Goal: Task Accomplishment & Management: Manage account settings

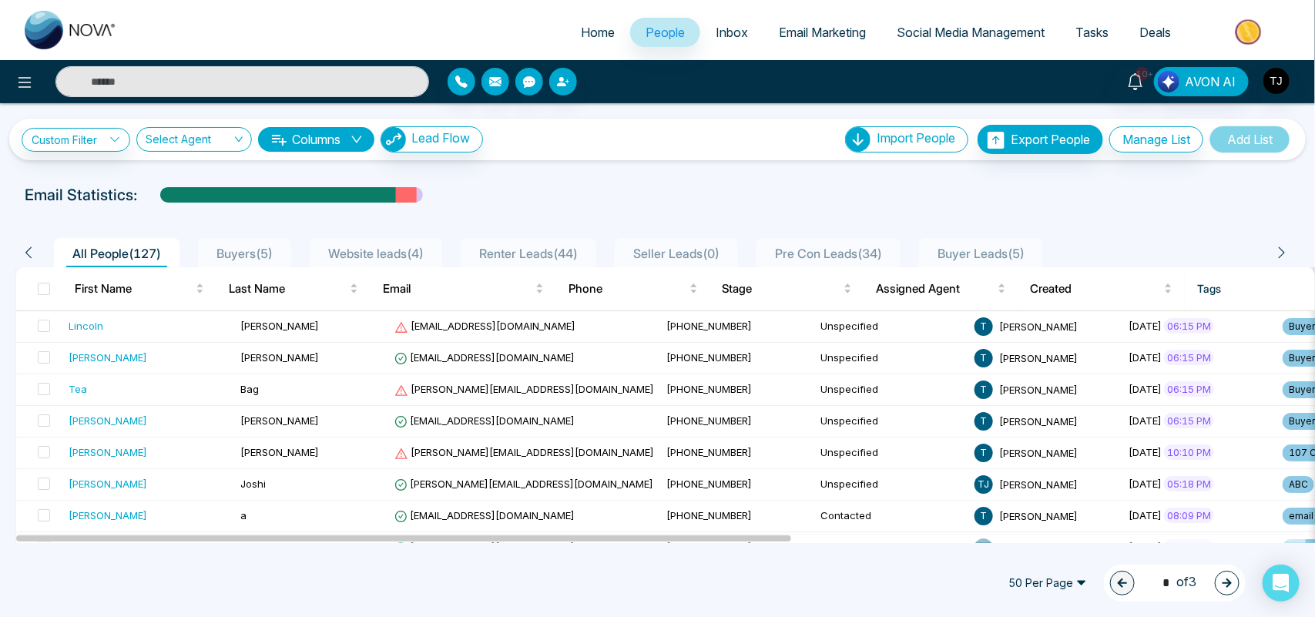
click at [593, 33] on span "Home" at bounding box center [598, 32] width 34 height 15
select select "*"
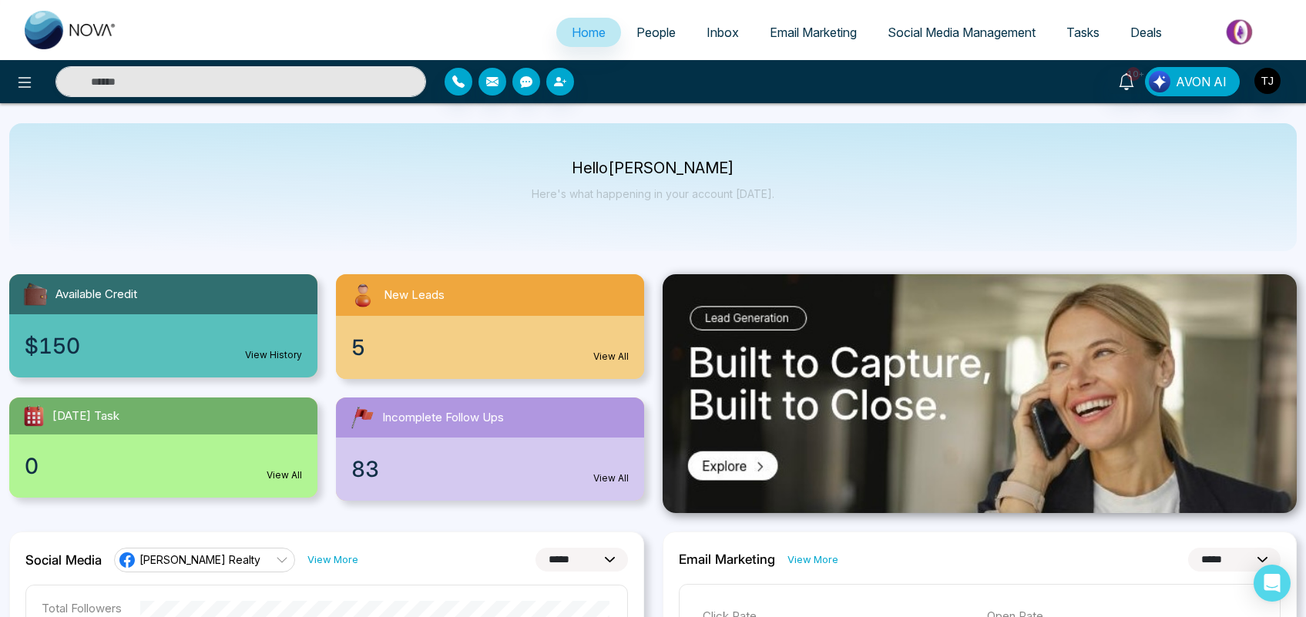
click at [895, 168] on div "Hello [PERSON_NAME] Here's what happening in your account [DATE]." at bounding box center [652, 187] width 1287 height 128
click at [1123, 82] on icon at bounding box center [1126, 81] width 17 height 17
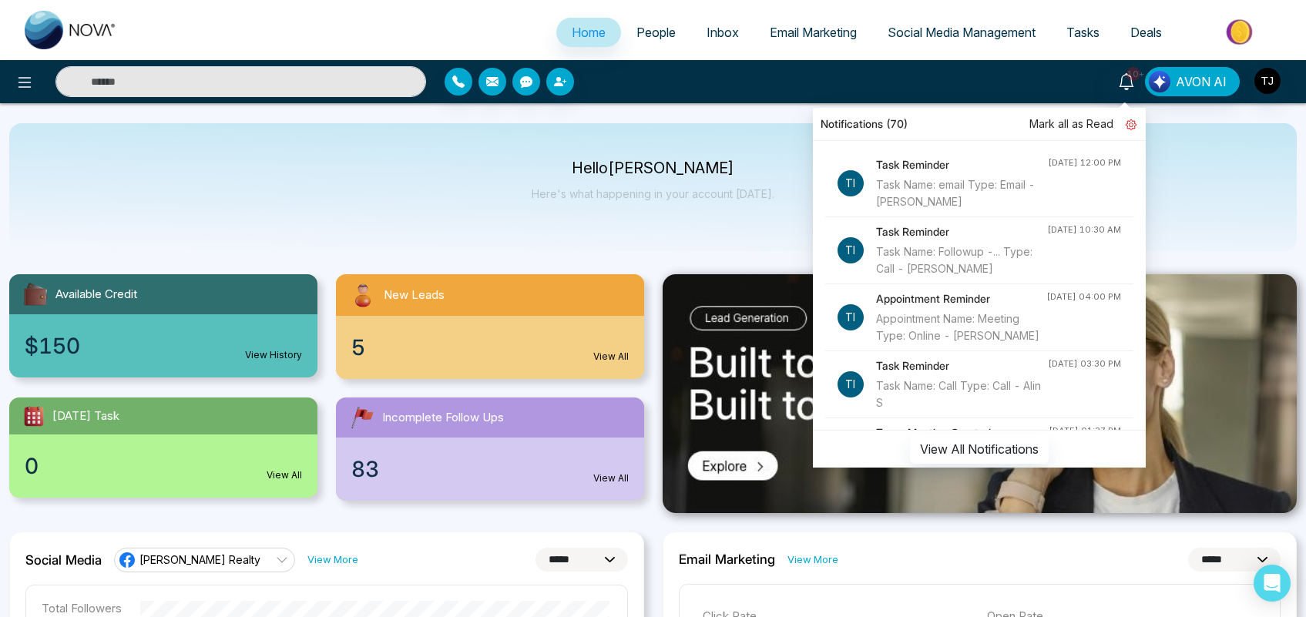
click at [1127, 122] on icon at bounding box center [1130, 124] width 11 height 11
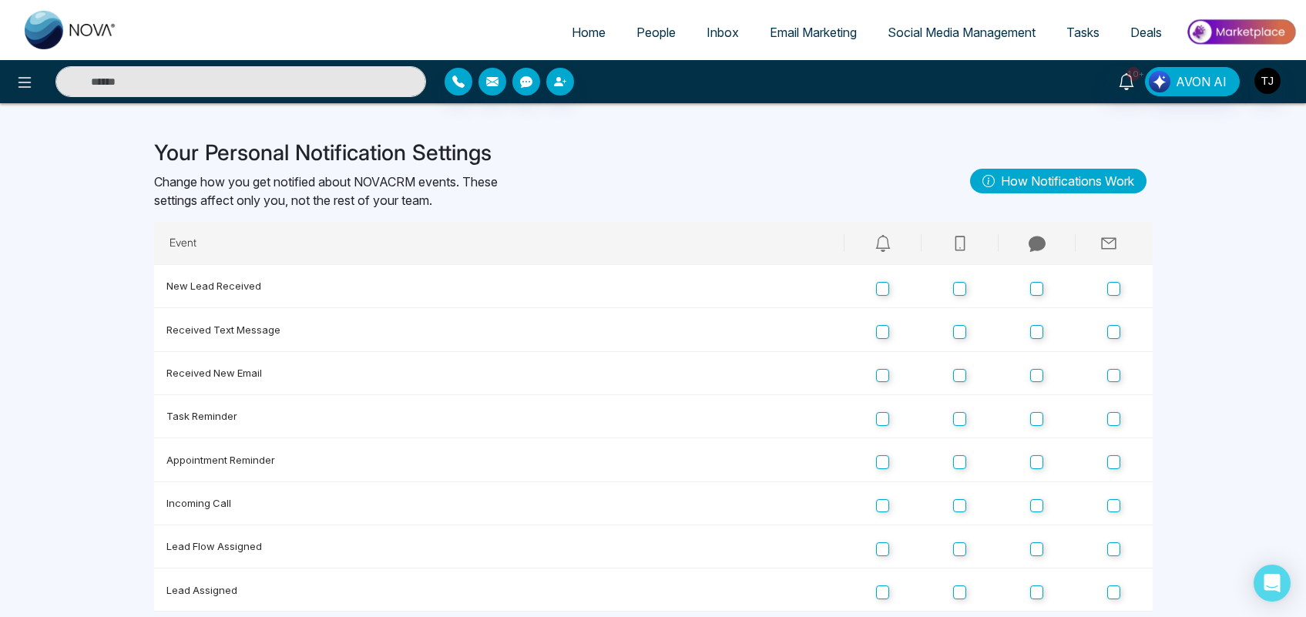
click at [572, 35] on span "Home" at bounding box center [589, 32] width 34 height 15
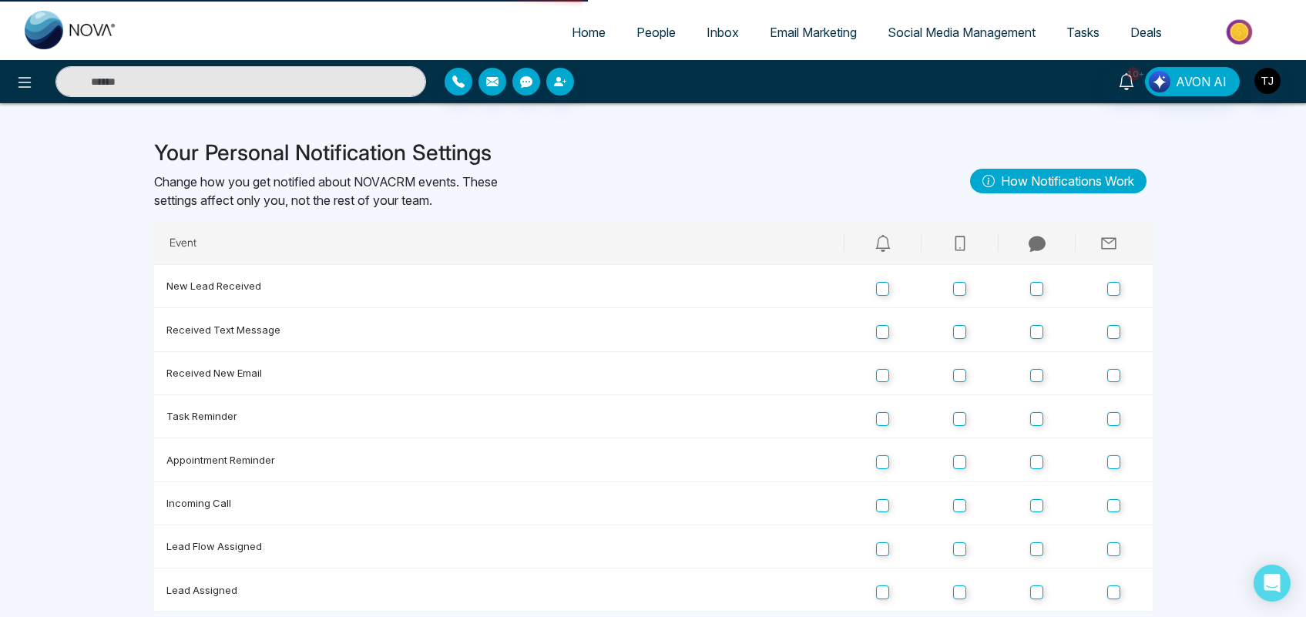
select select "*"
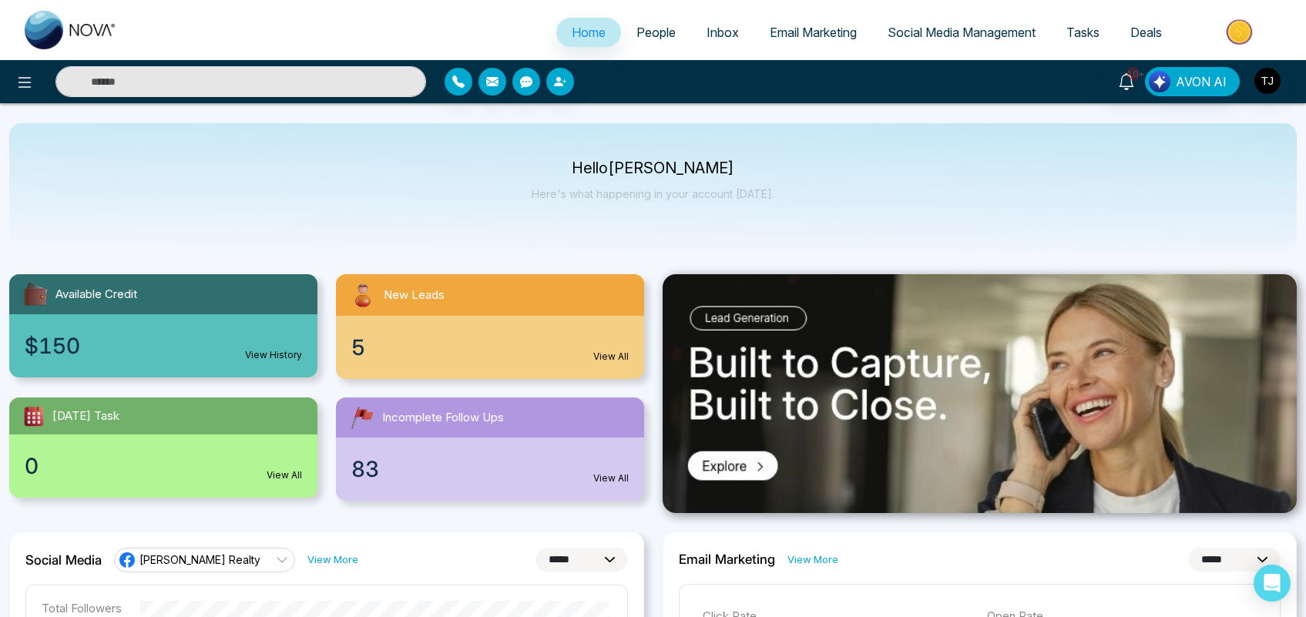
click at [1235, 24] on img at bounding box center [1241, 32] width 112 height 35
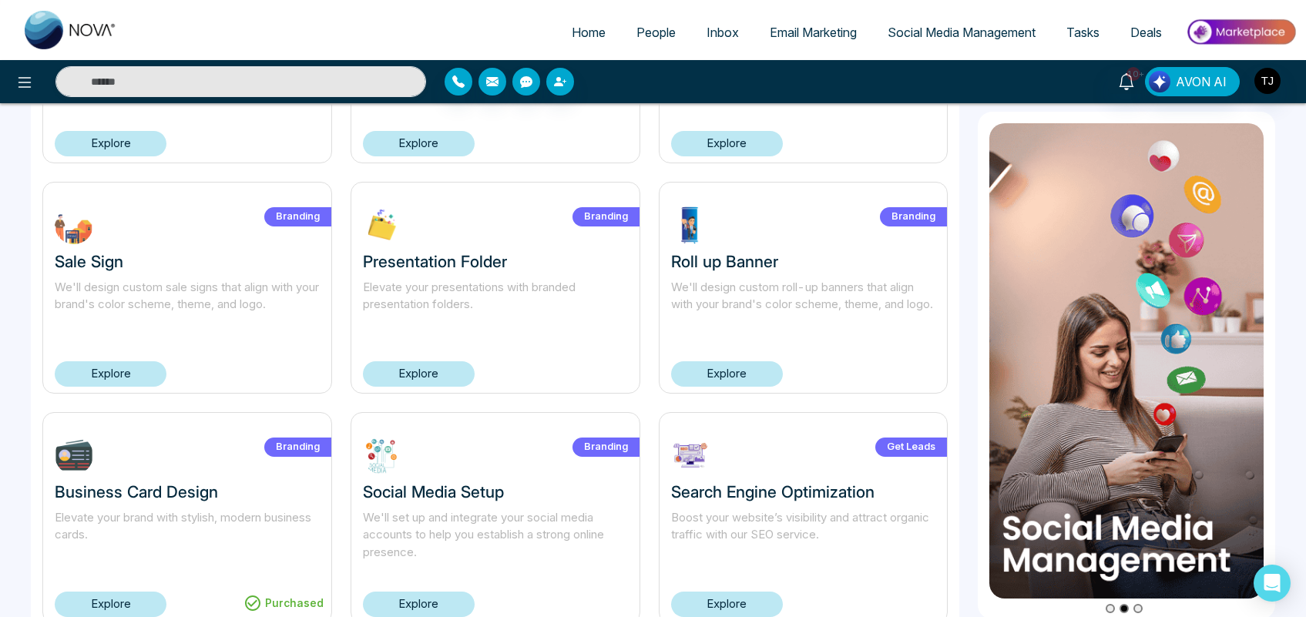
scroll to position [262, 0]
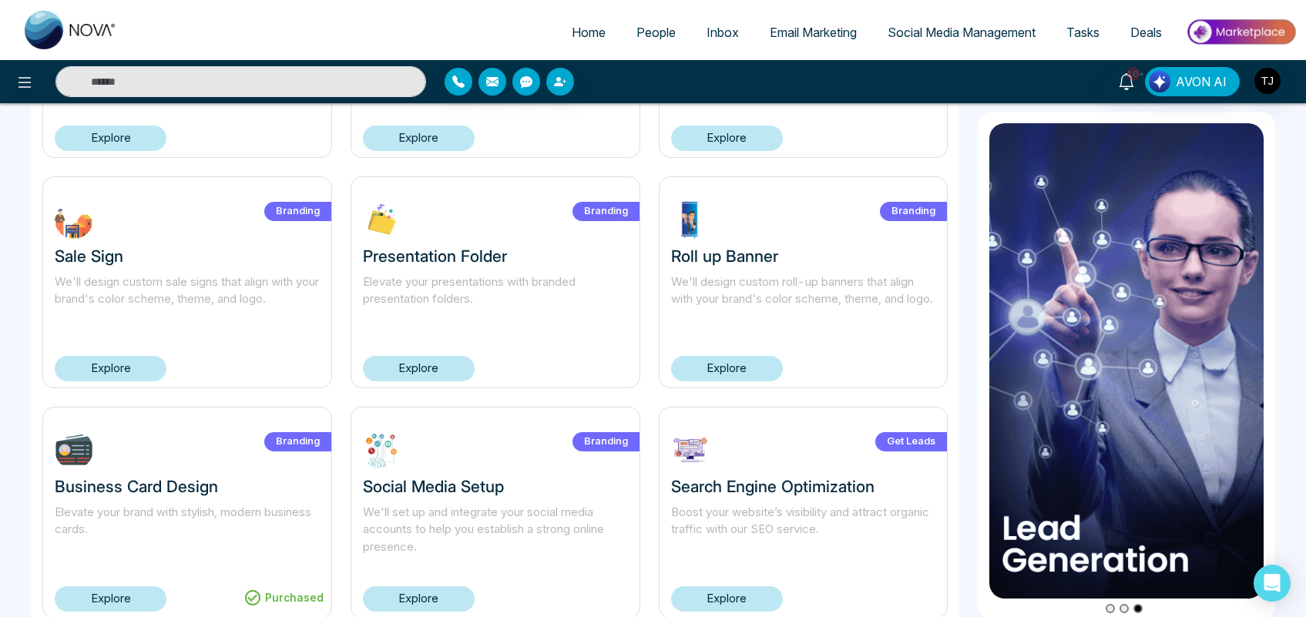
click at [589, 32] on span "Home" at bounding box center [589, 32] width 34 height 15
select select "*"
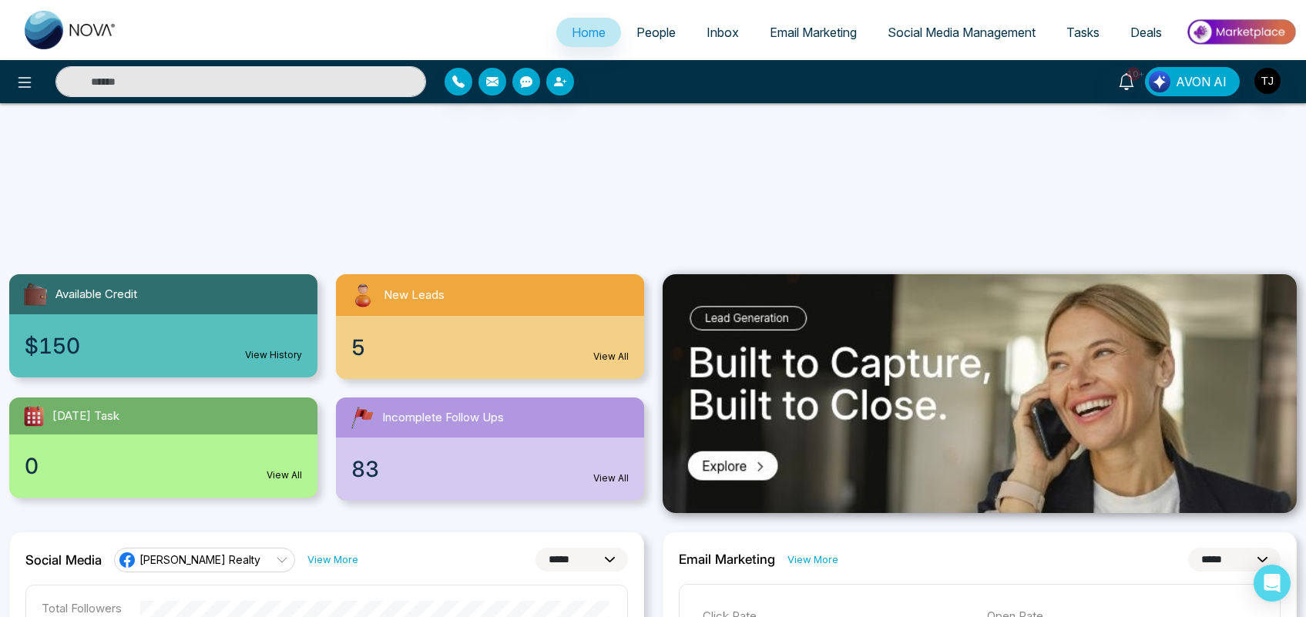
scroll to position [424, 0]
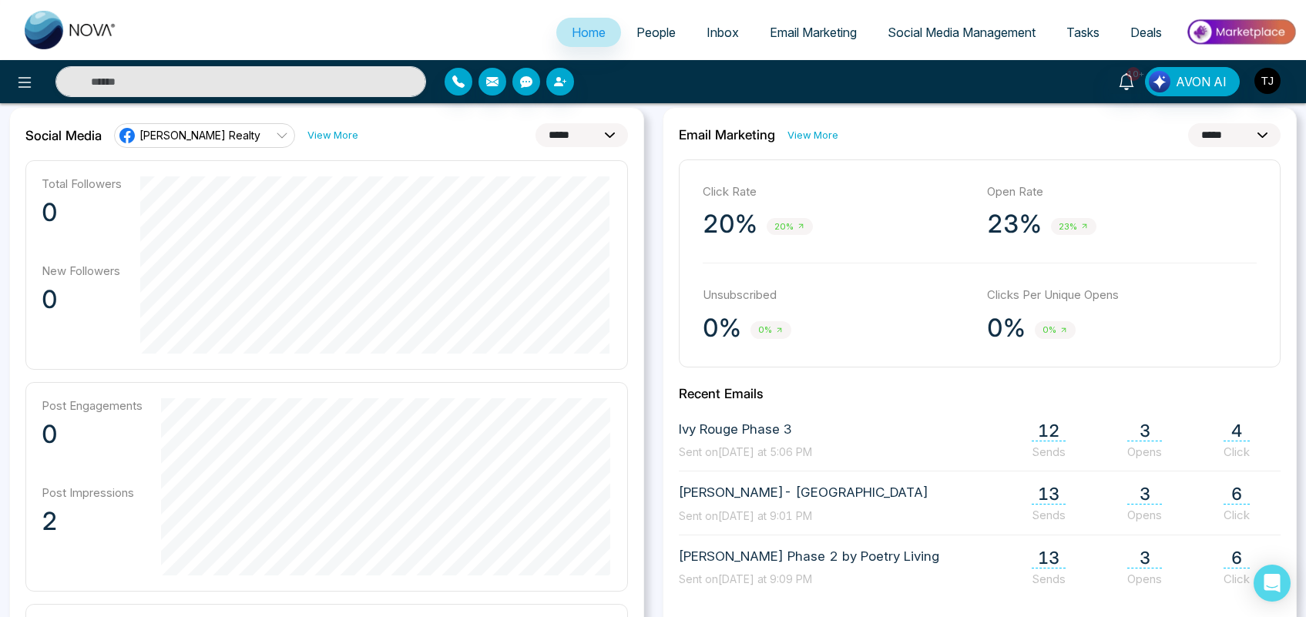
click at [216, 141] on span "[PERSON_NAME] Realty" at bounding box center [199, 135] width 121 height 15
click at [949, 116] on div "**********" at bounding box center [979, 468] width 635 height 723
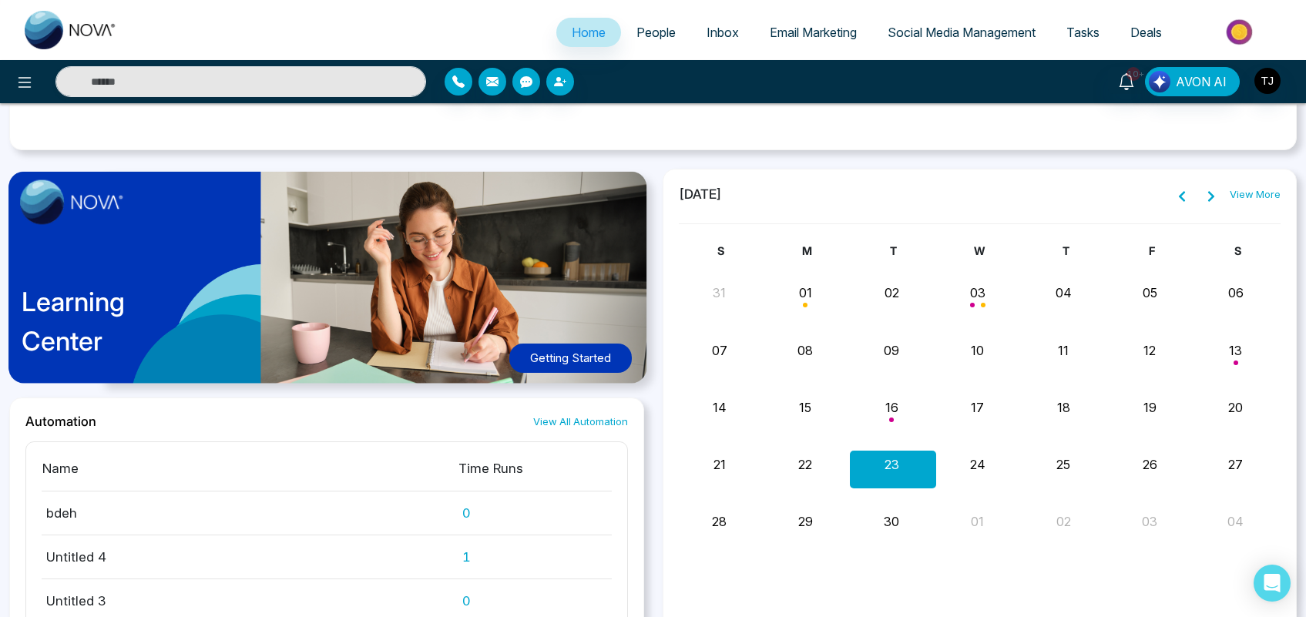
scroll to position [1303, 0]
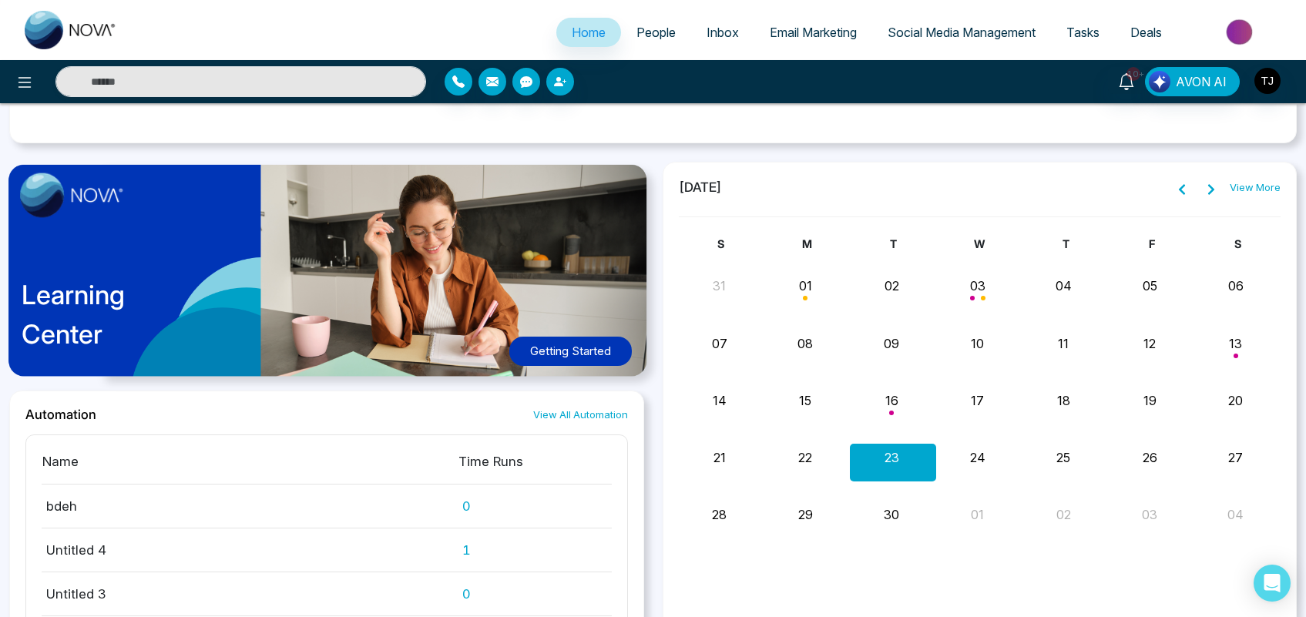
click at [582, 354] on button "Getting Started" at bounding box center [570, 352] width 122 height 30
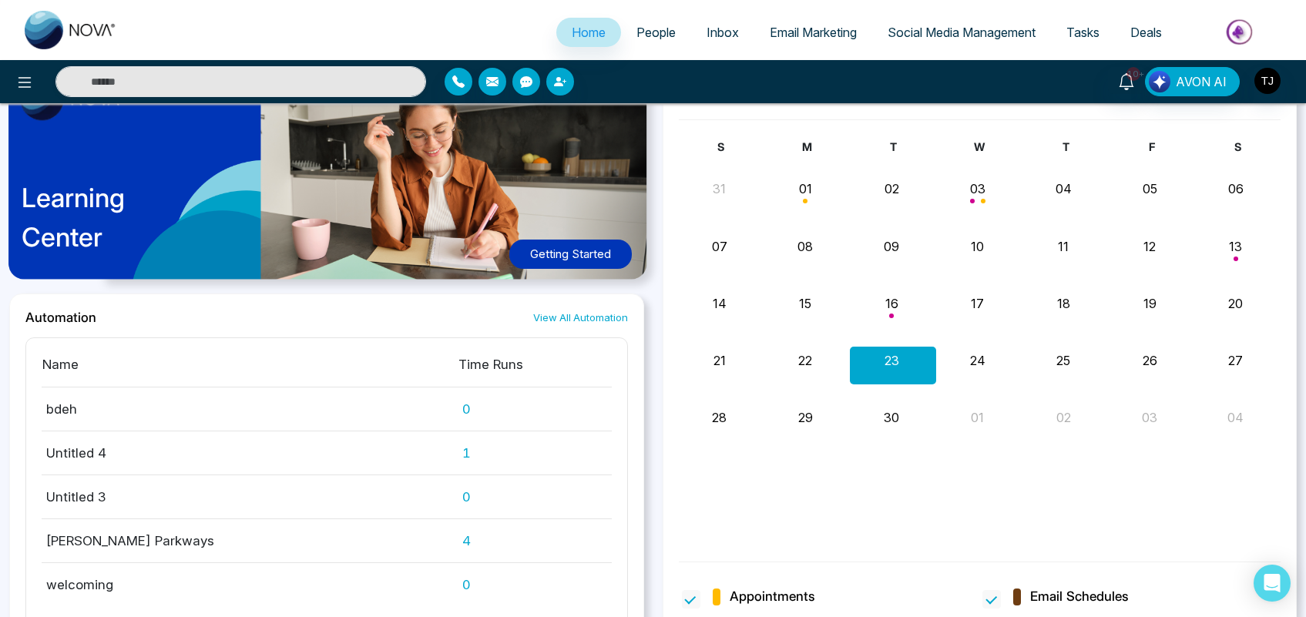
scroll to position [1442, 0]
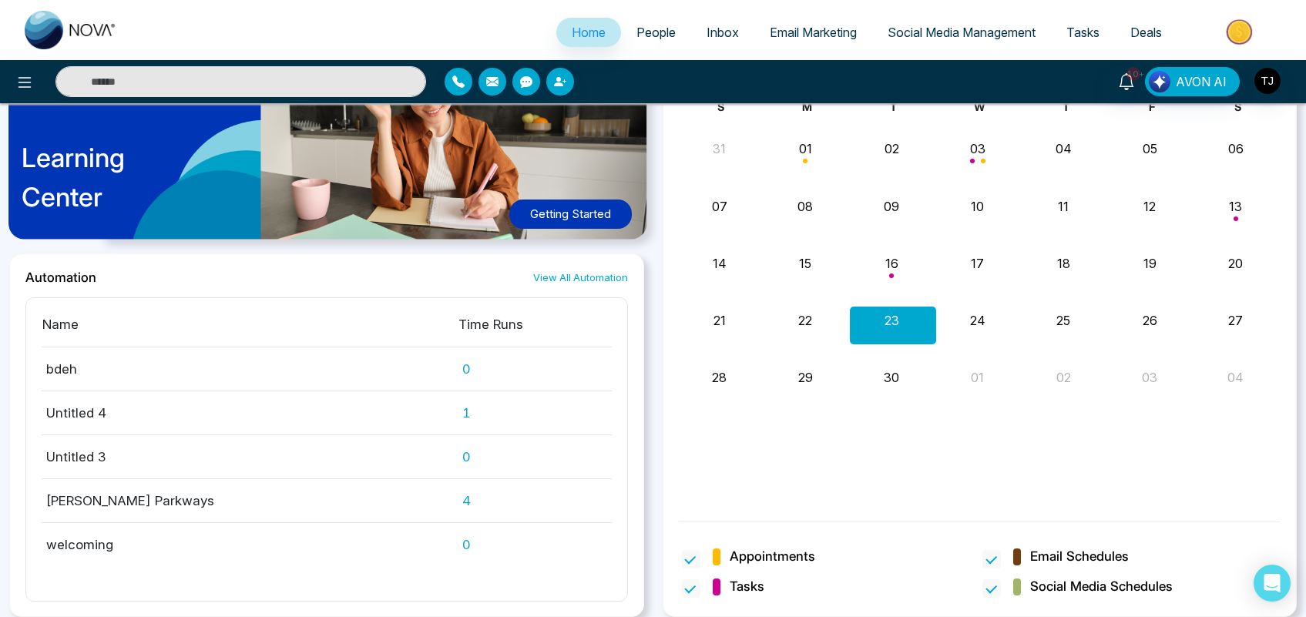
click at [640, 35] on span "People" at bounding box center [655, 32] width 39 height 15
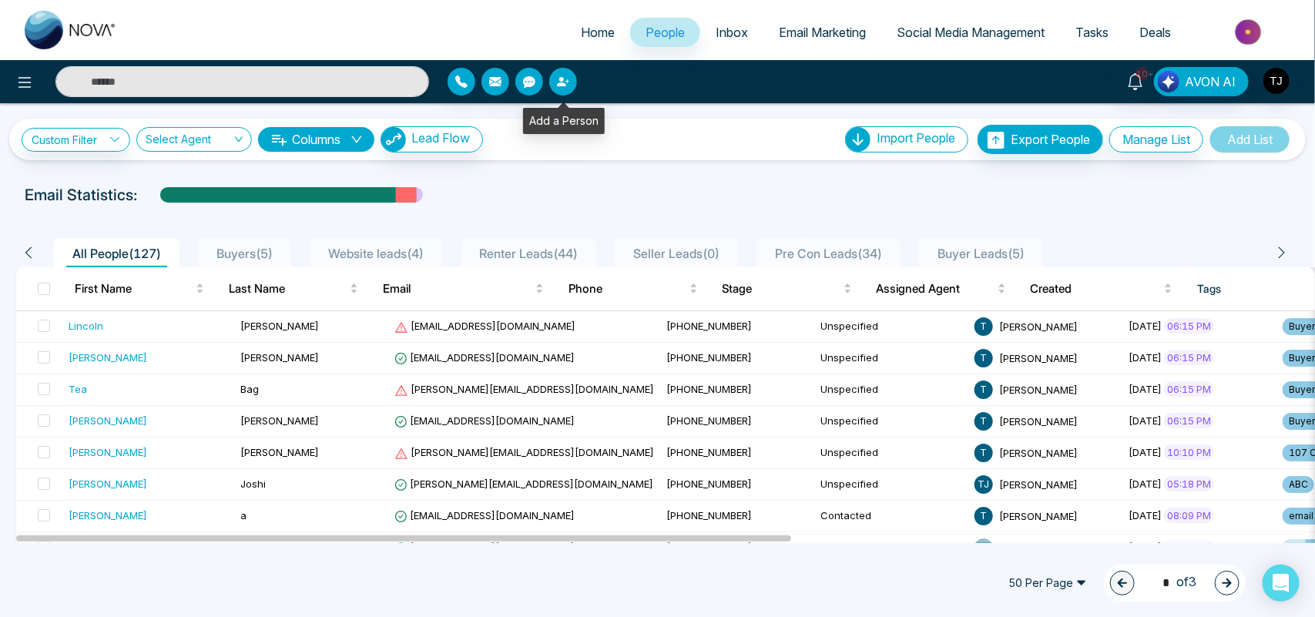
click at [564, 79] on icon "button" at bounding box center [563, 81] width 12 height 12
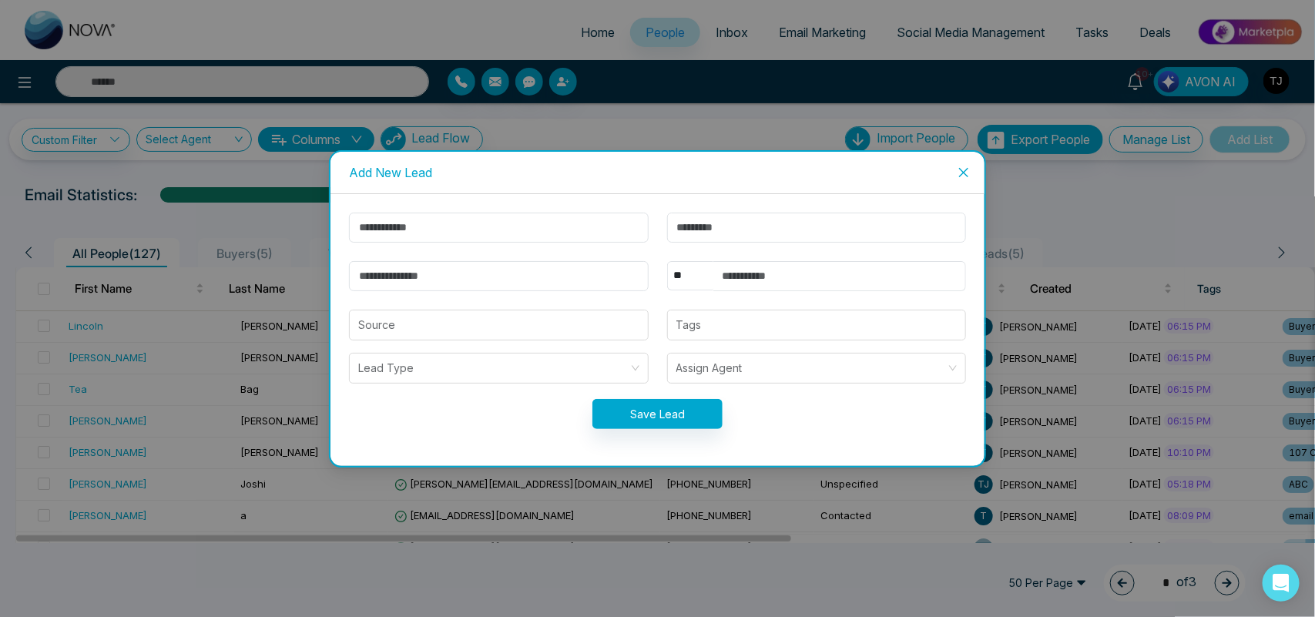
click at [967, 172] on icon "close" at bounding box center [963, 171] width 9 height 9
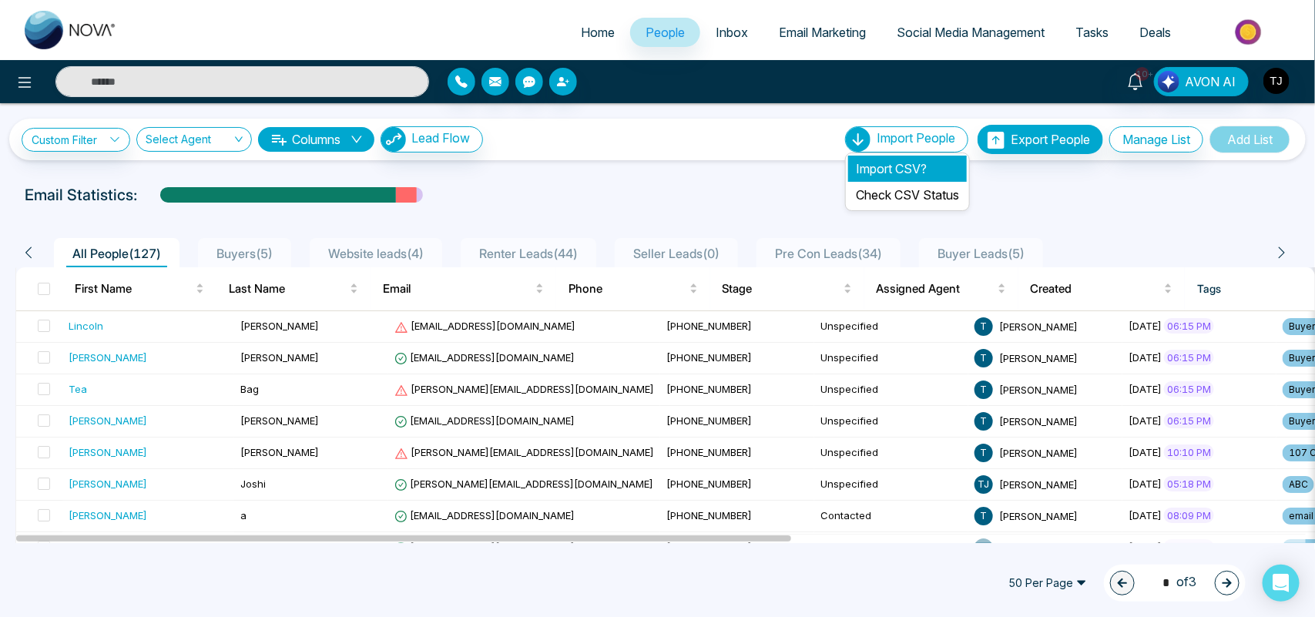
click at [879, 170] on li "Import CSV?" at bounding box center [907, 169] width 119 height 26
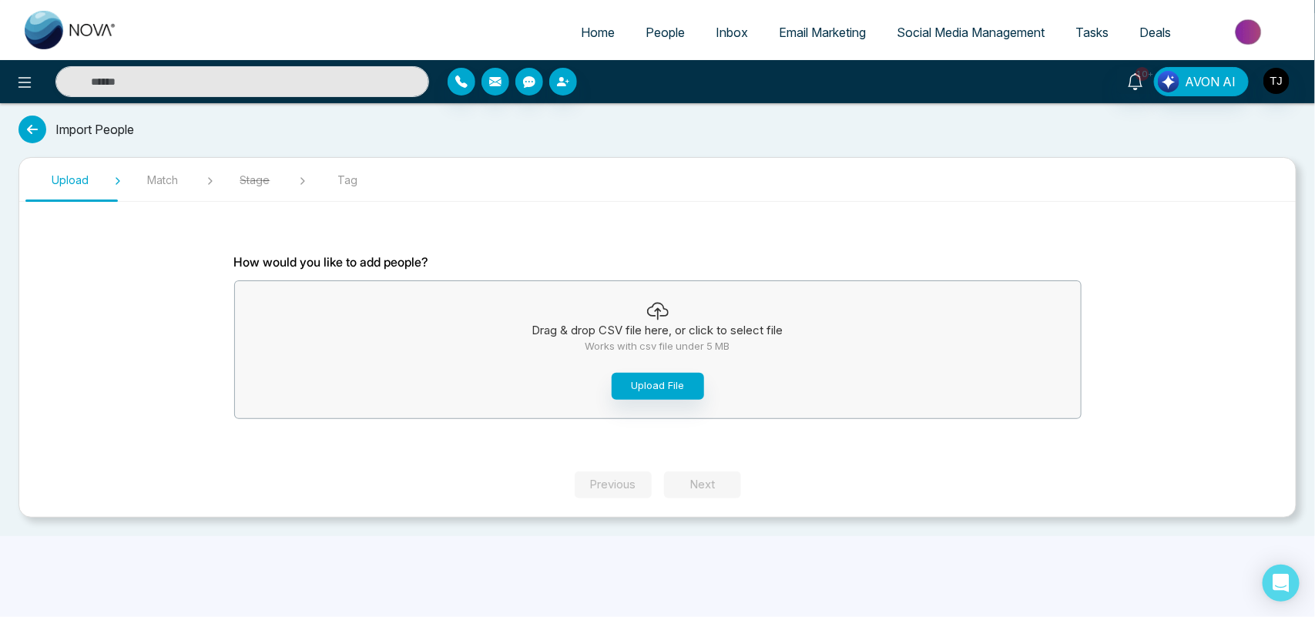
click at [662, 35] on span "People" at bounding box center [665, 32] width 39 height 15
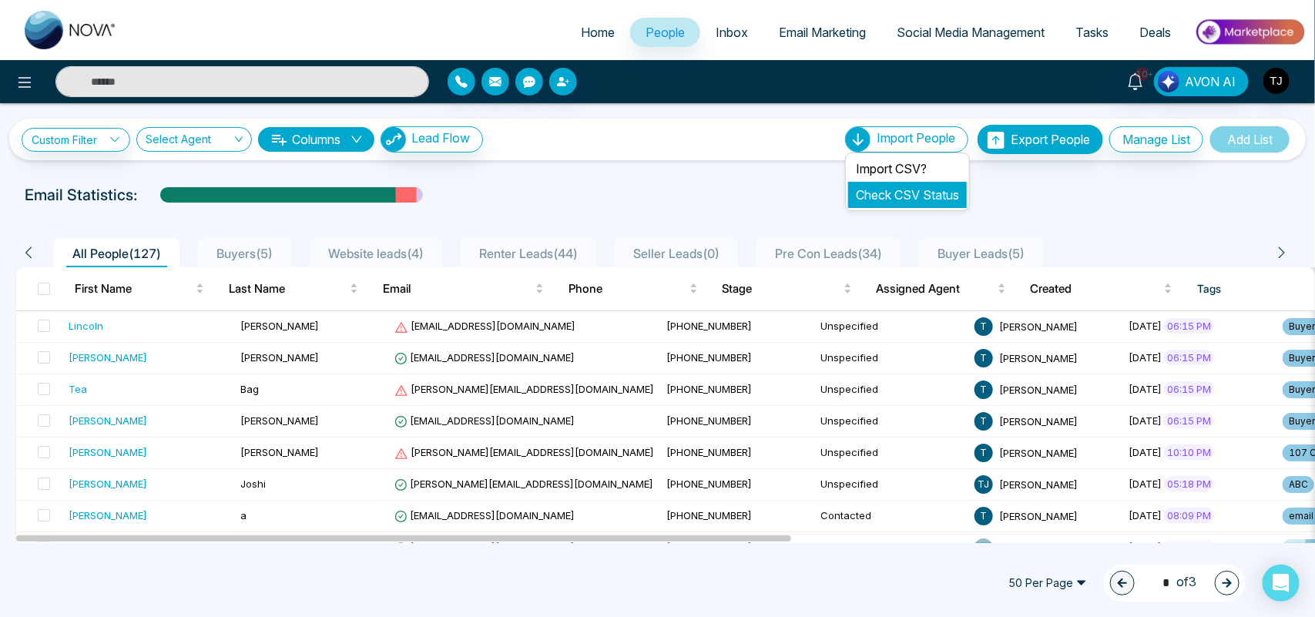
click at [890, 200] on link "Check CSV Status" at bounding box center [907, 194] width 103 height 15
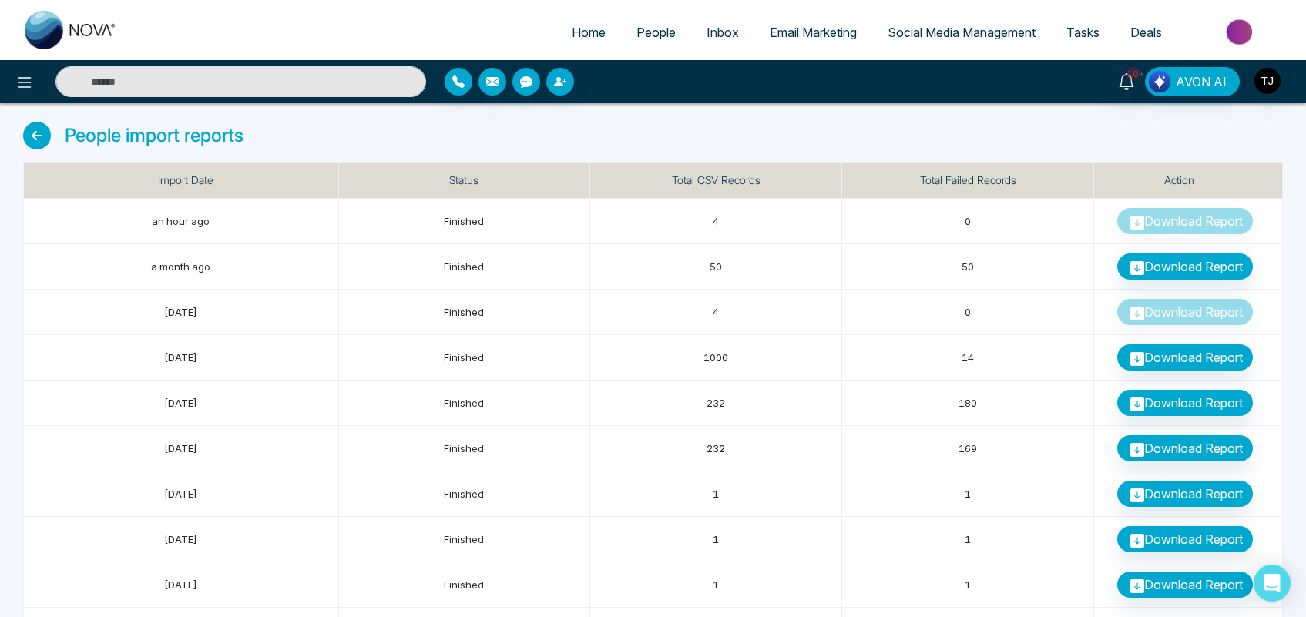
click at [636, 35] on span "People" at bounding box center [655, 32] width 39 height 15
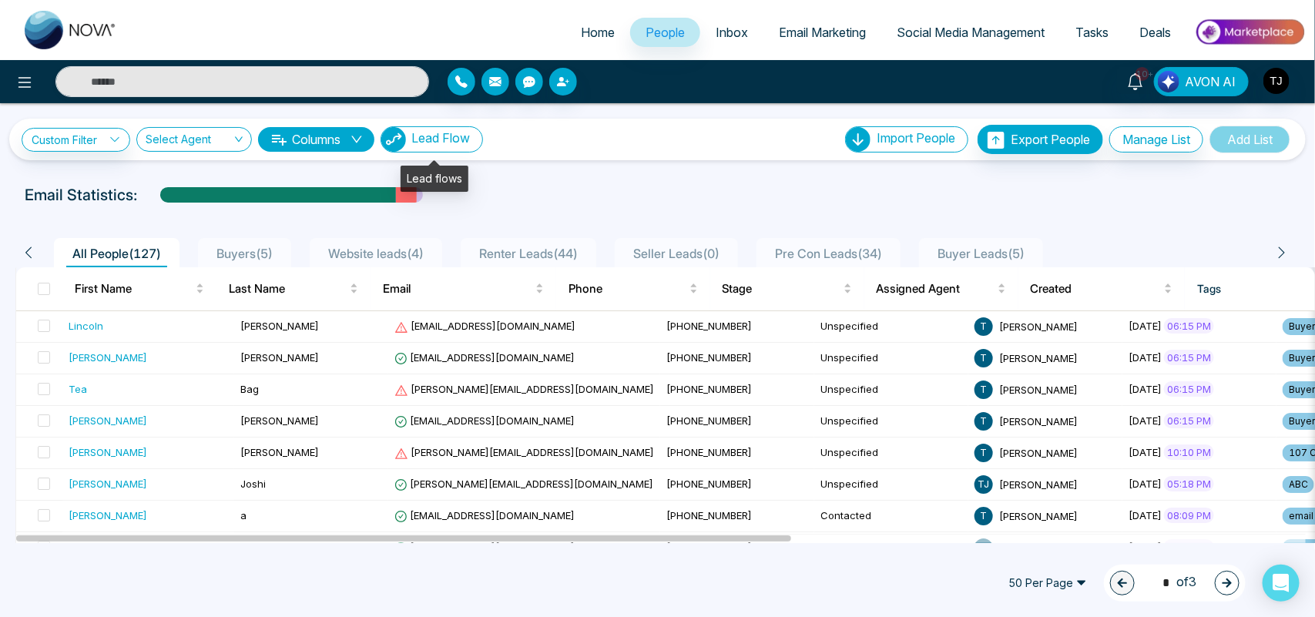
click at [461, 139] on span "Lead Flow" at bounding box center [440, 137] width 59 height 15
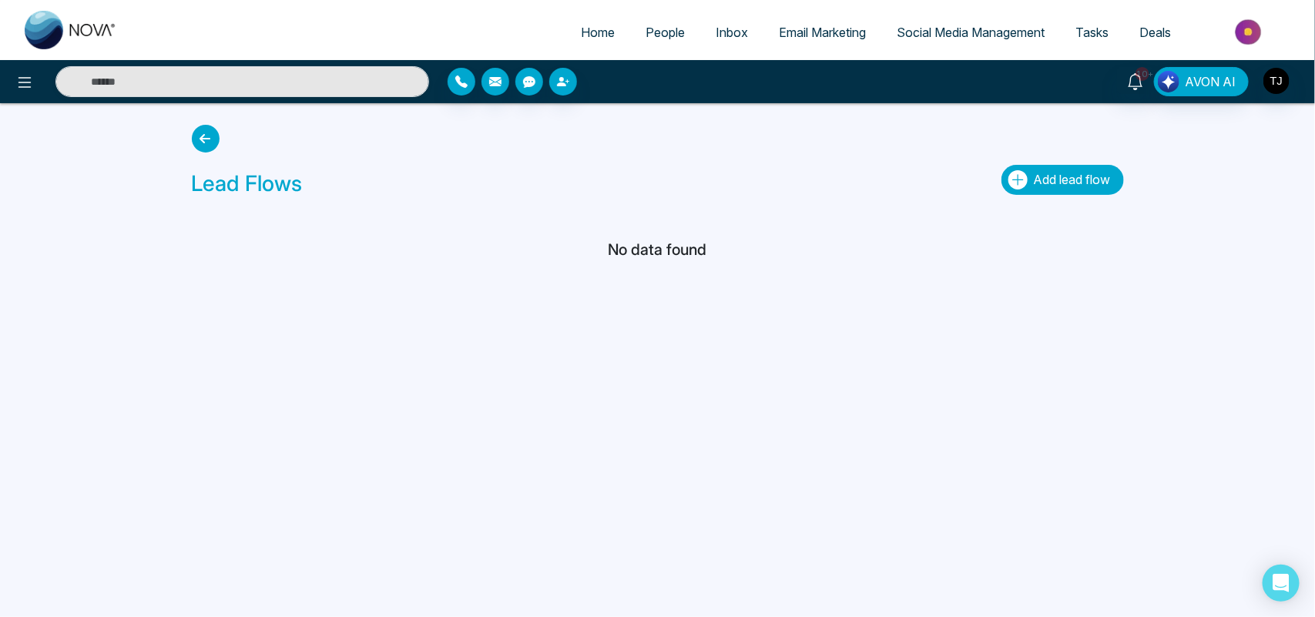
click at [1058, 182] on span "Add lead flow" at bounding box center [1072, 179] width 77 height 15
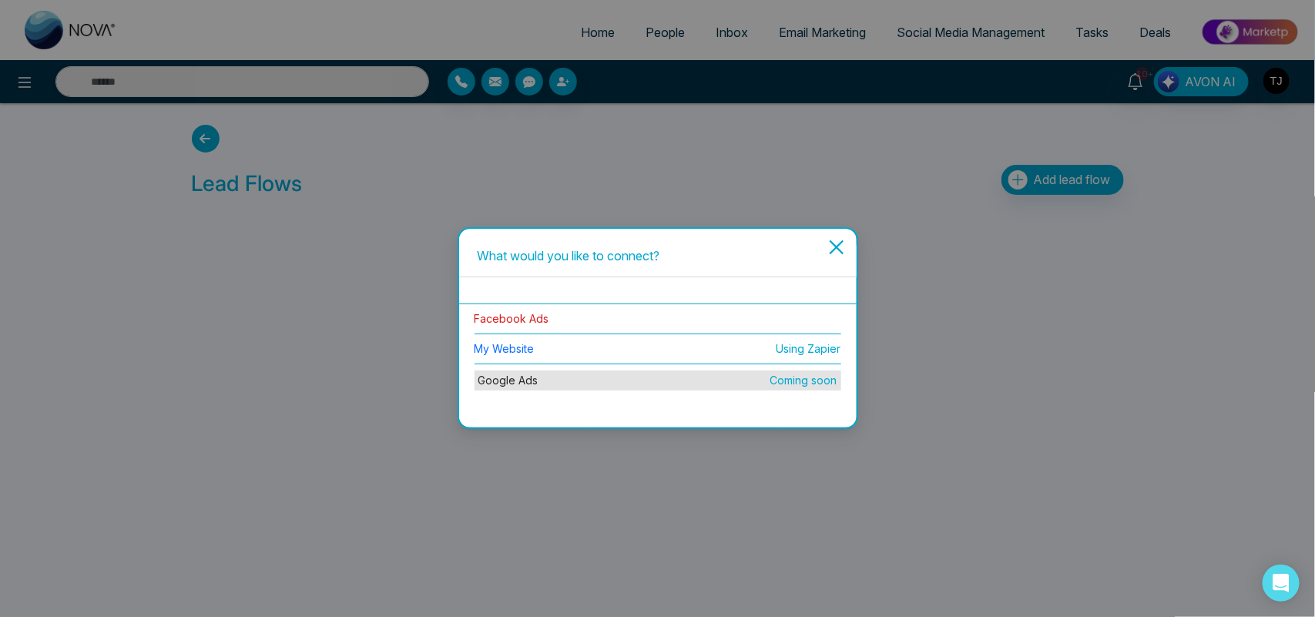
click at [517, 320] on link "Facebook Ads" at bounding box center [512, 318] width 75 height 13
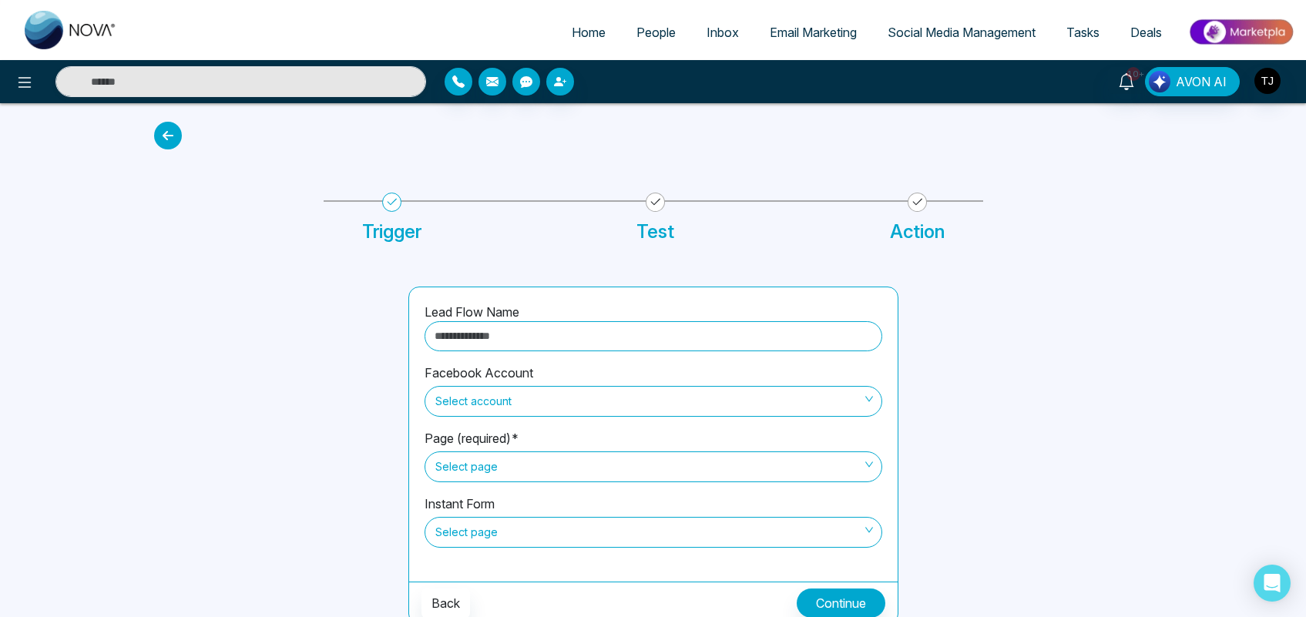
click at [644, 23] on link "People" at bounding box center [656, 32] width 70 height 29
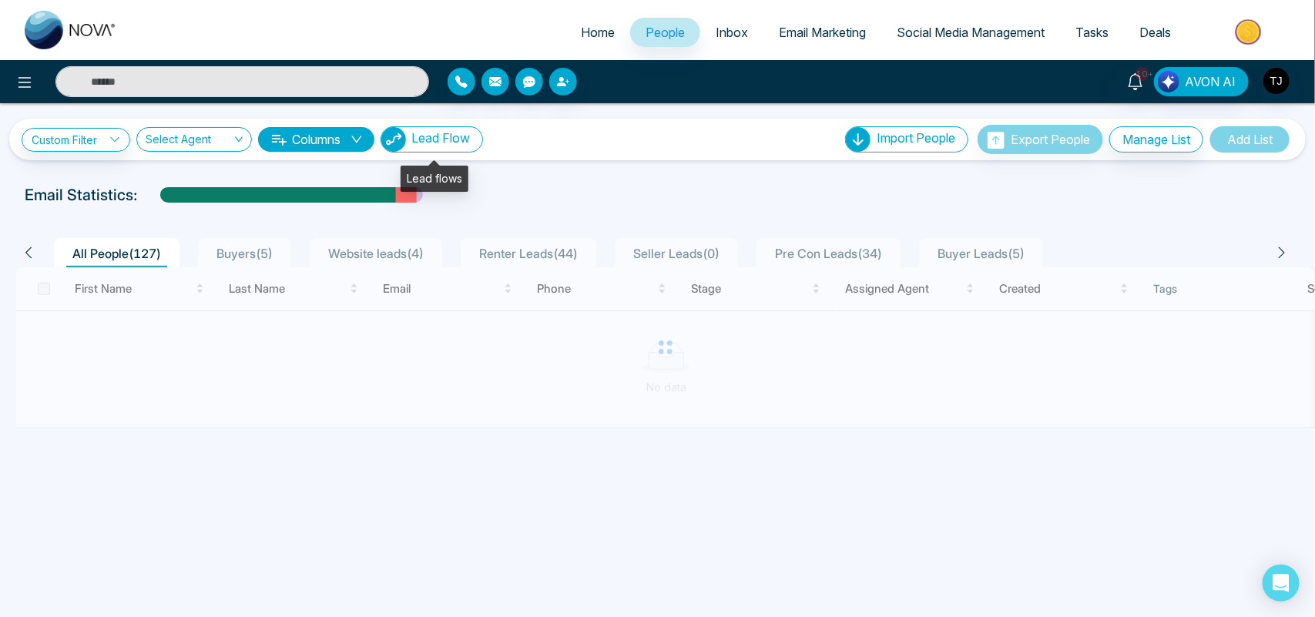
click at [441, 139] on span "Lead Flow" at bounding box center [440, 137] width 59 height 15
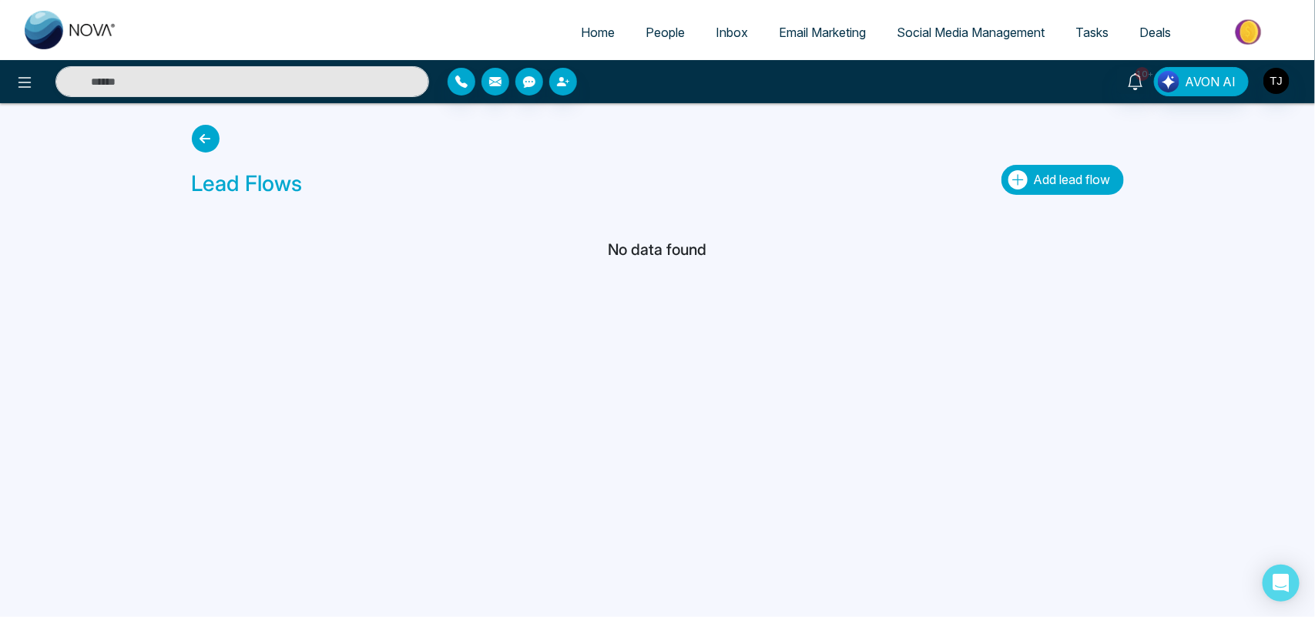
click at [1040, 186] on button "Add lead flow" at bounding box center [1062, 180] width 122 height 30
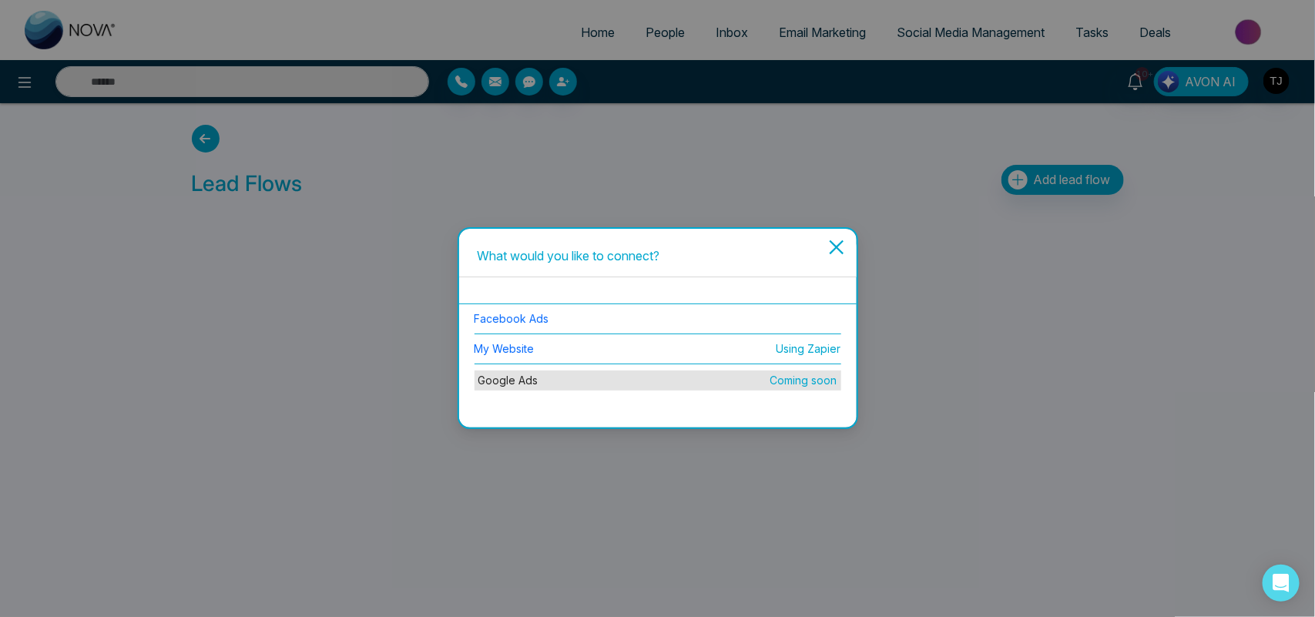
click at [840, 239] on icon "close" at bounding box center [836, 247] width 18 height 18
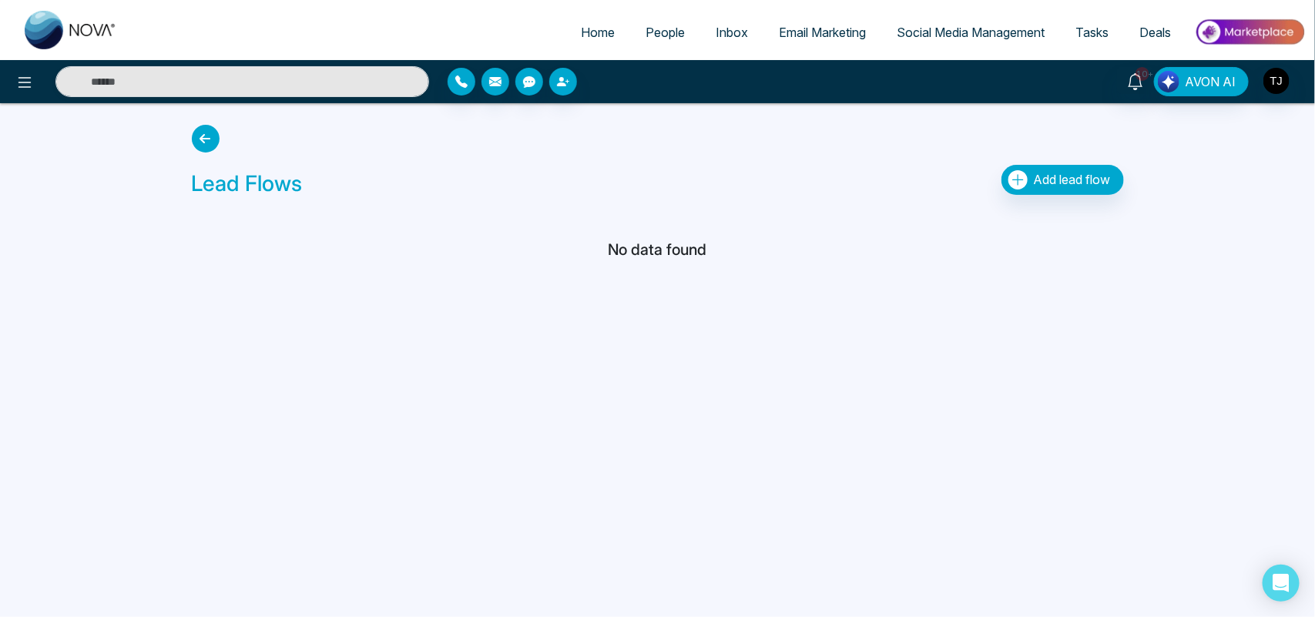
click at [662, 36] on span "People" at bounding box center [665, 32] width 39 height 15
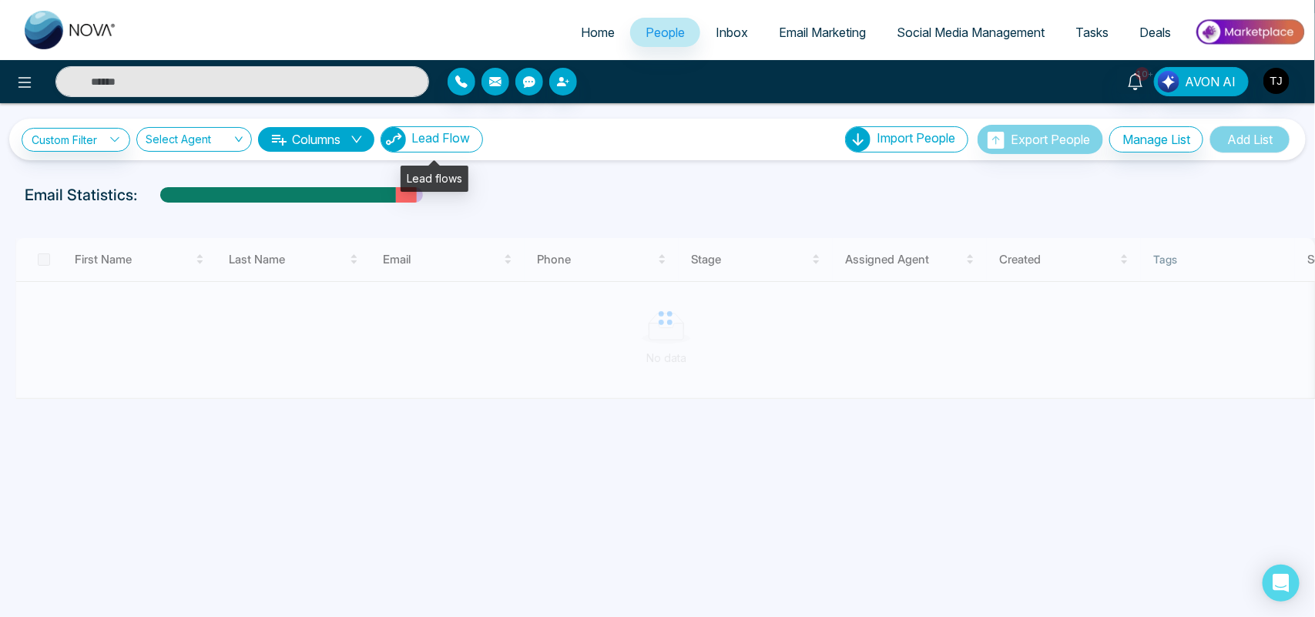
click at [445, 149] on button "Lead Flow" at bounding box center [432, 139] width 102 height 26
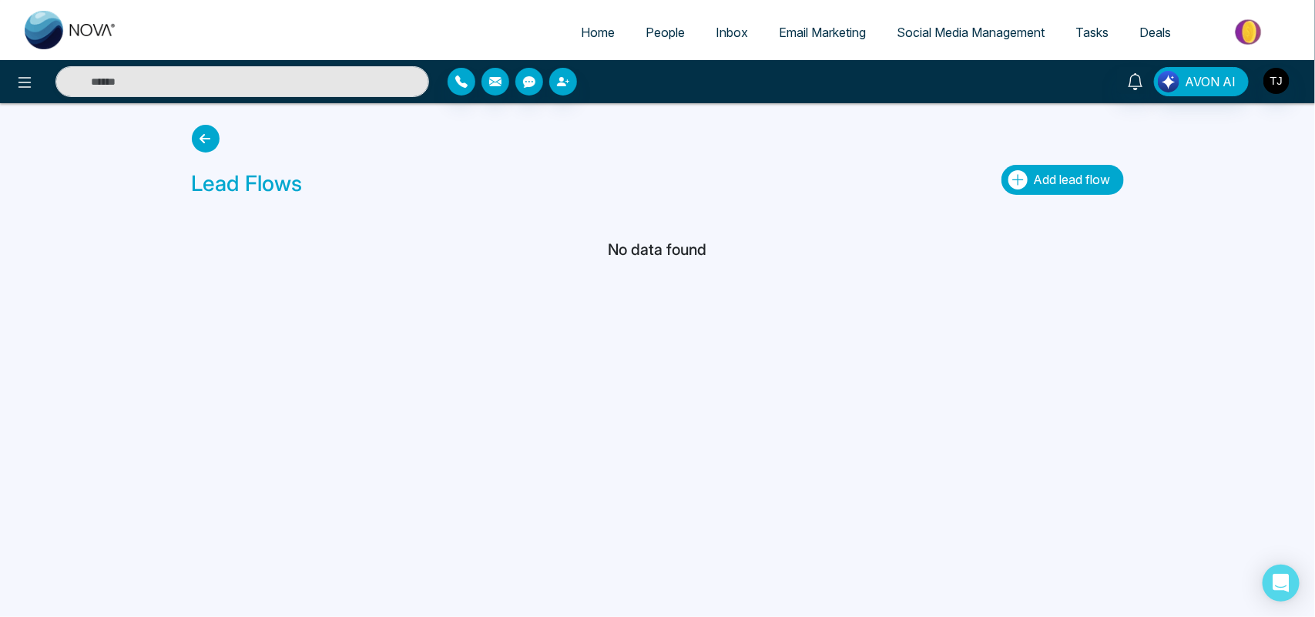
click at [1030, 190] on button "Add lead flow" at bounding box center [1062, 180] width 122 height 30
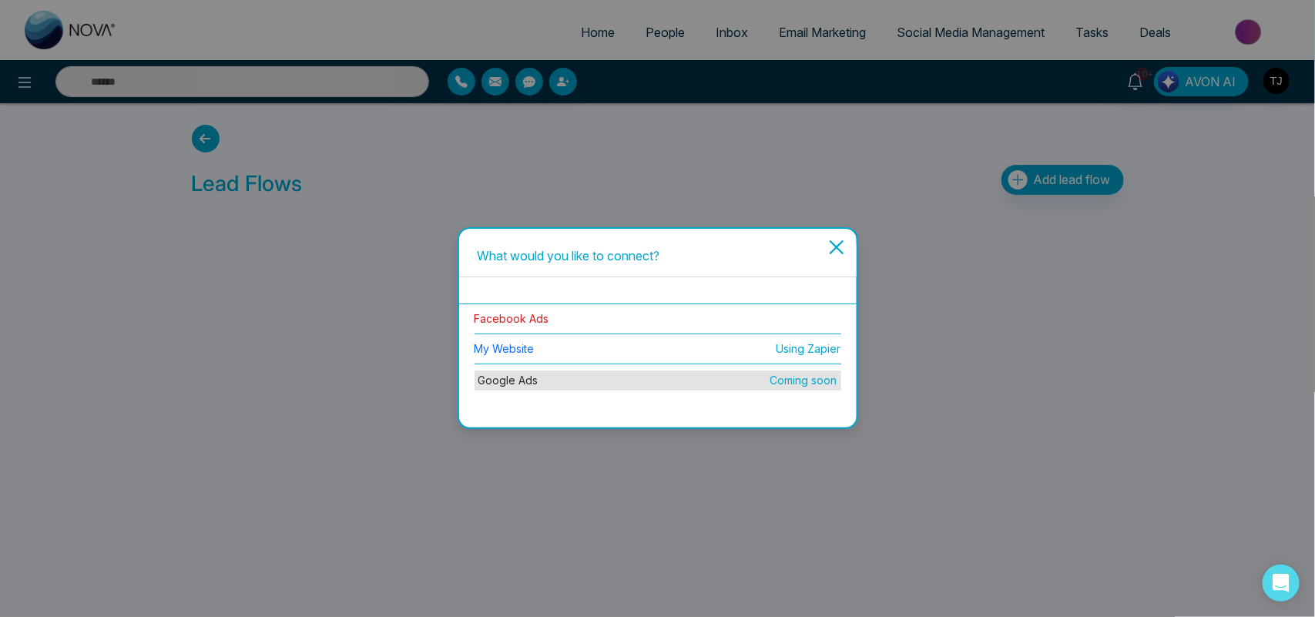
click at [521, 320] on link "Facebook Ads" at bounding box center [512, 318] width 75 height 13
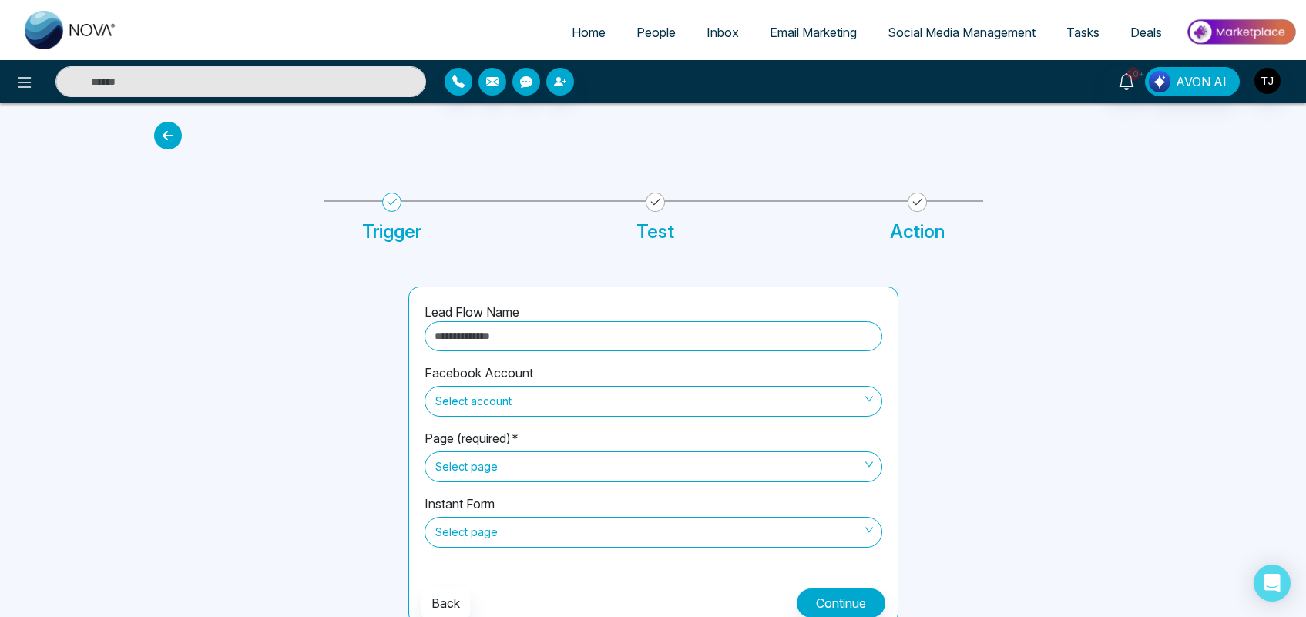
scroll to position [8, 0]
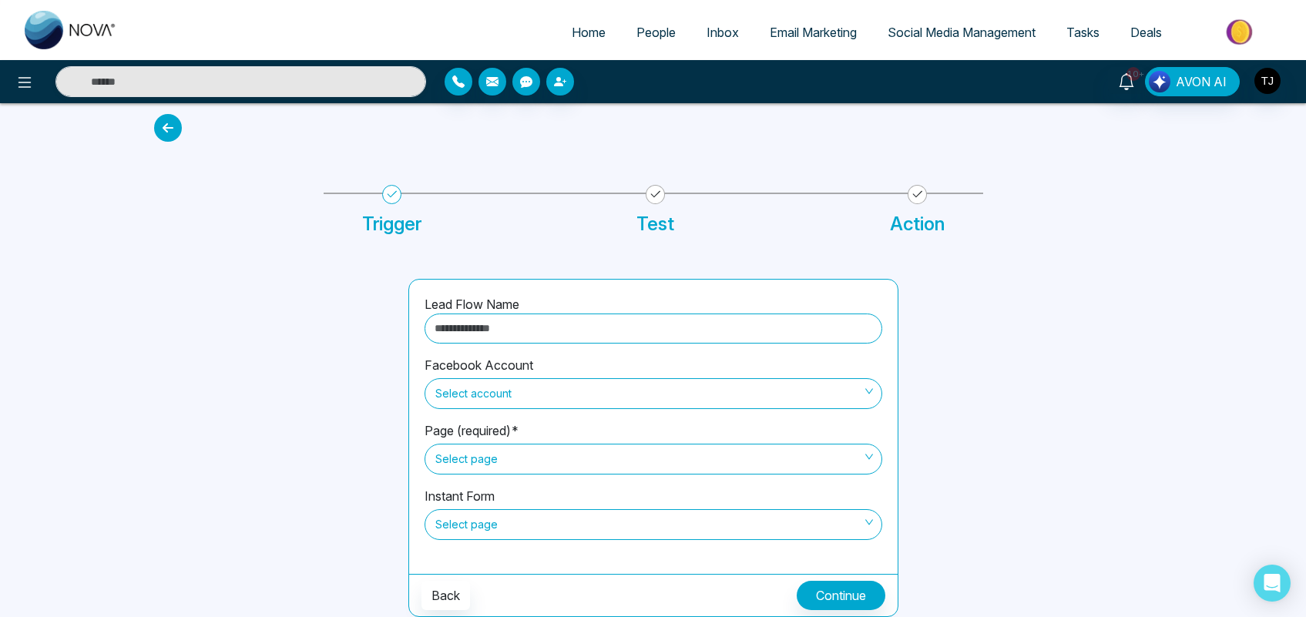
click at [532, 339] on input "text" at bounding box center [653, 329] width 458 height 30
click at [468, 393] on span "Select account" at bounding box center [653, 394] width 436 height 26
type input "*********"
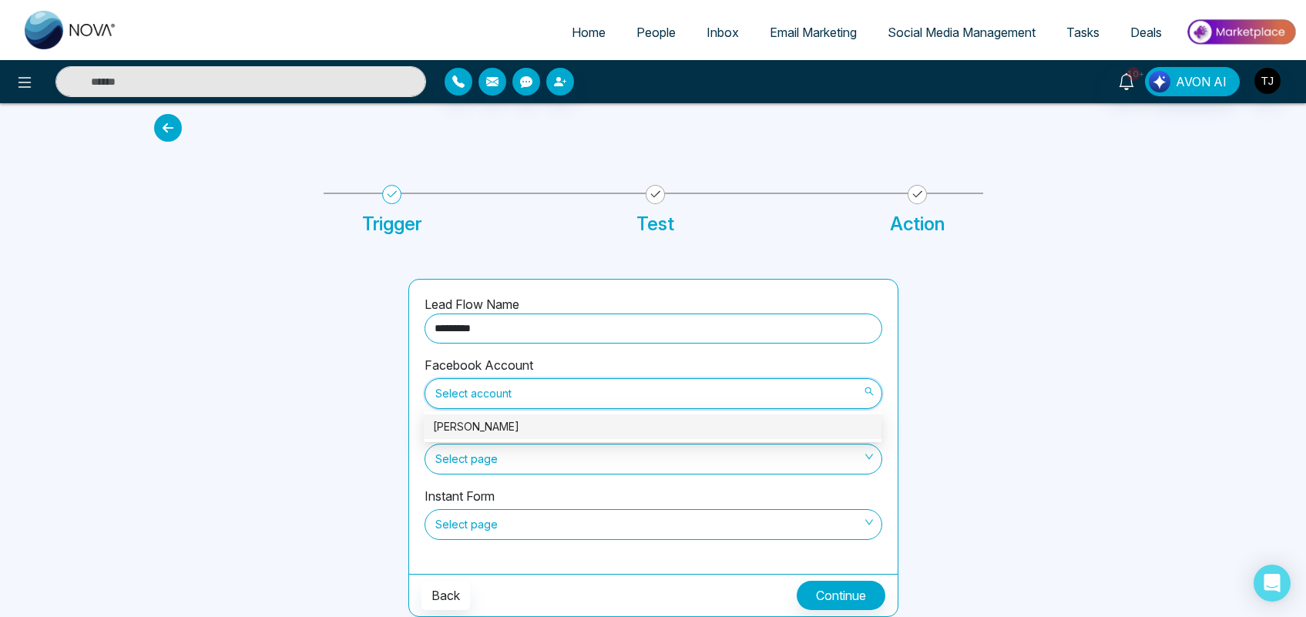
click at [463, 424] on div "[PERSON_NAME]" at bounding box center [652, 426] width 439 height 17
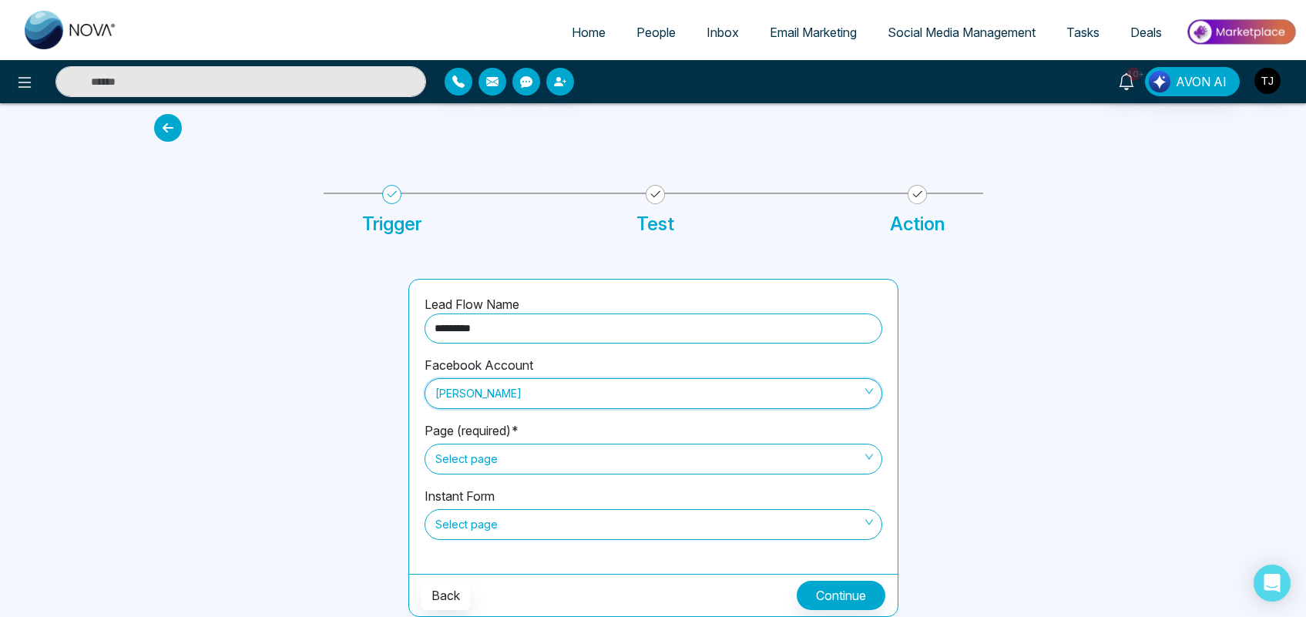
click at [483, 460] on span "Select page" at bounding box center [653, 459] width 436 height 26
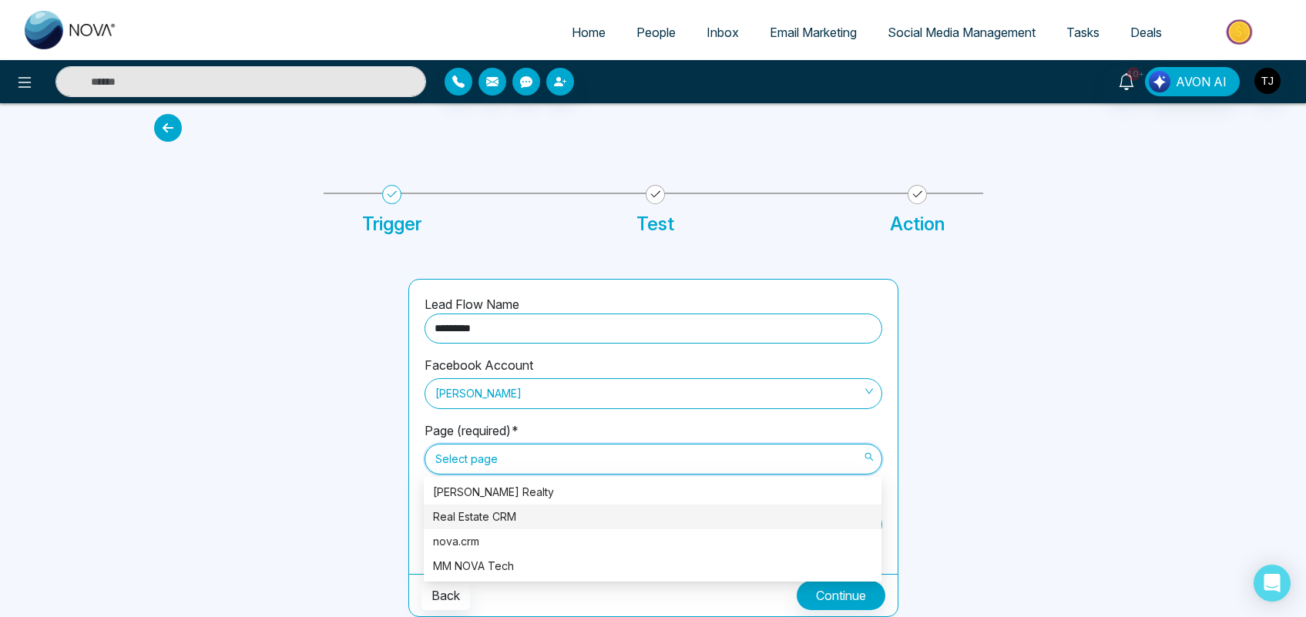
click at [480, 517] on div "Real Estate CRM" at bounding box center [652, 516] width 439 height 17
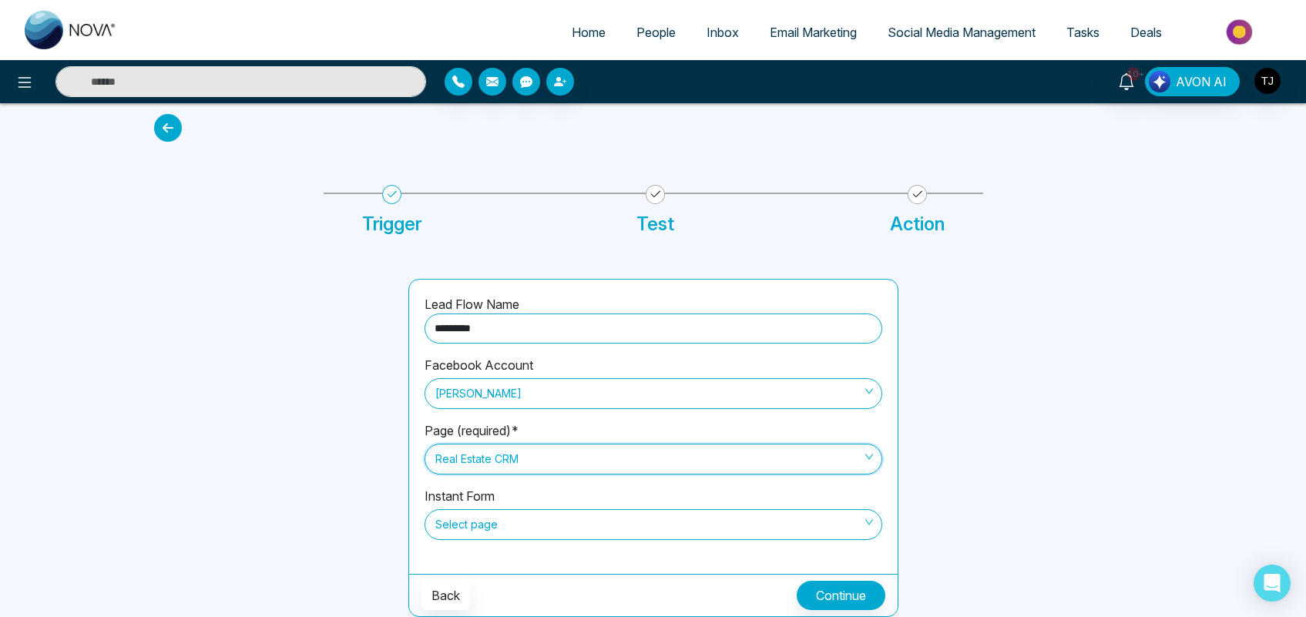
click at [517, 528] on span "Select page" at bounding box center [653, 524] width 436 height 26
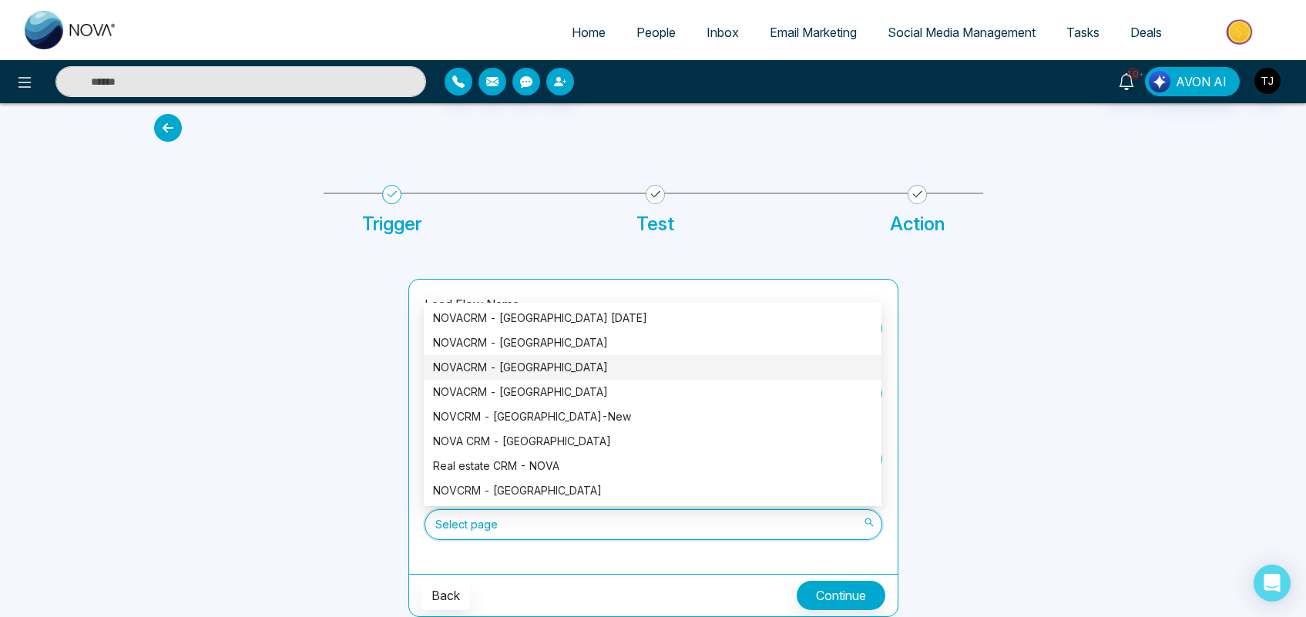
click at [522, 359] on div "NOVACRM - [GEOGRAPHIC_DATA]" at bounding box center [652, 367] width 439 height 17
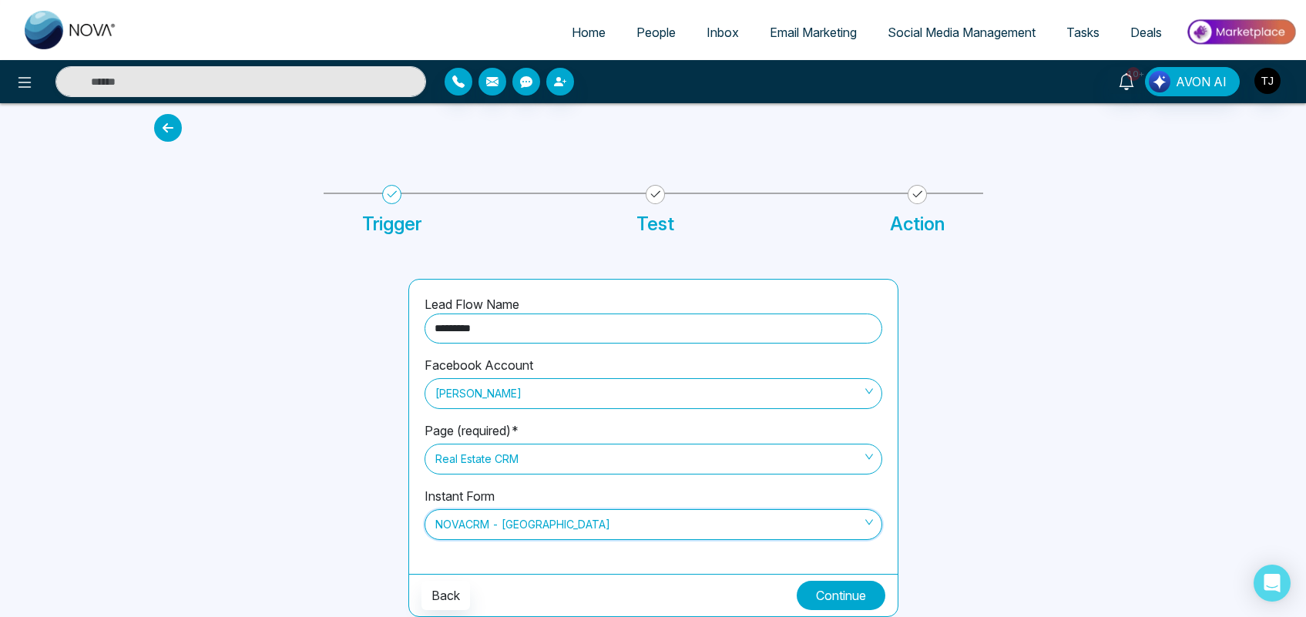
click at [833, 594] on button "Continue" at bounding box center [840, 595] width 89 height 29
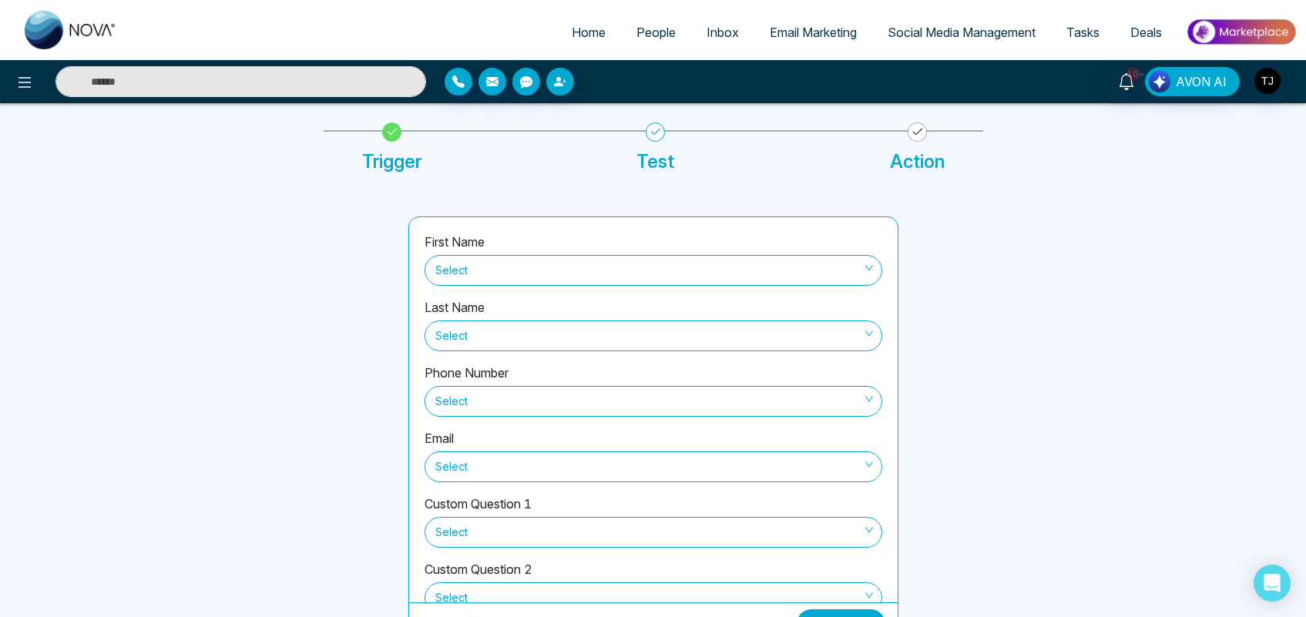
scroll to position [98, 0]
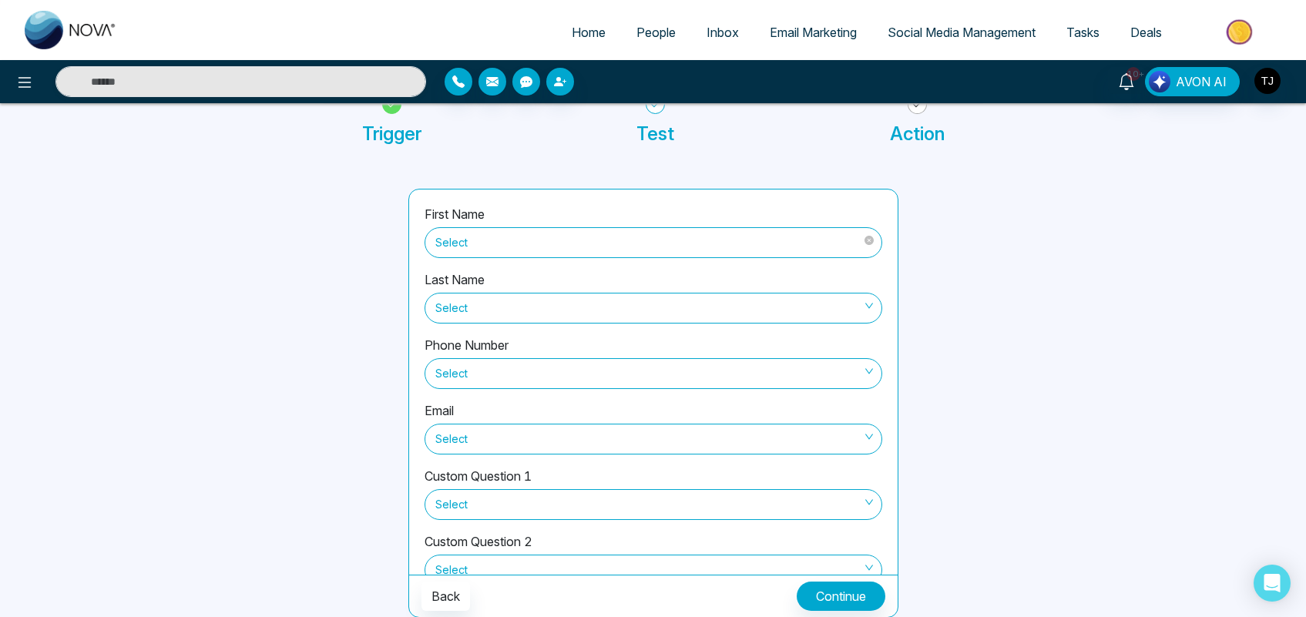
click at [532, 239] on span "Select" at bounding box center [653, 243] width 436 height 26
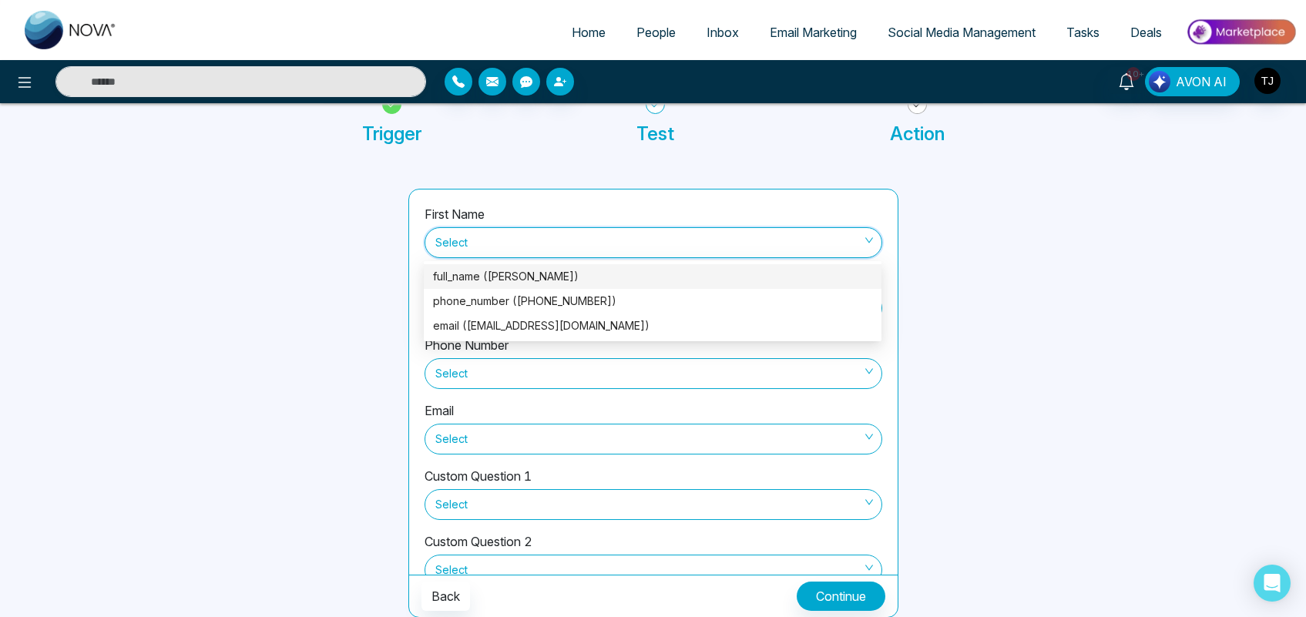
click at [526, 278] on div "full_name ([PERSON_NAME])" at bounding box center [652, 276] width 439 height 17
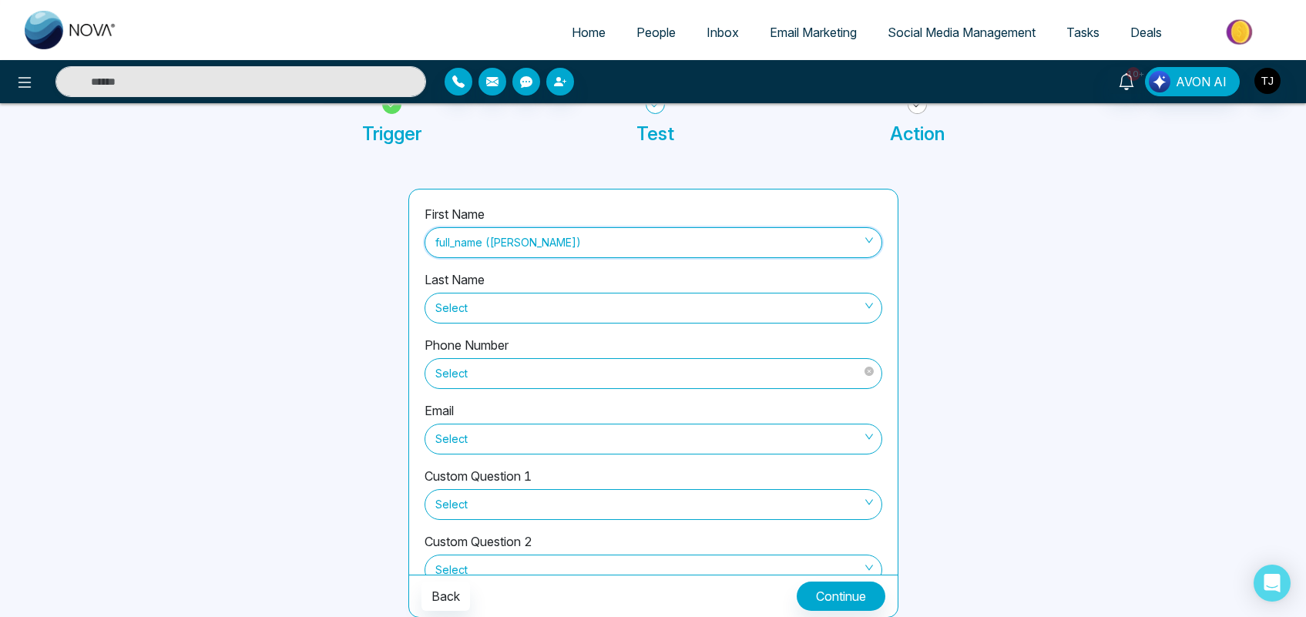
click at [456, 374] on span "Select" at bounding box center [653, 373] width 436 height 26
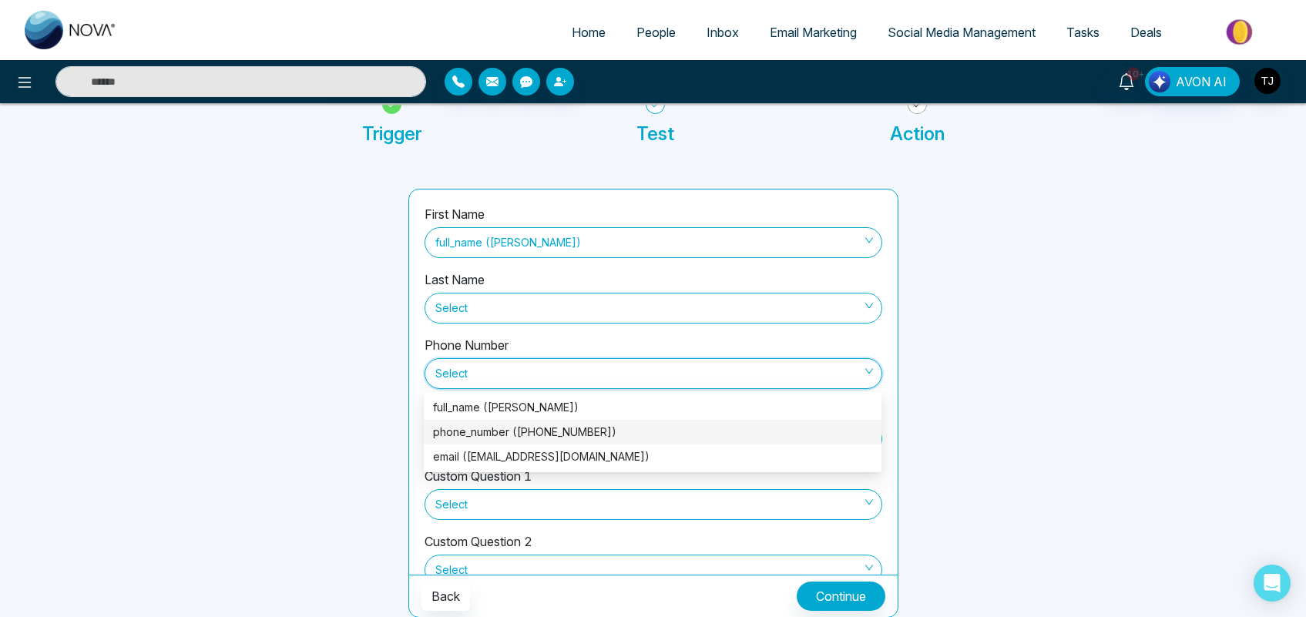
click at [468, 425] on div "phone_number ([PHONE_NUMBER])" at bounding box center [652, 432] width 439 height 17
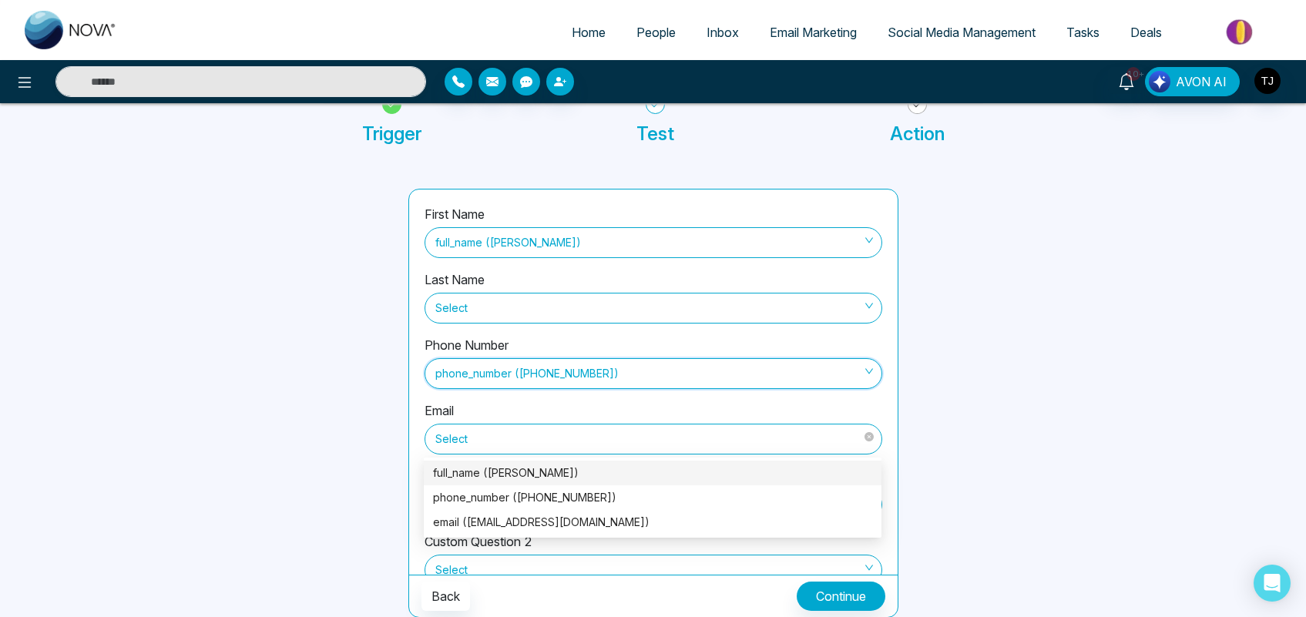
click at [491, 435] on span "Select" at bounding box center [653, 439] width 436 height 26
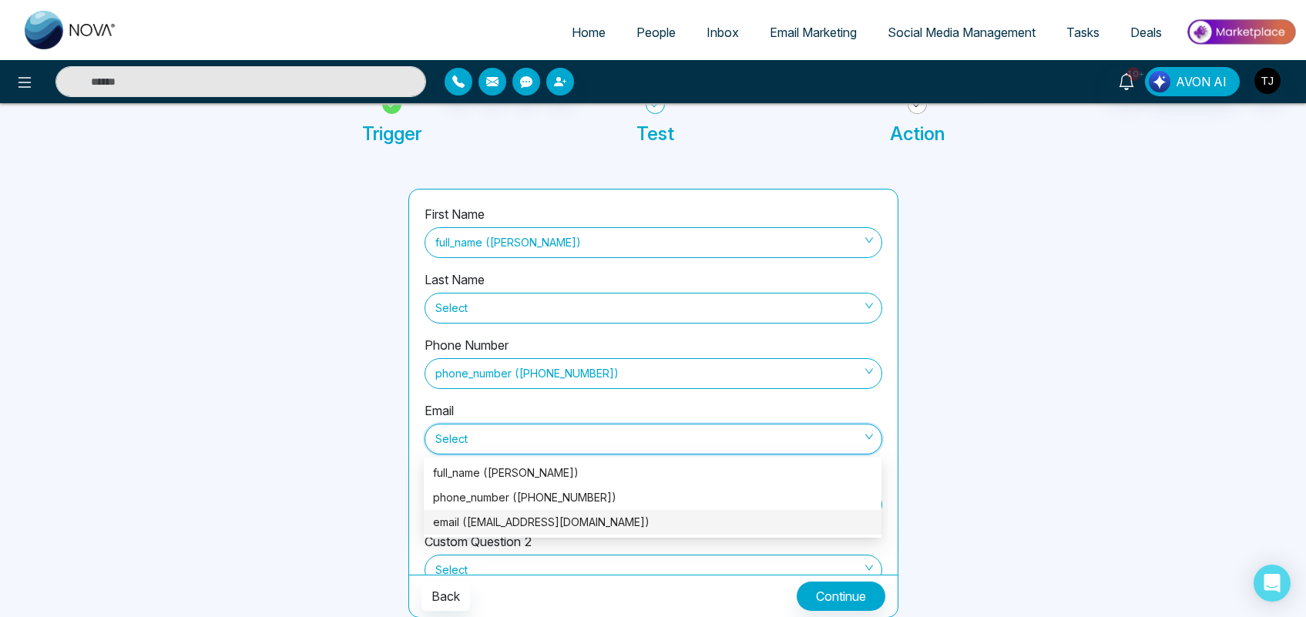
click at [502, 521] on div "email ([EMAIL_ADDRESS][DOMAIN_NAME])" at bounding box center [652, 522] width 439 height 17
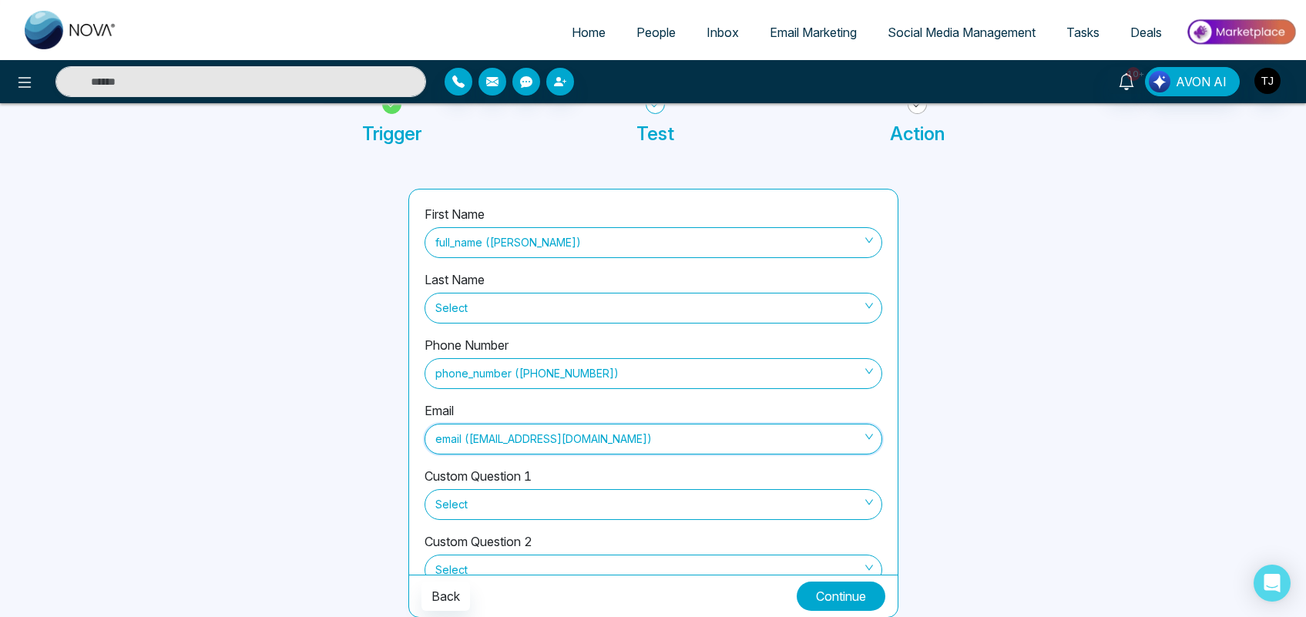
click at [836, 595] on button "Continue" at bounding box center [840, 596] width 89 height 29
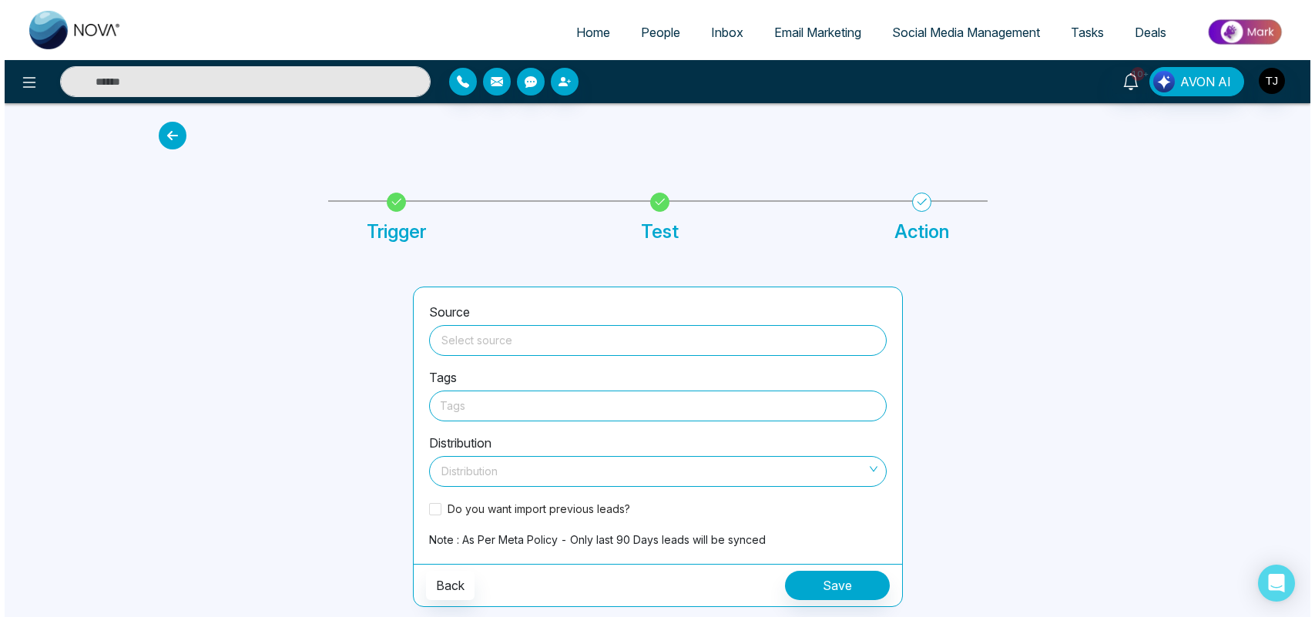
scroll to position [0, 0]
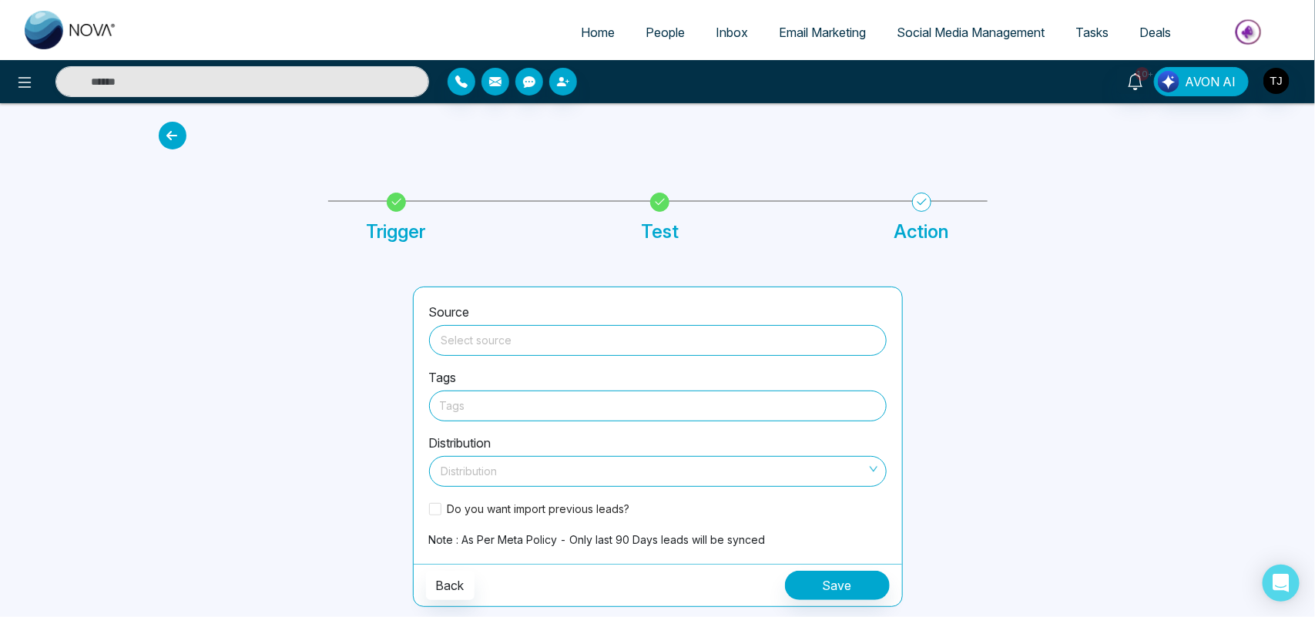
click at [1264, 364] on div "Home People Inbox Email Marketing Social Media Management Tasks Deals 10+ AVON …" at bounding box center [657, 308] width 1315 height 617
click at [475, 337] on input "search" at bounding box center [657, 337] width 439 height 23
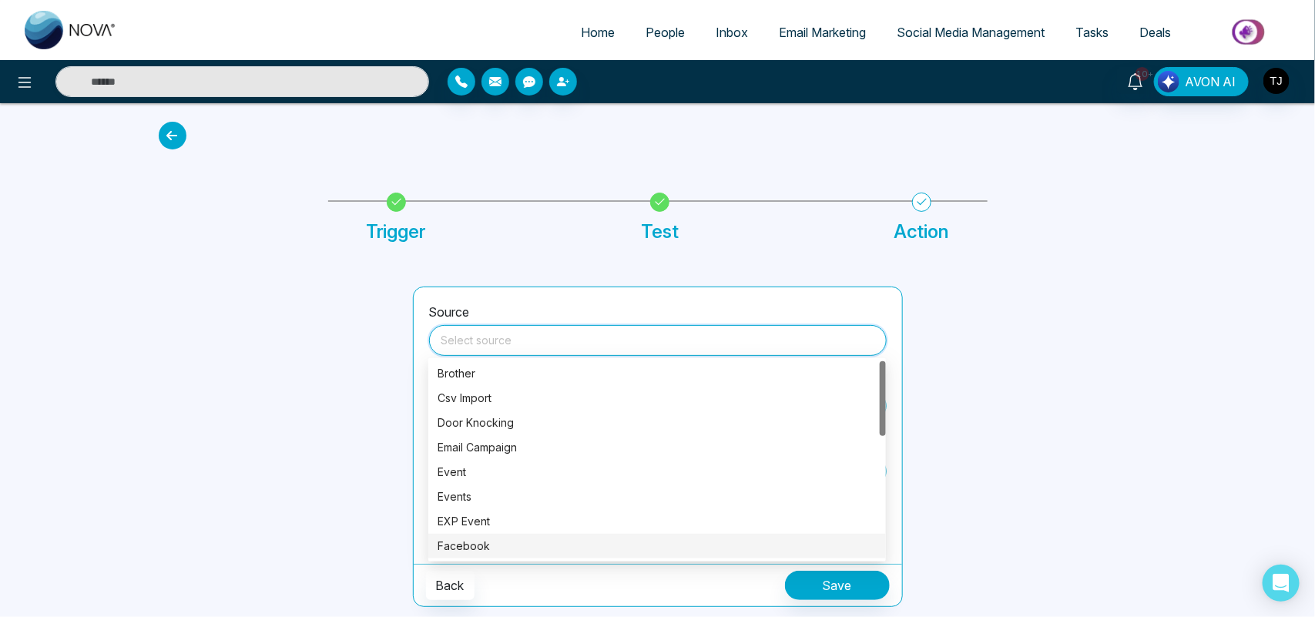
click at [464, 542] on div "Facebook" at bounding box center [657, 546] width 439 height 17
type input "********"
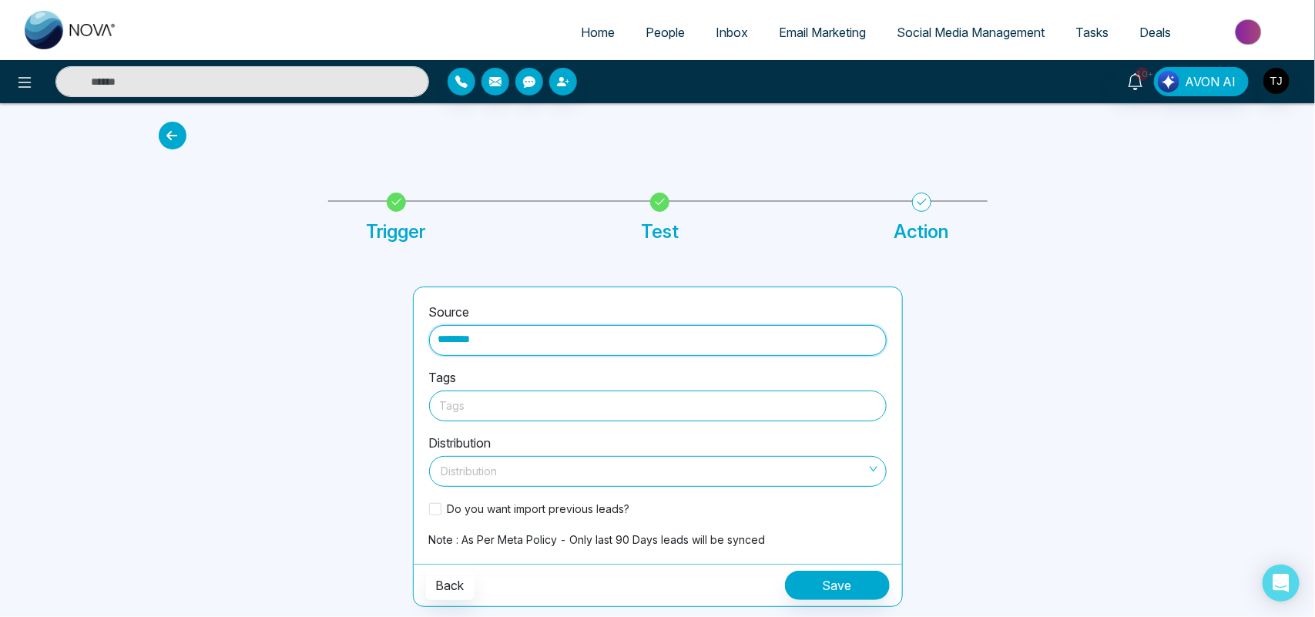
click at [482, 416] on div "Tags" at bounding box center [658, 406] width 458 height 31
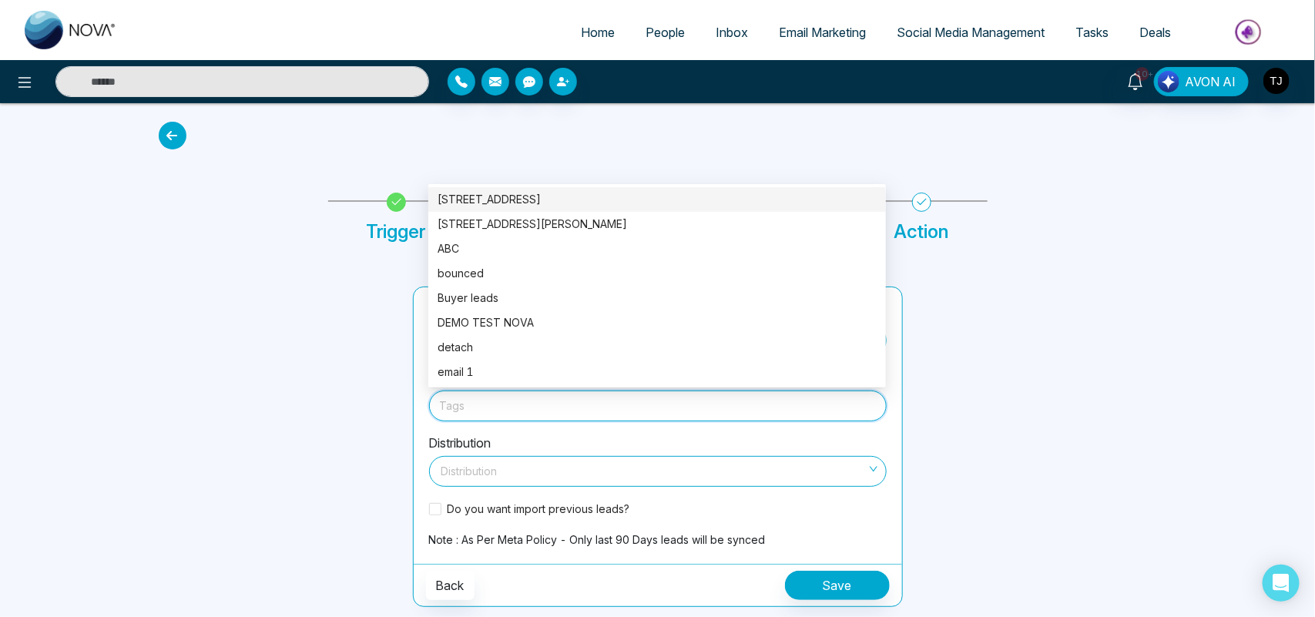
click at [580, 202] on div "[STREET_ADDRESS]" at bounding box center [657, 199] width 439 height 17
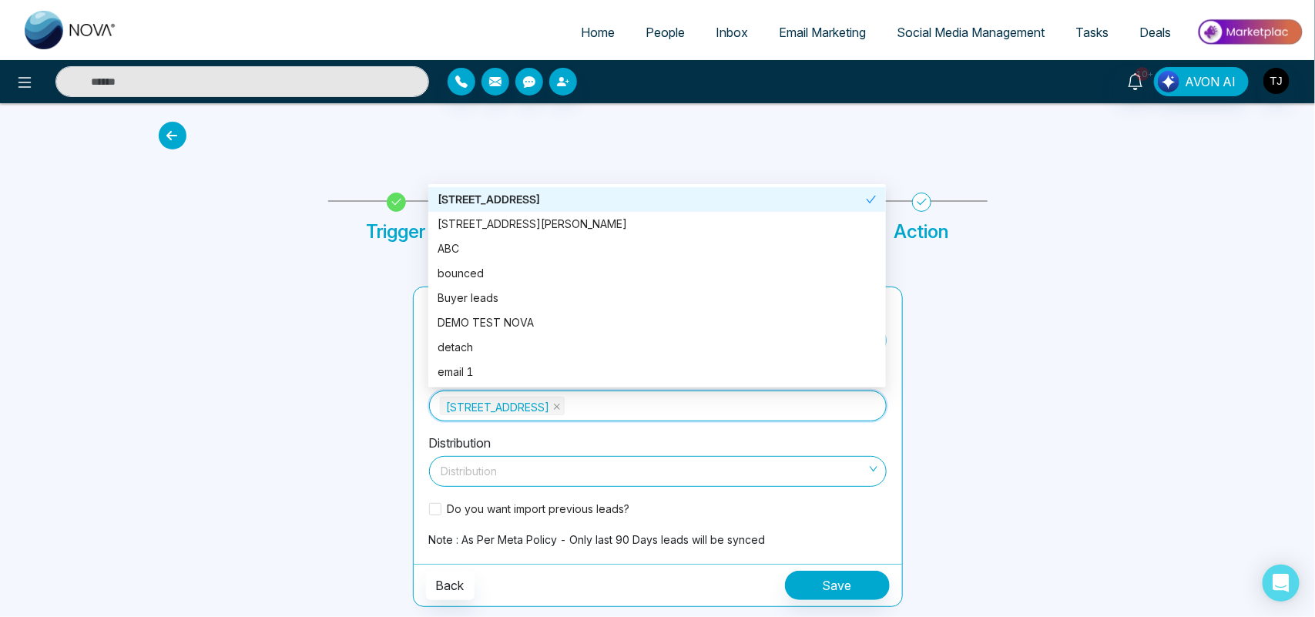
click at [636, 408] on div "[STREET_ADDRESS]" at bounding box center [658, 406] width 436 height 22
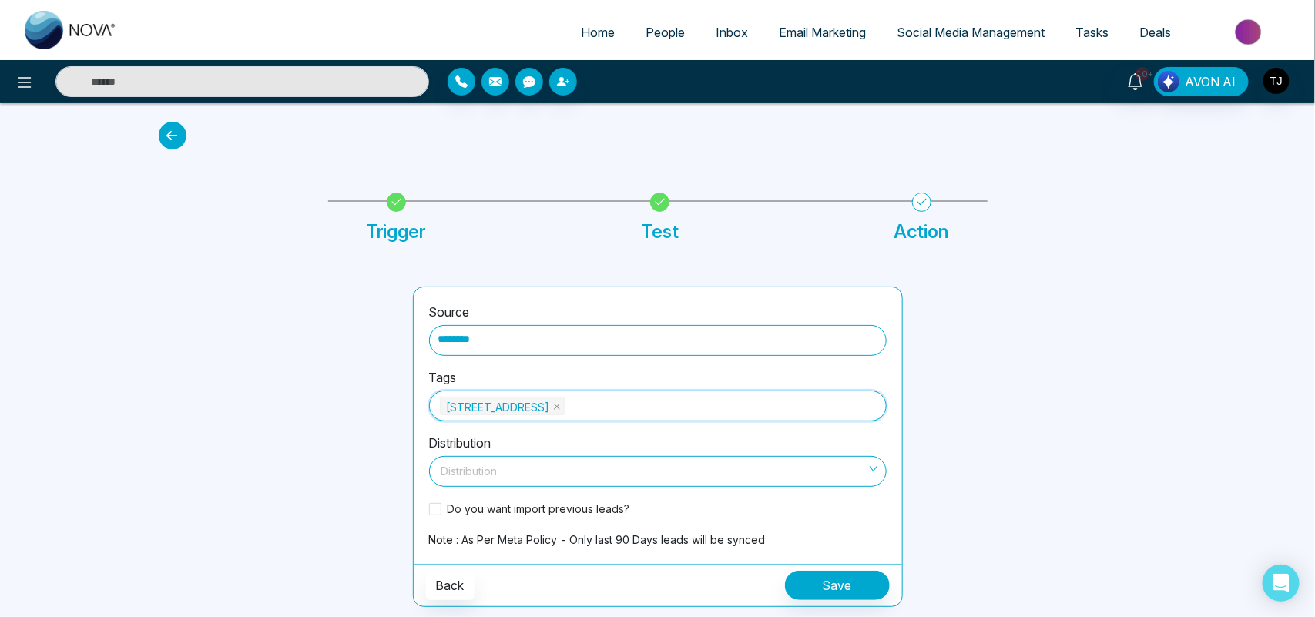
click at [532, 467] on input "search" at bounding box center [652, 468] width 428 height 23
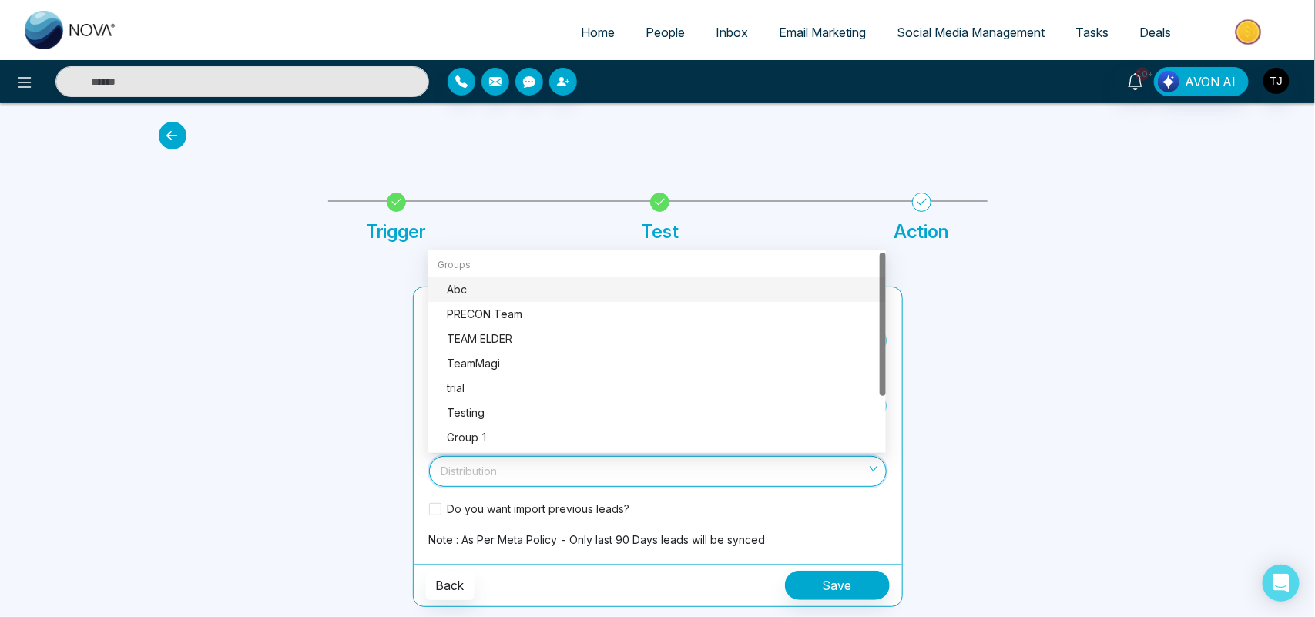
click at [532, 467] on input "search" at bounding box center [652, 468] width 428 height 23
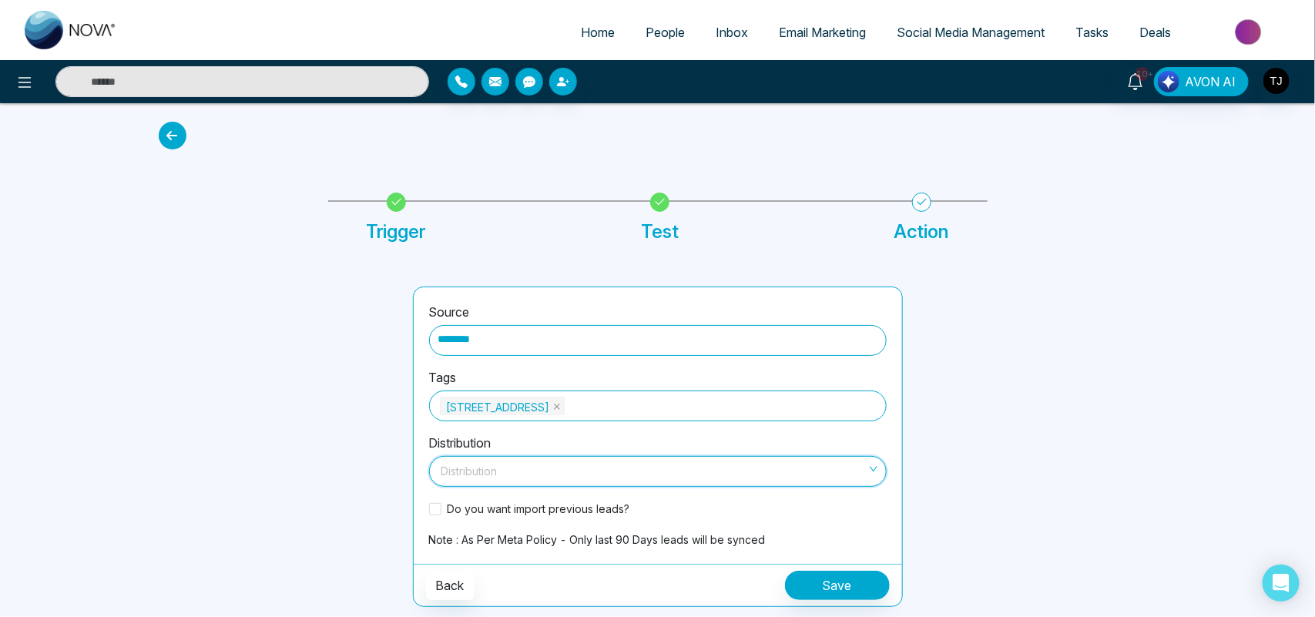
click at [493, 467] on input "search" at bounding box center [652, 468] width 428 height 23
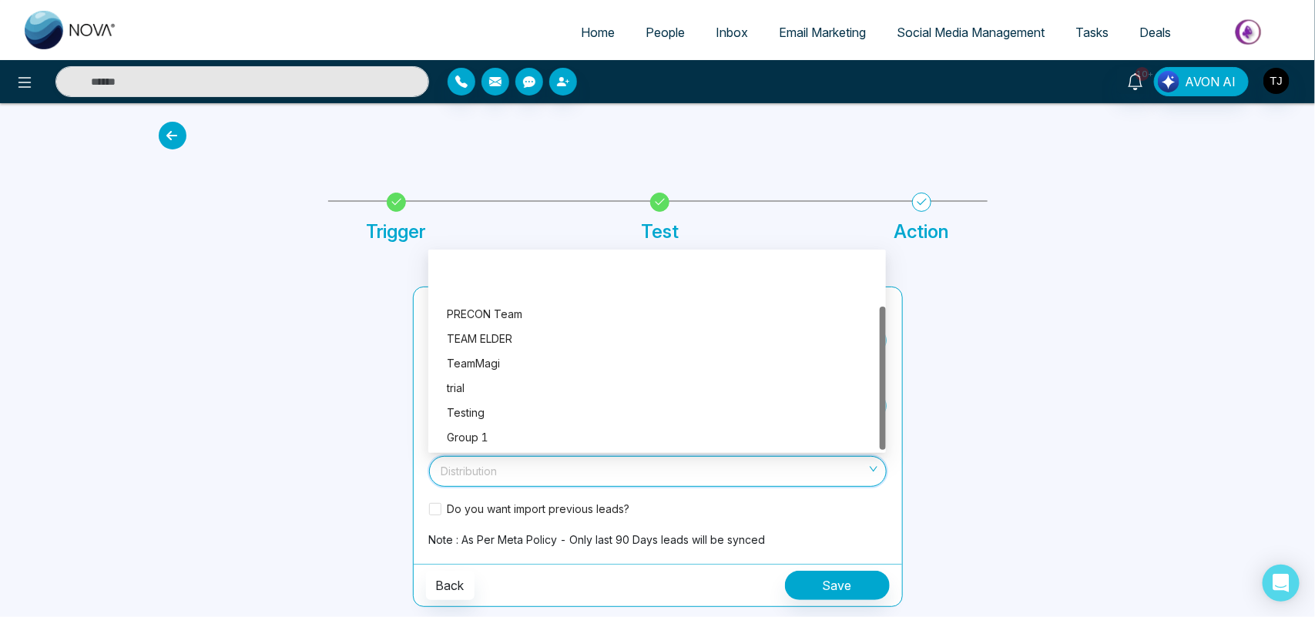
scroll to position [74, 0]
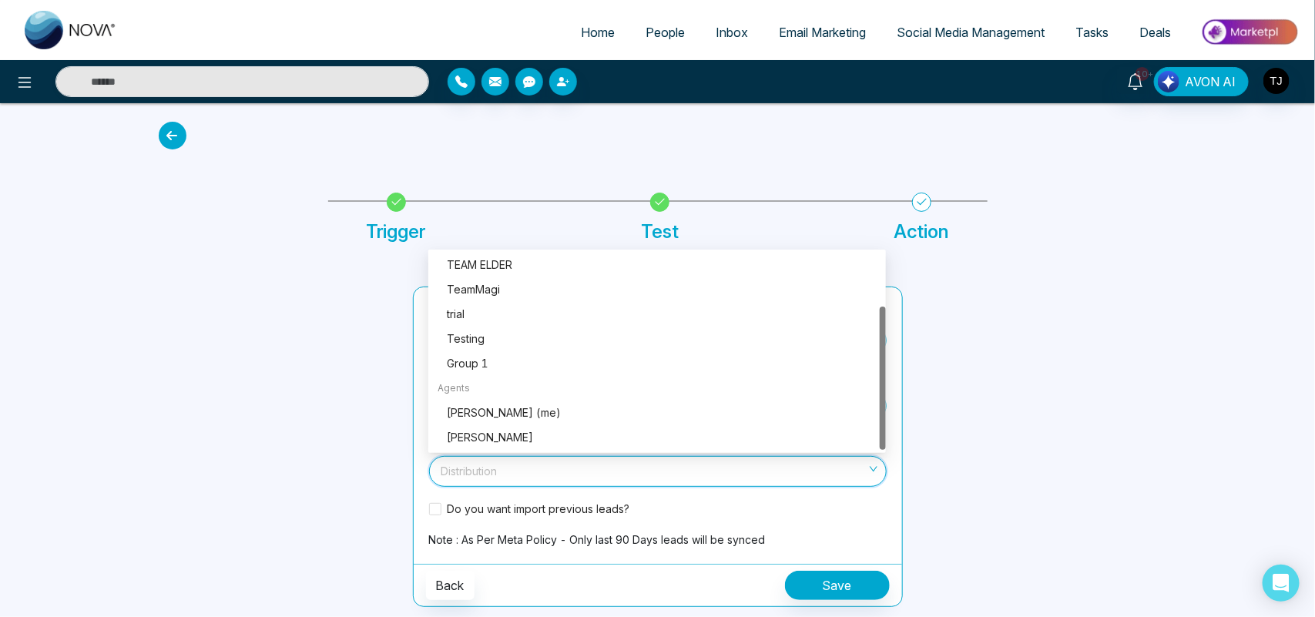
drag, startPoint x: 884, startPoint y: 263, endPoint x: 894, endPoint y: 447, distance: 184.4
click at [894, 447] on body "Home People Inbox Email Marketing Social Media Management Tasks Deals 10+ AVON …" at bounding box center [657, 308] width 1315 height 617
click at [537, 414] on div "[PERSON_NAME] (me)" at bounding box center [662, 412] width 430 height 17
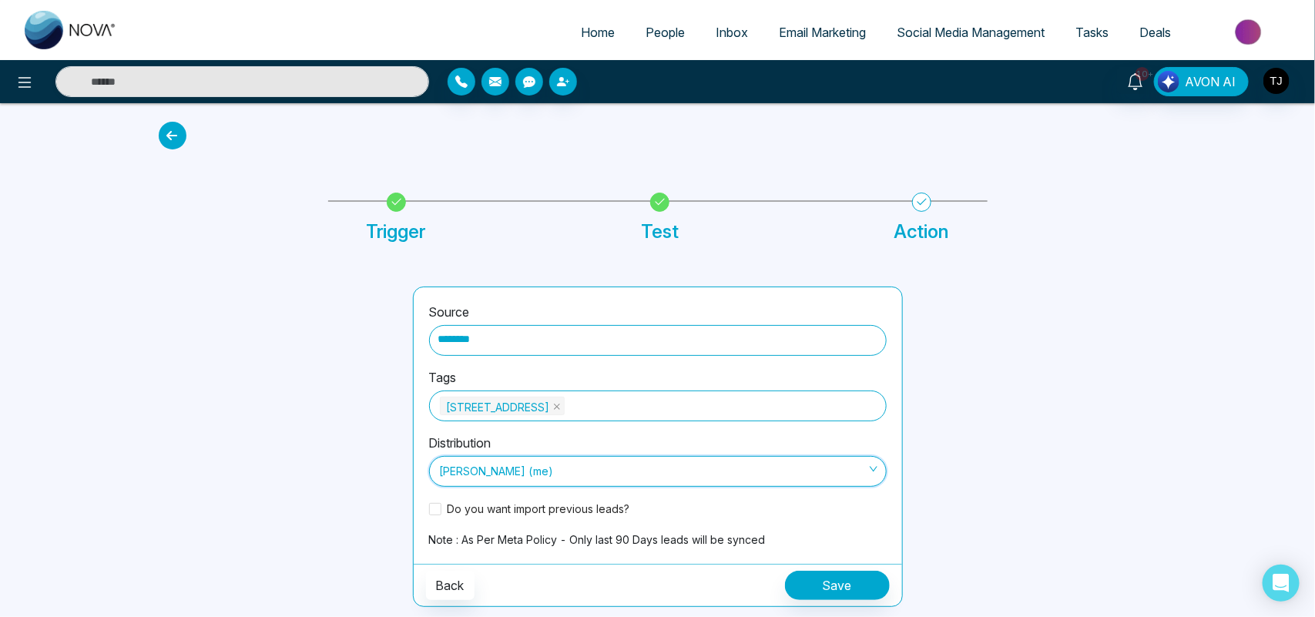
click at [597, 464] on span "[PERSON_NAME] (me)" at bounding box center [658, 471] width 436 height 26
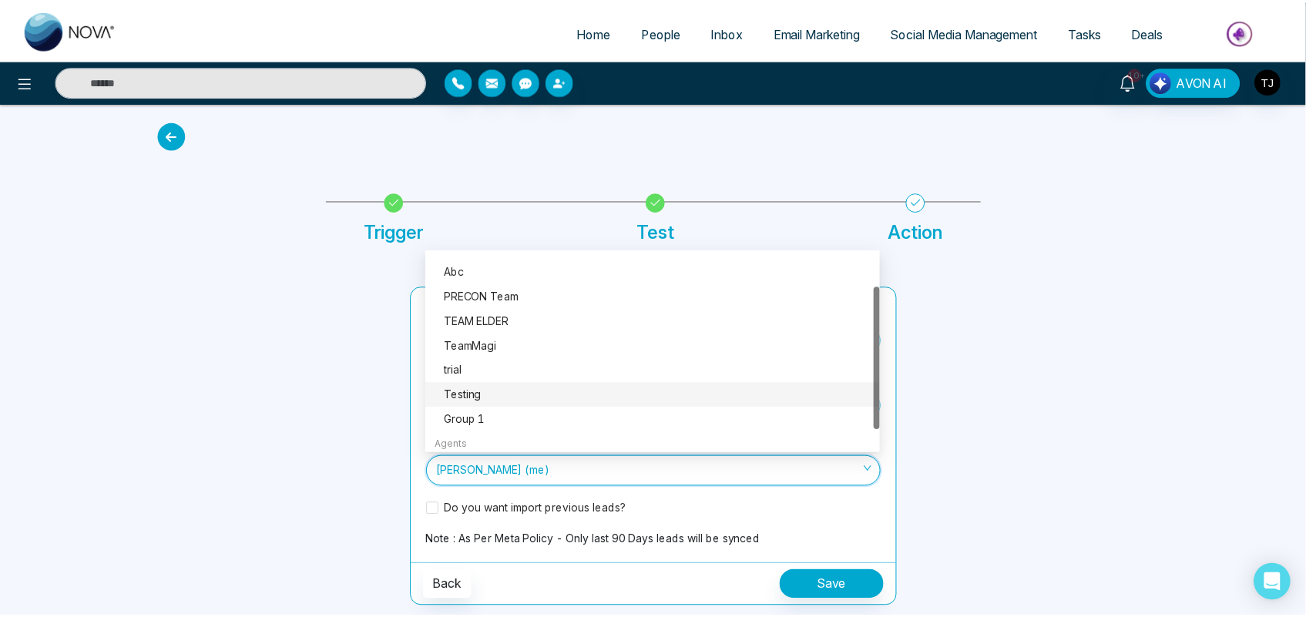
scroll to position [0, 0]
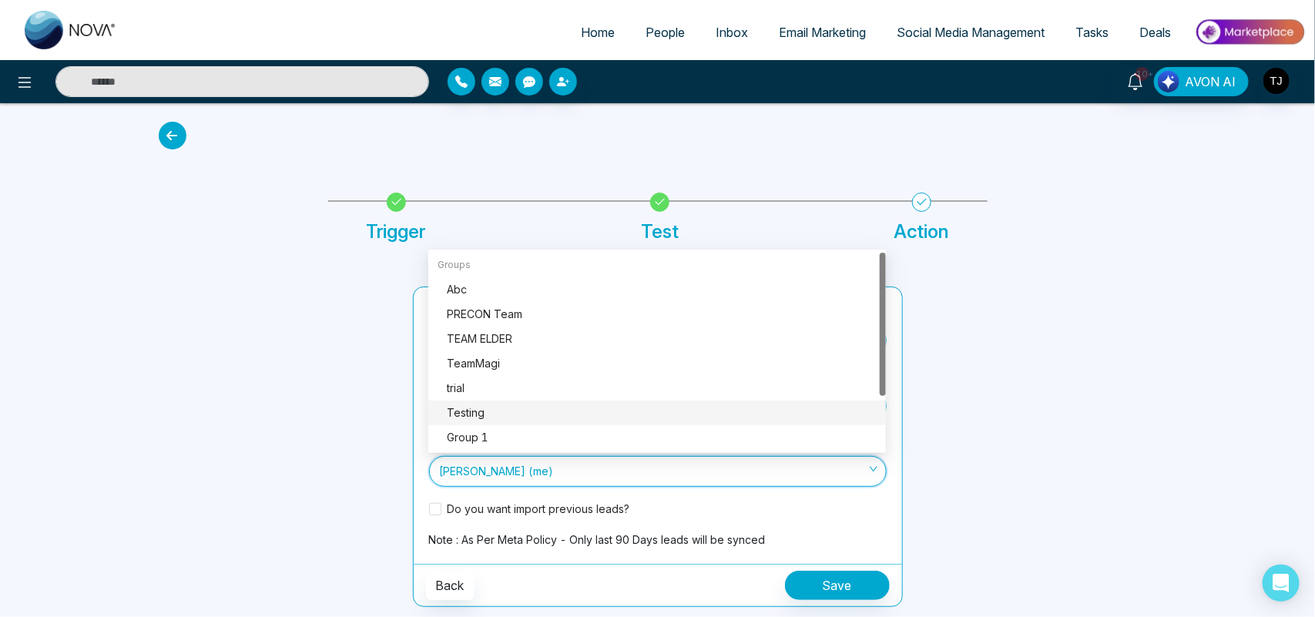
drag, startPoint x: 884, startPoint y: 399, endPoint x: 888, endPoint y: 316, distance: 83.3
click at [888, 316] on body "Home People Inbox Email Marketing Social Media Management Tasks Deals 10+ AVON …" at bounding box center [657, 308] width 1315 height 617
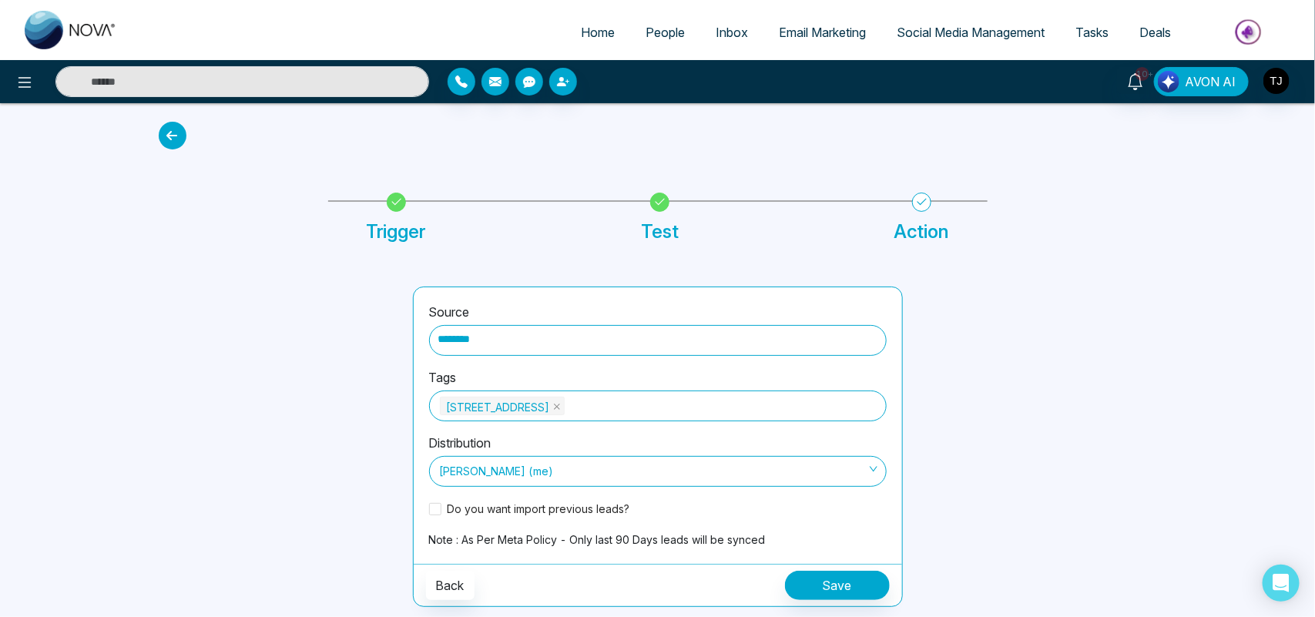
drag, startPoint x: 886, startPoint y: 259, endPoint x: 886, endPoint y: 339, distance: 80.1
click at [886, 339] on div "Source ******** Tags 107 CUPOLA CRESCENT Distribution [PERSON_NAME] (me) Do you…" at bounding box center [657, 428] width 1017 height 357
click at [833, 325] on div "********" at bounding box center [658, 340] width 458 height 31
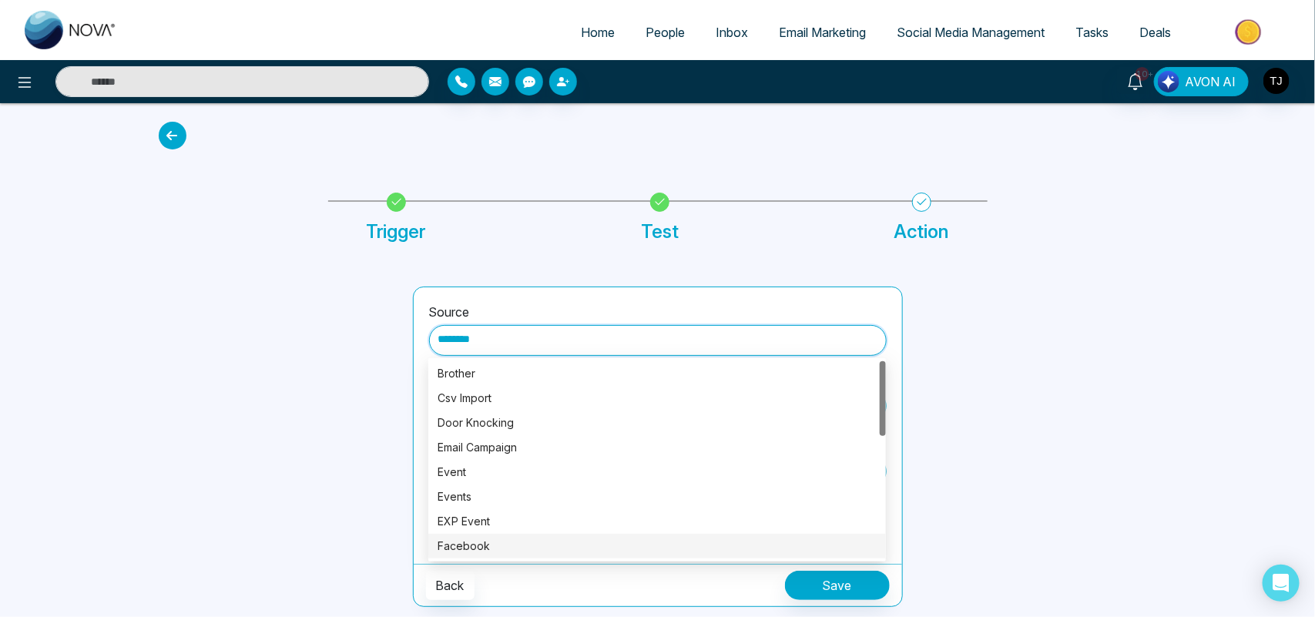
click at [1007, 263] on div "Source ******** Tags 107 CUPOLA CRESCENT Distribution [PERSON_NAME] (me) Do you…" at bounding box center [657, 428] width 1017 height 357
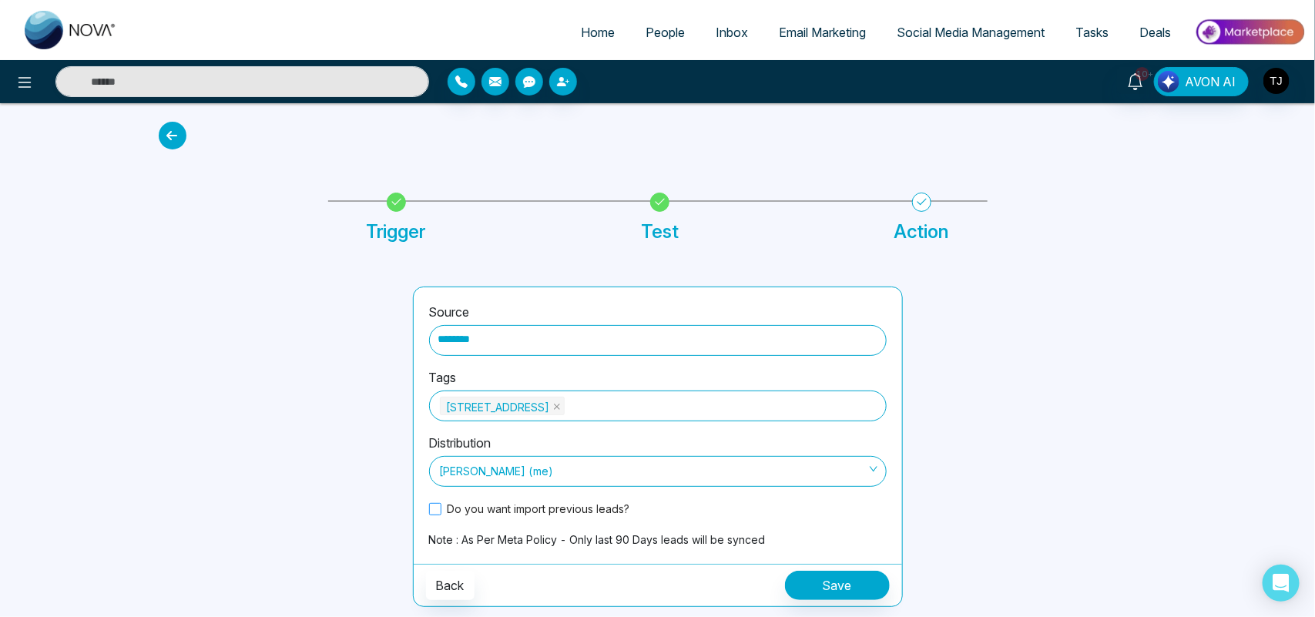
click at [433, 508] on span at bounding box center [435, 509] width 12 height 12
click at [656, 31] on span "People" at bounding box center [665, 32] width 39 height 15
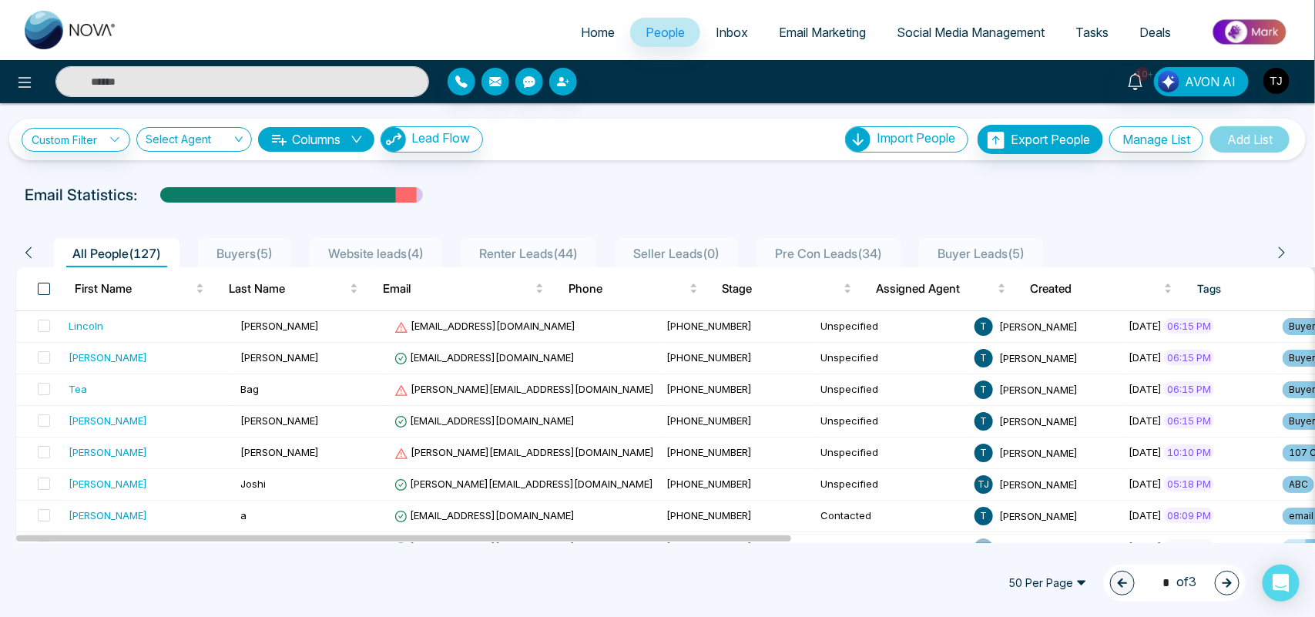
click at [46, 290] on span at bounding box center [44, 289] width 12 height 12
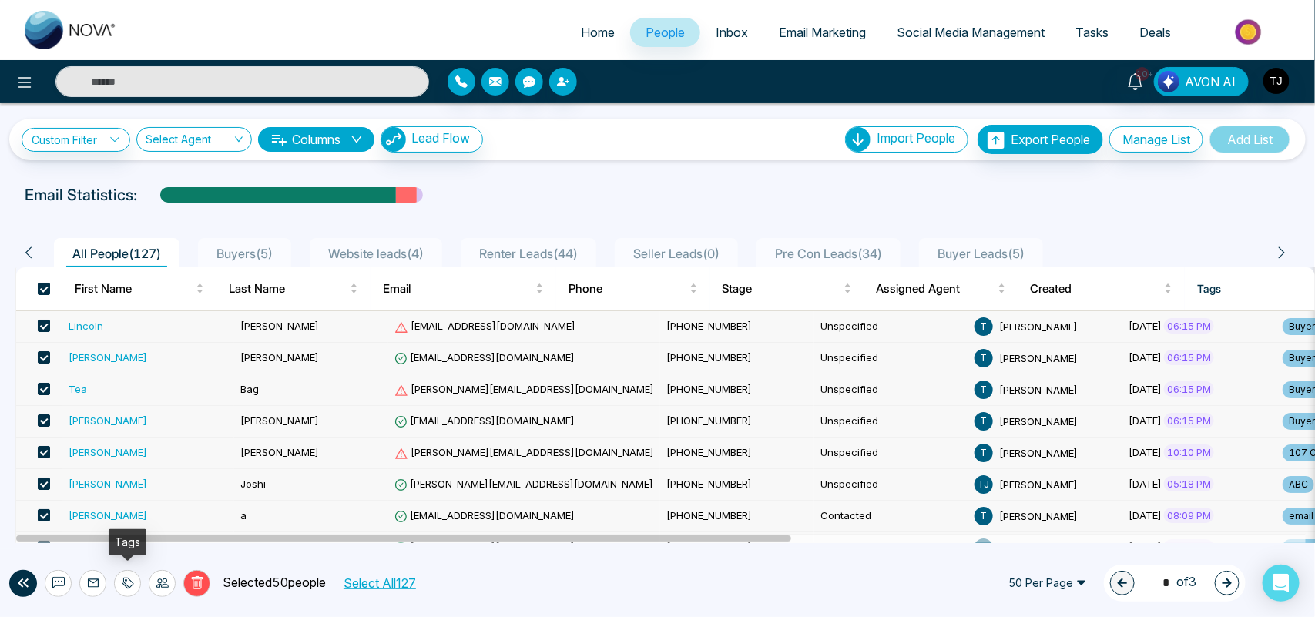
click at [129, 585] on icon at bounding box center [128, 583] width 12 height 12
click at [113, 521] on link "Add Tags" at bounding box center [88, 524] width 49 height 13
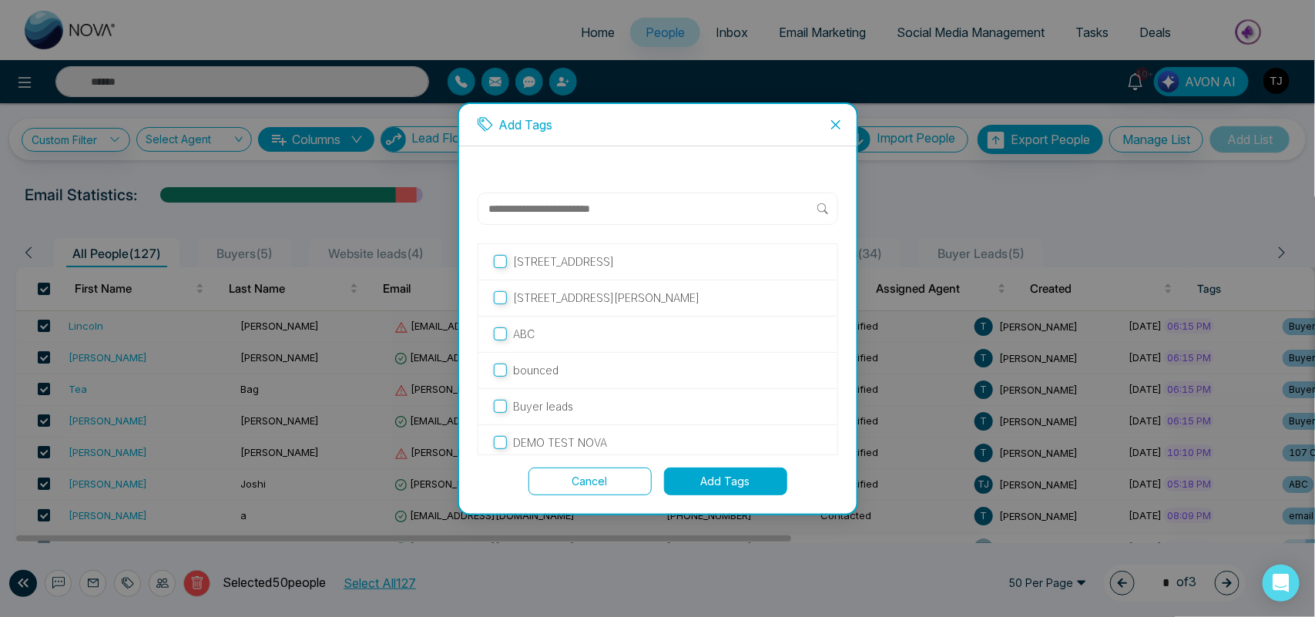
click at [842, 120] on span "Close" at bounding box center [836, 125] width 42 height 42
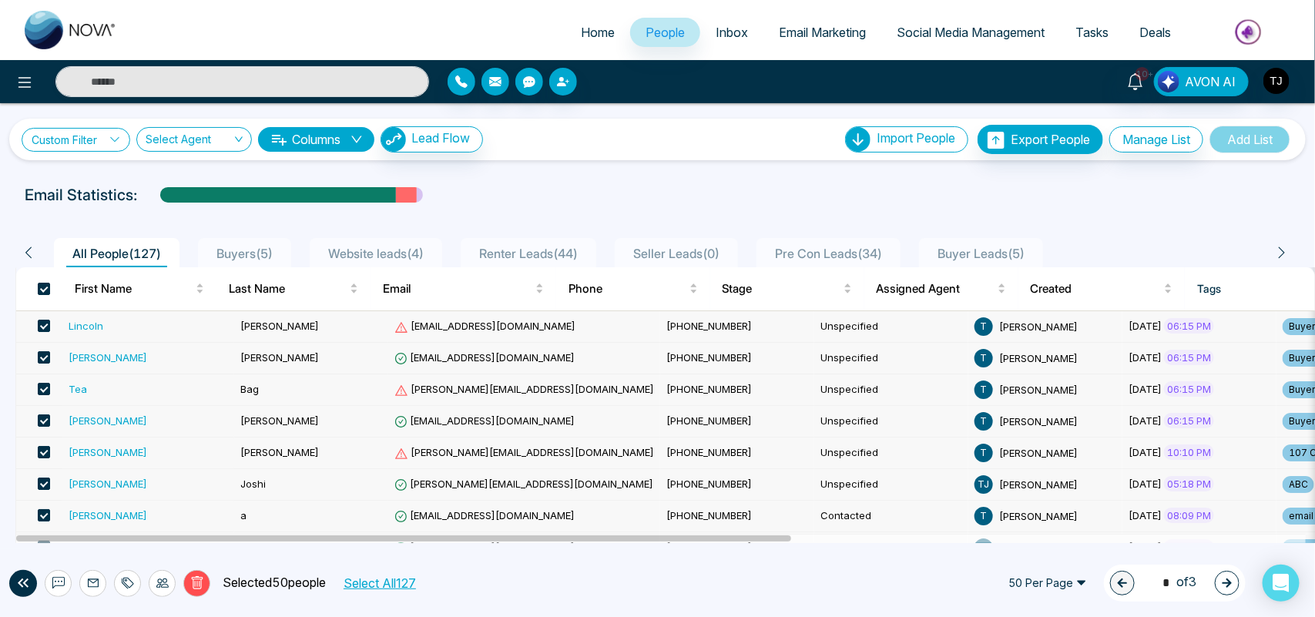
click at [65, 141] on link "Custom Filter" at bounding box center [76, 140] width 109 height 24
click at [81, 179] on input "search" at bounding box center [107, 175] width 125 height 23
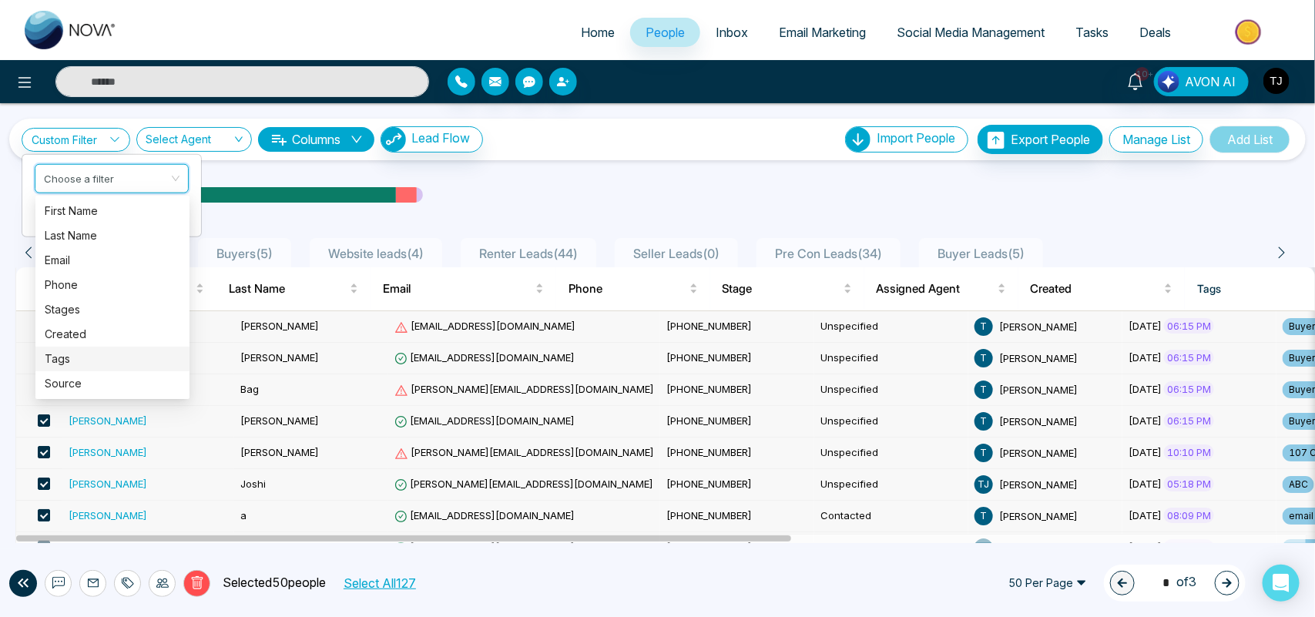
click at [79, 362] on div "Tags" at bounding box center [113, 358] width 136 height 17
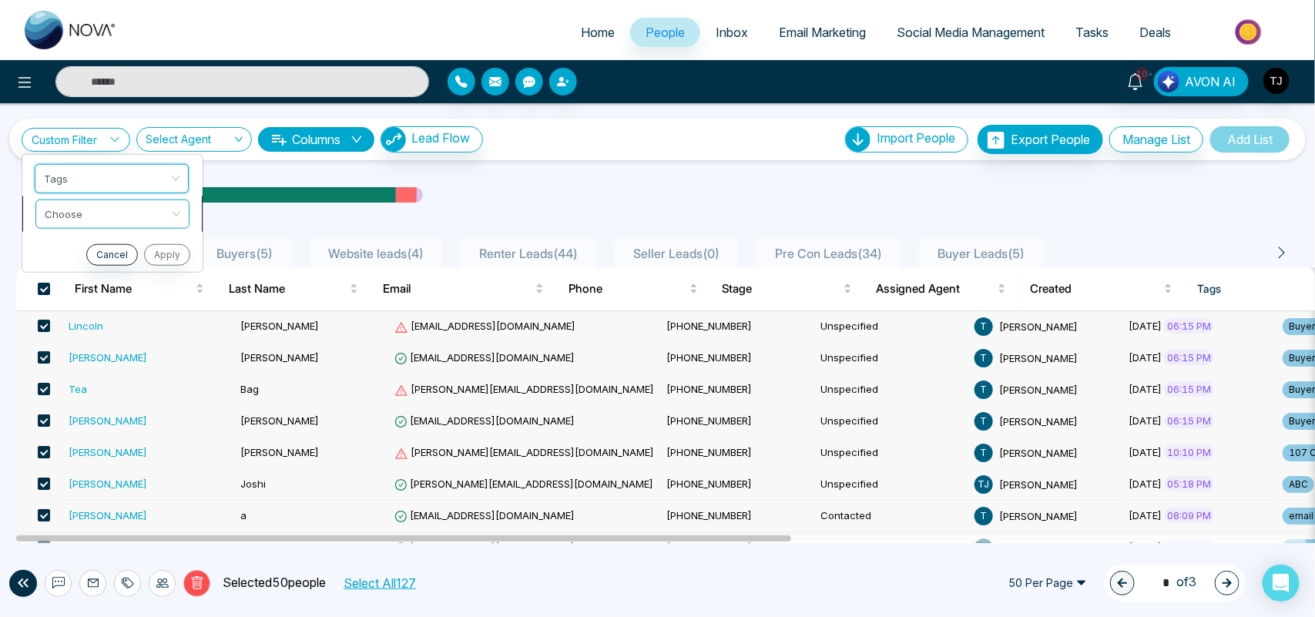
click at [94, 213] on input "search" at bounding box center [107, 211] width 125 height 23
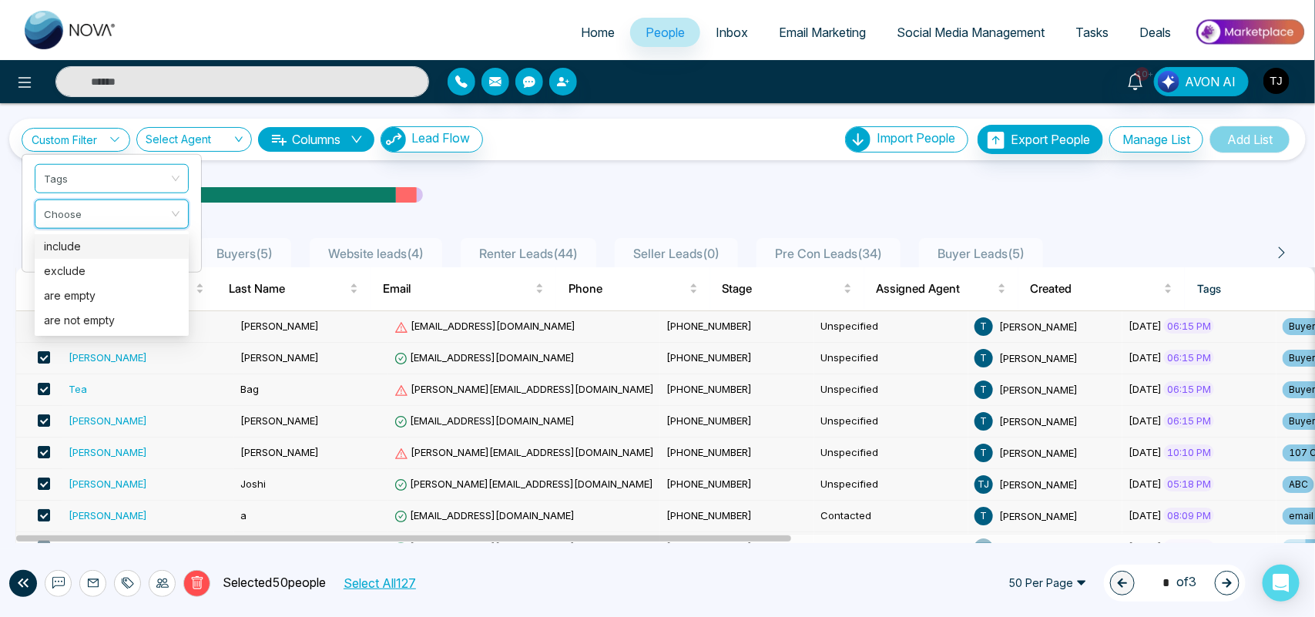
click at [79, 244] on div "include" at bounding box center [112, 246] width 136 height 17
click at [79, 244] on input "search" at bounding box center [106, 246] width 125 height 23
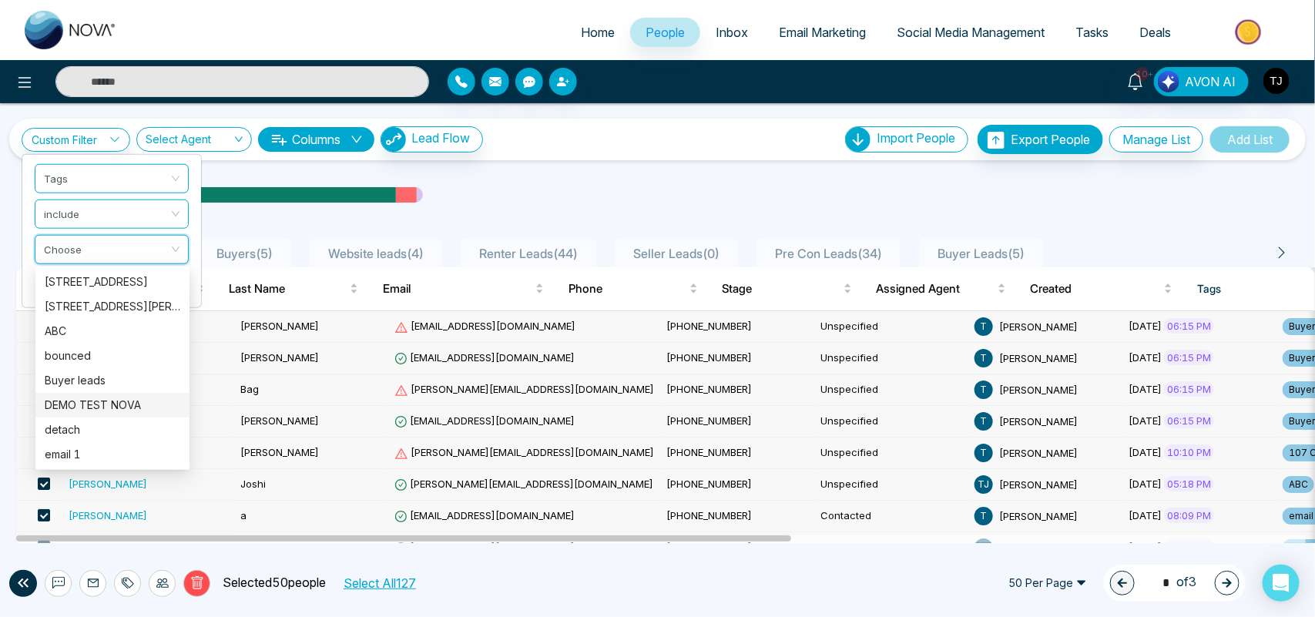
click at [110, 399] on div "DEMO TEST NOVA" at bounding box center [113, 405] width 136 height 17
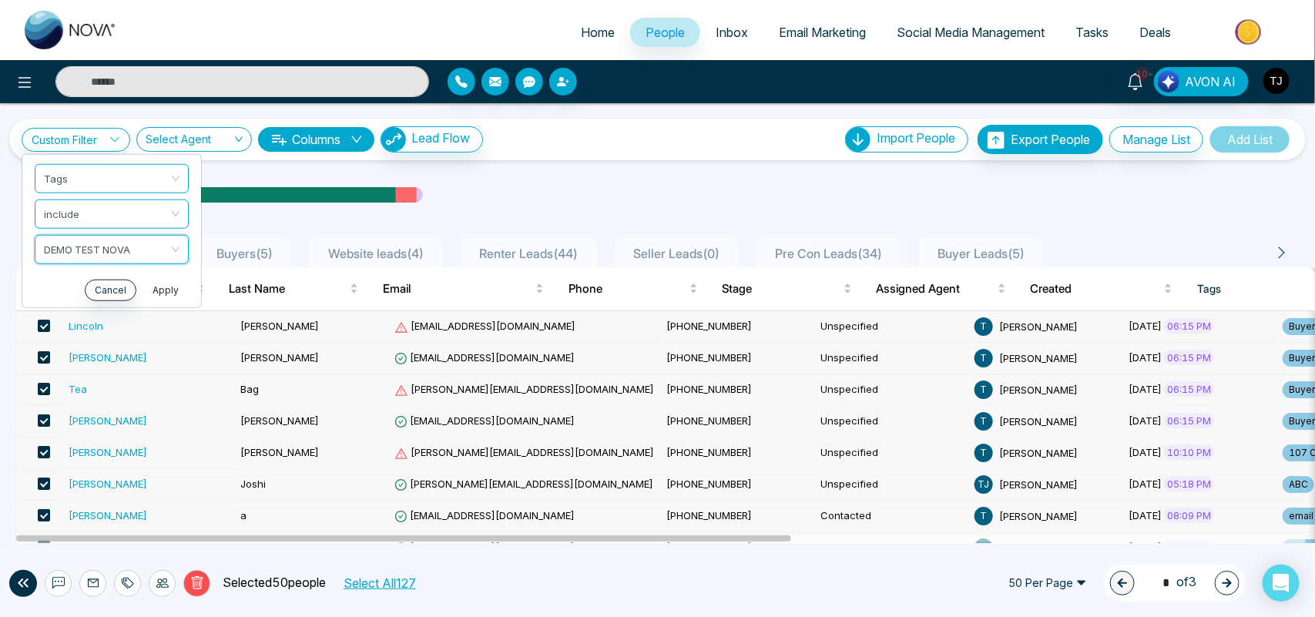
click at [174, 289] on button "Apply" at bounding box center [166, 290] width 46 height 22
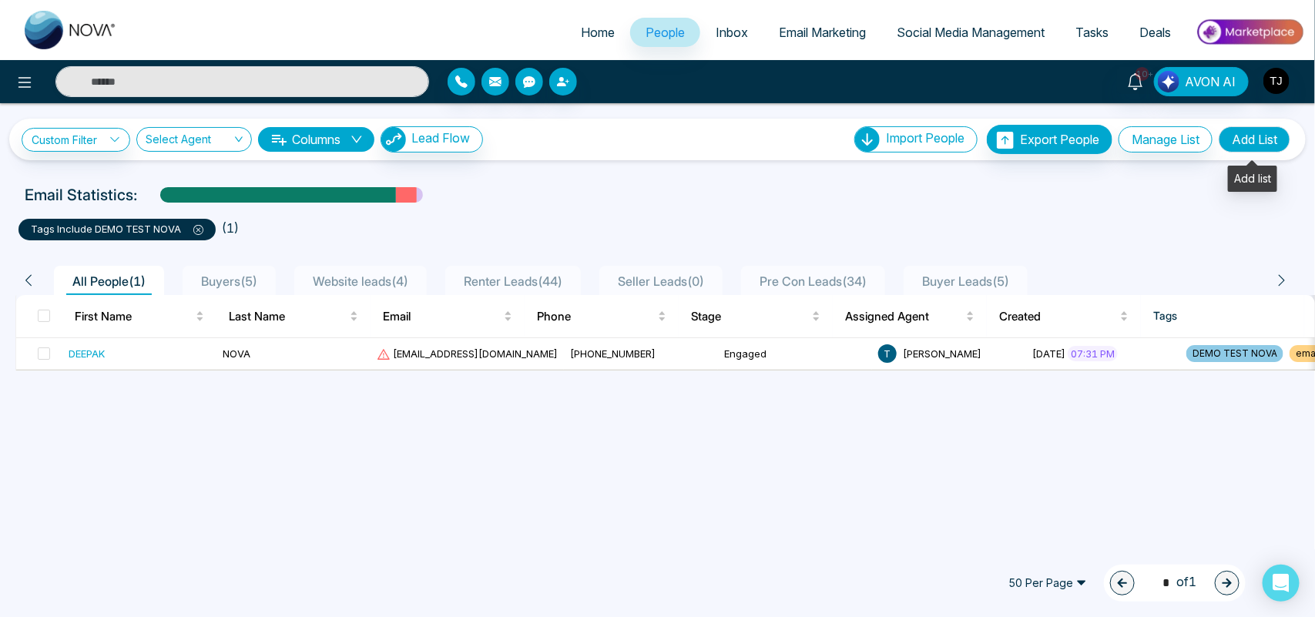
click at [1266, 139] on button "Add List" at bounding box center [1255, 139] width 72 height 26
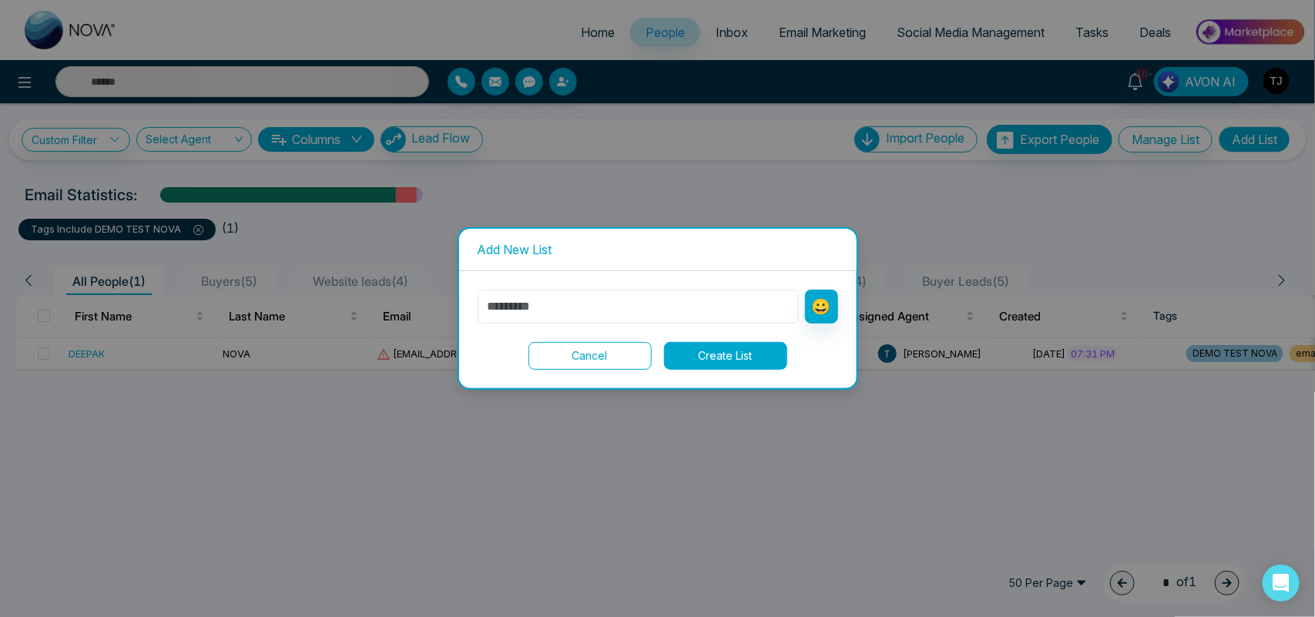
click at [605, 314] on input "text" at bounding box center [638, 307] width 321 height 34
type input "*********"
click at [710, 354] on button "Create List" at bounding box center [725, 356] width 123 height 28
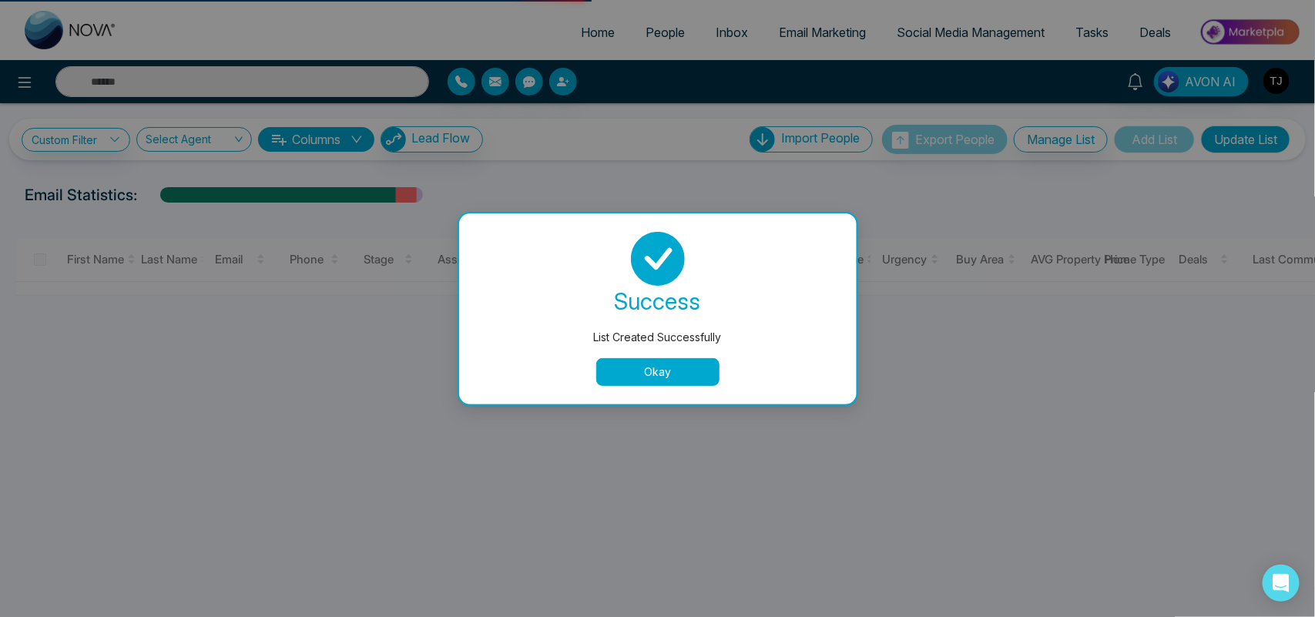
click at [660, 371] on button "Okay" at bounding box center [657, 372] width 123 height 28
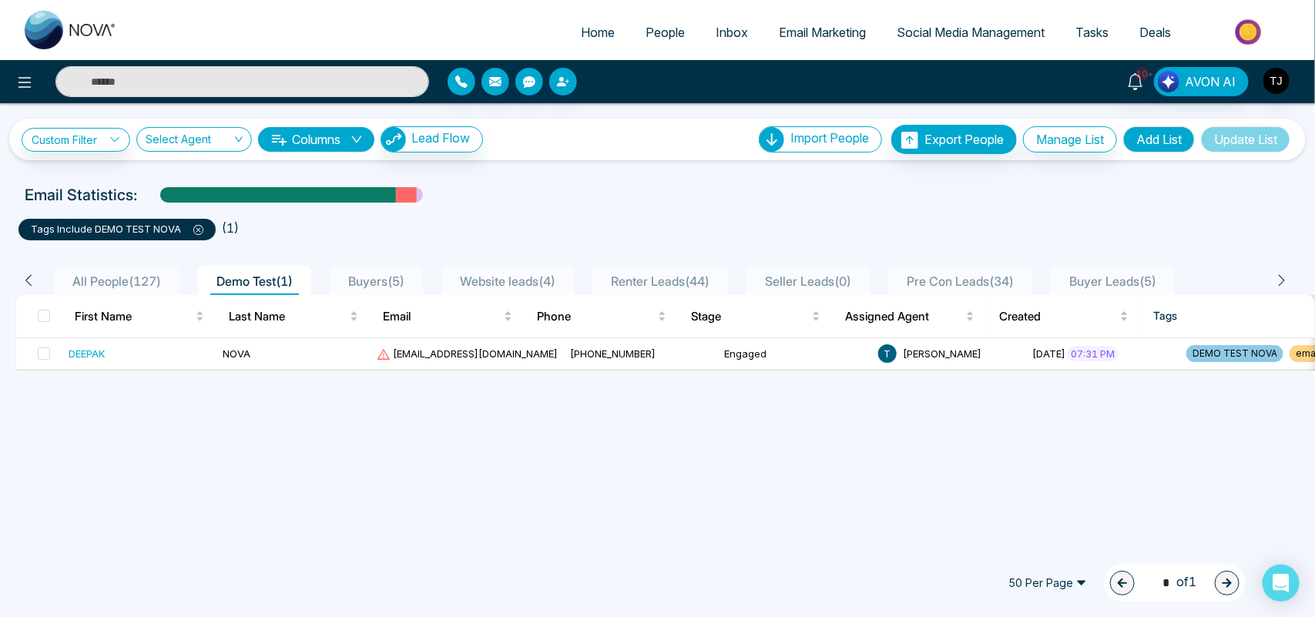
click at [162, 268] on li "All People ( 127 )" at bounding box center [117, 280] width 126 height 29
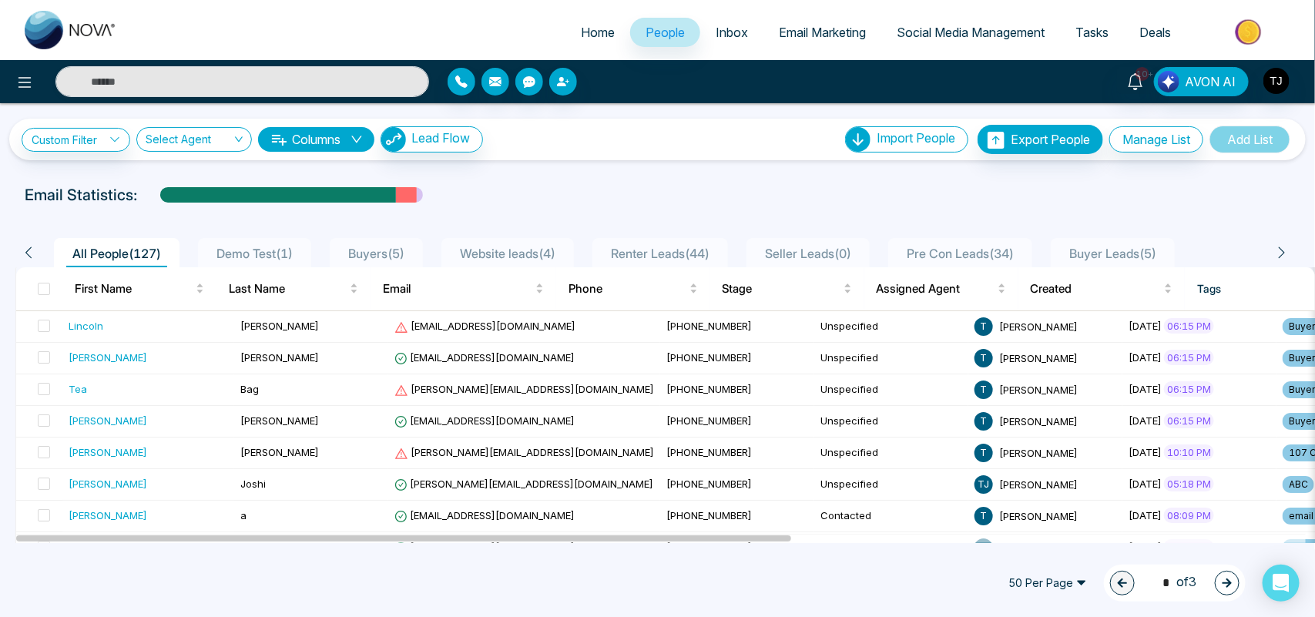
click at [345, 140] on button "Columns" at bounding box center [316, 139] width 116 height 25
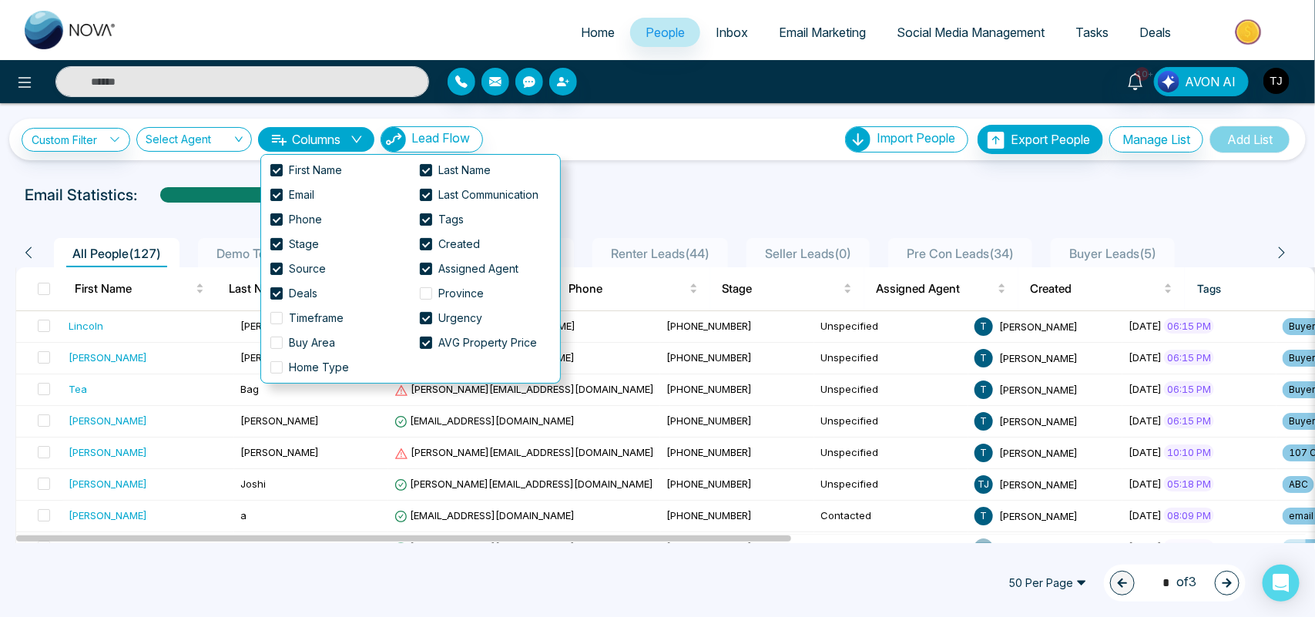
click at [630, 209] on div at bounding box center [657, 209] width 1296 height 6
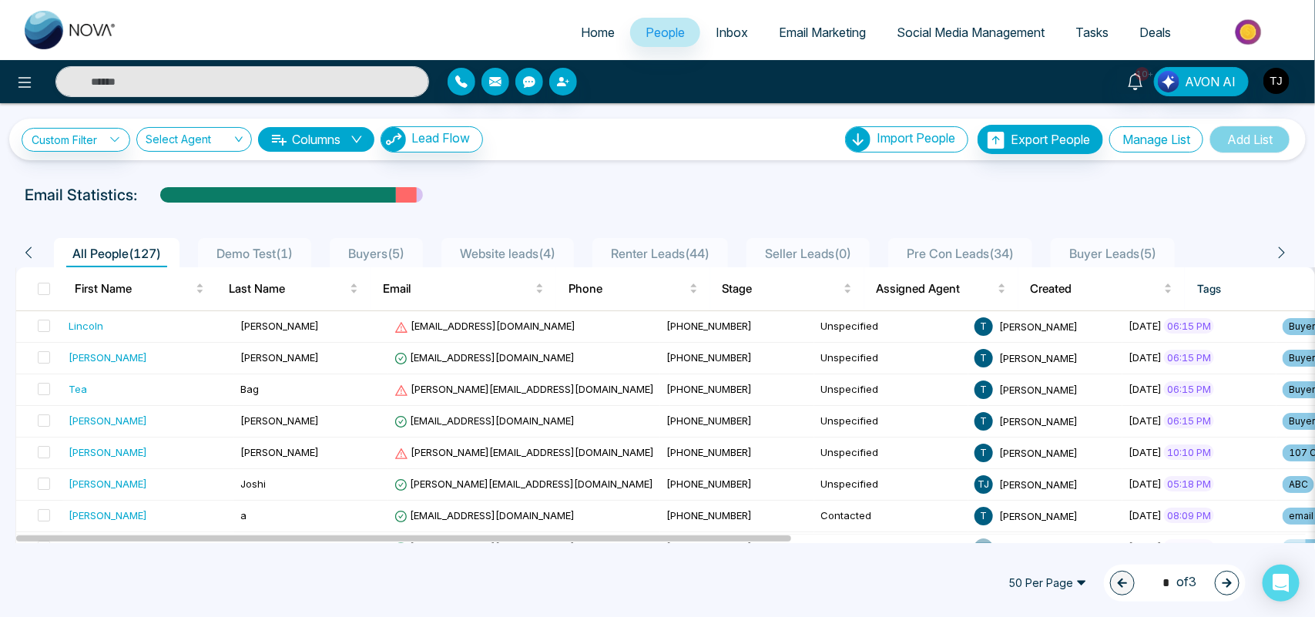
click at [1141, 133] on button "Manage List" at bounding box center [1156, 139] width 94 height 26
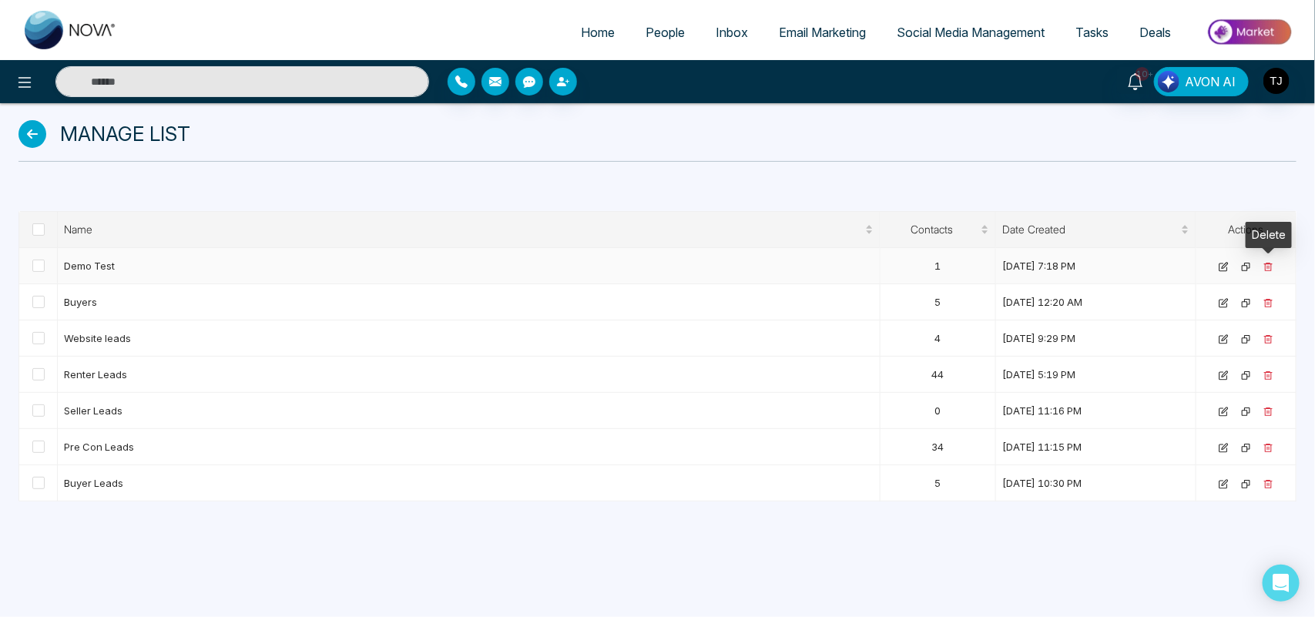
click at [1271, 266] on icon at bounding box center [1268, 267] width 10 height 10
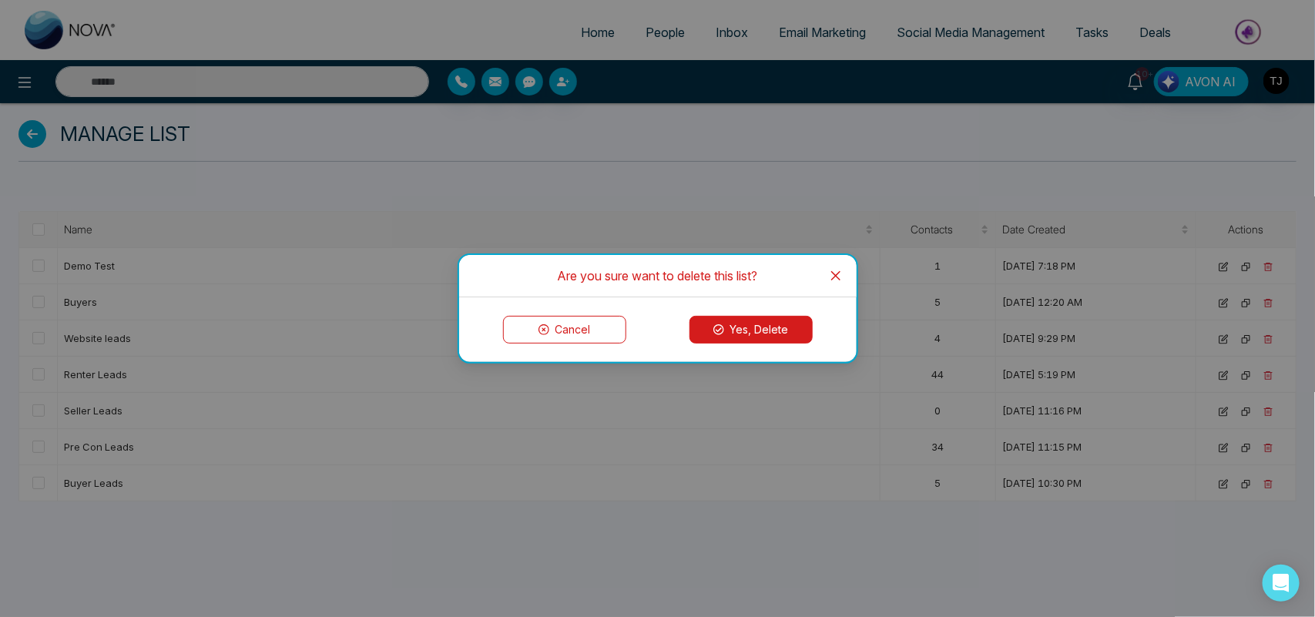
click at [734, 322] on button "Yes, Delete" at bounding box center [750, 330] width 123 height 28
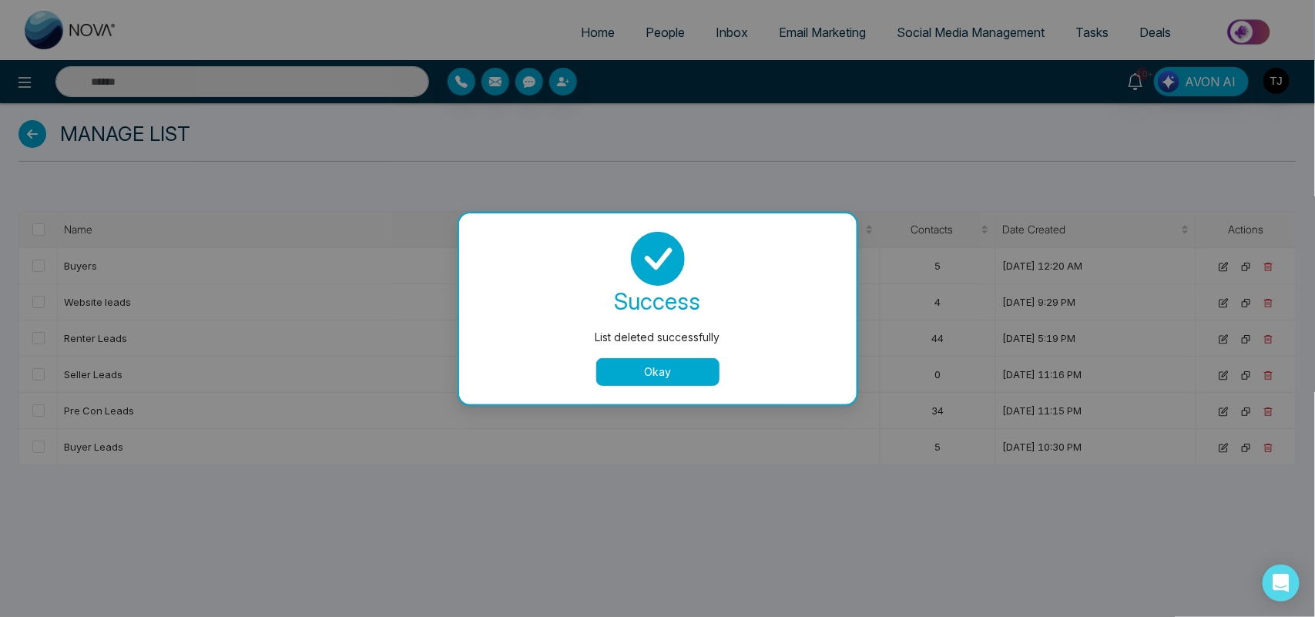
click at [617, 360] on button "Okay" at bounding box center [657, 372] width 123 height 28
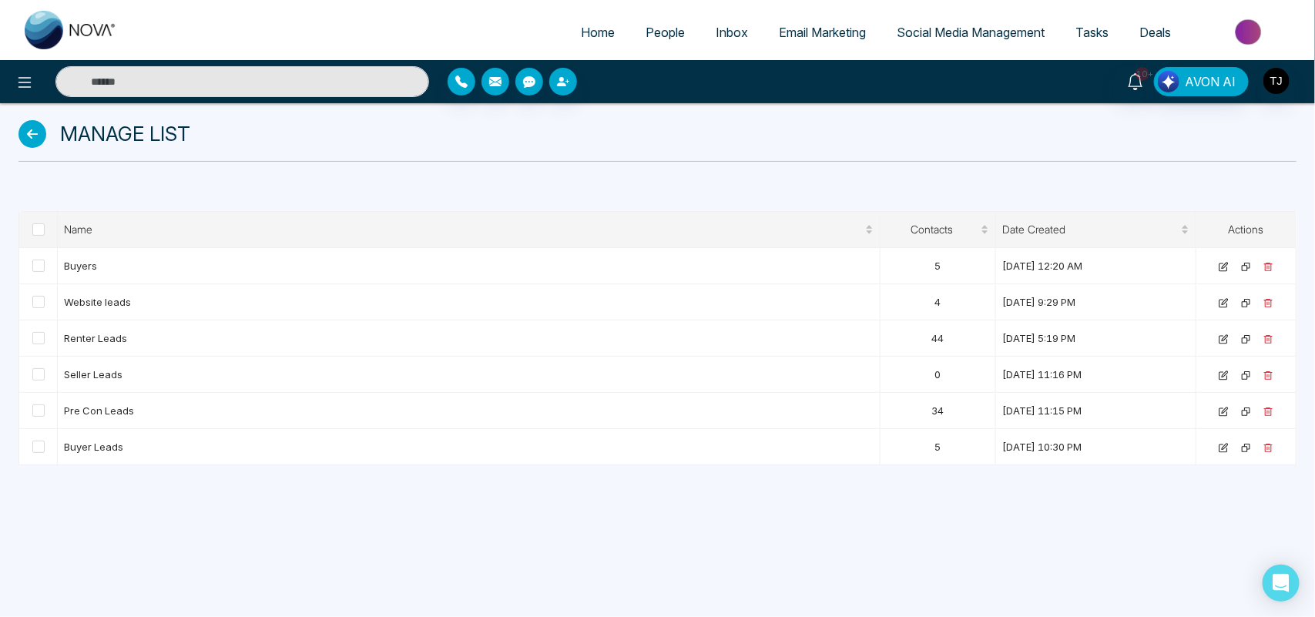
click at [661, 41] on link "People" at bounding box center [665, 32] width 70 height 29
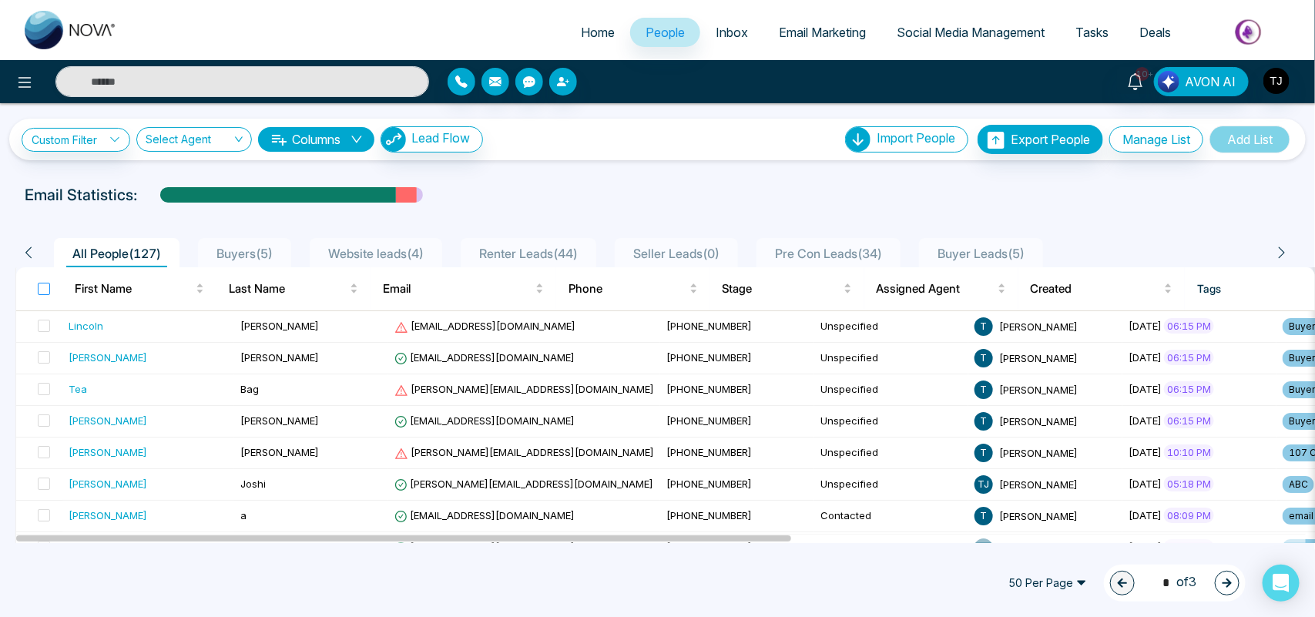
click at [42, 294] on label at bounding box center [44, 288] width 12 height 17
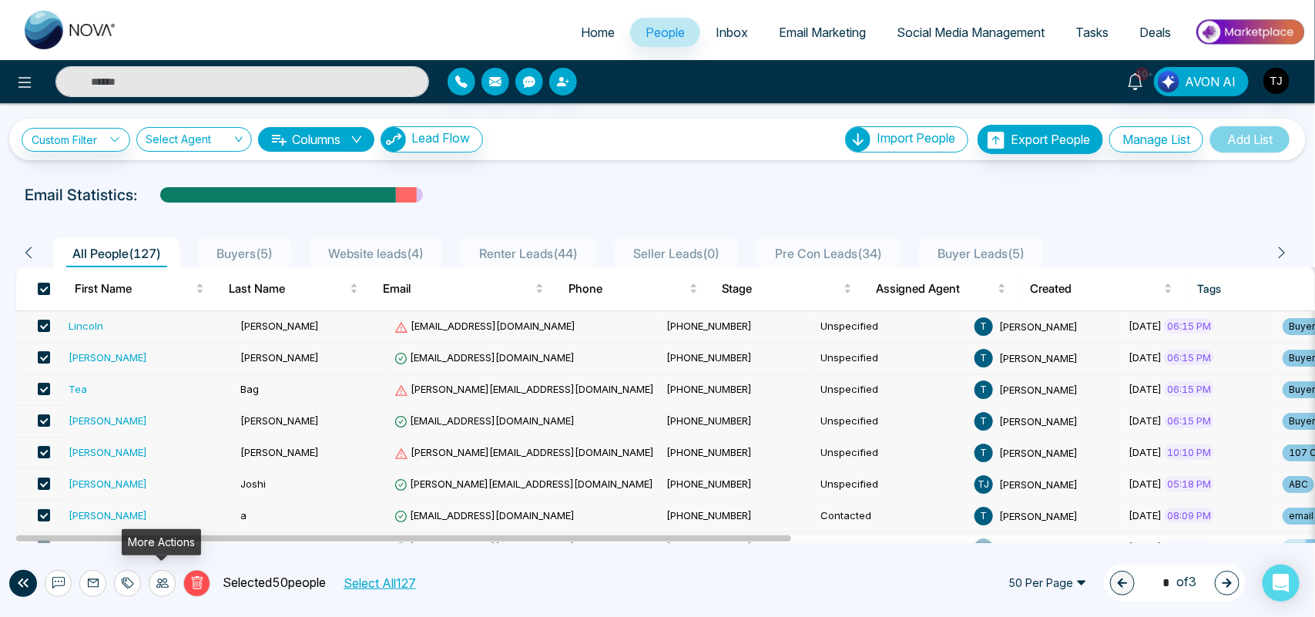
click at [158, 577] on icon at bounding box center [162, 583] width 12 height 12
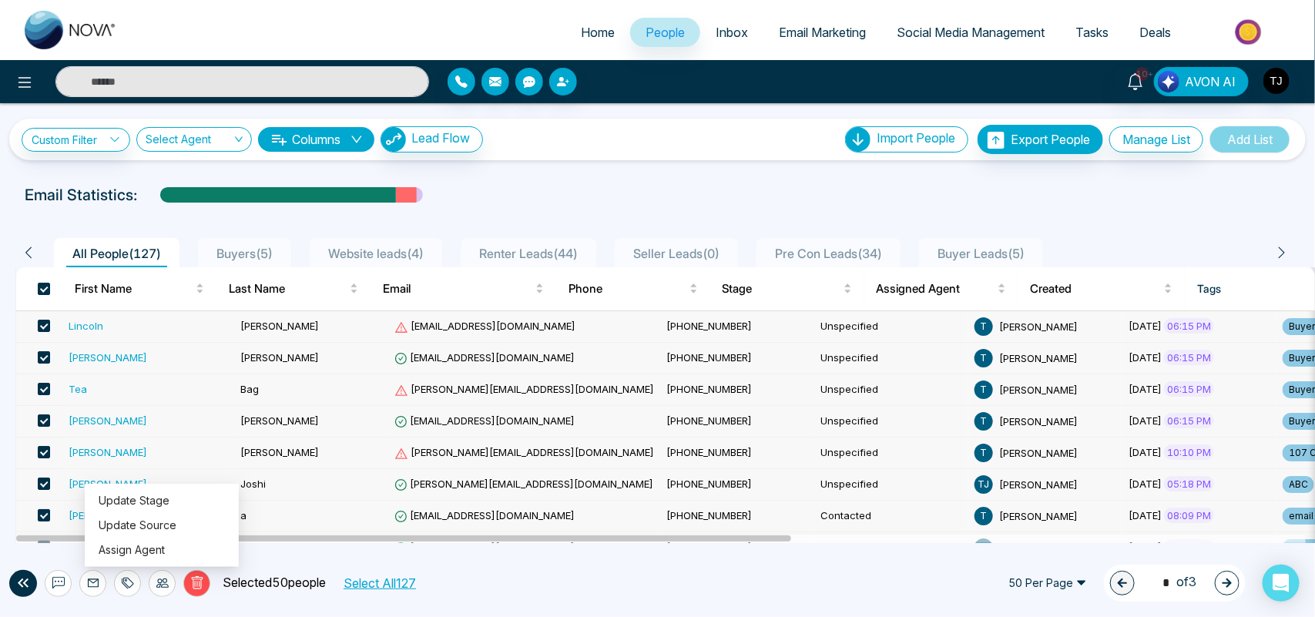
click at [501, 204] on div "Email Statistics:" at bounding box center [443, 194] width 837 height 23
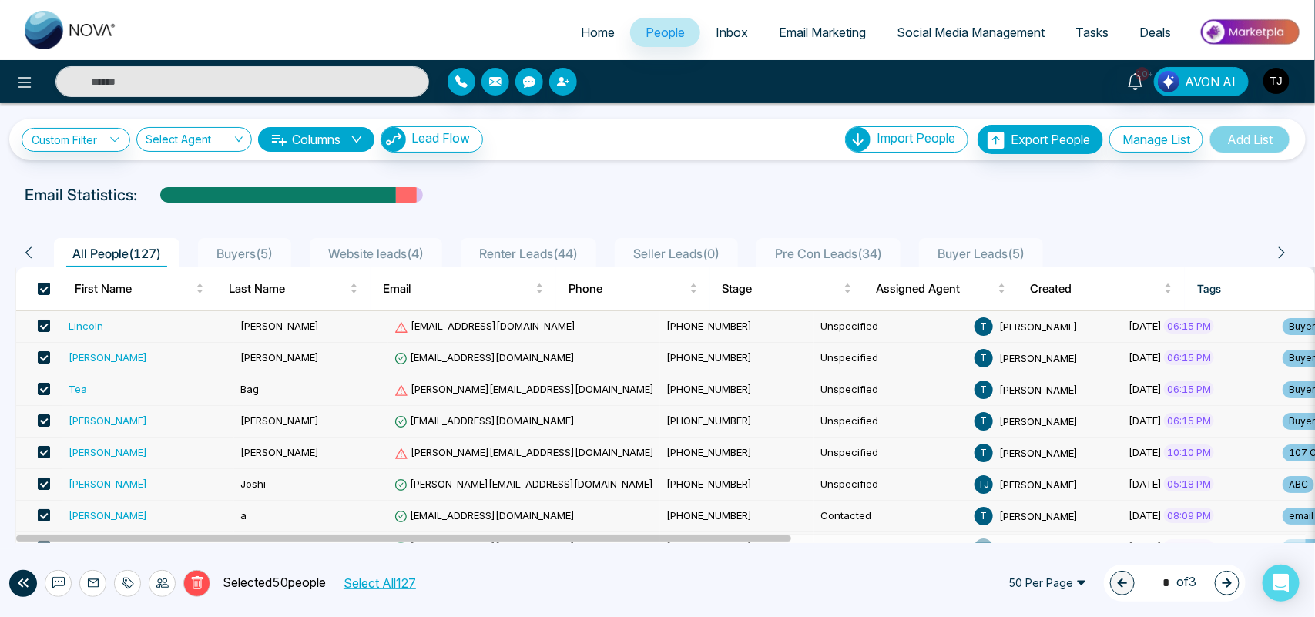
click at [131, 333] on div "Lincoln" at bounding box center [148, 325] width 159 height 15
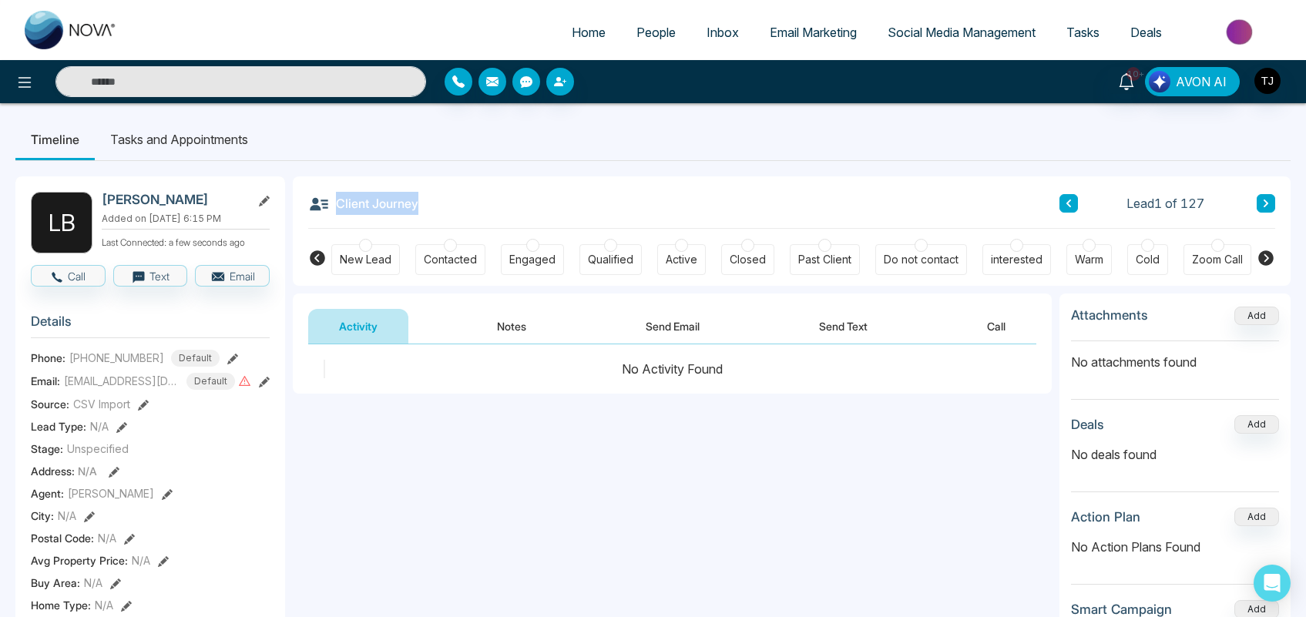
drag, startPoint x: 429, startPoint y: 202, endPoint x: 414, endPoint y: 202, distance: 15.4
click at [414, 202] on div "Client Journey Lead 1 of 127" at bounding box center [791, 202] width 967 height 52
click at [371, 252] on div "New Lead" at bounding box center [366, 259] width 52 height 15
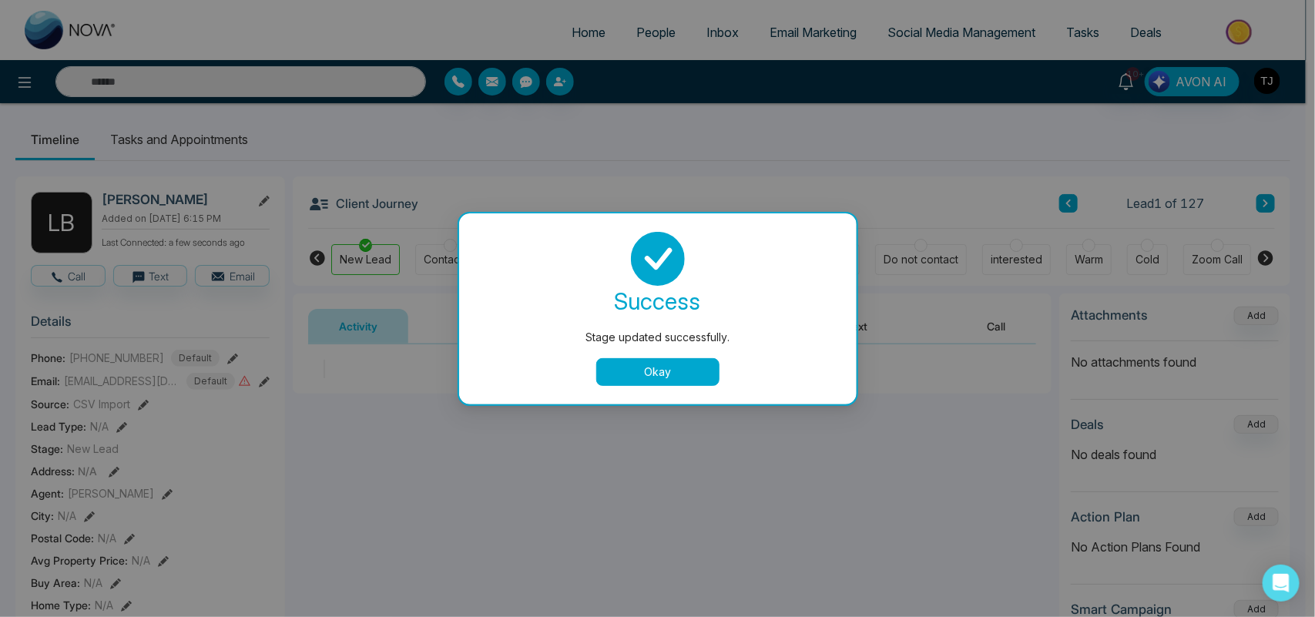
click at [664, 364] on button "Okay" at bounding box center [657, 372] width 123 height 28
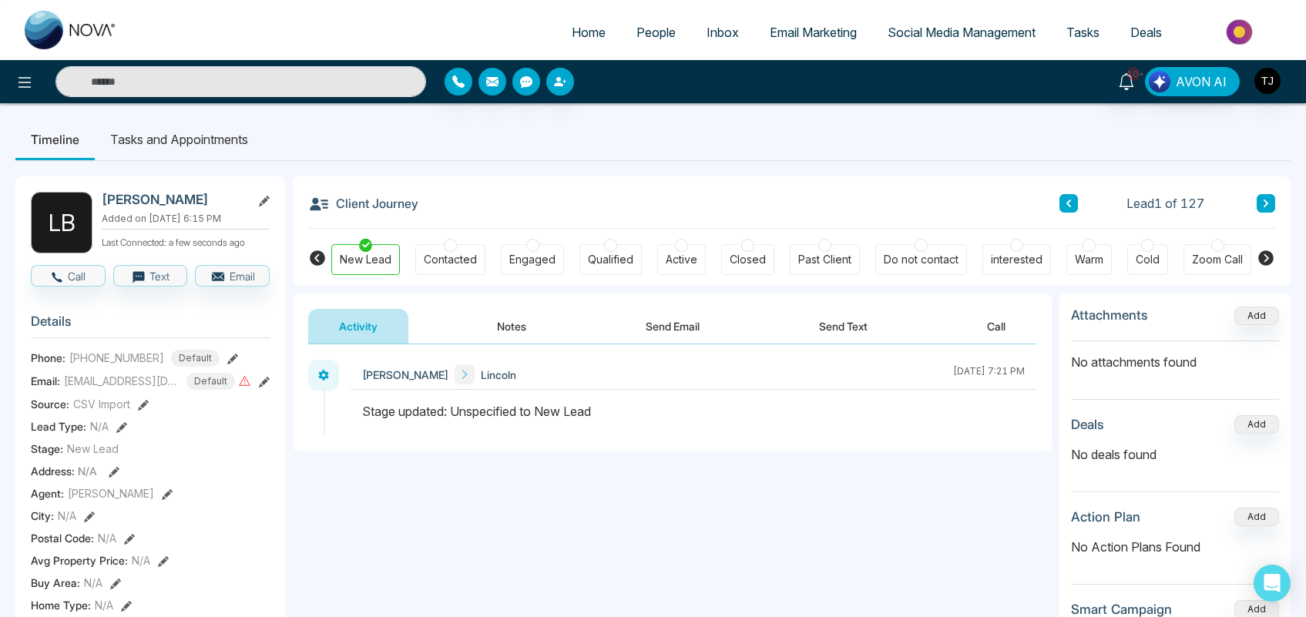
click at [452, 249] on div at bounding box center [450, 245] width 13 height 13
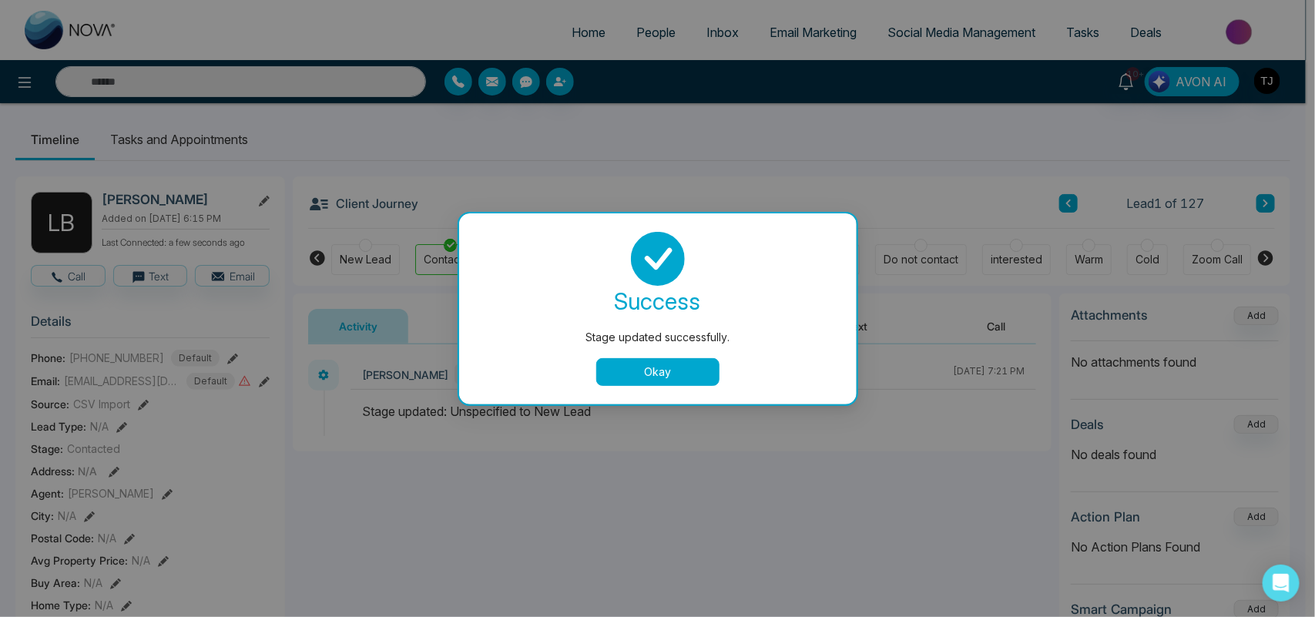
click at [671, 381] on button "Okay" at bounding box center [657, 372] width 123 height 28
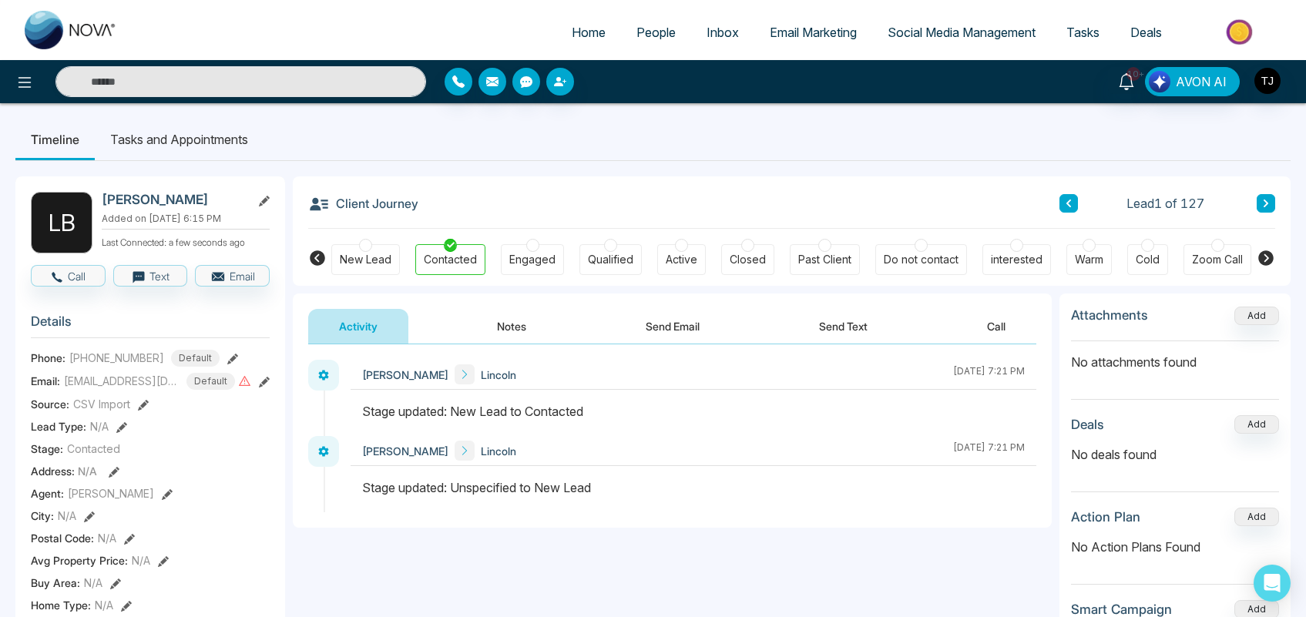
click at [225, 139] on li "Tasks and Appointments" at bounding box center [179, 140] width 169 height 42
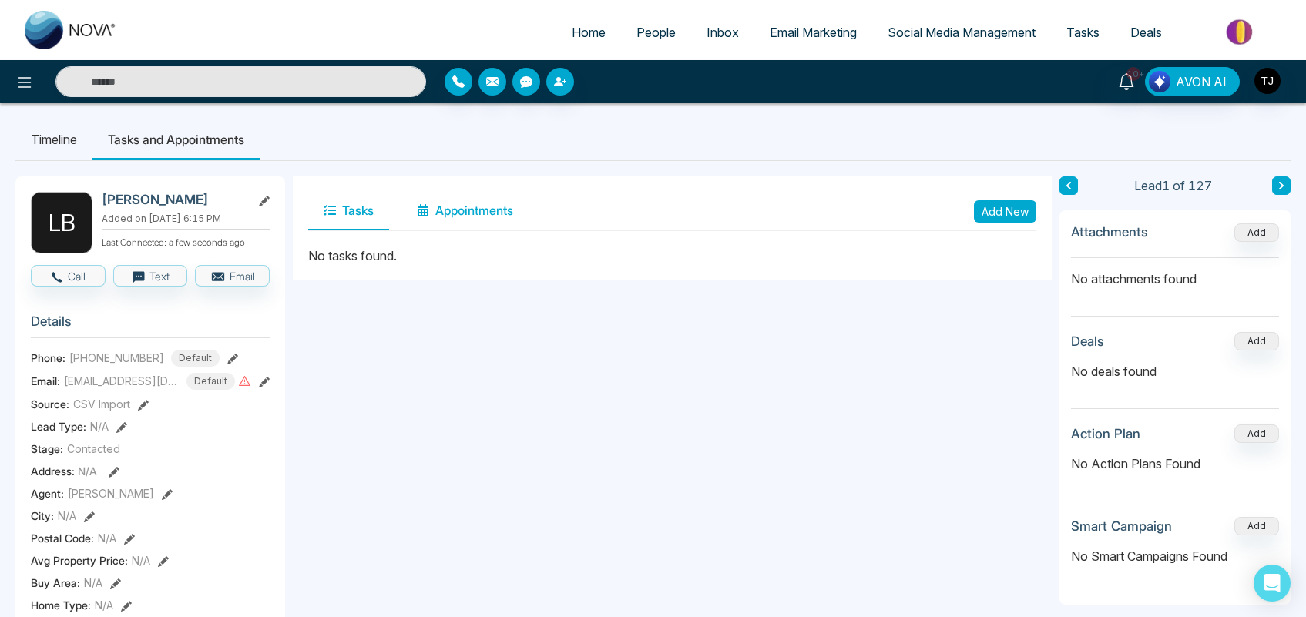
click at [467, 220] on button "Appointments" at bounding box center [464, 211] width 127 height 39
click at [706, 28] on span "Inbox" at bounding box center [722, 32] width 32 height 15
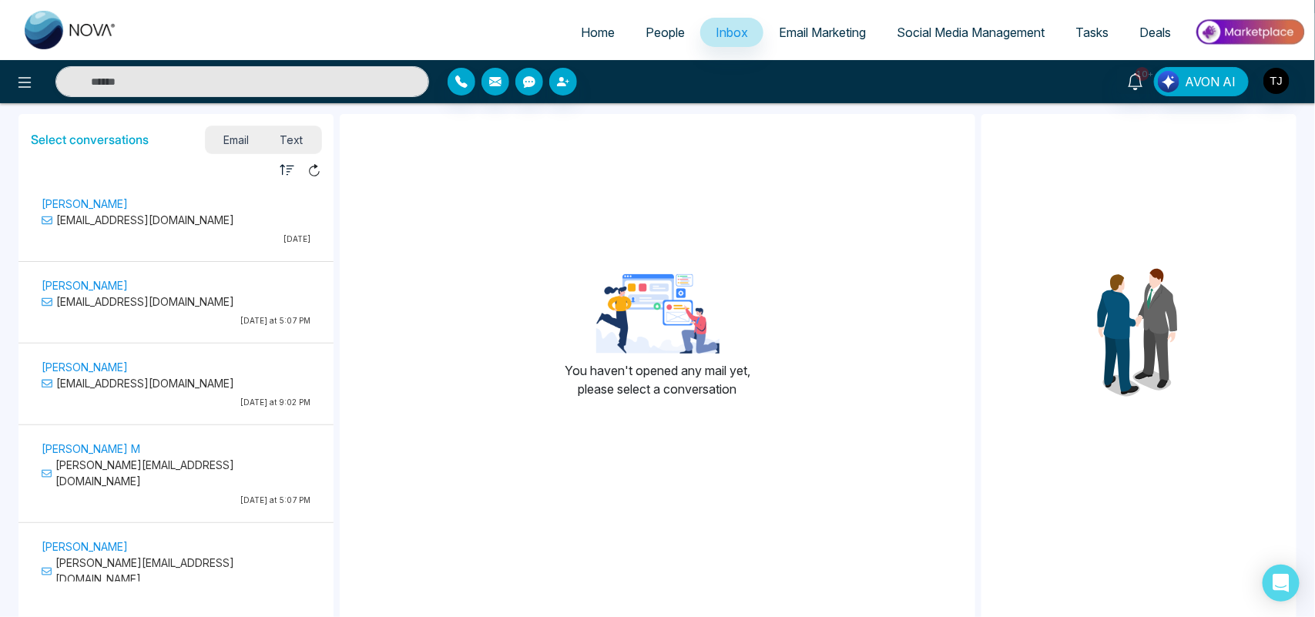
click at [823, 27] on span "Email Marketing" at bounding box center [822, 32] width 87 height 15
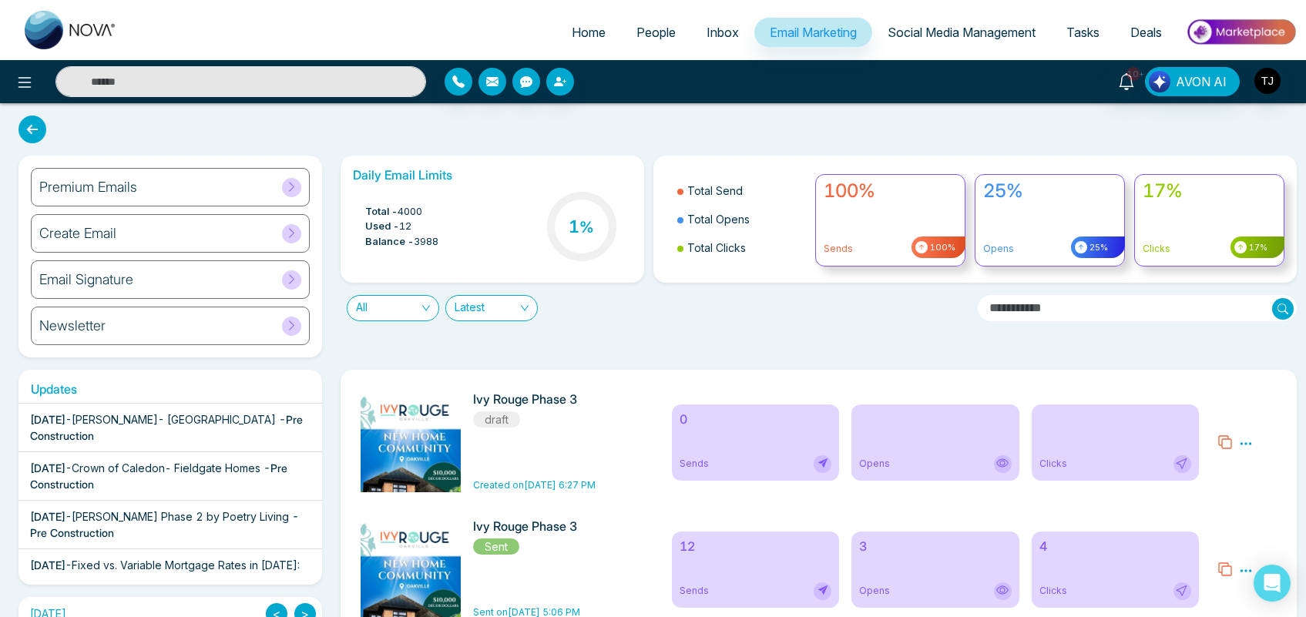
click at [230, 179] on div "Premium Emails" at bounding box center [170, 187] width 279 height 39
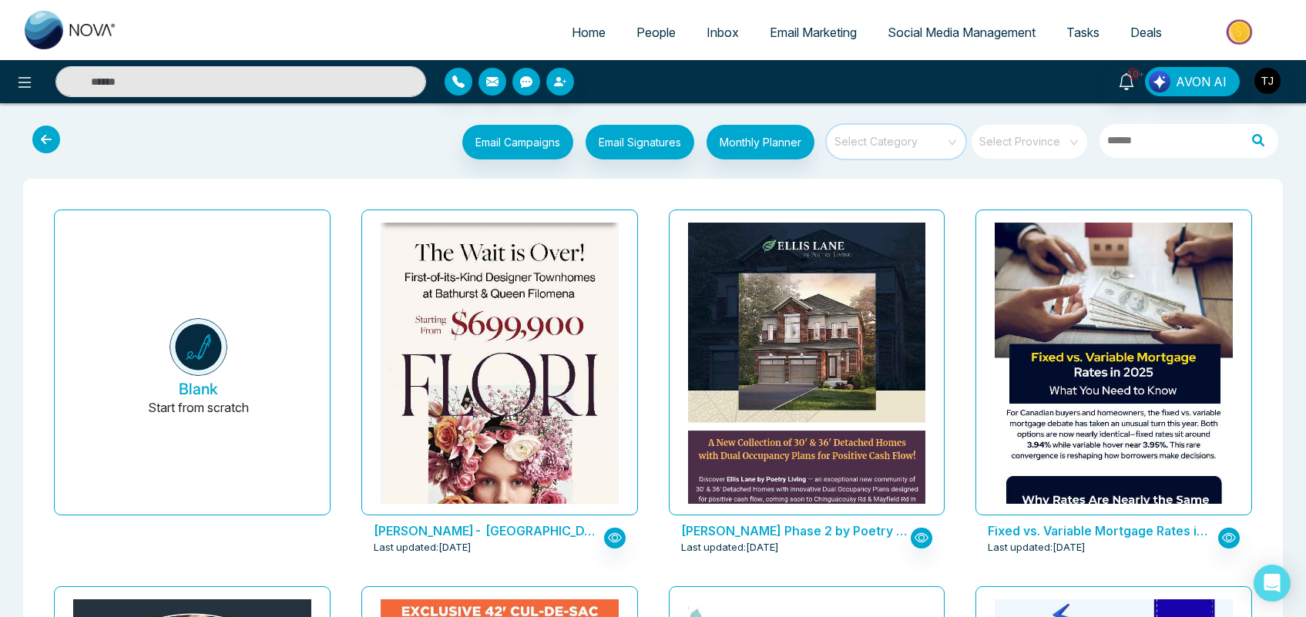
click at [899, 136] on input "search" at bounding box center [890, 136] width 111 height 23
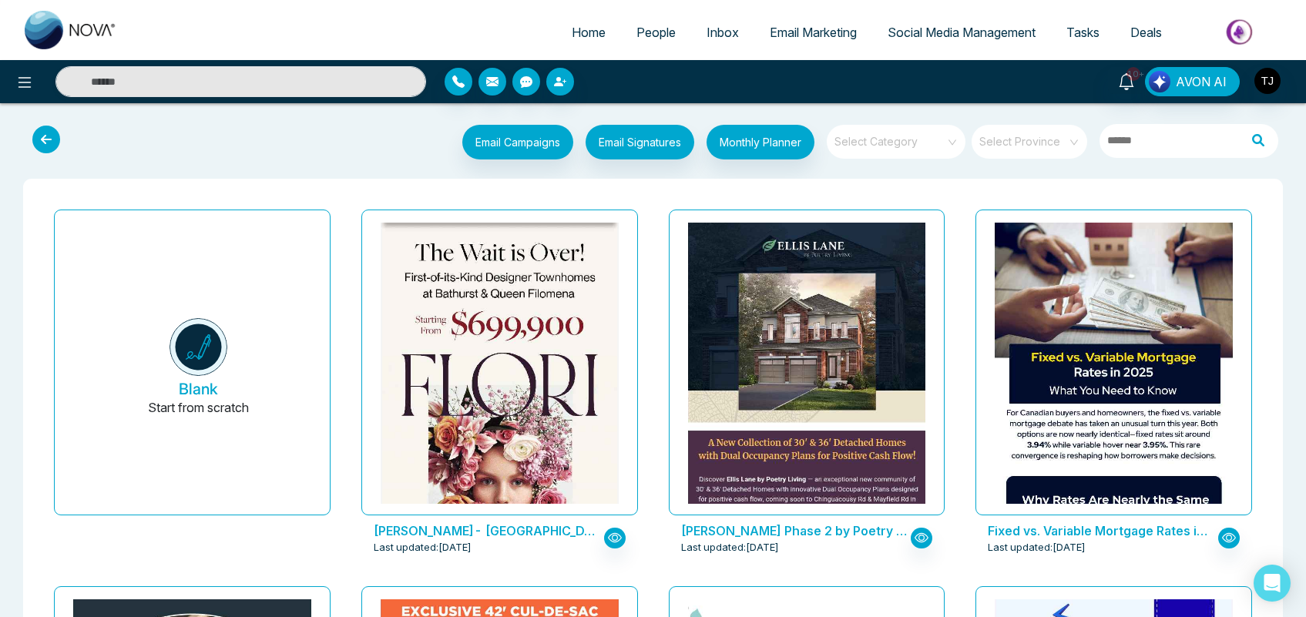
click at [1026, 151] on span at bounding box center [1024, 142] width 88 height 34
click at [901, 144] on input "search" at bounding box center [890, 136] width 111 height 23
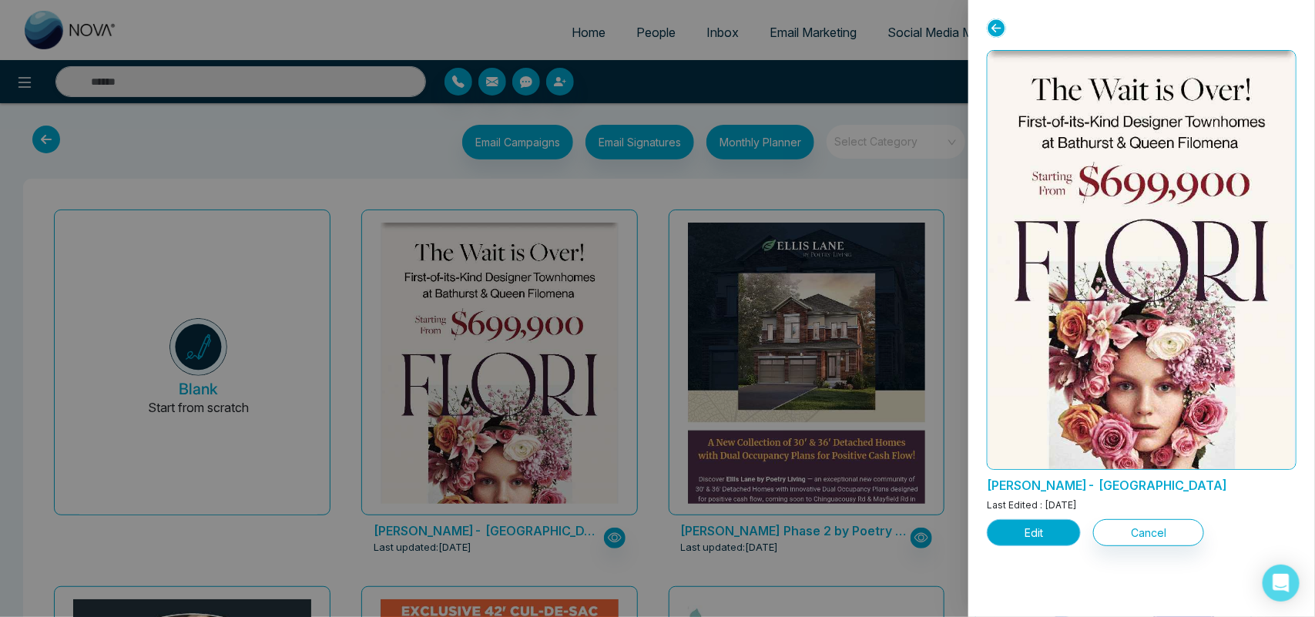
click at [1011, 540] on button "Edit" at bounding box center [1034, 532] width 94 height 27
click at [1011, 525] on button "Edit" at bounding box center [1034, 532] width 94 height 27
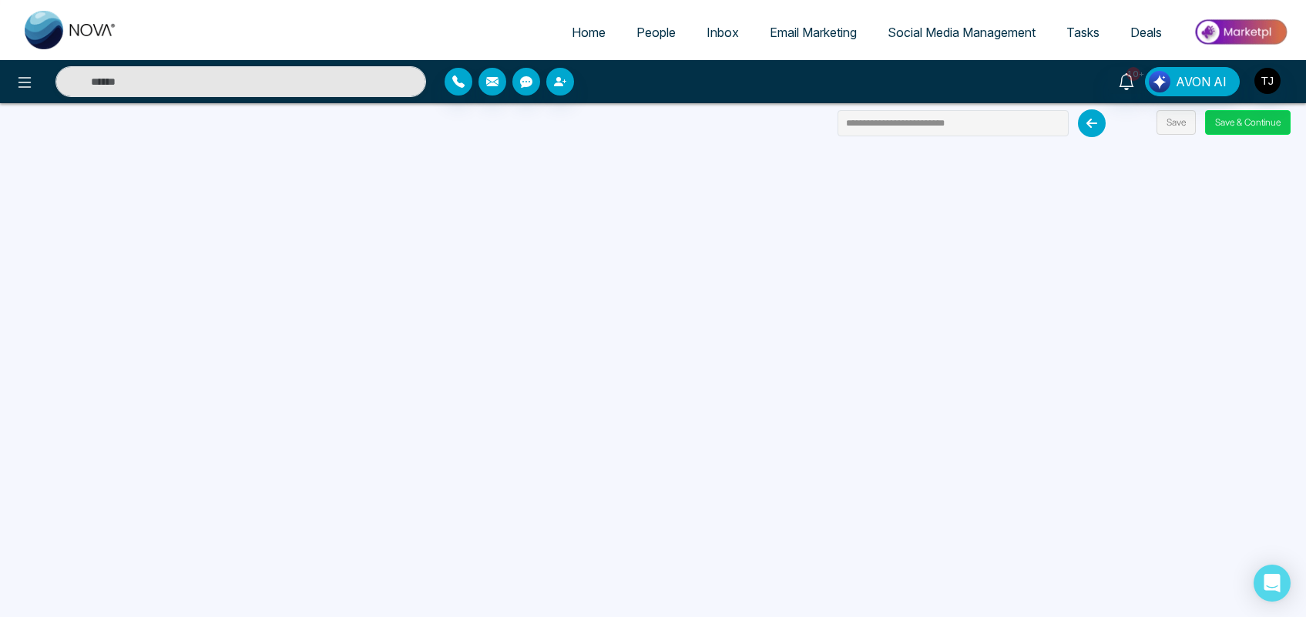
click at [1252, 116] on button "Save & Continue" at bounding box center [1248, 122] width 86 height 25
click at [1233, 124] on button "Save & Continue" at bounding box center [1248, 122] width 86 height 25
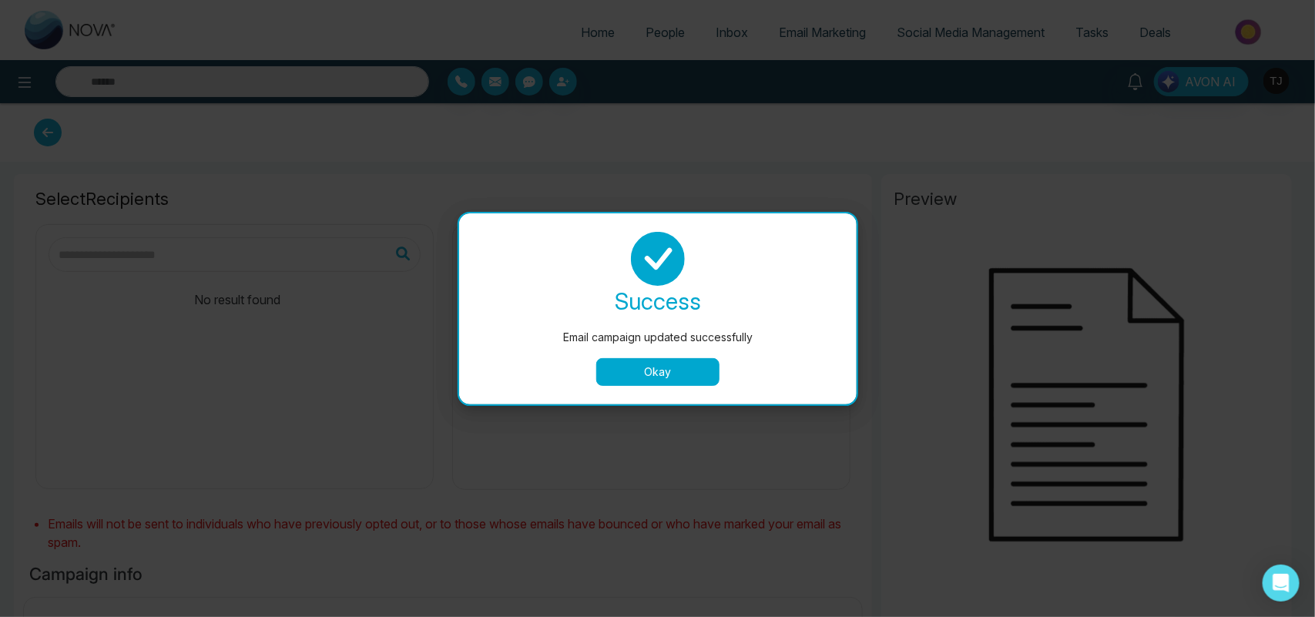
click at [688, 374] on button "Okay" at bounding box center [657, 372] width 123 height 28
type input "**********"
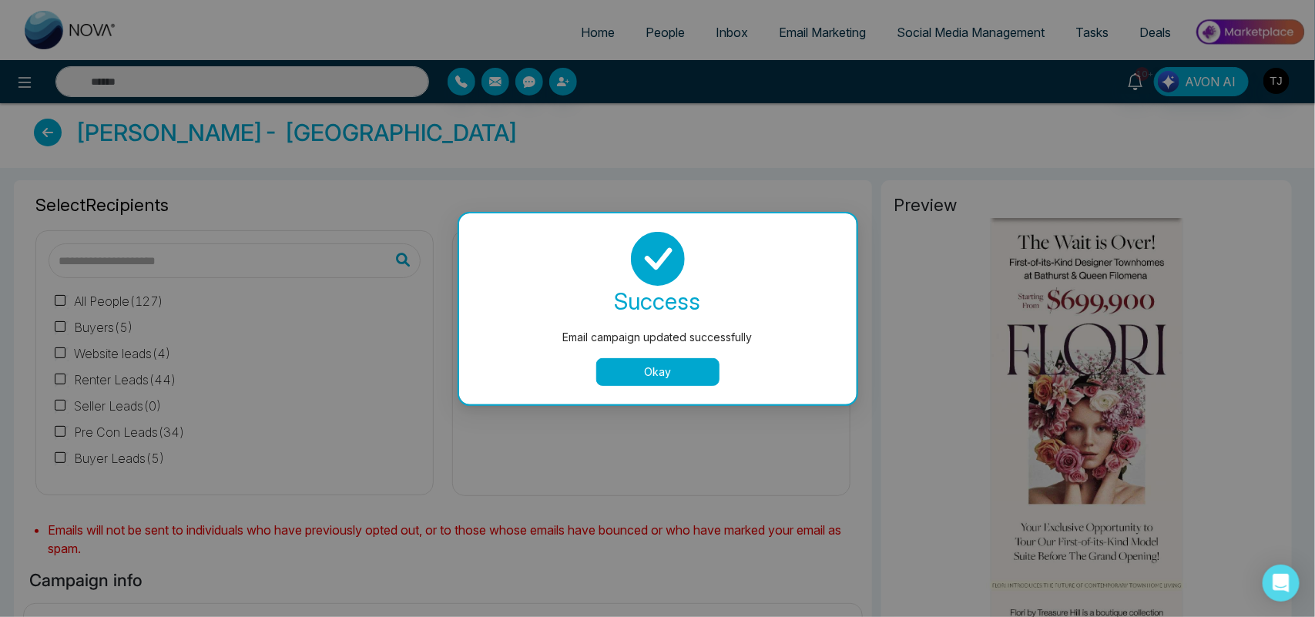
click at [688, 374] on button "Okay" at bounding box center [657, 372] width 123 height 28
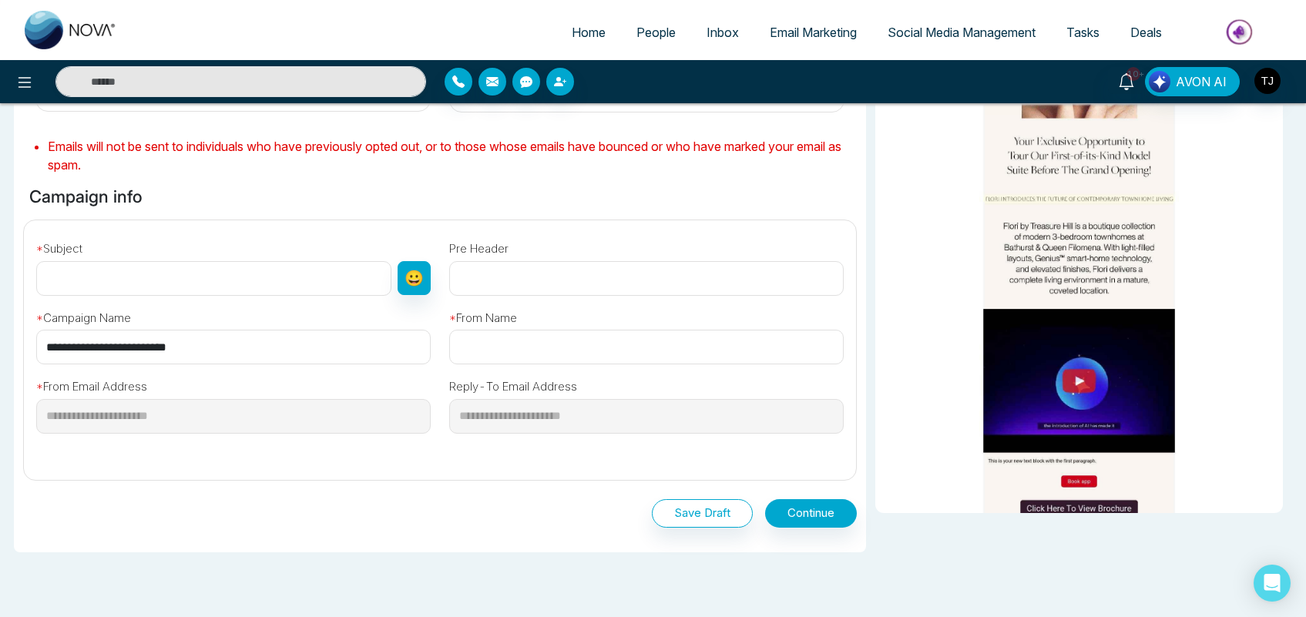
scroll to position [413, 0]
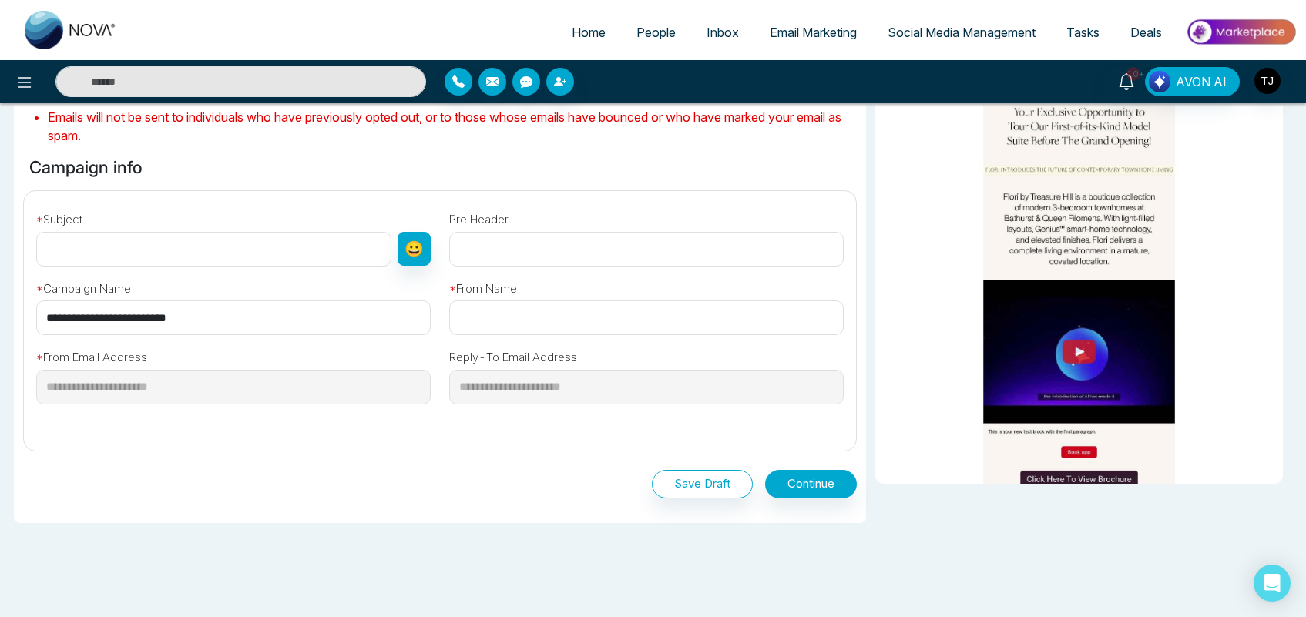
click at [220, 252] on input "text" at bounding box center [213, 249] width 355 height 35
type input "******"
click at [588, 320] on input "text" at bounding box center [646, 317] width 394 height 35
type input "*****"
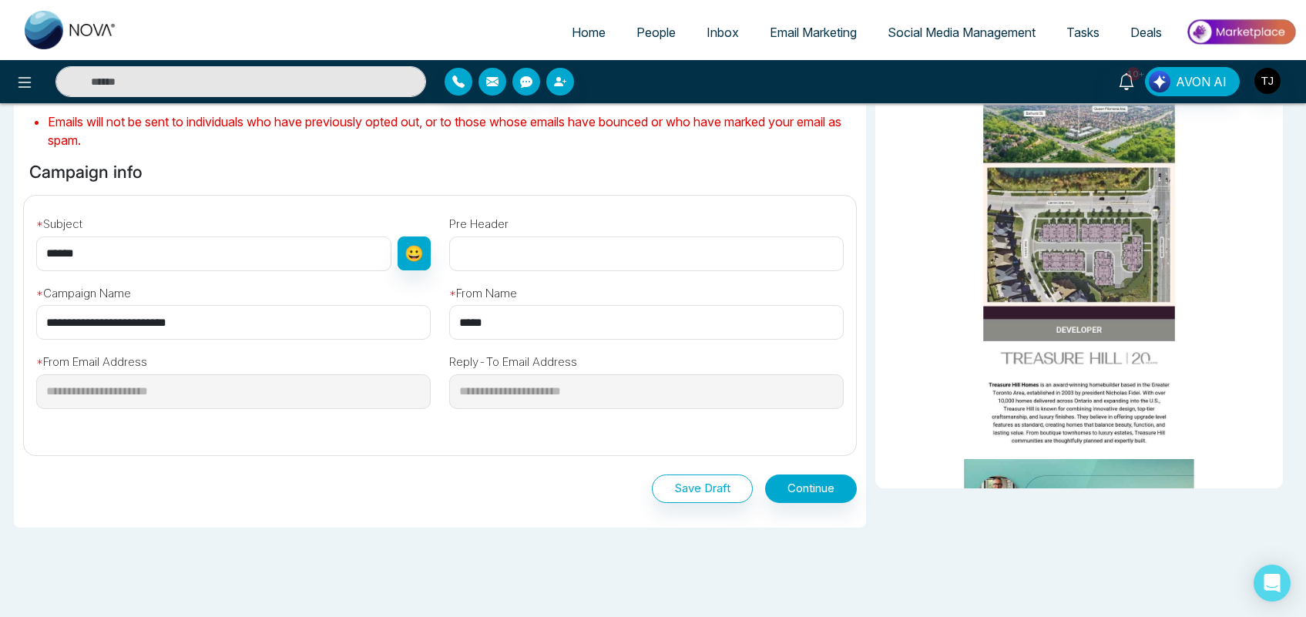
scroll to position [453, 0]
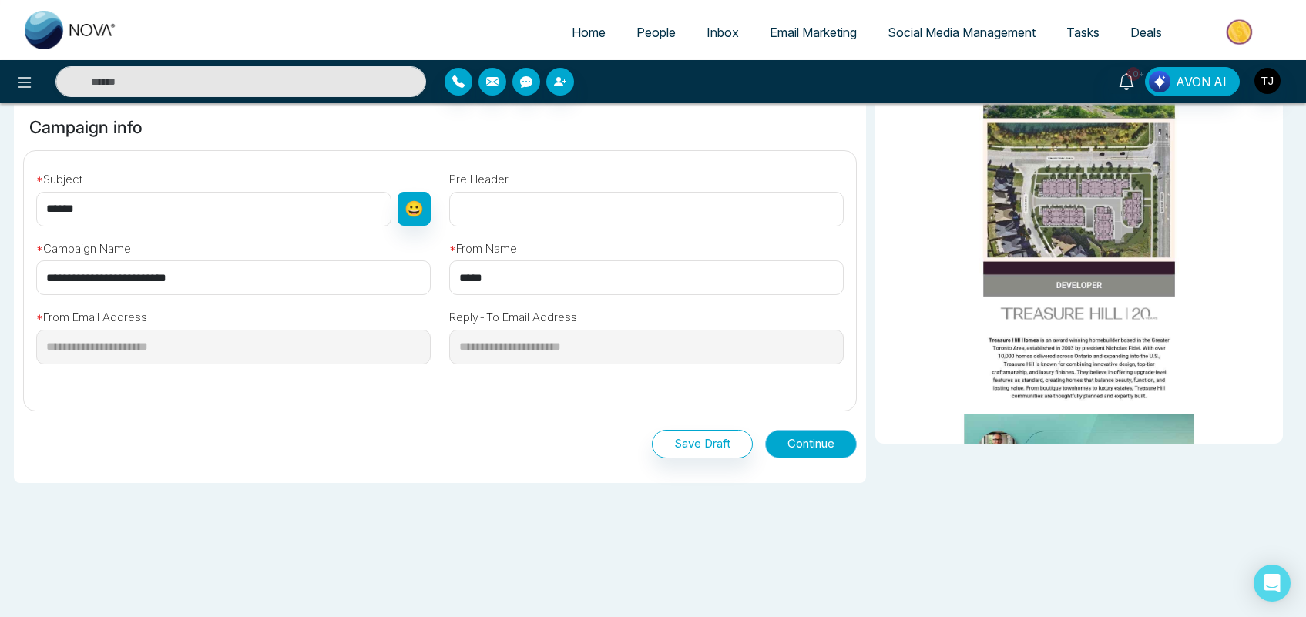
click at [799, 447] on button "Continue" at bounding box center [811, 444] width 92 height 29
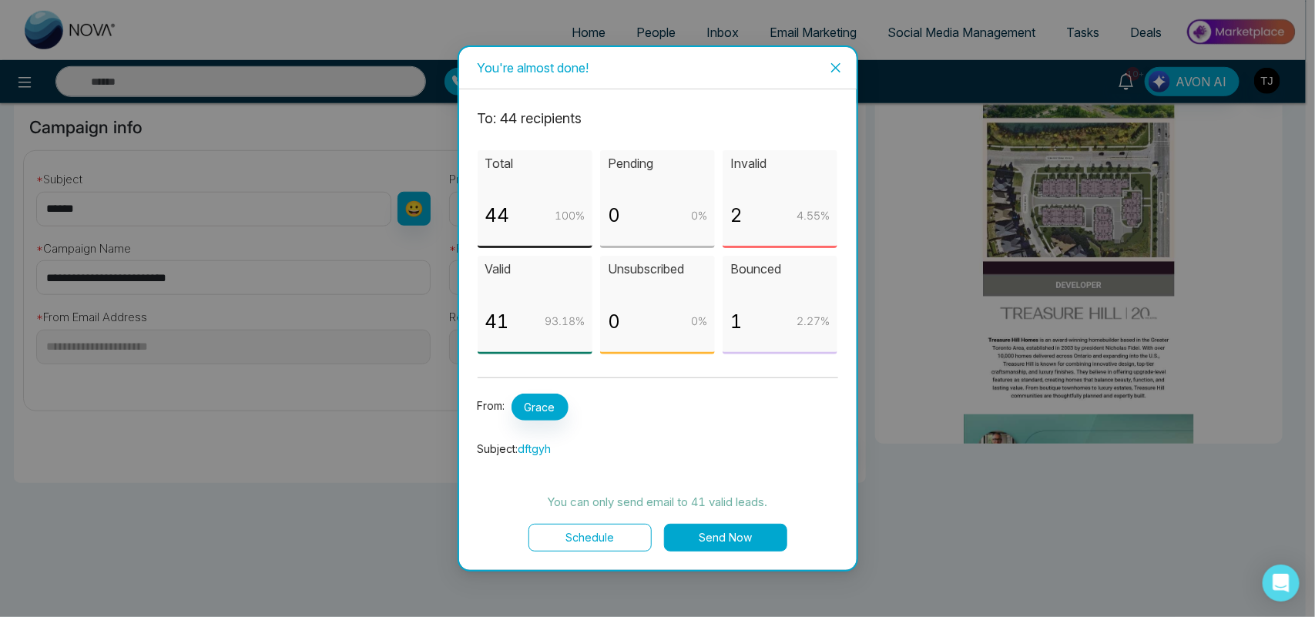
click at [838, 67] on icon "close" at bounding box center [836, 68] width 12 height 12
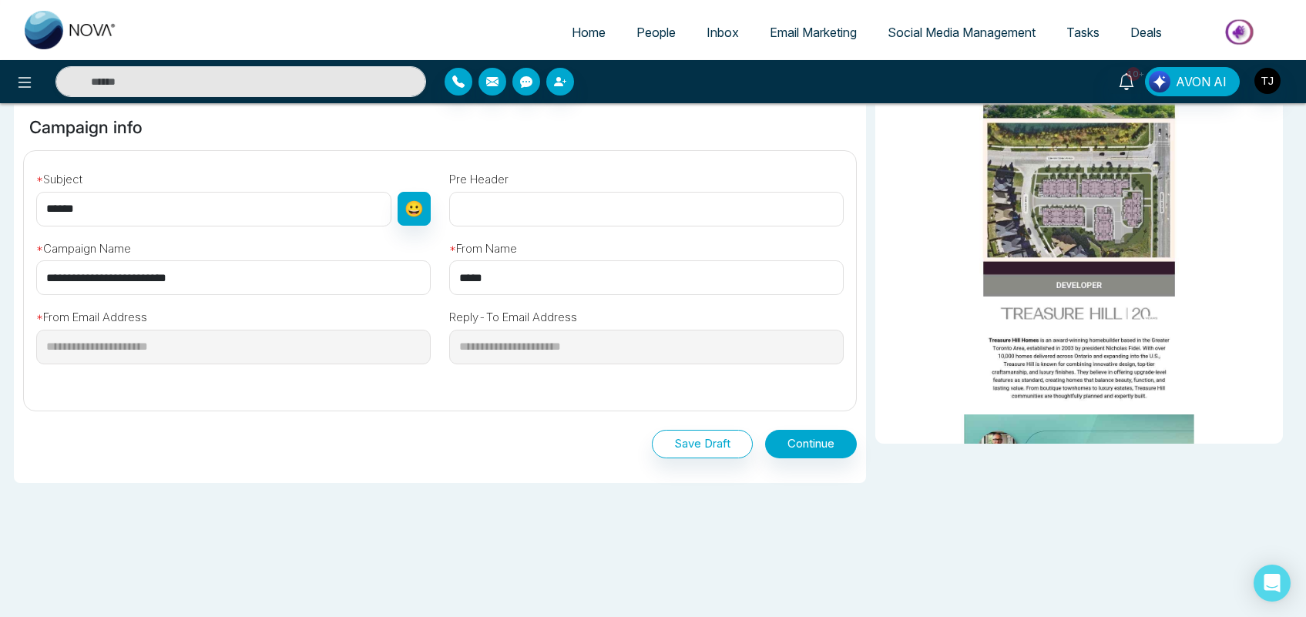
click at [796, 29] on span "Email Marketing" at bounding box center [813, 32] width 87 height 15
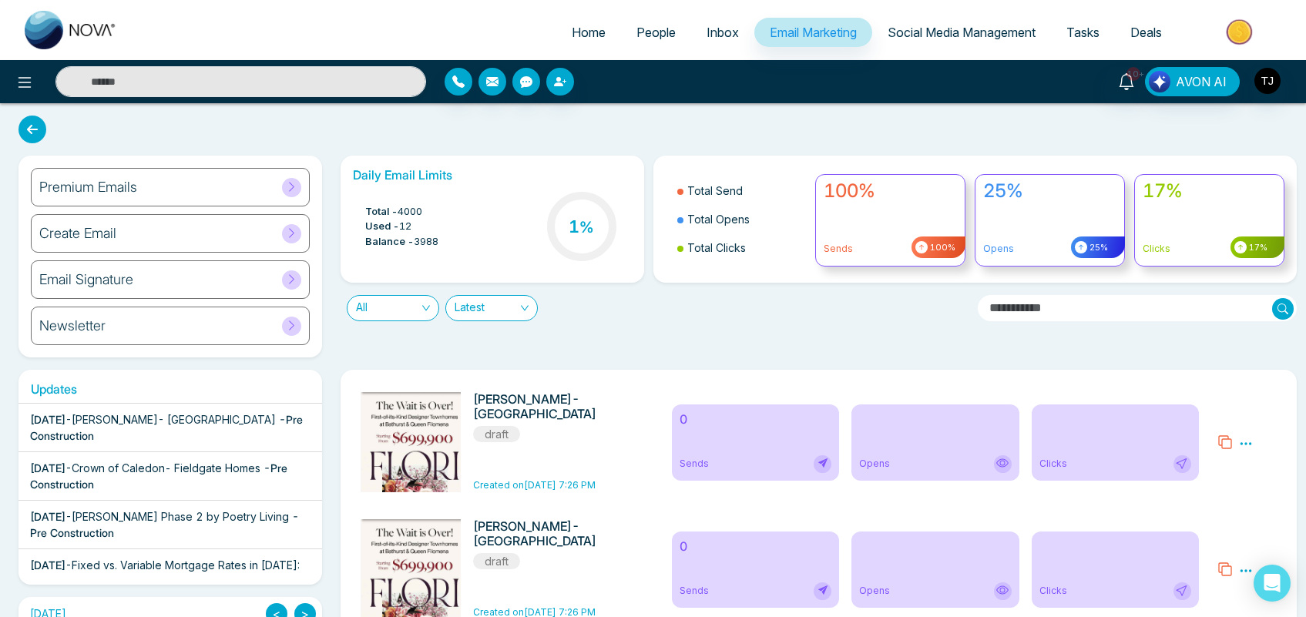
click at [249, 271] on div "Email Signature" at bounding box center [170, 279] width 279 height 39
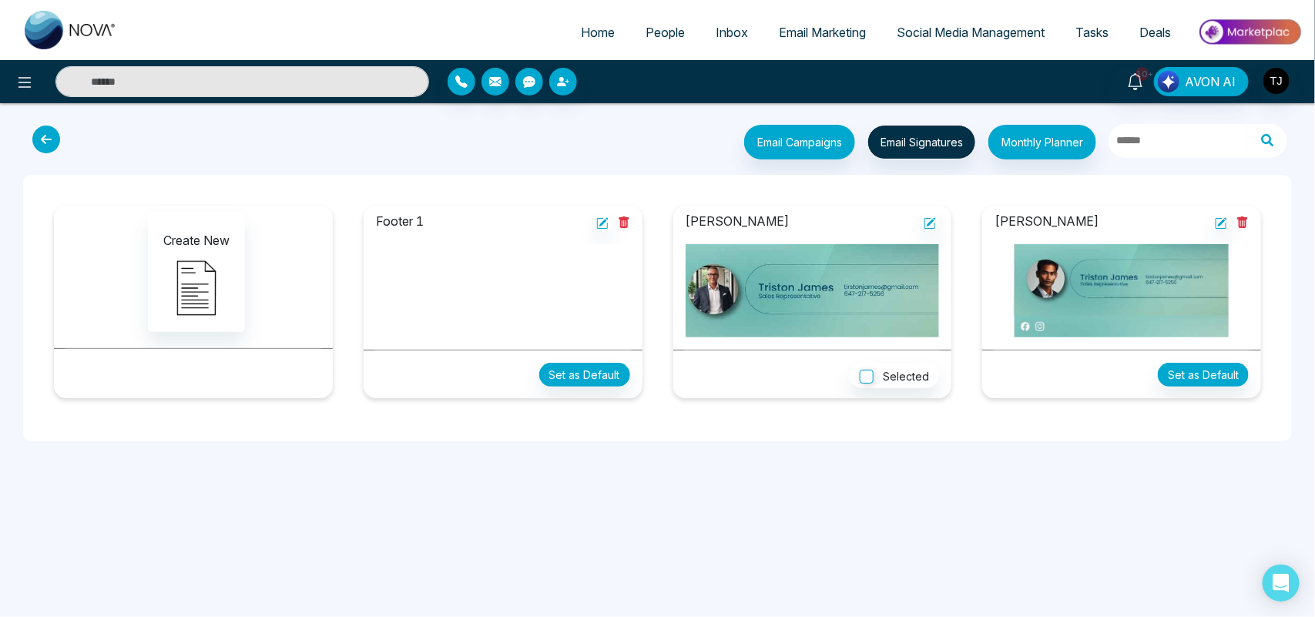
click at [795, 42] on link "Email Marketing" at bounding box center [822, 32] width 118 height 29
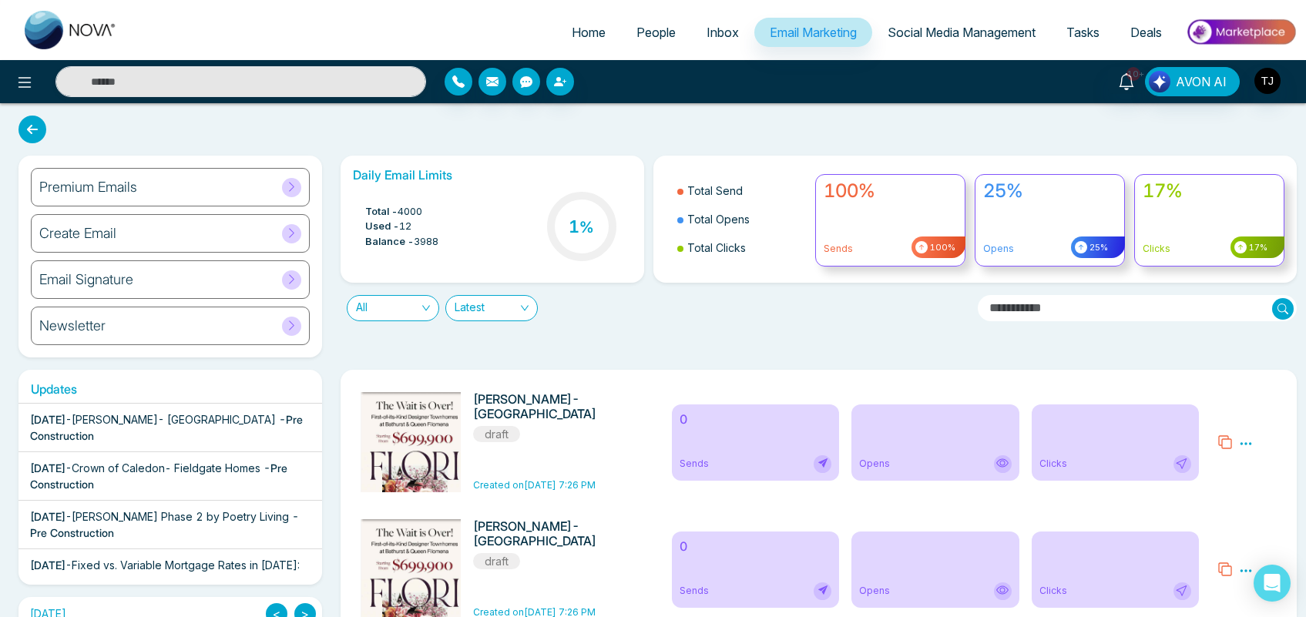
click at [247, 324] on div "Newsletter" at bounding box center [170, 326] width 279 height 39
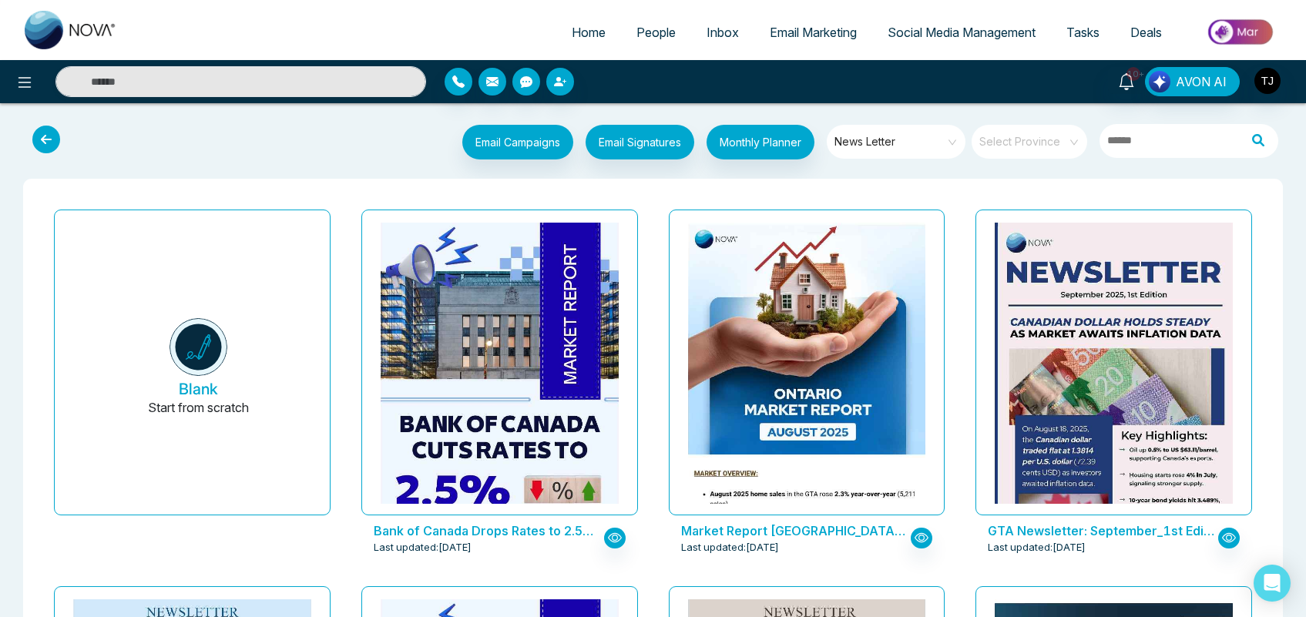
click at [810, 32] on span "Email Marketing" at bounding box center [813, 32] width 87 height 15
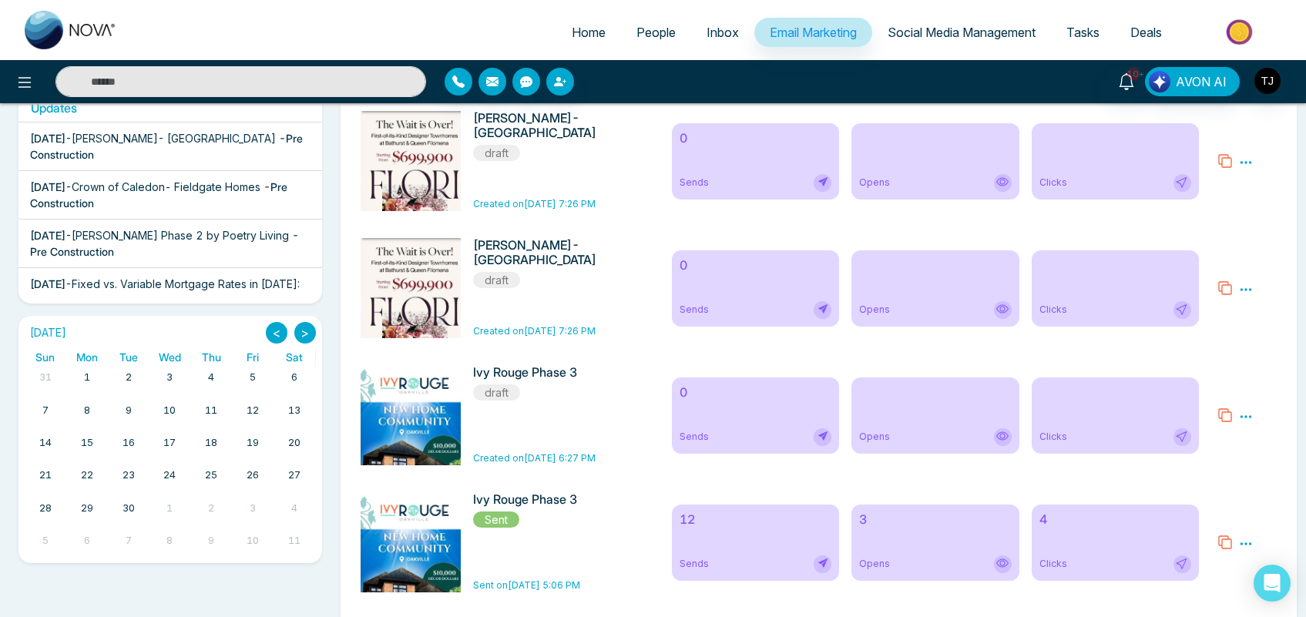
scroll to position [367, 0]
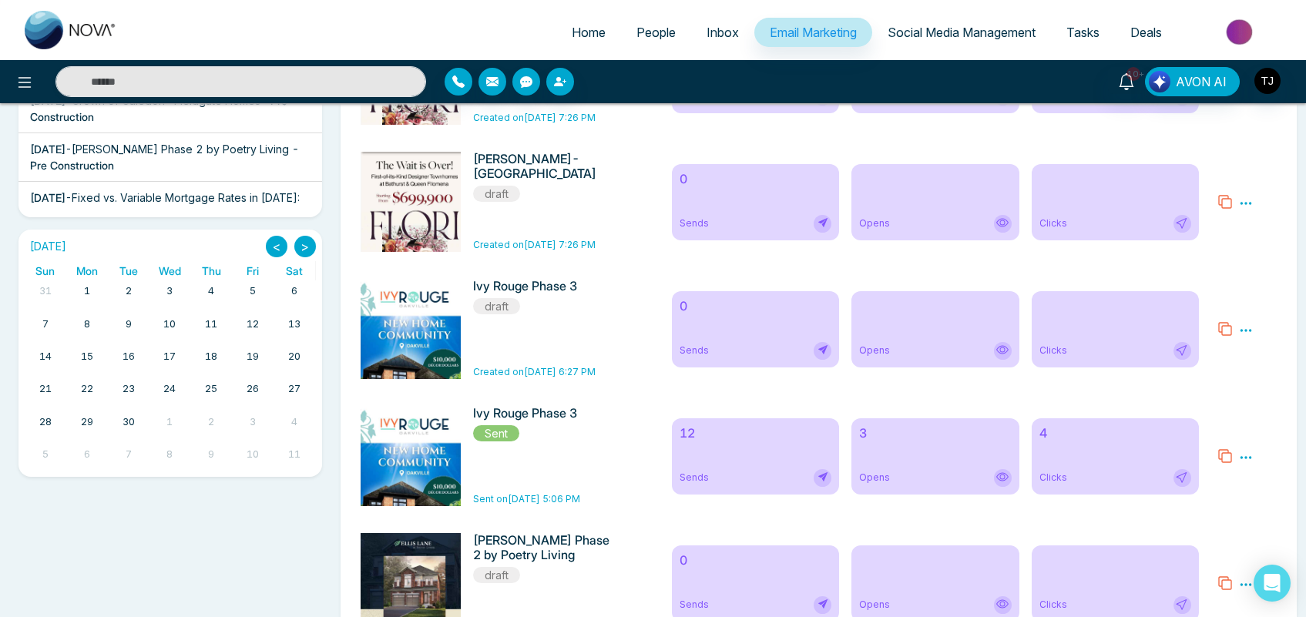
click at [1244, 464] on icon at bounding box center [1246, 458] width 14 height 14
click at [1214, 505] on link "Analytics" at bounding box center [1217, 501] width 45 height 13
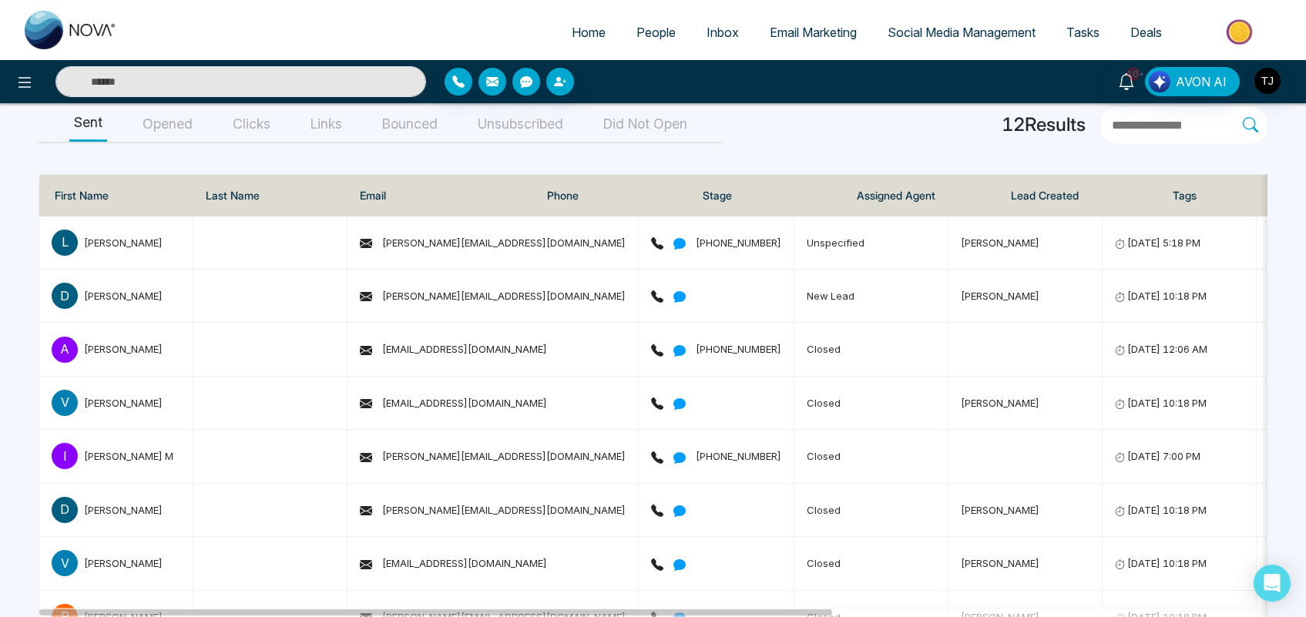
scroll to position [218, 0]
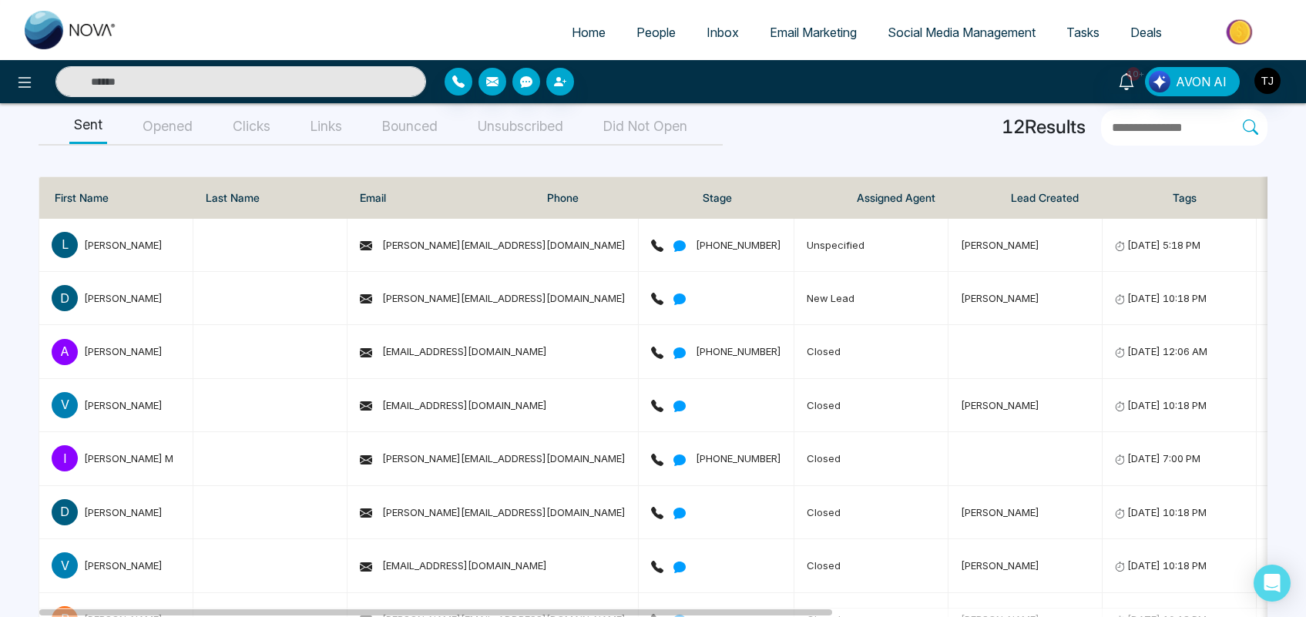
click at [173, 129] on button "Opened" at bounding box center [167, 126] width 59 height 35
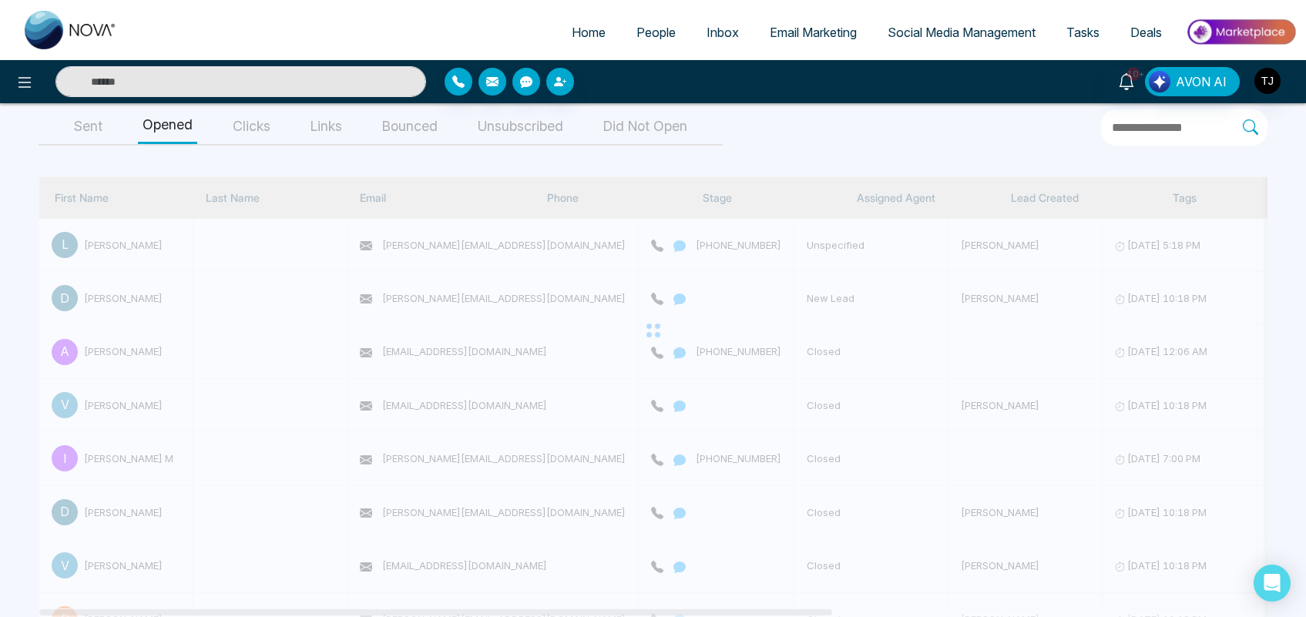
scroll to position [16, 0]
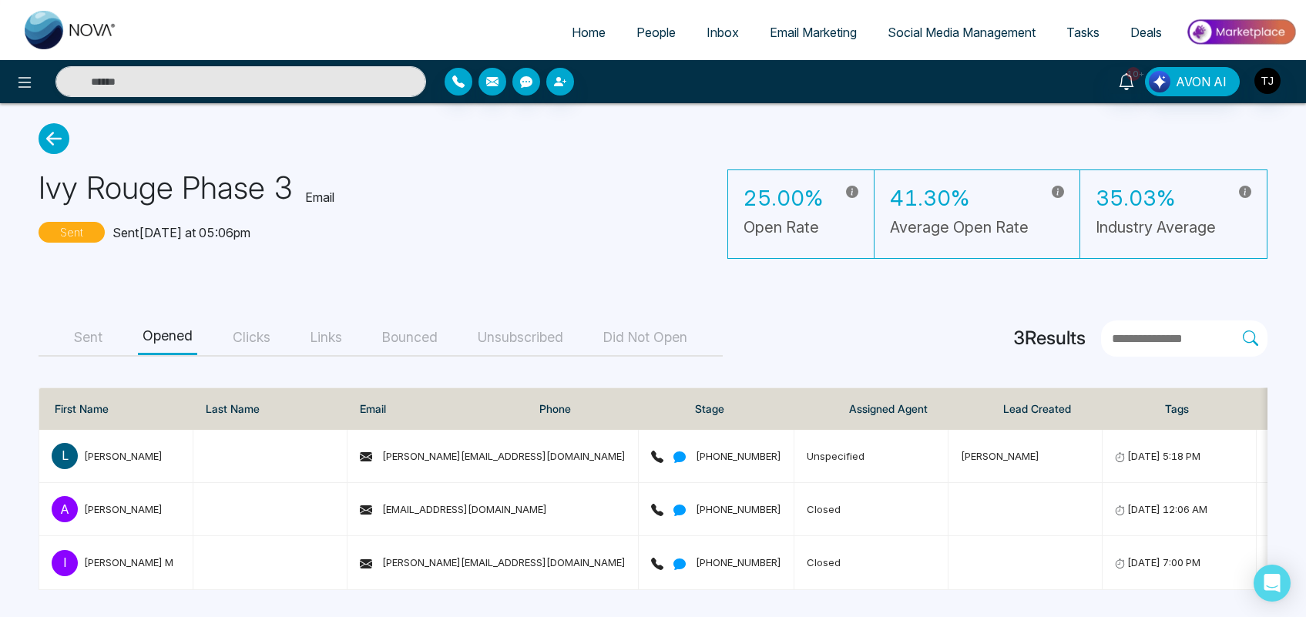
click at [243, 337] on button "Clicks" at bounding box center [251, 337] width 47 height 35
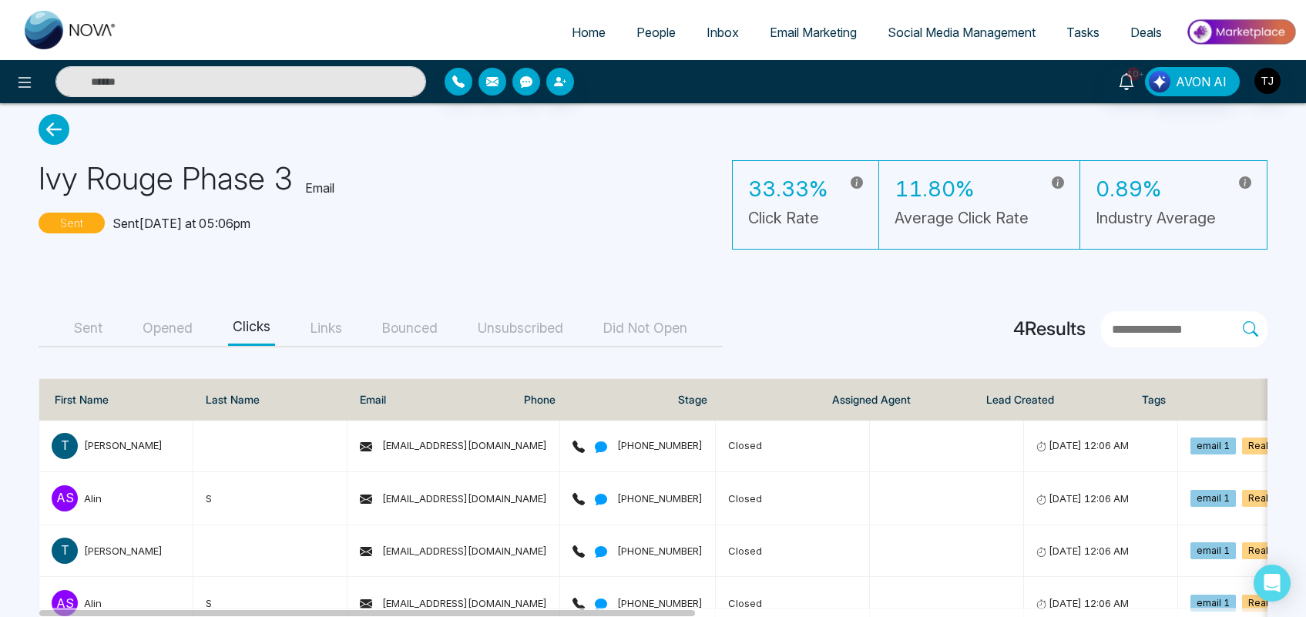
click at [320, 337] on button "Links" at bounding box center [326, 328] width 41 height 35
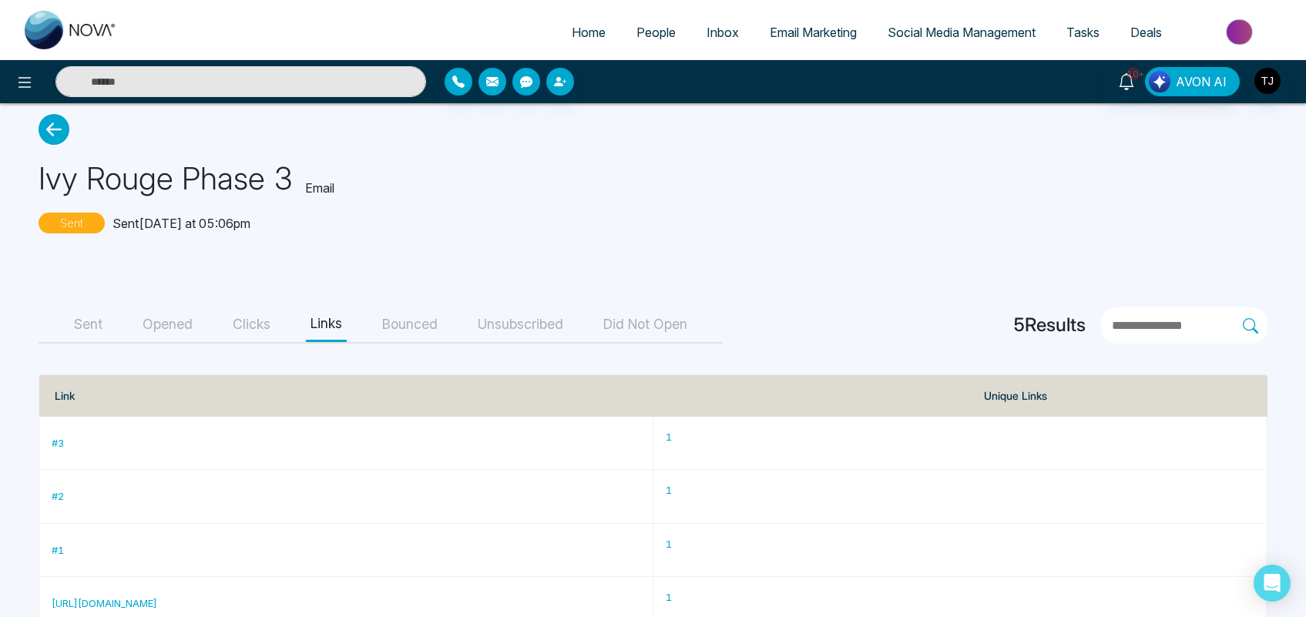
click at [417, 325] on button "Bounced" at bounding box center [409, 324] width 65 height 35
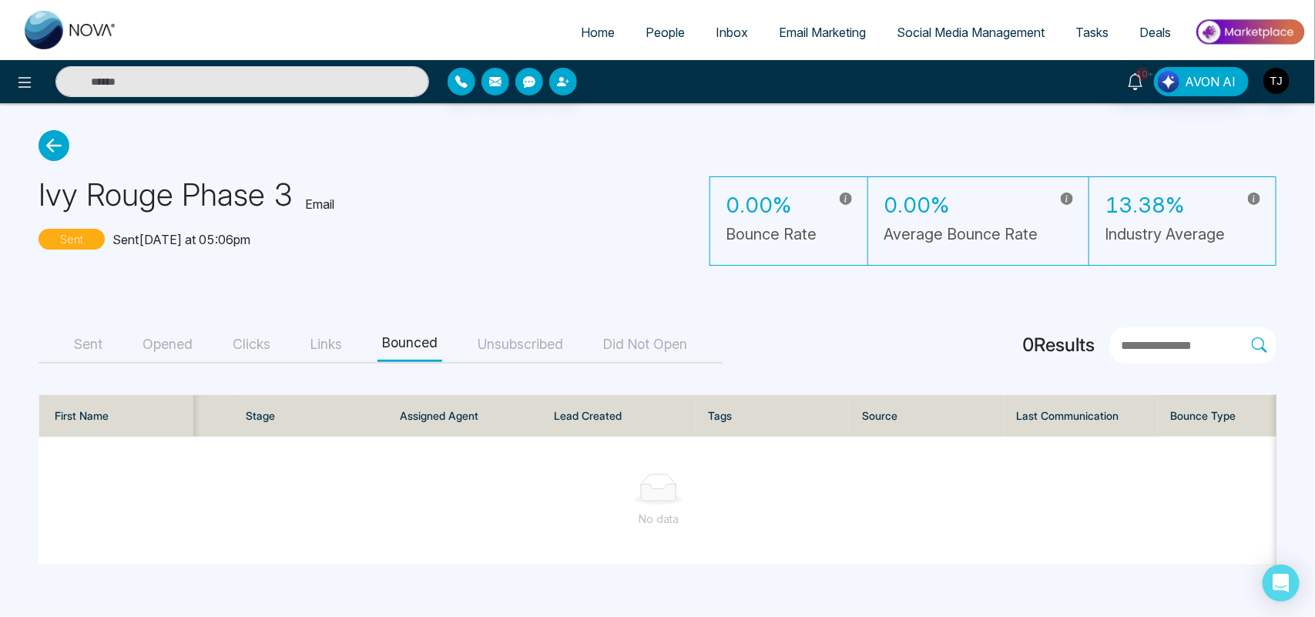
scroll to position [0, 457]
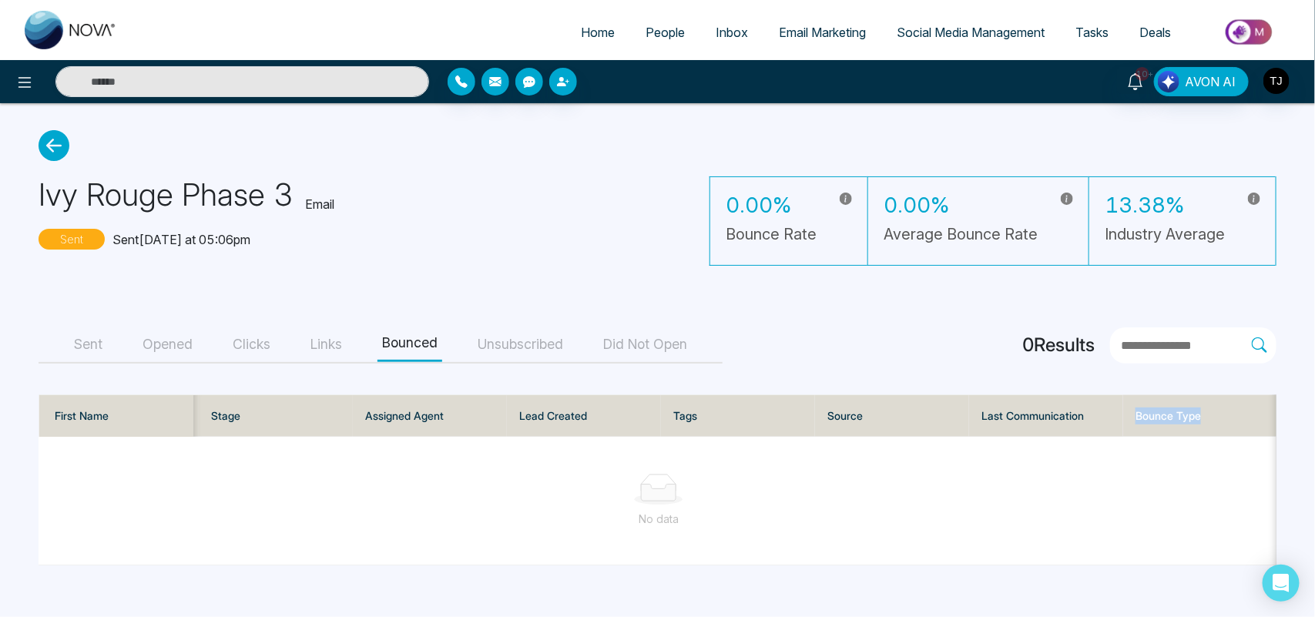
drag, startPoint x: 1202, startPoint y: 413, endPoint x: 1134, endPoint y: 413, distance: 68.6
click at [1134, 413] on th "Bounce Type" at bounding box center [1200, 416] width 154 height 42
click at [524, 340] on button "Unsubscribed" at bounding box center [520, 344] width 95 height 35
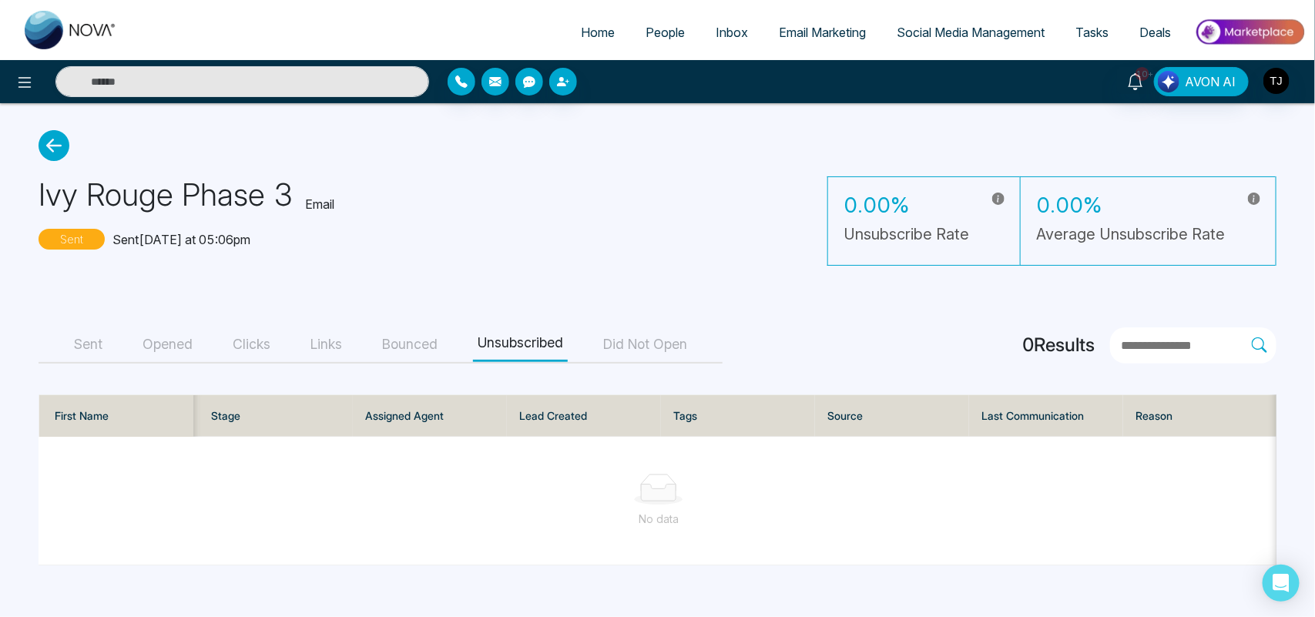
click at [672, 347] on button "Did Not Open" at bounding box center [645, 344] width 93 height 35
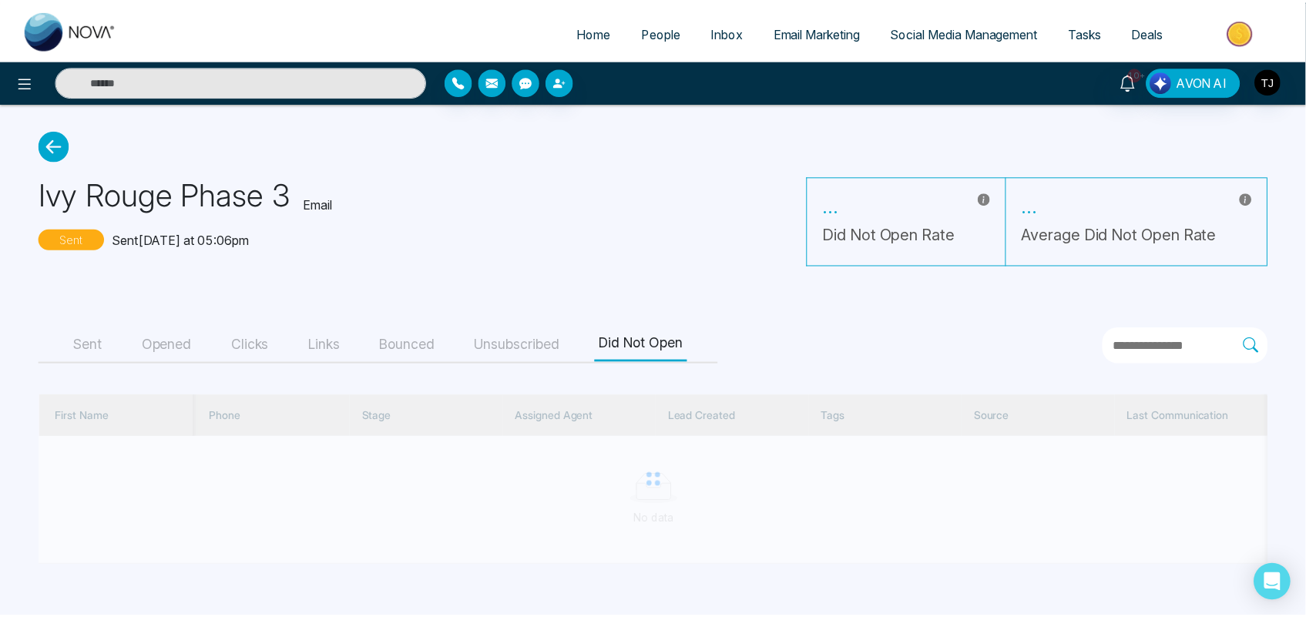
scroll to position [0, 303]
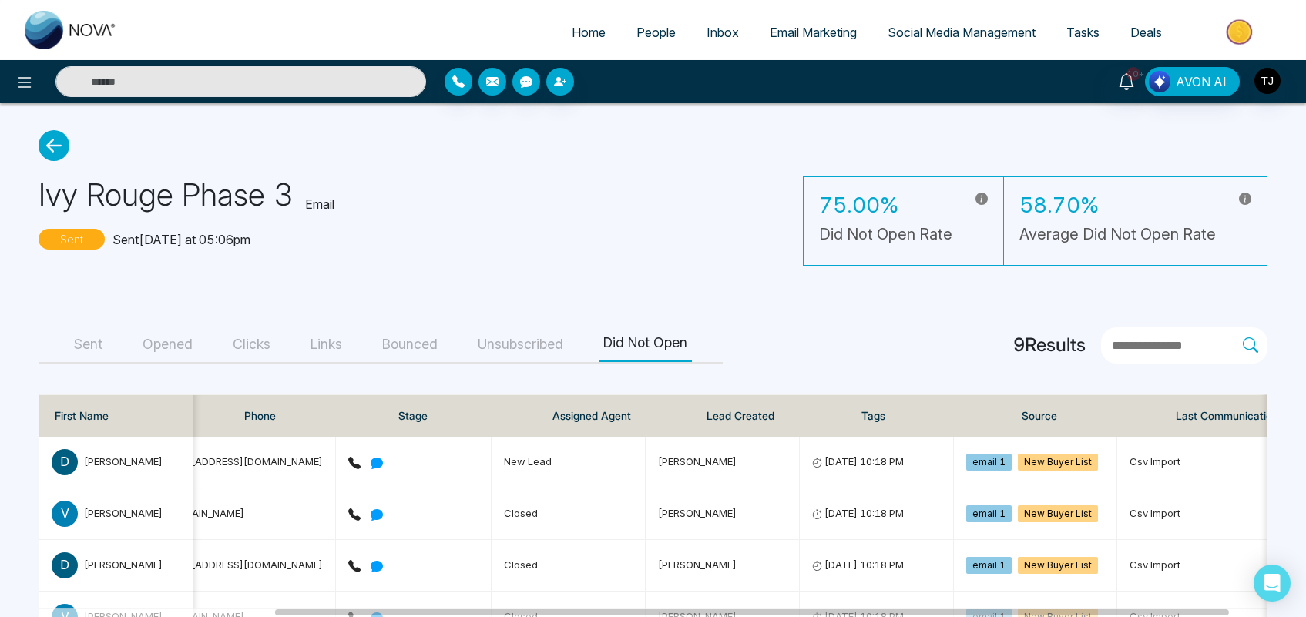
click at [783, 20] on link "Email Marketing" at bounding box center [813, 32] width 118 height 29
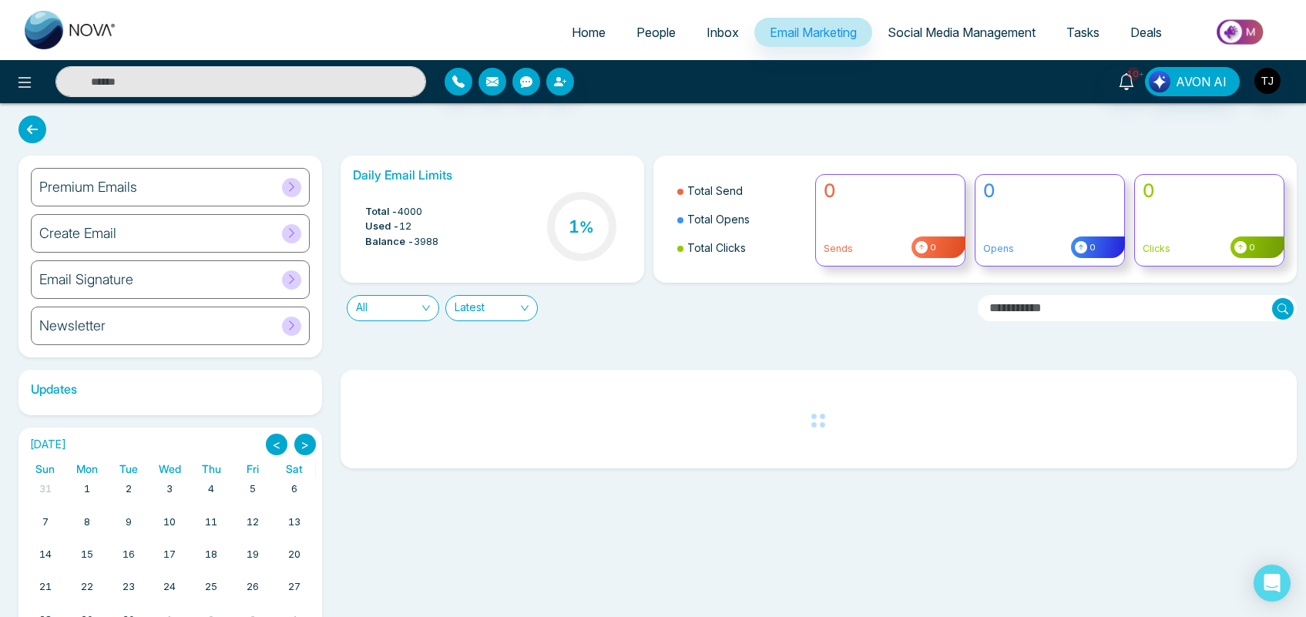
click at [972, 36] on span "Social Media Management" at bounding box center [961, 32] width 148 height 15
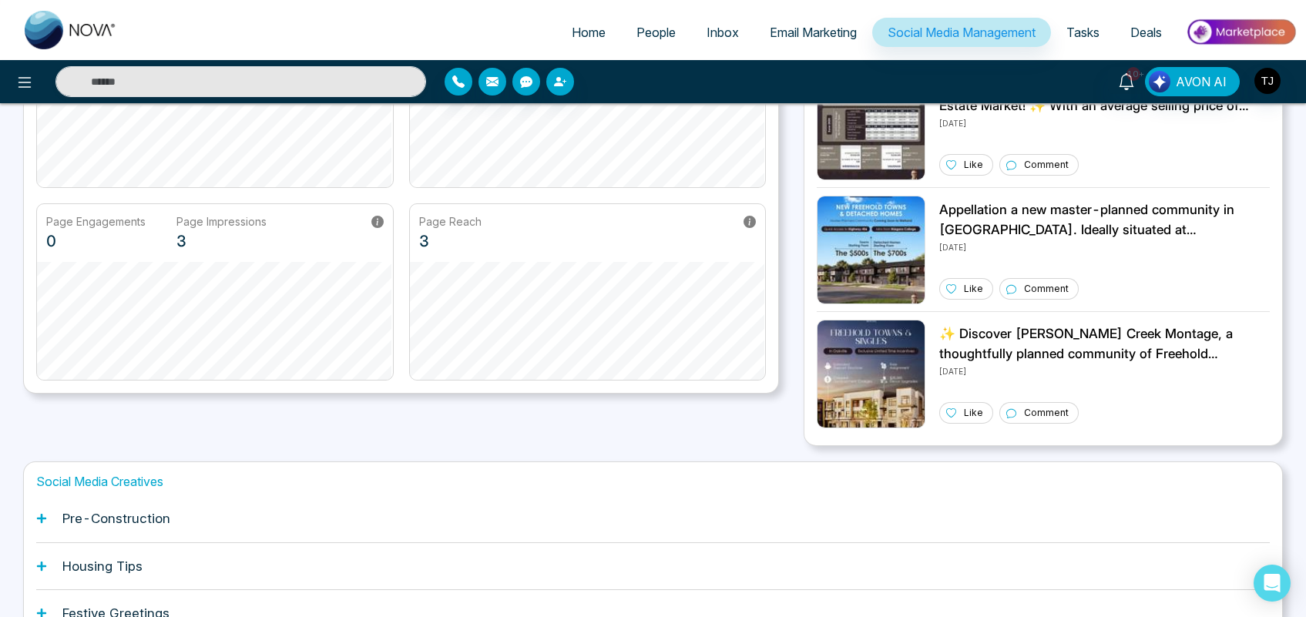
scroll to position [379, 0]
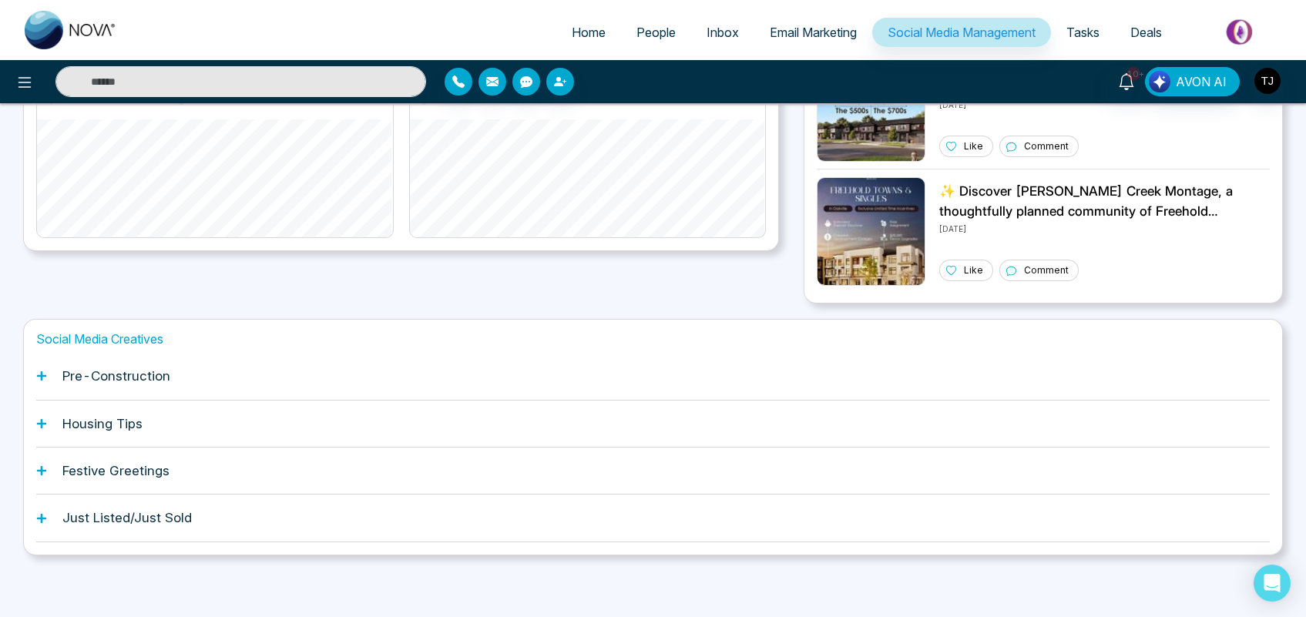
click at [109, 417] on h1 "Housing Tips" at bounding box center [102, 423] width 80 height 15
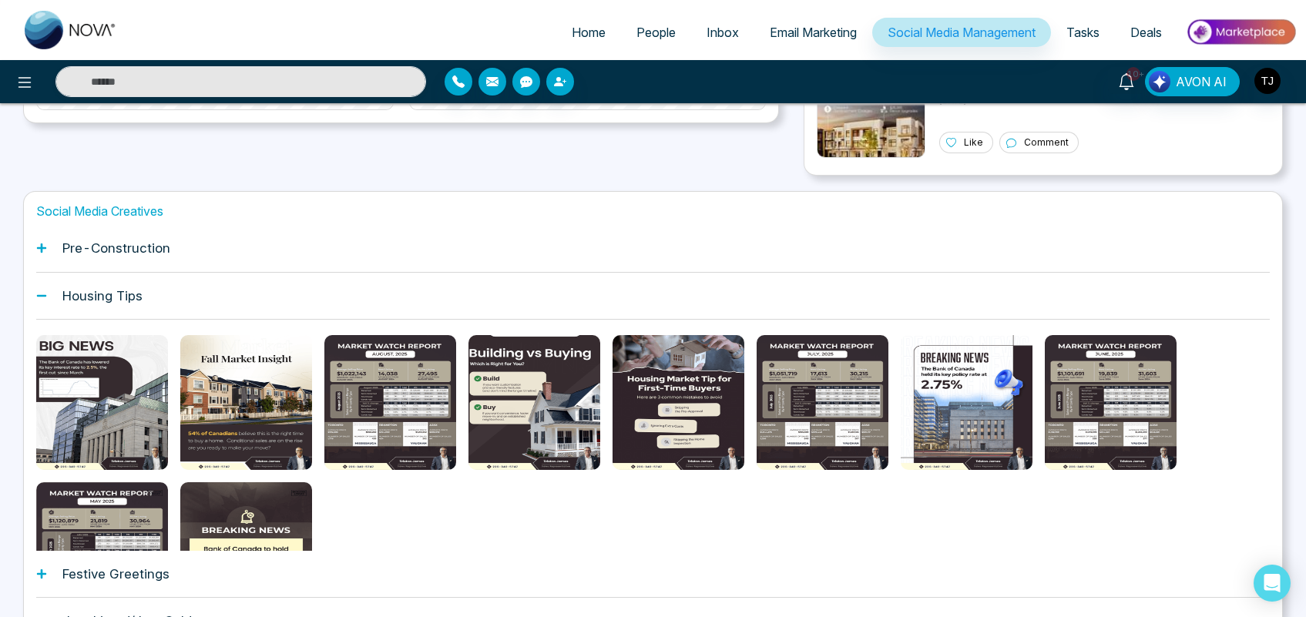
scroll to position [566, 0]
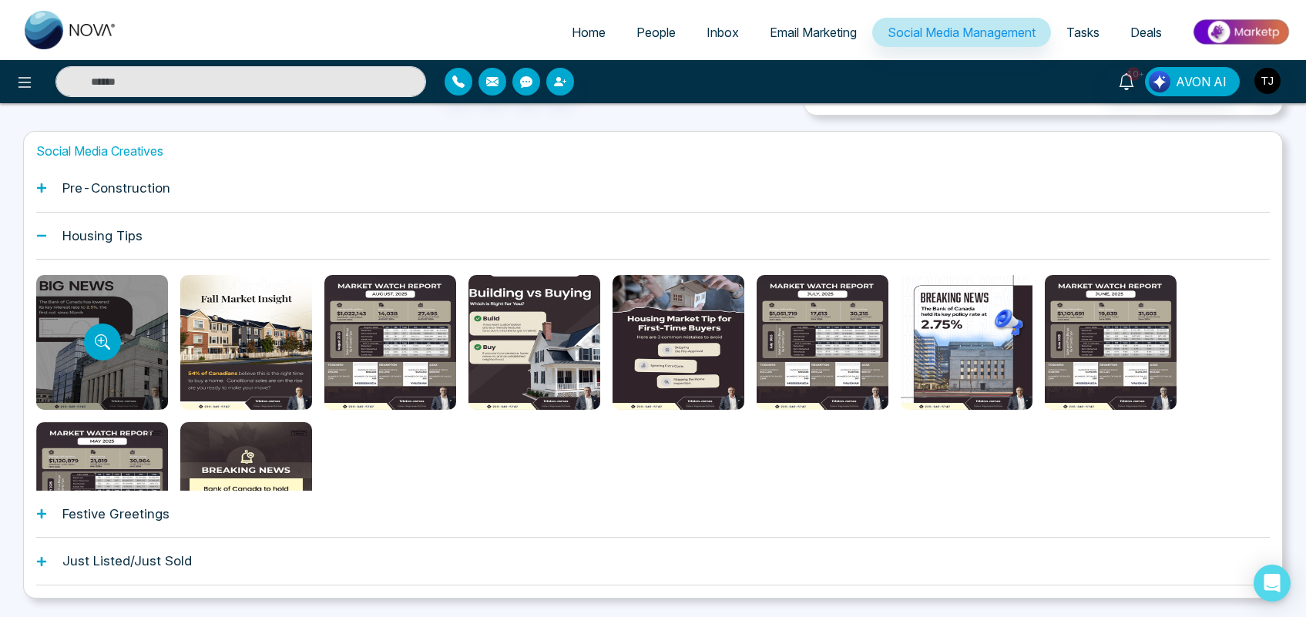
click at [127, 299] on div at bounding box center [102, 342] width 132 height 135
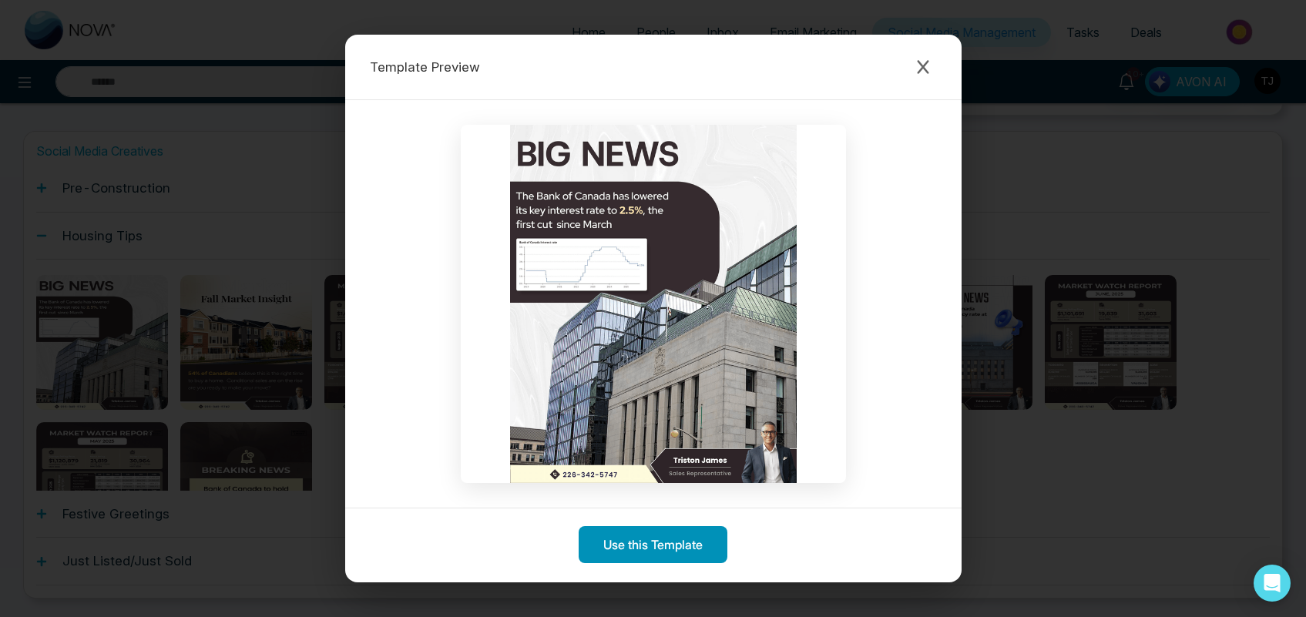
click at [663, 548] on button "Use this Template" at bounding box center [652, 544] width 149 height 37
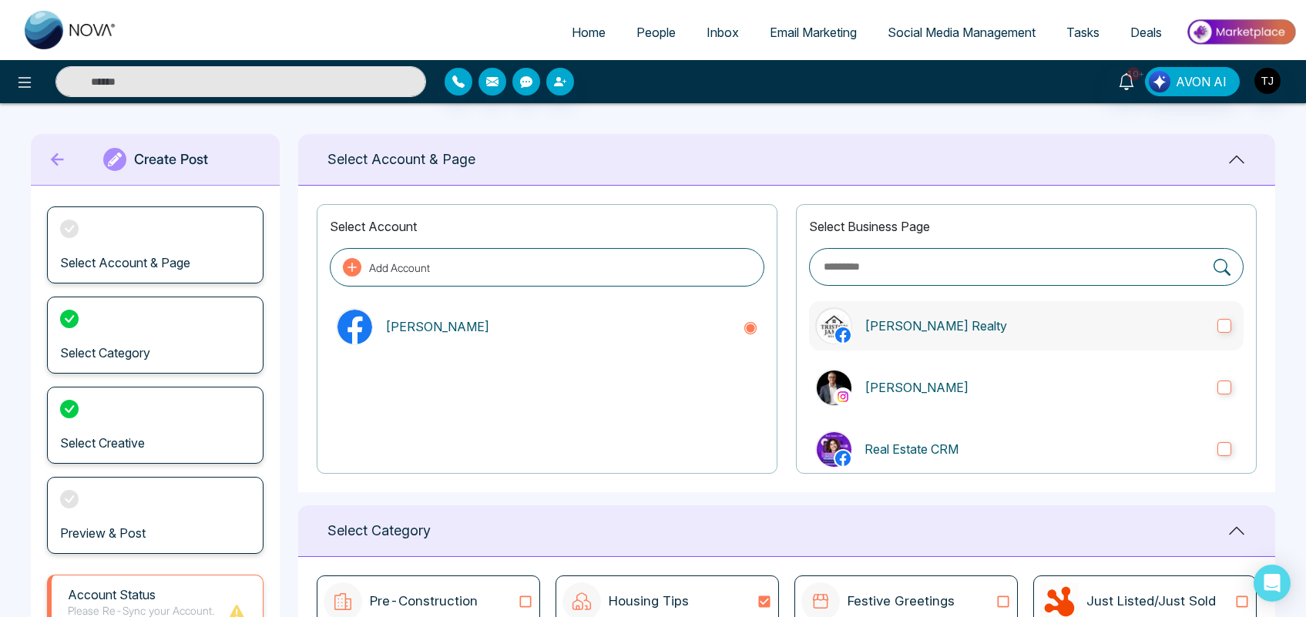
click at [991, 326] on p "[PERSON_NAME] Realty" at bounding box center [1034, 326] width 340 height 18
click at [977, 387] on p "[PERSON_NAME]" at bounding box center [1034, 387] width 340 height 18
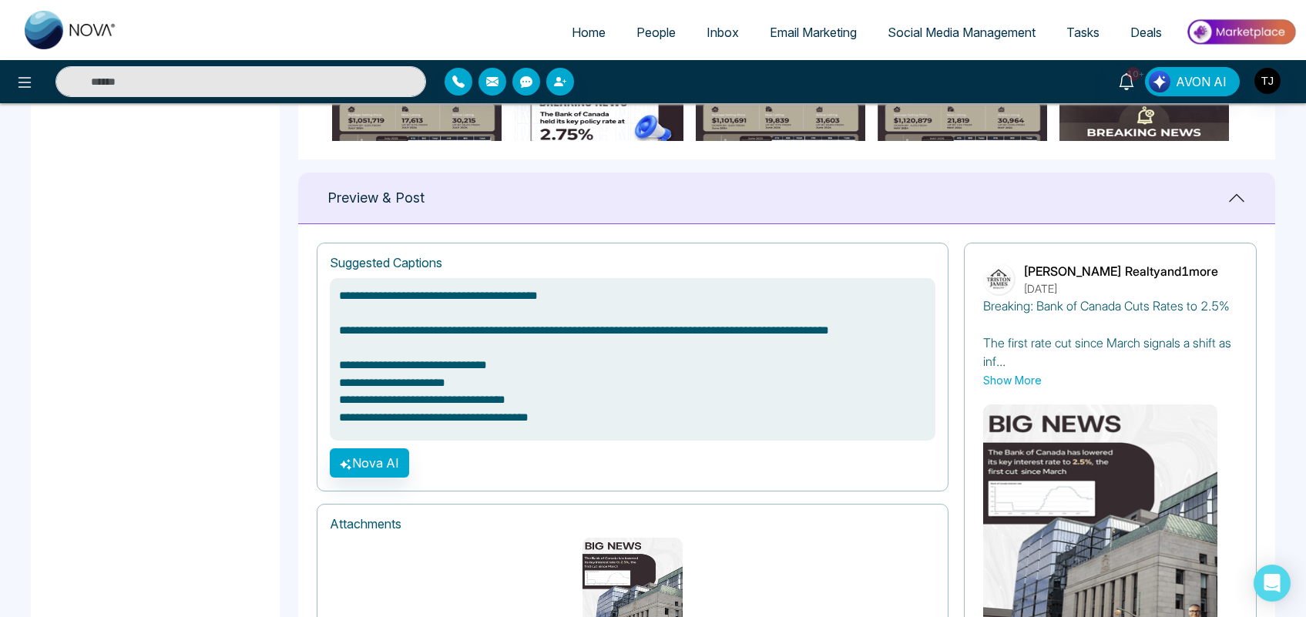
drag, startPoint x: 549, startPoint y: 428, endPoint x: 344, endPoint y: 295, distance: 244.6
click at [344, 295] on textarea "**********" at bounding box center [632, 359] width 605 height 163
click at [394, 360] on textarea "**********" at bounding box center [632, 359] width 605 height 163
type textarea "**********"
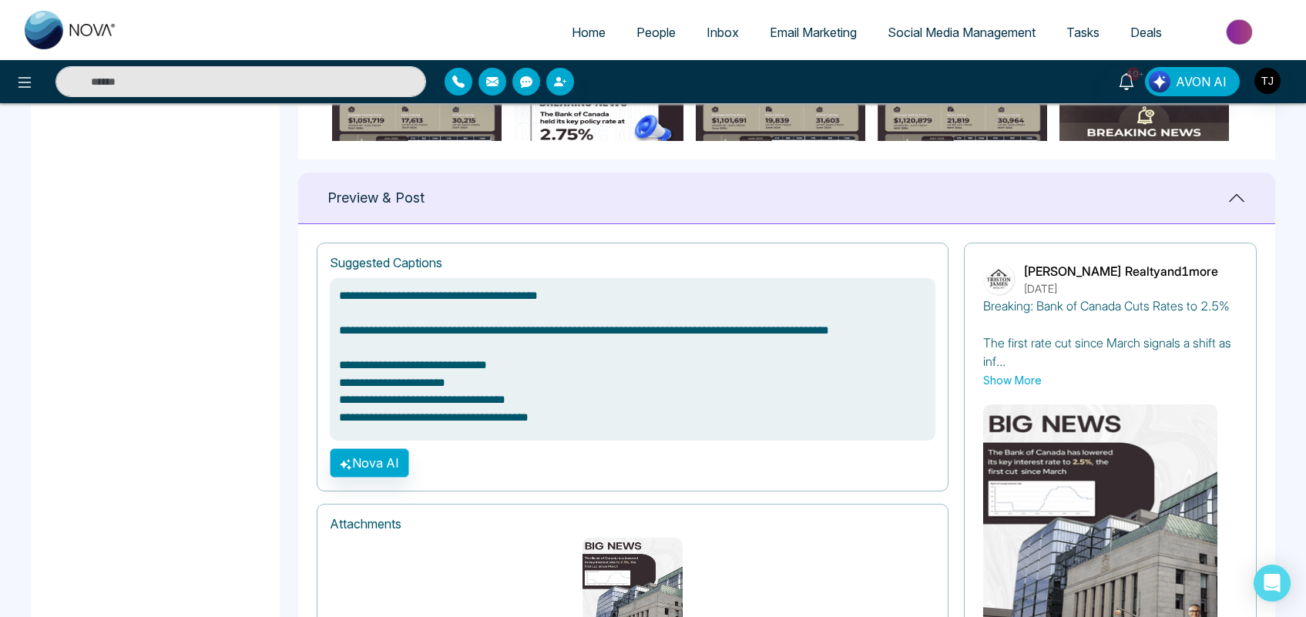
type textarea "**********"
click at [351, 464] on icon "button" at bounding box center [346, 464] width 12 height 12
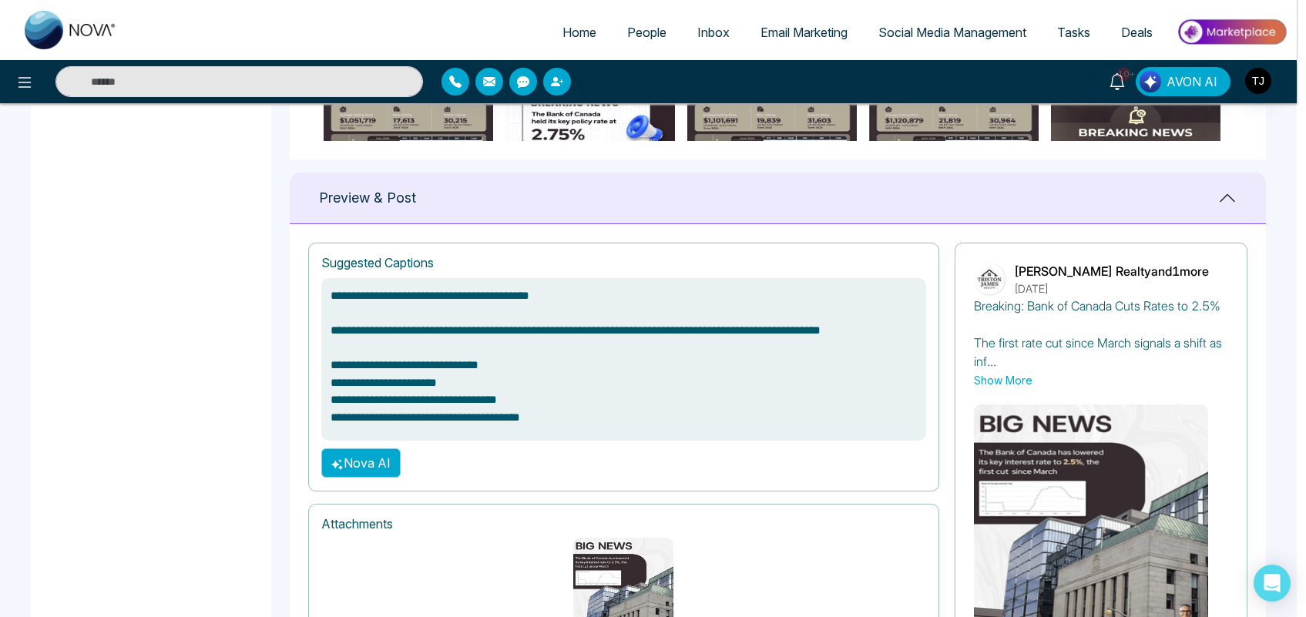
type textarea "**********"
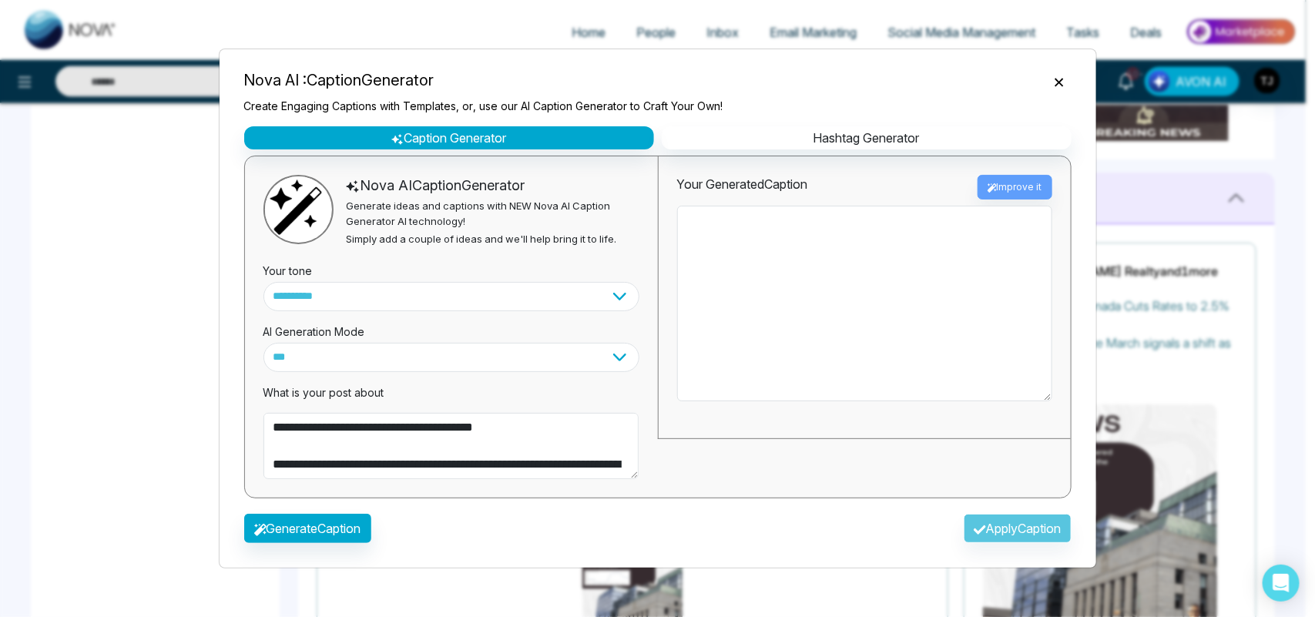
type textarea "**********"
click at [386, 293] on select "**********" at bounding box center [451, 296] width 376 height 29
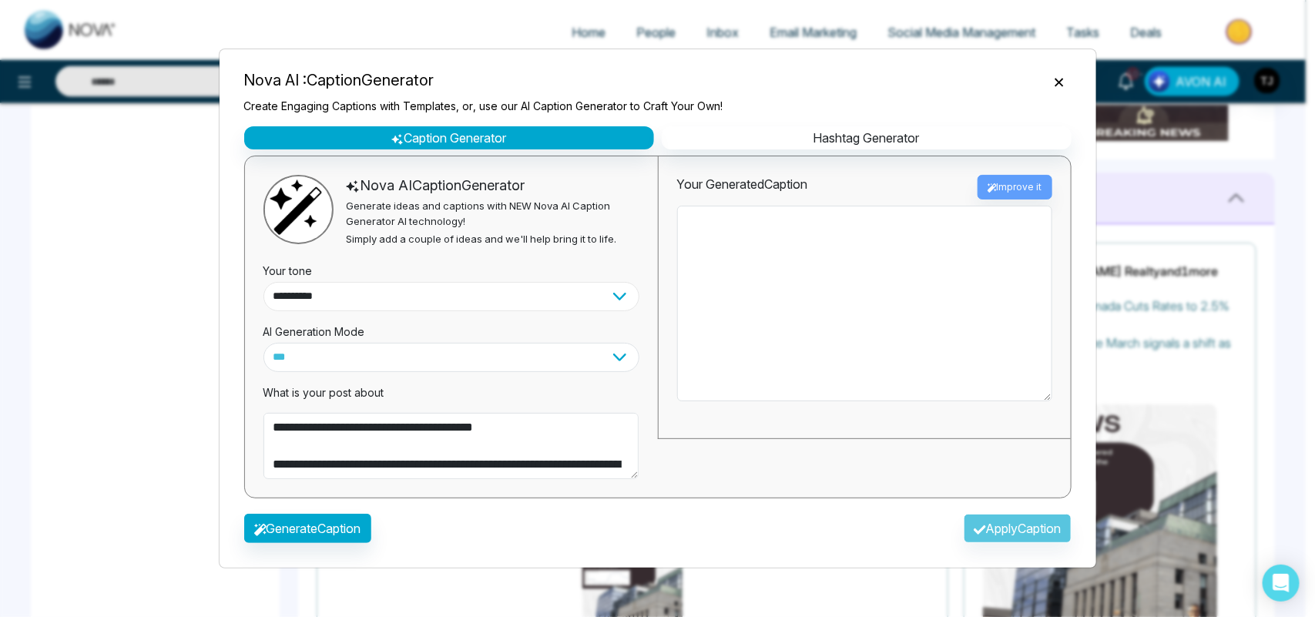
type textarea "**********"
select select "**********"
click at [263, 282] on select "**********" at bounding box center [451, 296] width 376 height 29
type textarea "**********"
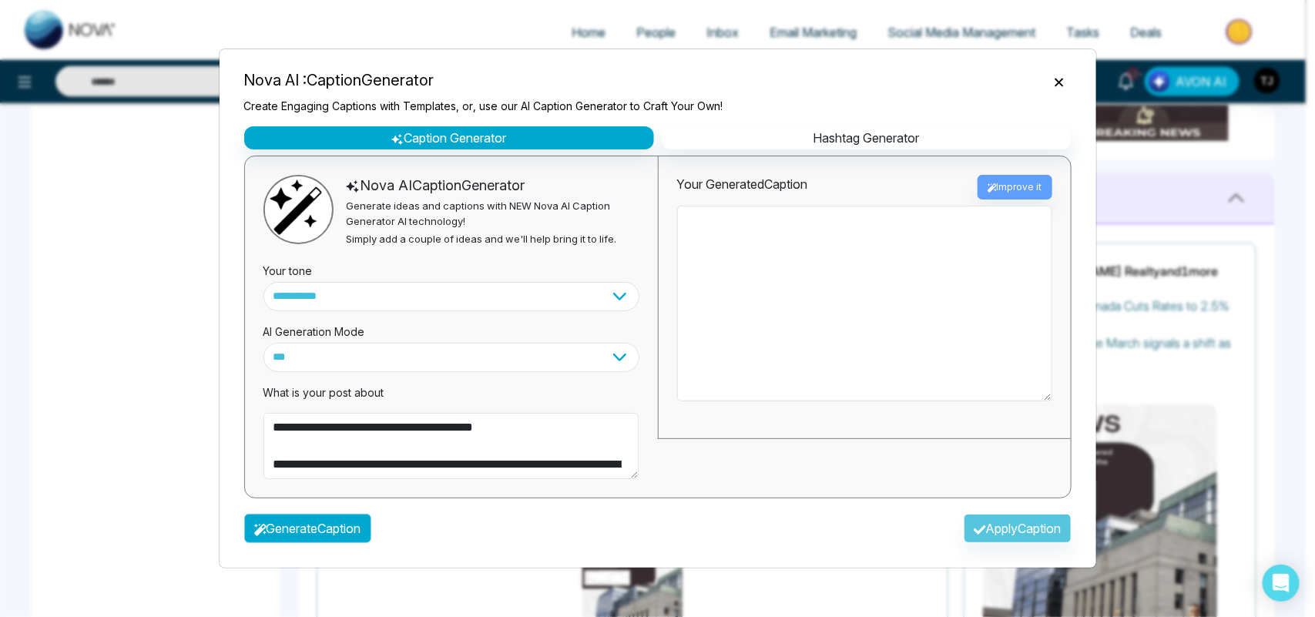
click at [304, 533] on button "Generate Caption" at bounding box center [307, 528] width 127 height 29
type textarea "**********"
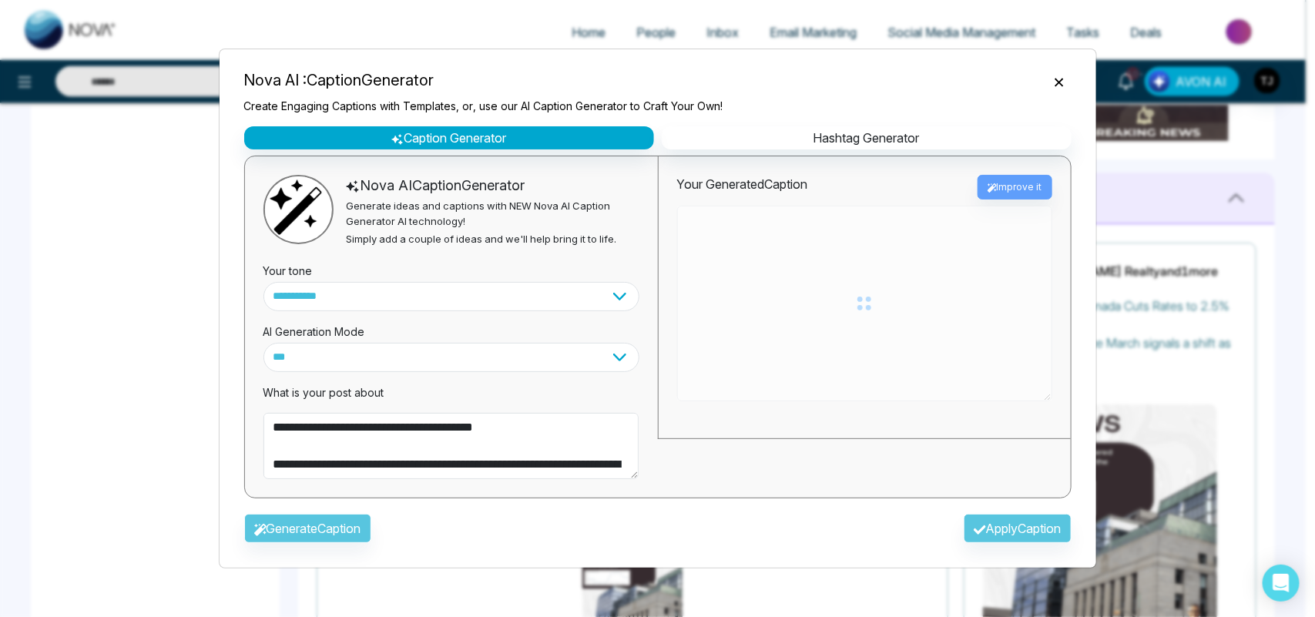
type textarea "**********"
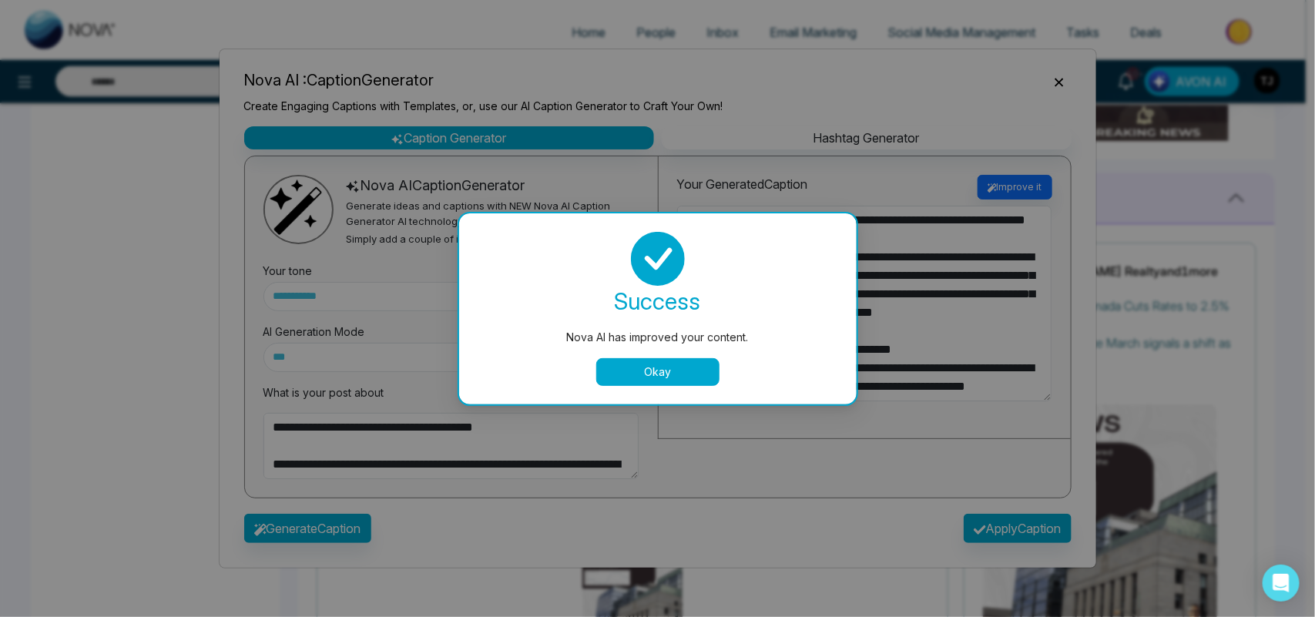
click at [669, 371] on button "Okay" at bounding box center [657, 372] width 123 height 28
type textarea "**********"
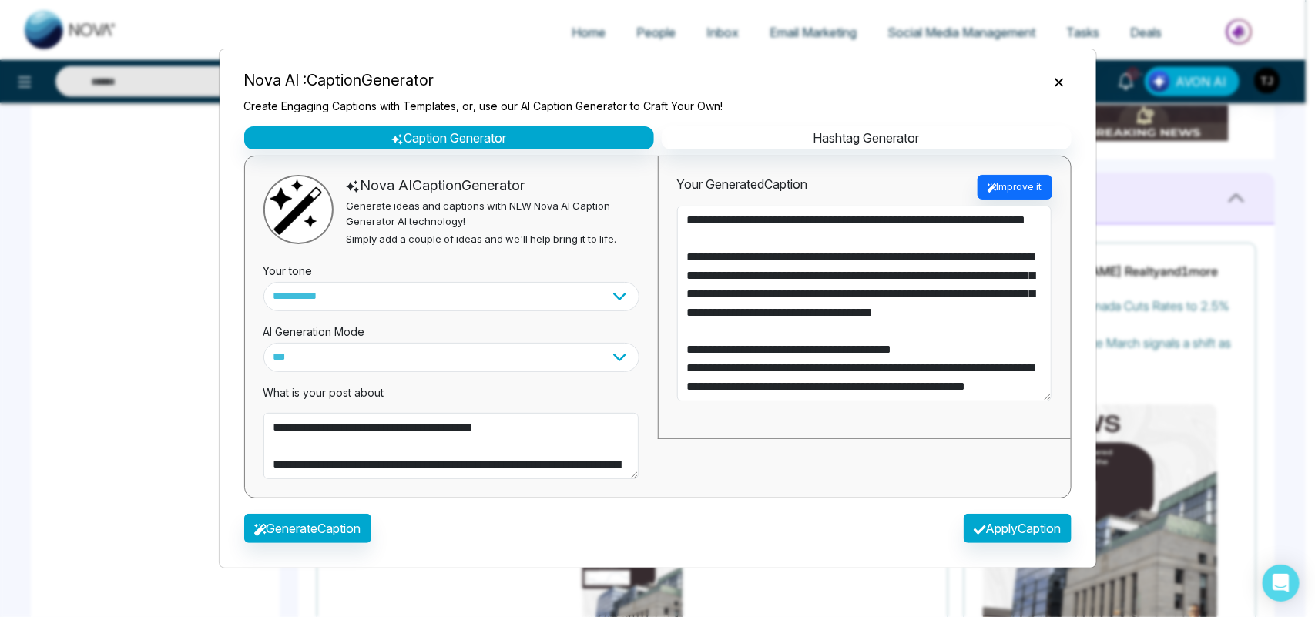
type textarea "**********"
click at [1004, 528] on button "Apply Caption" at bounding box center [1018, 528] width 108 height 29
type textarea "**********"
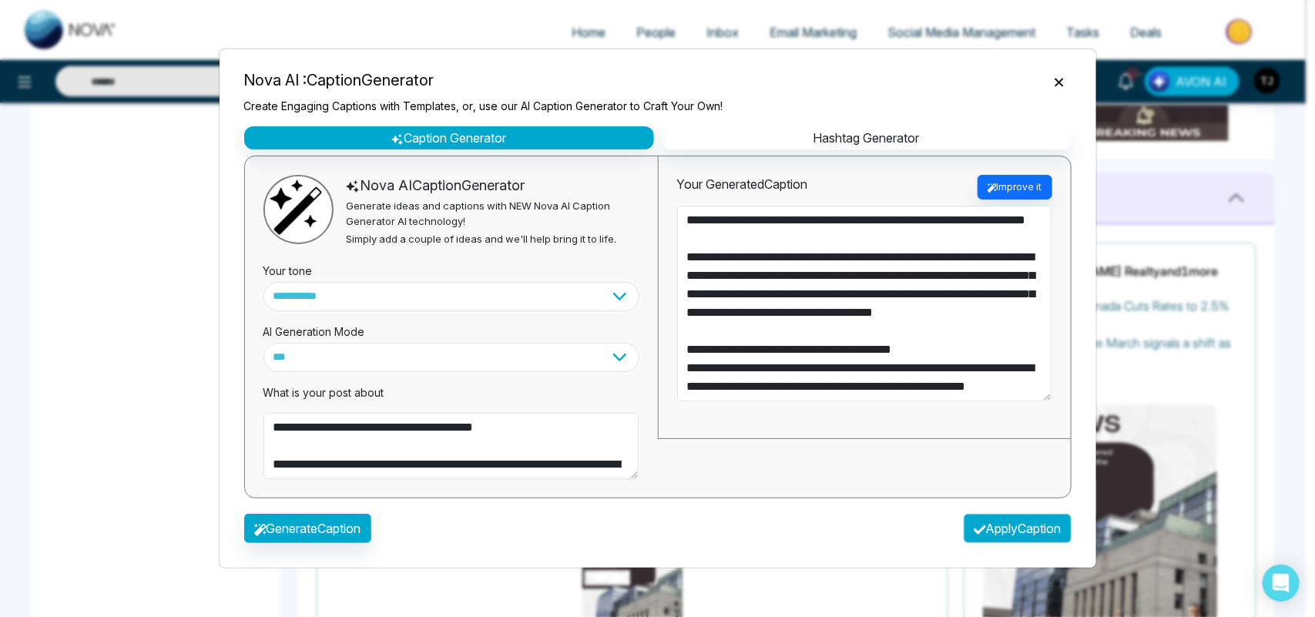
type textarea "**********"
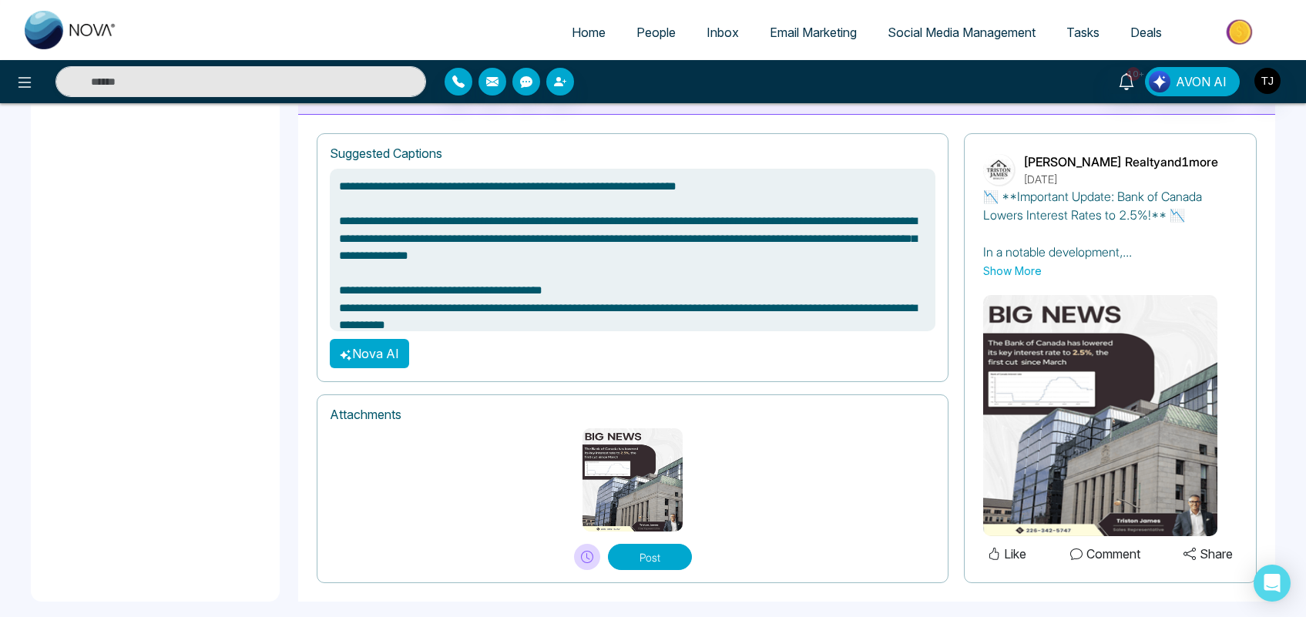
scroll to position [1060, 0]
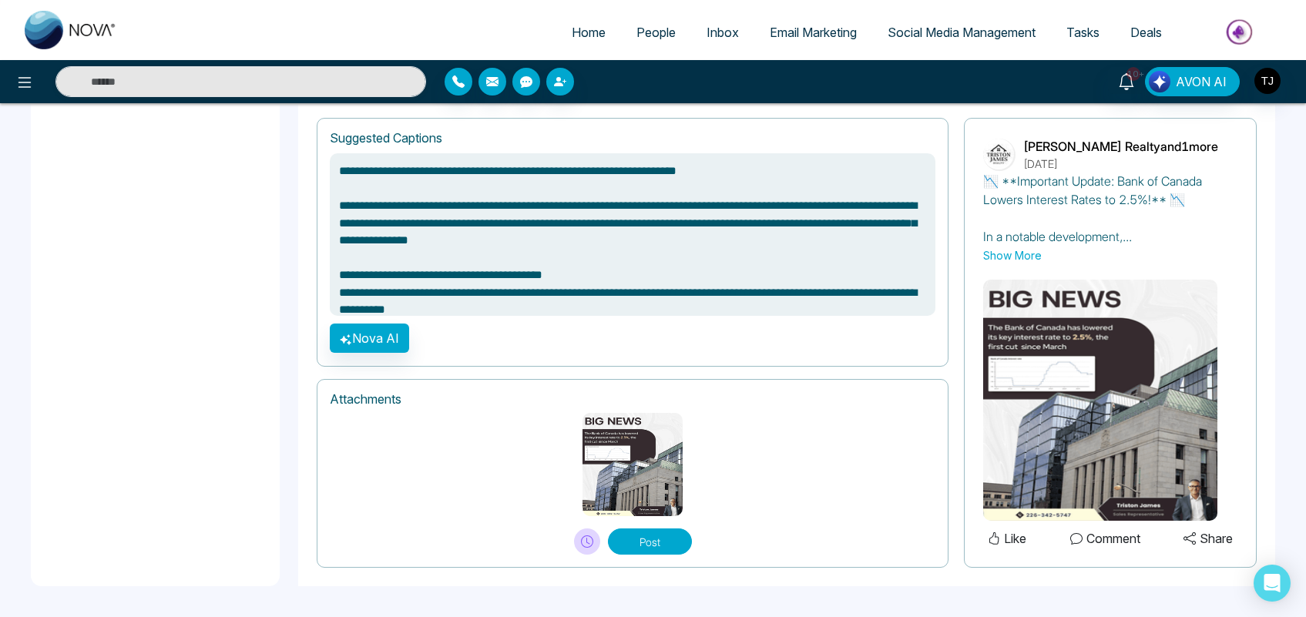
click at [998, 255] on button "Show More" at bounding box center [1012, 255] width 59 height 16
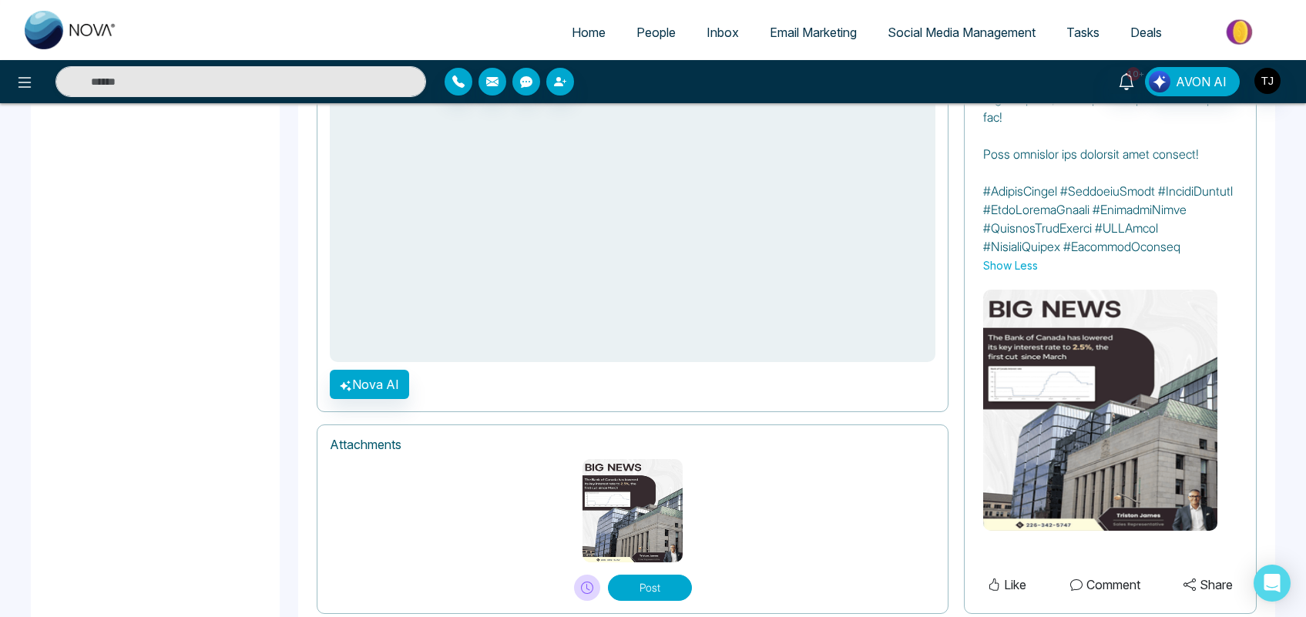
scroll to position [1651, 0]
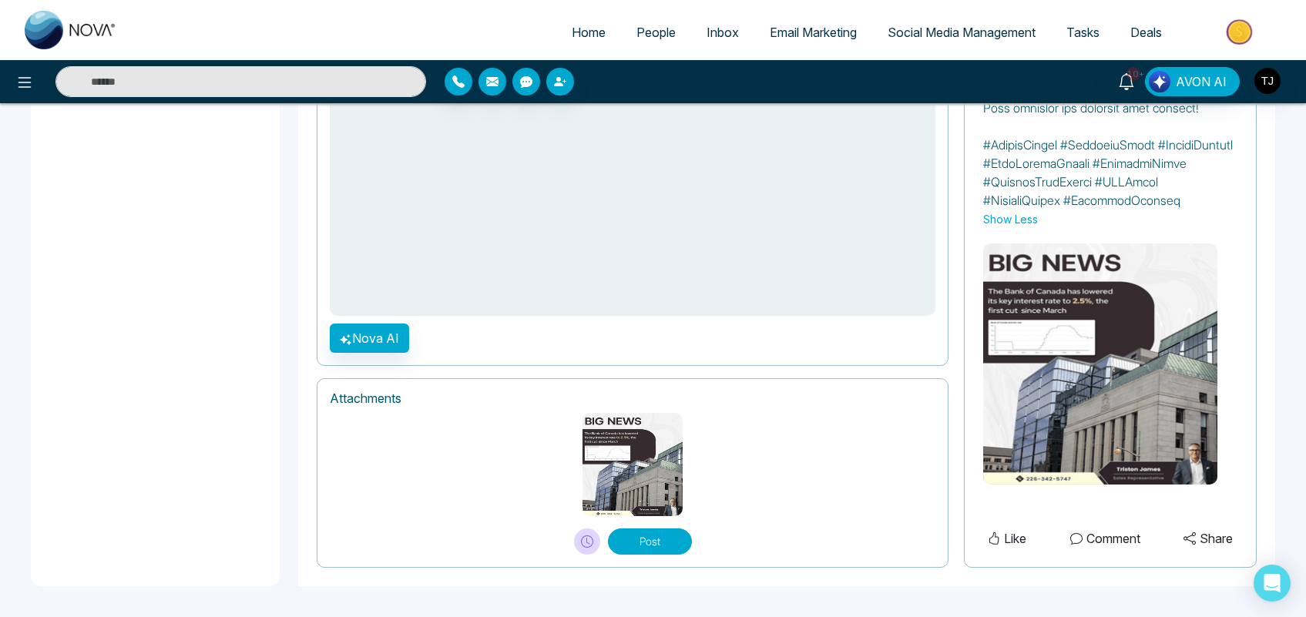
click at [934, 29] on span "Social Media Management" at bounding box center [961, 32] width 148 height 15
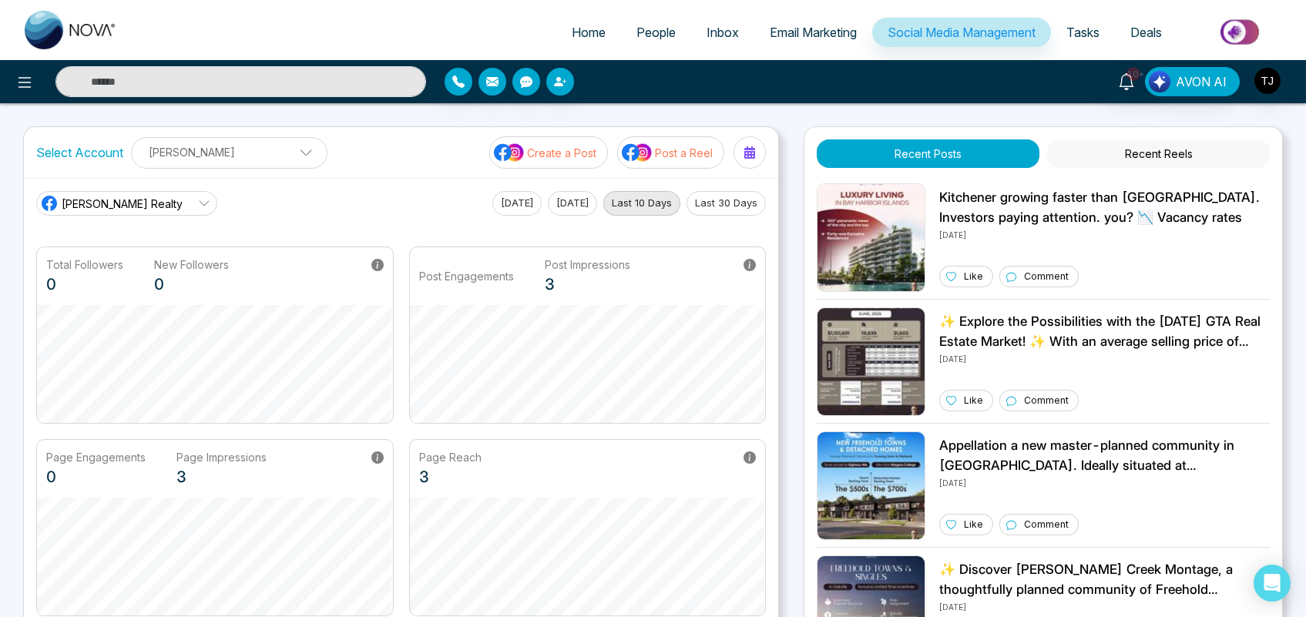
click at [576, 159] on p "Create a Post" at bounding box center [561, 153] width 69 height 16
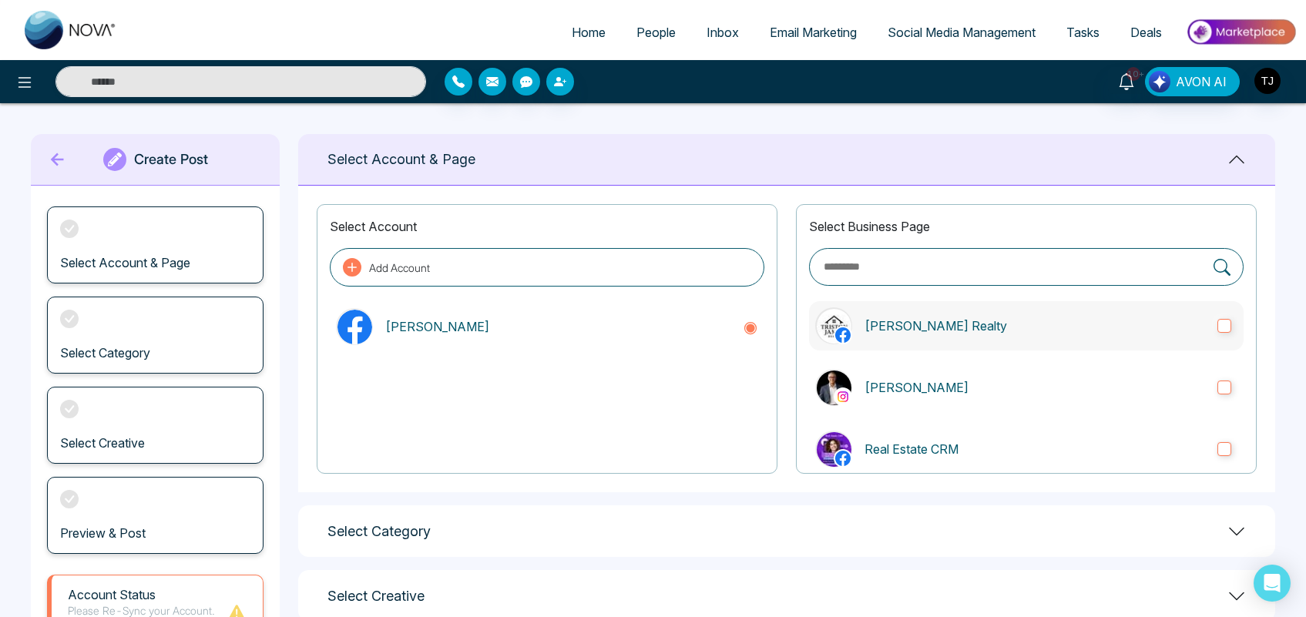
click at [1115, 317] on p "[PERSON_NAME] Realty" at bounding box center [1034, 326] width 340 height 18
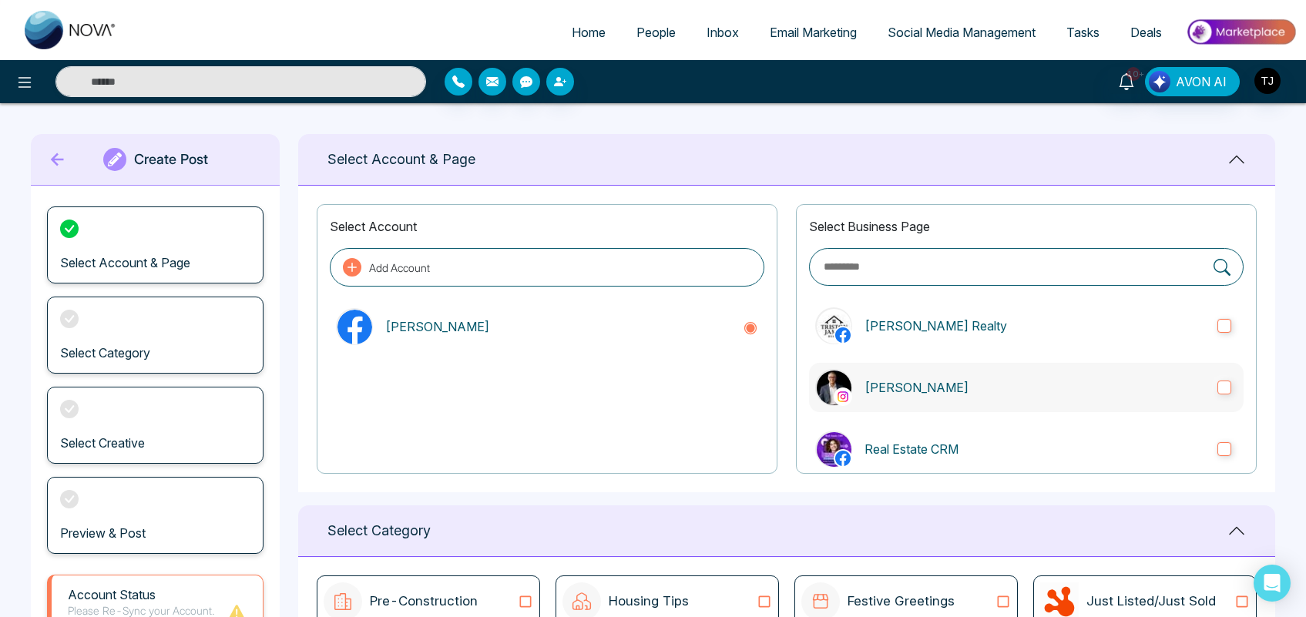
click at [1107, 395] on p "[PERSON_NAME]" at bounding box center [1034, 387] width 340 height 18
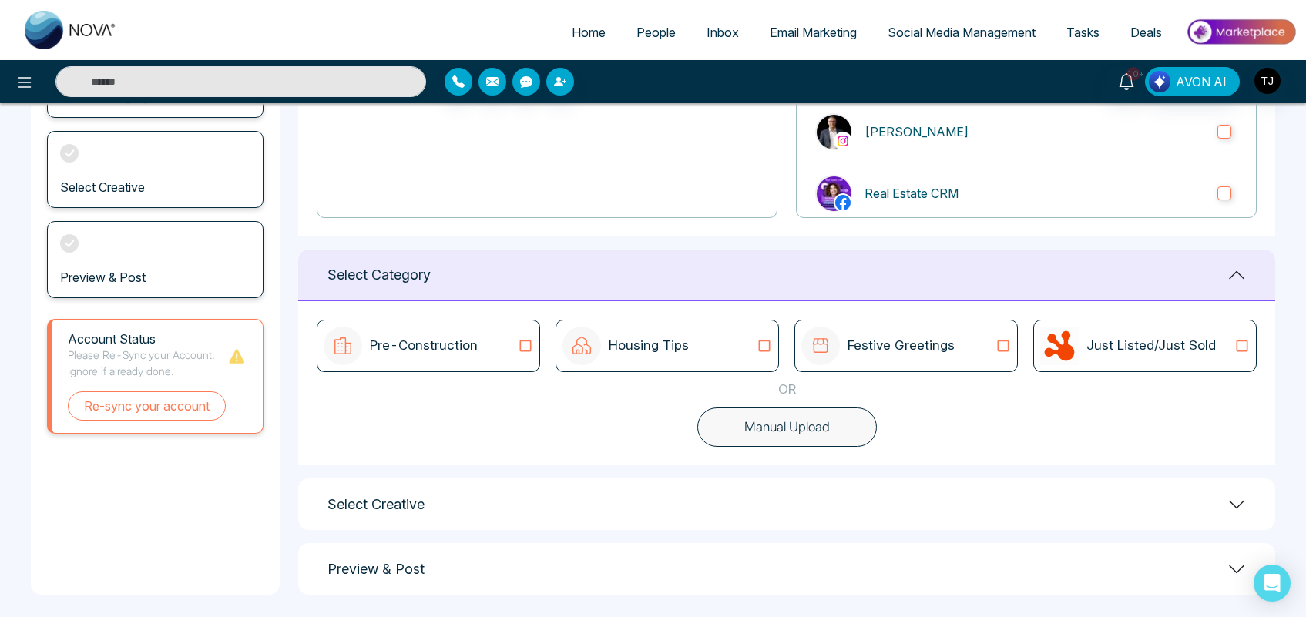
scroll to position [264, 0]
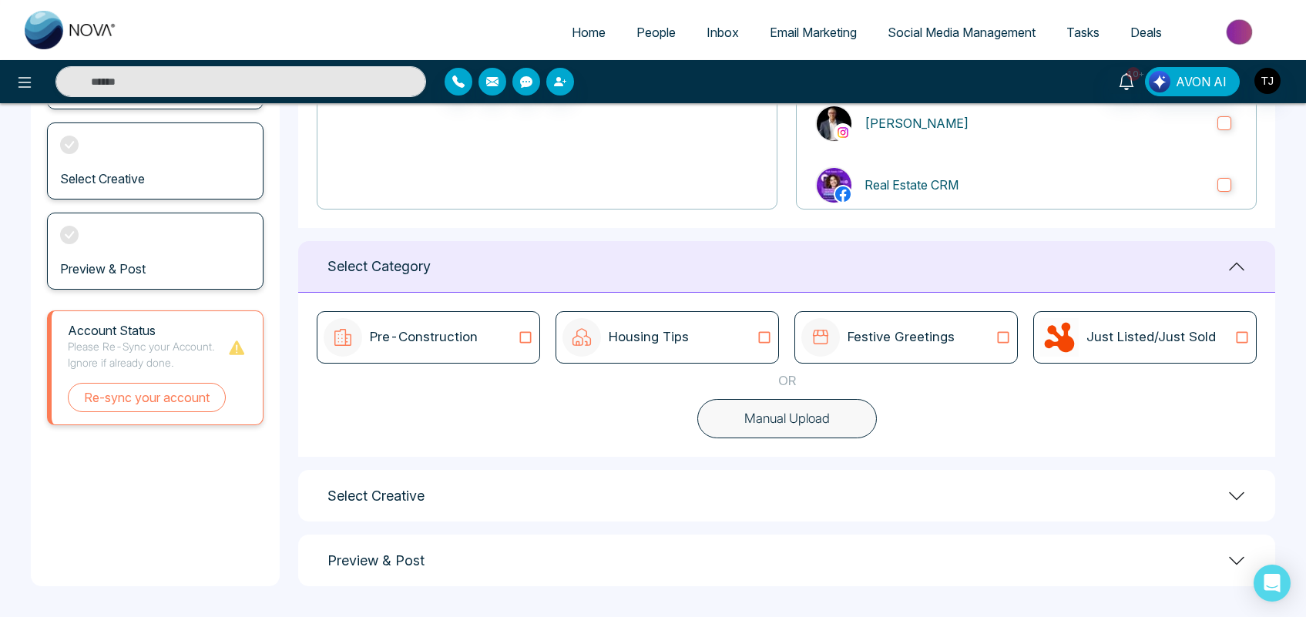
click at [813, 431] on button "Manual Upload" at bounding box center [786, 419] width 179 height 40
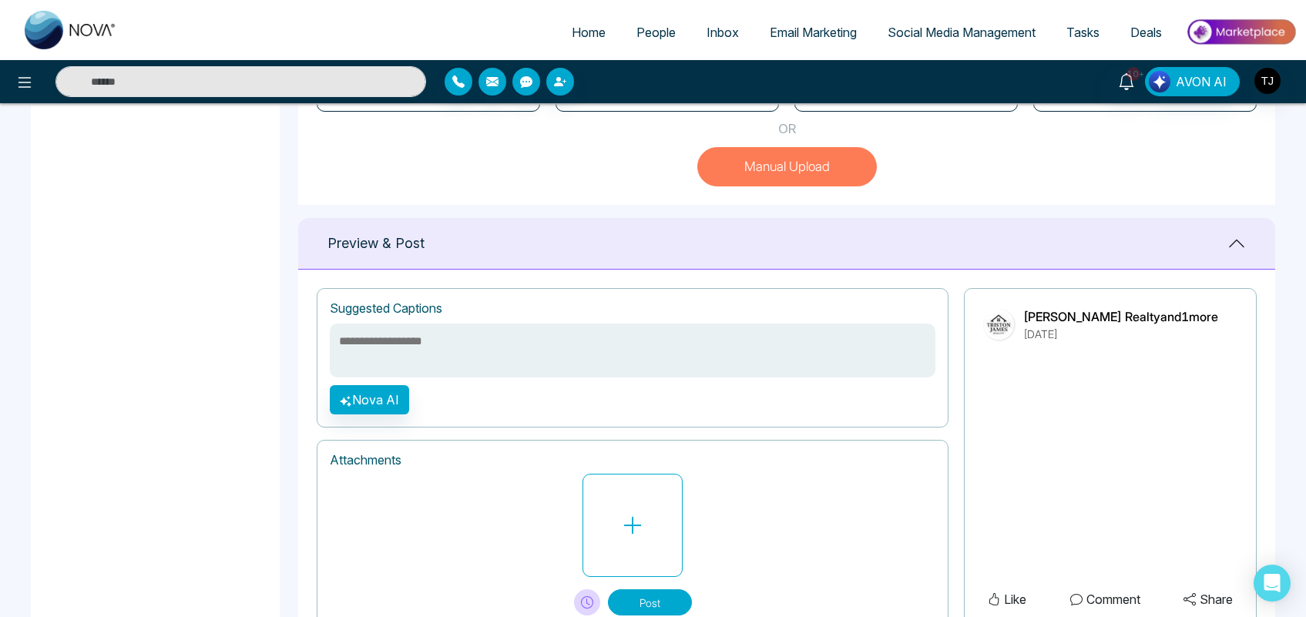
scroll to position [578, 0]
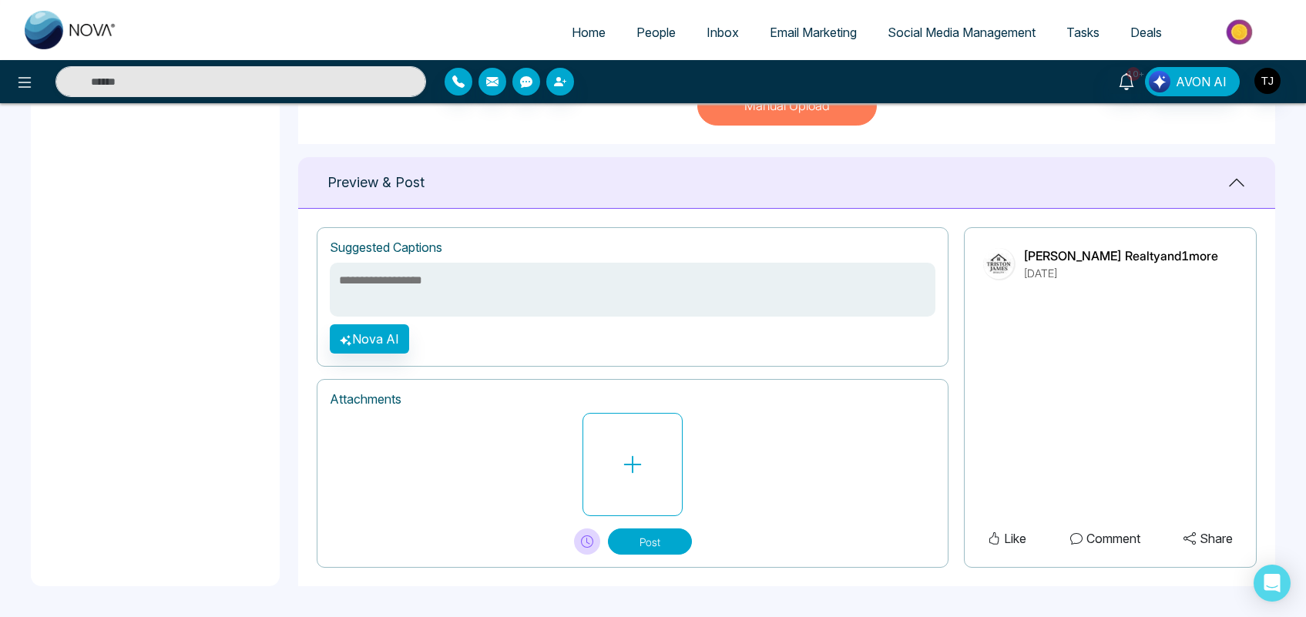
click at [961, 20] on link "Social Media Management" at bounding box center [961, 32] width 179 height 29
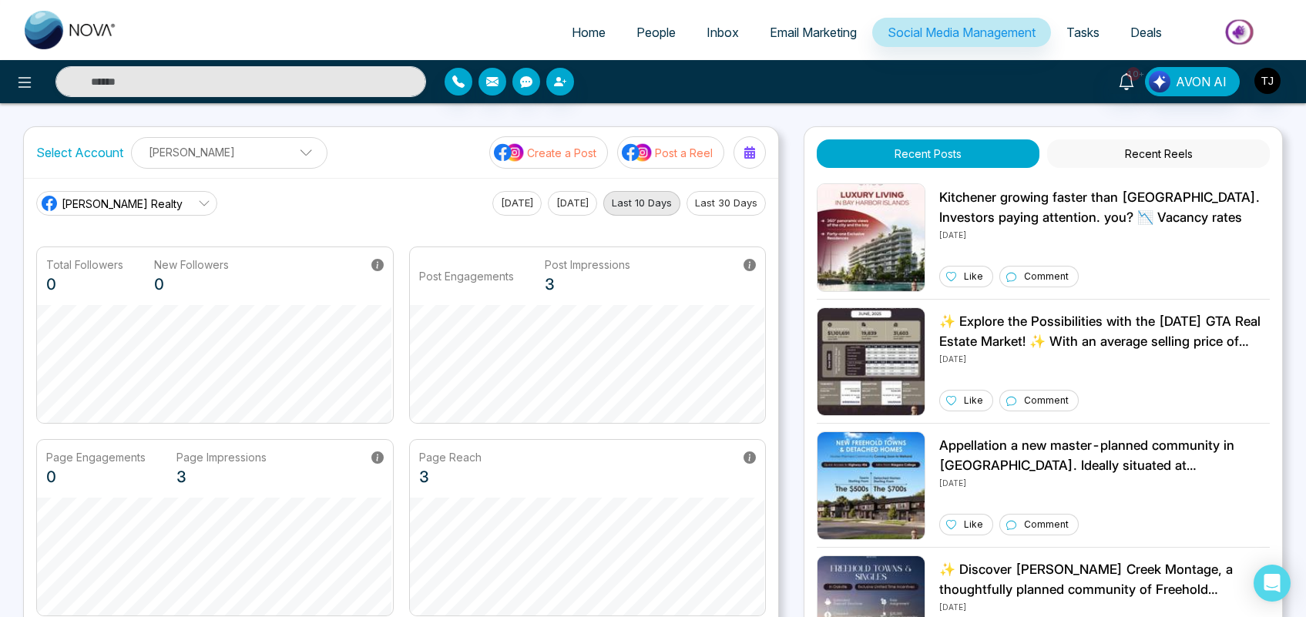
click at [665, 154] on p "Post a Reel" at bounding box center [684, 153] width 58 height 16
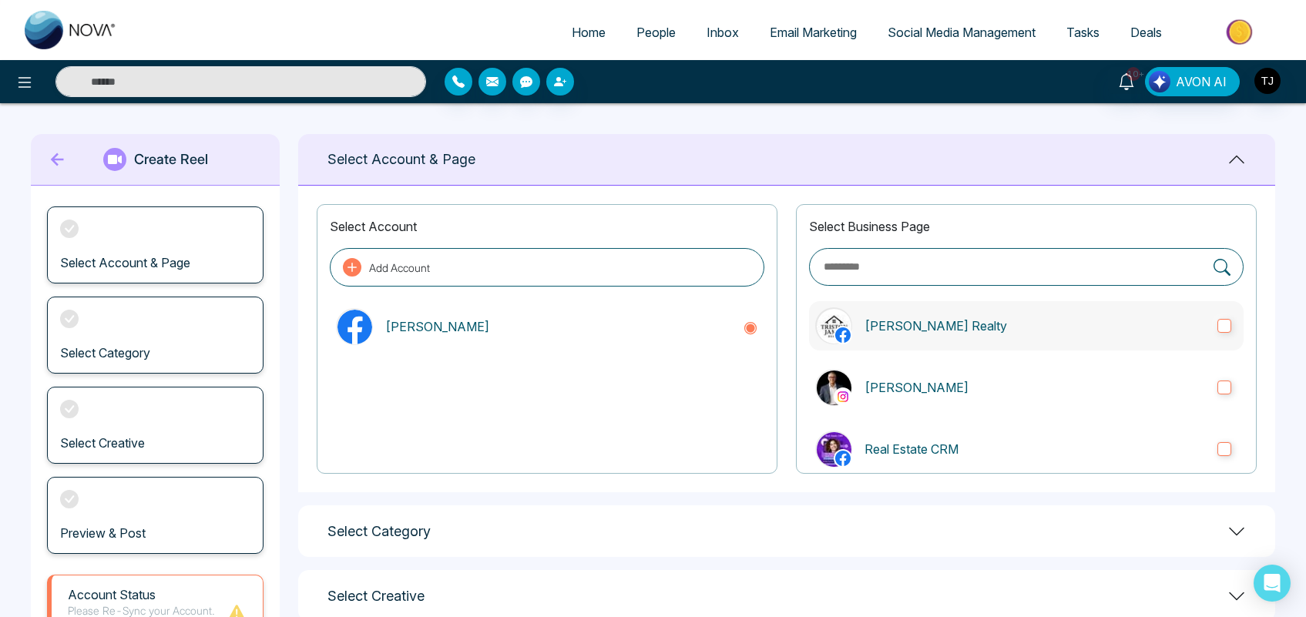
click at [1004, 303] on label "[PERSON_NAME] Realty" at bounding box center [1026, 325] width 434 height 49
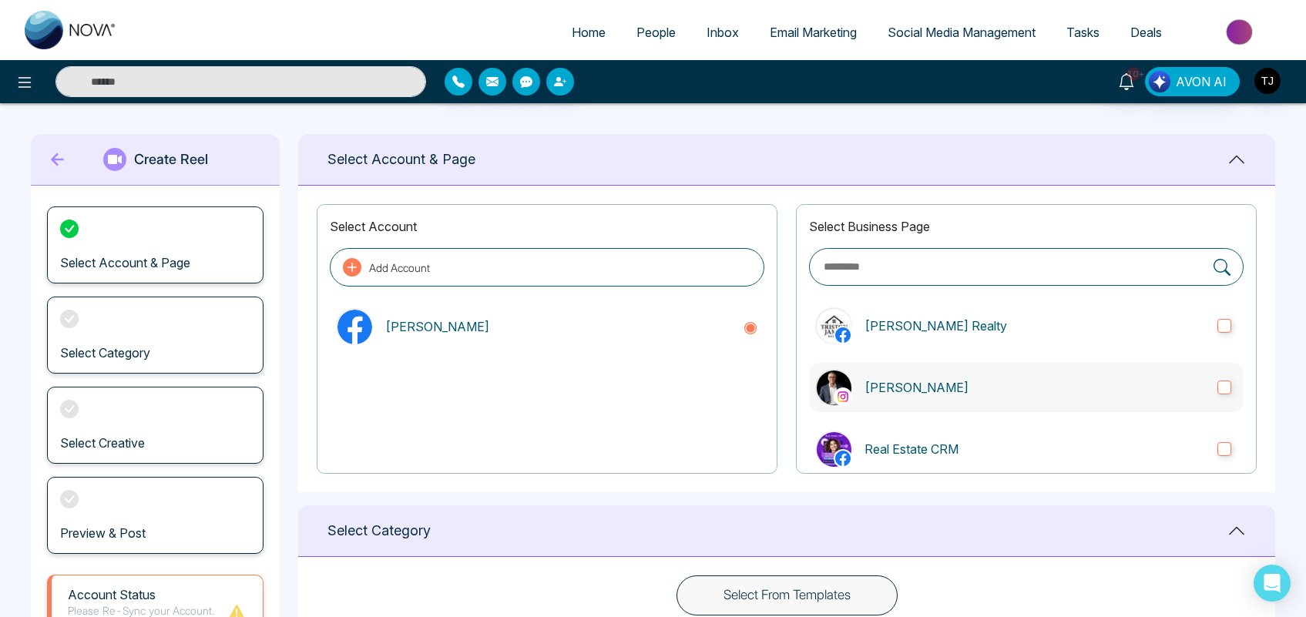
click at [1025, 374] on label "[PERSON_NAME]" at bounding box center [1026, 387] width 434 height 49
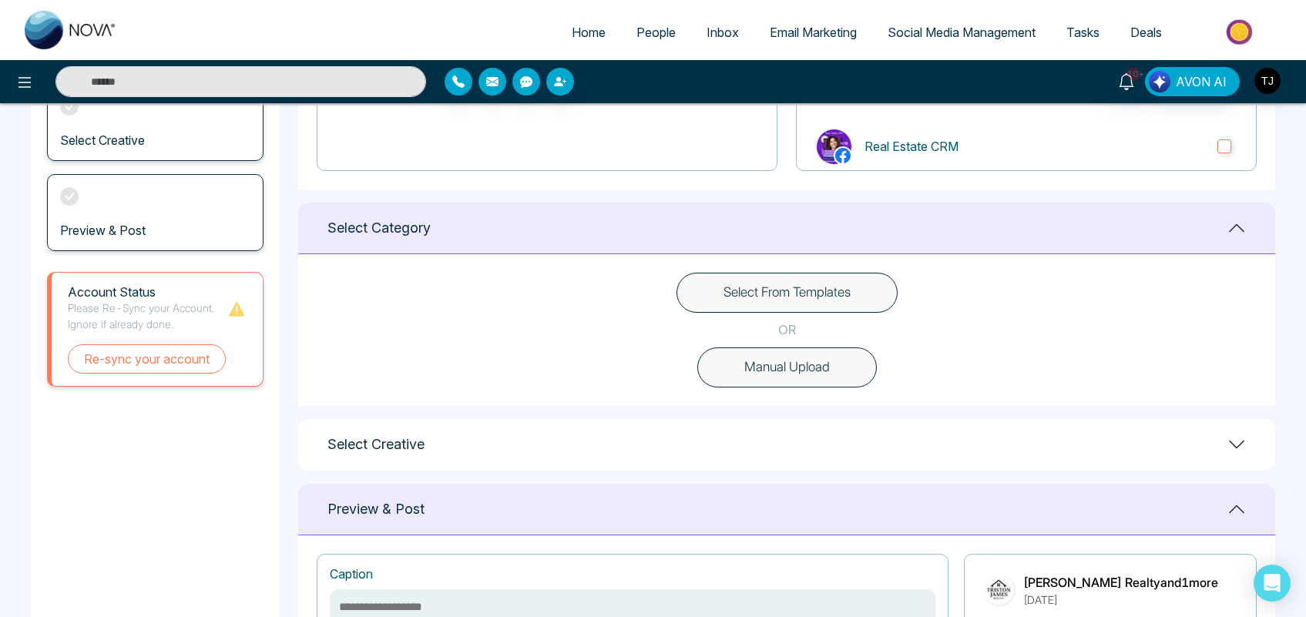
scroll to position [307, 0]
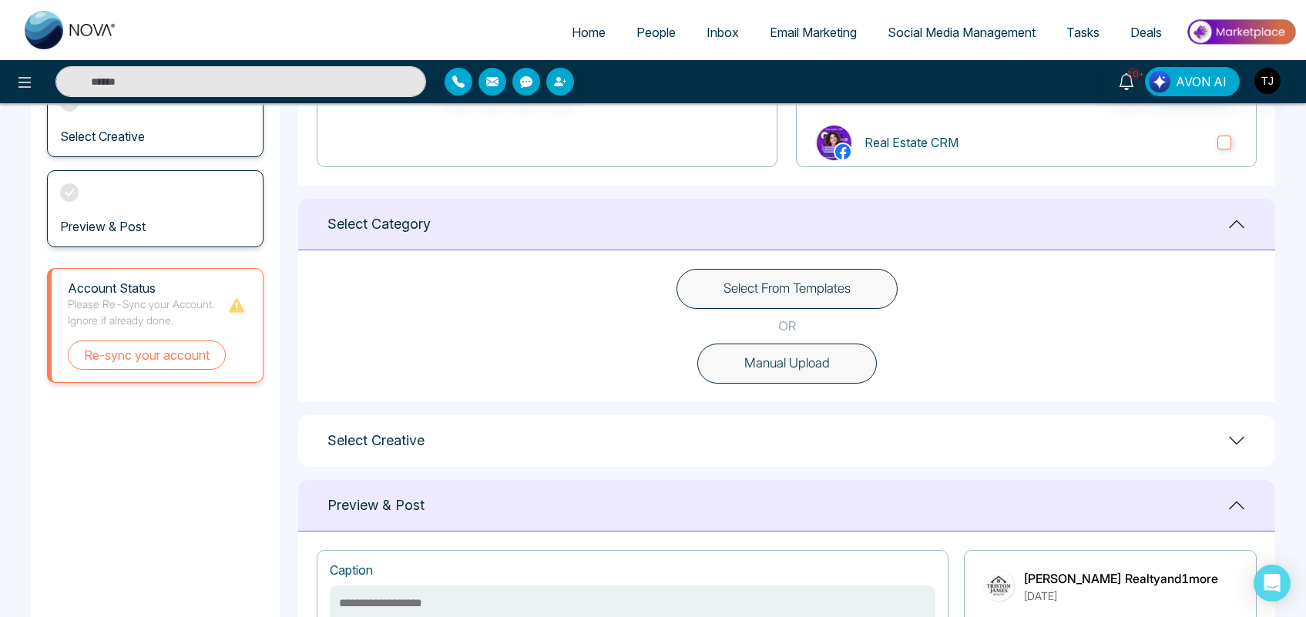
click at [739, 283] on button "Select From Templates" at bounding box center [786, 289] width 221 height 40
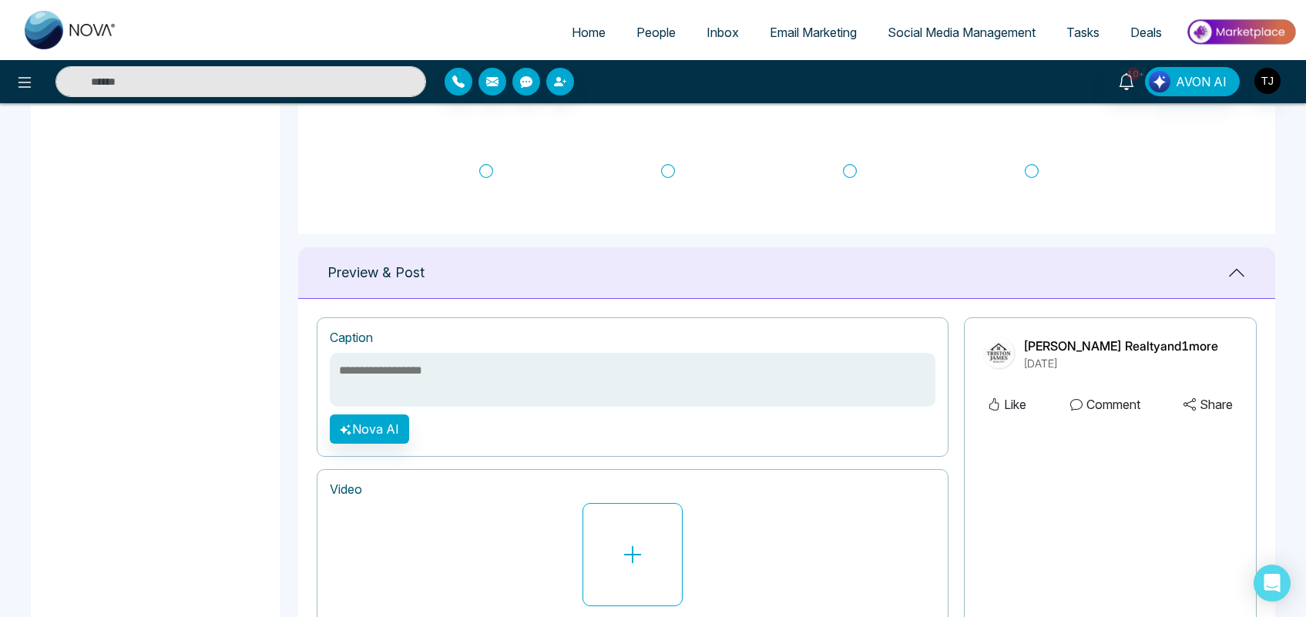
scroll to position [938, 0]
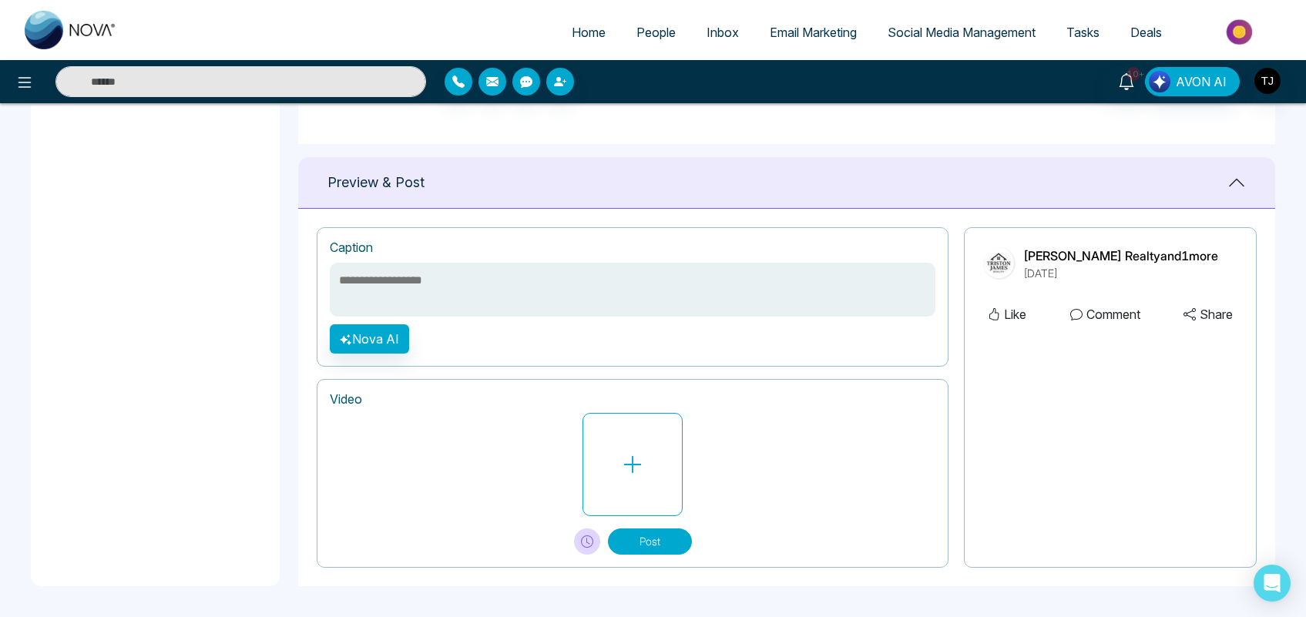
click at [532, 300] on textarea at bounding box center [632, 290] width 605 height 54
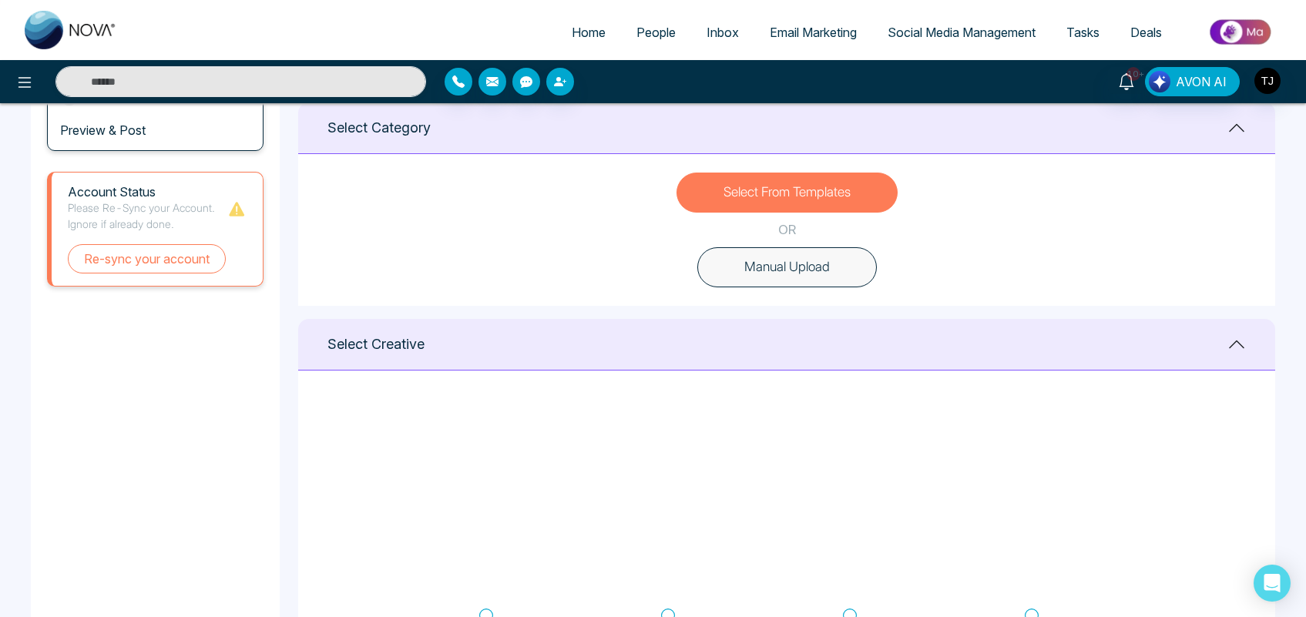
scroll to position [386, 0]
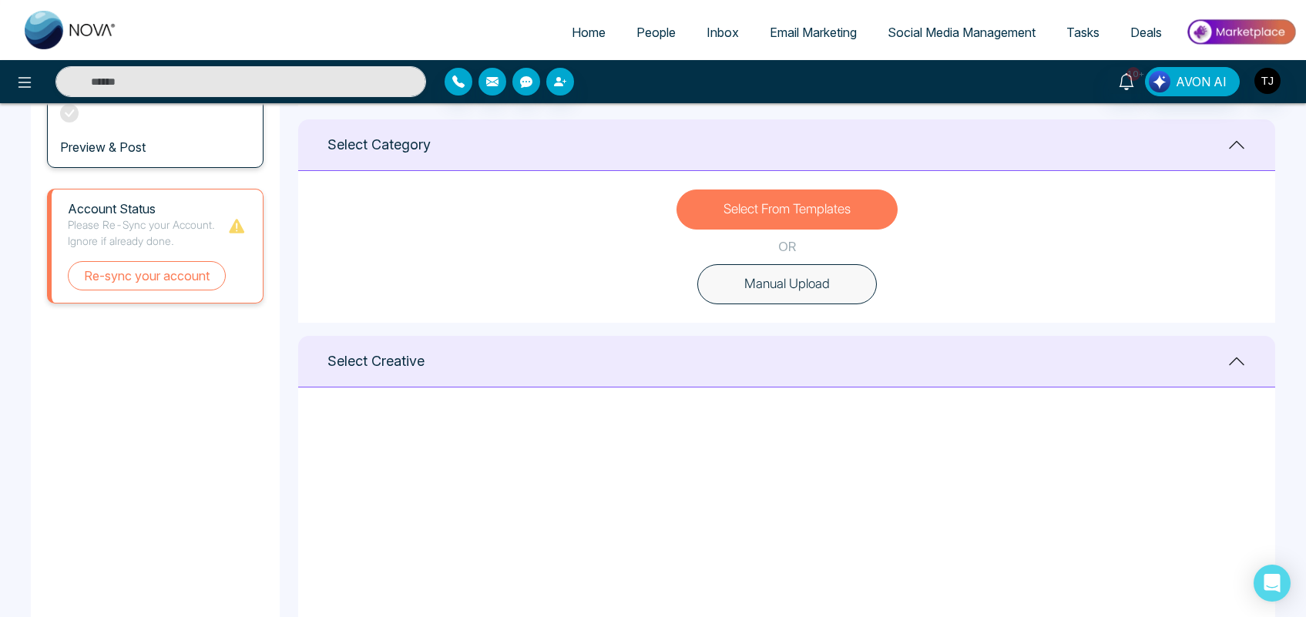
click at [946, 44] on link "Social Media Management" at bounding box center [961, 32] width 179 height 29
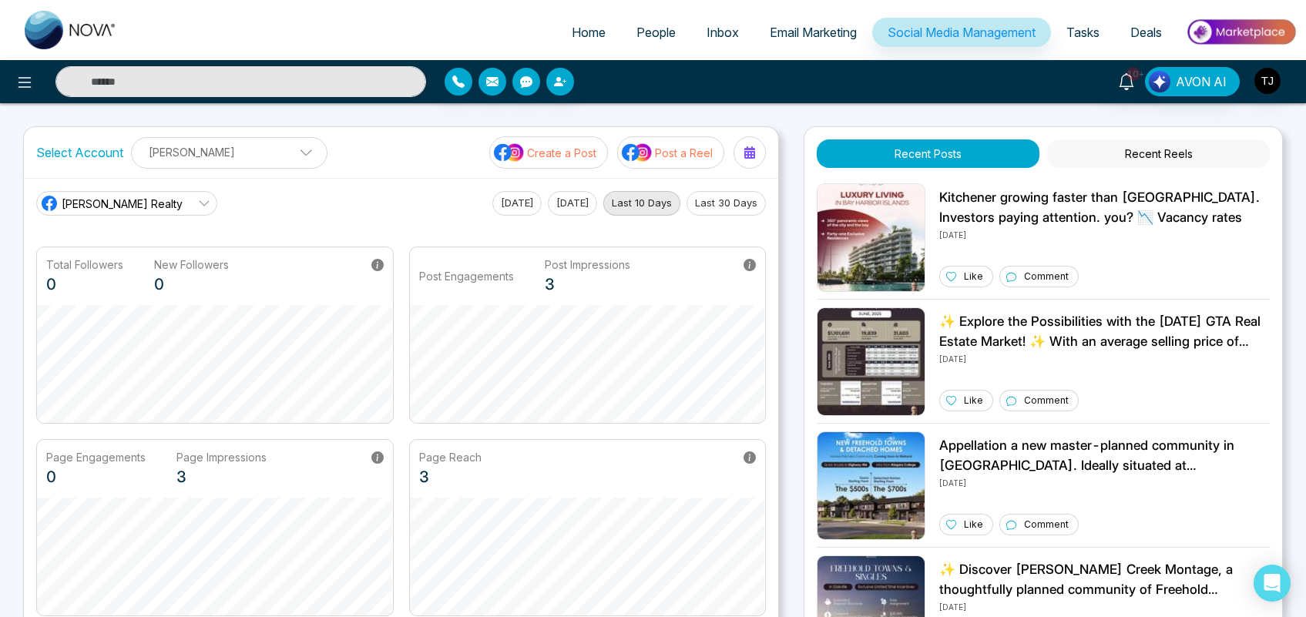
click at [159, 205] on span "[PERSON_NAME] Realty" at bounding box center [122, 204] width 121 height 16
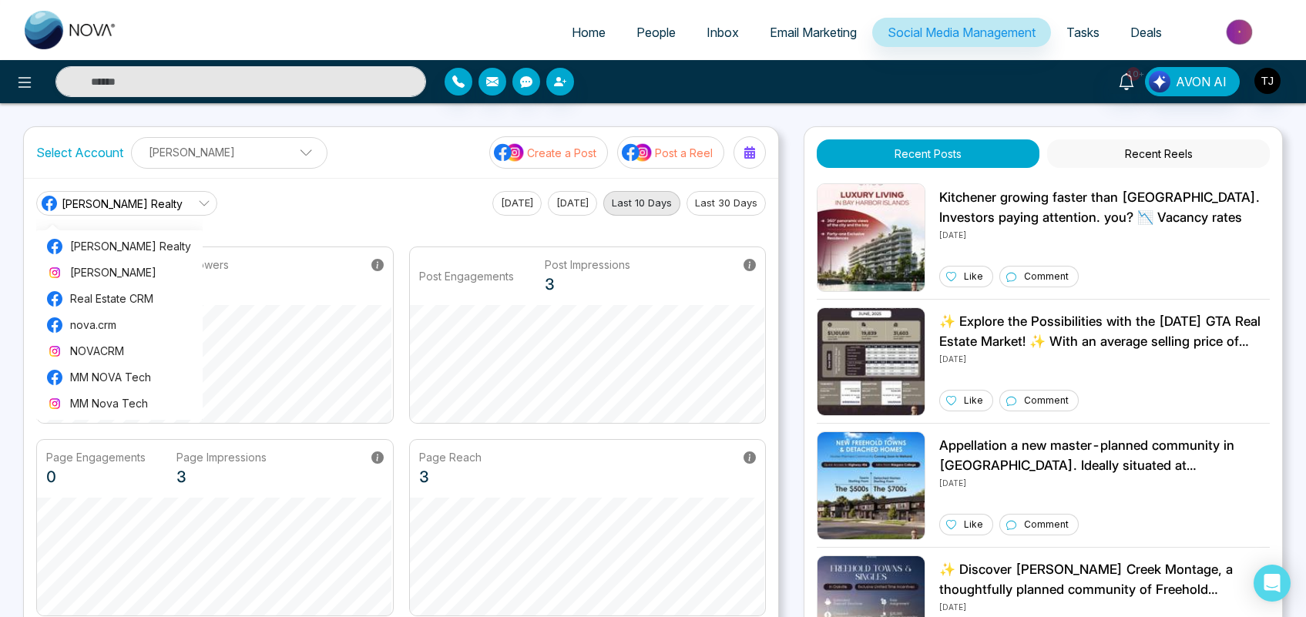
click at [1071, 29] on span "Tasks" at bounding box center [1082, 32] width 33 height 15
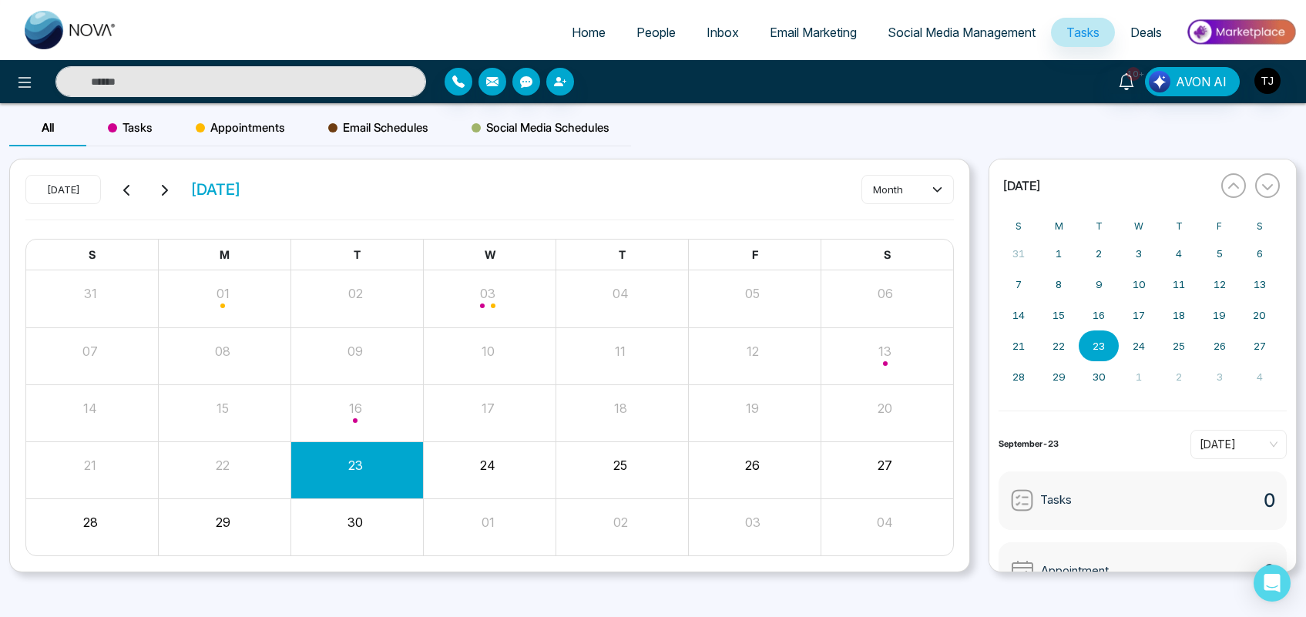
click at [243, 131] on span "Appointments" at bounding box center [240, 128] width 89 height 18
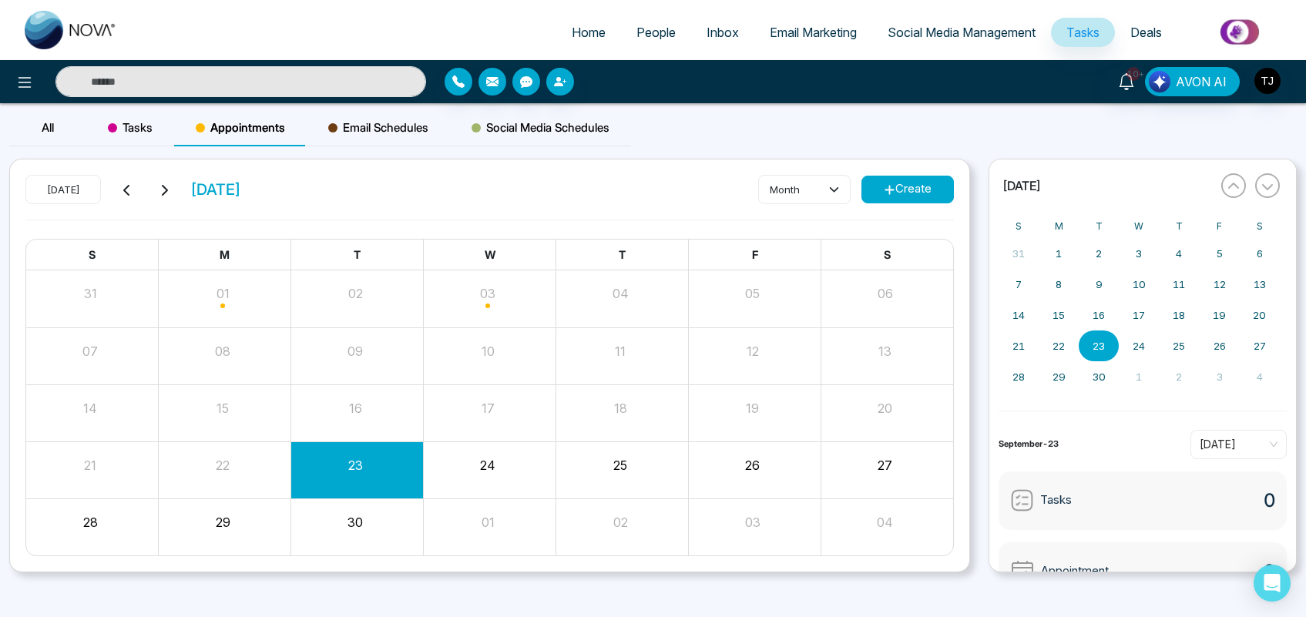
click at [367, 119] on span "Email Schedules" at bounding box center [378, 128] width 100 height 18
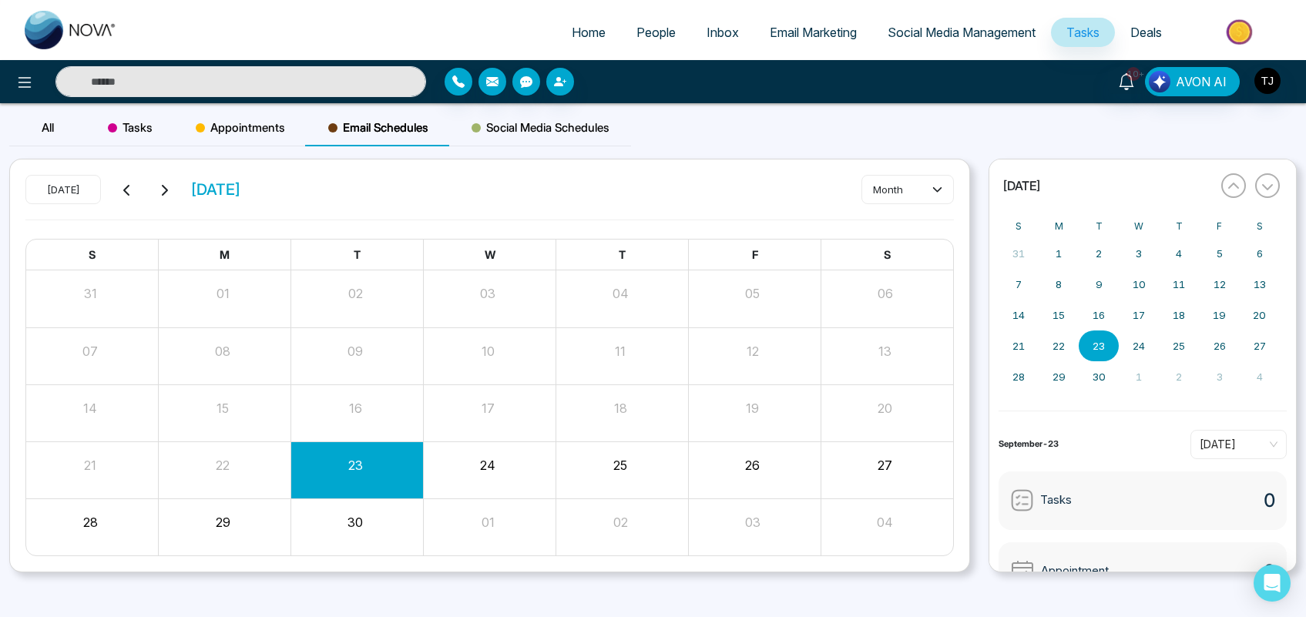
click at [547, 122] on span "Social Media Schedules" at bounding box center [540, 128] width 138 height 18
click at [1145, 32] on span "Deals" at bounding box center [1146, 32] width 32 height 15
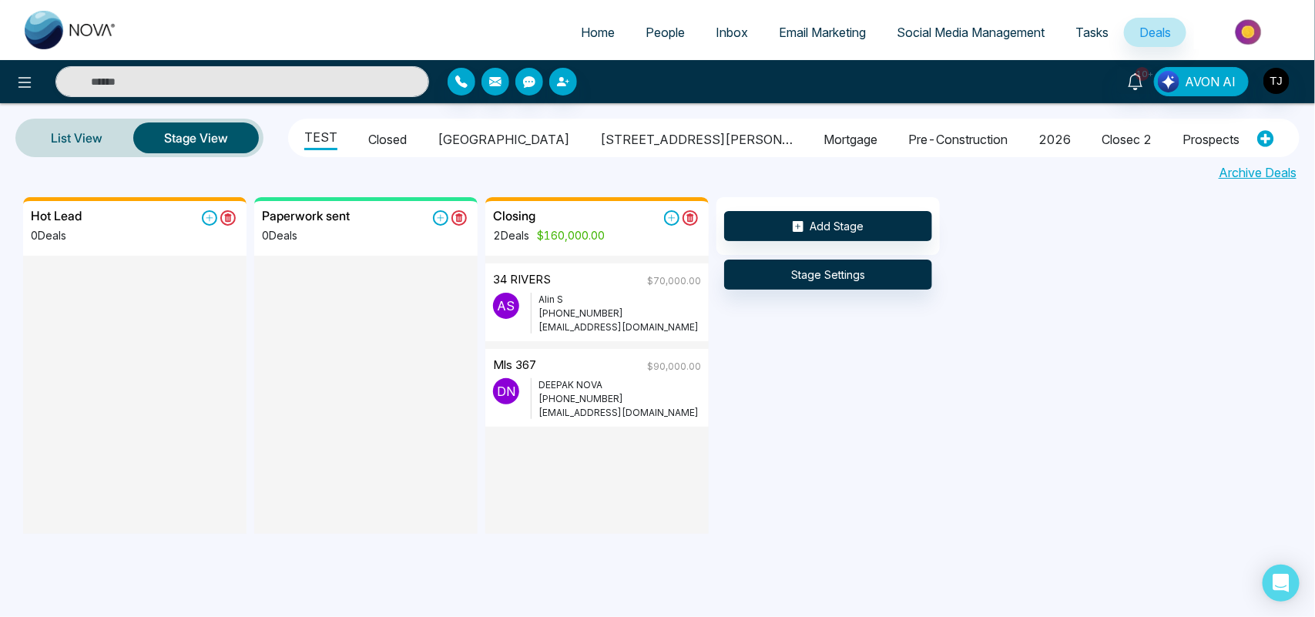
click at [375, 136] on li "Closed" at bounding box center [387, 137] width 39 height 26
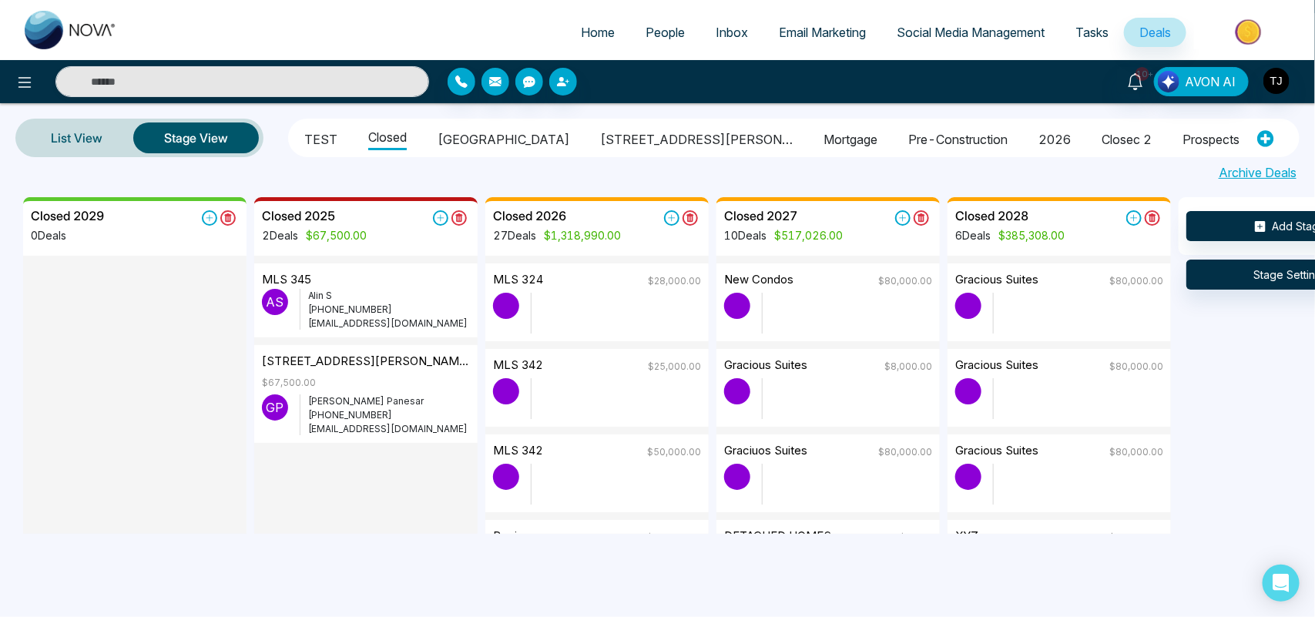
click at [360, 314] on p "[PHONE_NUMBER]" at bounding box center [389, 310] width 162 height 14
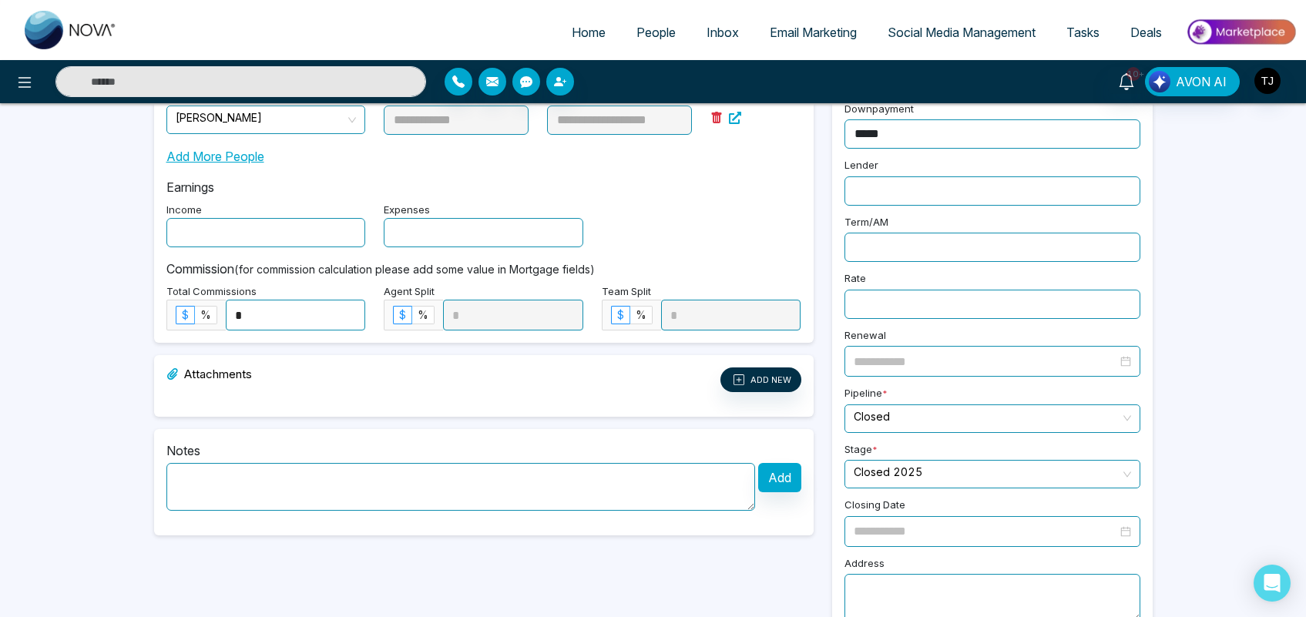
scroll to position [299, 0]
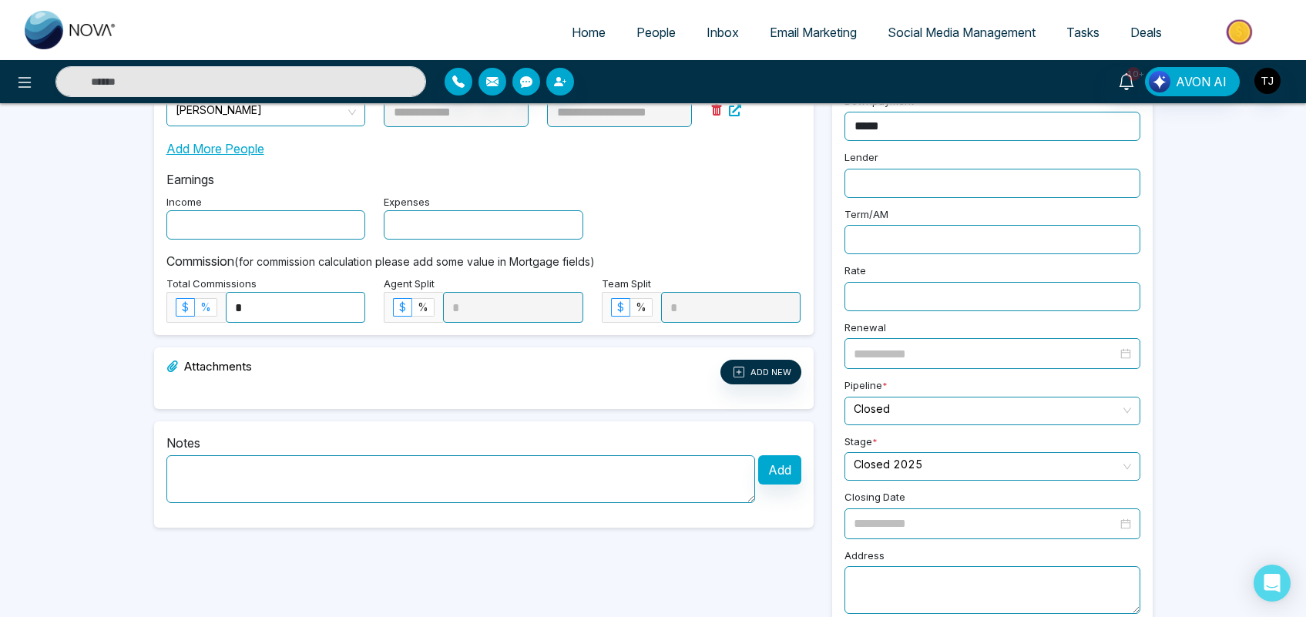
click at [203, 302] on span "%" at bounding box center [205, 306] width 11 height 13
click at [271, 320] on input "*" at bounding box center [295, 307] width 139 height 29
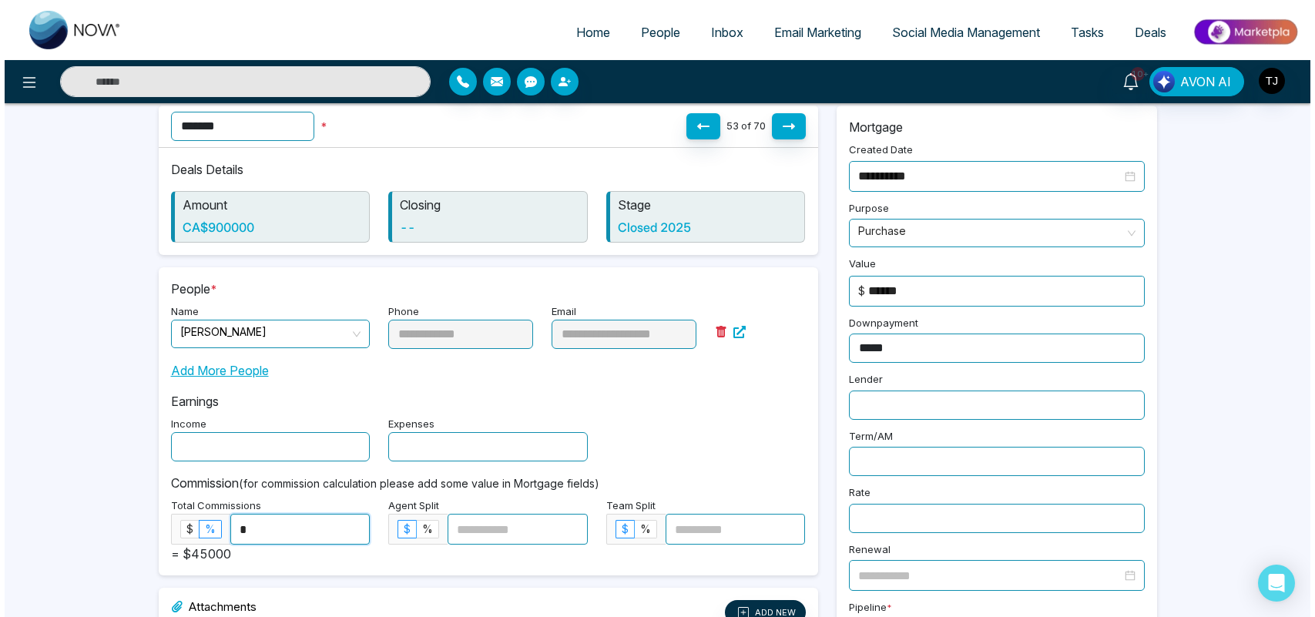
scroll to position [0, 0]
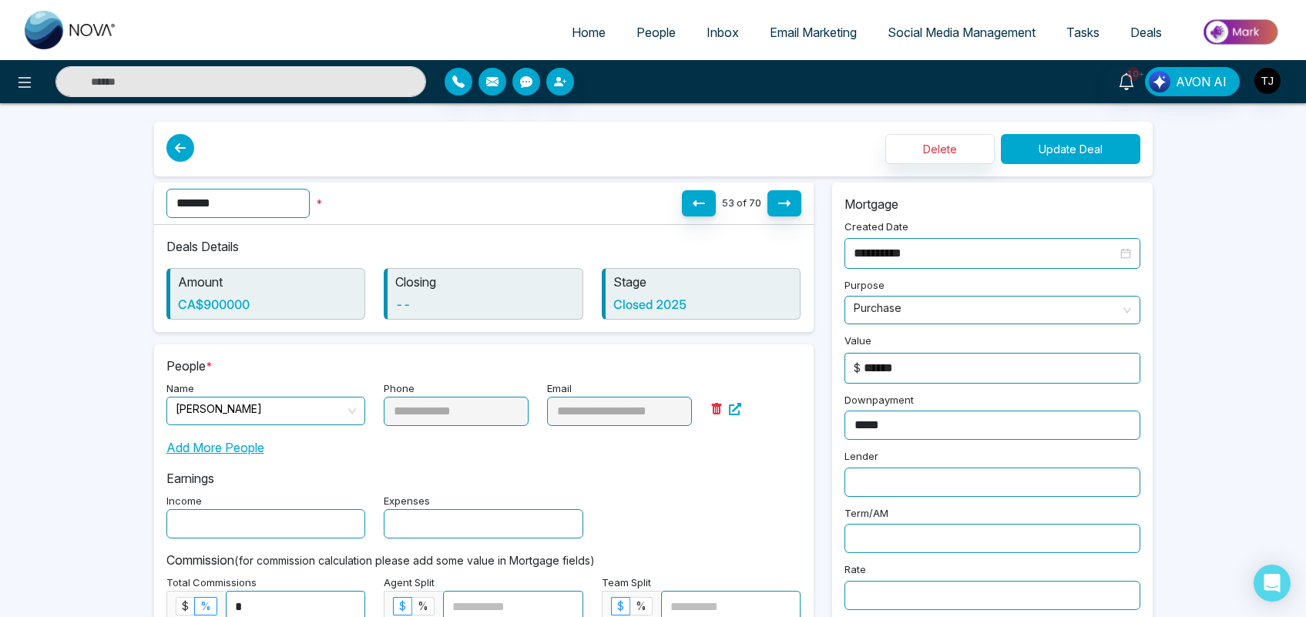
click at [1057, 158] on button "Update Deal" at bounding box center [1070, 149] width 139 height 30
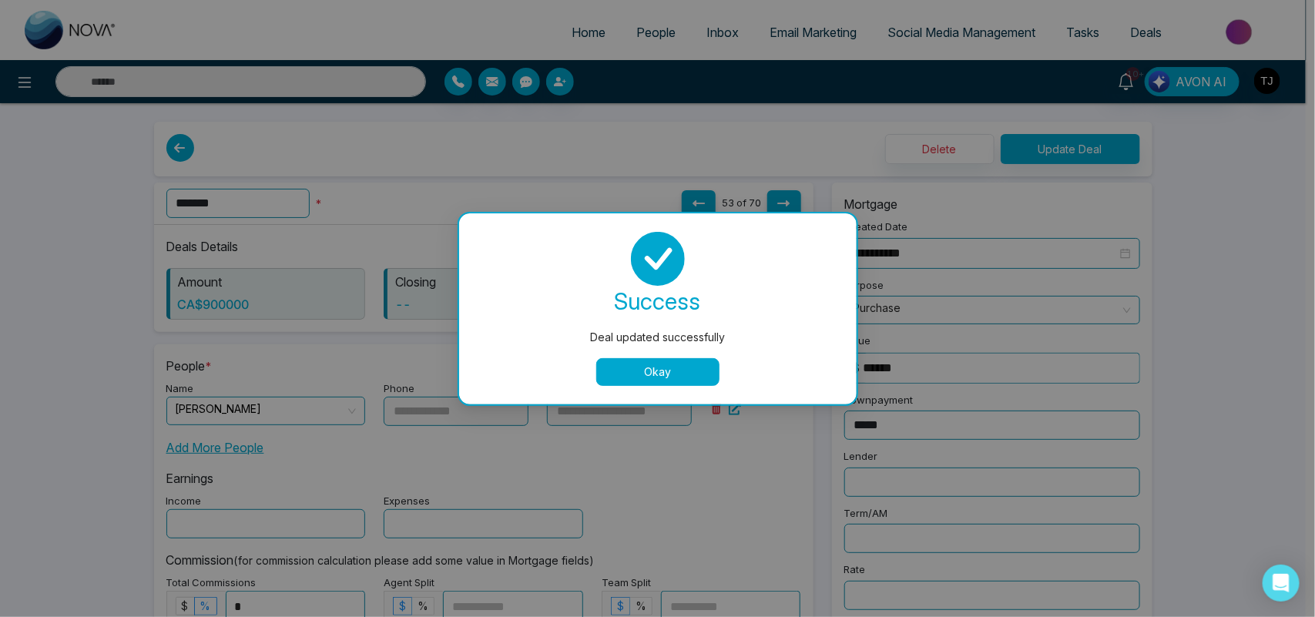
type input "*****"
type input "*"
click at [671, 367] on button "Okay" at bounding box center [657, 372] width 123 height 28
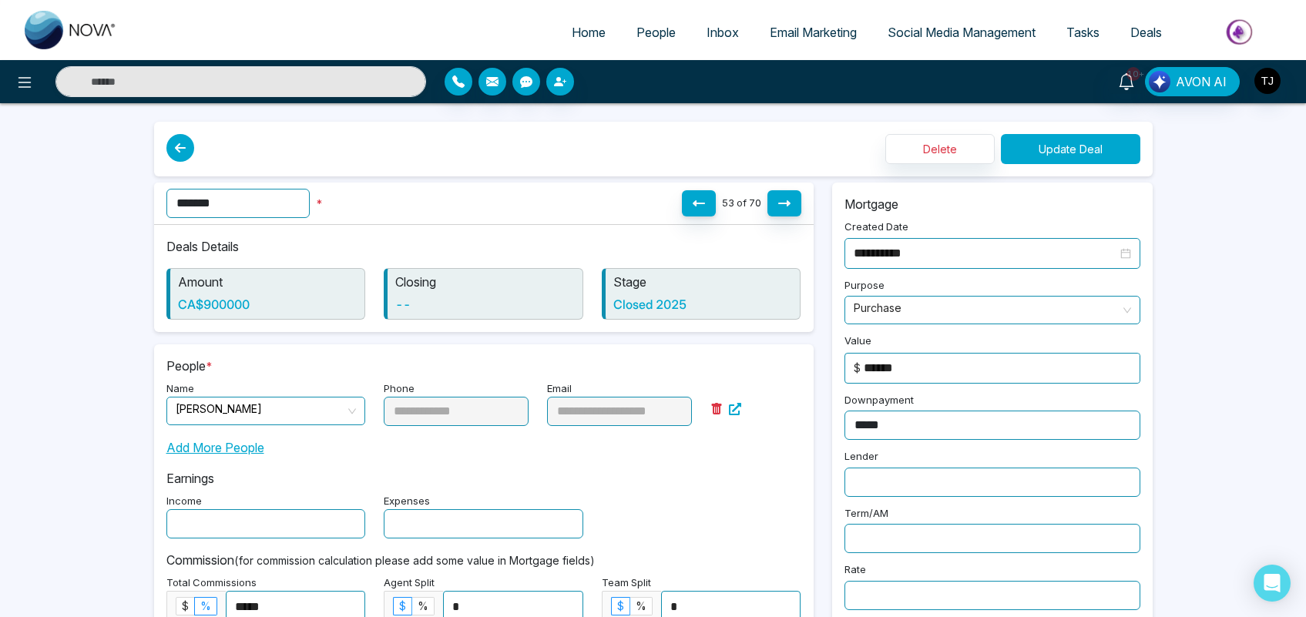
click at [1058, 151] on button "Update Deal" at bounding box center [1070, 149] width 139 height 30
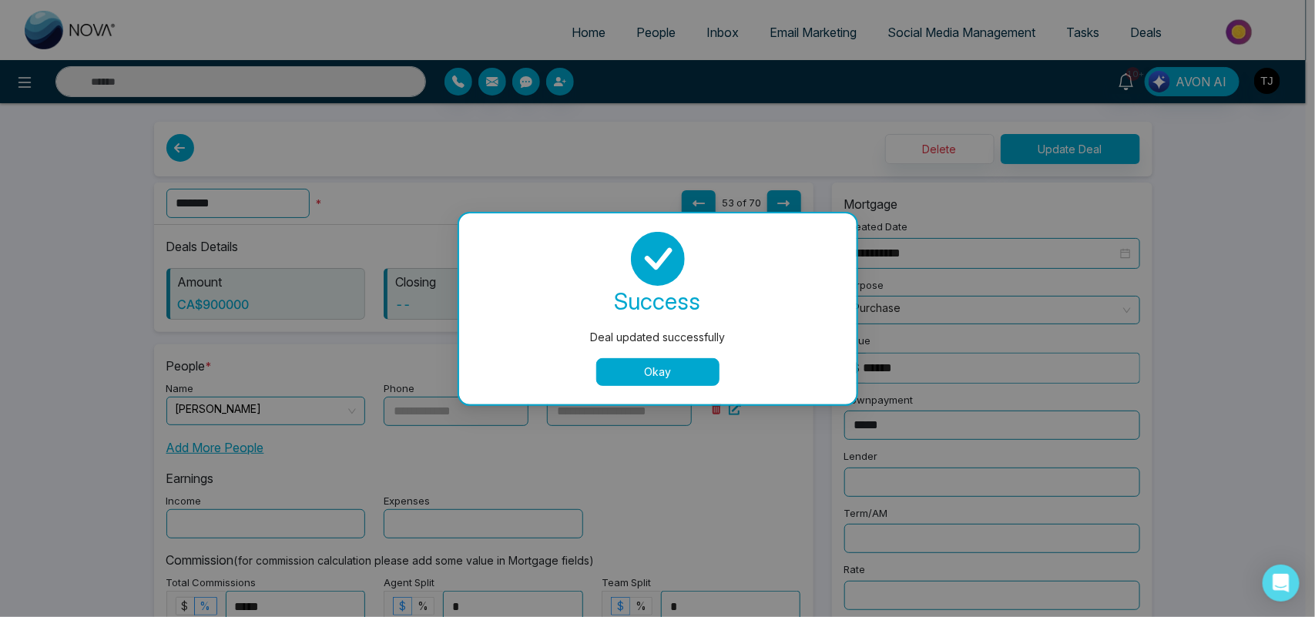
click at [684, 376] on button "Okay" at bounding box center [657, 372] width 123 height 28
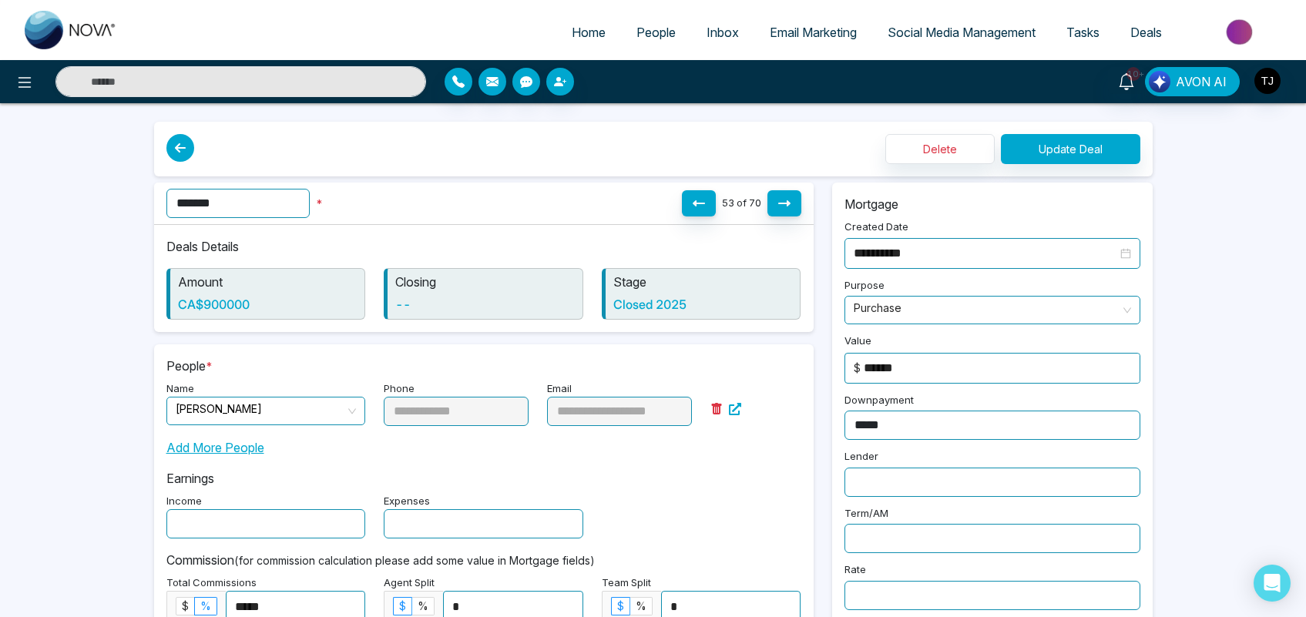
click at [1137, 41] on link "Deals" at bounding box center [1146, 32] width 62 height 29
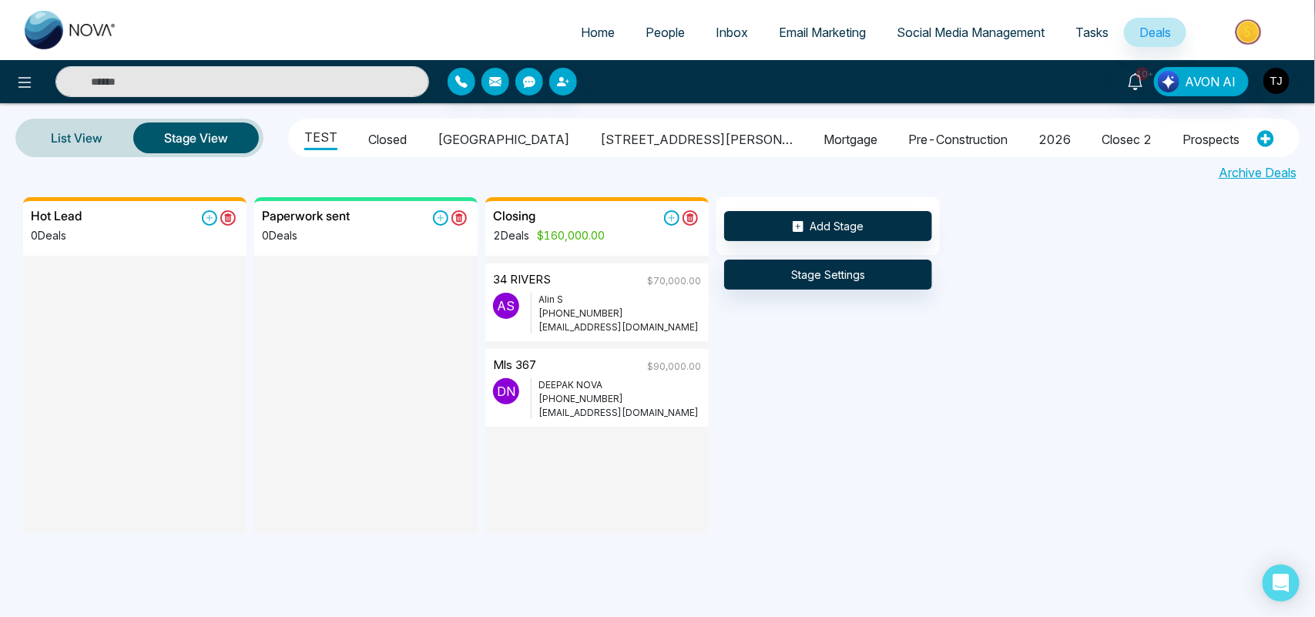
click at [393, 132] on li "Closed" at bounding box center [387, 137] width 39 height 26
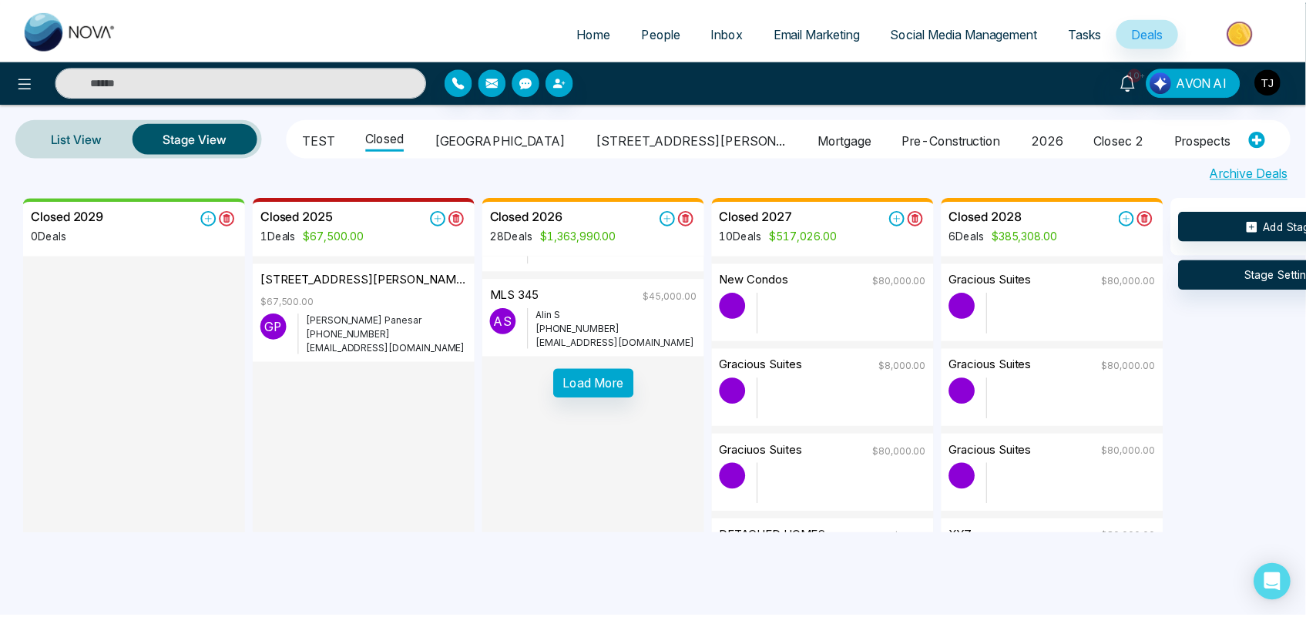
scroll to position [2309, 0]
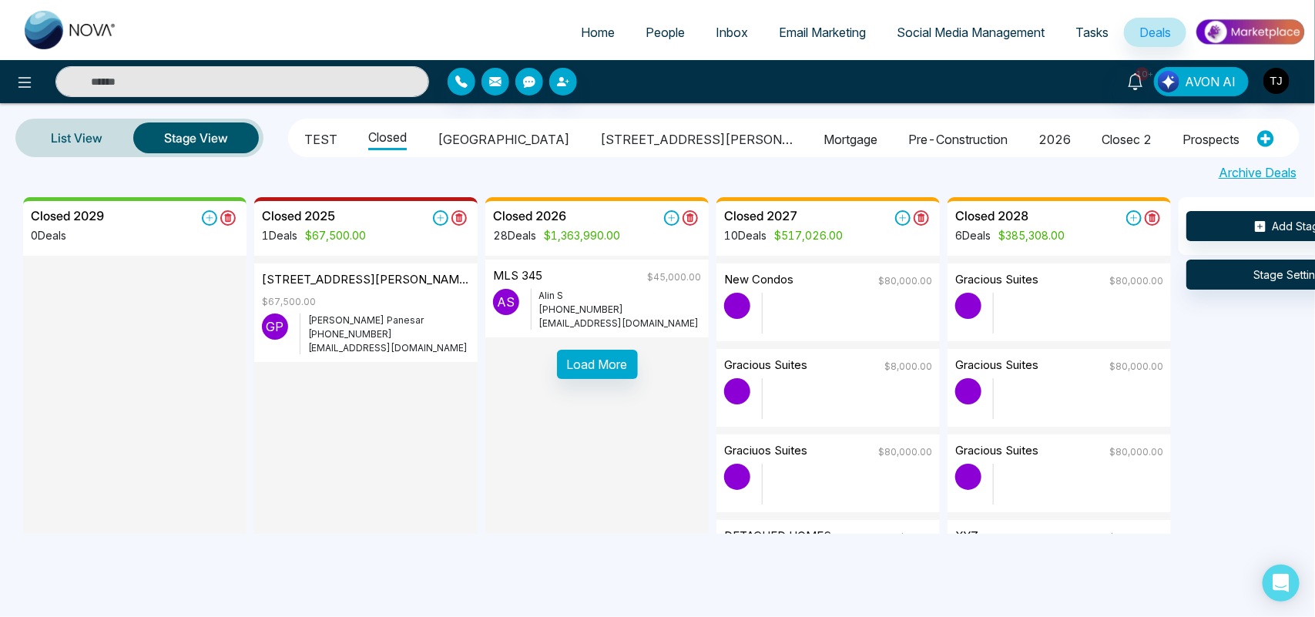
click at [1256, 22] on img at bounding box center [1250, 32] width 112 height 35
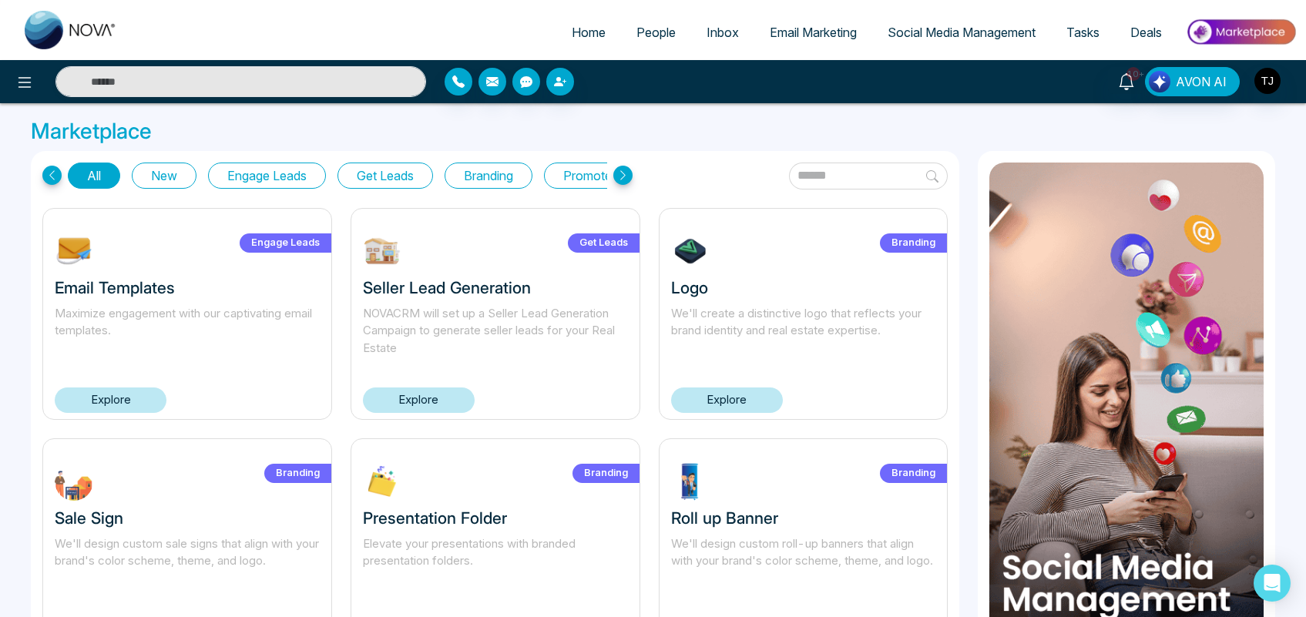
click at [706, 393] on link "Explore" at bounding box center [727, 399] width 112 height 25
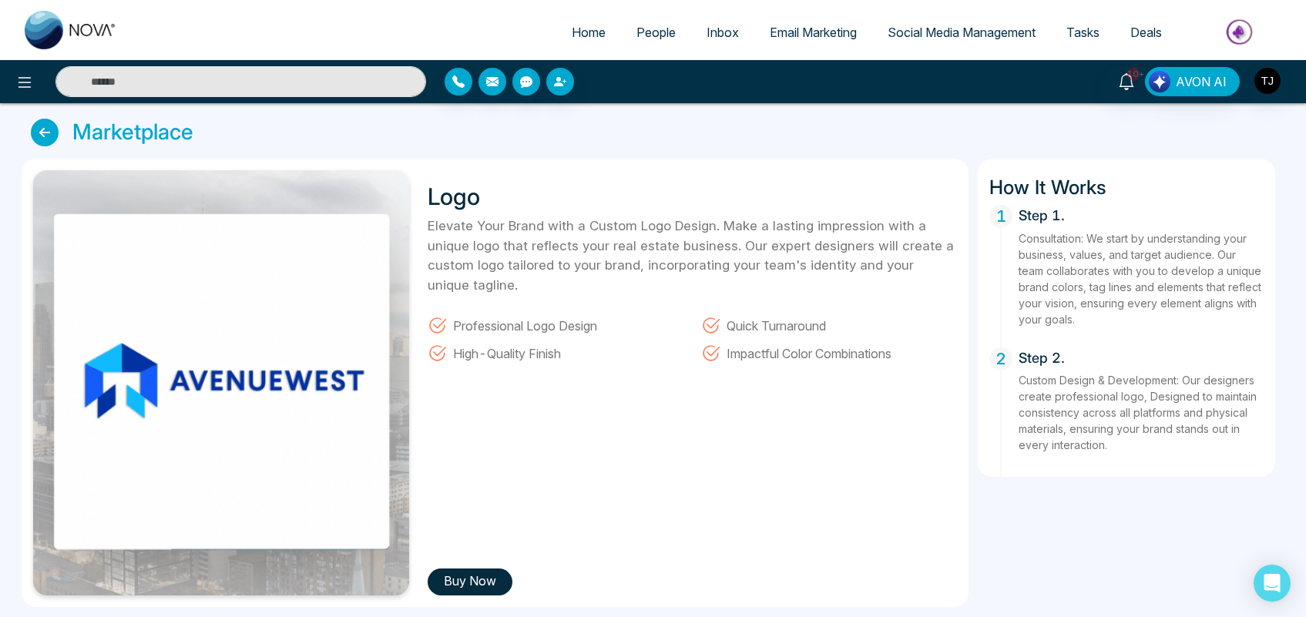
click at [1240, 27] on img at bounding box center [1241, 32] width 112 height 35
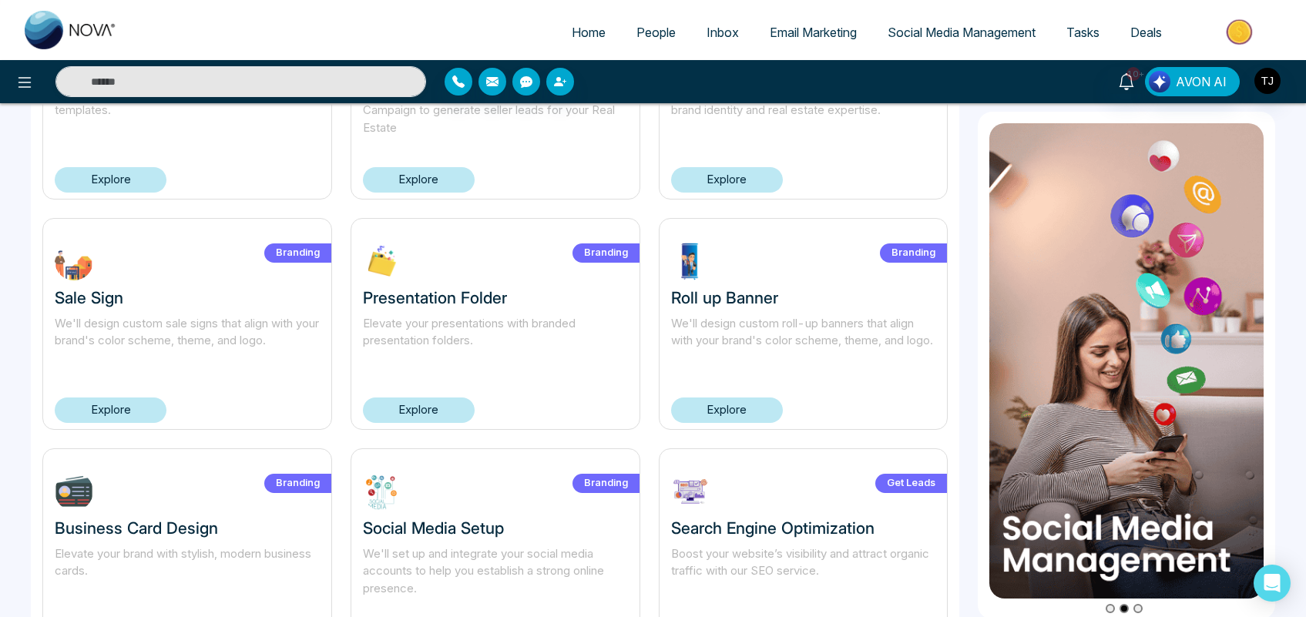
scroll to position [225, 0]
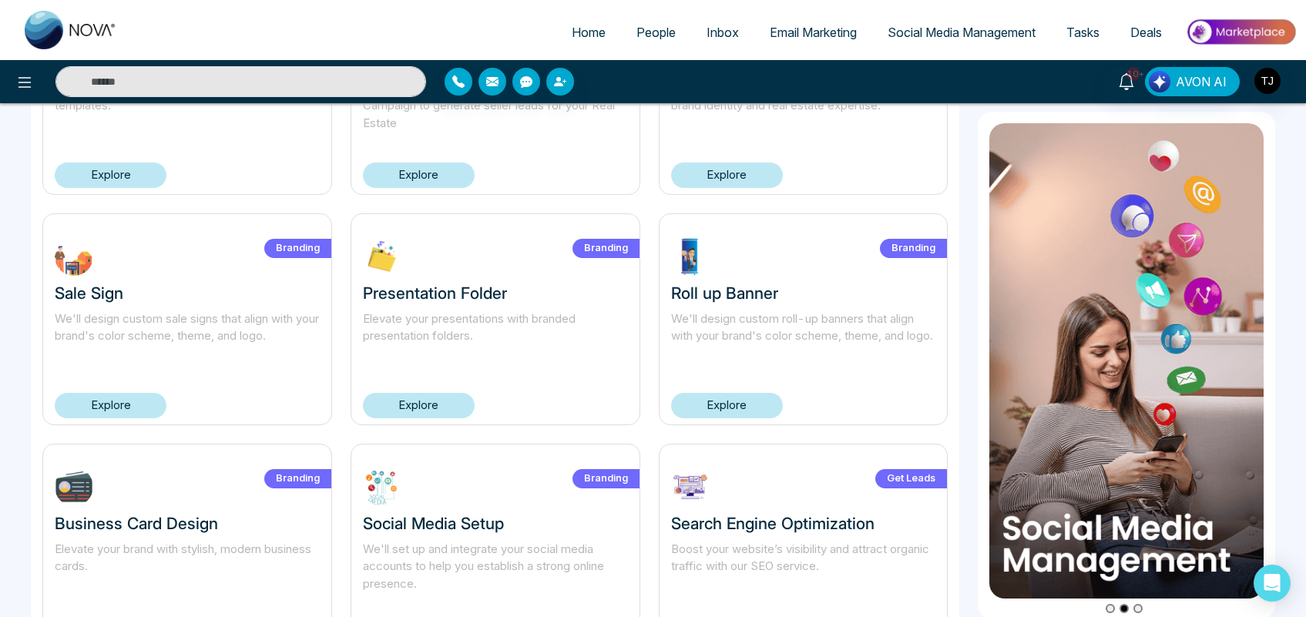
click at [135, 399] on link "Explore" at bounding box center [111, 405] width 112 height 25
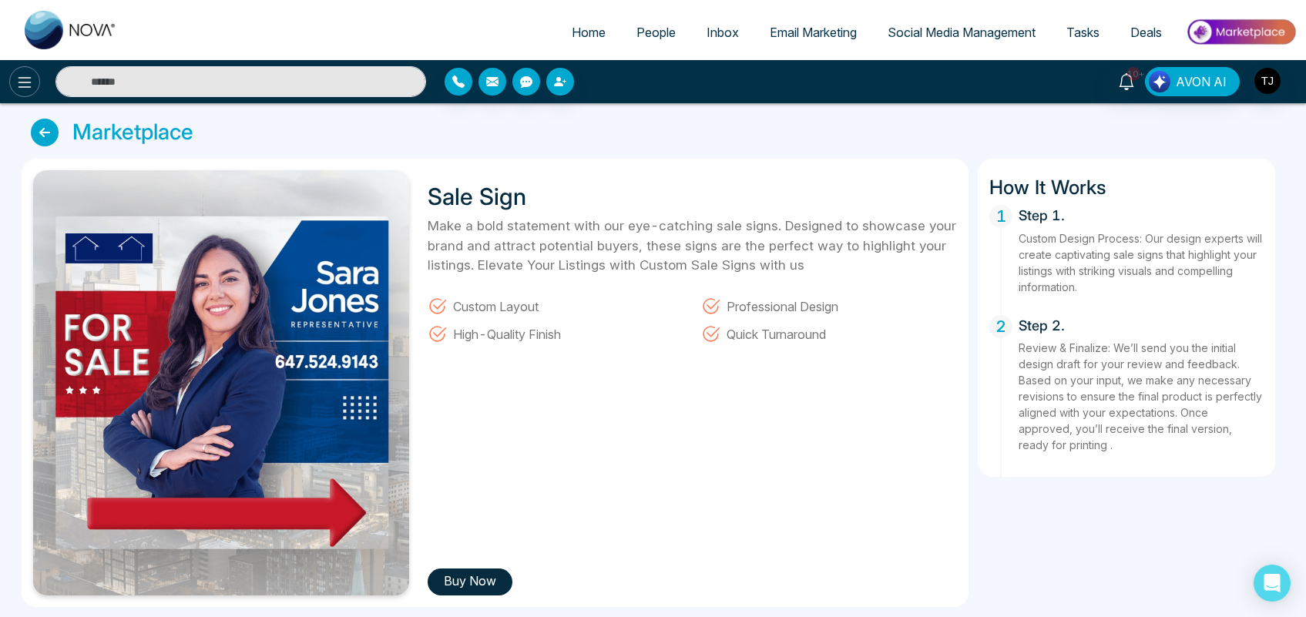
click at [19, 79] on icon at bounding box center [24, 82] width 18 height 18
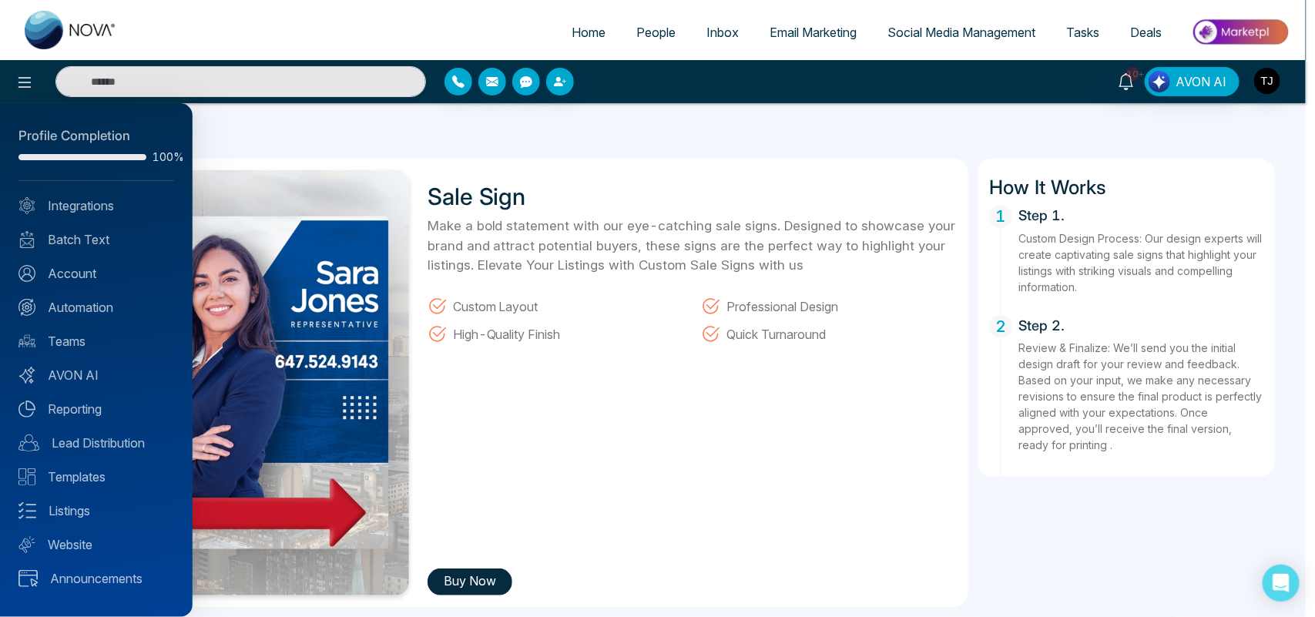
click at [671, 438] on div at bounding box center [657, 308] width 1315 height 617
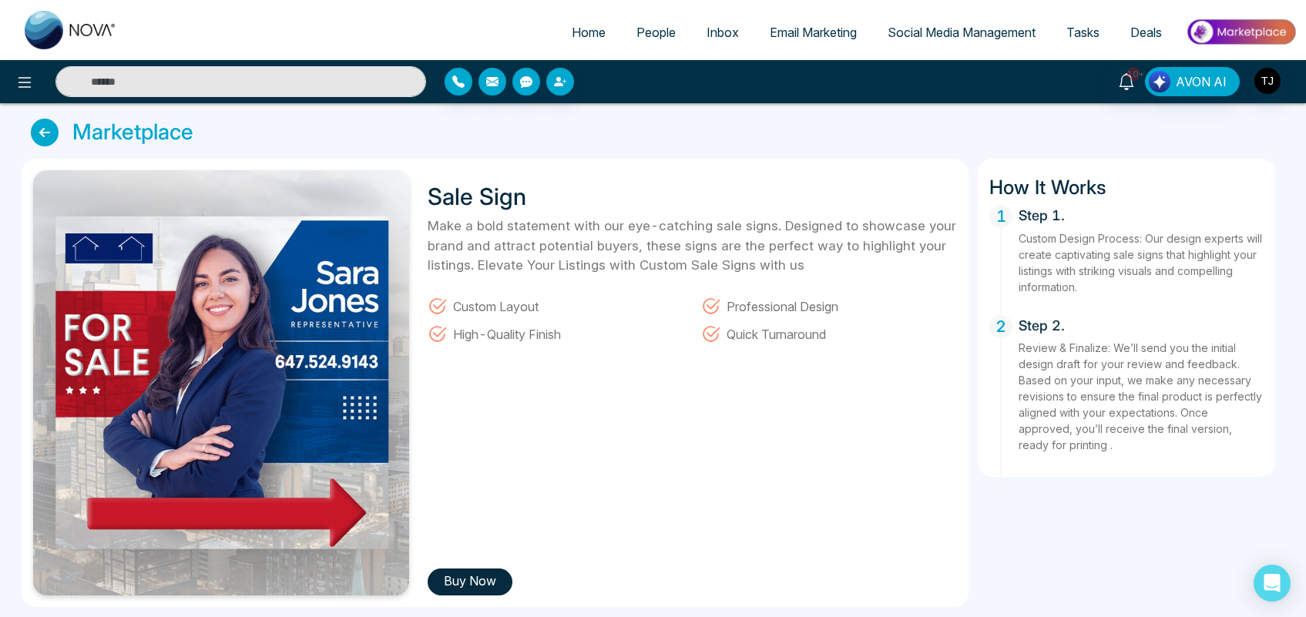
click at [491, 535] on div "Sale Sign Make a bold statement with our eye-catching sale signs. Designed to s…" at bounding box center [687, 382] width 539 height 425
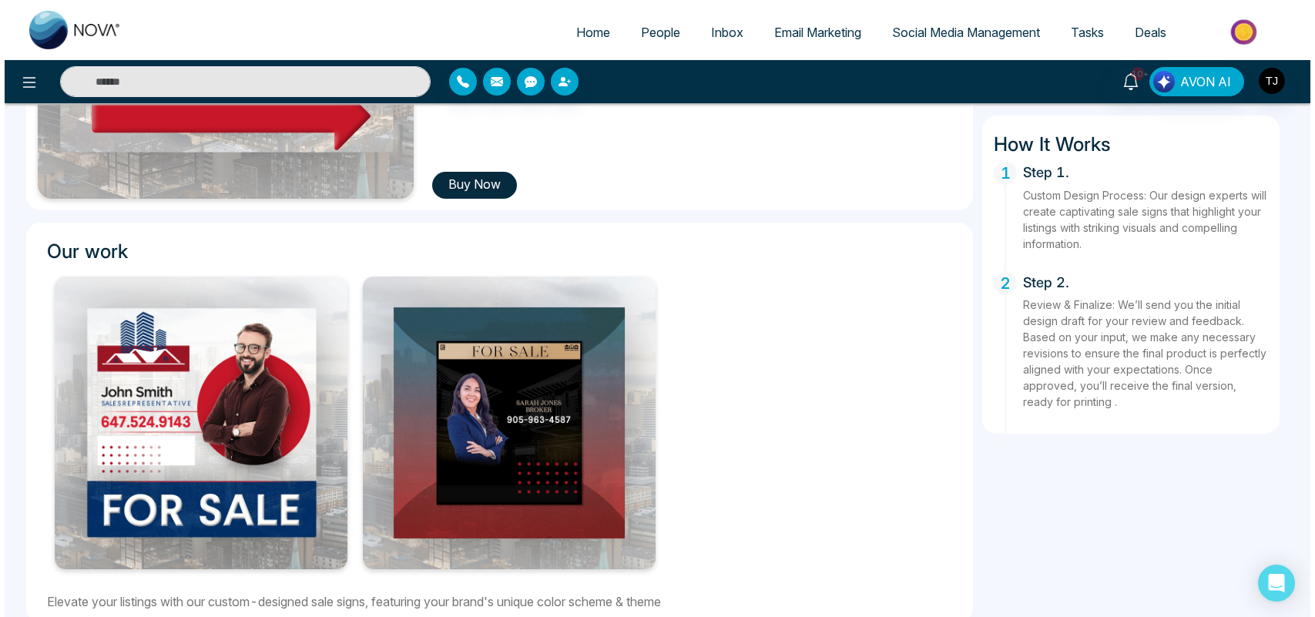
scroll to position [417, 0]
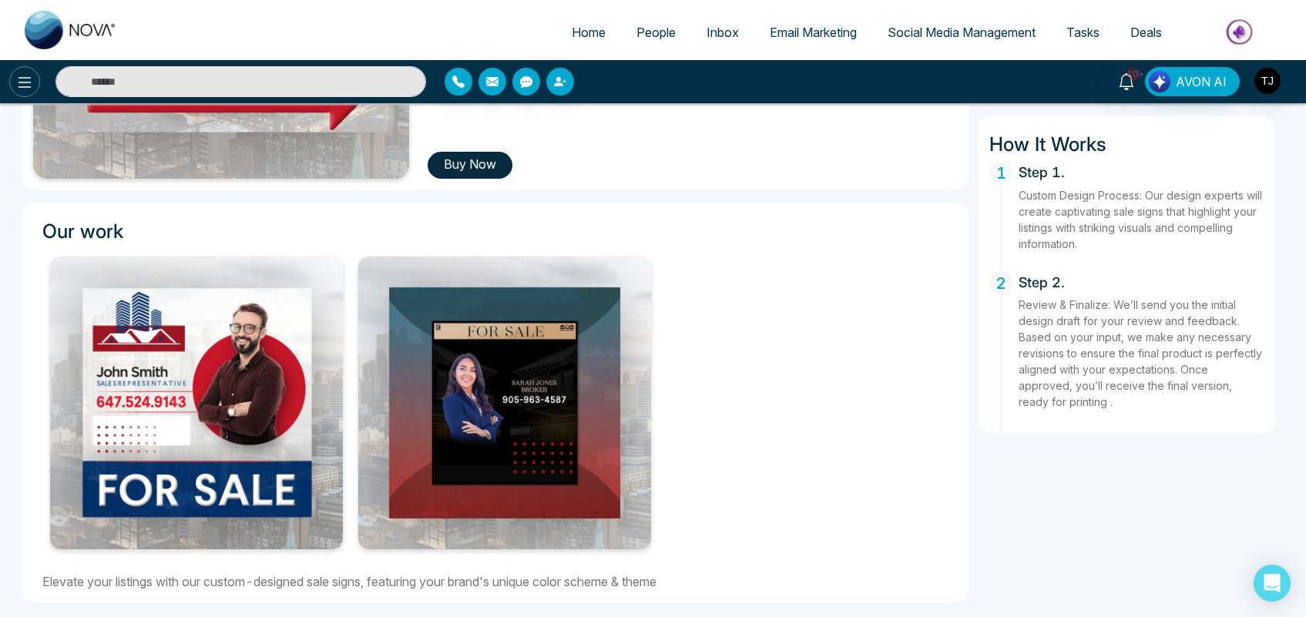
click at [20, 83] on icon at bounding box center [24, 82] width 18 height 18
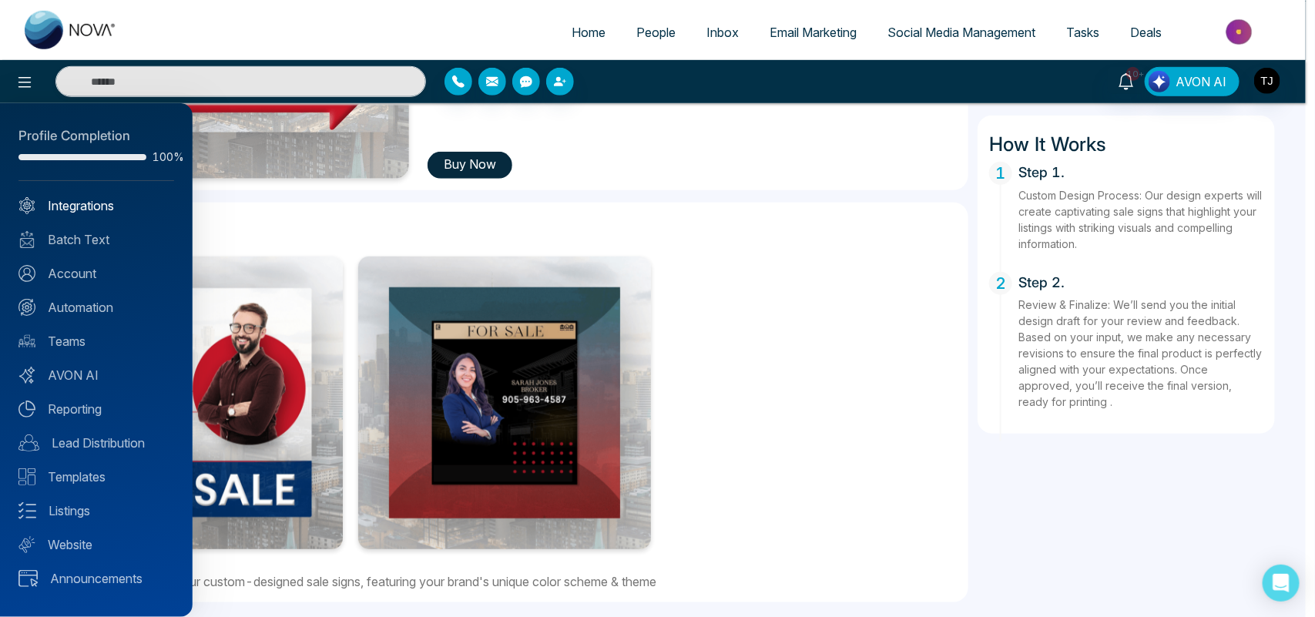
click at [85, 209] on link "Integrations" at bounding box center [96, 205] width 156 height 18
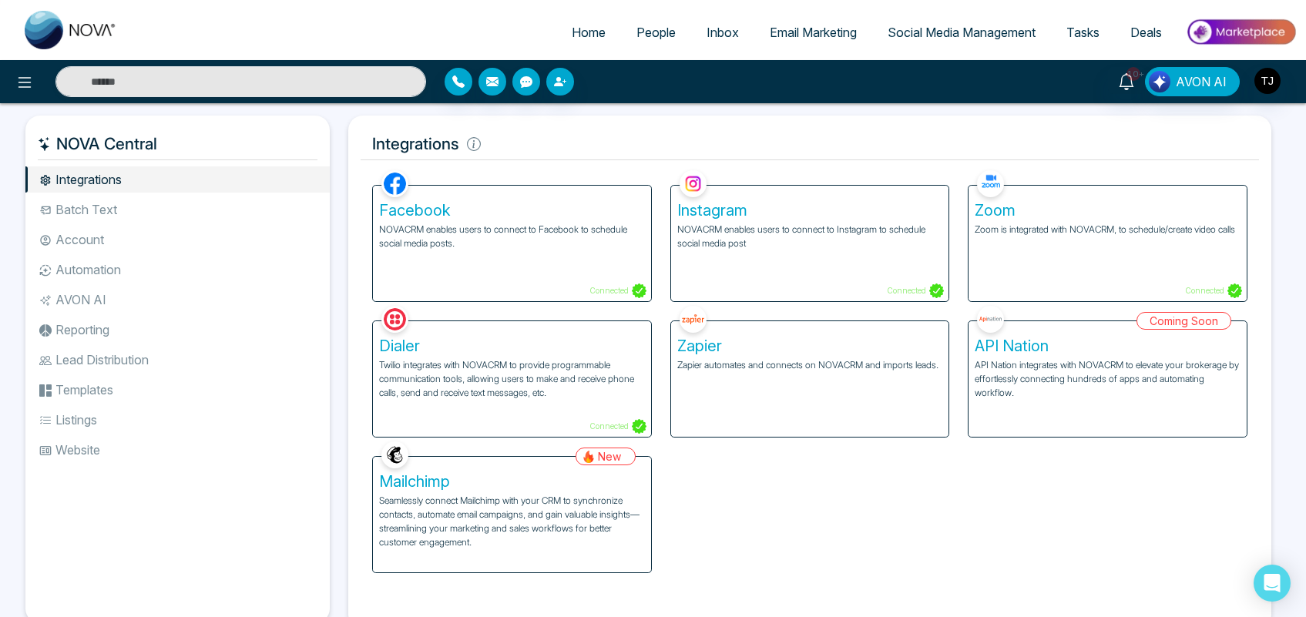
click at [888, 459] on div "Facebook NOVACRM enables users to connect to Facebook to schedule social media …" at bounding box center [810, 369] width 894 height 407
click at [743, 139] on h5 "Integrations" at bounding box center [809, 144] width 898 height 32
click at [795, 391] on div "Zapier Zapier automates and connects on NOVACRM and imports leads." at bounding box center [810, 379] width 278 height 116
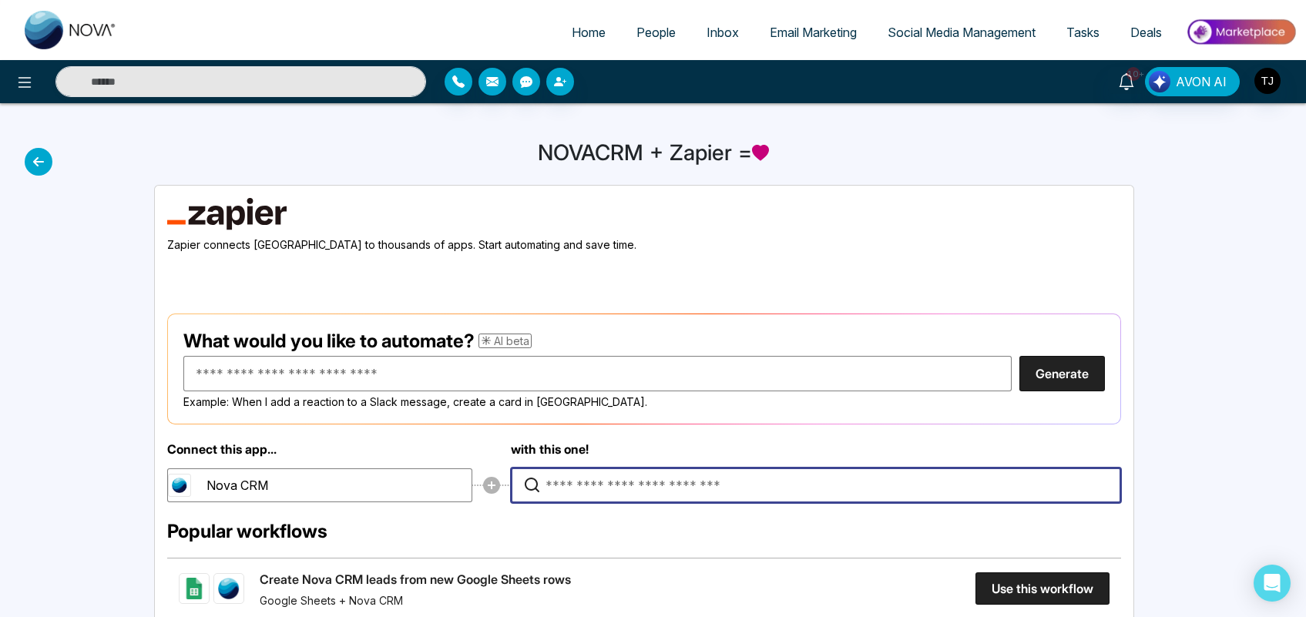
drag, startPoint x: 585, startPoint y: 493, endPoint x: 619, endPoint y: 483, distance: 34.6
click at [619, 483] on input "Type to search for an app to connect" at bounding box center [819, 485] width 548 height 34
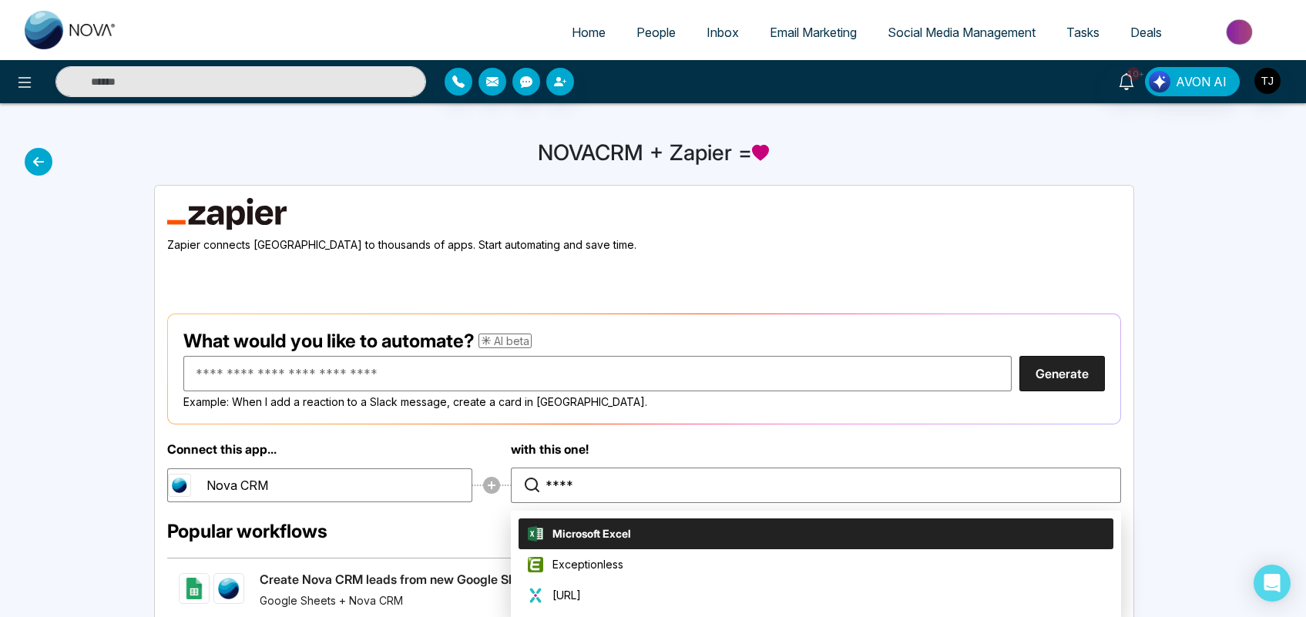
click at [655, 548] on li "Microsoft Excel" at bounding box center [815, 533] width 595 height 31
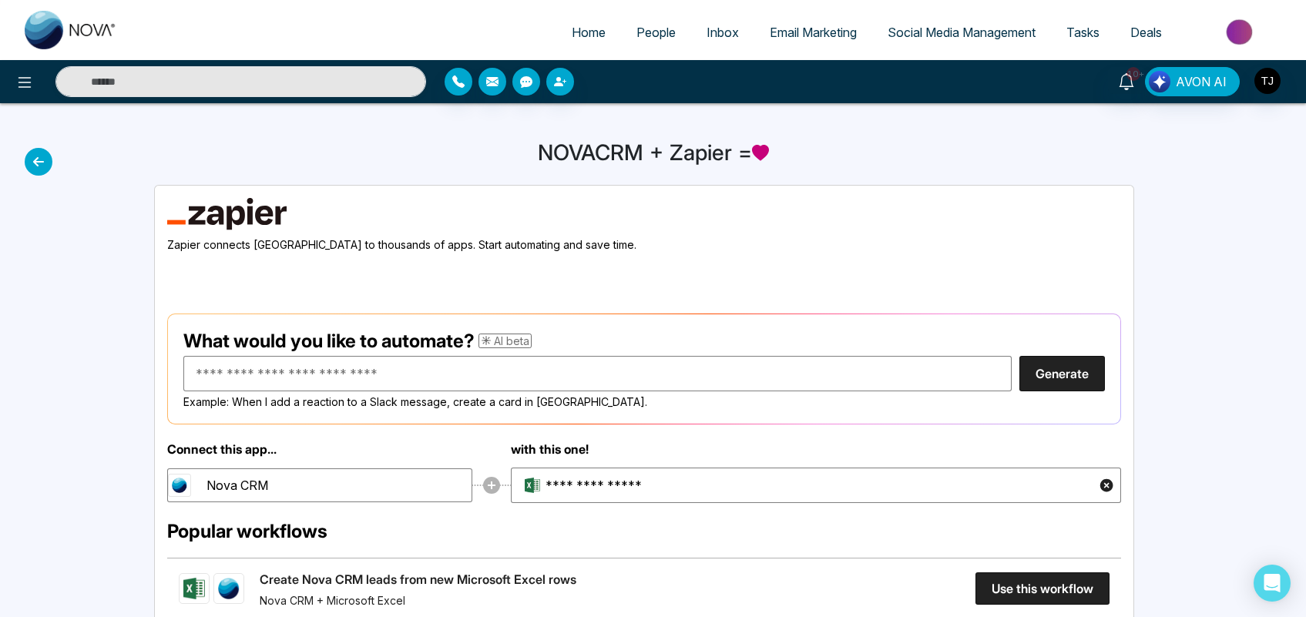
drag, startPoint x: 1268, startPoint y: 341, endPoint x: 1314, endPoint y: 351, distance: 47.3
click at [1306, 351] on html "Home People Inbox Email Marketing Social Media Management Tasks Deals 10+ AVON …" at bounding box center [653, 308] width 1306 height 617
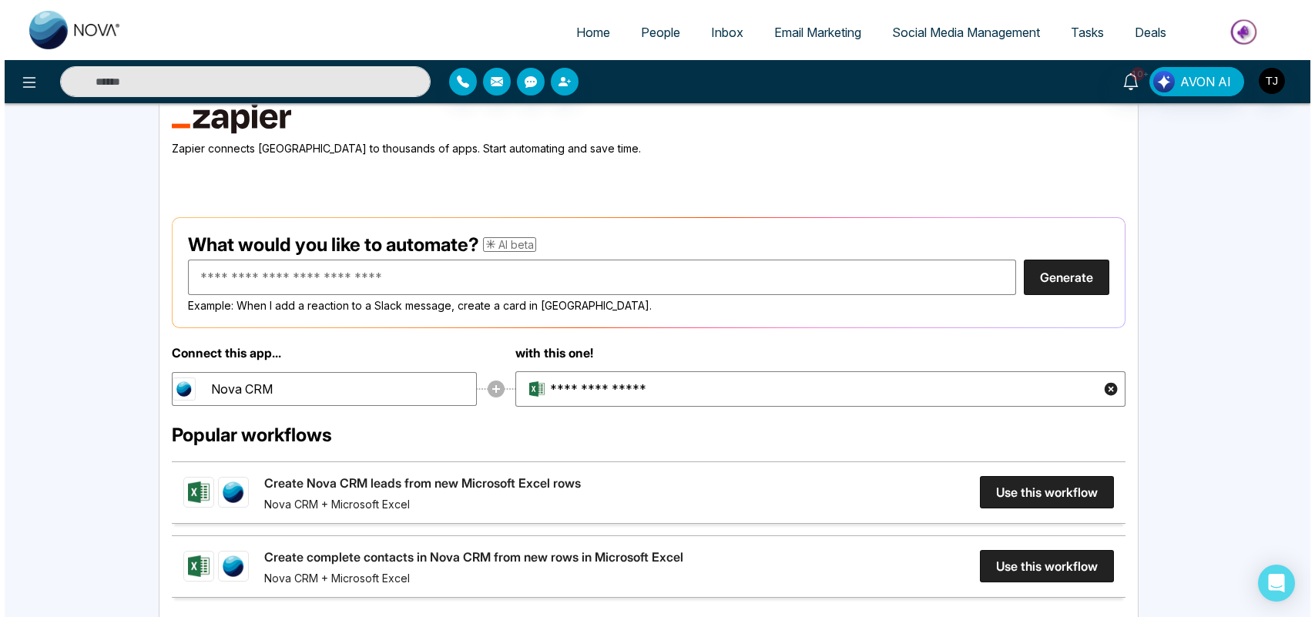
scroll to position [149, 0]
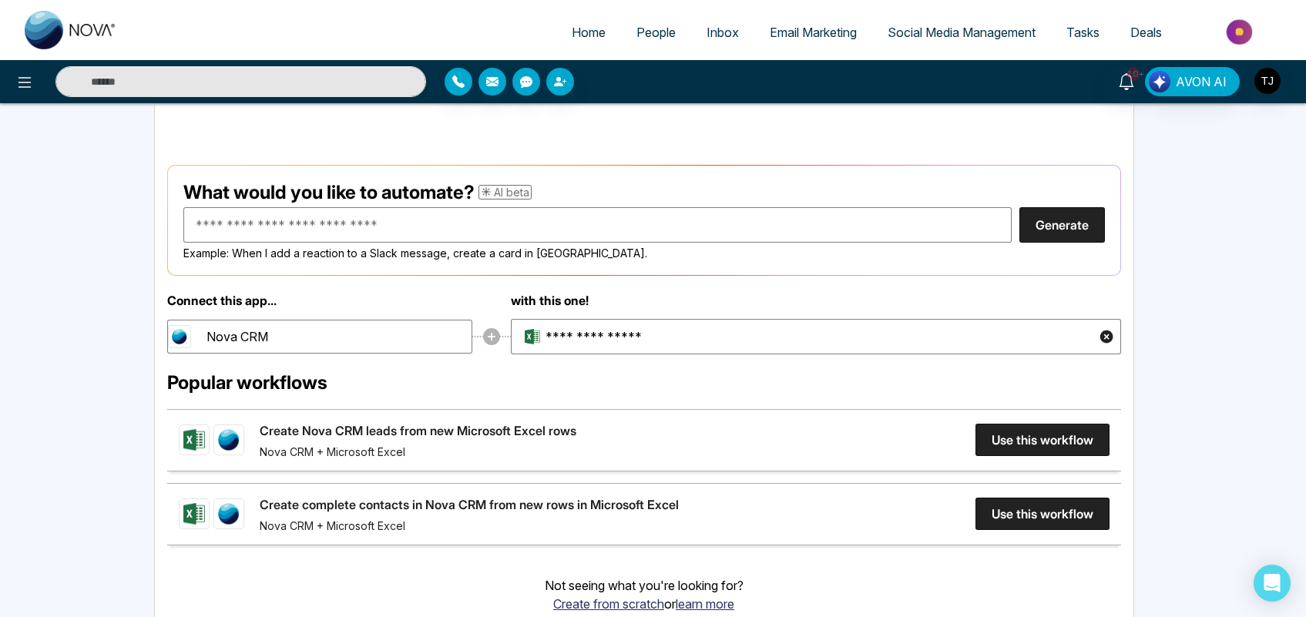
click at [917, 386] on h2 "Popular workflows" at bounding box center [644, 382] width 954 height 22
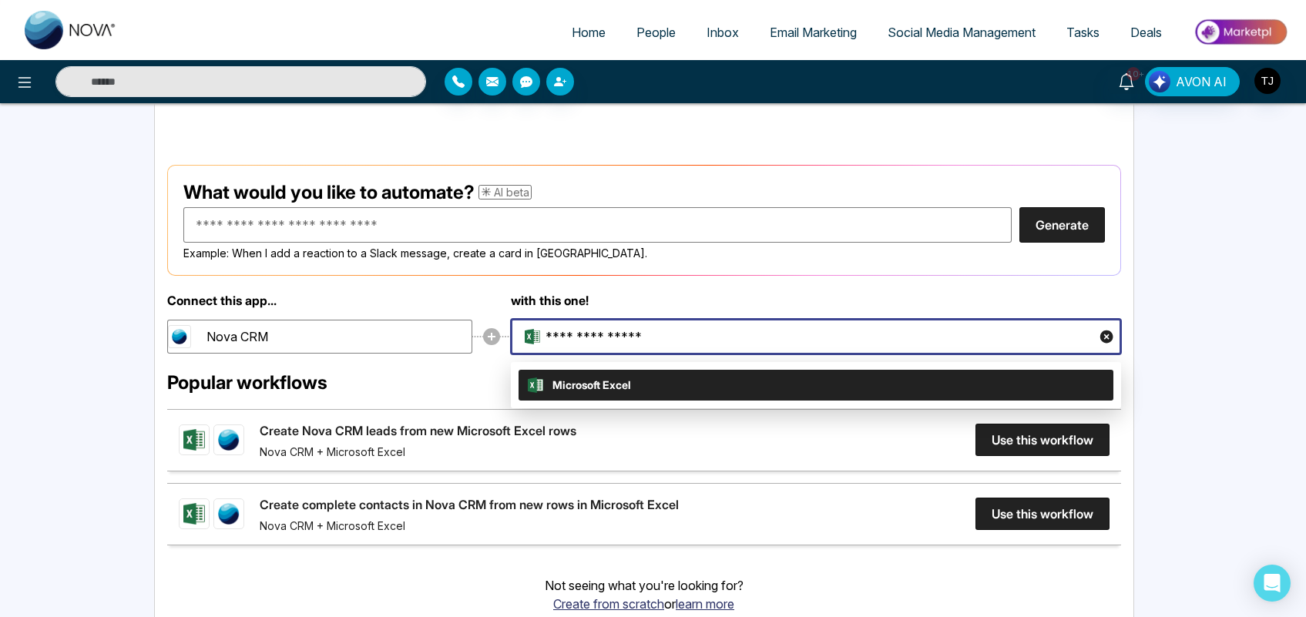
click at [815, 345] on input "**********" at bounding box center [807, 337] width 525 height 34
type input "*"
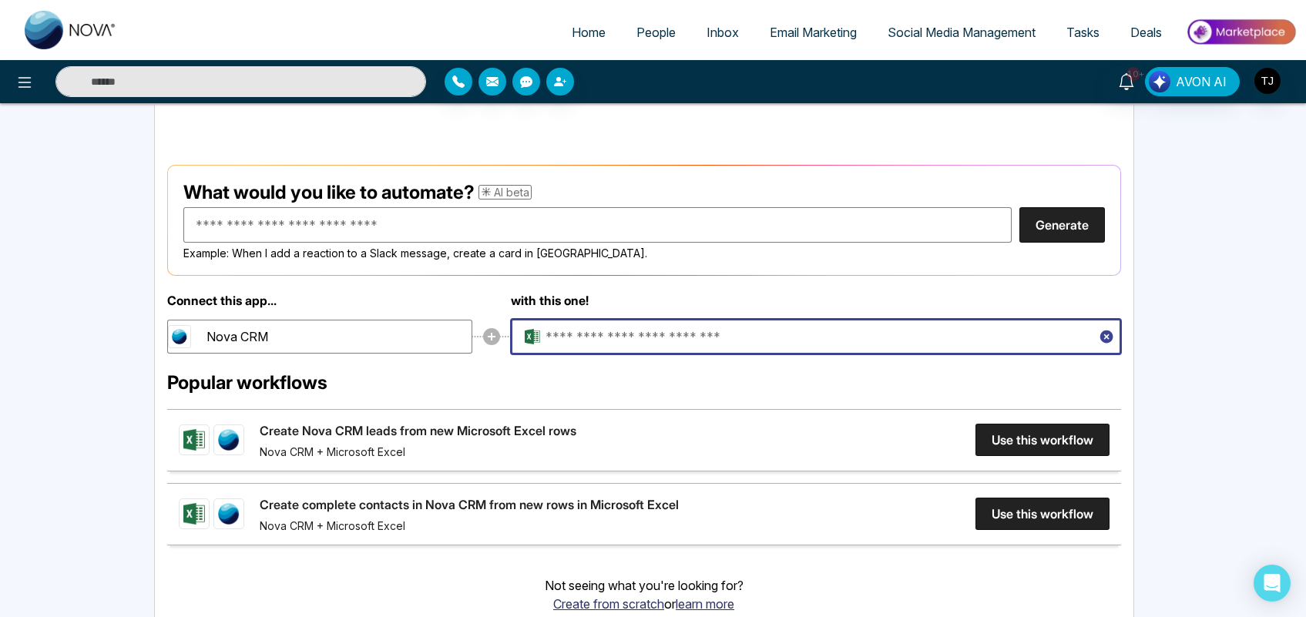
click at [1102, 333] on icon "button" at bounding box center [1105, 336] width 13 height 13
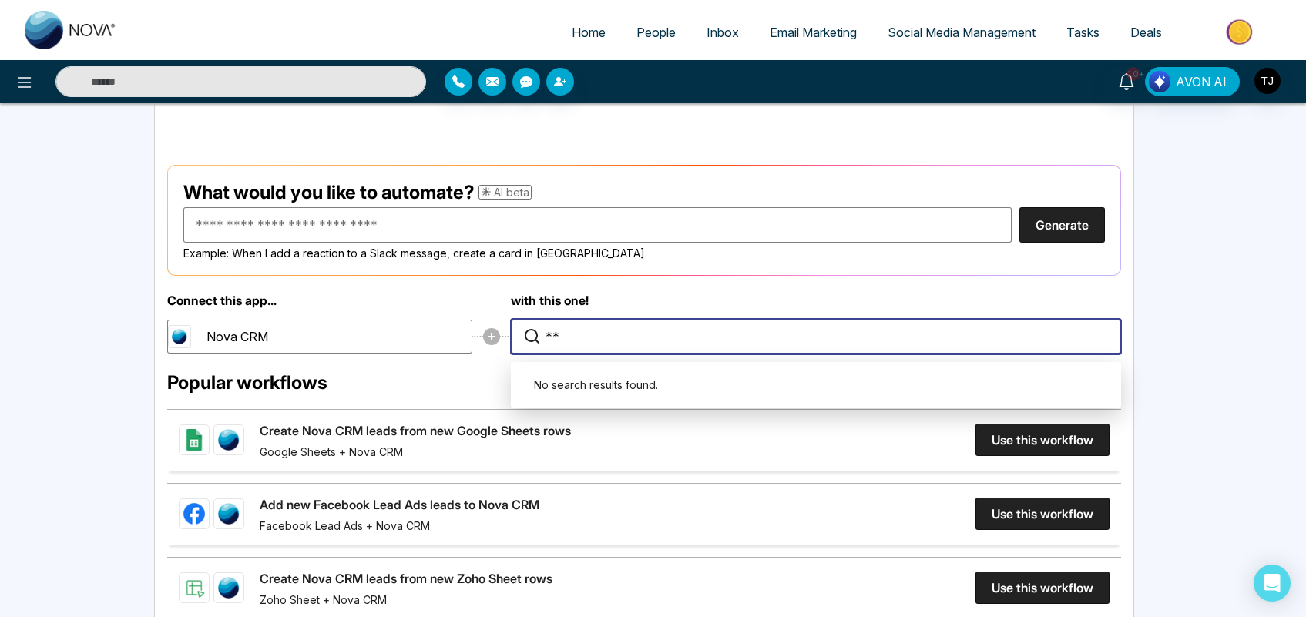
type input "*"
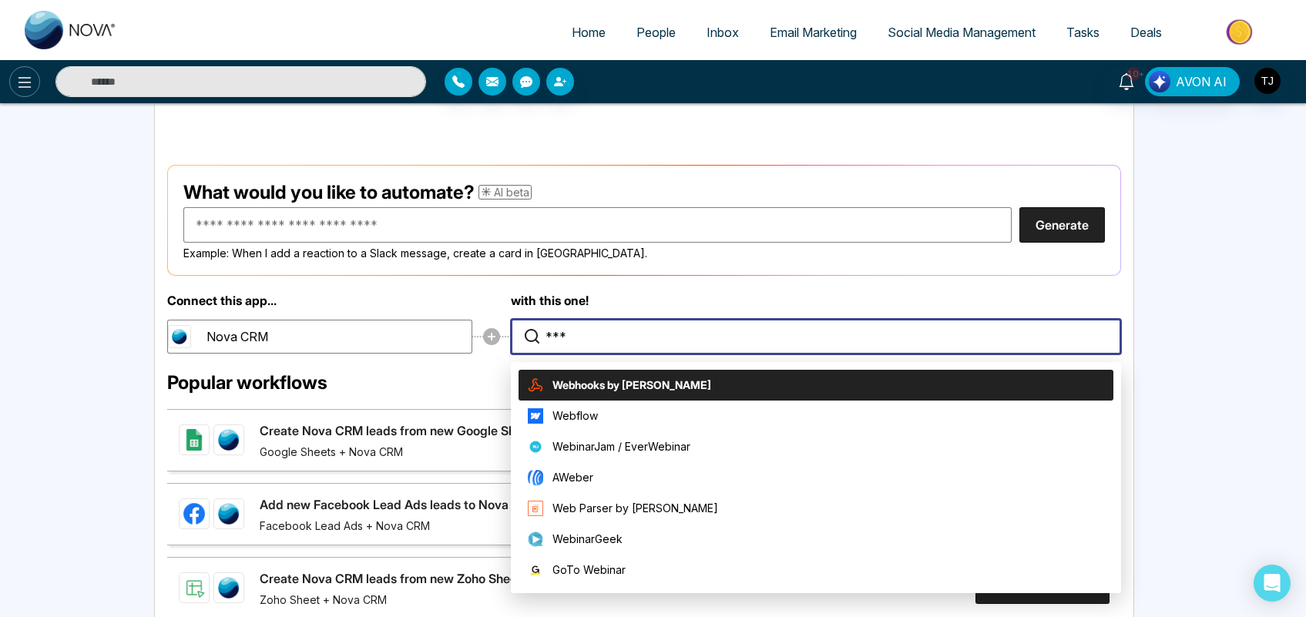
type input "***"
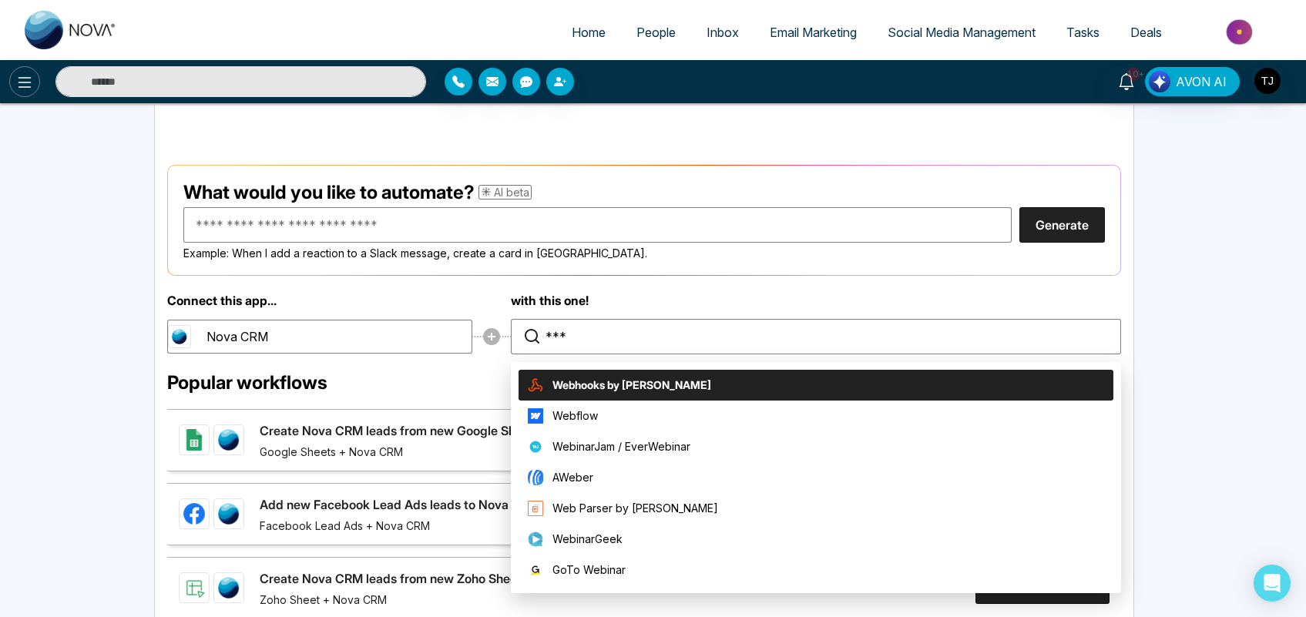
click at [22, 79] on icon at bounding box center [24, 82] width 18 height 18
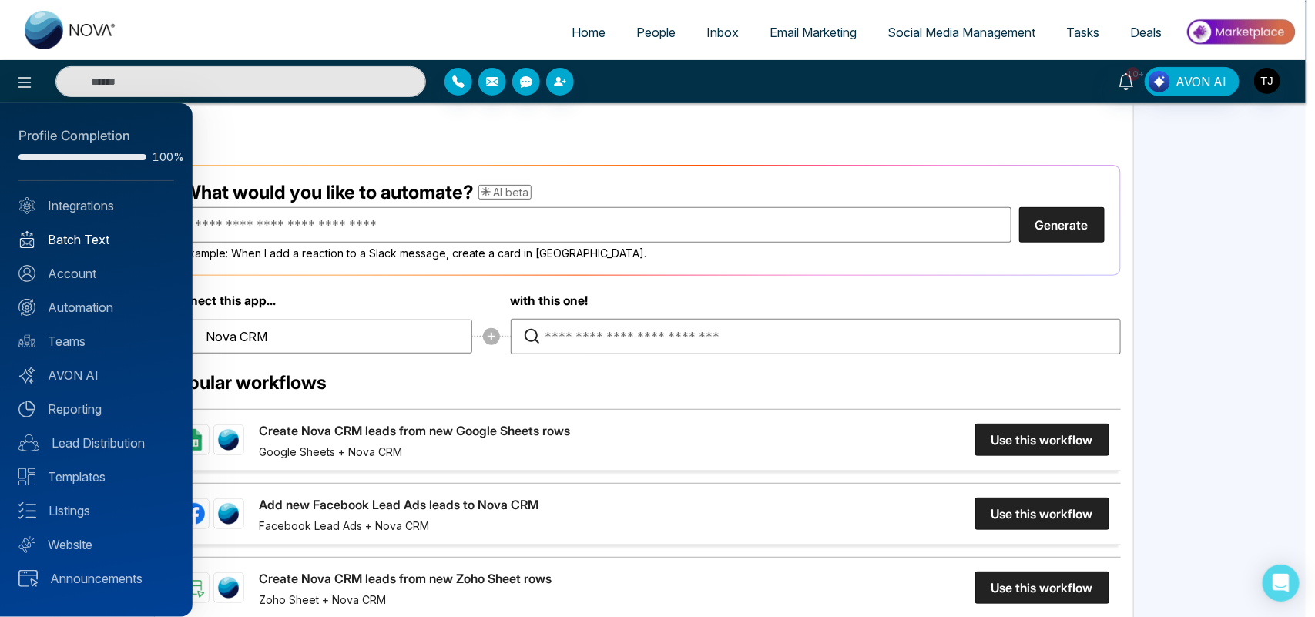
click at [108, 240] on link "Batch Text" at bounding box center [96, 239] width 156 height 18
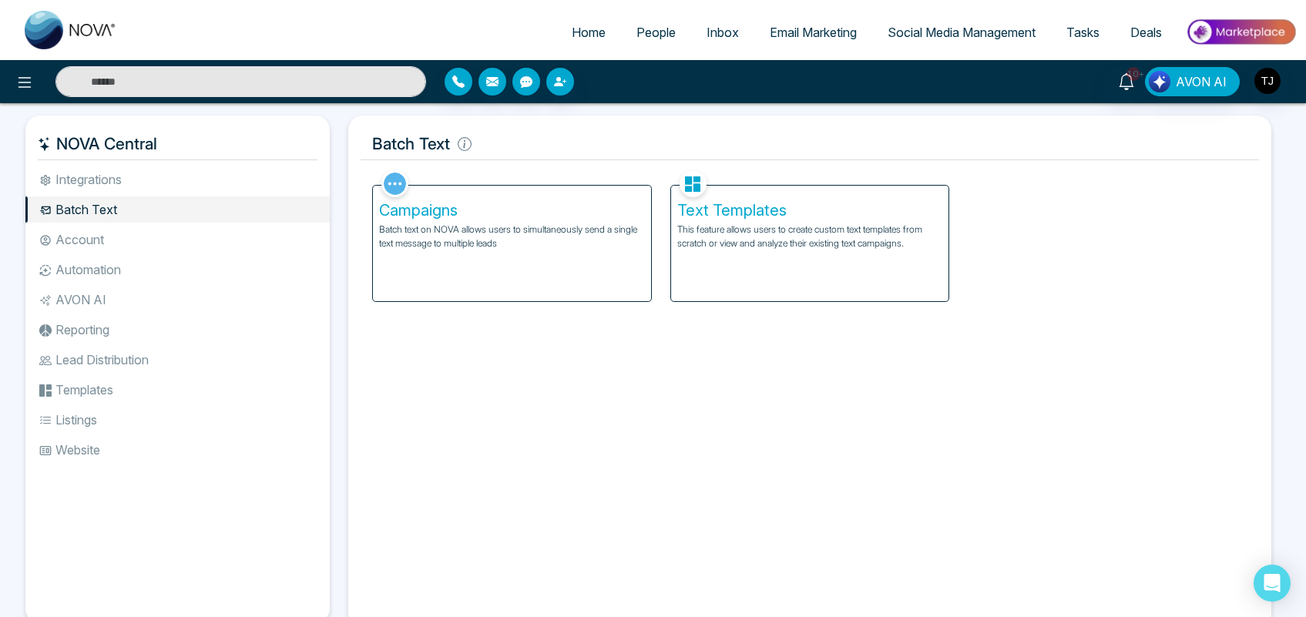
click at [586, 236] on p "Batch text on NOVA allows users to simultaneously send a single text message to…" at bounding box center [512, 237] width 266 height 28
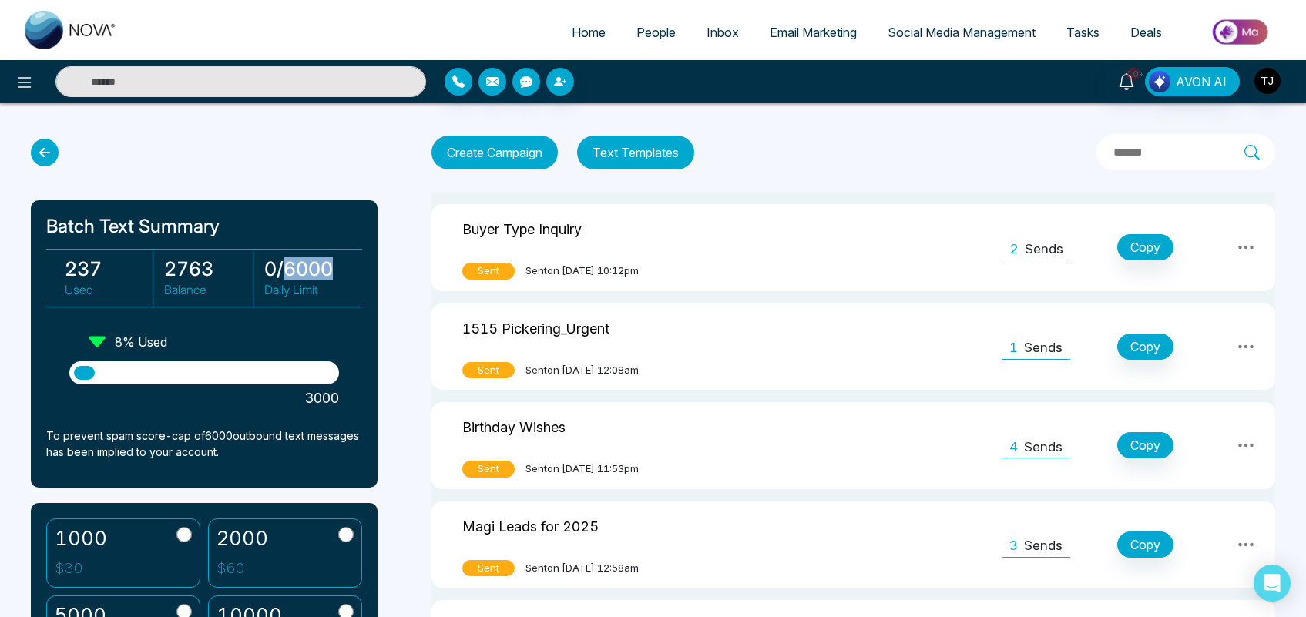
drag, startPoint x: 336, startPoint y: 267, endPoint x: 287, endPoint y: 267, distance: 48.5
click at [287, 267] on h3 "0 / 6000" at bounding box center [308, 268] width 89 height 23
click at [360, 173] on div "Batch Text Summary 237 Used 2763 Balance 0 / 6000 Daily Limit 8 % Used 3000 To …" at bounding box center [212, 378] width 362 height 478
drag, startPoint x: 331, startPoint y: 268, endPoint x: 283, endPoint y: 268, distance: 47.8
click at [283, 268] on h3 "0 / 6000" at bounding box center [308, 268] width 89 height 23
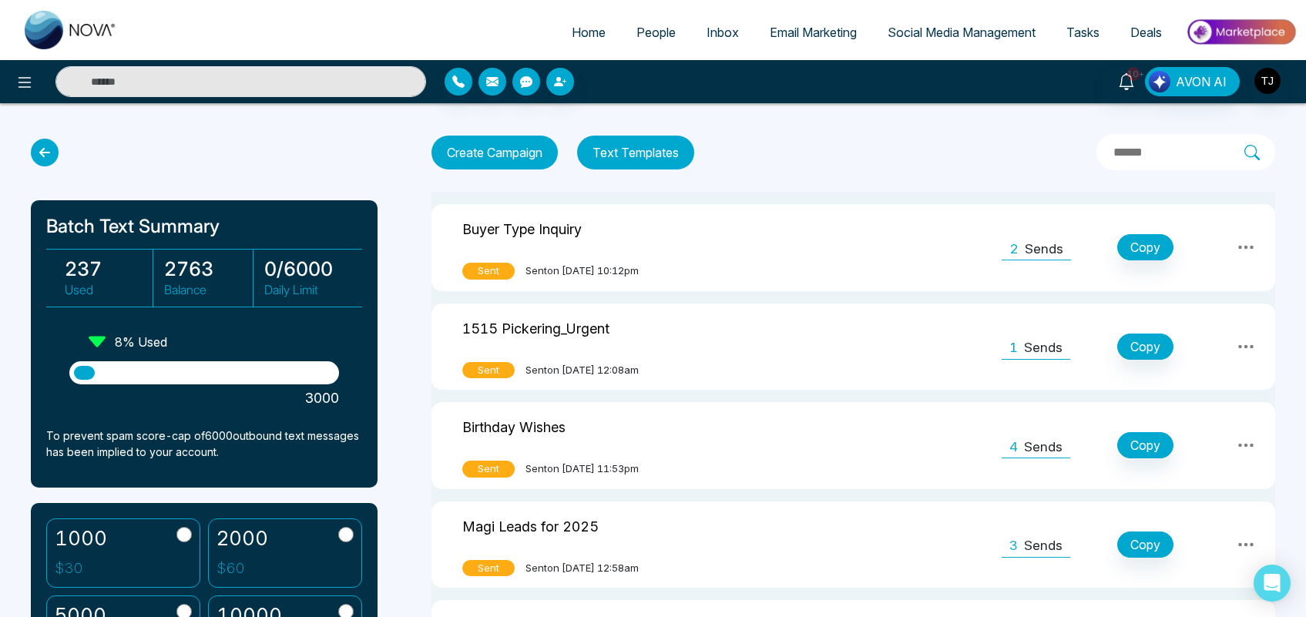
click at [327, 146] on div at bounding box center [204, 153] width 347 height 28
drag, startPoint x: 281, startPoint y: 263, endPoint x: 331, endPoint y: 259, distance: 50.3
click at [331, 259] on h3 "0 / 6000" at bounding box center [308, 268] width 89 height 23
click at [359, 158] on div at bounding box center [204, 153] width 347 height 28
drag, startPoint x: 220, startPoint y: 263, endPoint x: 159, endPoint y: 268, distance: 61.9
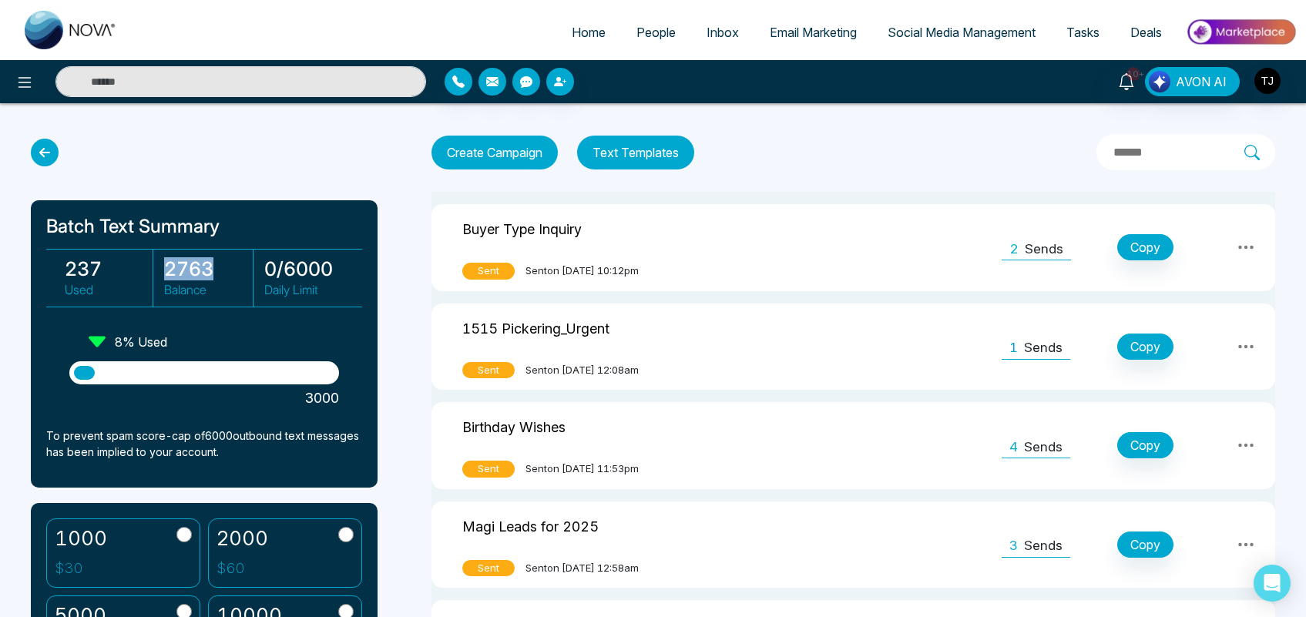
click at [159, 268] on div "2763 Balance" at bounding box center [204, 278] width 98 height 57
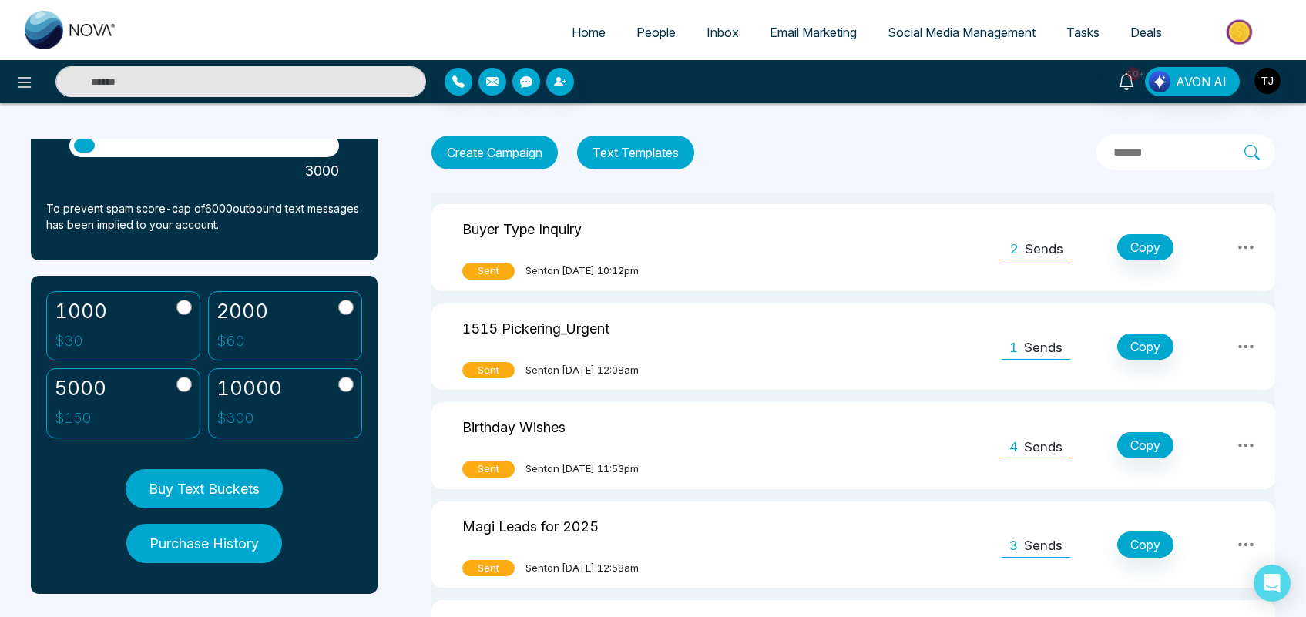
scroll to position [243, 0]
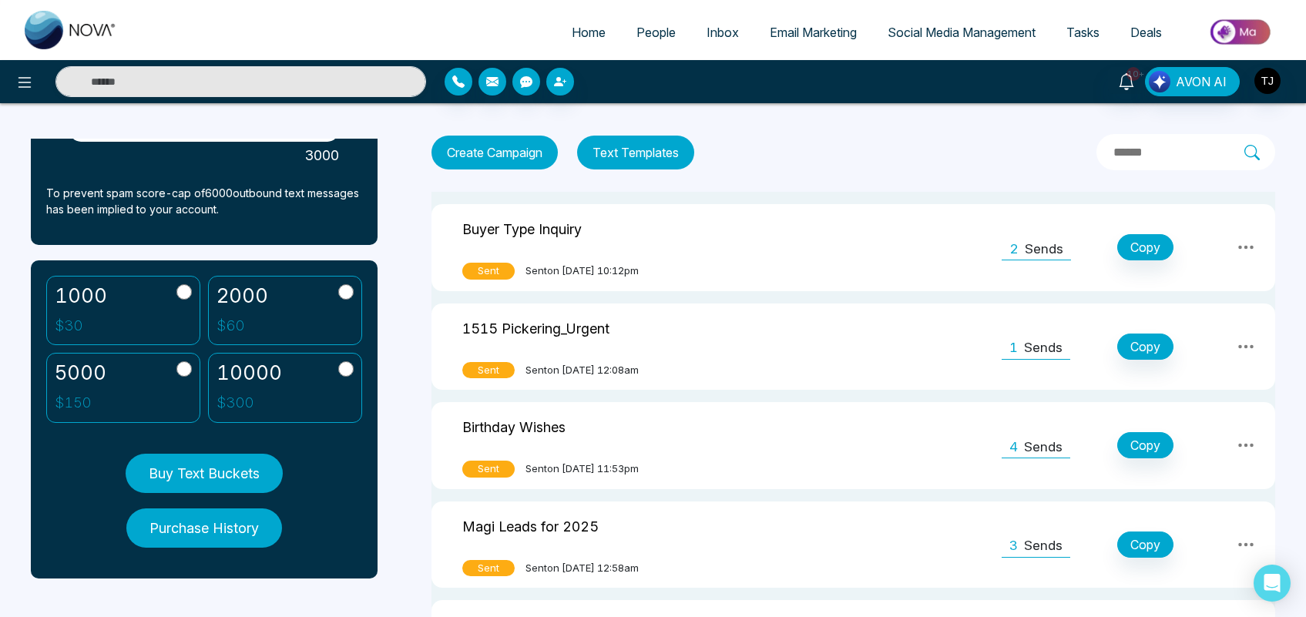
click at [501, 159] on button "Create Campaign" at bounding box center [494, 153] width 126 height 34
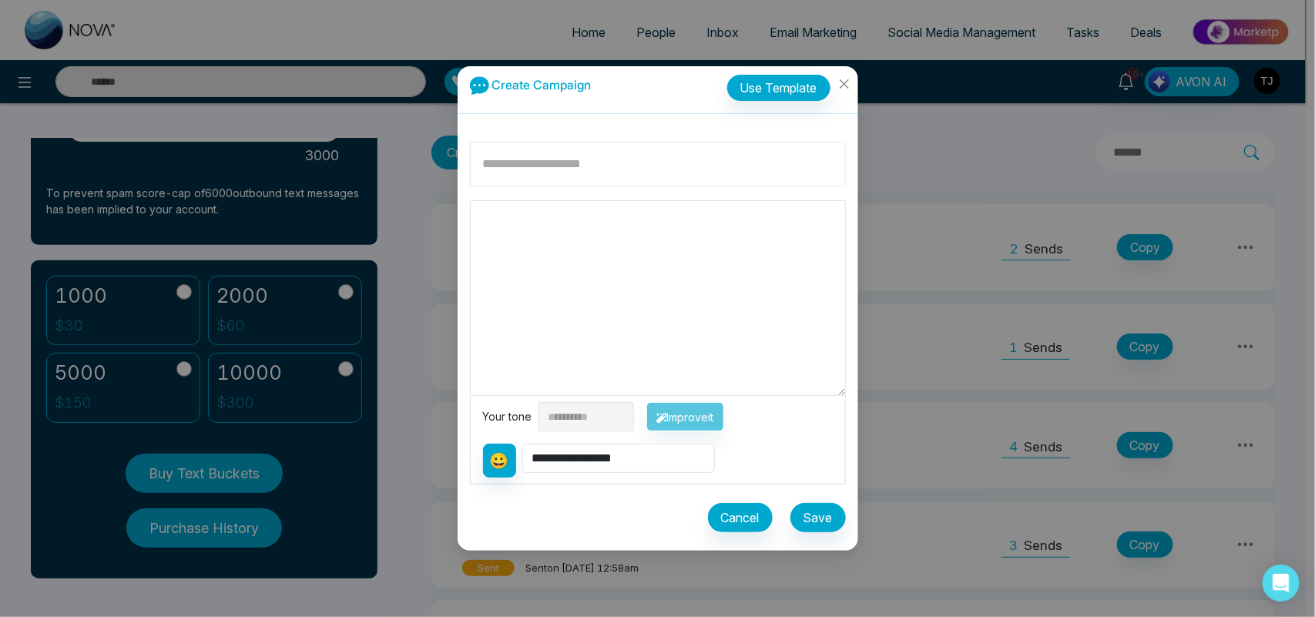
click at [597, 171] on input at bounding box center [658, 164] width 376 height 45
type input "**********"
click at [520, 216] on textarea at bounding box center [658, 298] width 374 height 194
type textarea "**"
click at [584, 459] on select "**********" at bounding box center [618, 458] width 193 height 29
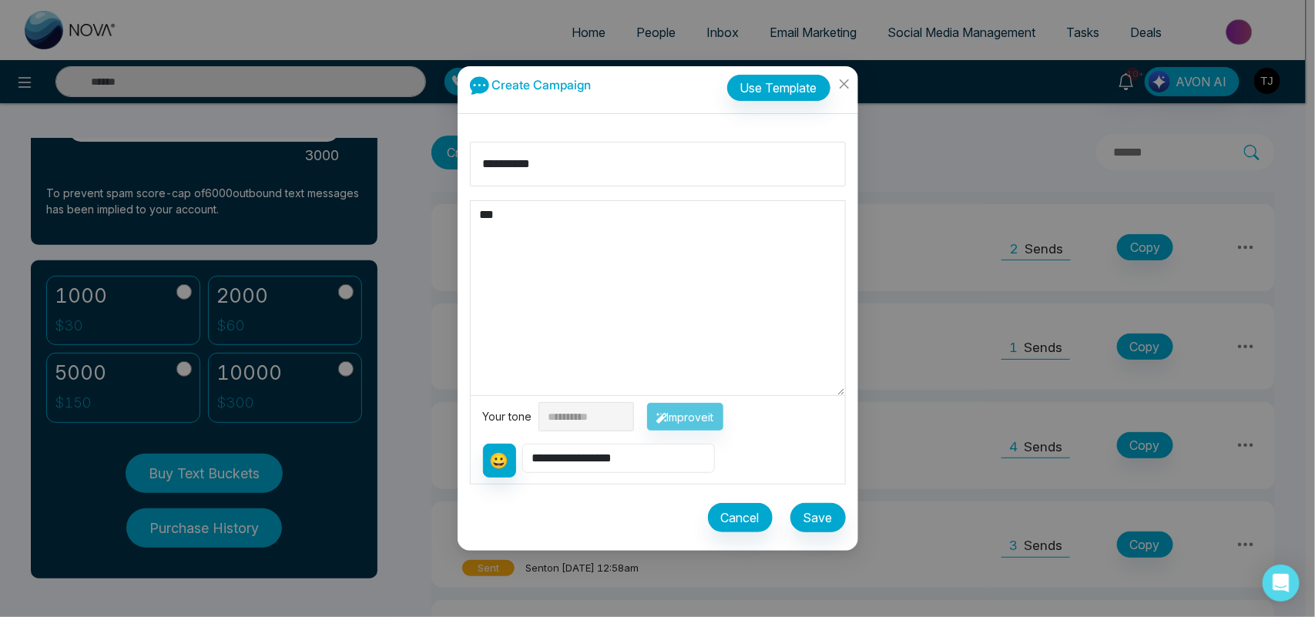
select select "**********"
click at [524, 444] on select "**********" at bounding box center [618, 458] width 193 height 29
click at [495, 243] on textarea "**********" at bounding box center [658, 298] width 374 height 194
click at [579, 216] on textarea "**********" at bounding box center [658, 298] width 374 height 194
type textarea "**********"
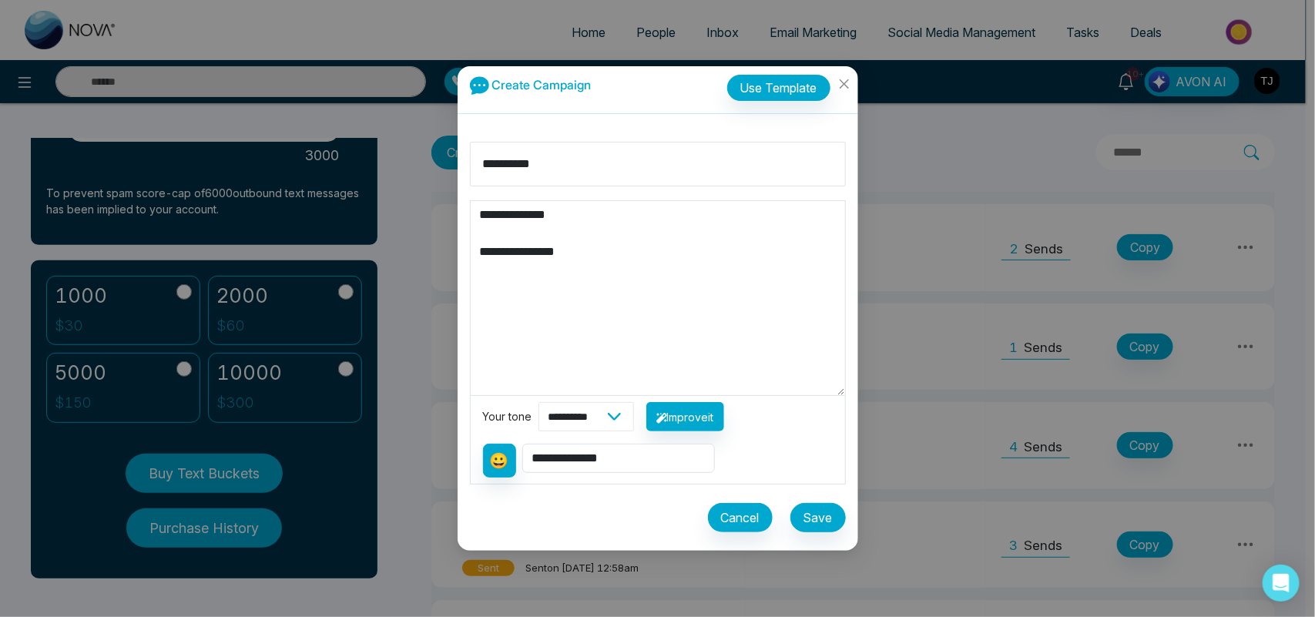
click at [607, 420] on select "**********" at bounding box center [586, 416] width 96 height 29
select select "********"
click at [538, 402] on select "**********" at bounding box center [586, 416] width 96 height 29
click at [697, 429] on button "Improve it" at bounding box center [685, 416] width 78 height 29
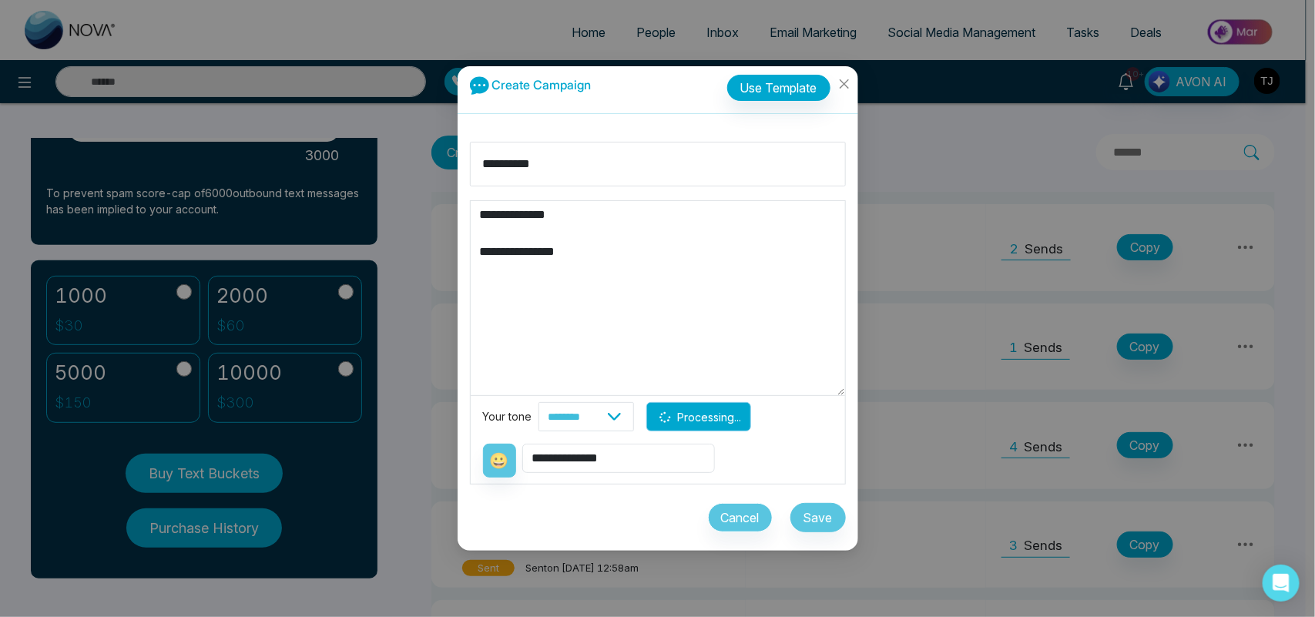
type textarea "**********"
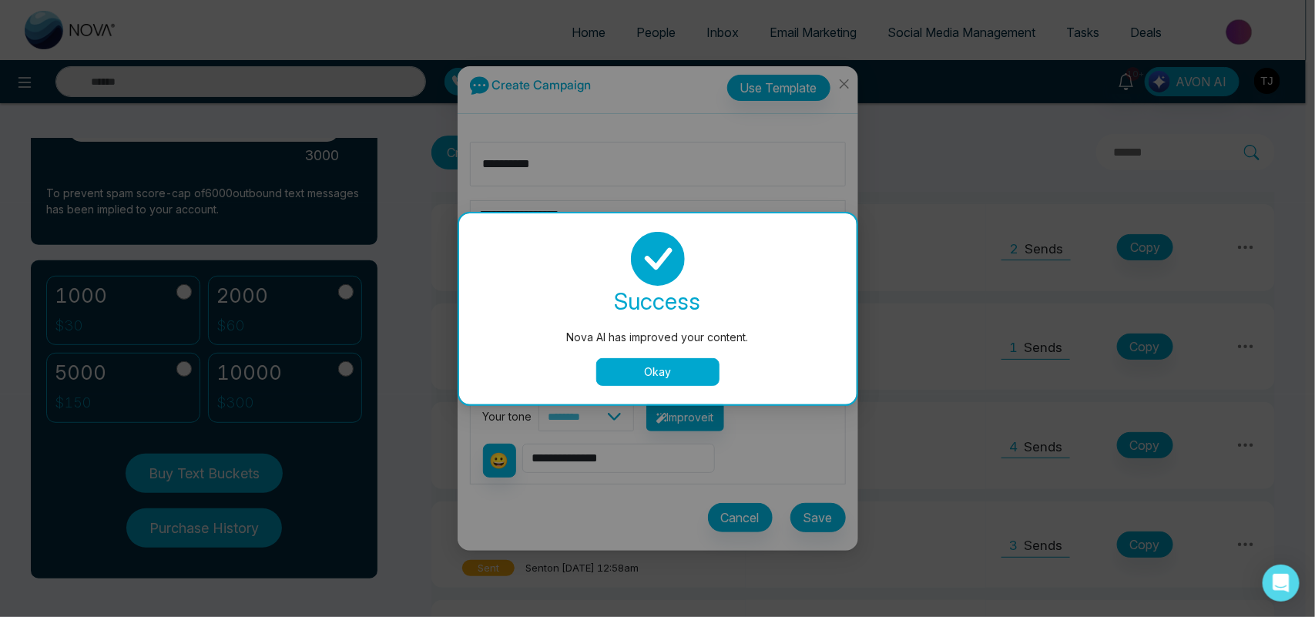
click at [688, 370] on button "Okay" at bounding box center [657, 372] width 123 height 28
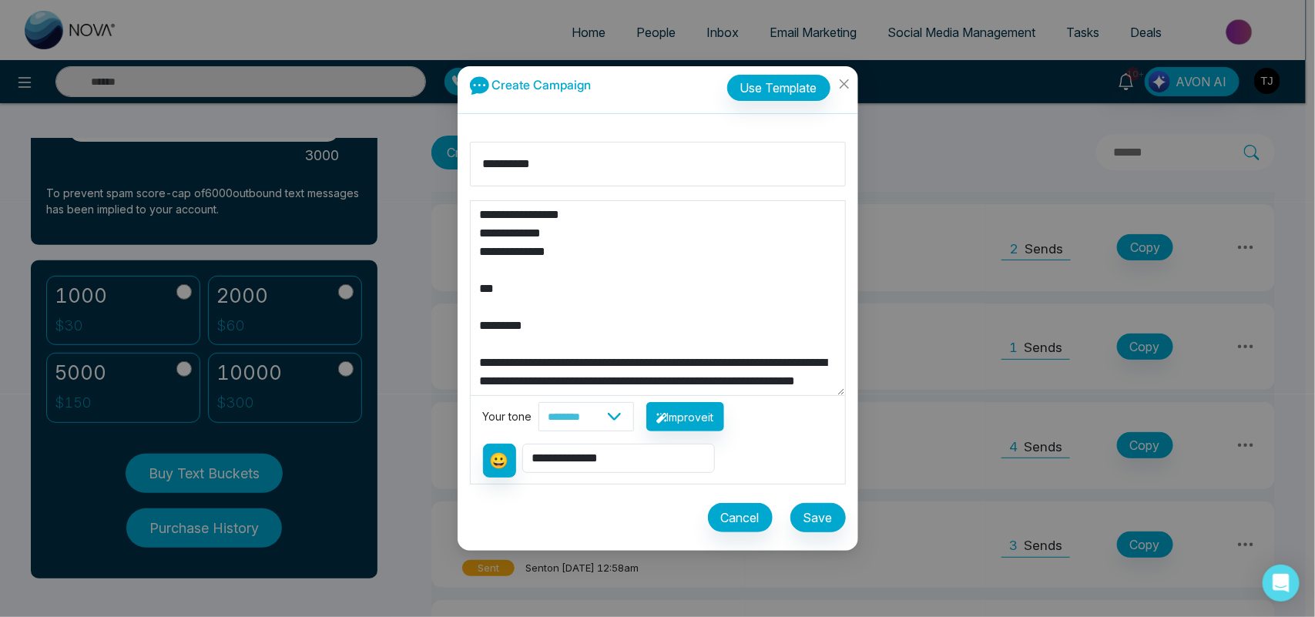
click at [813, 228] on textarea "**********" at bounding box center [658, 298] width 374 height 194
click at [845, 79] on icon "close" at bounding box center [844, 84] width 12 height 12
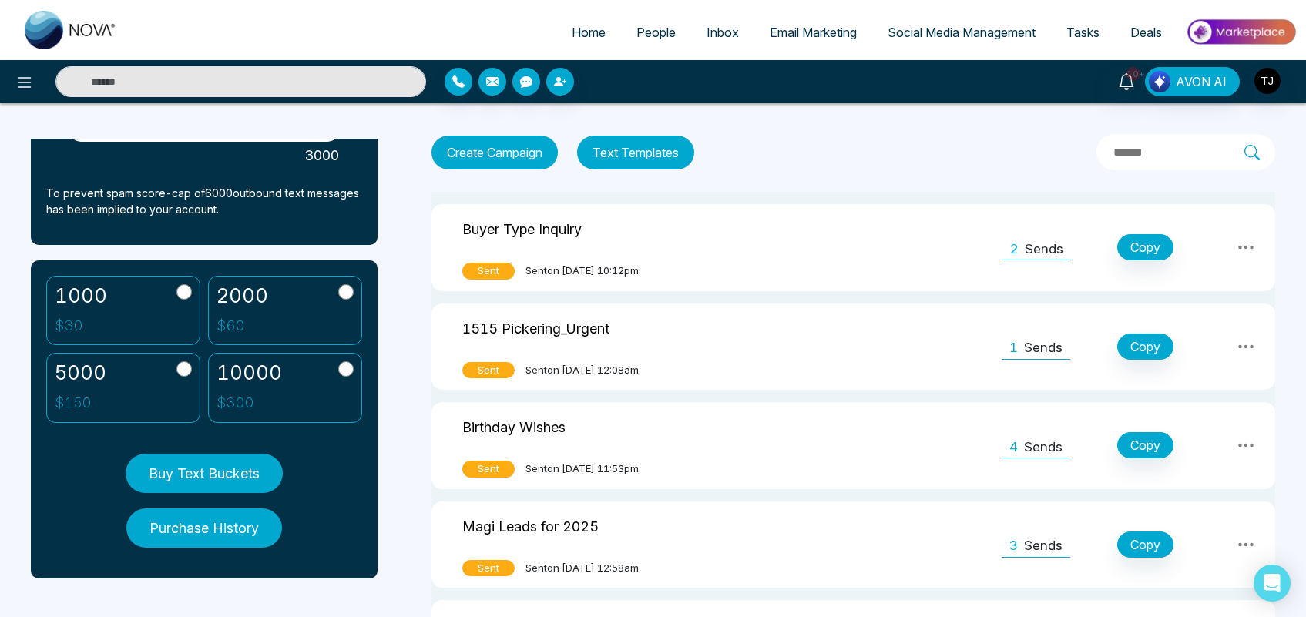
click at [644, 152] on button "Text Templates" at bounding box center [635, 153] width 117 height 34
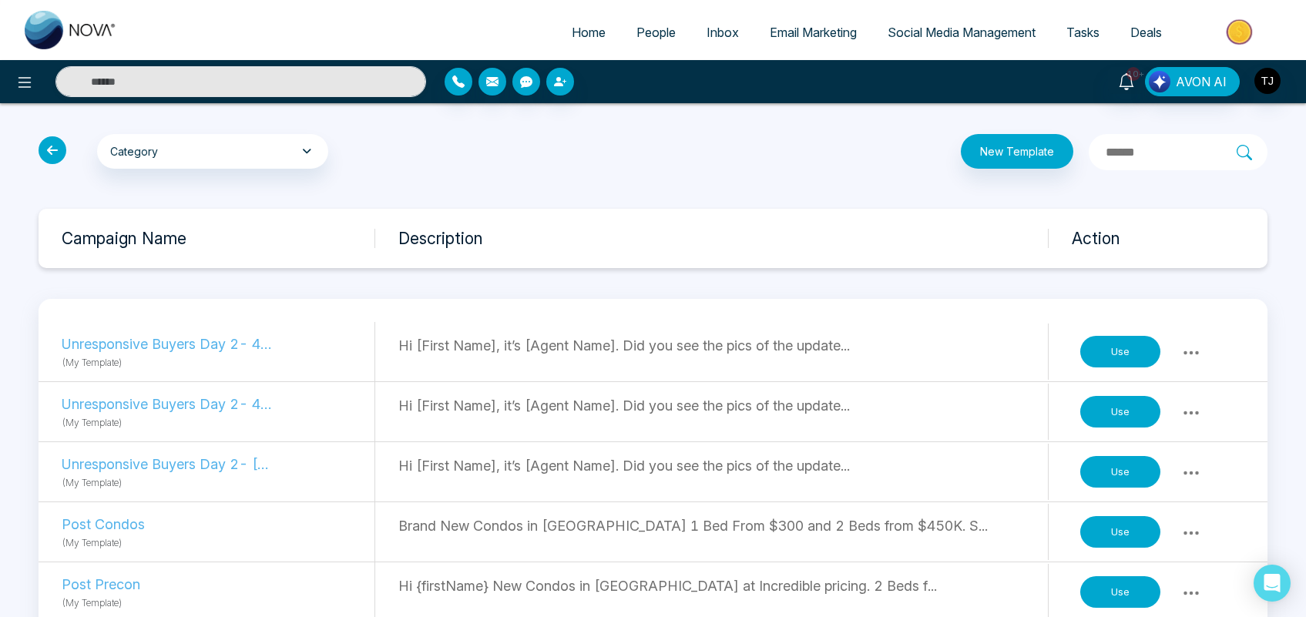
click at [1199, 344] on icon at bounding box center [1191, 353] width 18 height 18
click at [1106, 351] on button "Use" at bounding box center [1120, 352] width 80 height 32
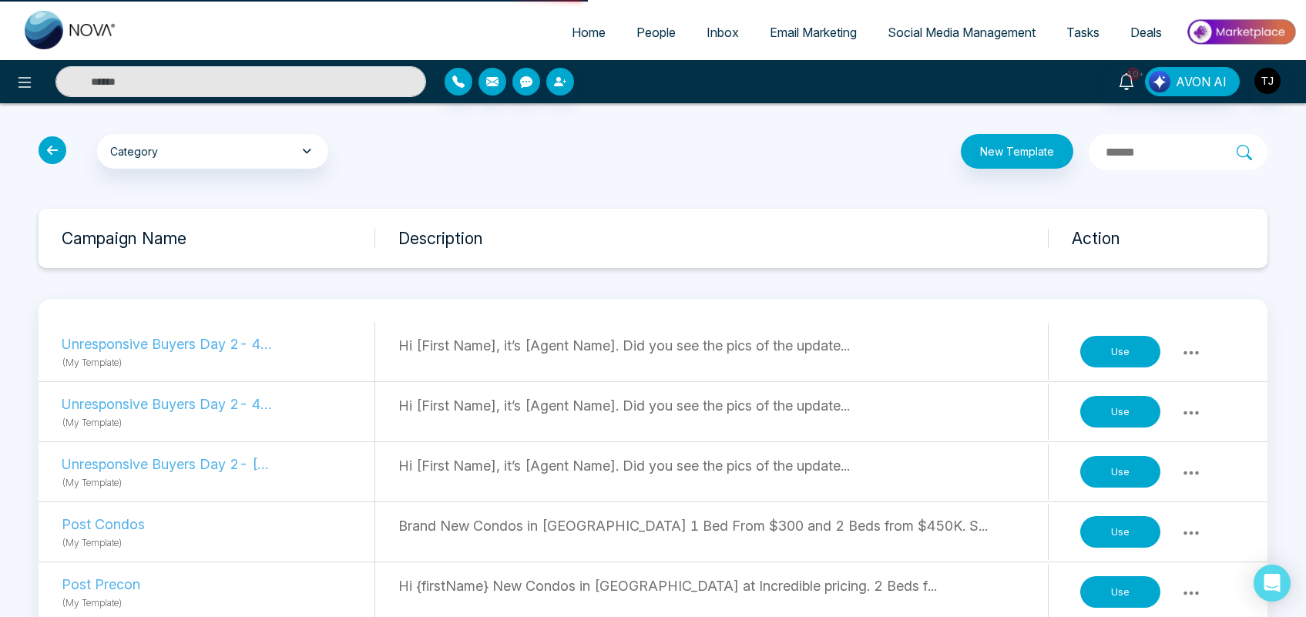
click at [1106, 351] on button "Use" at bounding box center [1120, 352] width 80 height 32
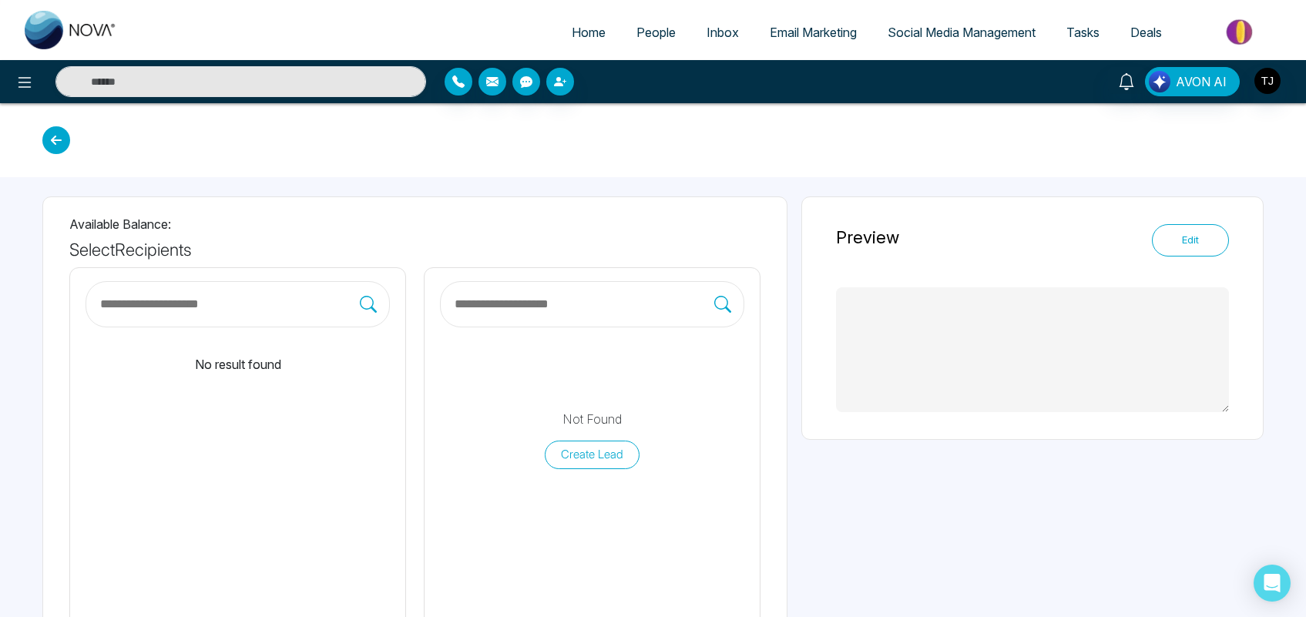
type textarea "**********"
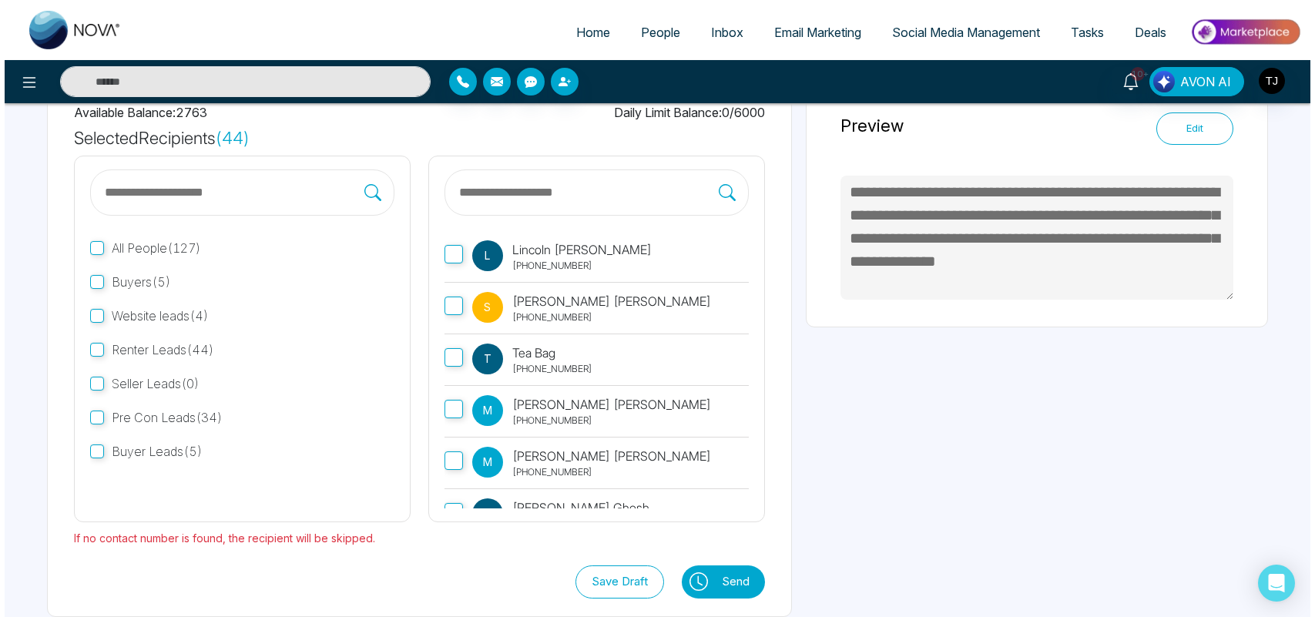
scroll to position [132, 0]
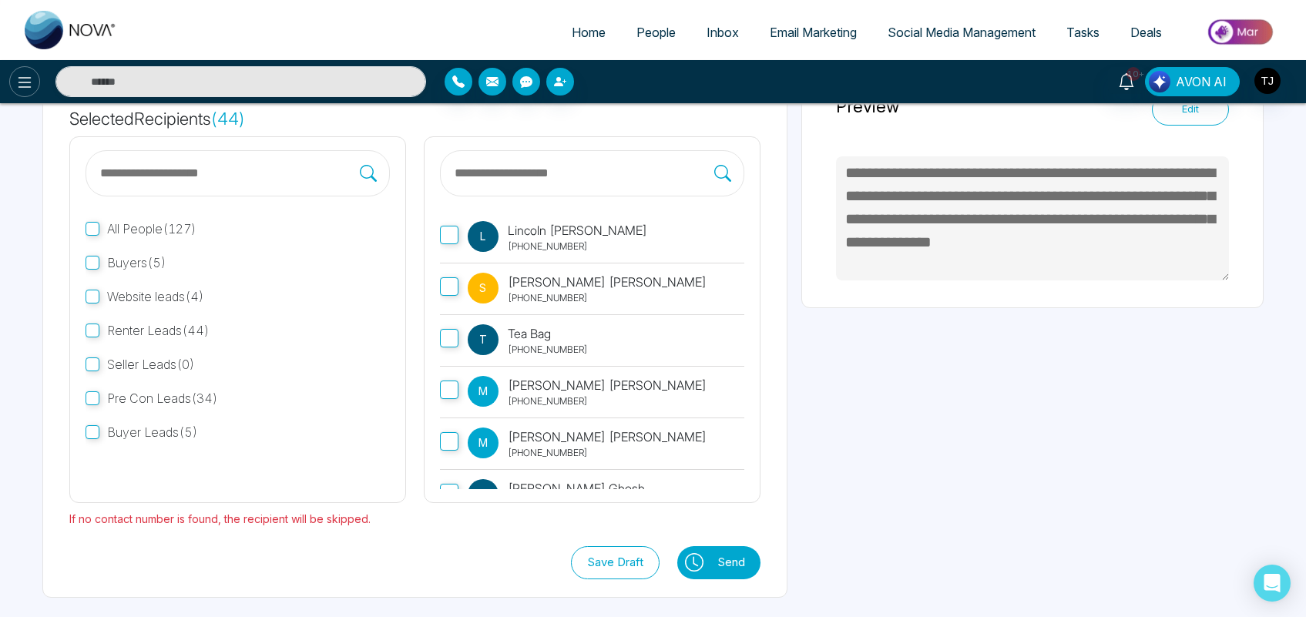
click at [9, 85] on button at bounding box center [24, 81] width 31 height 31
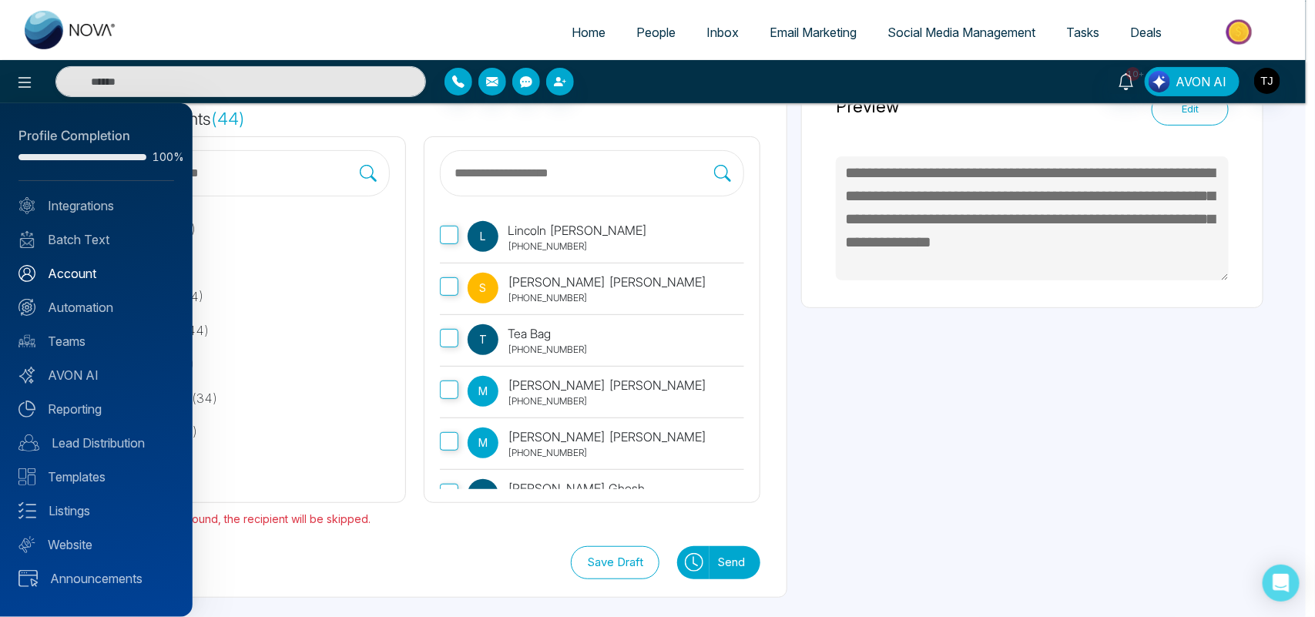
click at [87, 270] on link "Account" at bounding box center [96, 273] width 156 height 18
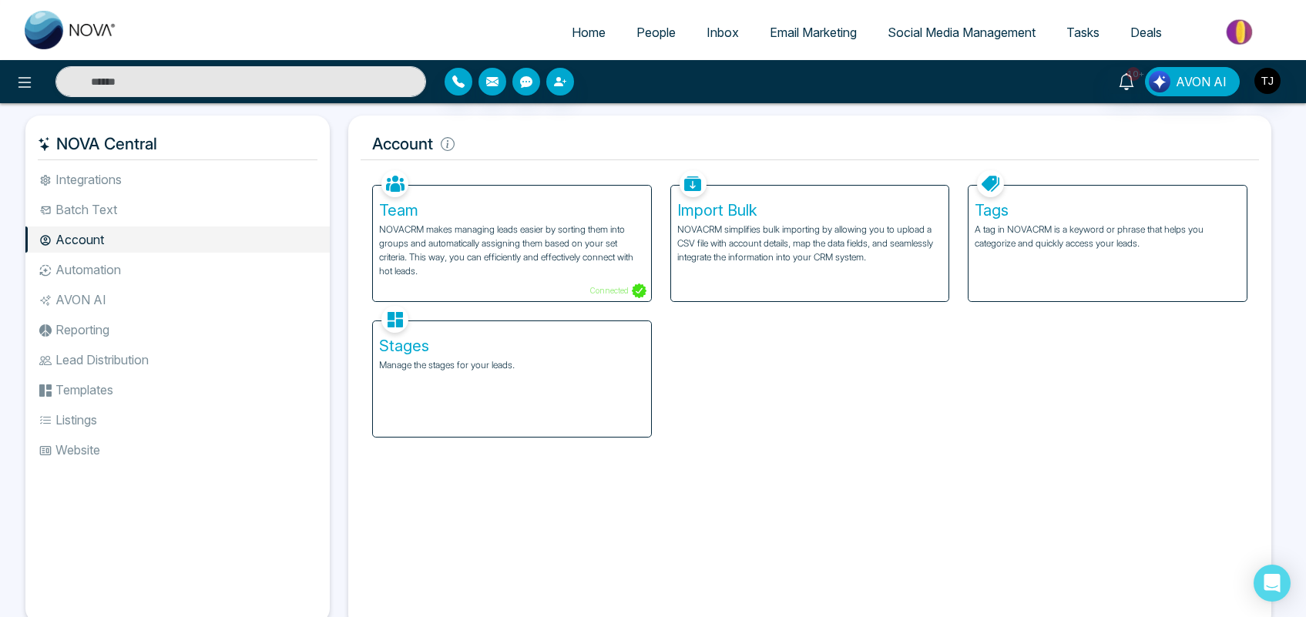
click at [483, 249] on p "NOVACRM makes managing leads easier by sorting them into groups and automatical…" at bounding box center [512, 250] width 266 height 55
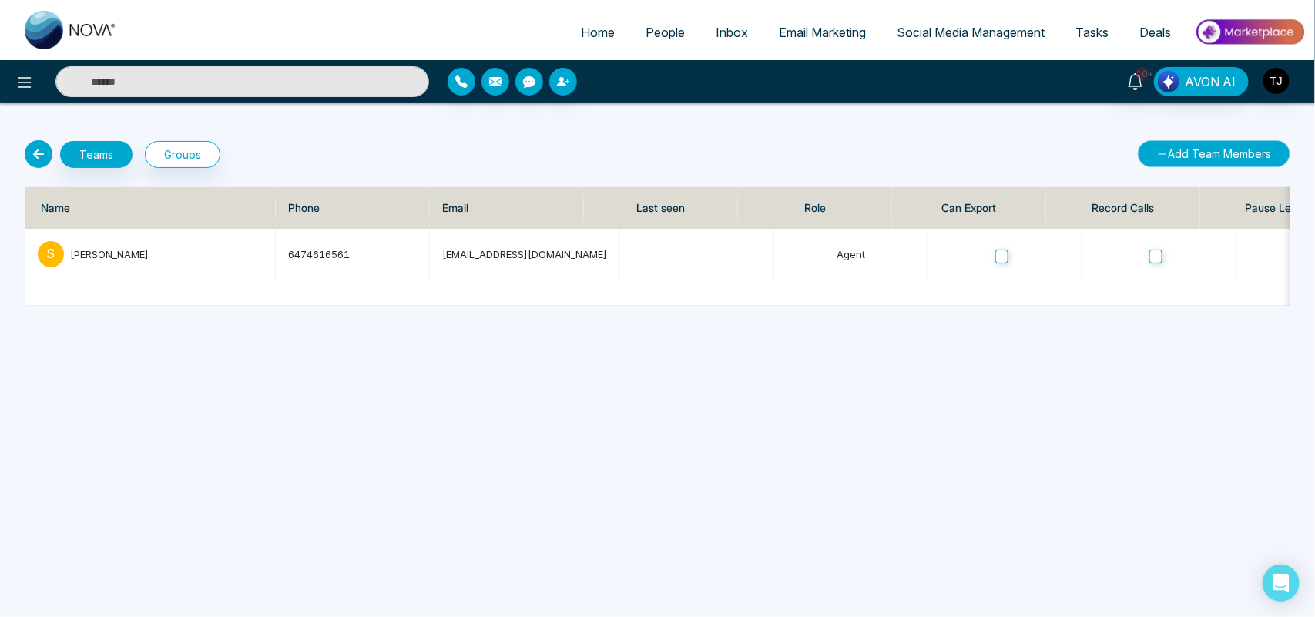
click at [1215, 146] on button "Add Team Members" at bounding box center [1214, 153] width 153 height 27
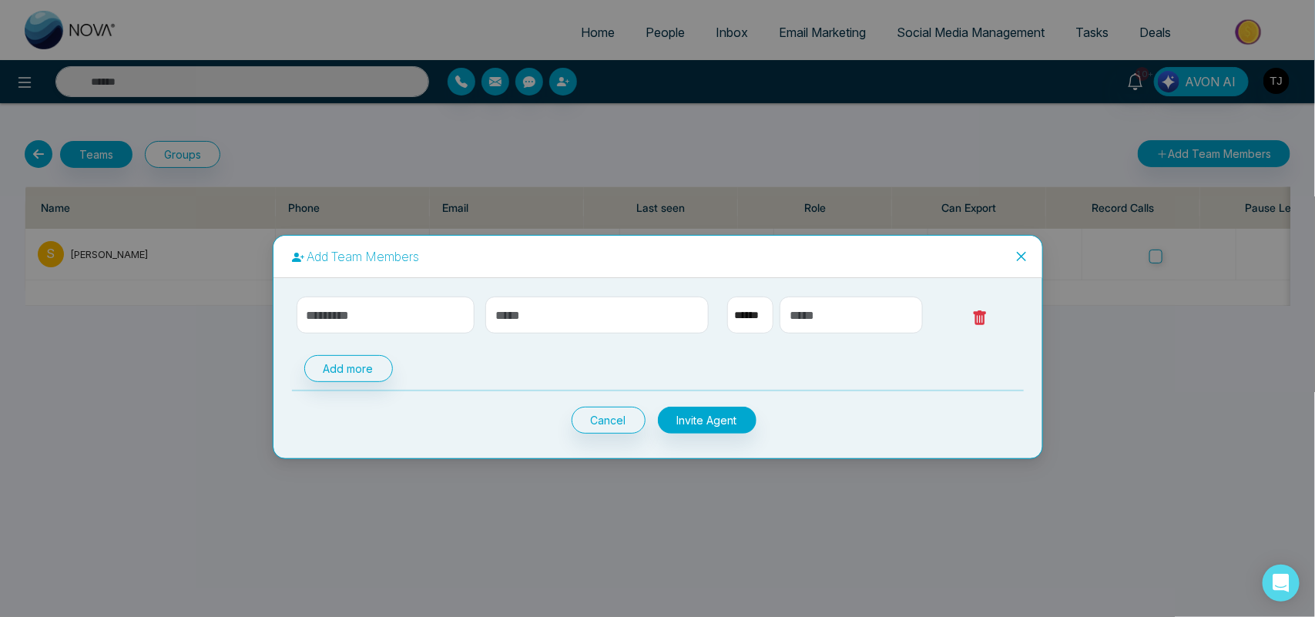
select select "**"
click at [1021, 255] on icon "close" at bounding box center [1020, 256] width 9 height 9
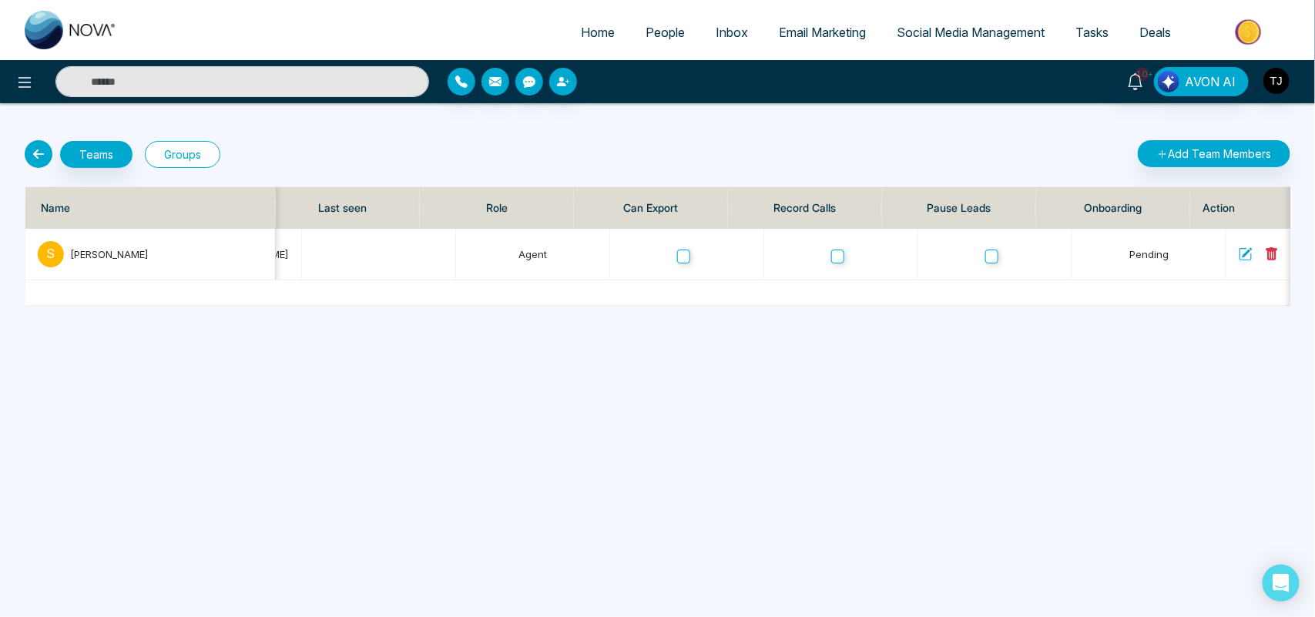
click at [183, 156] on button "Groups" at bounding box center [182, 154] width 75 height 27
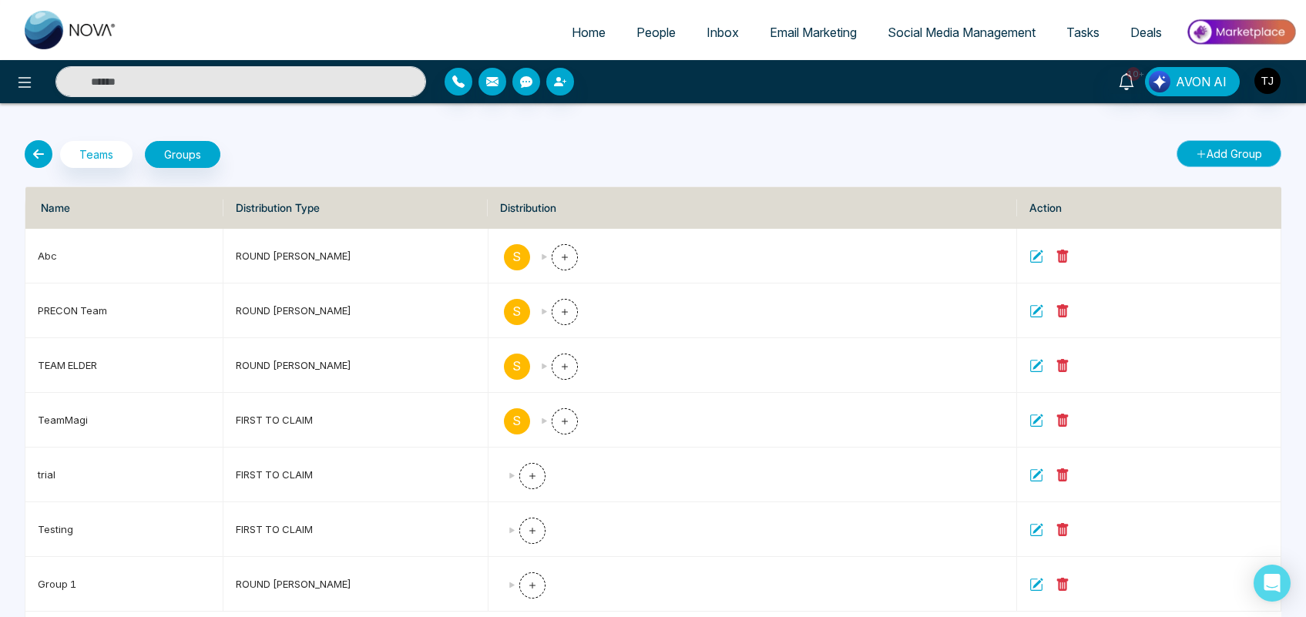
click at [1206, 144] on button "Add Group" at bounding box center [1228, 153] width 105 height 27
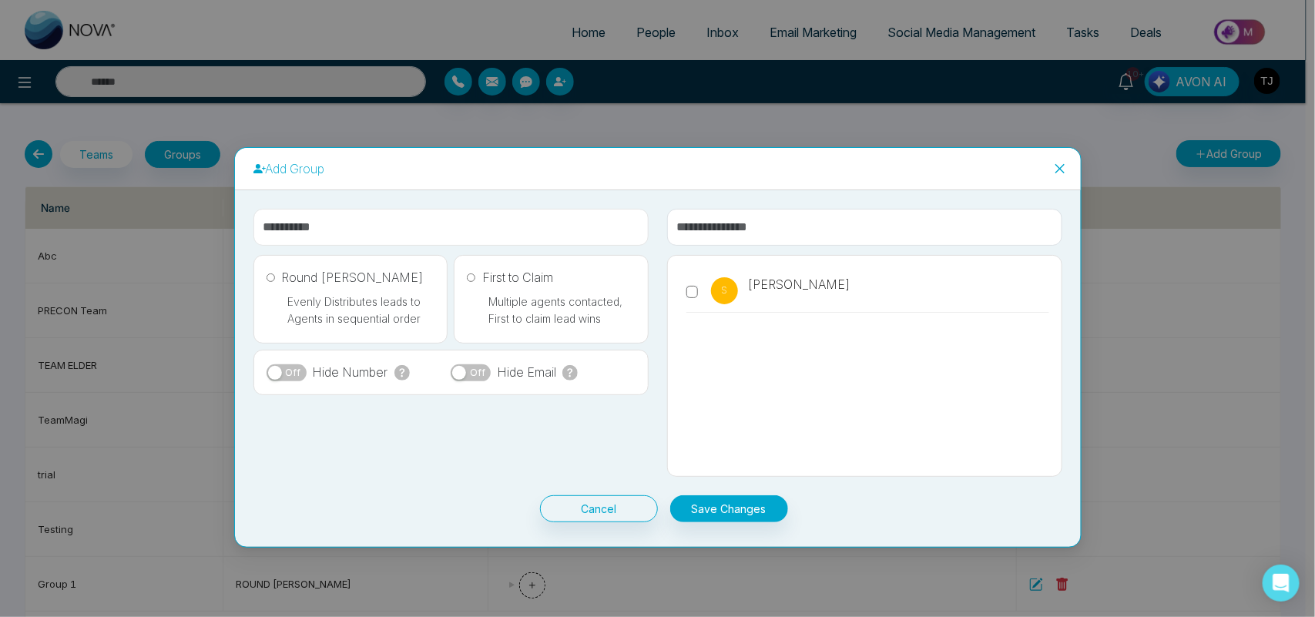
click at [528, 222] on input "text" at bounding box center [450, 227] width 395 height 37
type input "*********"
click at [384, 424] on span "20" at bounding box center [378, 425] width 35 height 23
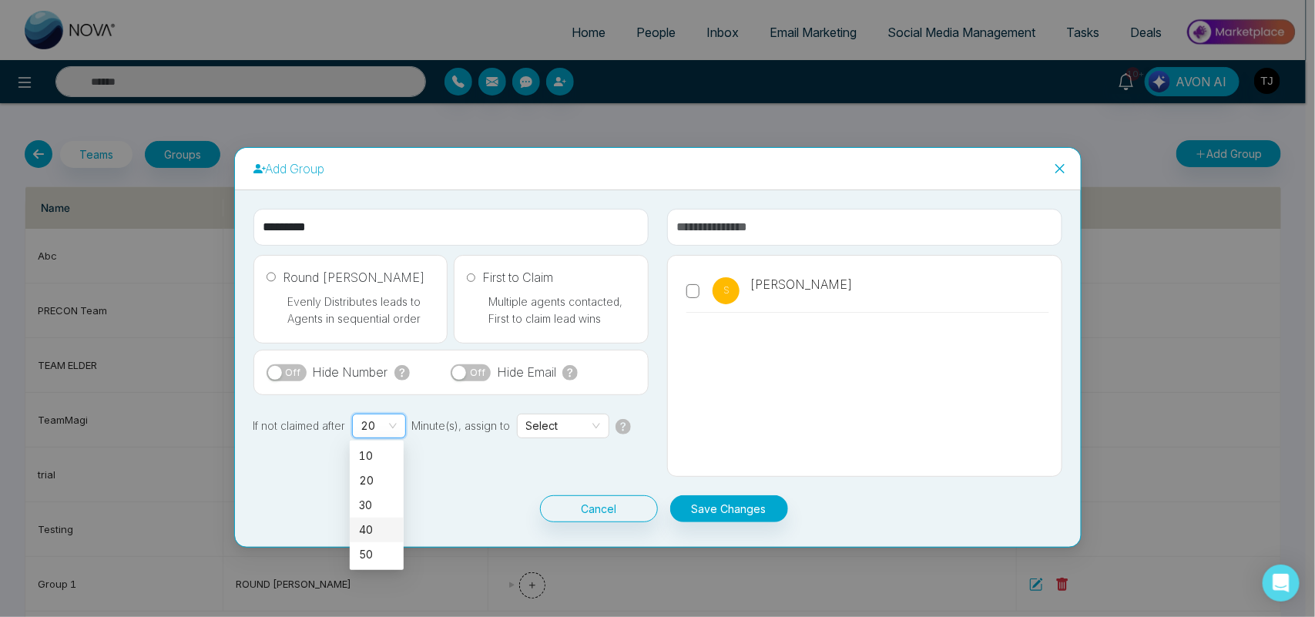
click at [464, 498] on div "Cancel Save Changes" at bounding box center [657, 508] width 809 height 27
click at [572, 424] on span "Select" at bounding box center [563, 425] width 74 height 23
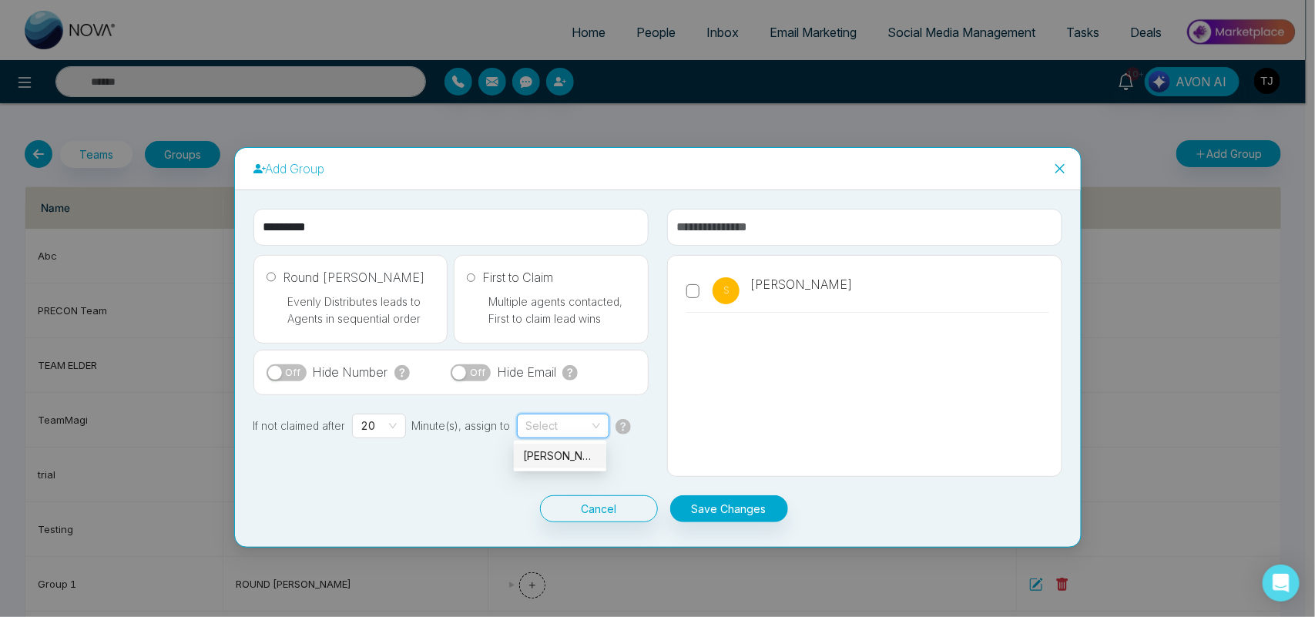
click at [553, 449] on div "[PERSON_NAME]" at bounding box center [560, 456] width 74 height 17
click at [1051, 169] on span "Close" at bounding box center [1060, 169] width 42 height 42
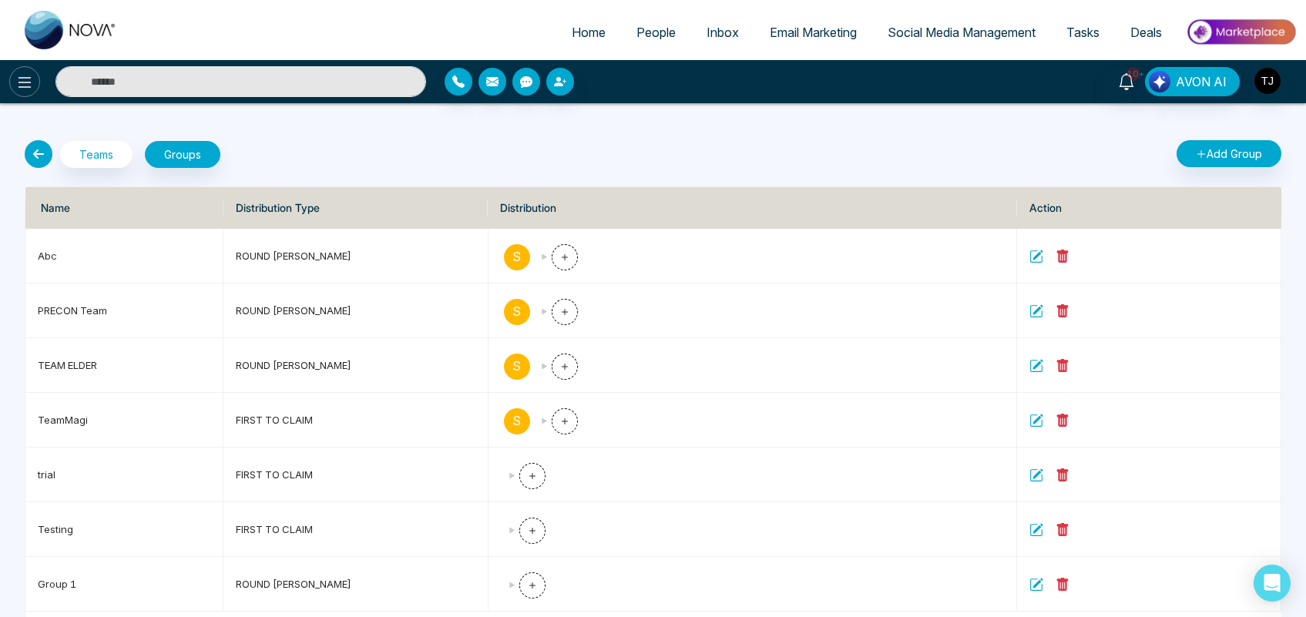
click at [16, 87] on icon at bounding box center [24, 82] width 18 height 18
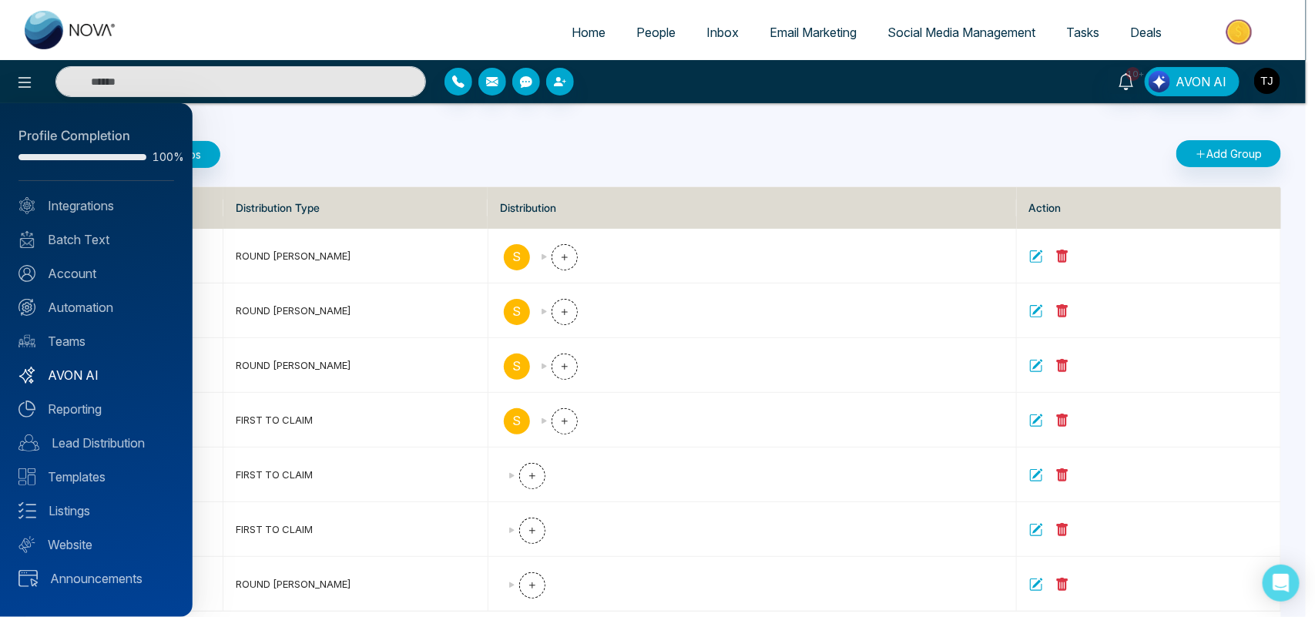
click at [89, 371] on link "AVON AI" at bounding box center [96, 375] width 156 height 18
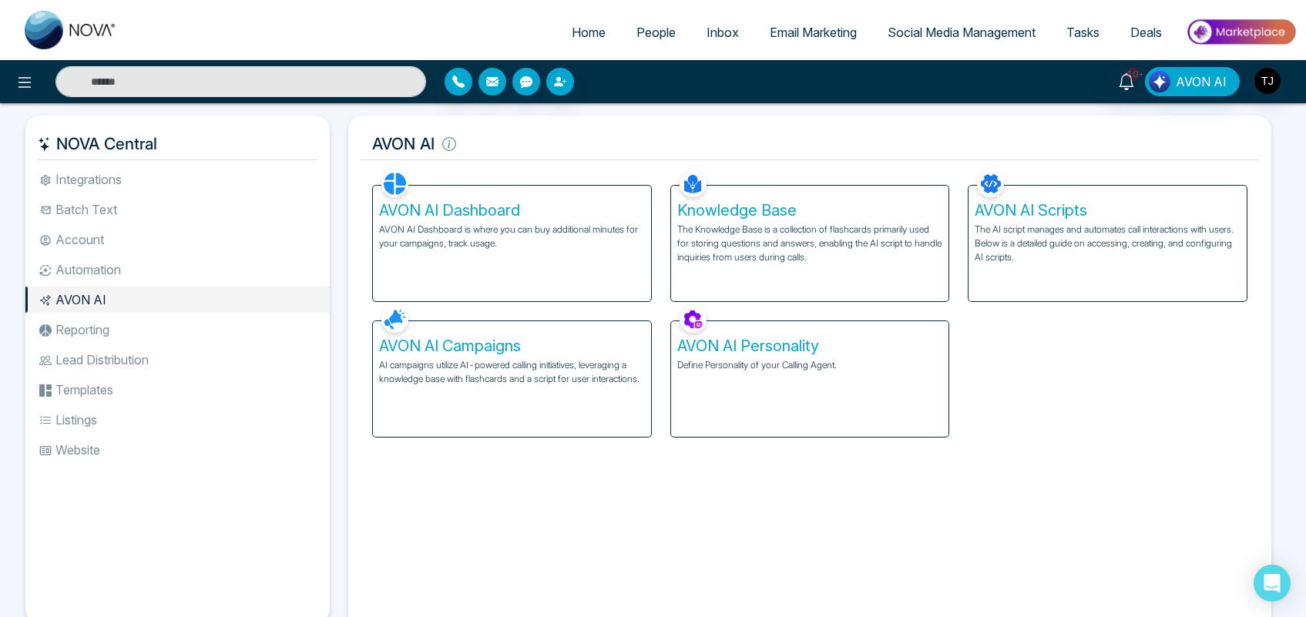
click at [539, 243] on p "AVON AI Dashboard is where you can buy additional minutes for your campaigns, t…" at bounding box center [512, 237] width 266 height 28
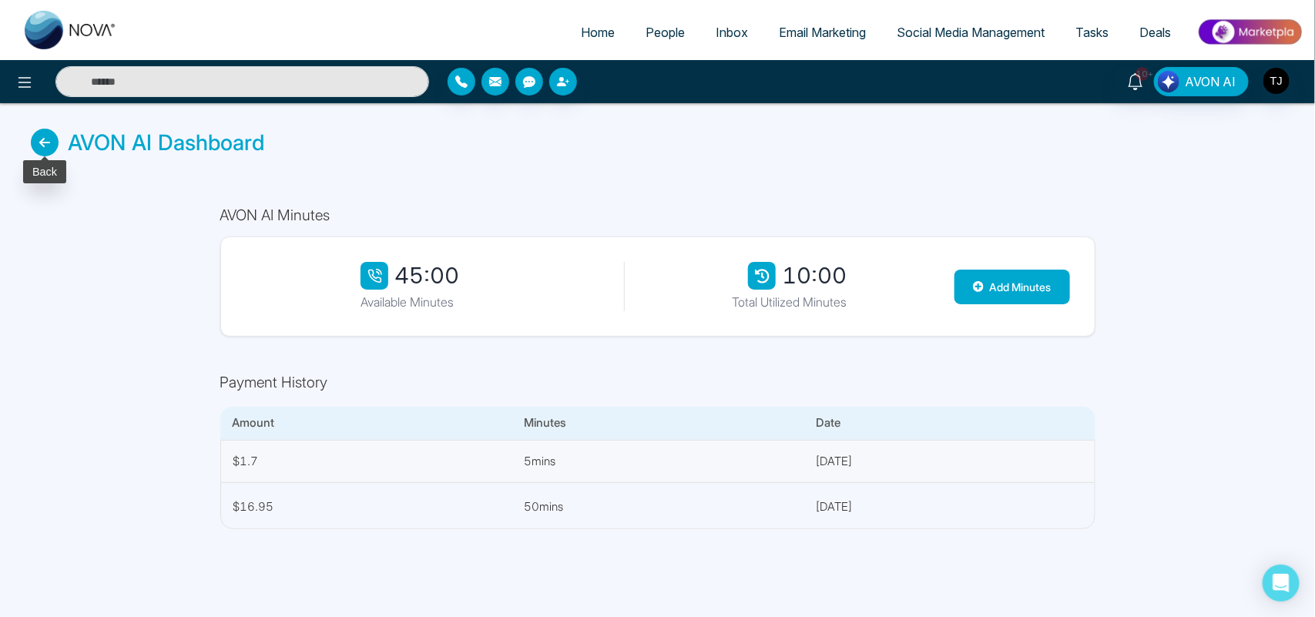
click at [37, 152] on icon at bounding box center [45, 143] width 28 height 28
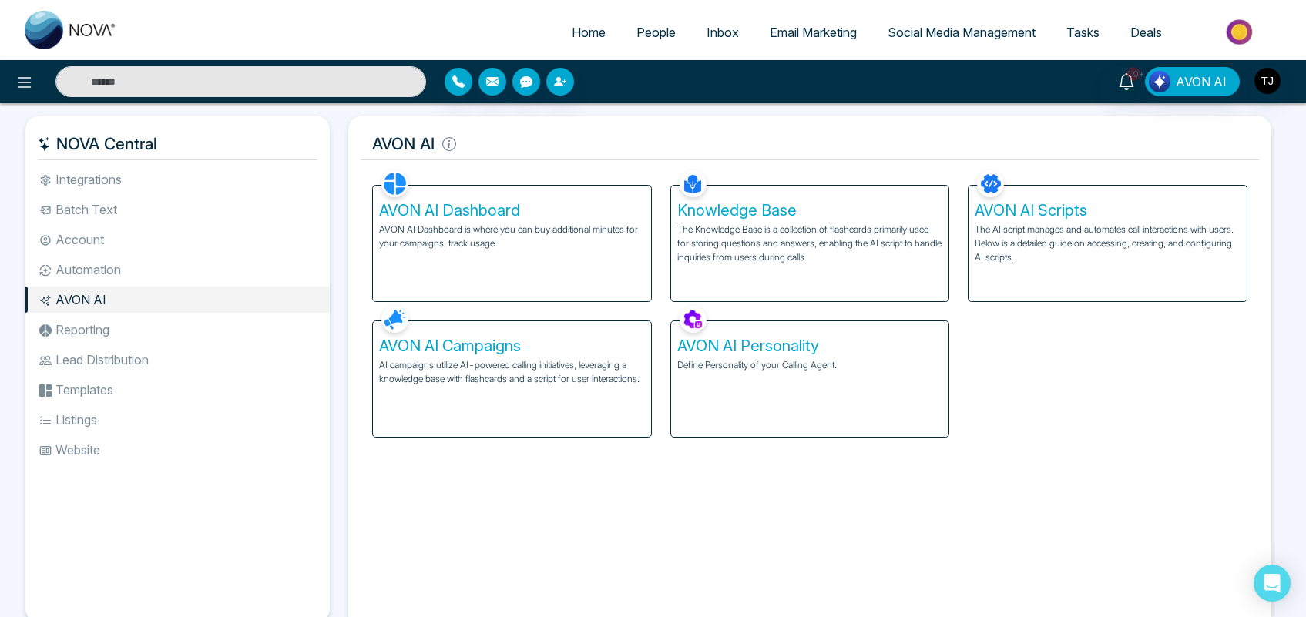
click at [837, 220] on div "Knowledge Base The Knowledge Base is a collection of flashcards primarily used …" at bounding box center [810, 244] width 278 height 116
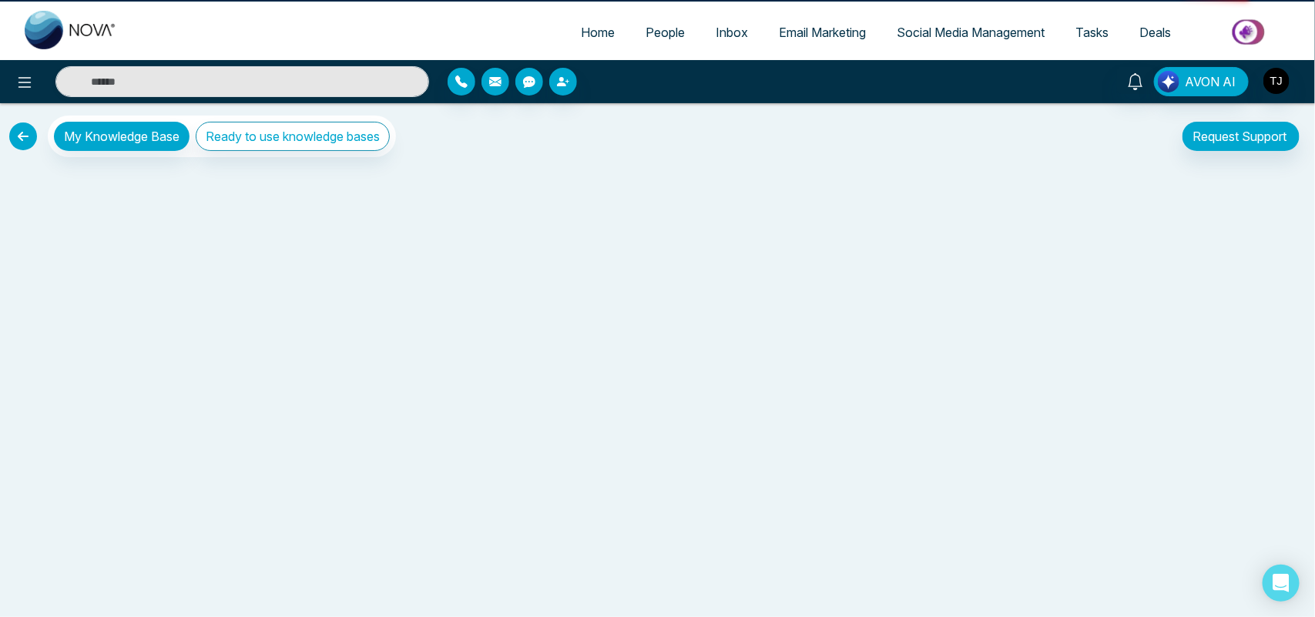
click at [837, 220] on div "My Knowledge Base Ready to use knowledge bases Request Support My Request" at bounding box center [657, 360] width 1315 height 514
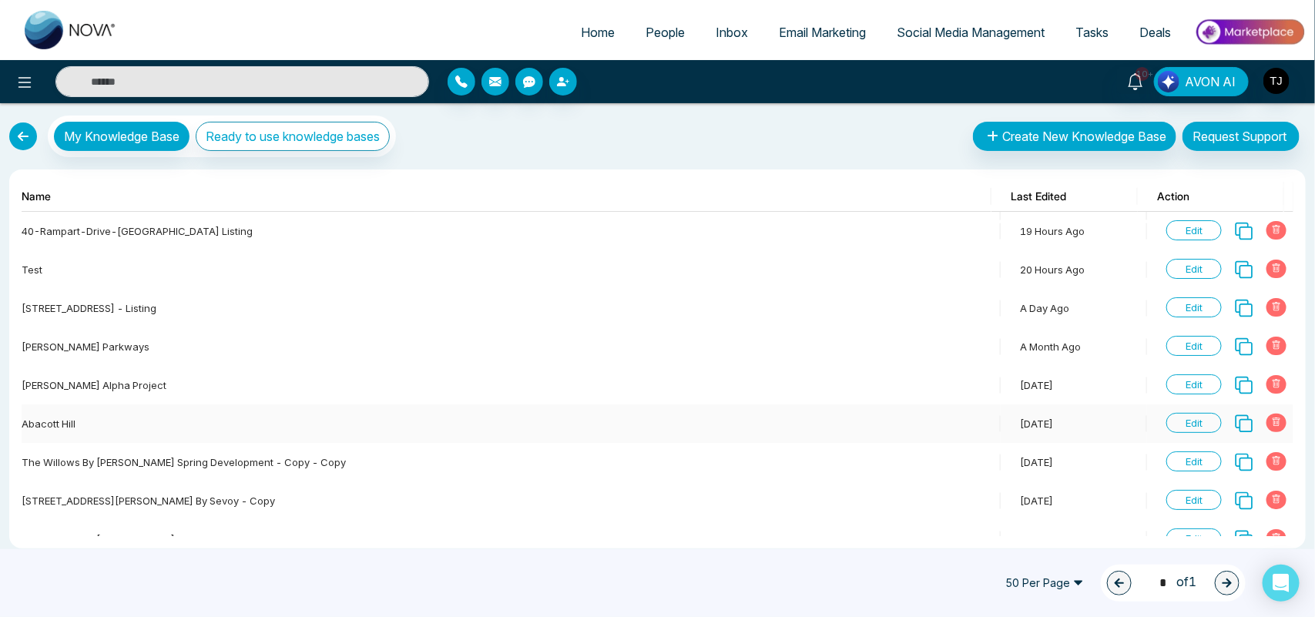
click at [1191, 428] on span "Edit" at bounding box center [1193, 423] width 55 height 20
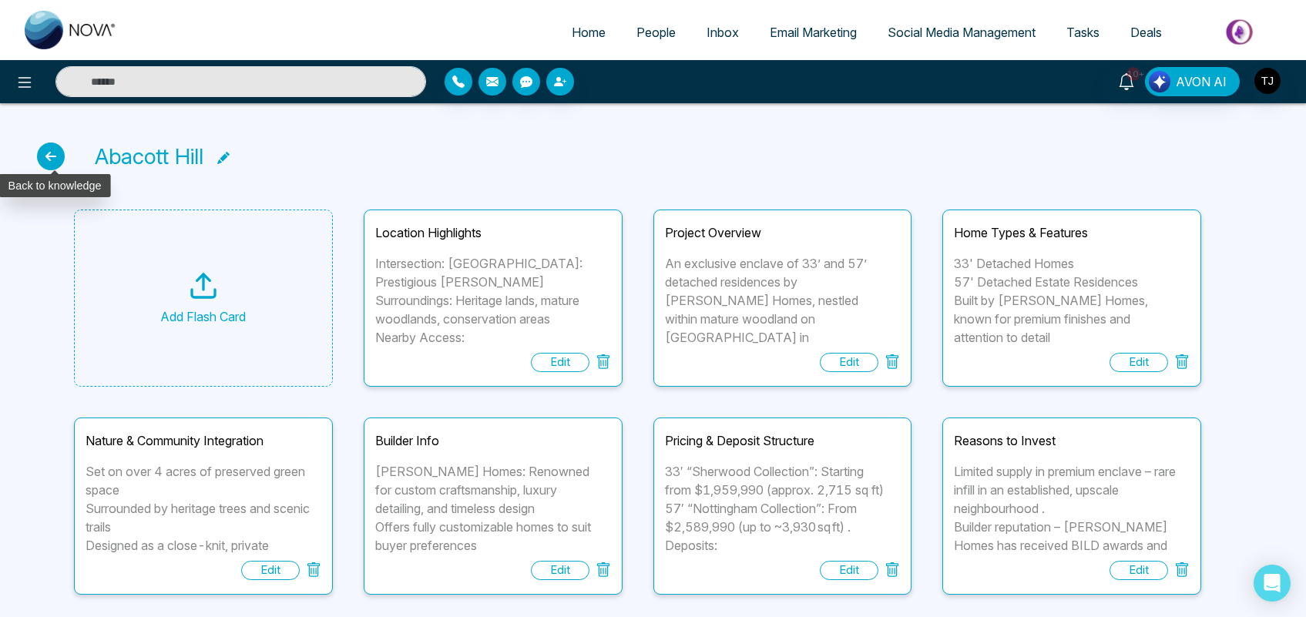
click at [48, 166] on icon at bounding box center [51, 157] width 28 height 28
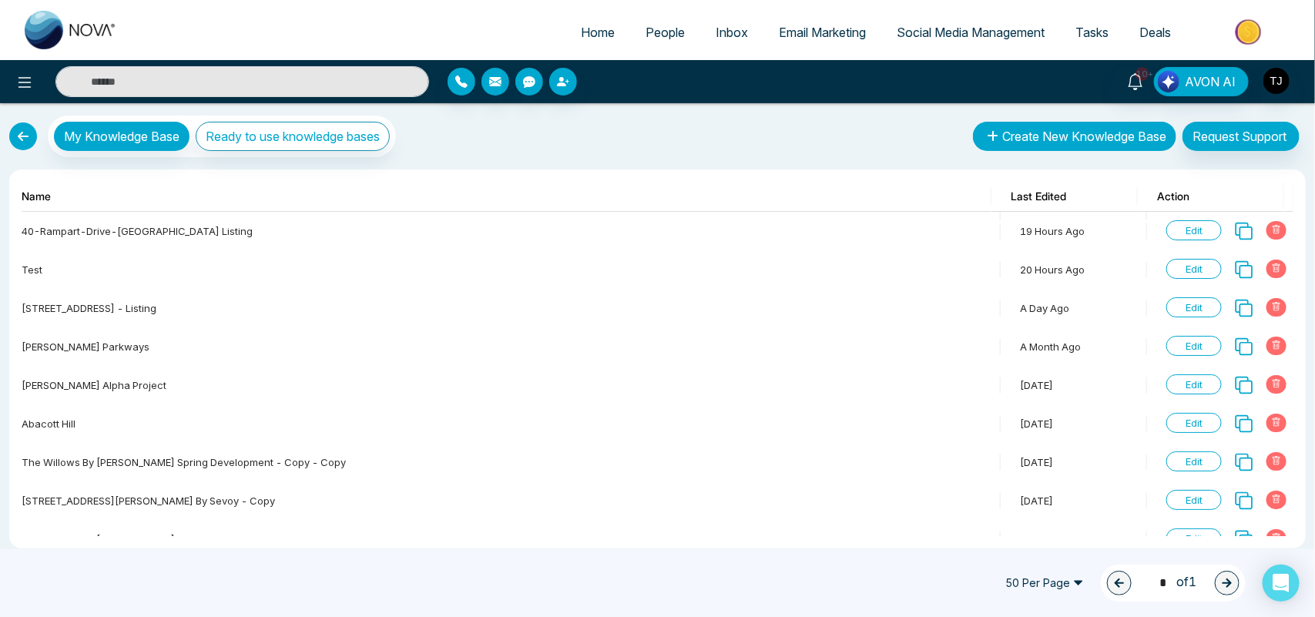
click at [1106, 135] on button "Create New Knowledge Base" at bounding box center [1074, 136] width 203 height 29
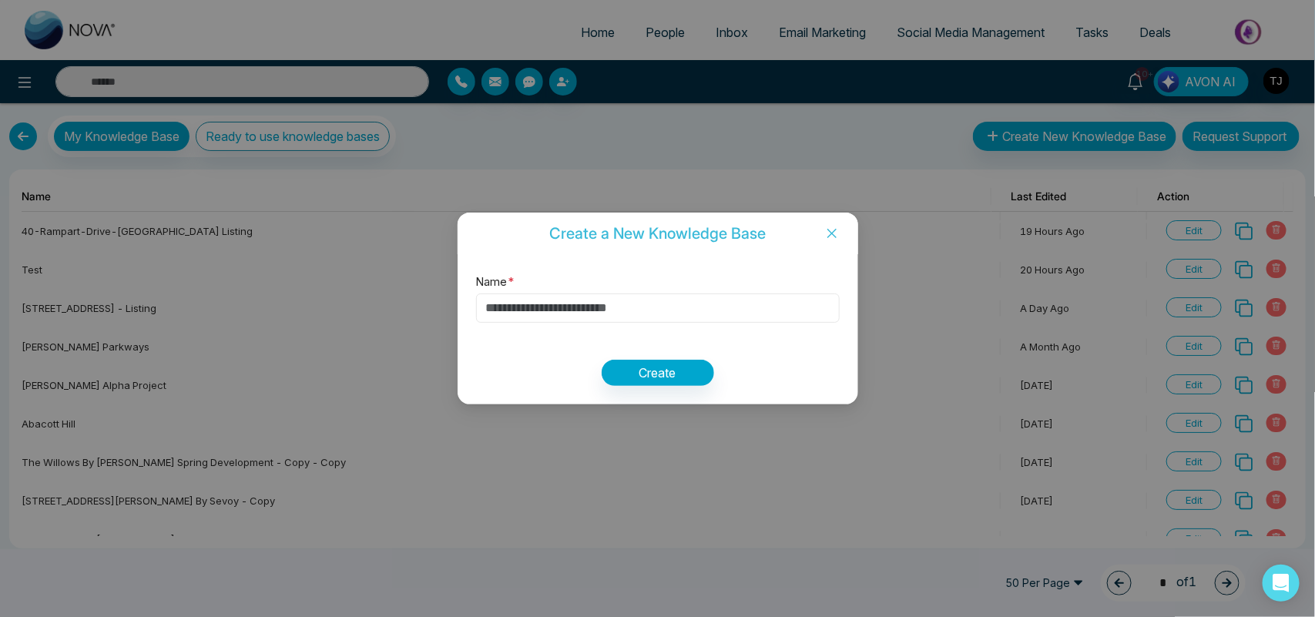
click at [640, 308] on input "Name *" at bounding box center [658, 307] width 364 height 29
type input "********"
click at [657, 378] on button "Create" at bounding box center [658, 373] width 112 height 26
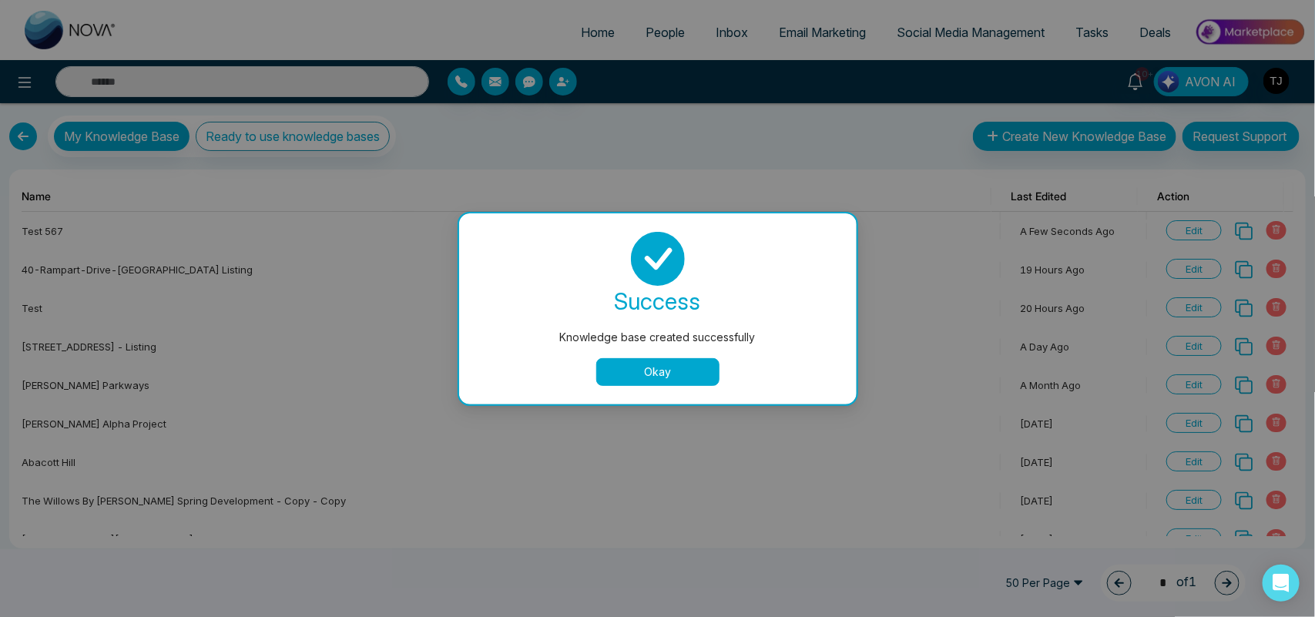
click at [661, 375] on button "Okay" at bounding box center [657, 372] width 123 height 28
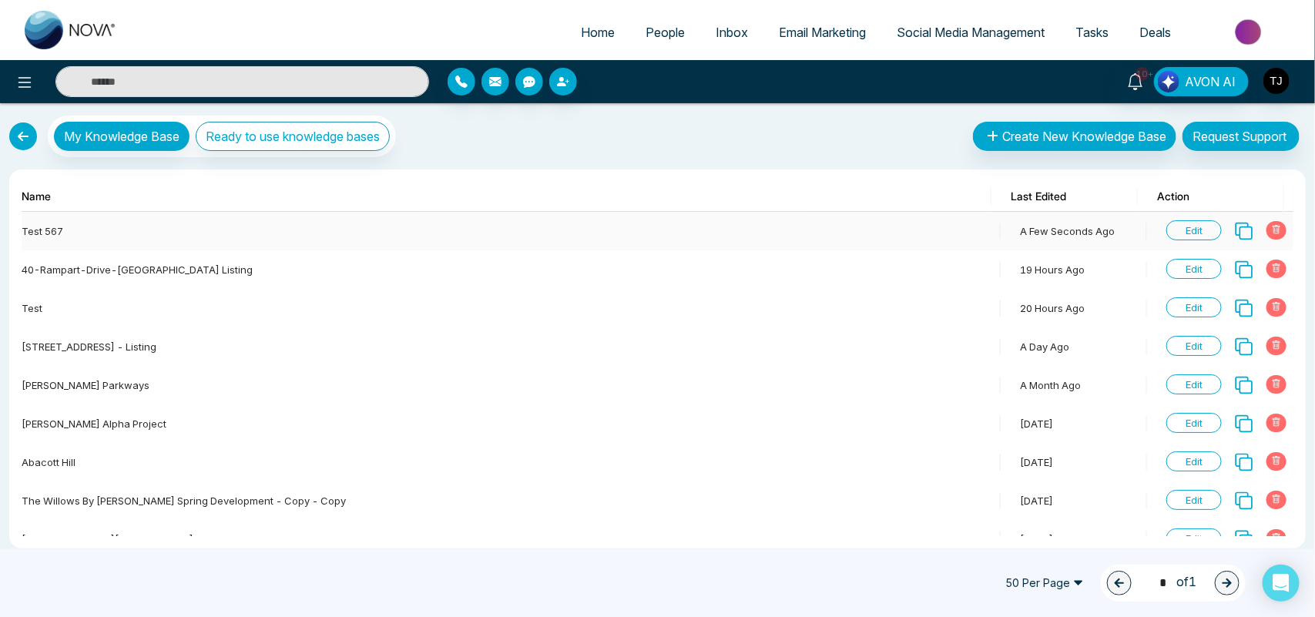
click at [1176, 224] on span "Edit" at bounding box center [1193, 230] width 55 height 20
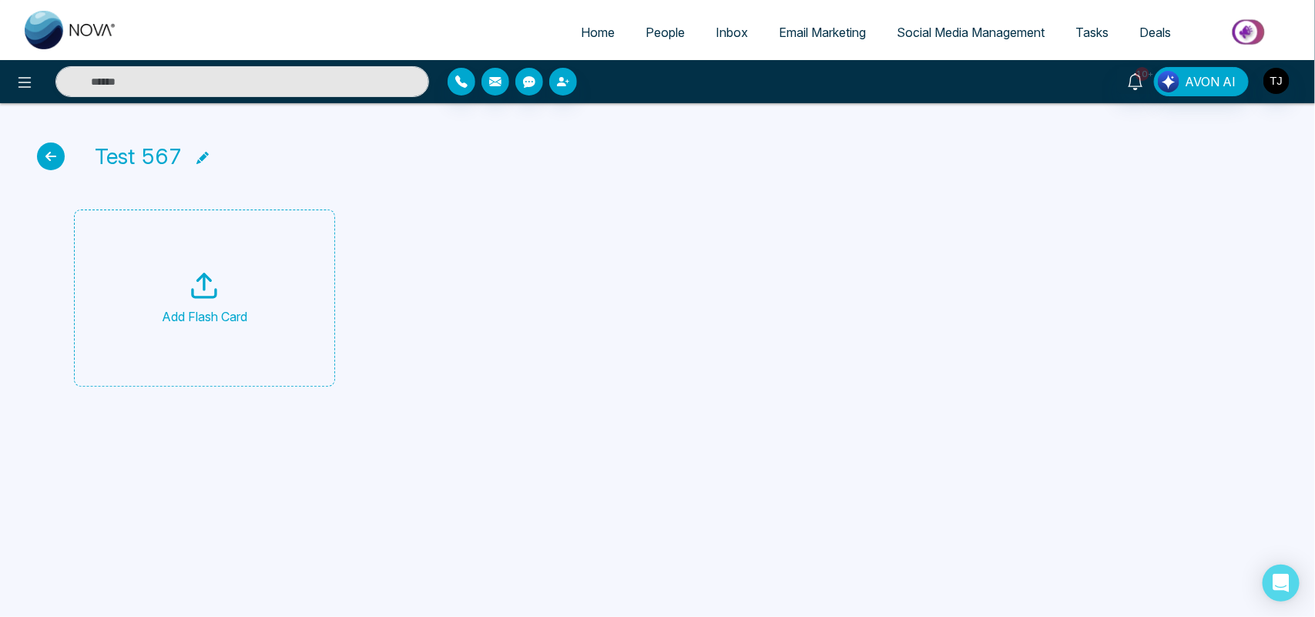
click at [227, 299] on div "Add Flash Card" at bounding box center [205, 297] width 86 height 55
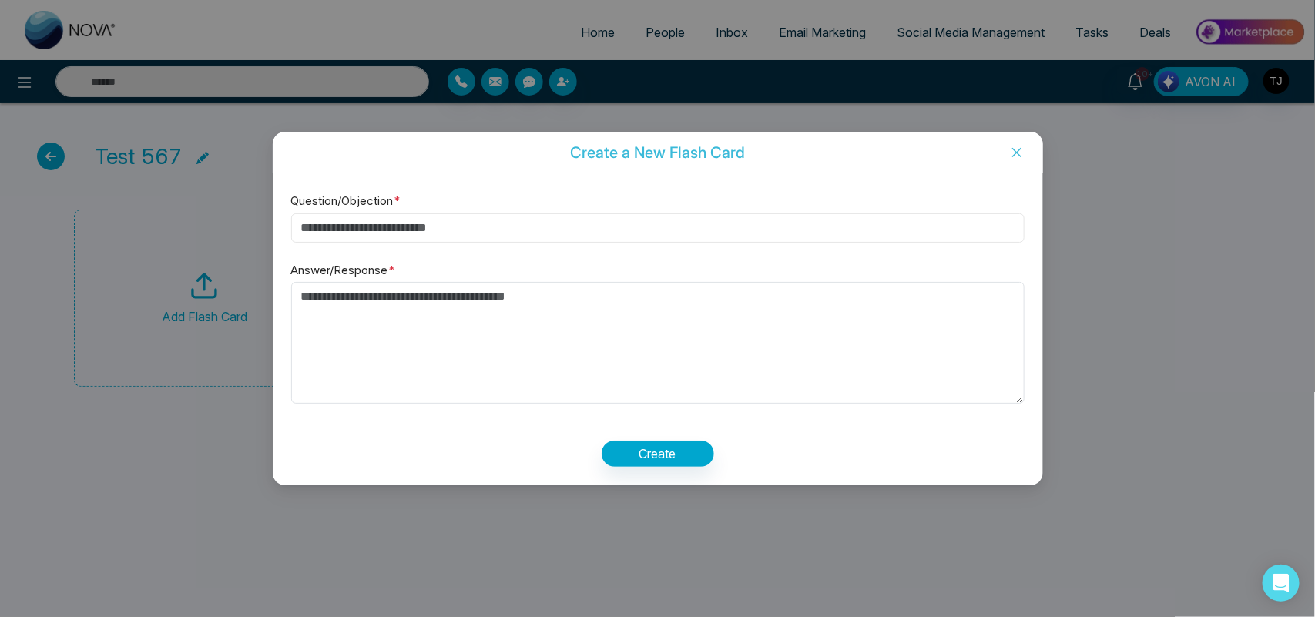
click at [540, 214] on input "Question/Objection *" at bounding box center [657, 227] width 733 height 29
click at [517, 331] on textarea "Answer/Response *" at bounding box center [657, 343] width 733 height 122
click at [1026, 153] on span "Close" at bounding box center [1017, 153] width 52 height 42
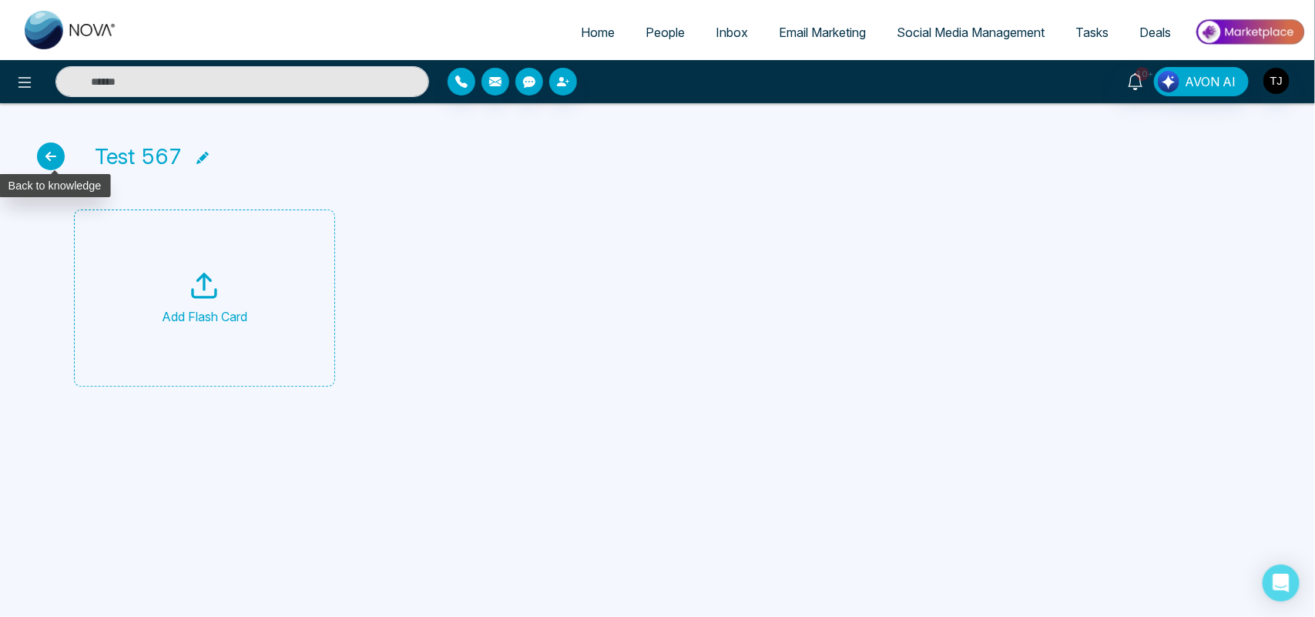
click at [46, 166] on icon at bounding box center [51, 157] width 28 height 28
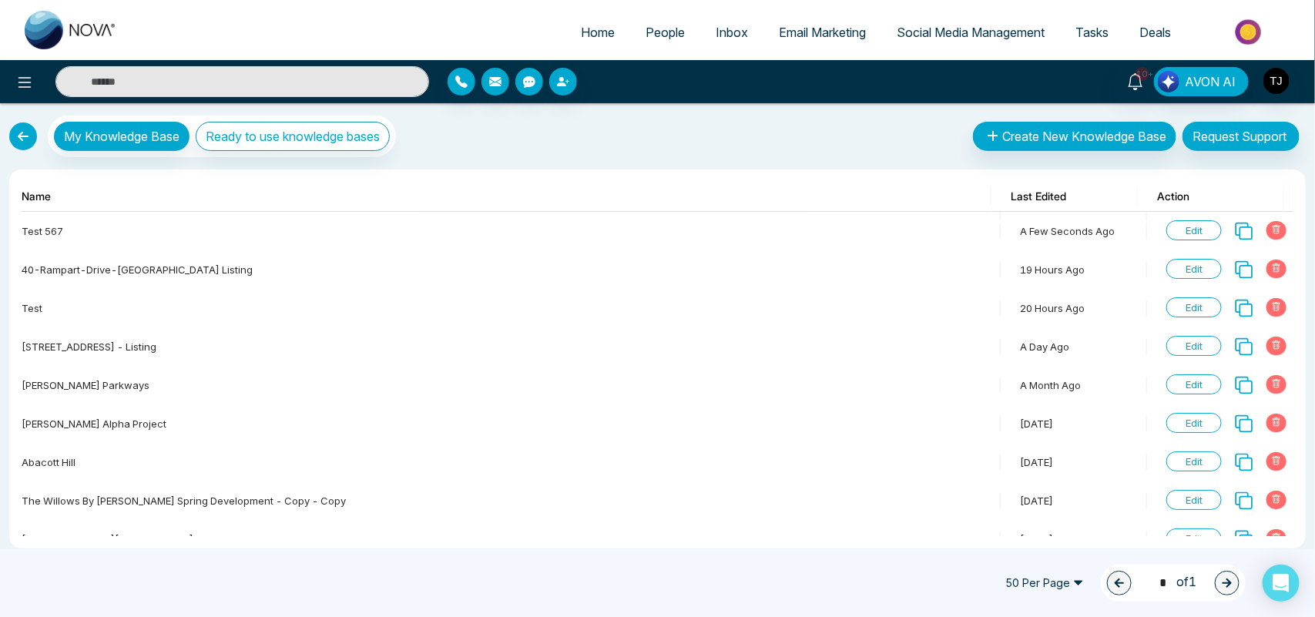
click at [17, 139] on link at bounding box center [23, 136] width 28 height 28
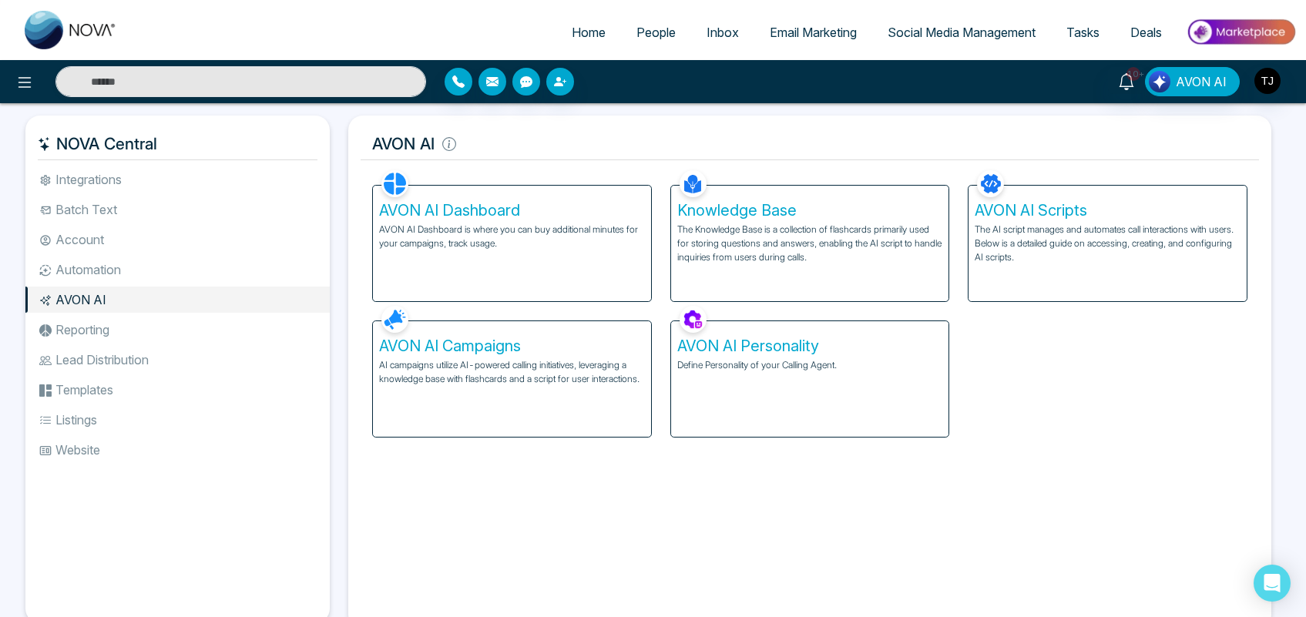
click at [1057, 224] on p "The AI script manages and automates call interactions with users. Below is a de…" at bounding box center [1107, 244] width 266 height 42
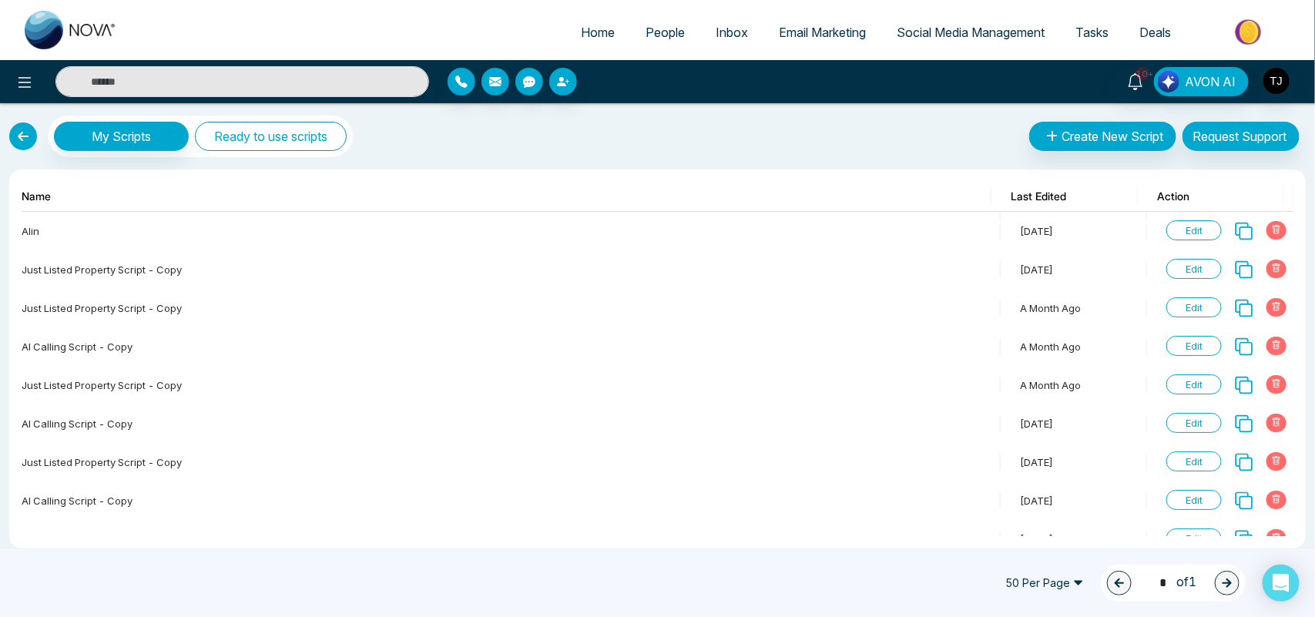
click at [305, 137] on button "Ready to use scripts" at bounding box center [271, 136] width 152 height 29
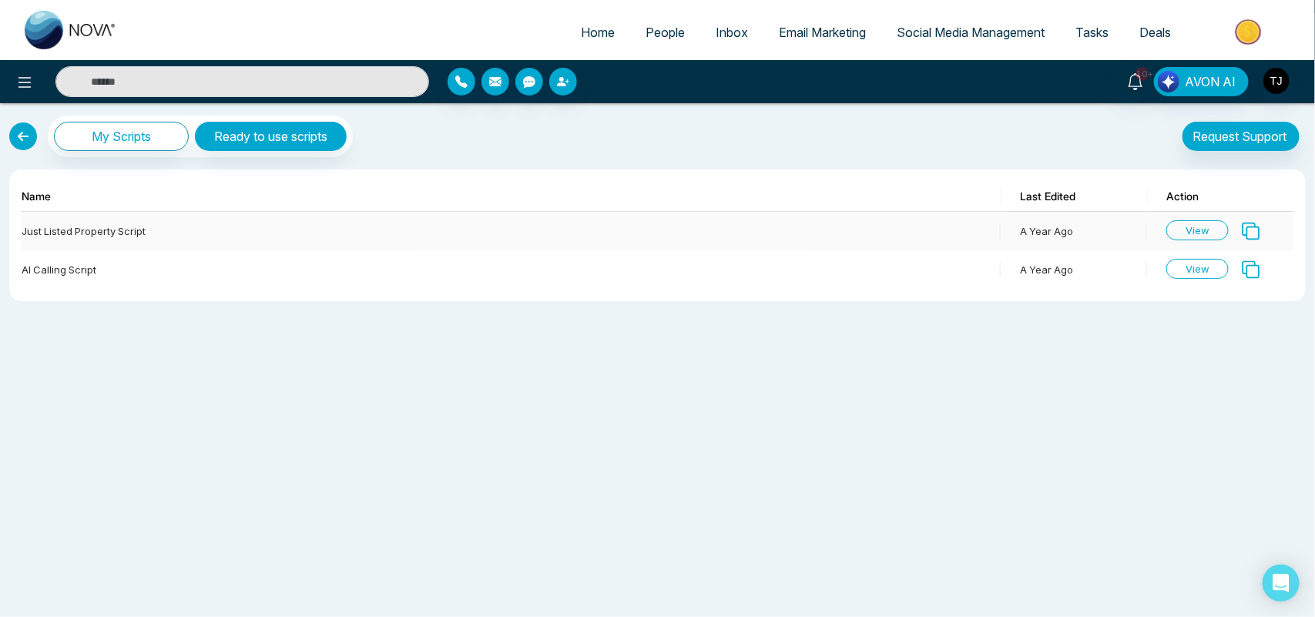
click at [1198, 231] on span "View" at bounding box center [1197, 230] width 62 height 20
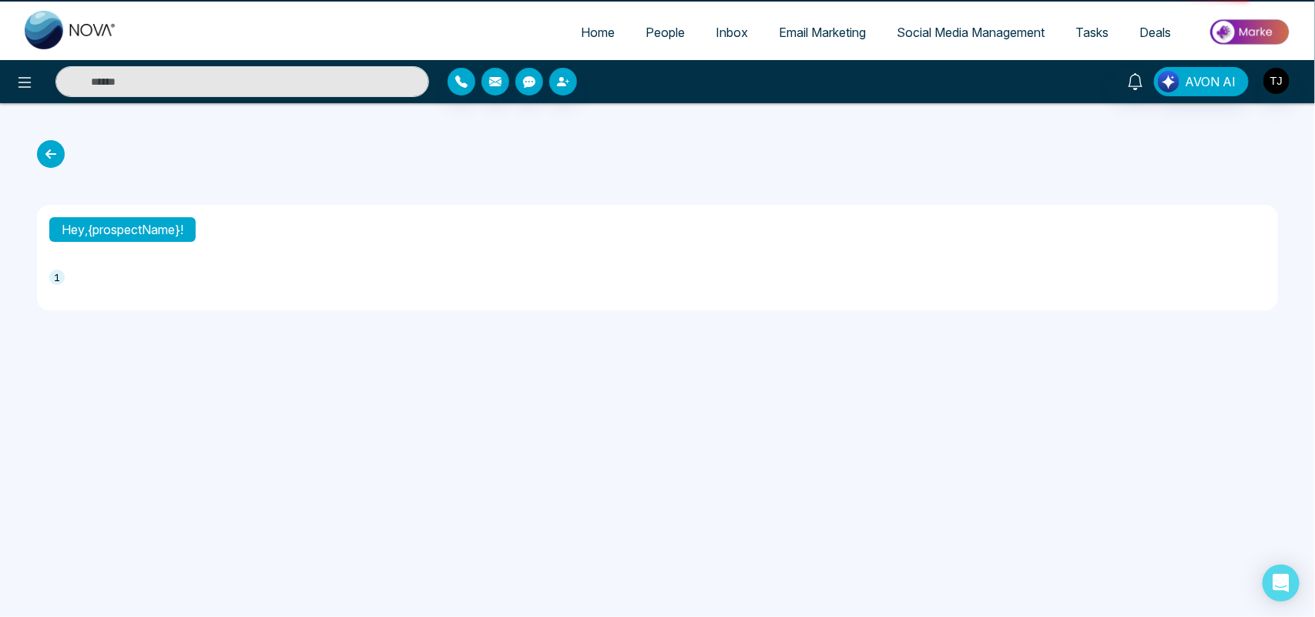
click at [1198, 231] on div "Hey, {prospectName}! 1" at bounding box center [657, 258] width 1241 height 106
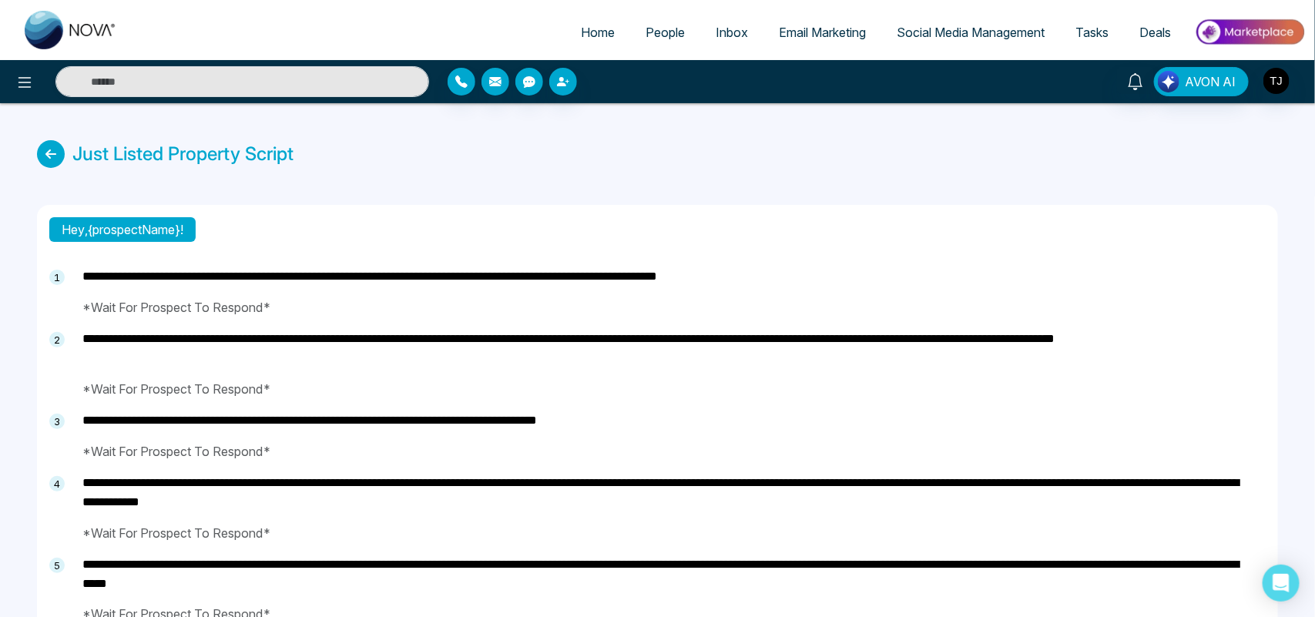
type textarea "**********"
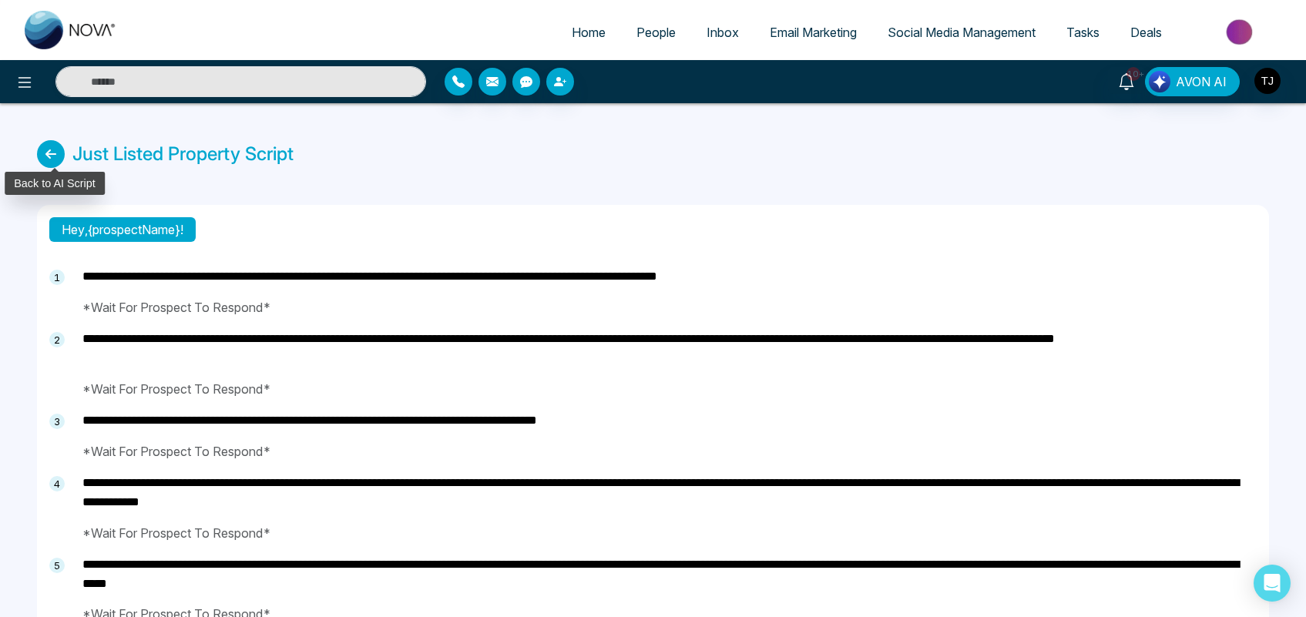
click at [39, 152] on icon at bounding box center [51, 154] width 28 height 28
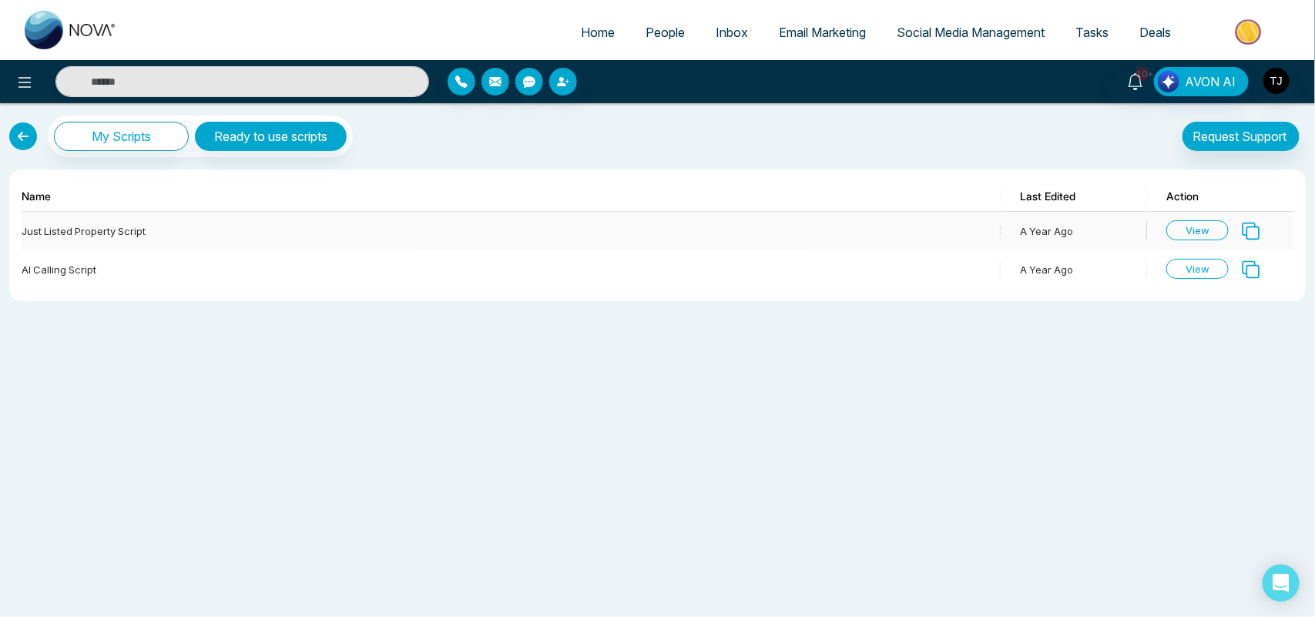
click at [1249, 228] on icon at bounding box center [1251, 232] width 18 height 18
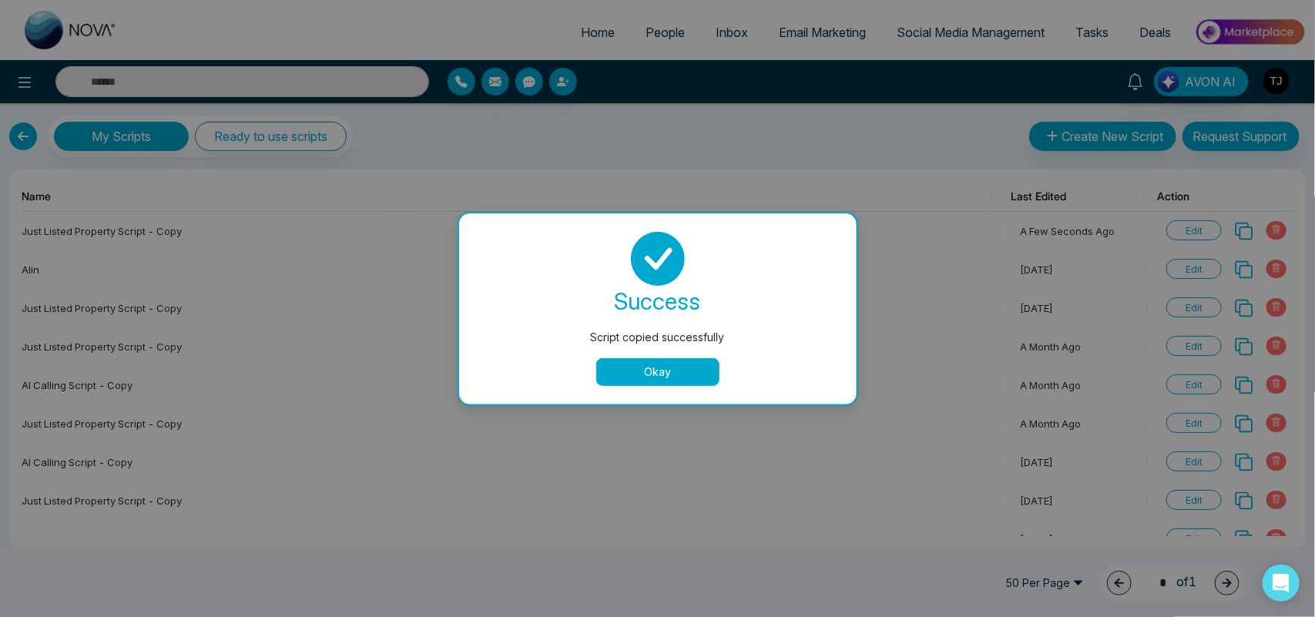
click at [663, 378] on button "Okay" at bounding box center [657, 372] width 123 height 28
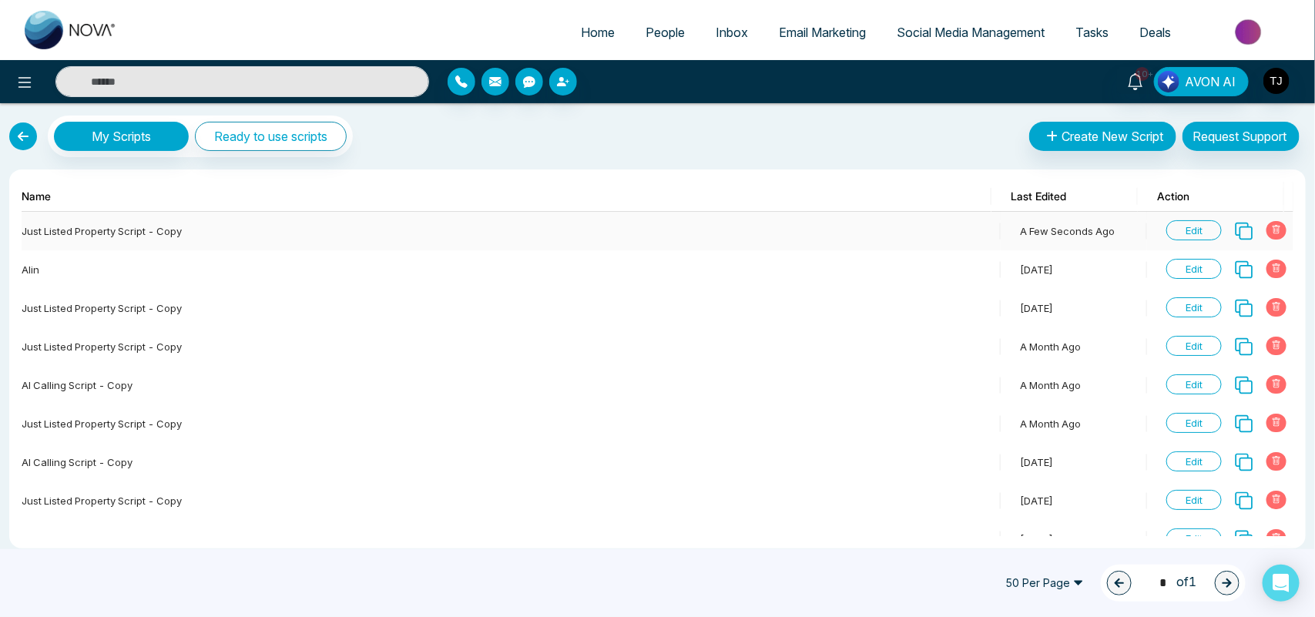
click at [1177, 227] on span "Edit" at bounding box center [1193, 230] width 55 height 20
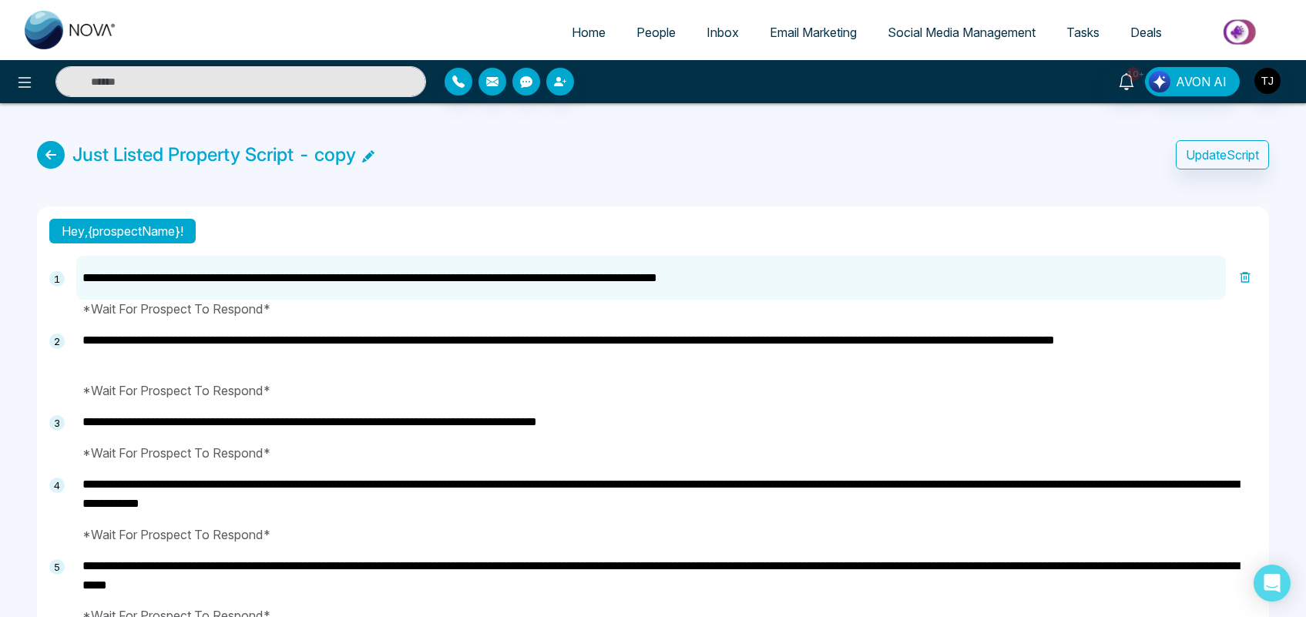
click at [815, 344] on textarea "**********" at bounding box center [666, 349] width 1180 height 63
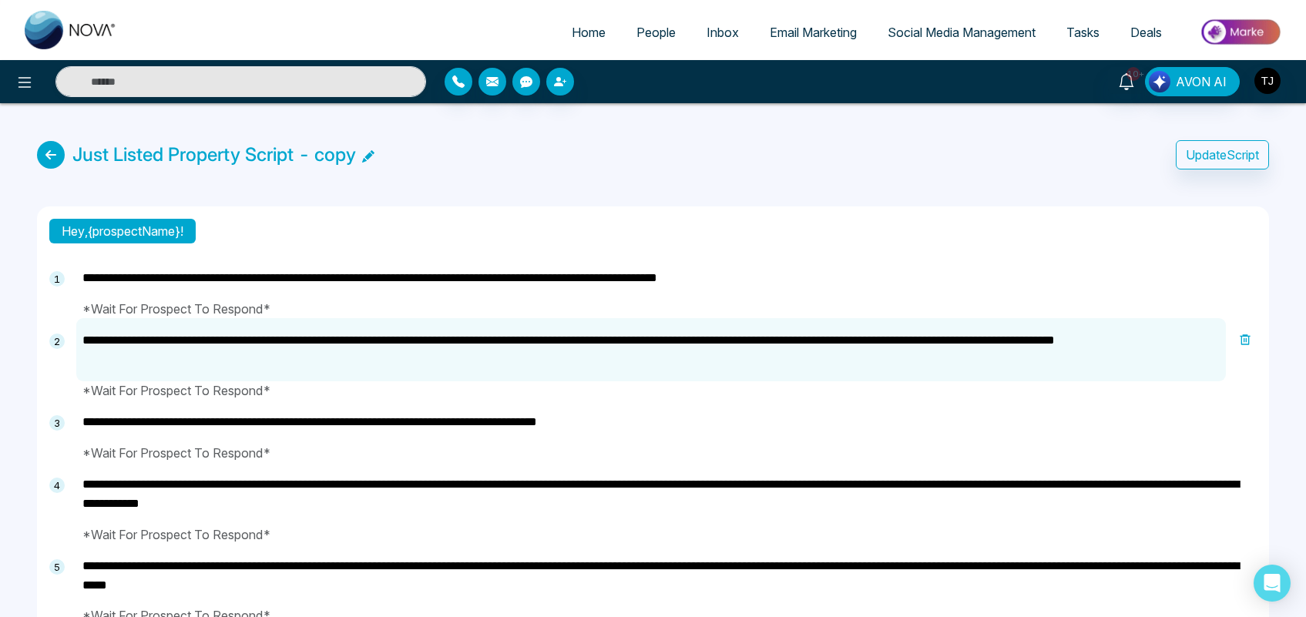
type textarea "**********"
click at [48, 158] on icon at bounding box center [51, 155] width 28 height 28
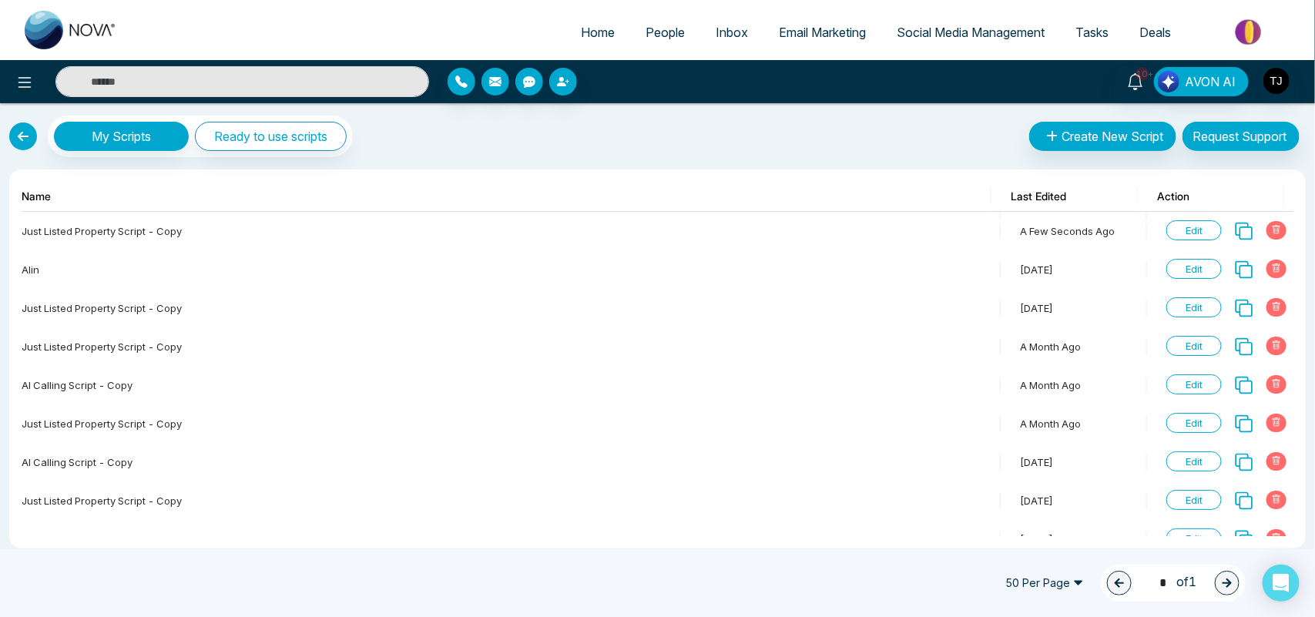
click at [21, 135] on link at bounding box center [23, 136] width 28 height 28
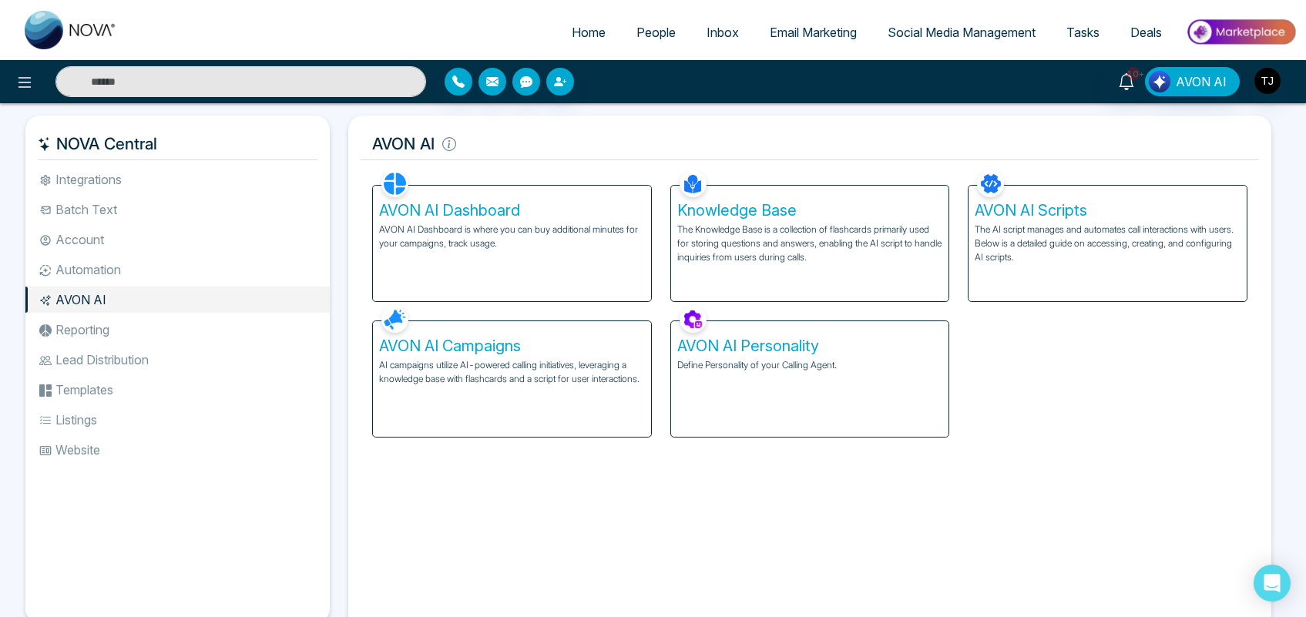
click at [733, 380] on div "AVON AI Personality Define Personality of your Calling Agent." at bounding box center [810, 379] width 278 height 116
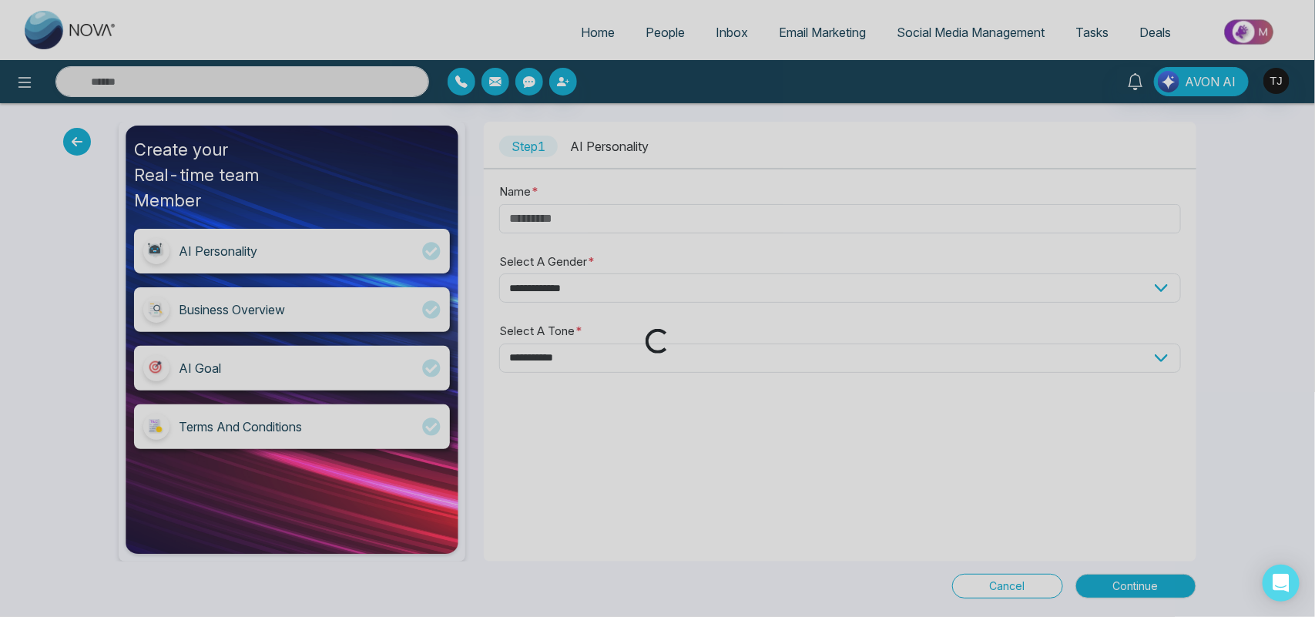
type input "*****"
select select "******"
select select "********"
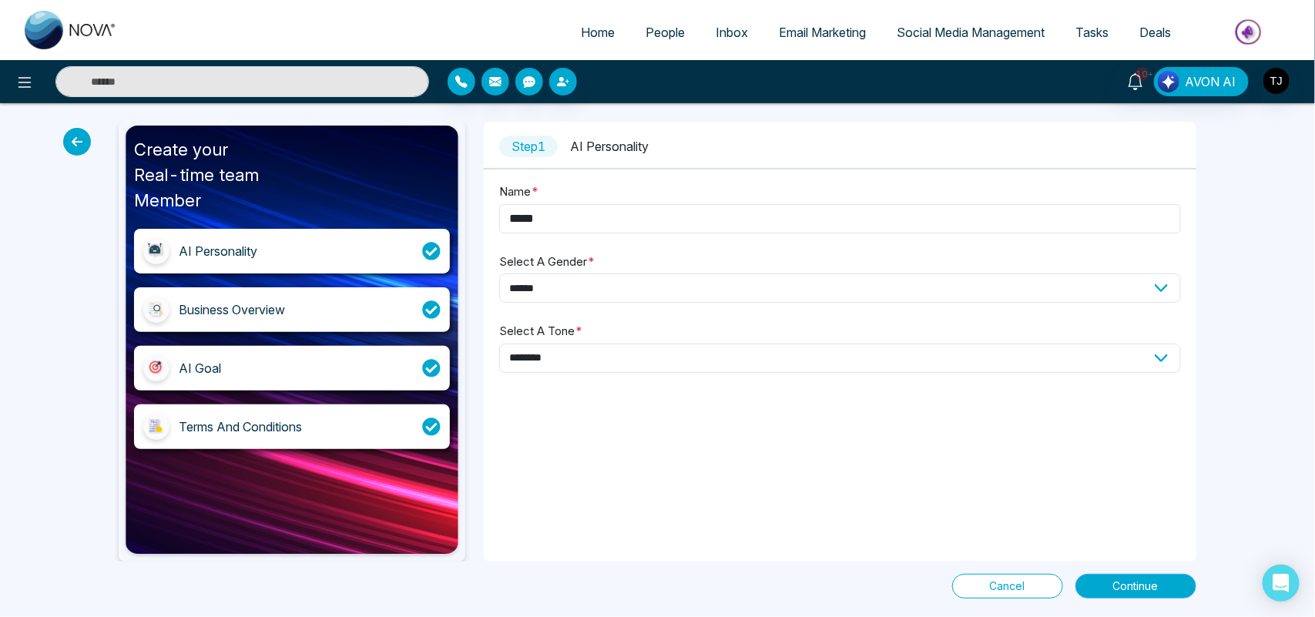
click at [1131, 585] on span "Continue" at bounding box center [1135, 586] width 45 height 17
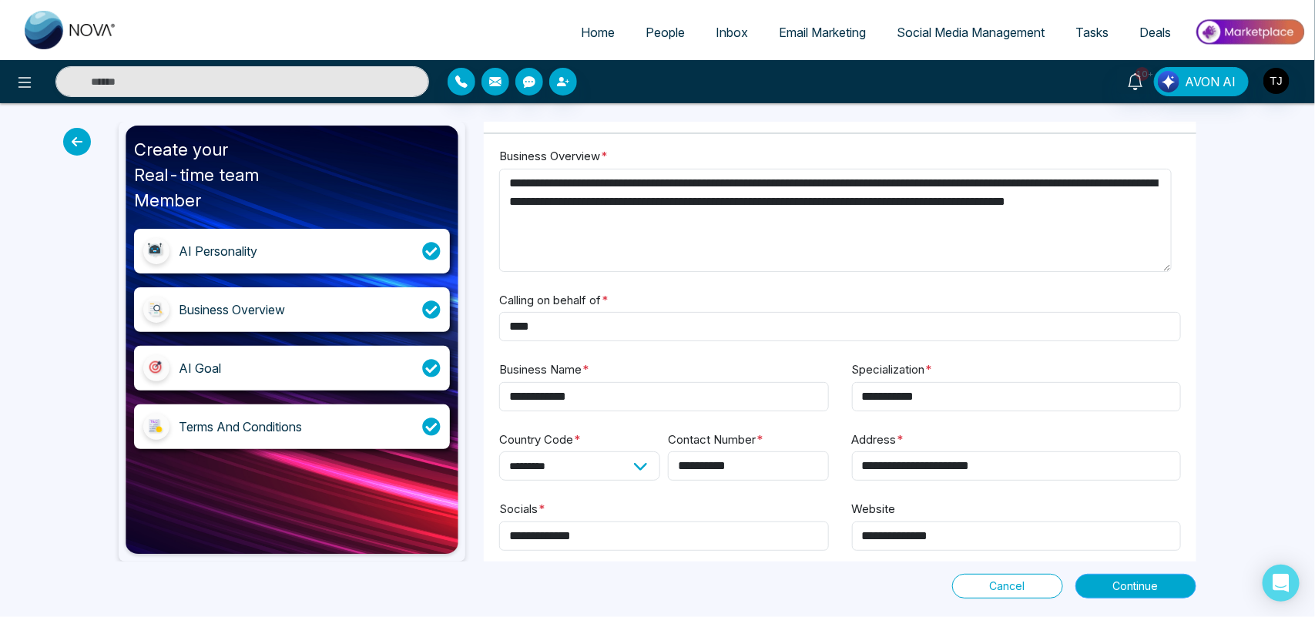
scroll to position [56, 0]
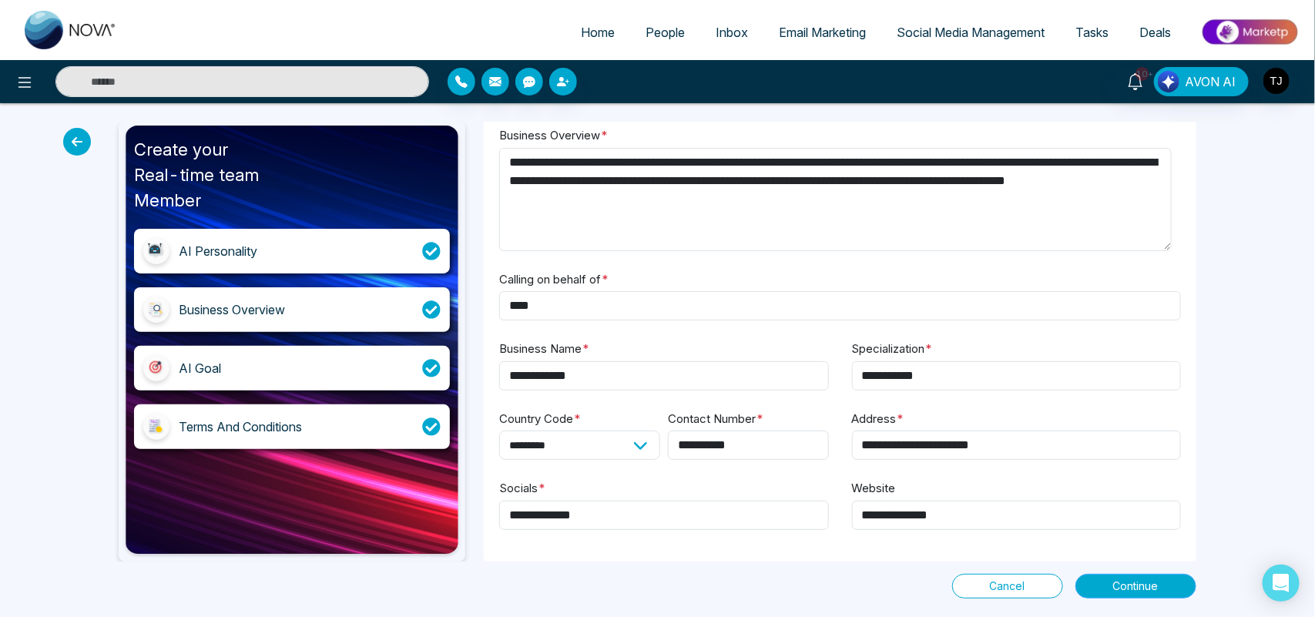
click at [1114, 587] on span "Continue" at bounding box center [1135, 586] width 45 height 17
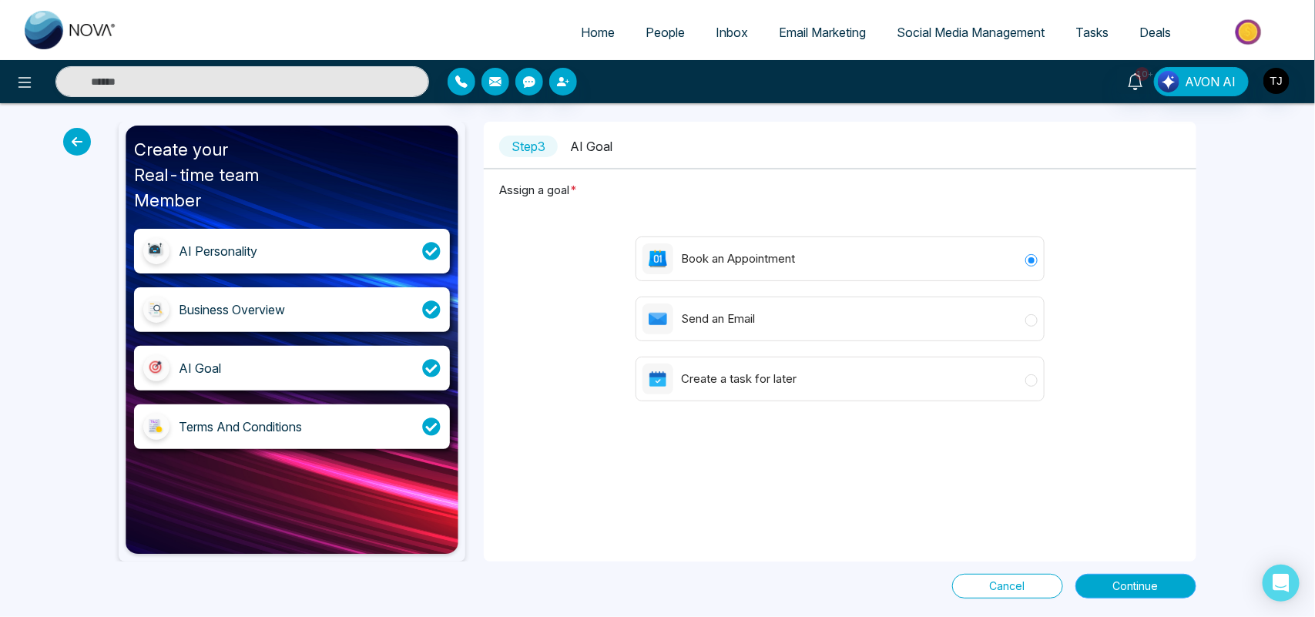
scroll to position [0, 0]
click at [1135, 594] on span "Continue" at bounding box center [1135, 586] width 45 height 17
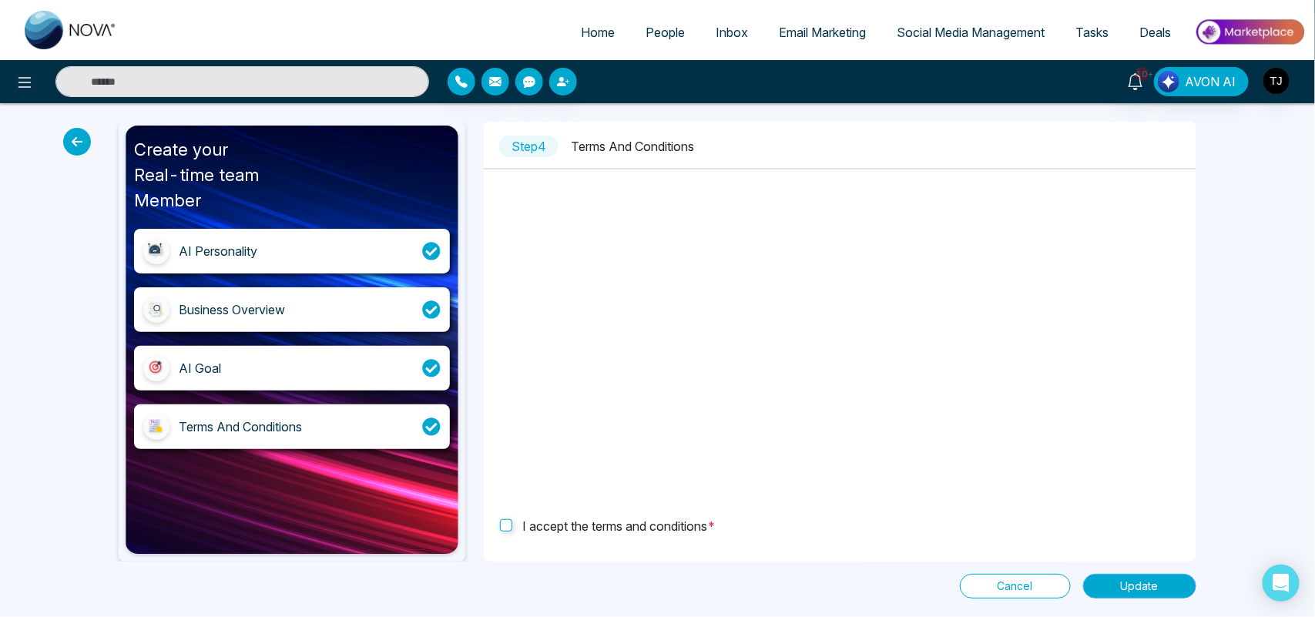
click at [1130, 587] on span "Update" at bounding box center [1140, 586] width 38 height 17
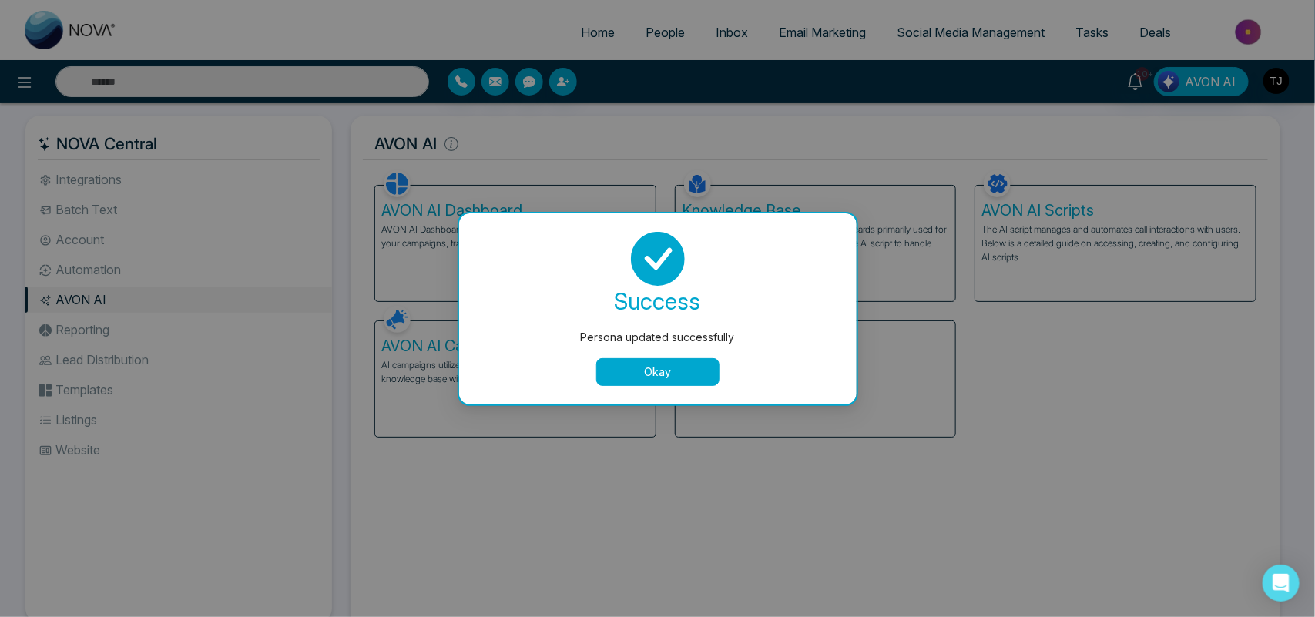
click at [702, 375] on button "Okay" at bounding box center [657, 372] width 123 height 28
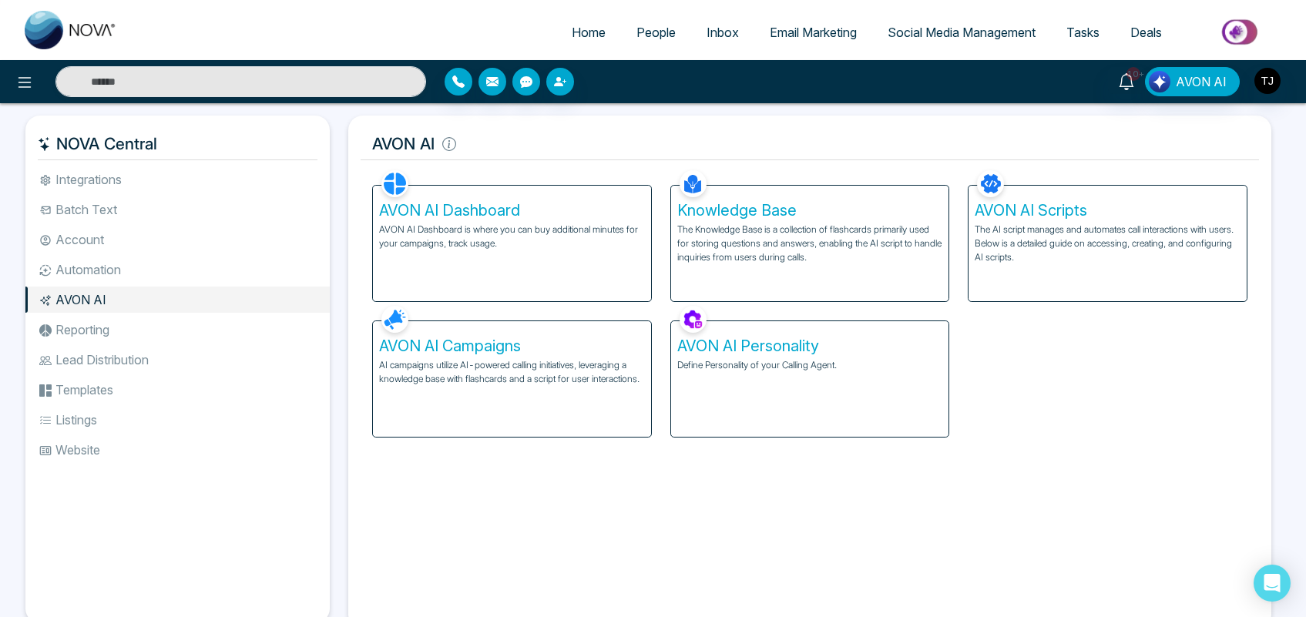
click at [480, 358] on p "AI campaigns utilize AI-powered calling initiatives, leveraging a knowledge bas…" at bounding box center [512, 372] width 266 height 28
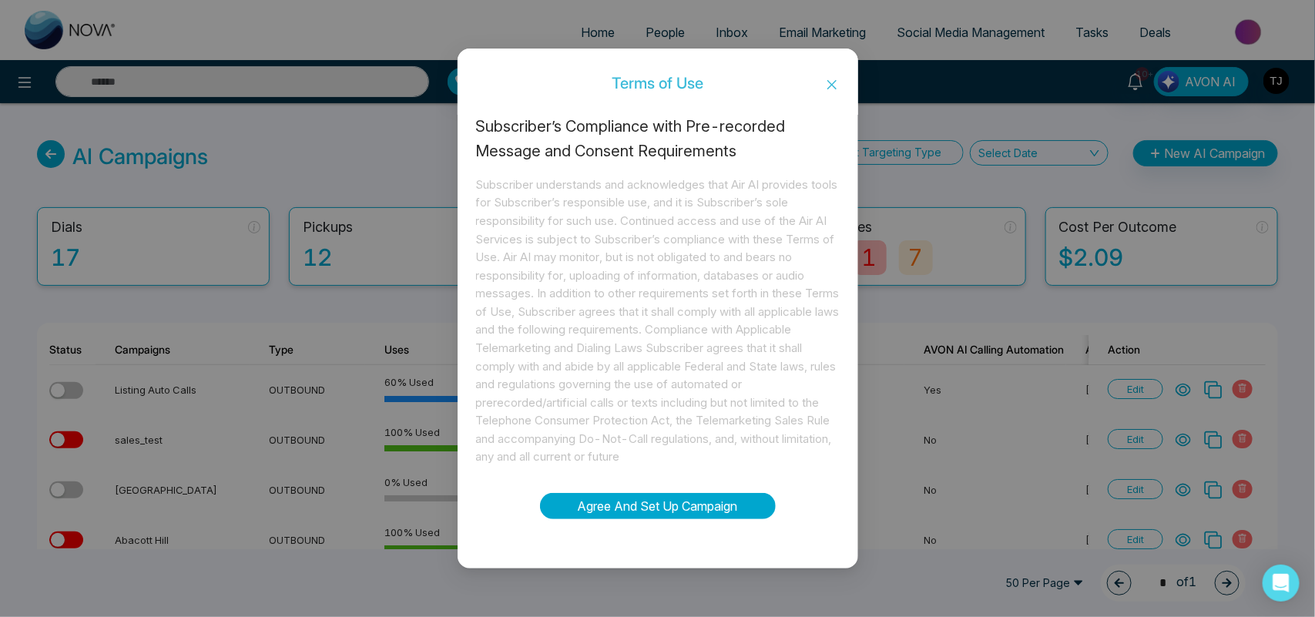
click at [679, 513] on button "Agree And Set Up Campaign" at bounding box center [658, 506] width 236 height 26
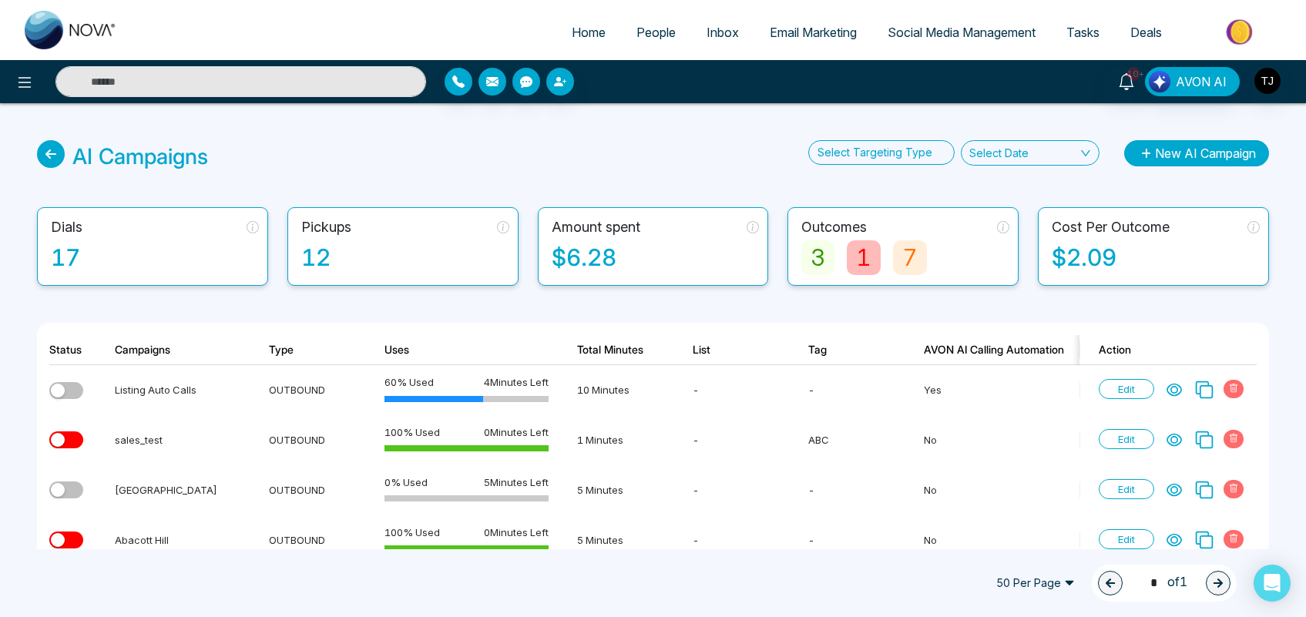
click at [1181, 155] on button "New AI Campaign" at bounding box center [1196, 153] width 145 height 26
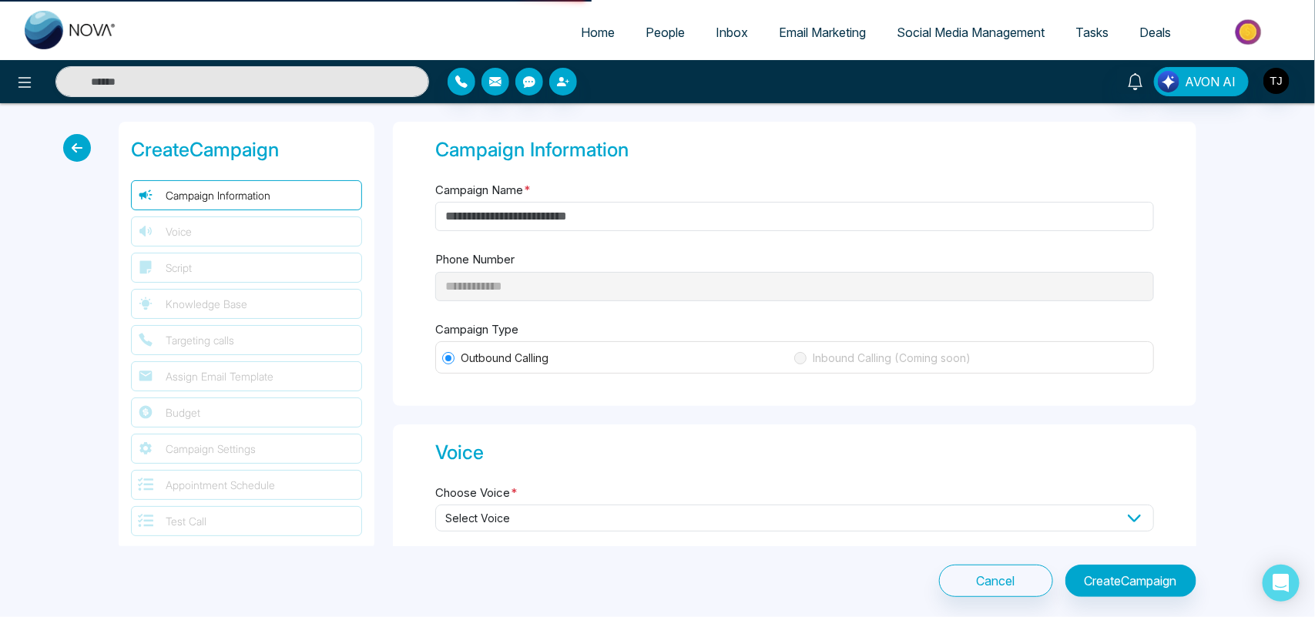
type input "**********"
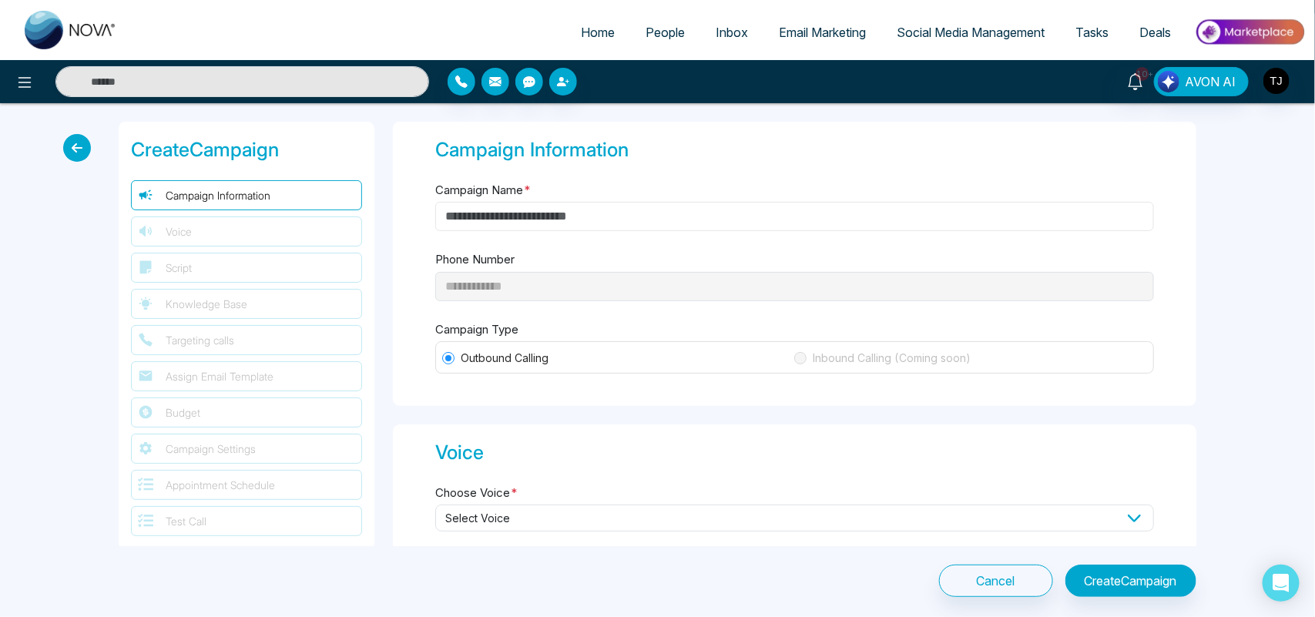
click at [670, 217] on input "Campaign Name *" at bounding box center [794, 216] width 719 height 29
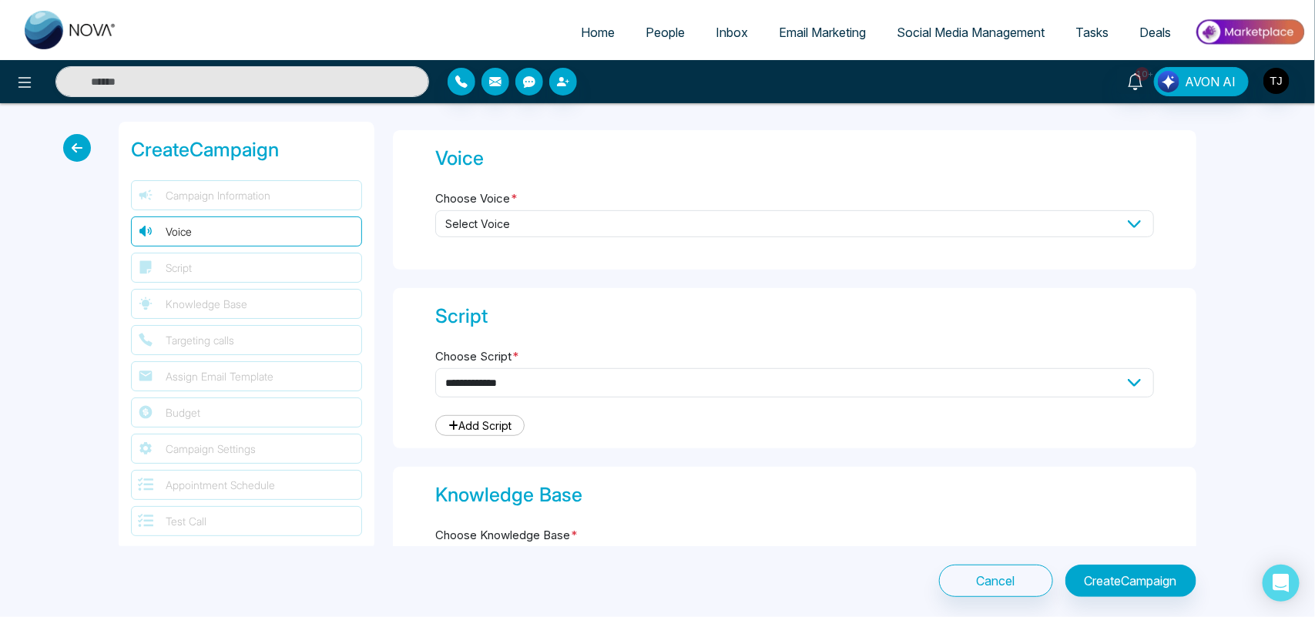
scroll to position [312, 0]
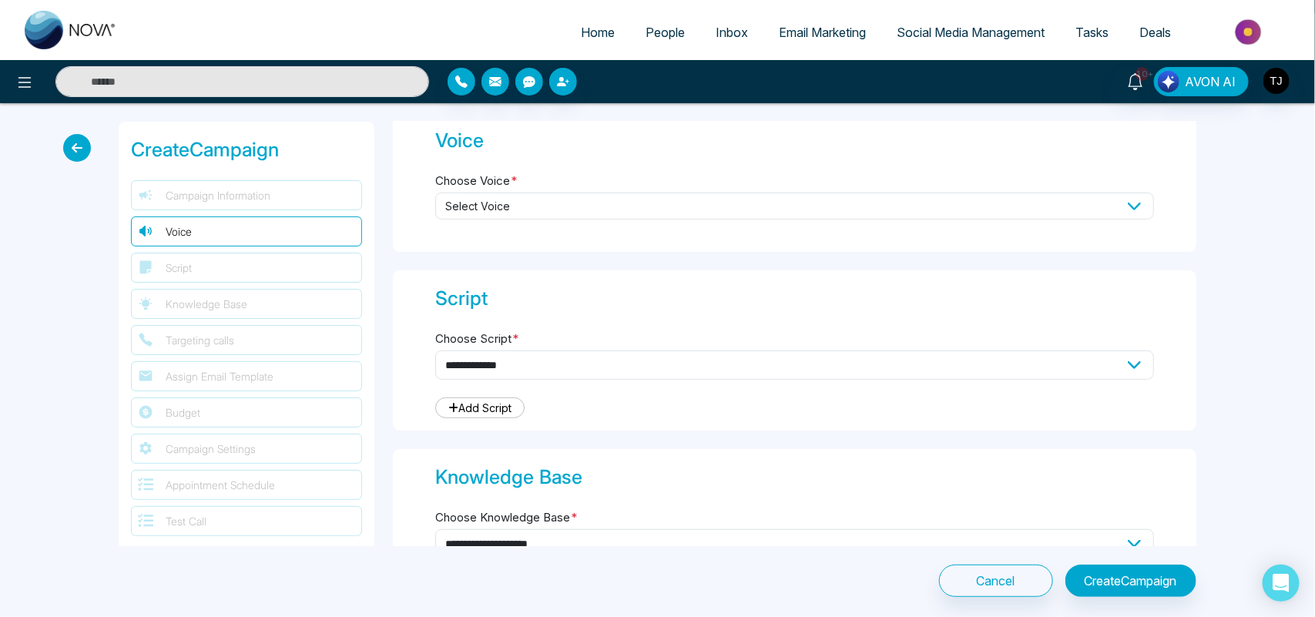
type input "*****"
click at [1006, 206] on span "Select Voice" at bounding box center [794, 206] width 719 height 27
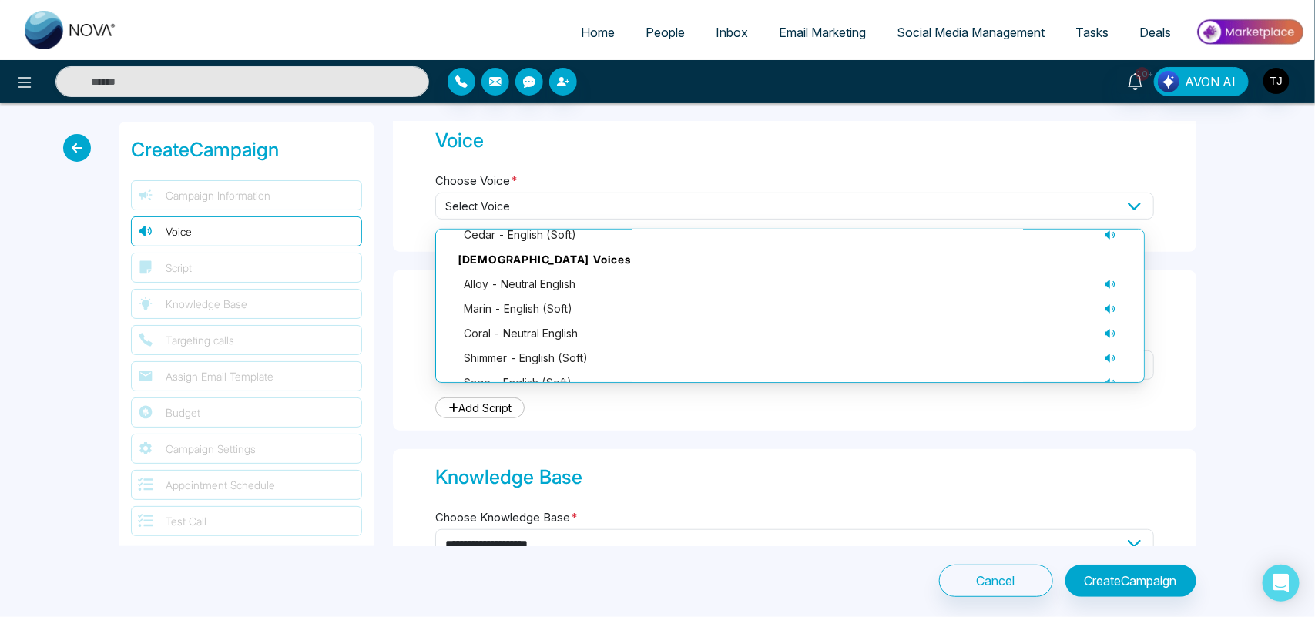
scroll to position [155, 0]
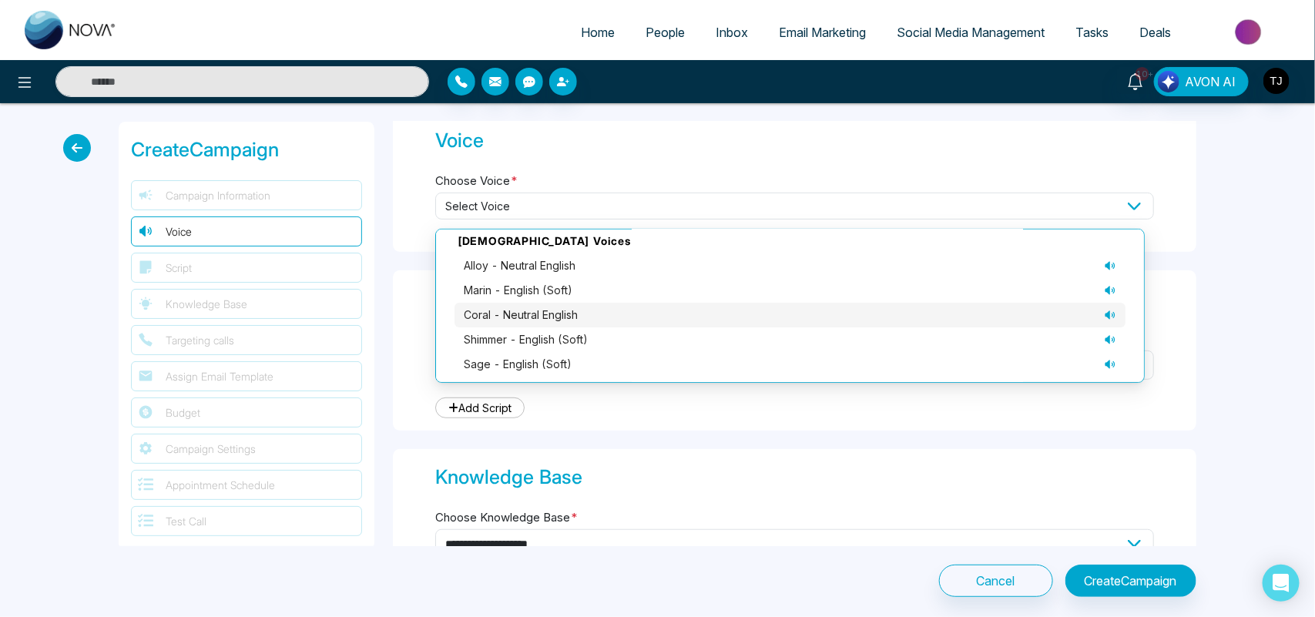
click at [959, 308] on div "coral - neutral English" at bounding box center [790, 315] width 652 height 17
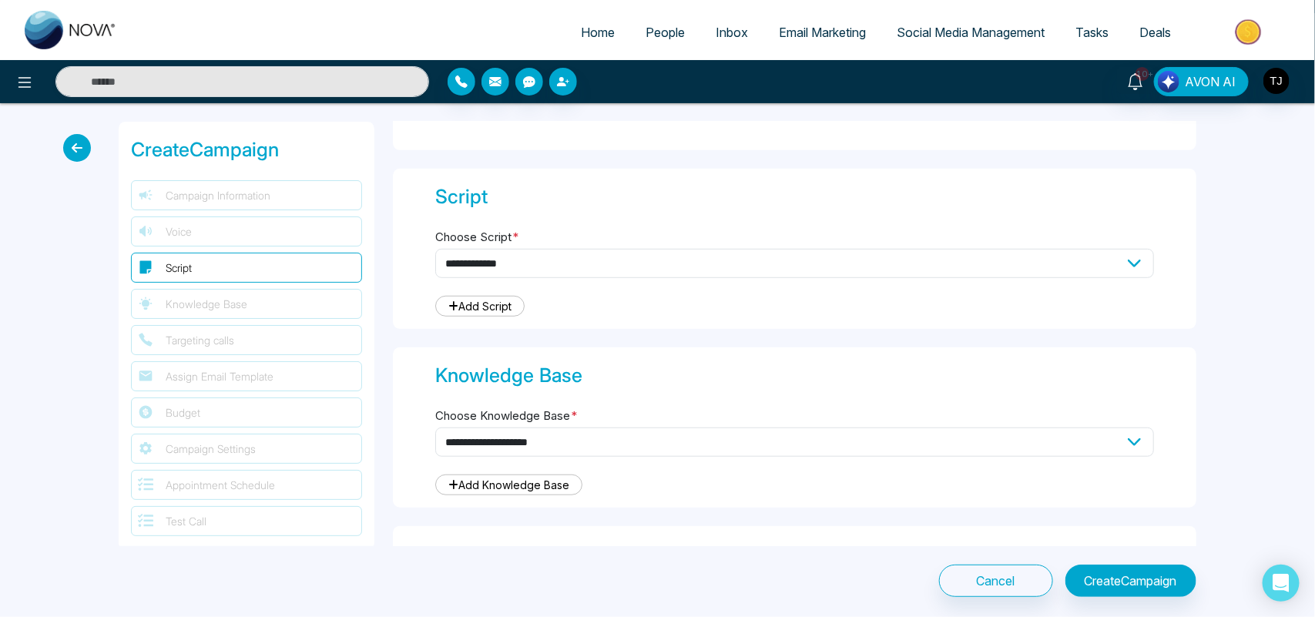
scroll to position [516, 0]
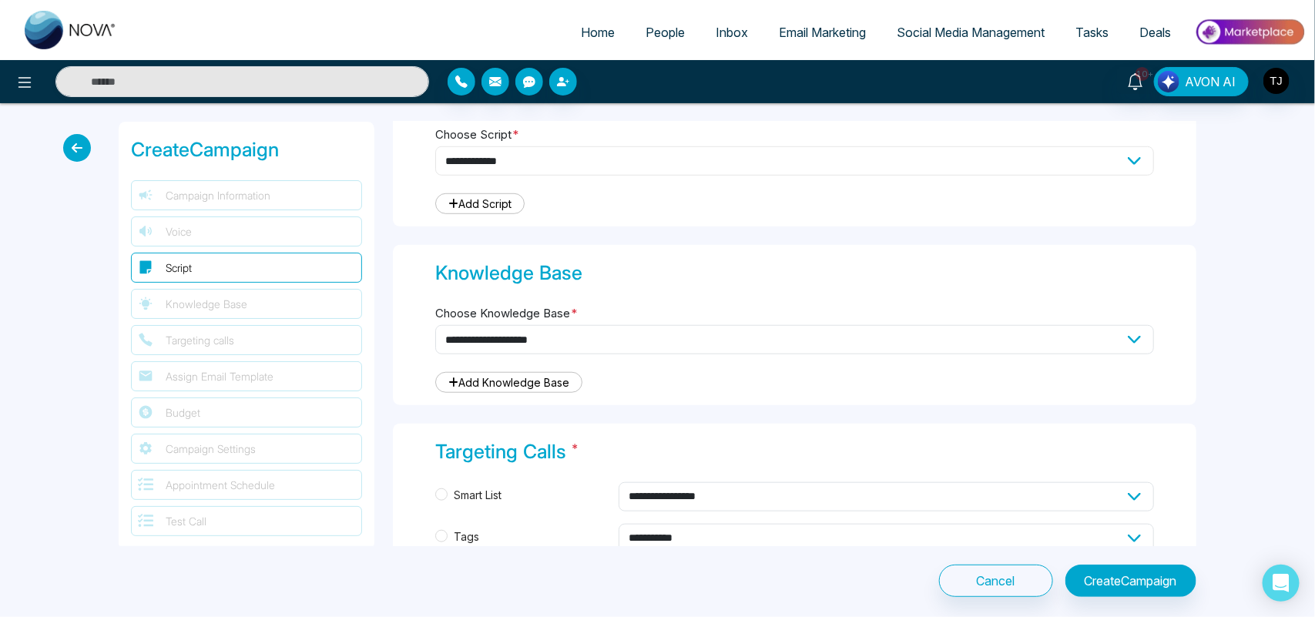
click at [934, 167] on select "**********" at bounding box center [794, 160] width 719 height 29
select select "***"
click at [435, 146] on select "**********" at bounding box center [794, 160] width 719 height 29
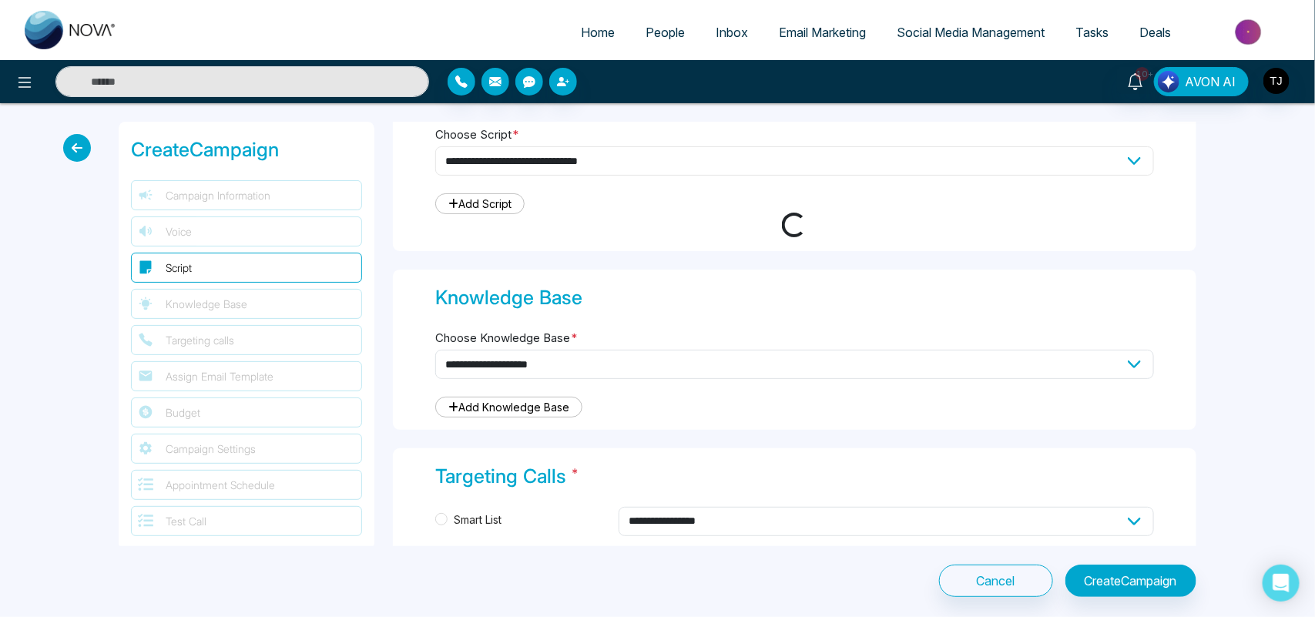
type textarea "**********"
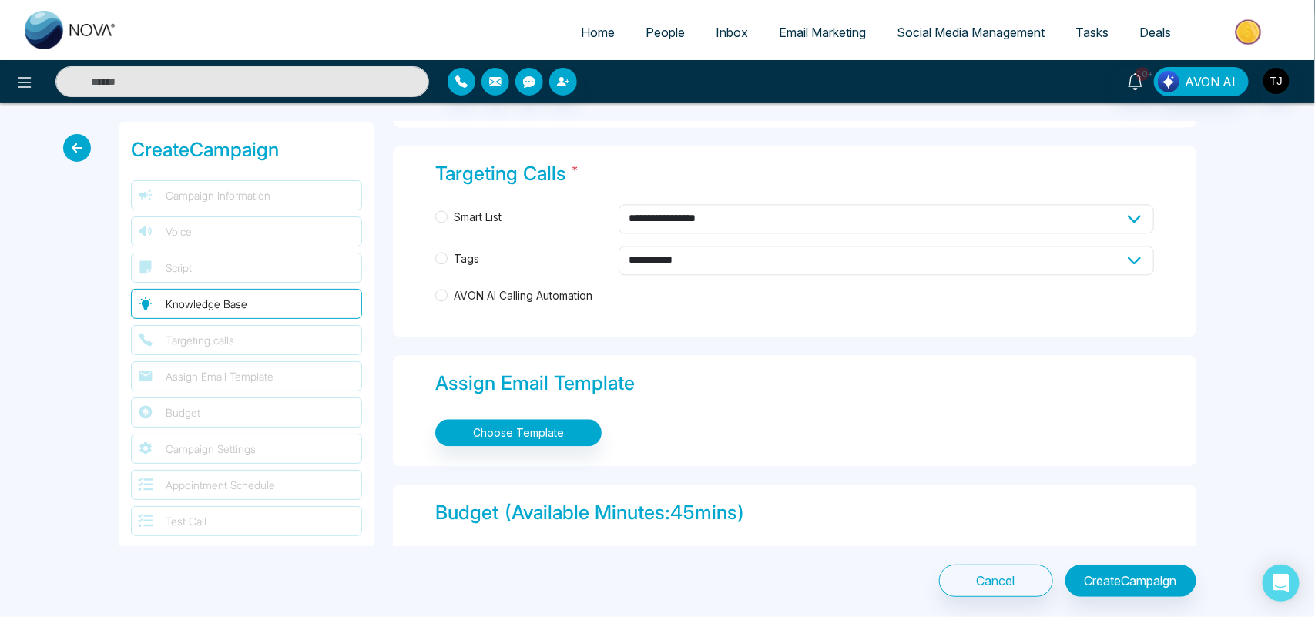
scroll to position [1273, 0]
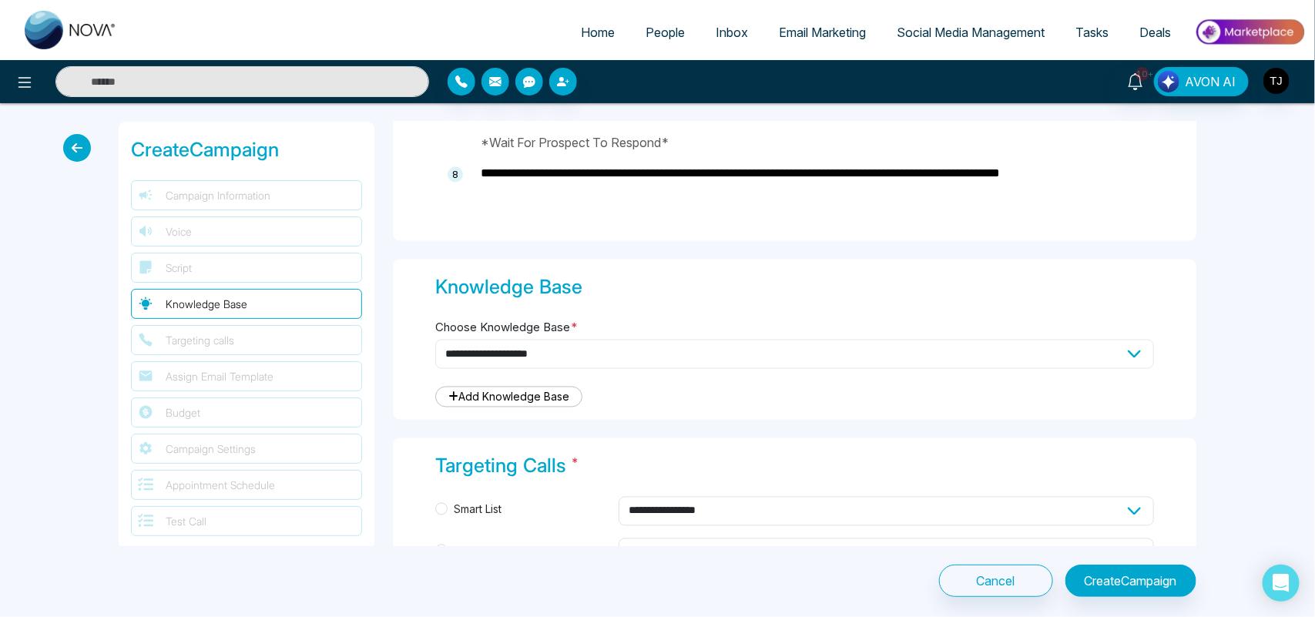
click at [909, 358] on select "**********" at bounding box center [794, 354] width 719 height 29
select select "***"
click at [435, 340] on select "**********" at bounding box center [794, 354] width 719 height 29
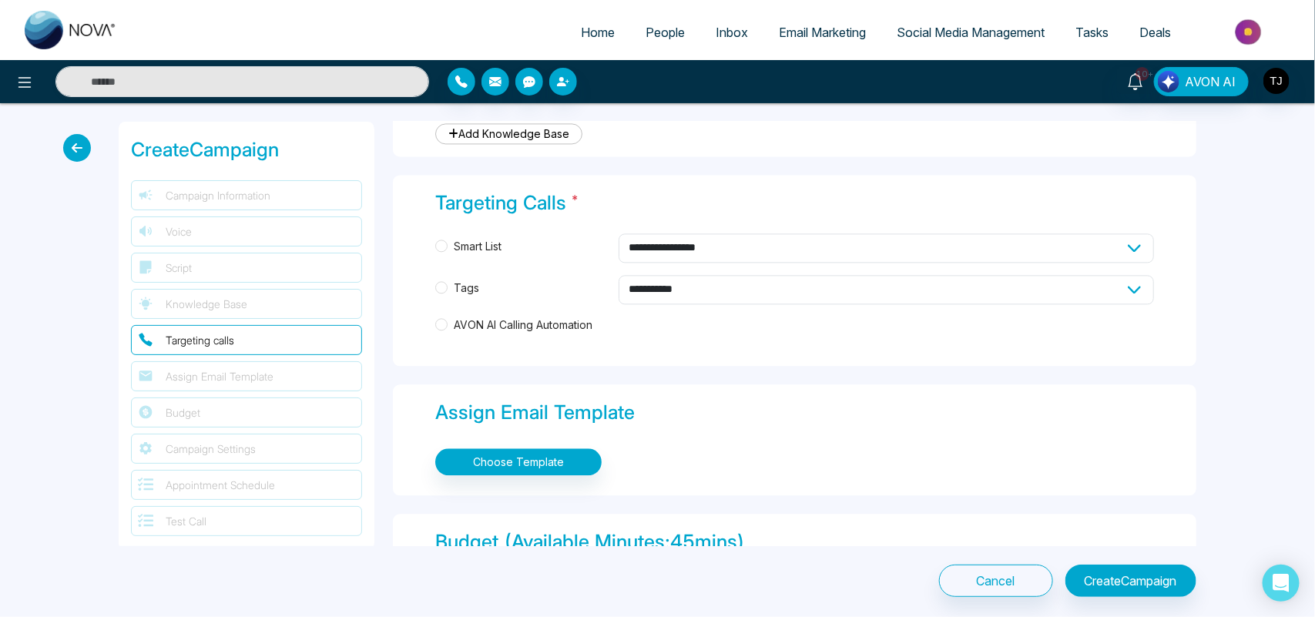
scroll to position [1552, 0]
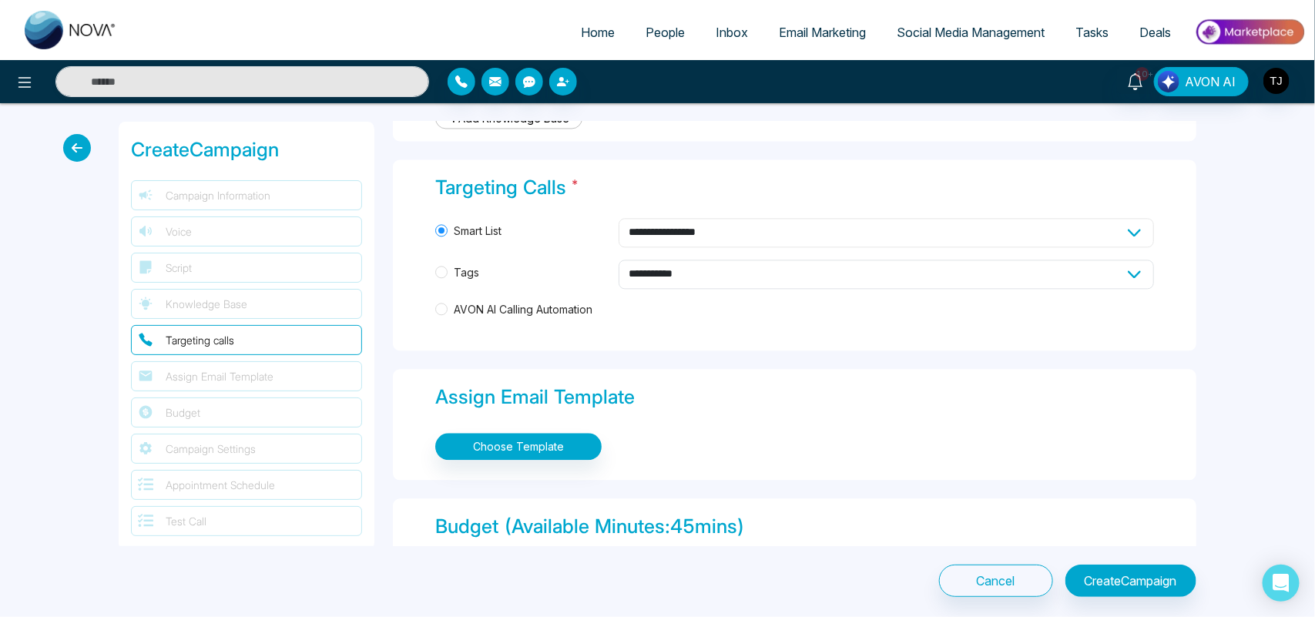
click at [676, 225] on select "**********" at bounding box center [886, 232] width 535 height 29
select select "****"
click at [619, 218] on select "**********" at bounding box center [886, 232] width 535 height 29
click at [637, 274] on select "**********" at bounding box center [886, 274] width 535 height 29
select select "*****"
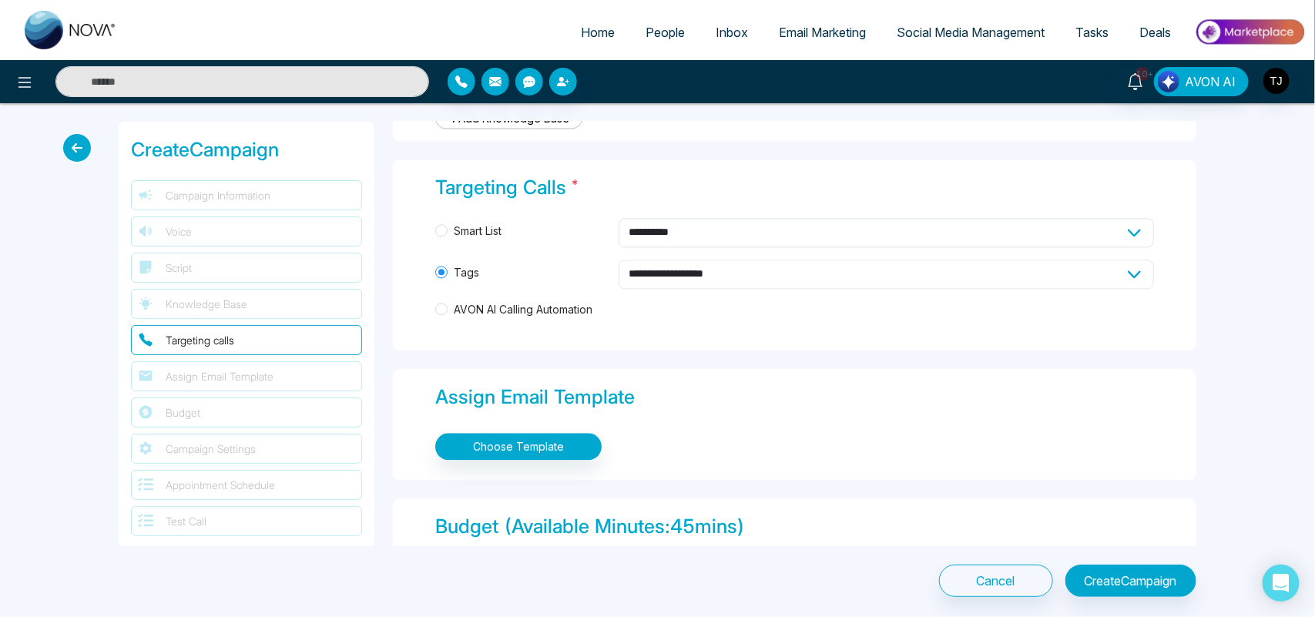
click at [619, 260] on select "**********" at bounding box center [886, 274] width 535 height 29
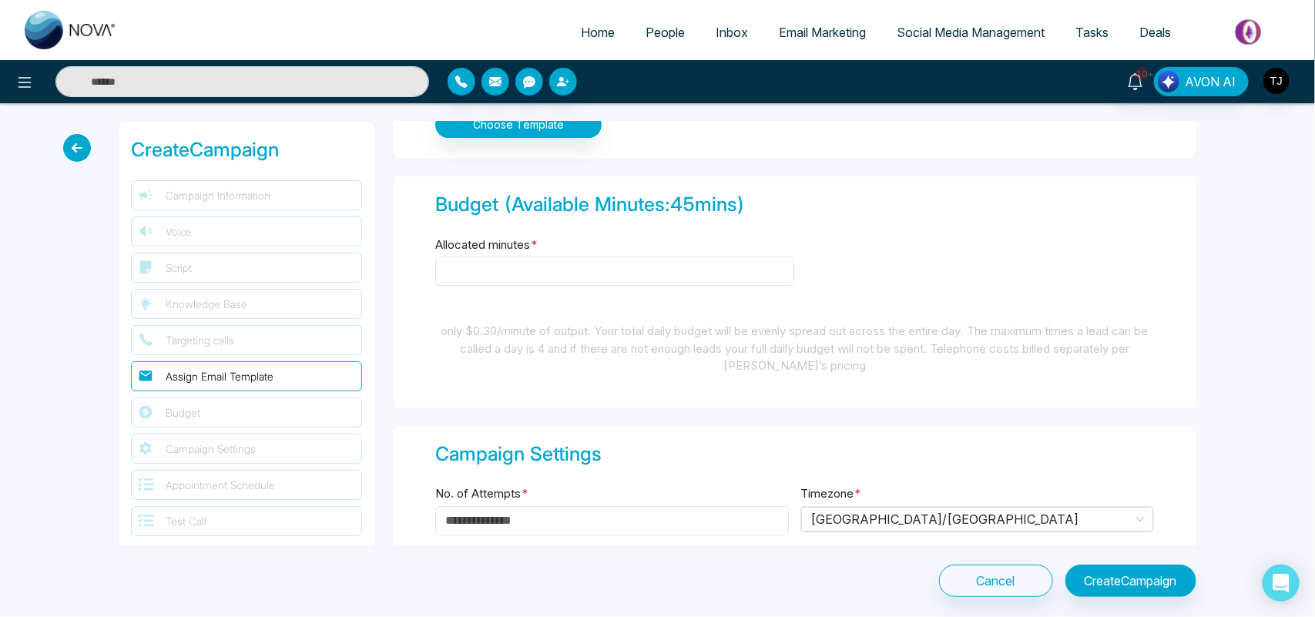
scroll to position [1890, 0]
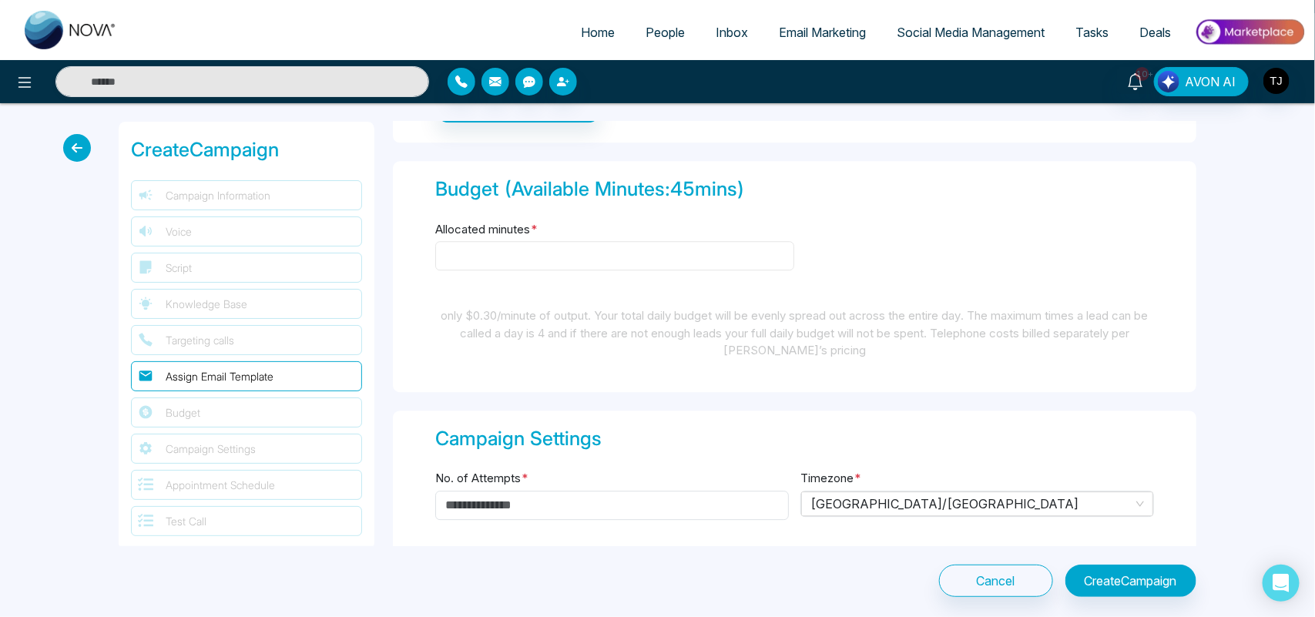
click at [605, 254] on input "Allocated minutes *" at bounding box center [614, 255] width 359 height 29
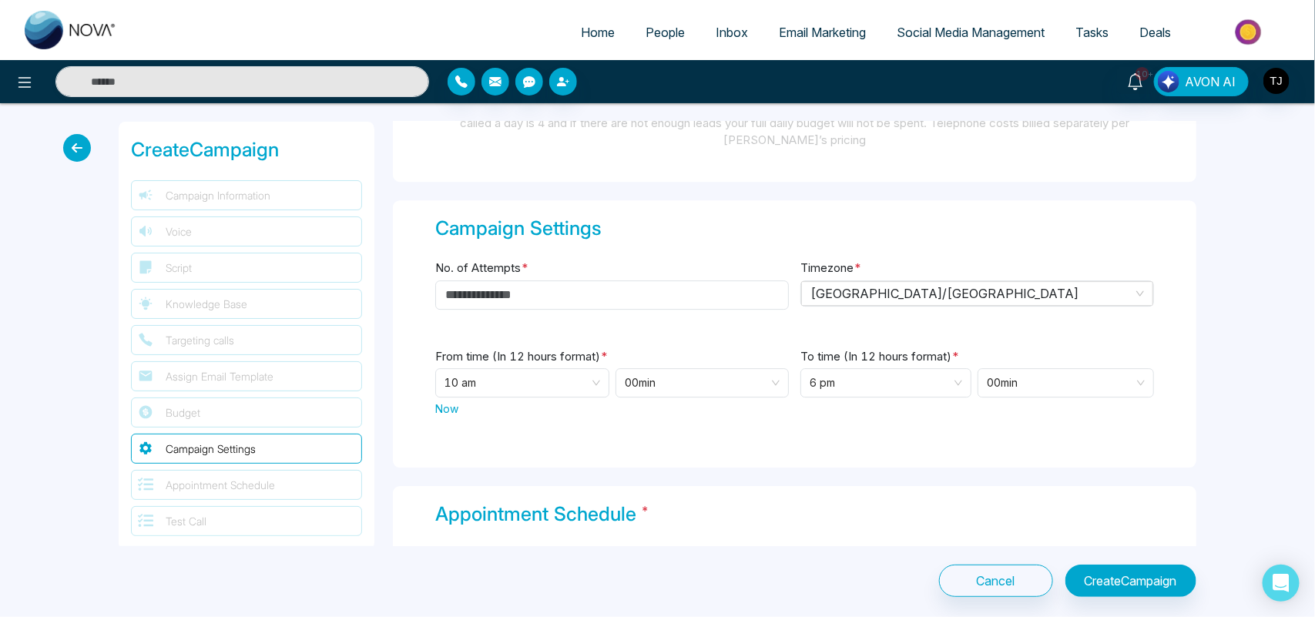
scroll to position [2145, 0]
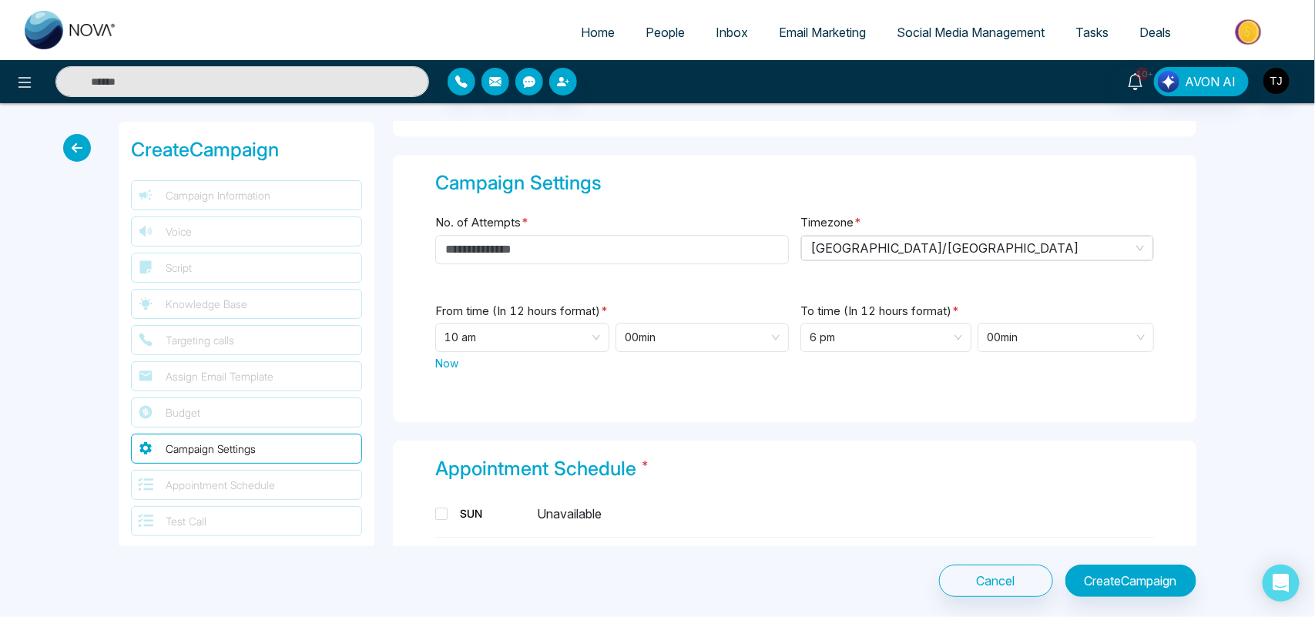
type input "**"
click at [521, 251] on input "No. of Attempts *" at bounding box center [612, 249] width 354 height 29
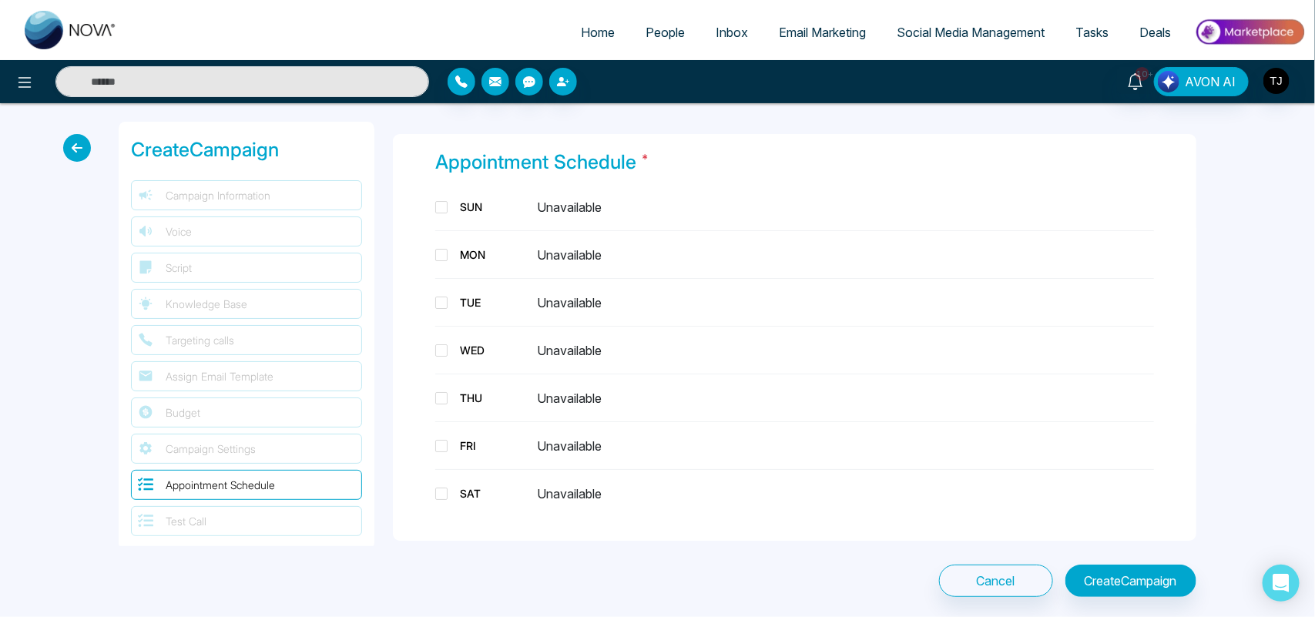
scroll to position [2483, 0]
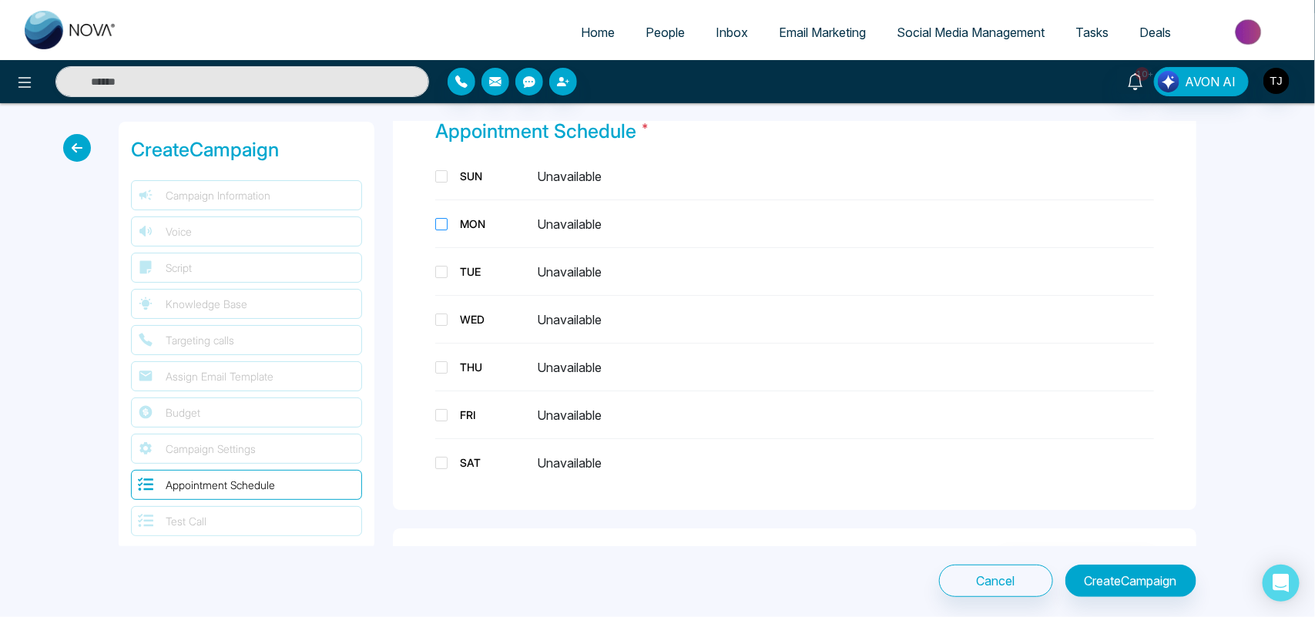
type input "*"
click at [437, 218] on span at bounding box center [441, 224] width 12 height 12
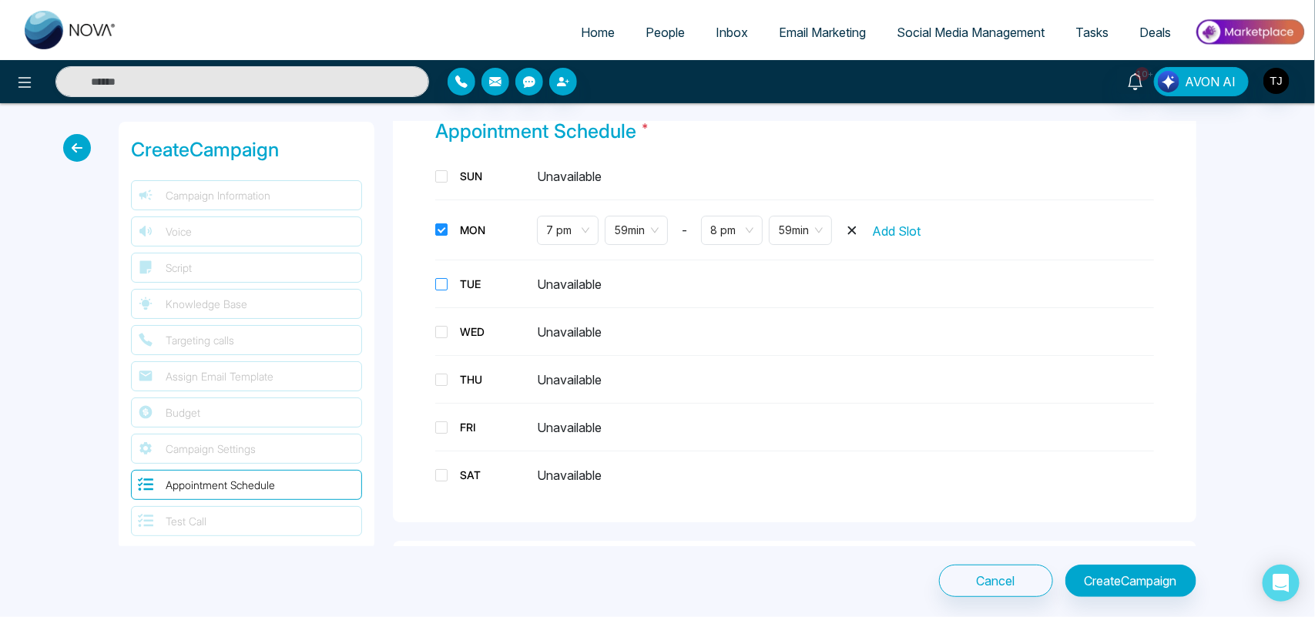
click at [441, 280] on span at bounding box center [441, 284] width 12 height 12
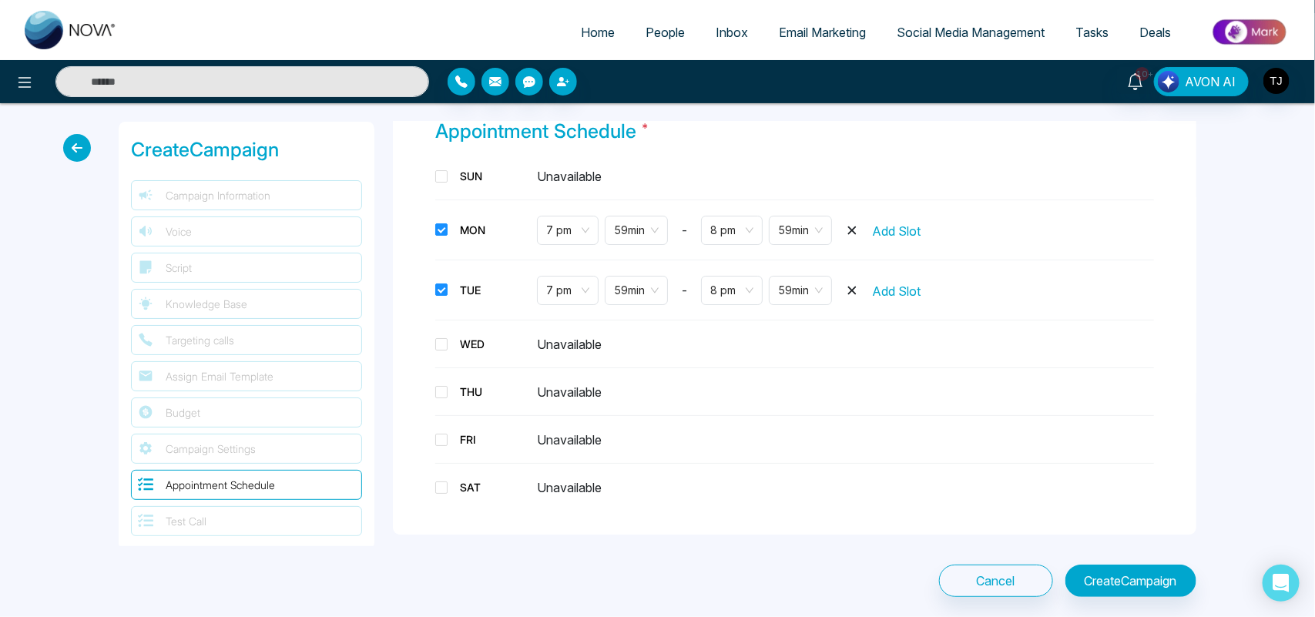
click at [919, 227] on span "Add Slot" at bounding box center [896, 231] width 49 height 18
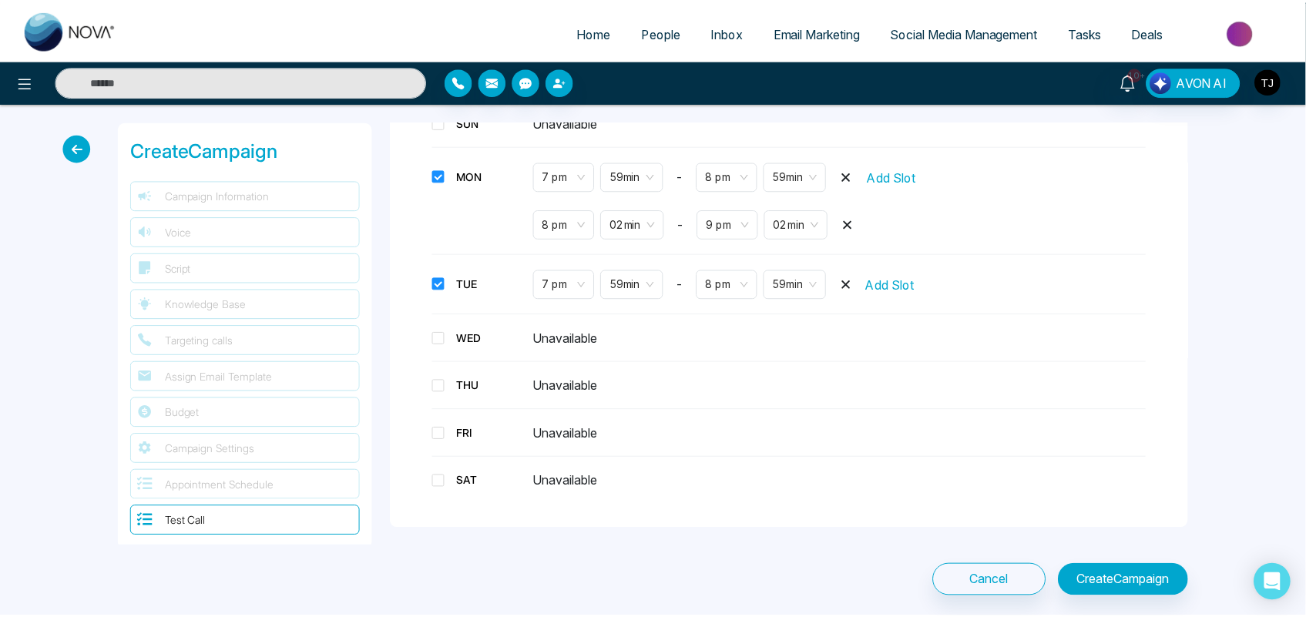
scroll to position [2782, 0]
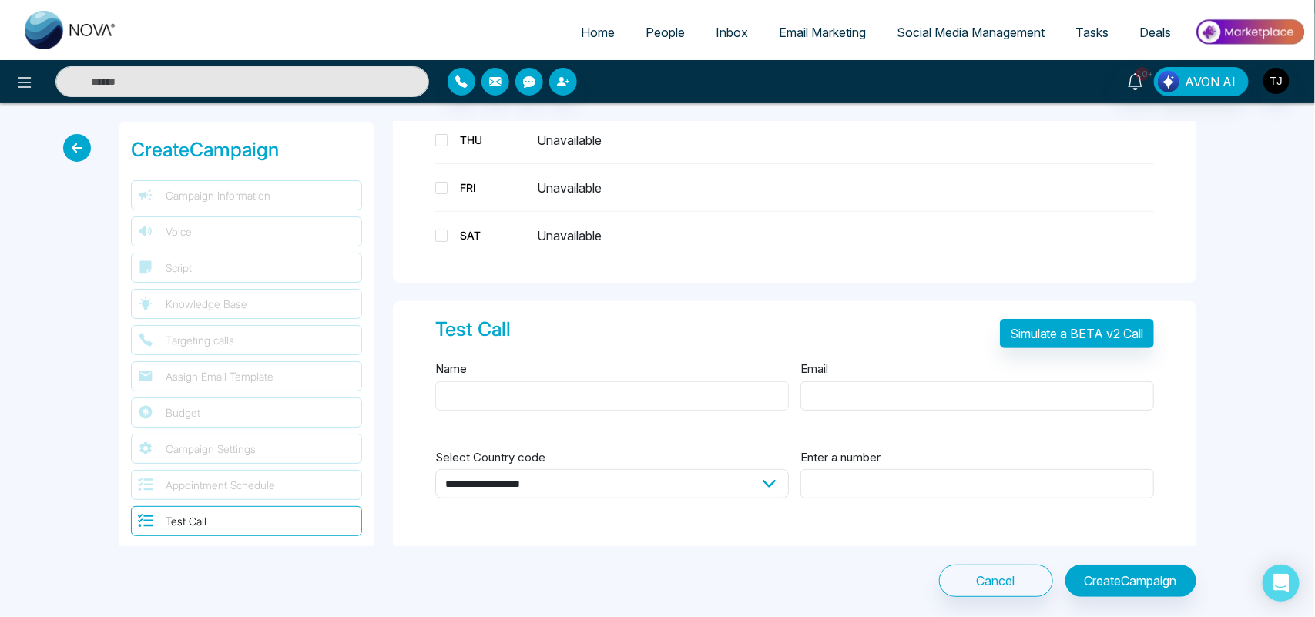
click at [676, 391] on input "Name" at bounding box center [612, 395] width 354 height 29
click at [871, 397] on input "Email" at bounding box center [977, 395] width 354 height 29
click at [836, 481] on input "Enter a number" at bounding box center [977, 483] width 354 height 29
click at [639, 475] on select "**********" at bounding box center [612, 483] width 354 height 29
click at [904, 360] on div "Email" at bounding box center [977, 394] width 354 height 70
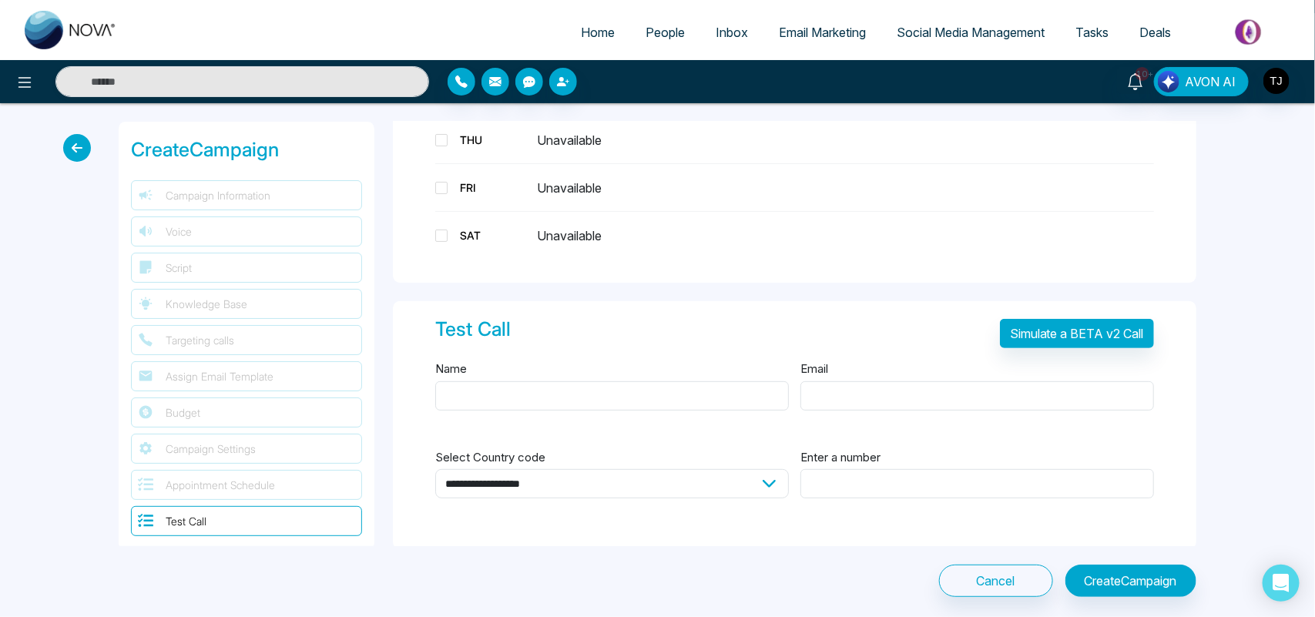
click at [1231, 454] on div "**********" at bounding box center [657, 359] width 1315 height 512
click at [81, 153] on icon at bounding box center [77, 148] width 28 height 28
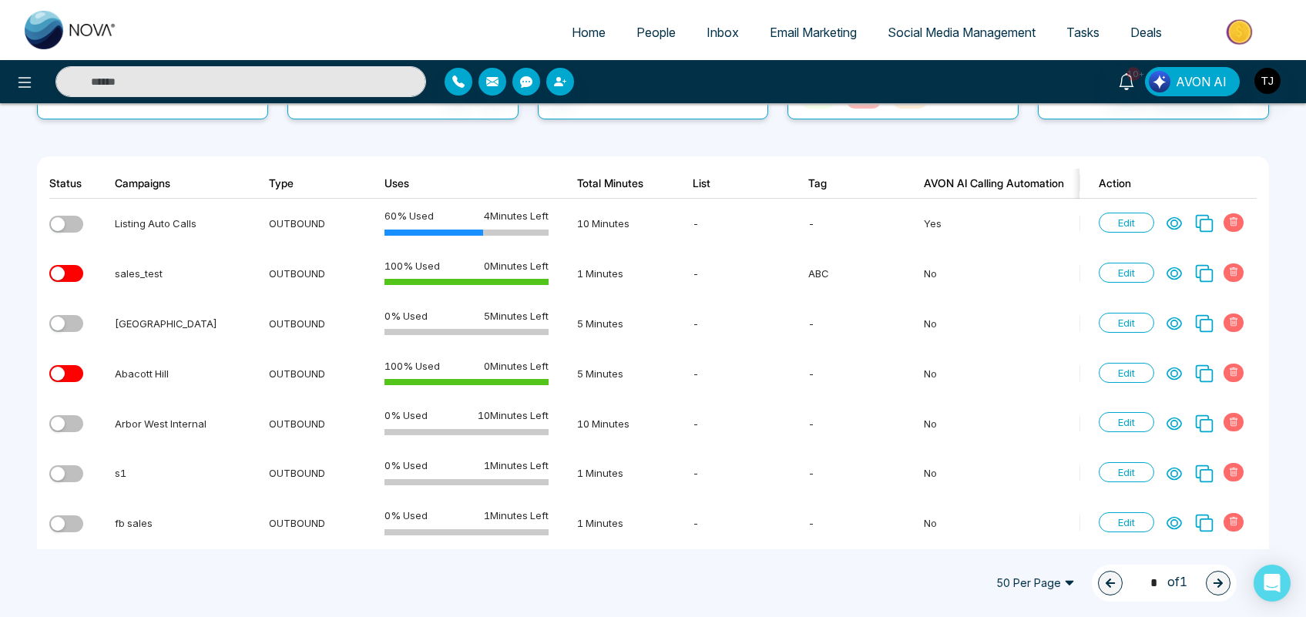
scroll to position [193, 0]
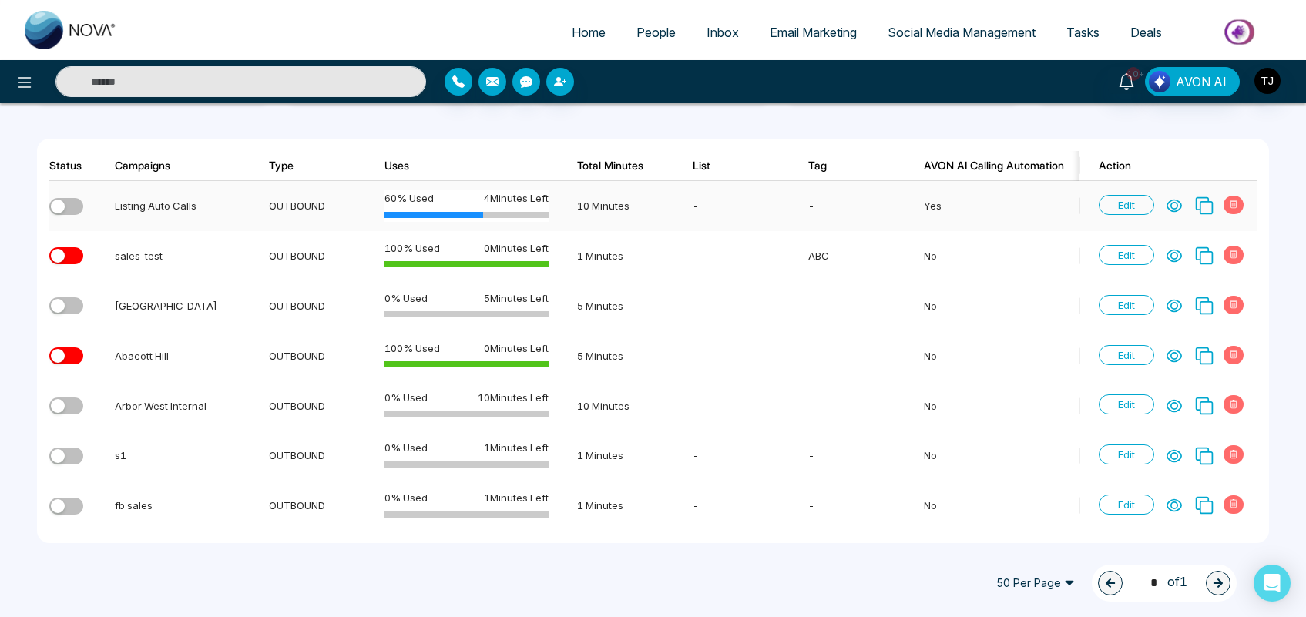
click at [1179, 200] on icon at bounding box center [1174, 206] width 14 height 12
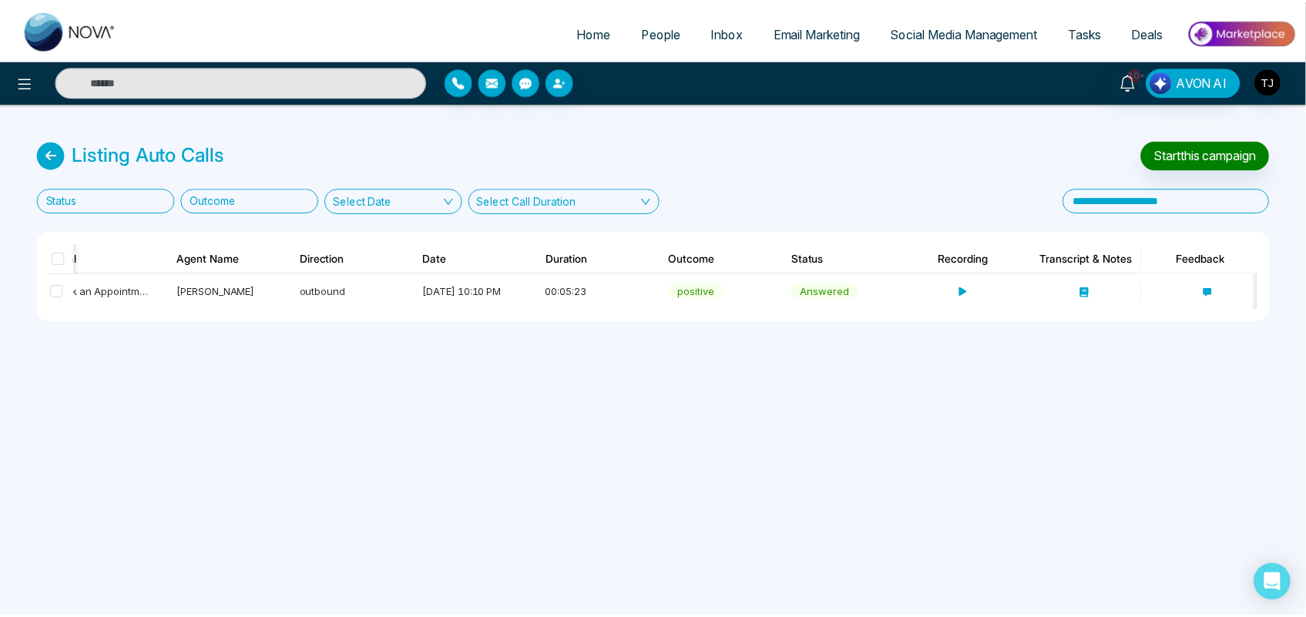
scroll to position [0, 293]
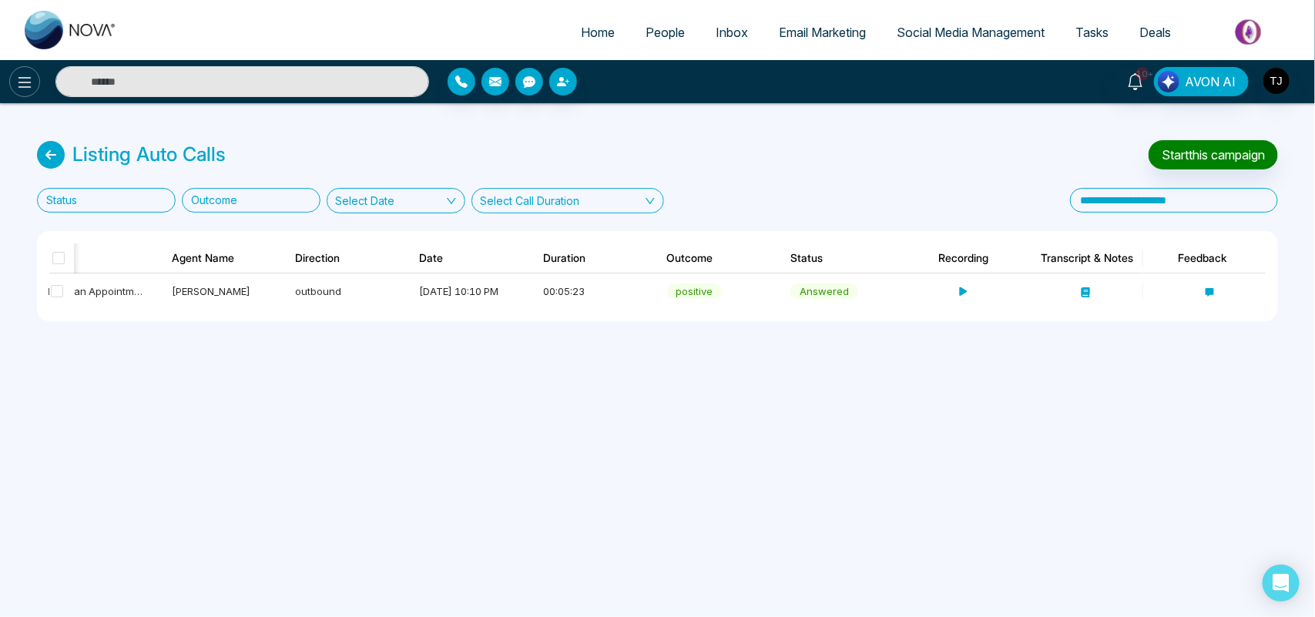
click at [18, 75] on icon at bounding box center [24, 82] width 18 height 18
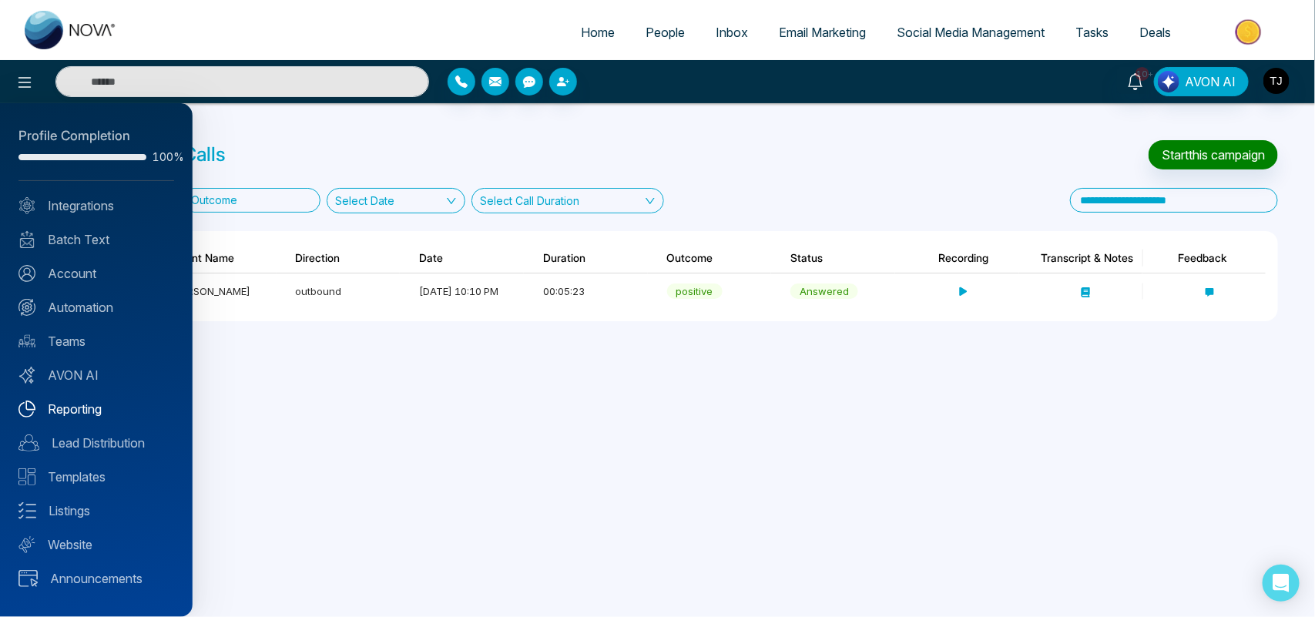
click at [63, 400] on link "Reporting" at bounding box center [96, 409] width 156 height 18
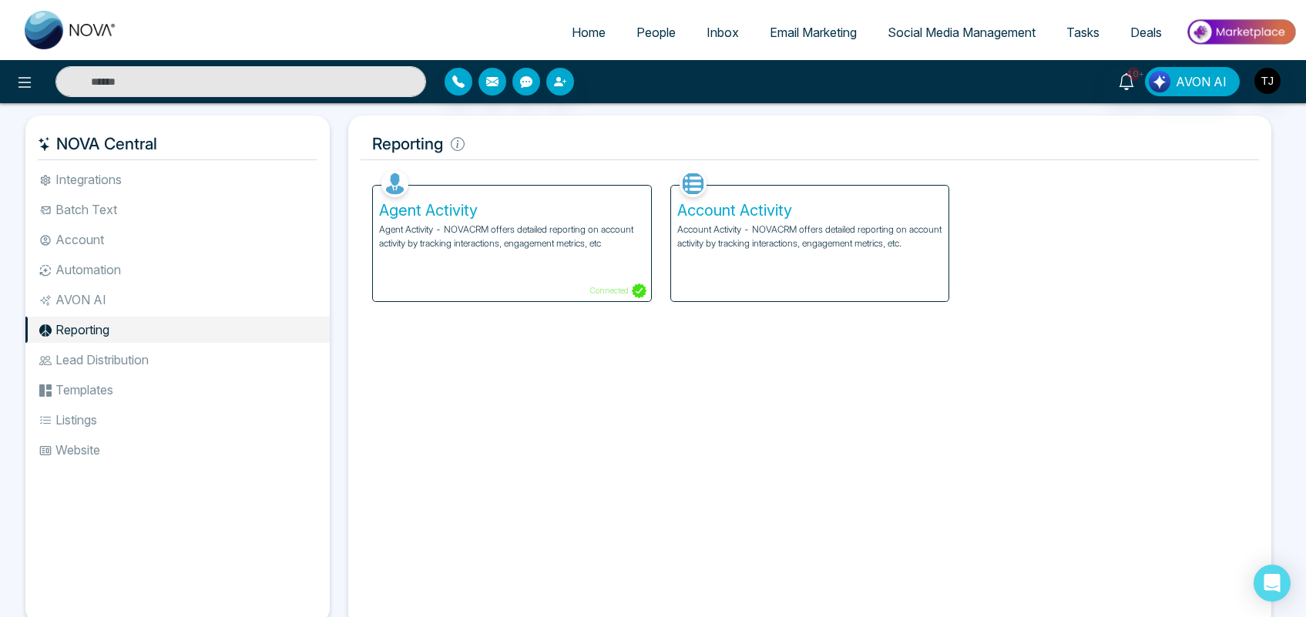
click at [549, 278] on div "Agent Activity Agent Activity - NOVACRM offers detailed reporting on account ac…" at bounding box center [512, 244] width 278 height 116
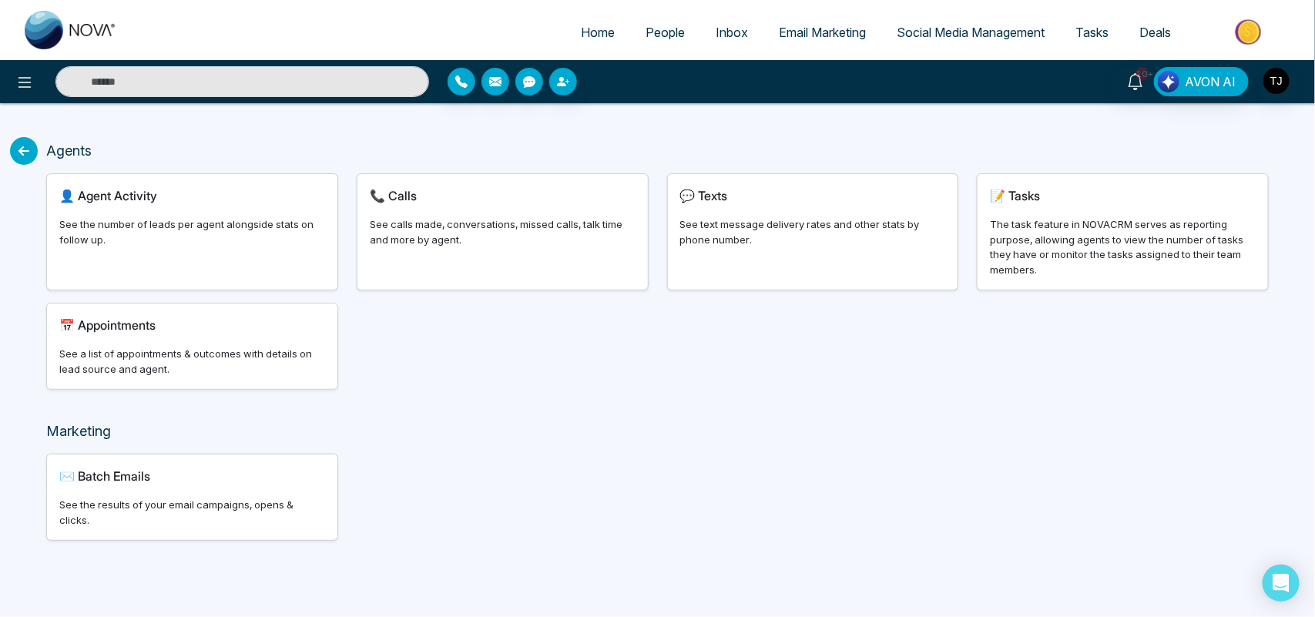
click at [505, 206] on div "📞 Calls See calls made, conversations, missed calls, talk time and more by agen…" at bounding box center [502, 232] width 290 height 116
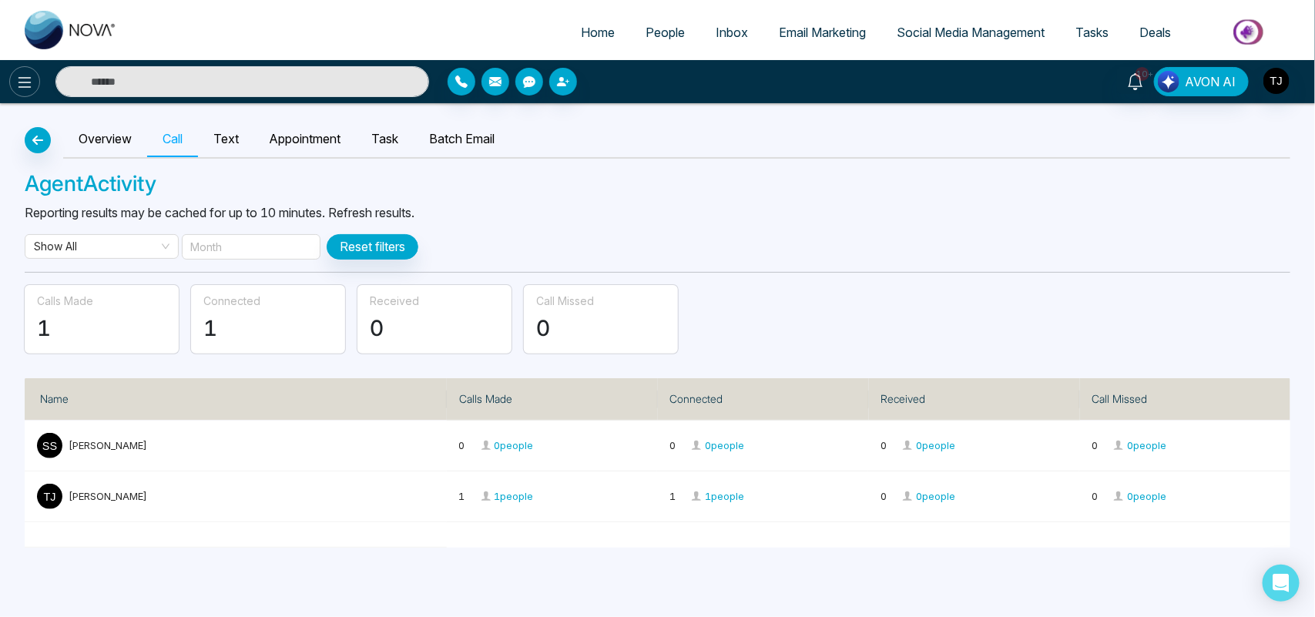
click at [28, 85] on icon at bounding box center [24, 82] width 18 height 18
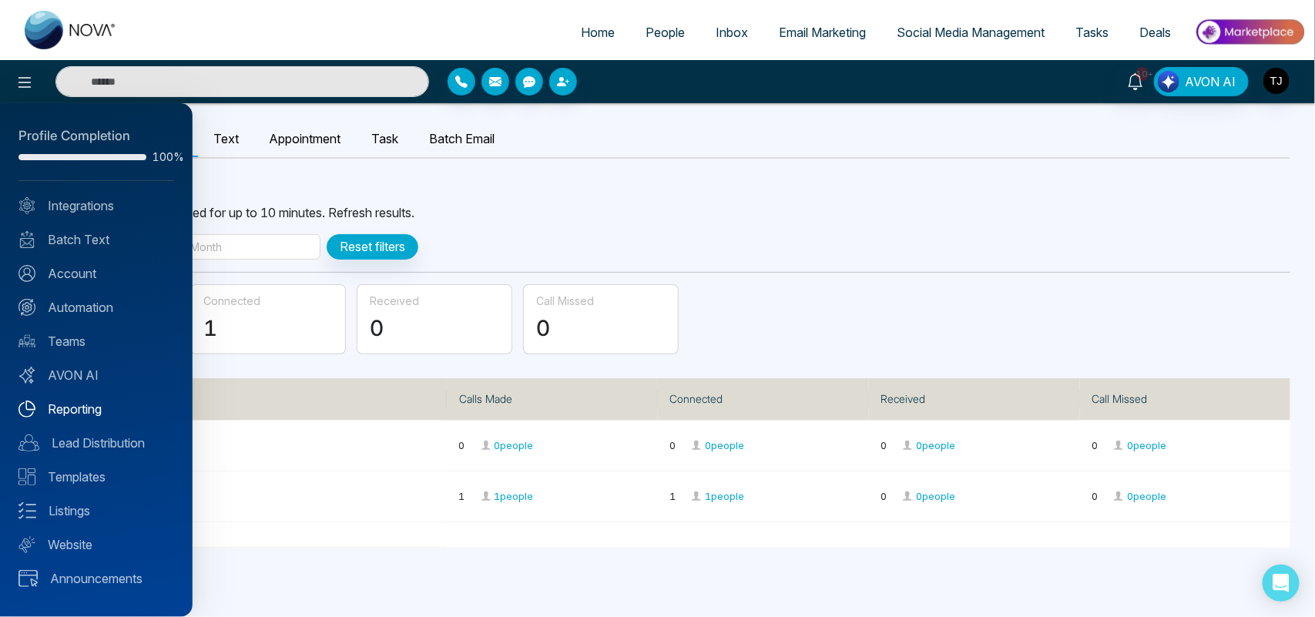
click at [89, 411] on link "Reporting" at bounding box center [96, 409] width 156 height 18
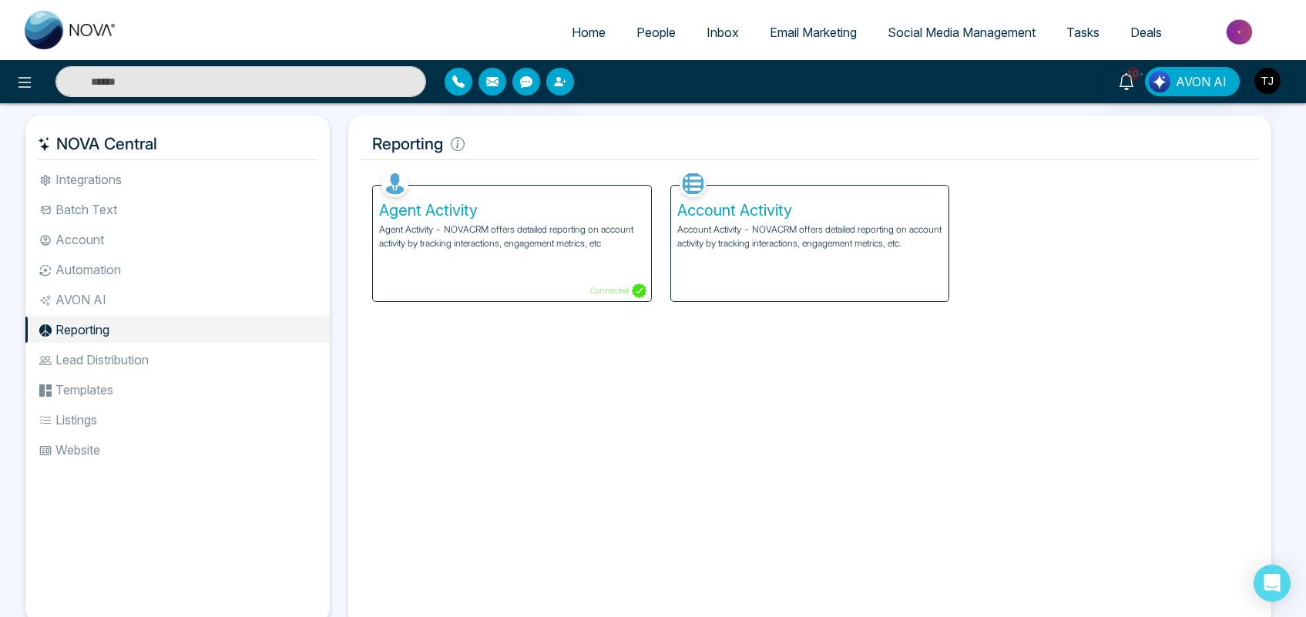
click at [127, 355] on li "Lead Distribution" at bounding box center [177, 360] width 304 height 26
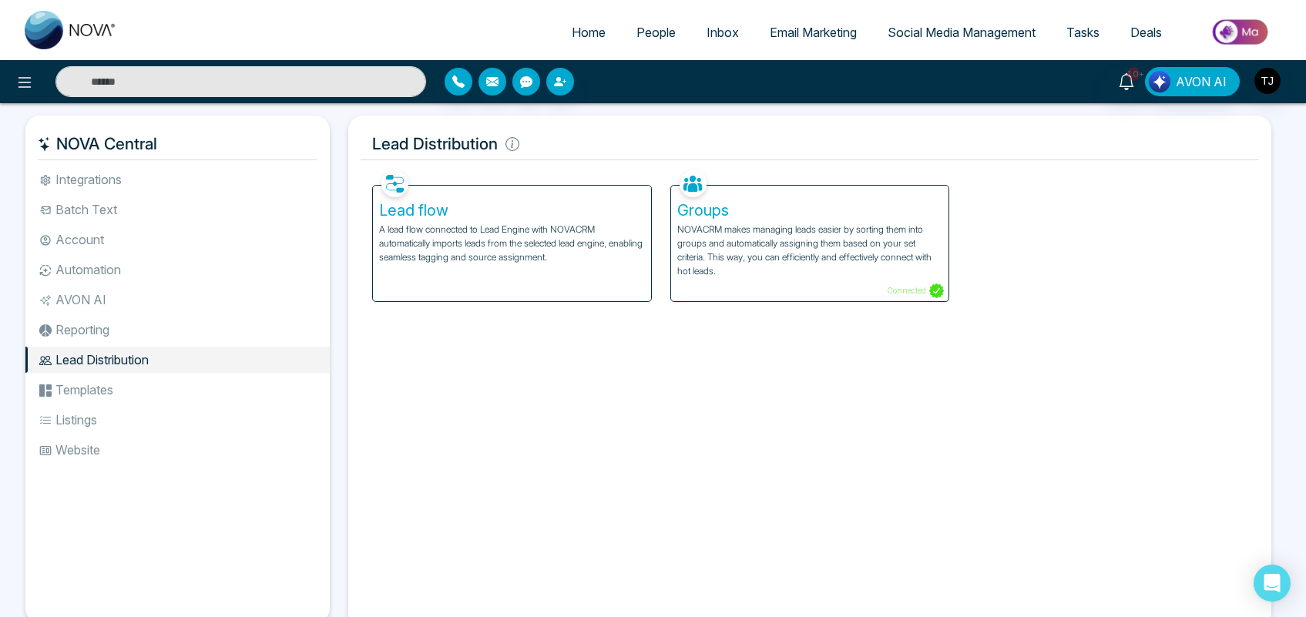
click at [132, 391] on li "Templates" at bounding box center [177, 390] width 304 height 26
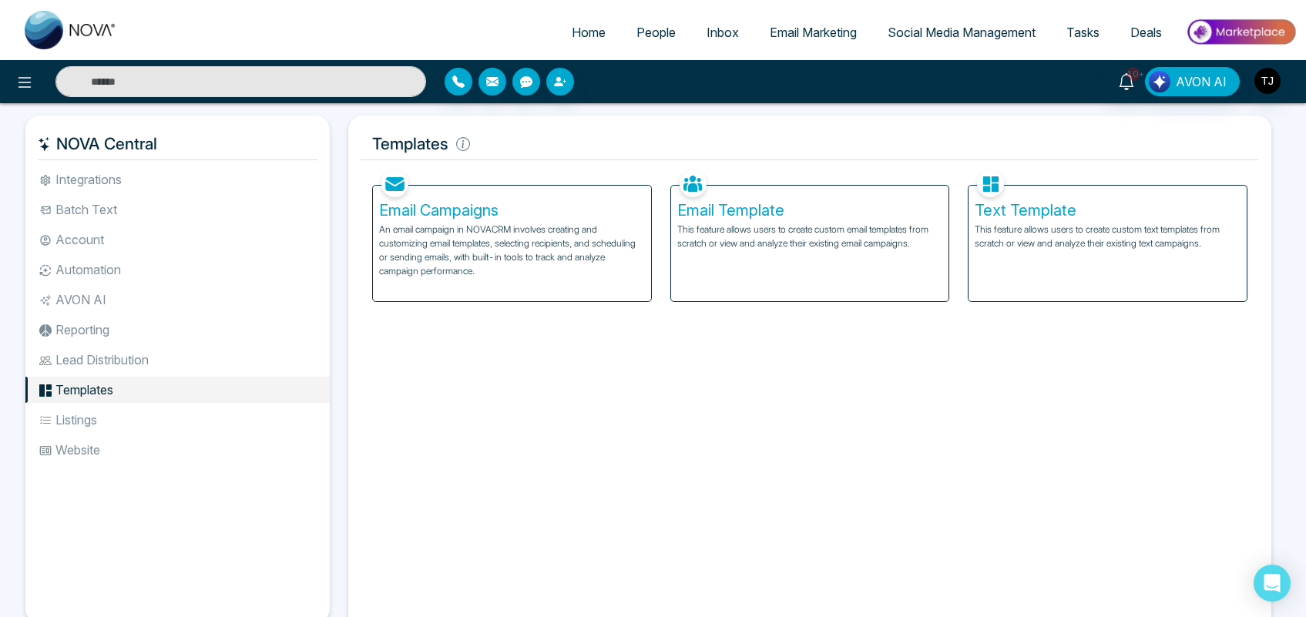
click at [129, 411] on li "Listings" at bounding box center [177, 420] width 304 height 26
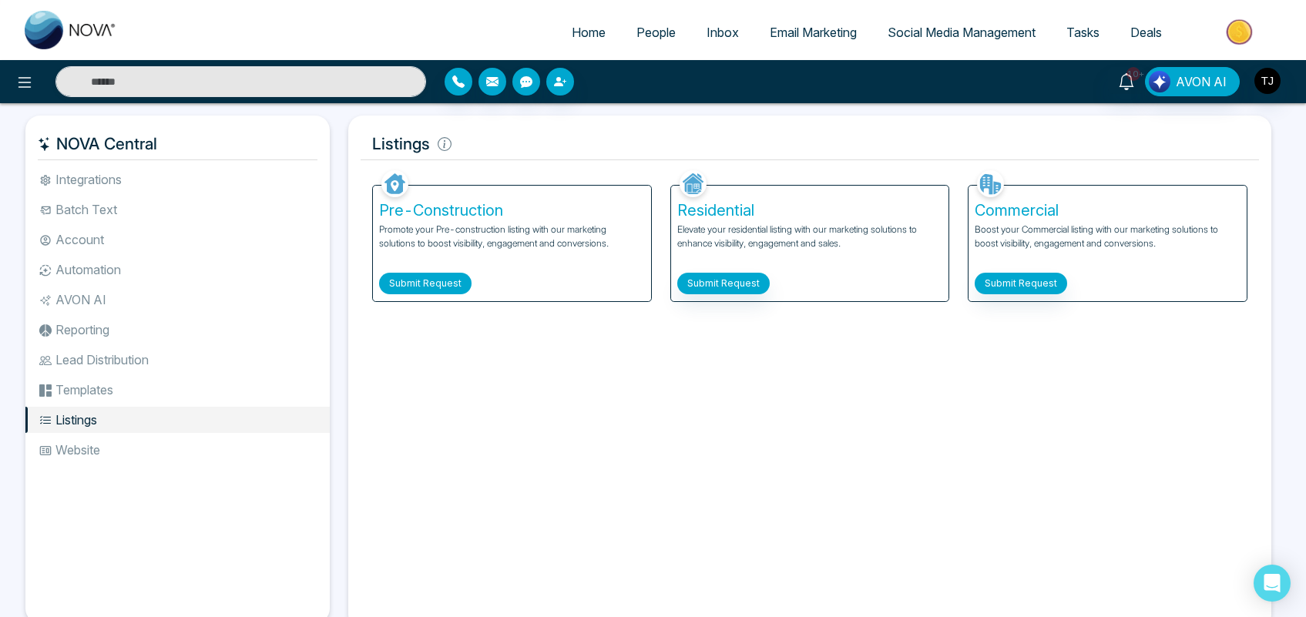
click at [405, 273] on button "Submit Request" at bounding box center [425, 284] width 92 height 22
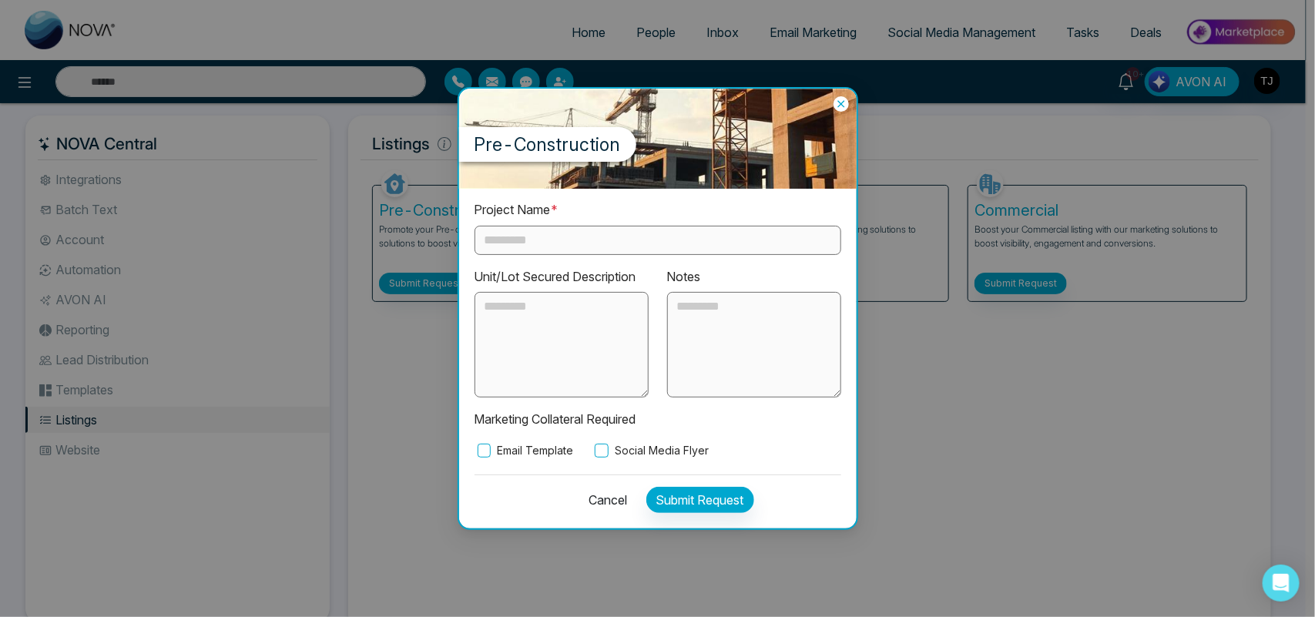
click at [564, 236] on input "text" at bounding box center [658, 240] width 367 height 29
click at [688, 331] on textarea at bounding box center [754, 345] width 174 height 106
click at [840, 102] on icon at bounding box center [840, 103] width 15 height 15
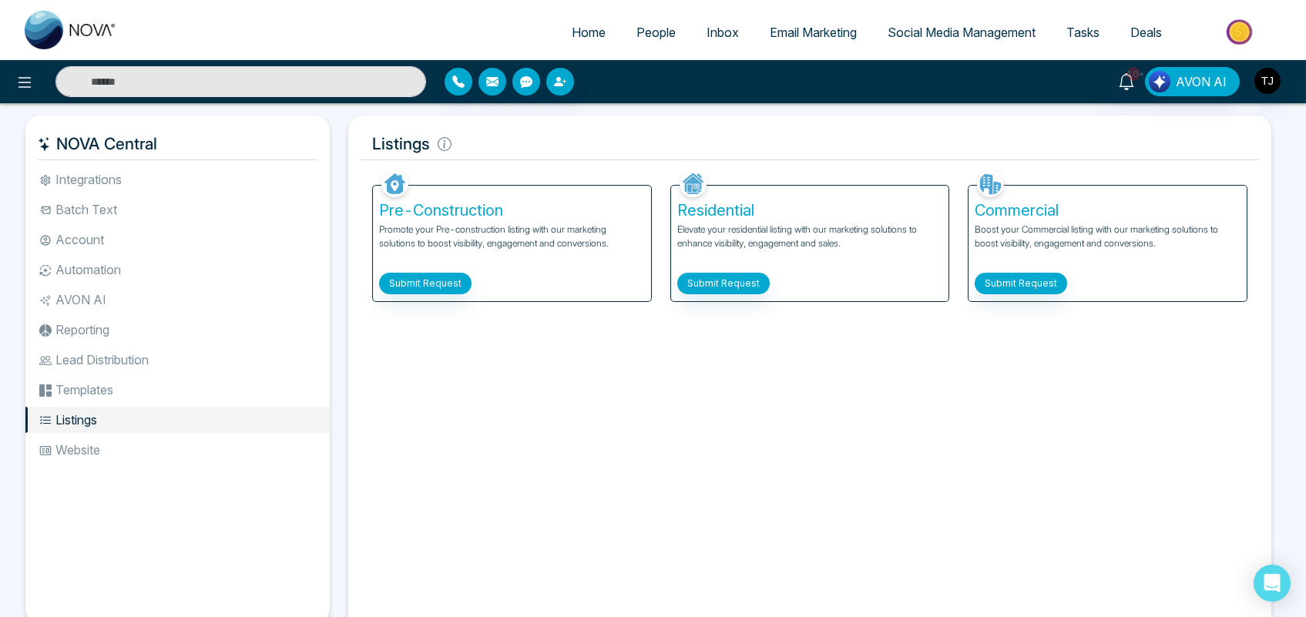
click at [85, 275] on li "Automation" at bounding box center [177, 270] width 304 height 26
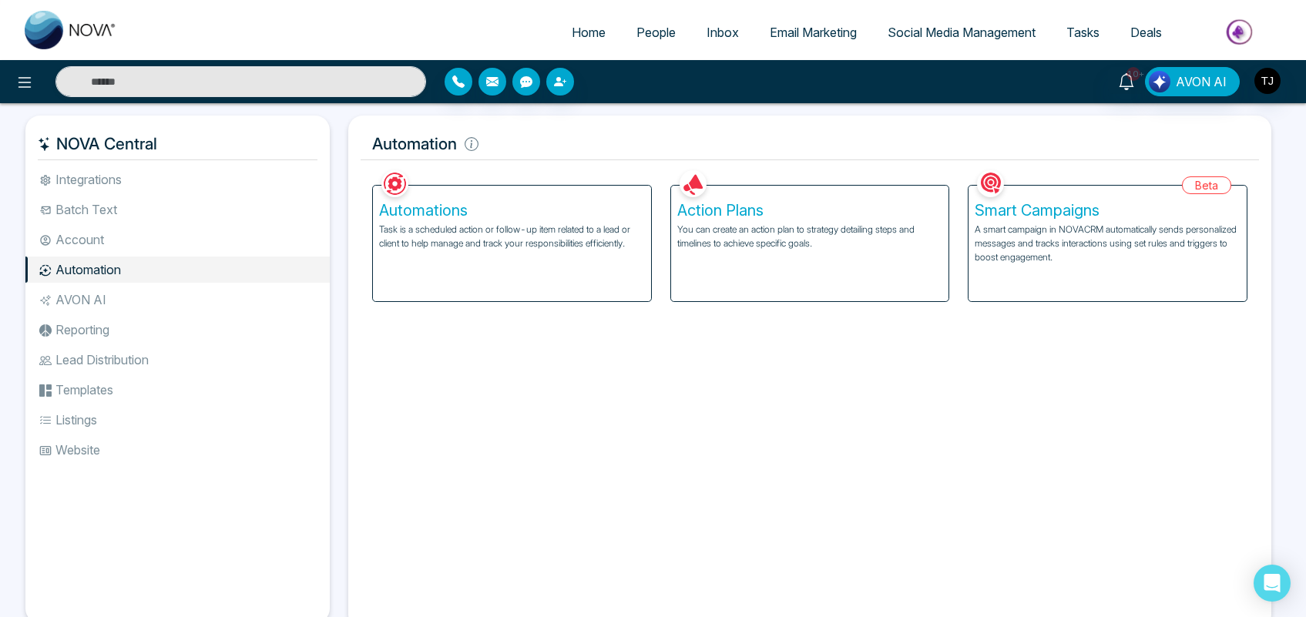
click at [780, 204] on h5 "Action Plans" at bounding box center [810, 210] width 266 height 18
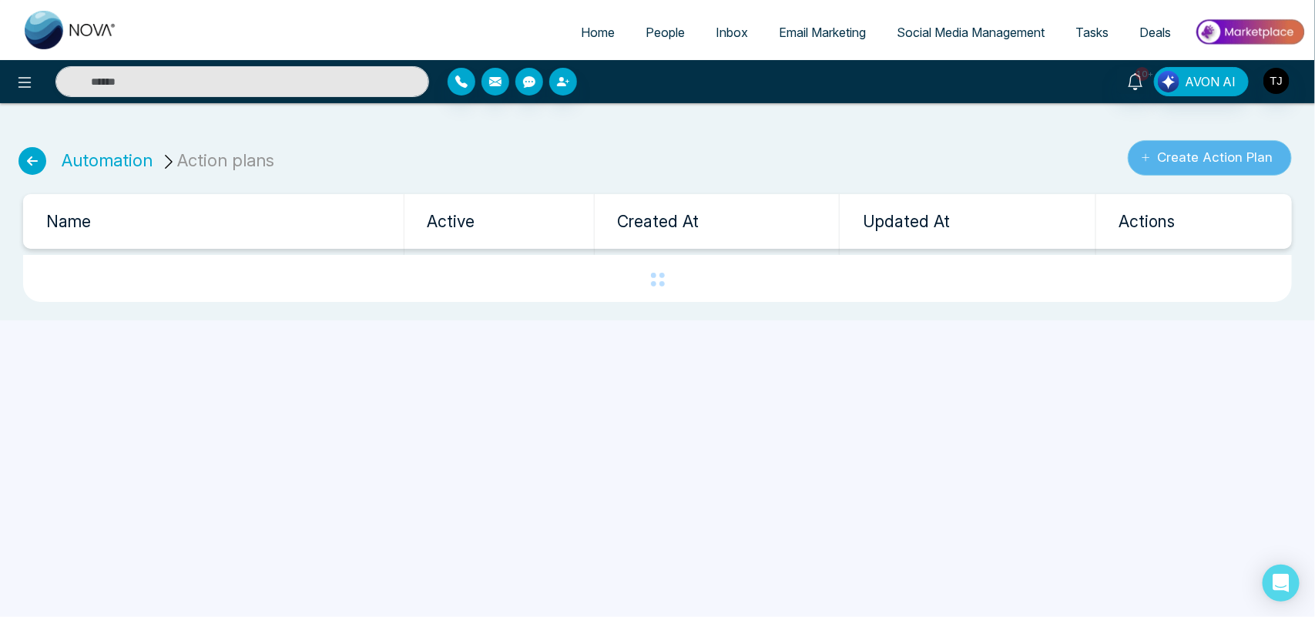
click at [1233, 156] on button "Create Action Plan" at bounding box center [1210, 157] width 164 height 35
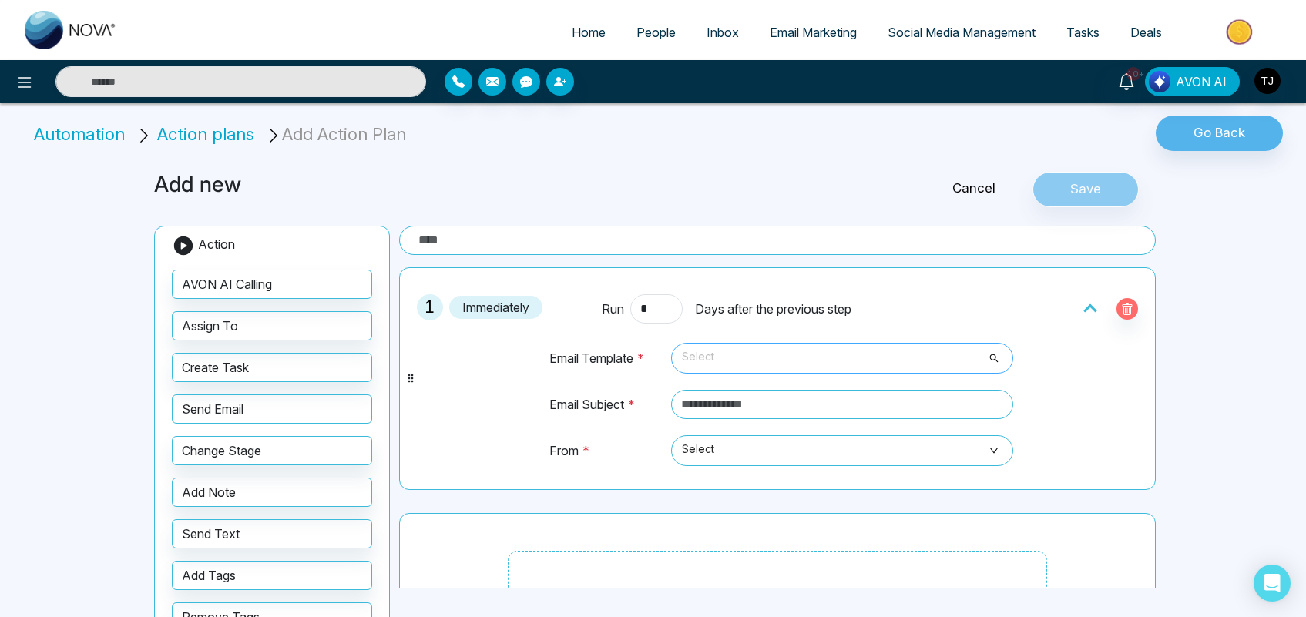
click at [739, 356] on span "Select" at bounding box center [842, 358] width 320 height 26
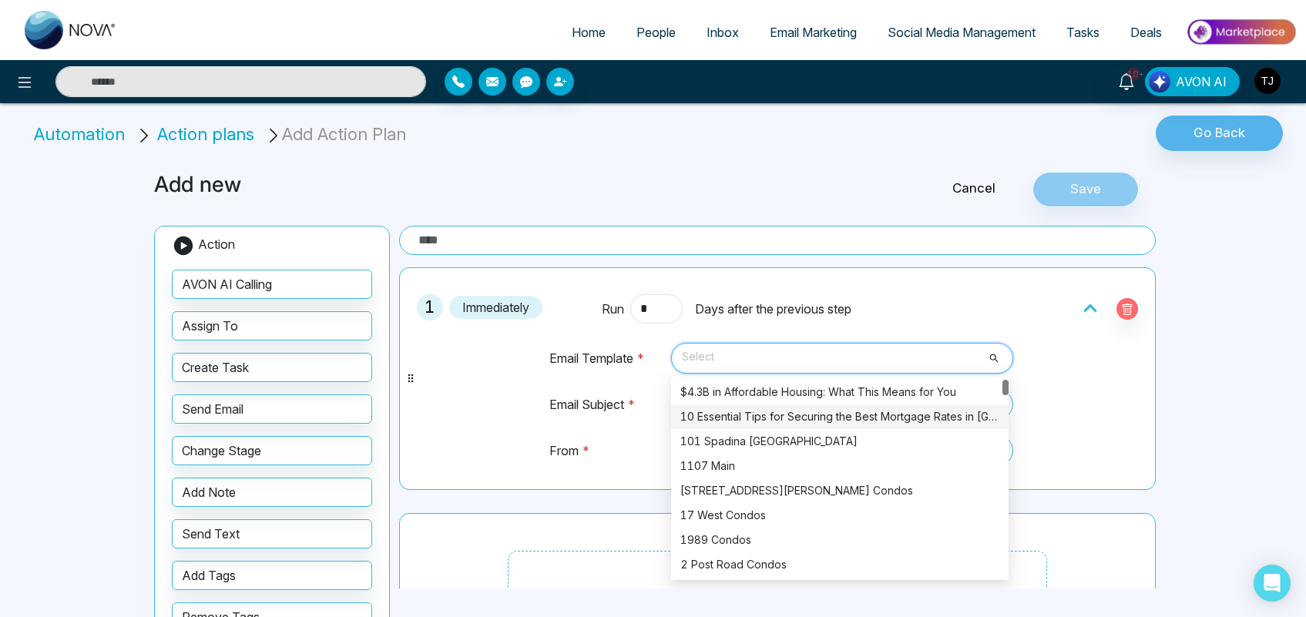
click at [726, 421] on div "10 Essential Tips for Securing the Best Mortgage Rates in [GEOGRAPHIC_DATA]" at bounding box center [839, 416] width 319 height 17
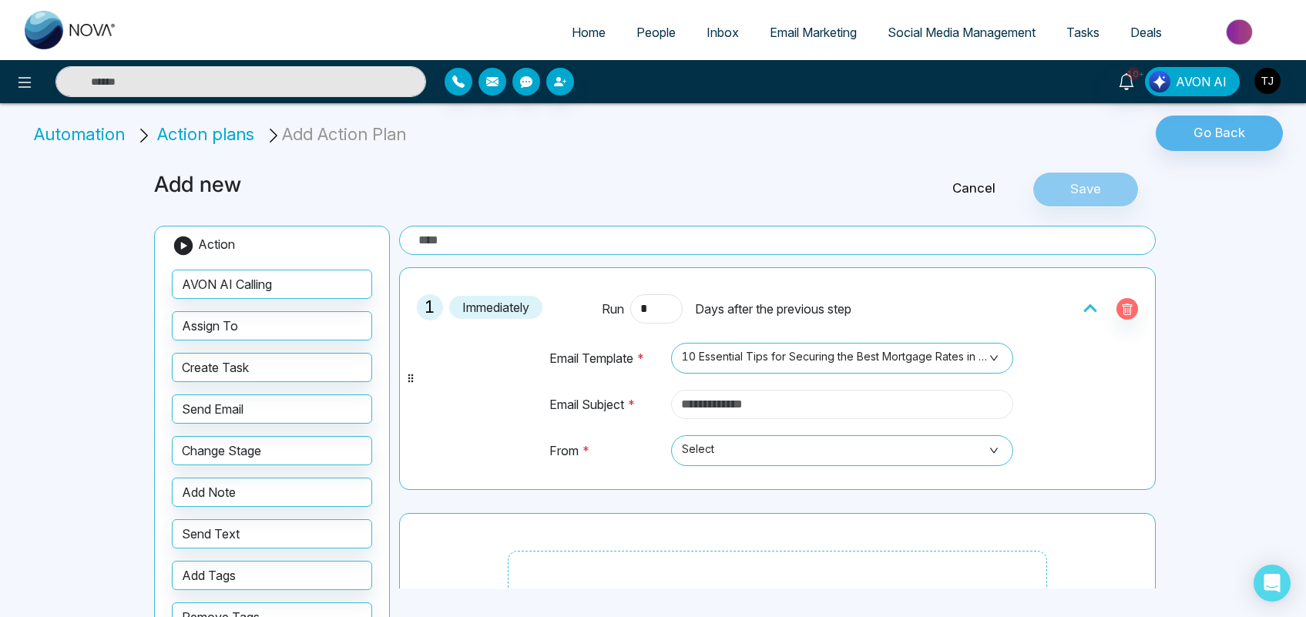
click at [711, 409] on input "text" at bounding box center [842, 404] width 342 height 29
click at [803, 458] on span "Select" at bounding box center [842, 451] width 320 height 26
type input "******"
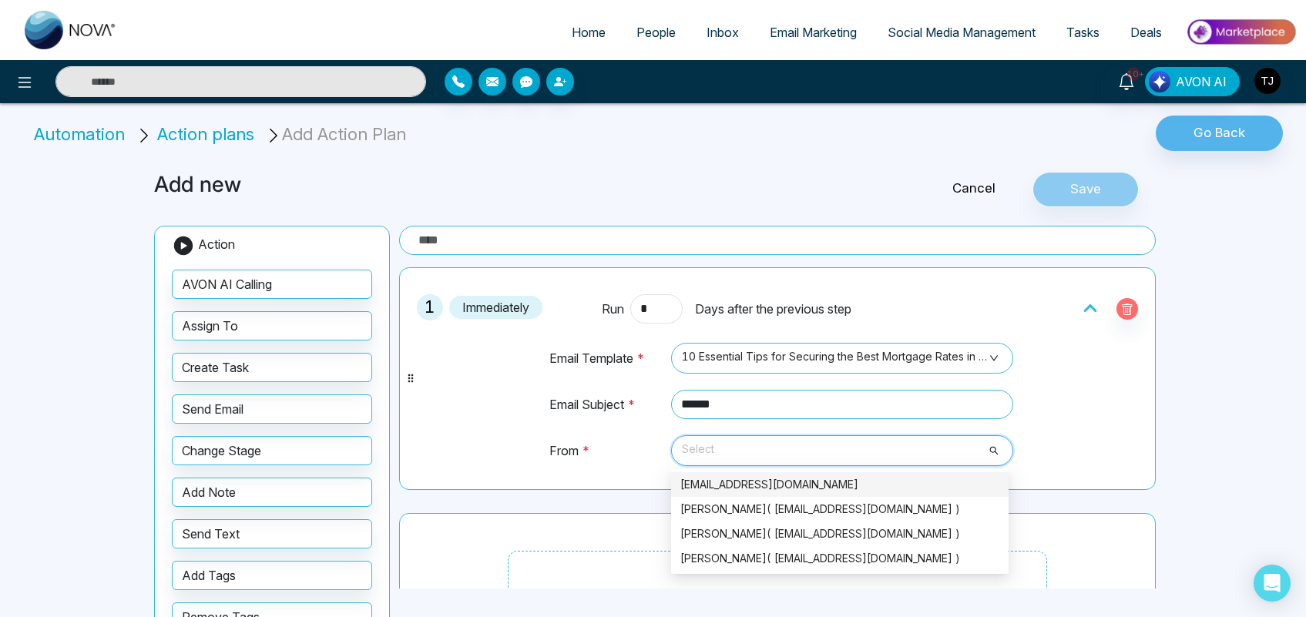
click at [779, 495] on div "[EMAIL_ADDRESS][DOMAIN_NAME]" at bounding box center [839, 484] width 337 height 25
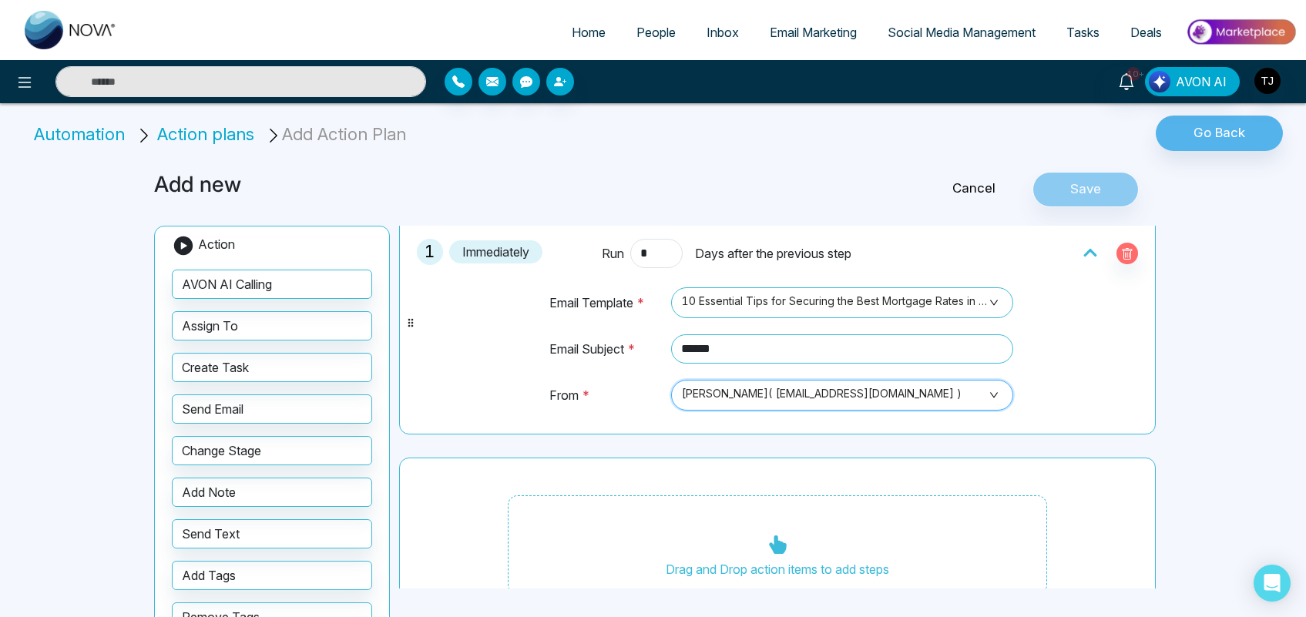
scroll to position [101, 0]
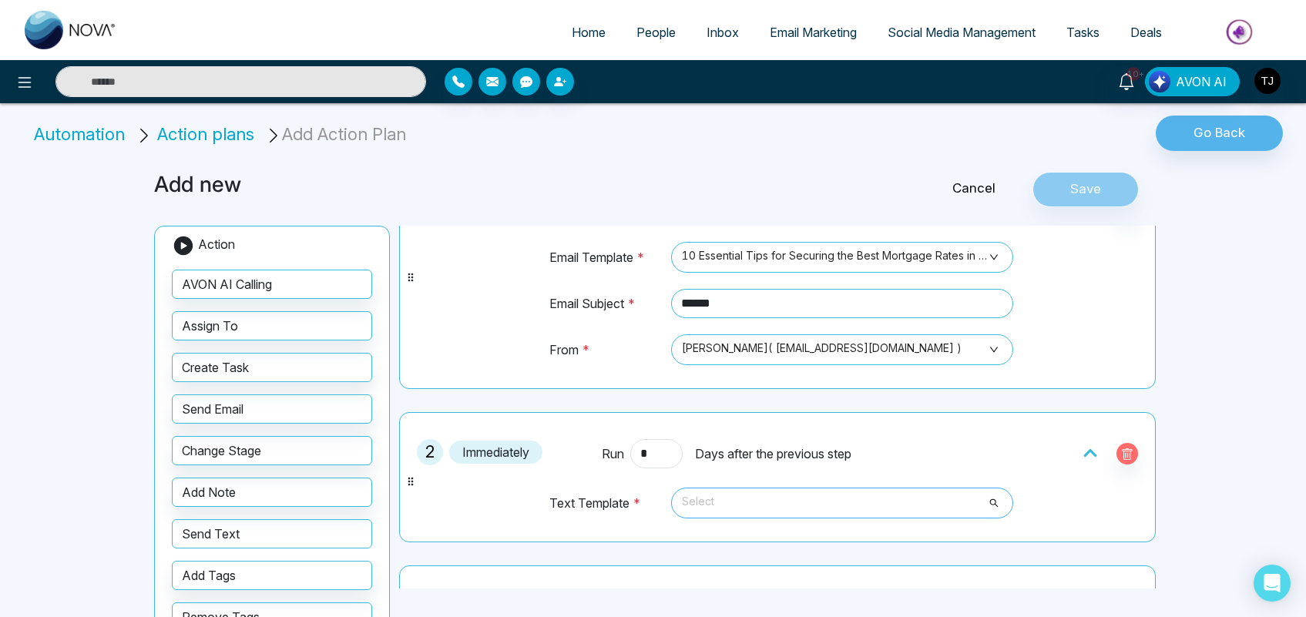
click at [726, 499] on span "Select" at bounding box center [842, 503] width 320 height 26
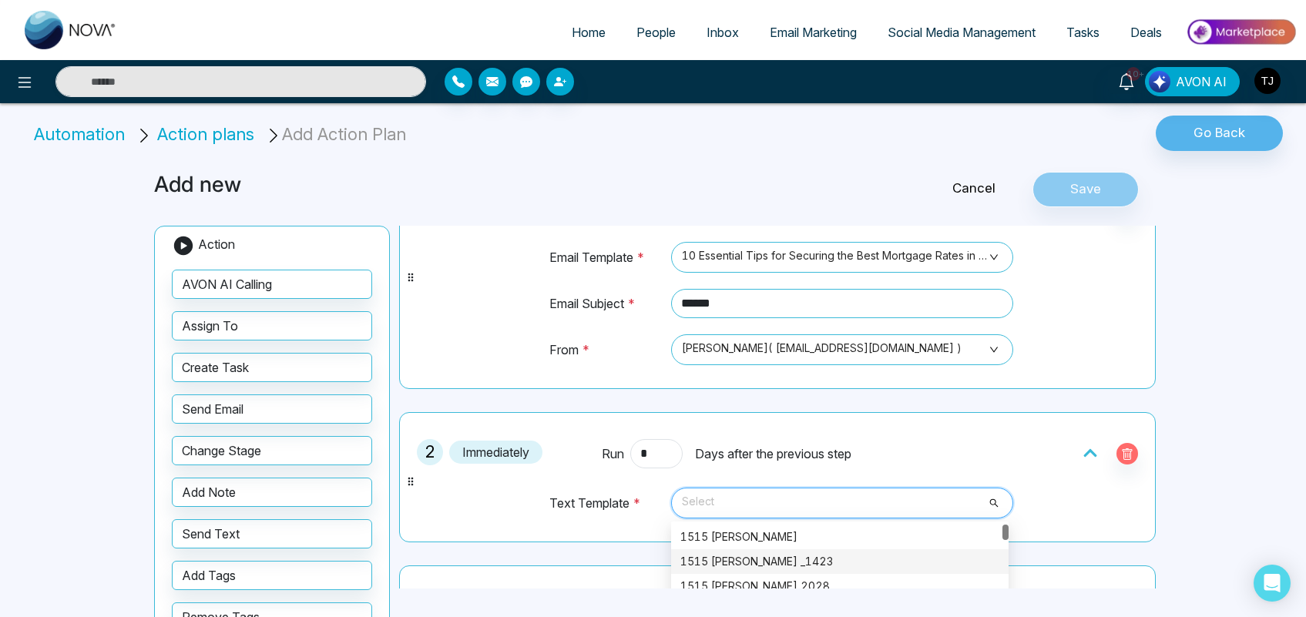
click at [716, 553] on div "1515 [PERSON_NAME] _1423" at bounding box center [839, 561] width 337 height 25
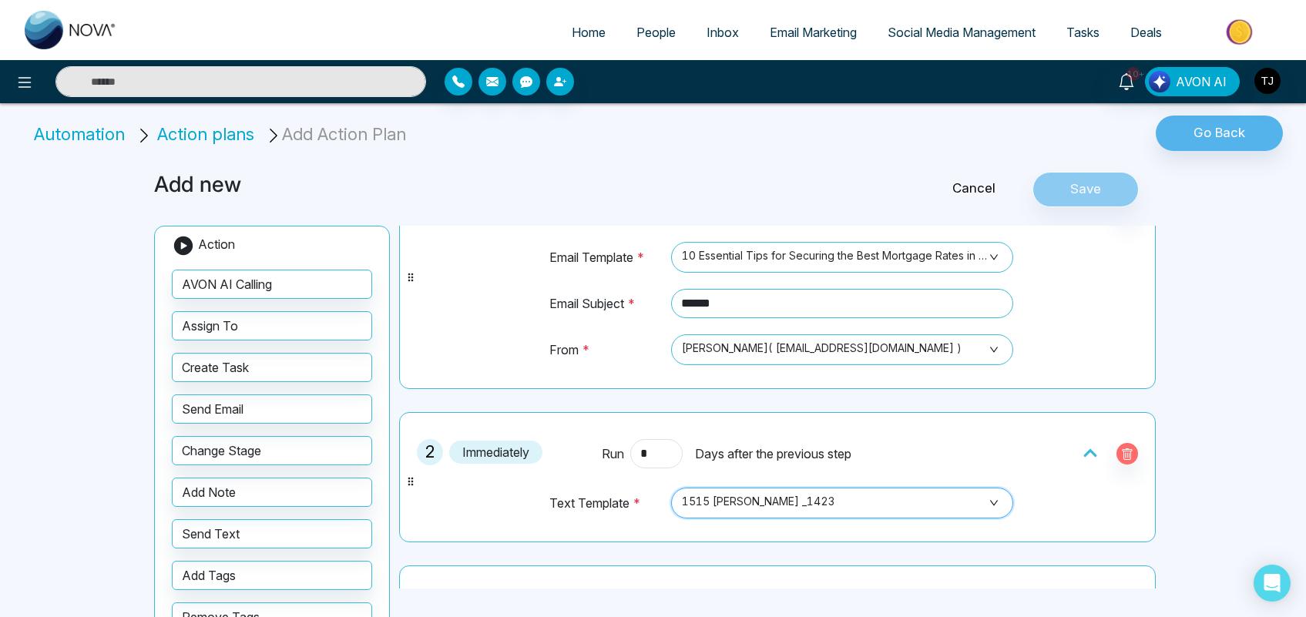
scroll to position [255, 0]
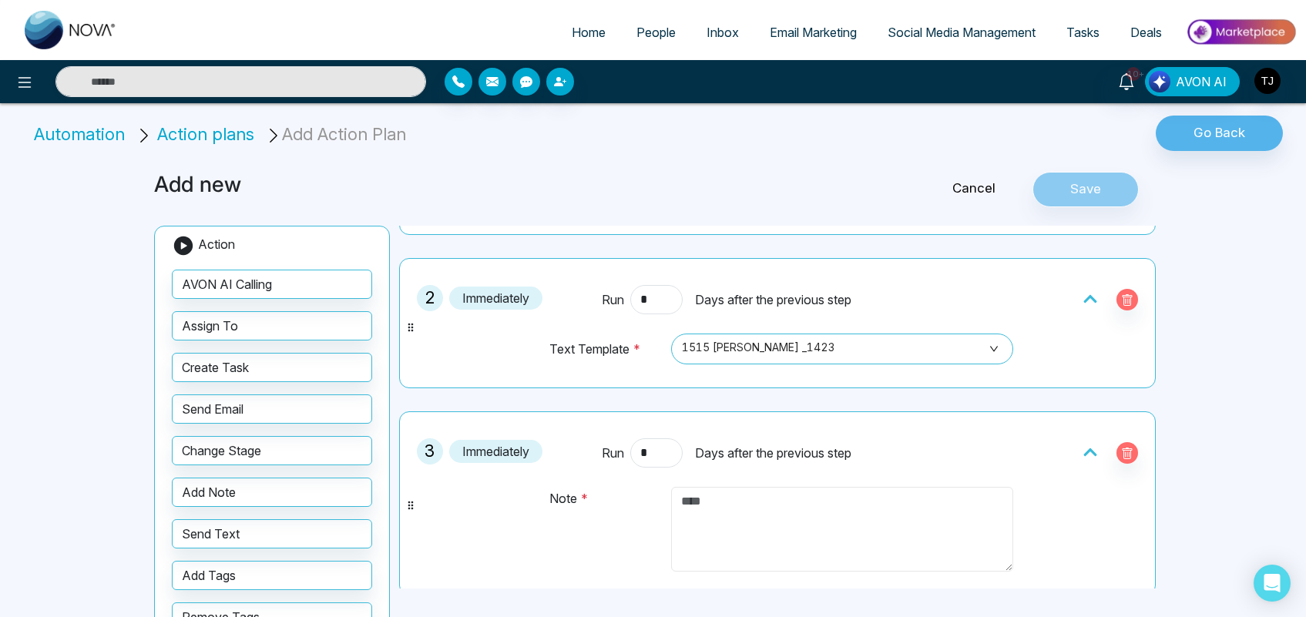
click at [747, 512] on textarea at bounding box center [842, 529] width 342 height 85
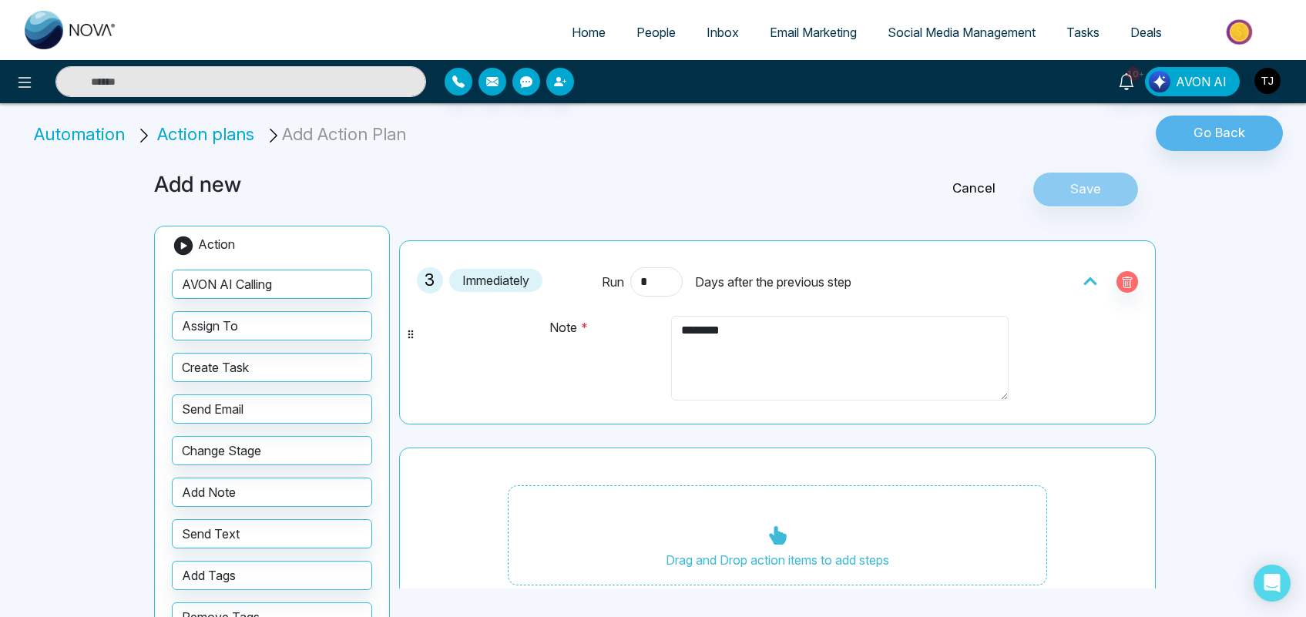
scroll to position [62, 0]
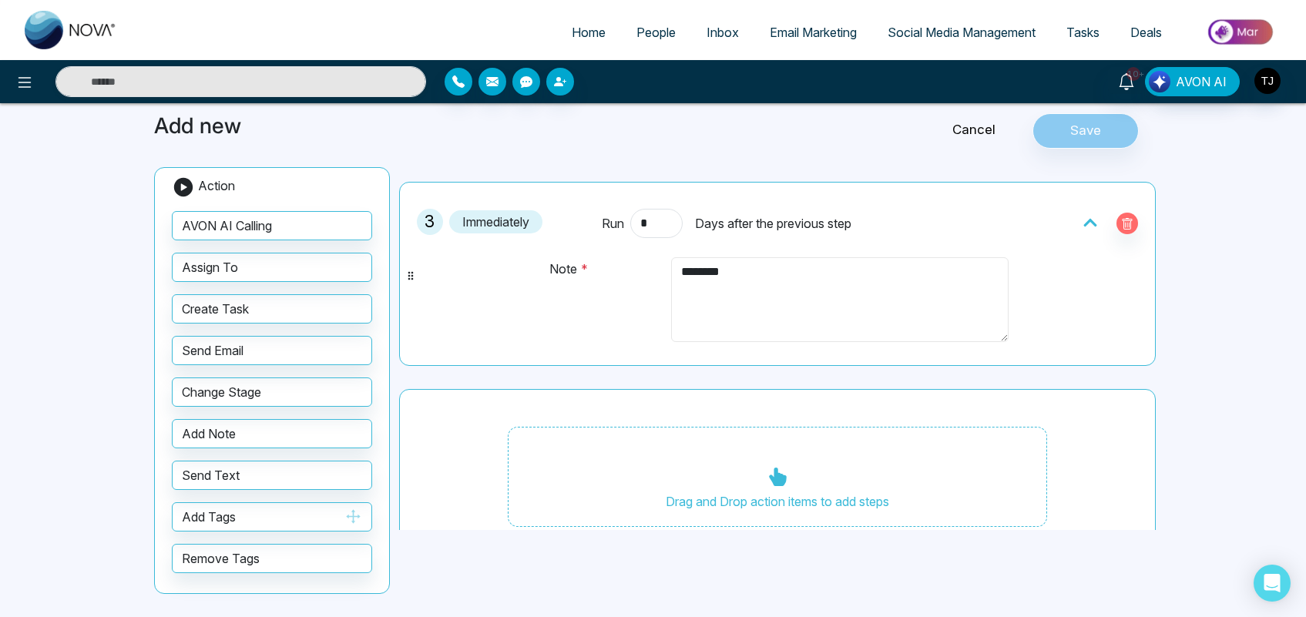
type textarea "********"
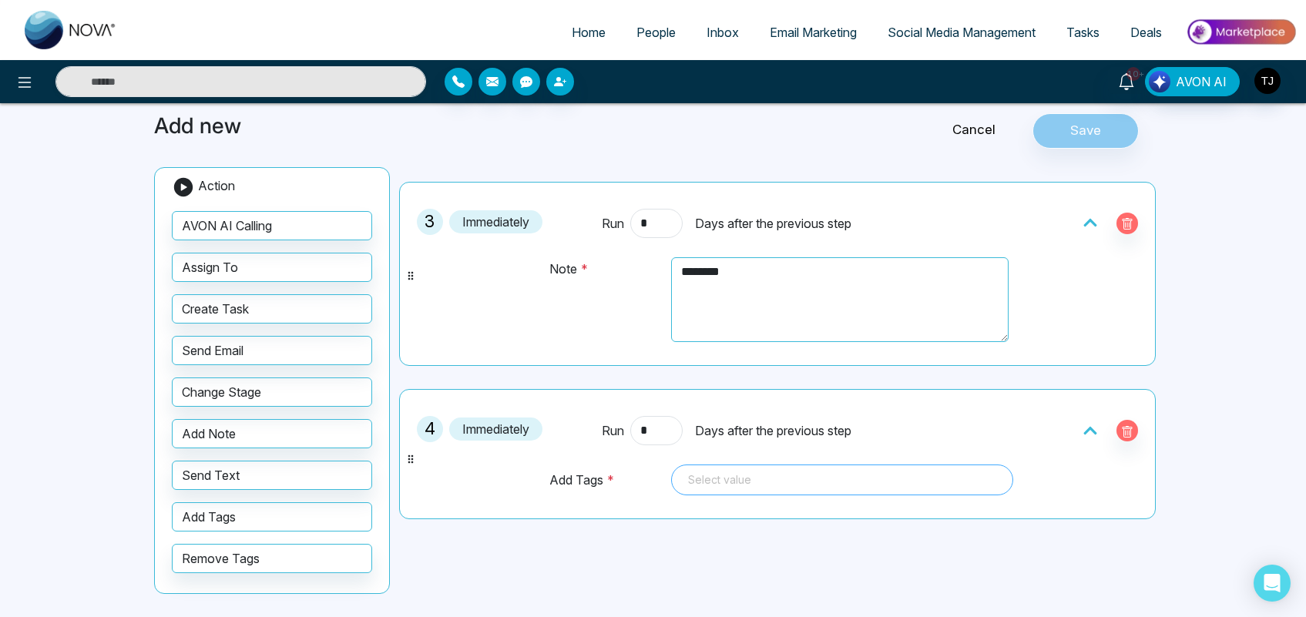
click at [733, 474] on div at bounding box center [842, 480] width 320 height 18
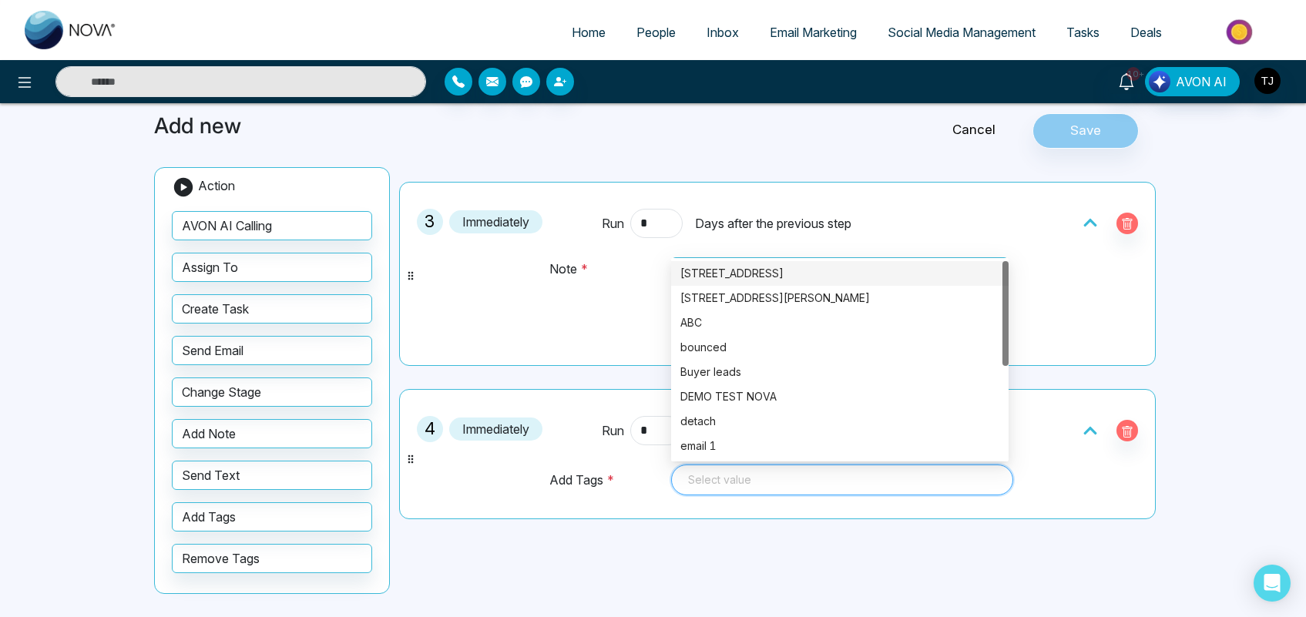
click at [776, 259] on div "1 Immediately Run * Days after the previous step Email Template * 10 Essential …" at bounding box center [777, 250] width 756 height 935
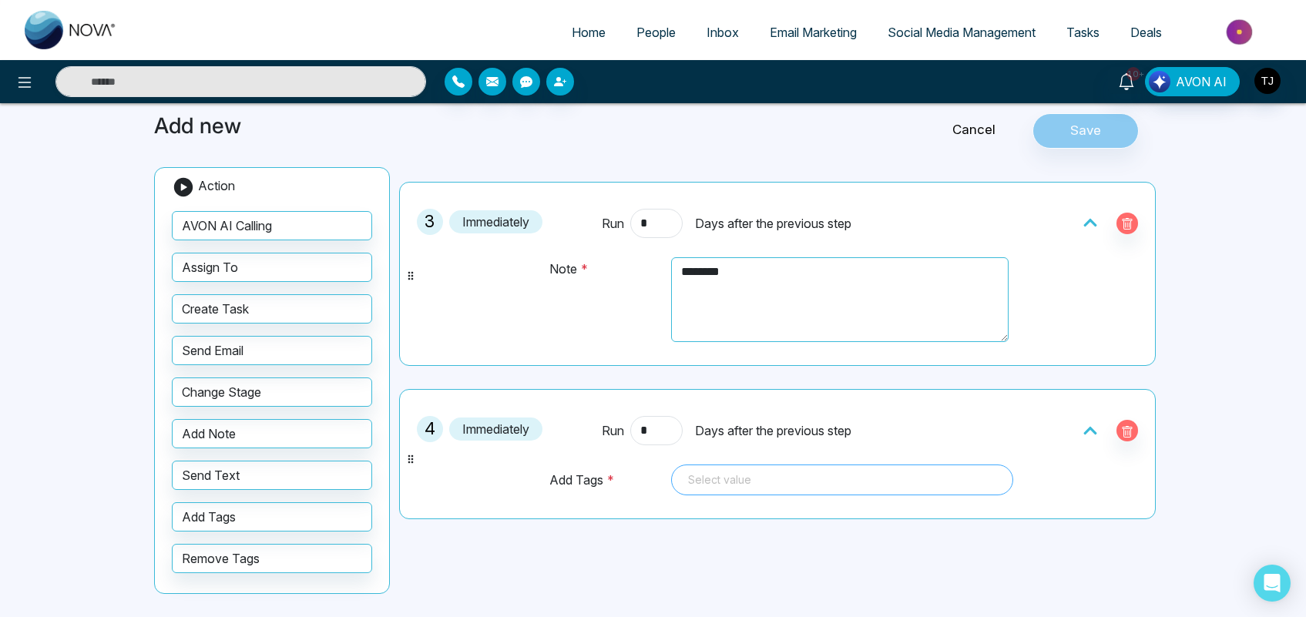
click at [753, 478] on div at bounding box center [842, 480] width 320 height 18
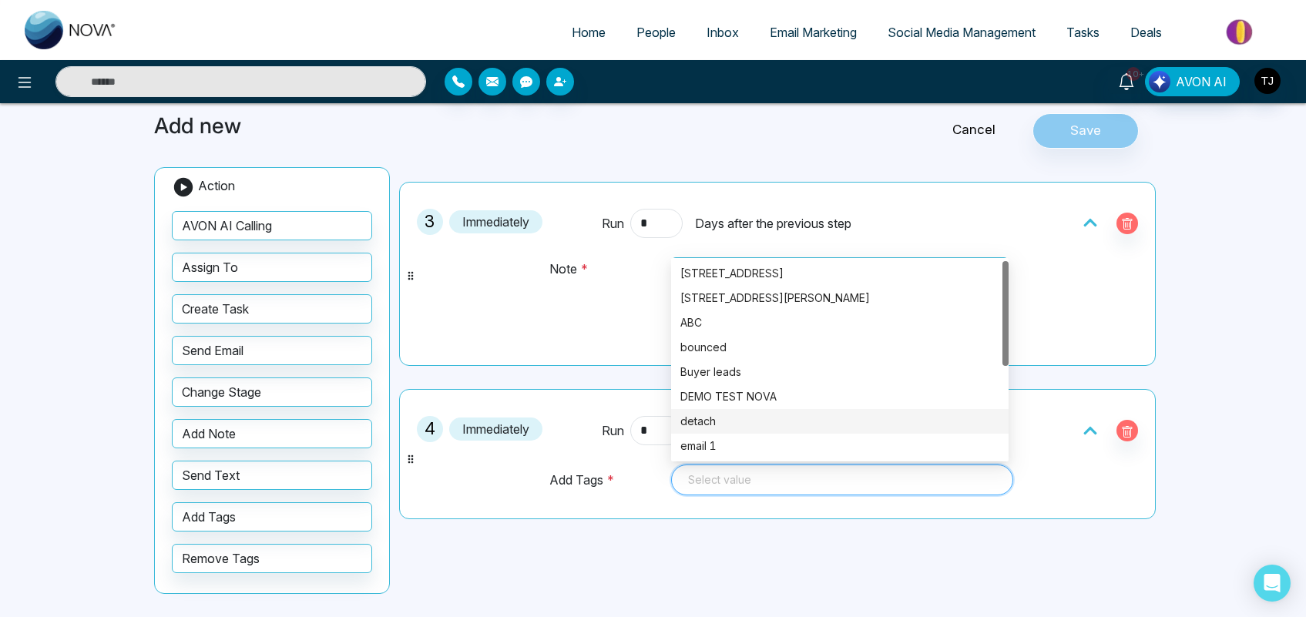
click at [714, 422] on div "detach" at bounding box center [839, 421] width 319 height 17
click at [416, 552] on div "Add new Cancel Save Action AVON AI Calling Assign To Create Task Send Email Cha…" at bounding box center [653, 356] width 1017 height 522
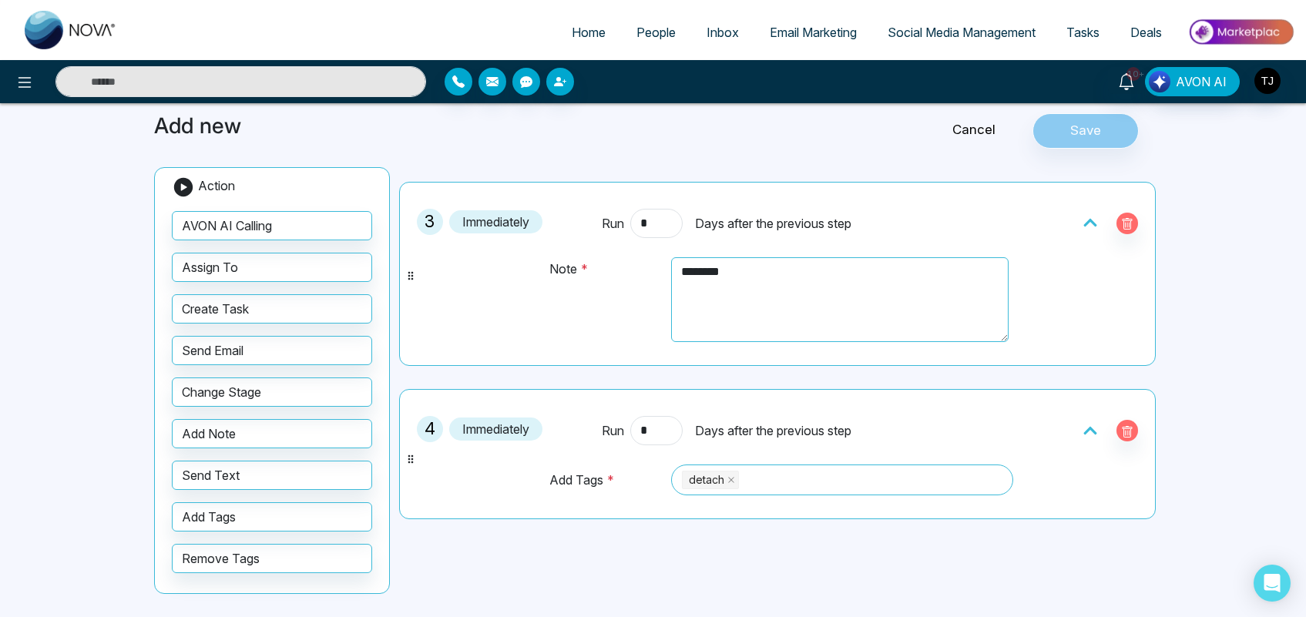
scroll to position [618, 0]
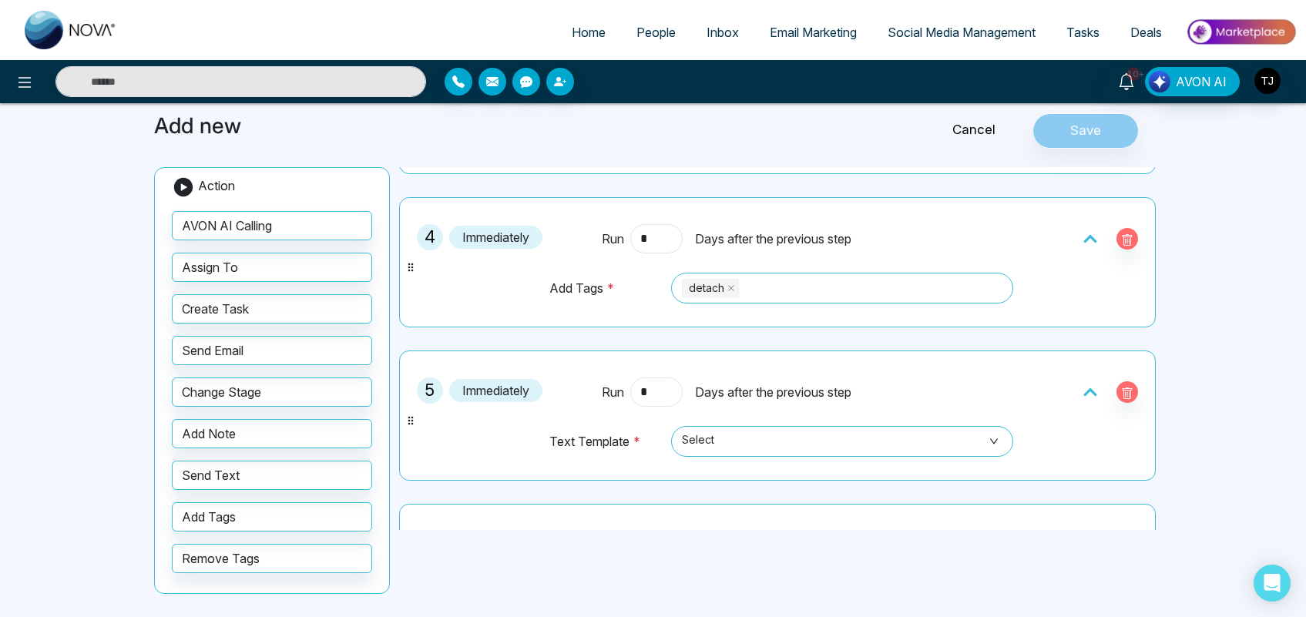
click at [653, 394] on input "*" at bounding box center [656, 391] width 52 height 29
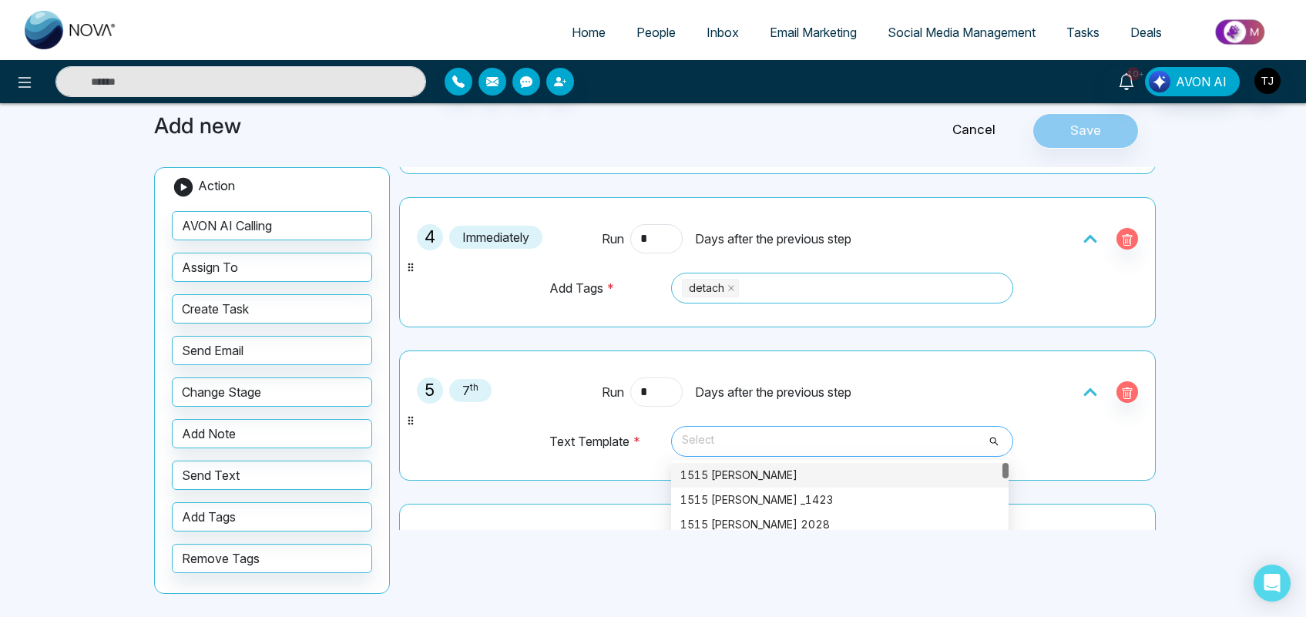
click at [697, 452] on span "Select" at bounding box center [842, 441] width 320 height 26
type input "*"
click at [726, 474] on div "1515 [PERSON_NAME]" at bounding box center [839, 475] width 319 height 17
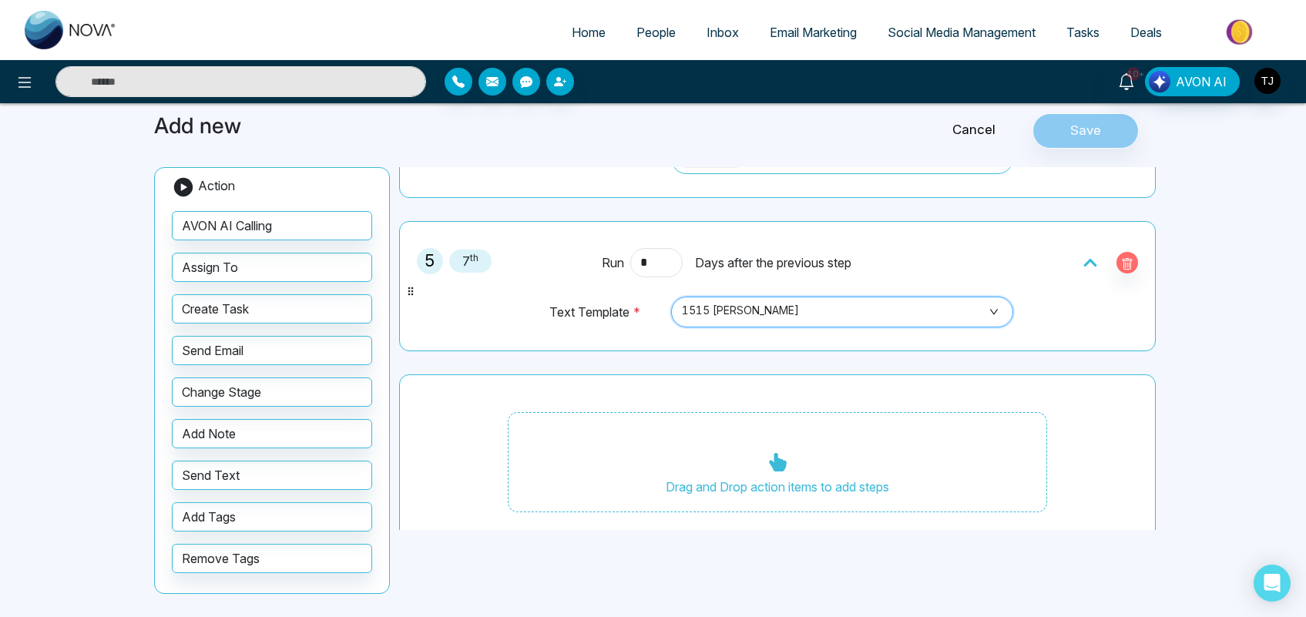
scroll to position [772, 0]
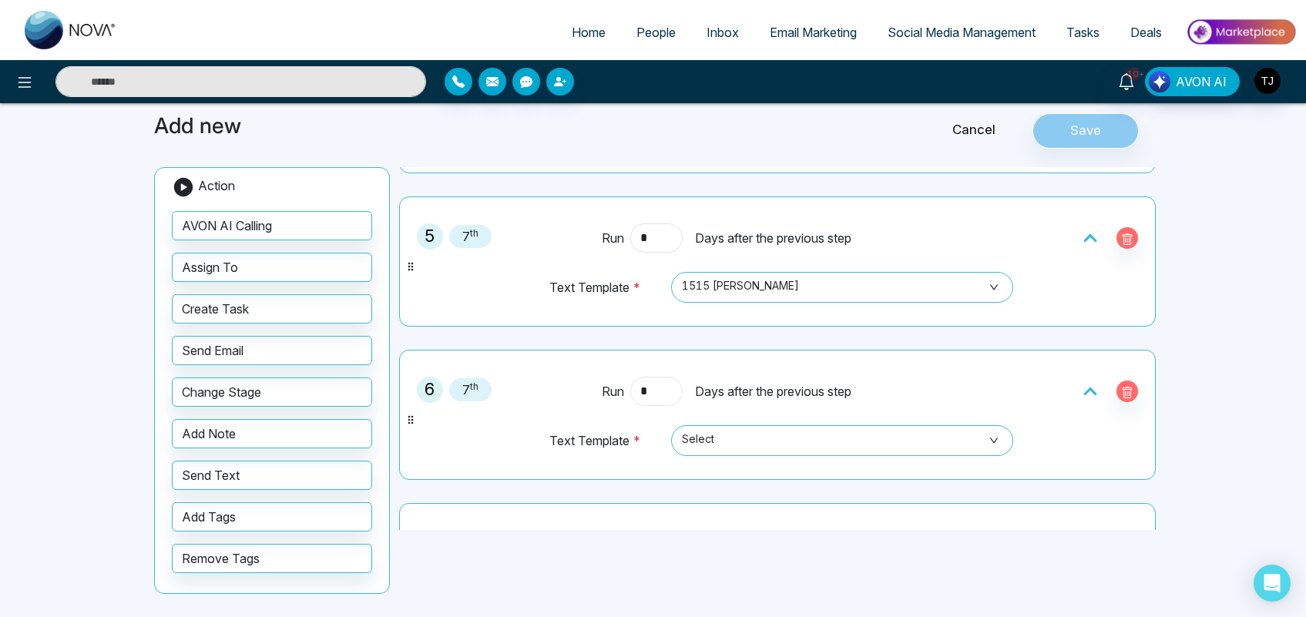
click at [661, 389] on input "*" at bounding box center [656, 391] width 52 height 29
type input "*"
click at [797, 434] on span "Select" at bounding box center [842, 441] width 320 height 26
type input "*"
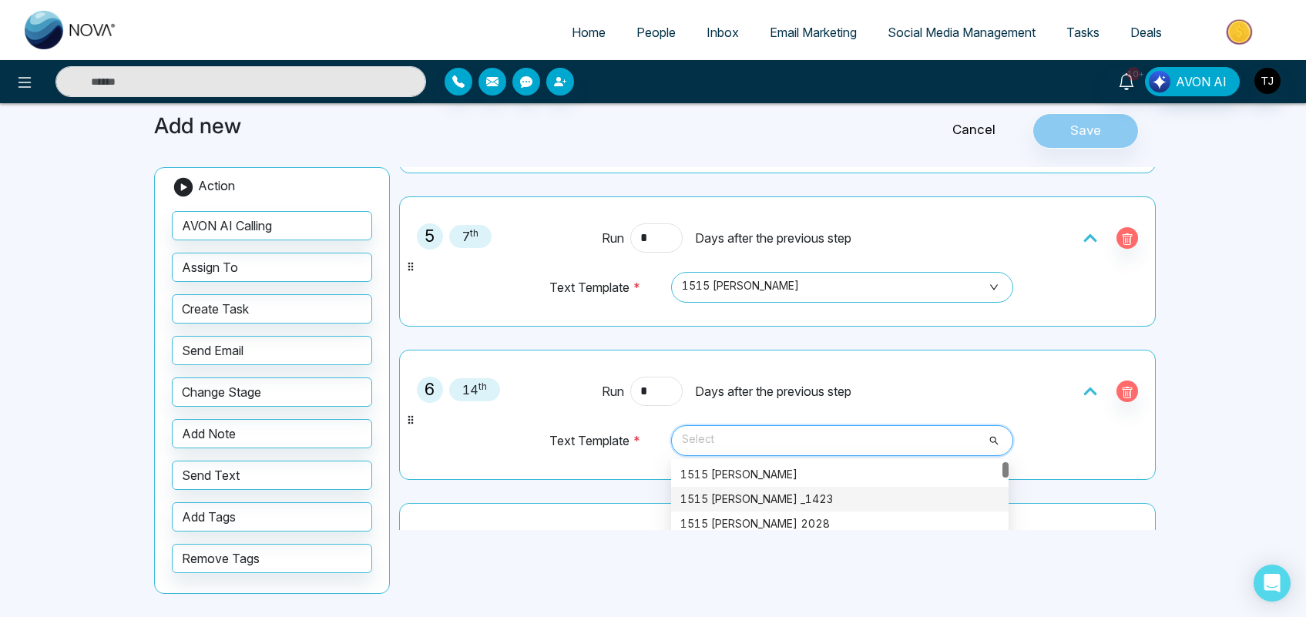
click at [783, 494] on div "1515 [PERSON_NAME] _1423" at bounding box center [839, 499] width 319 height 17
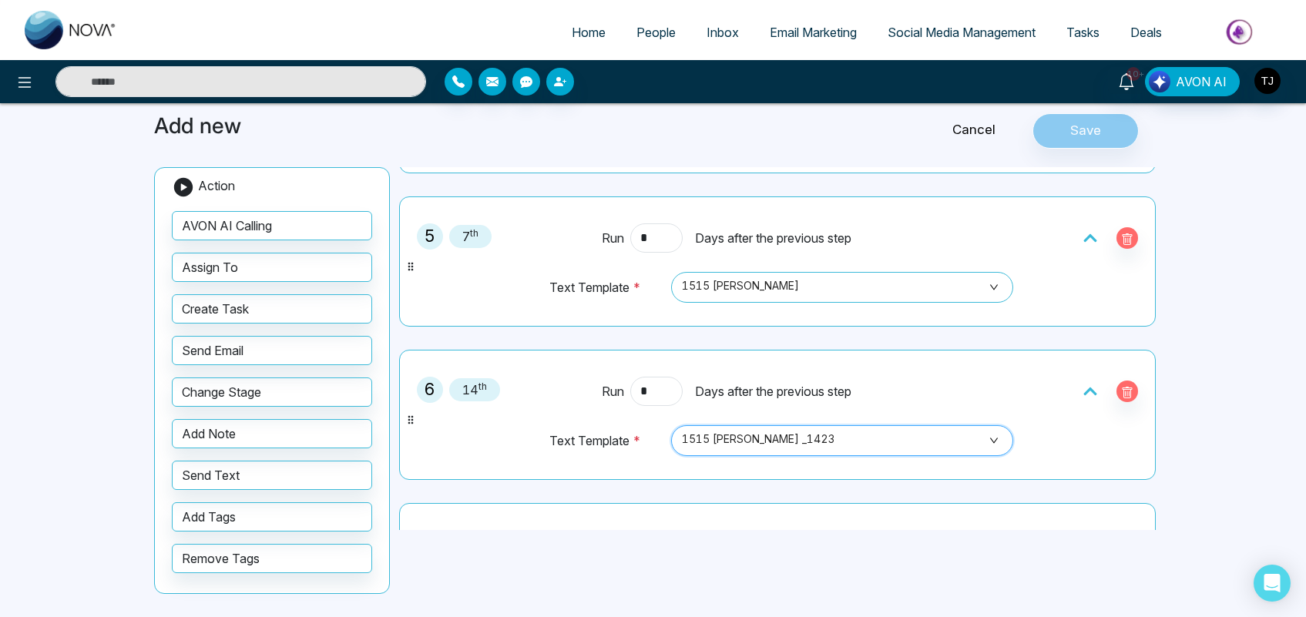
scroll to position [0, 0]
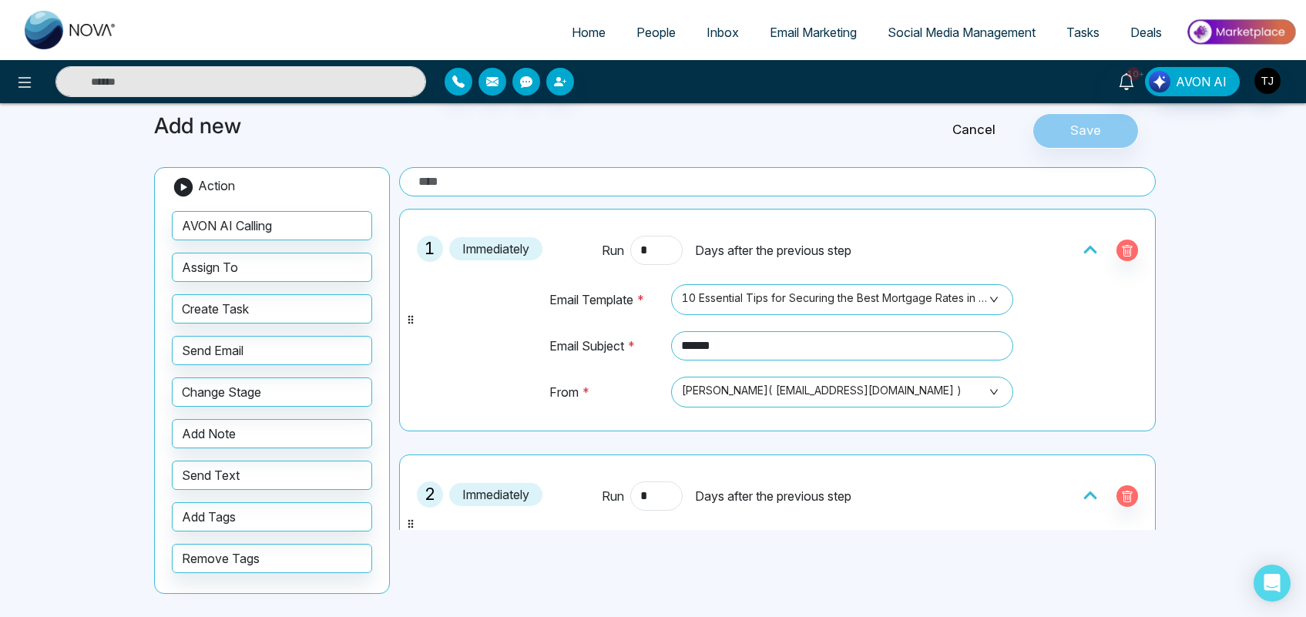
click at [863, 177] on input "text" at bounding box center [777, 181] width 756 height 29
type input "*****"
click at [1102, 129] on button "Save" at bounding box center [1085, 130] width 106 height 35
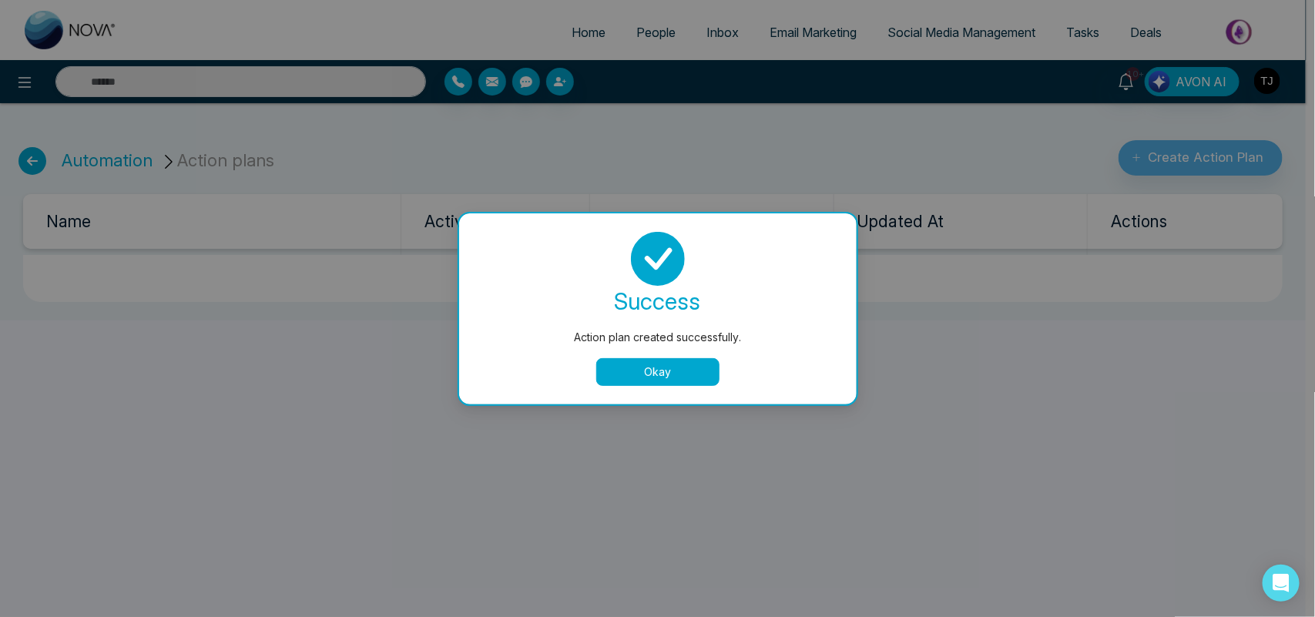
click at [659, 377] on button "Okay" at bounding box center [657, 372] width 123 height 28
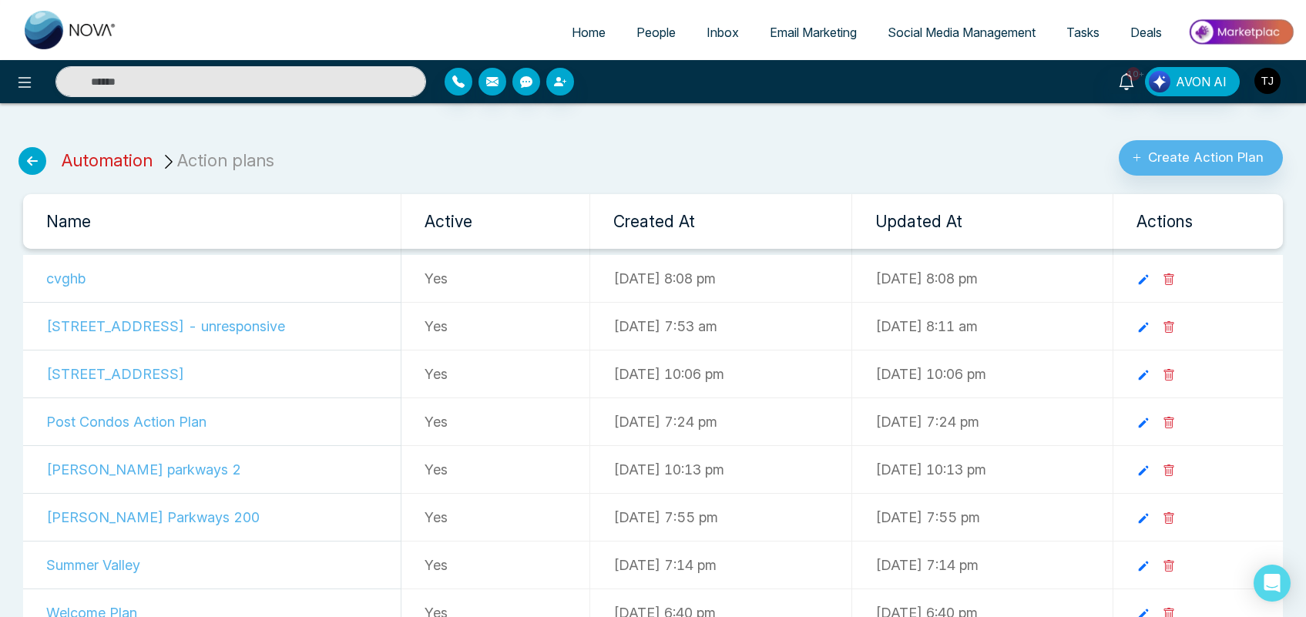
click at [94, 163] on link "Automation" at bounding box center [107, 160] width 91 height 20
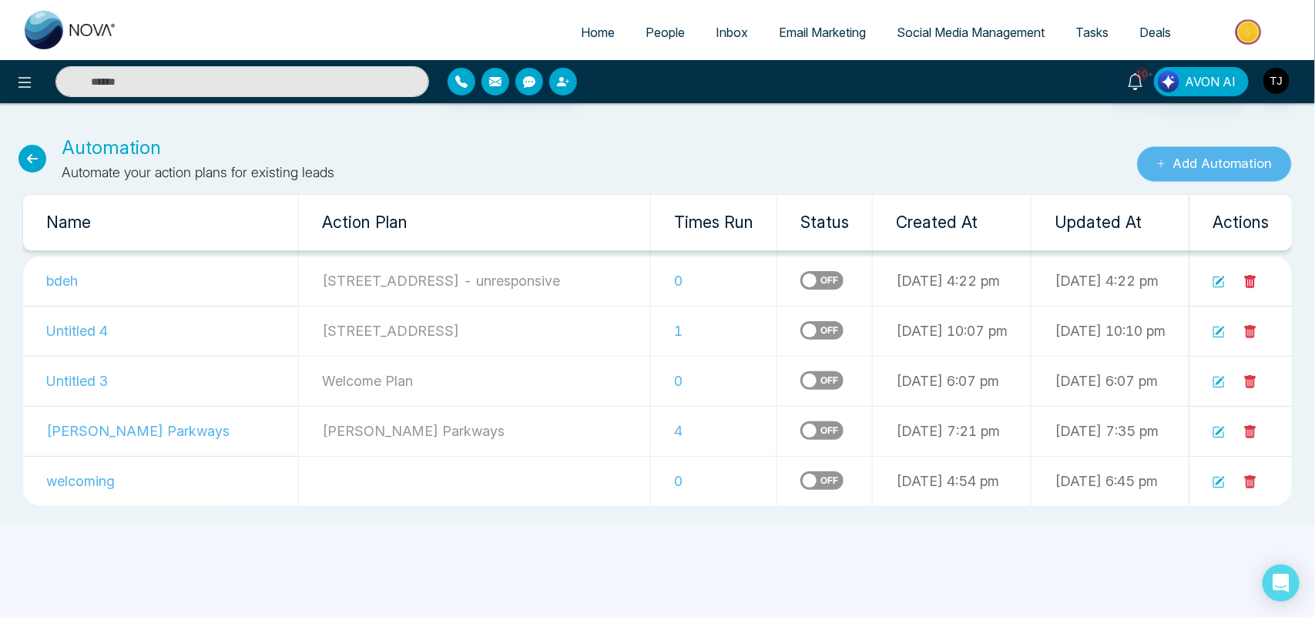
click at [1191, 166] on button "Add Automation" at bounding box center [1214, 163] width 155 height 35
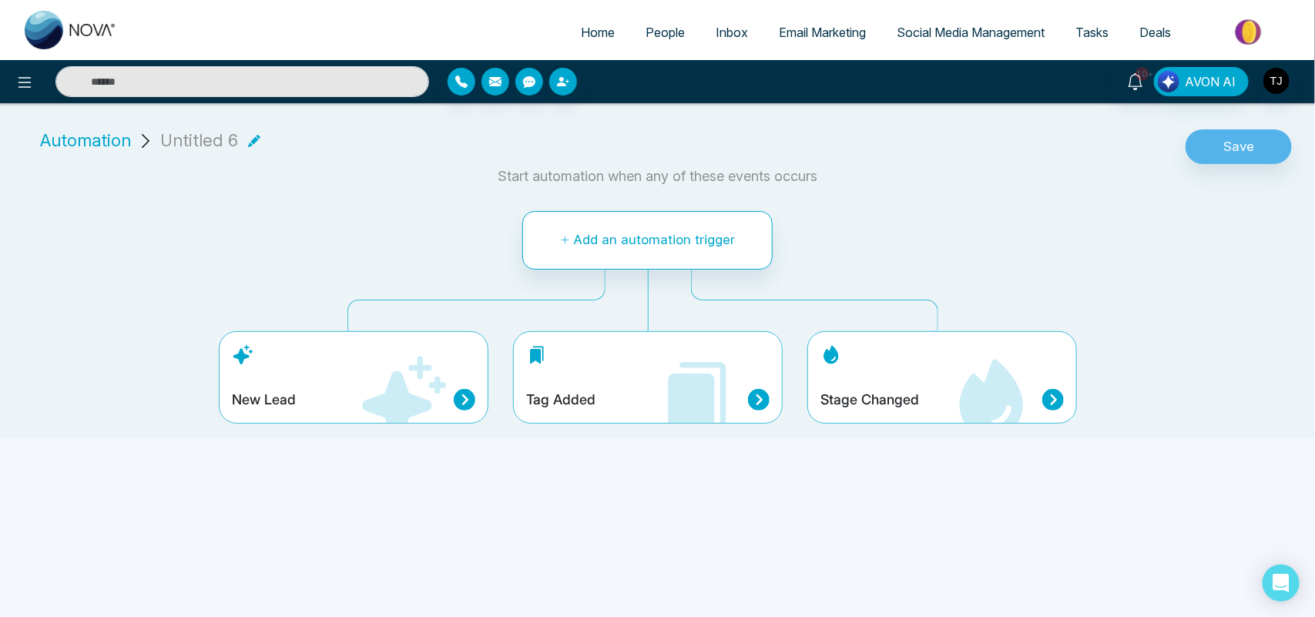
click at [386, 371] on icon at bounding box center [403, 400] width 92 height 92
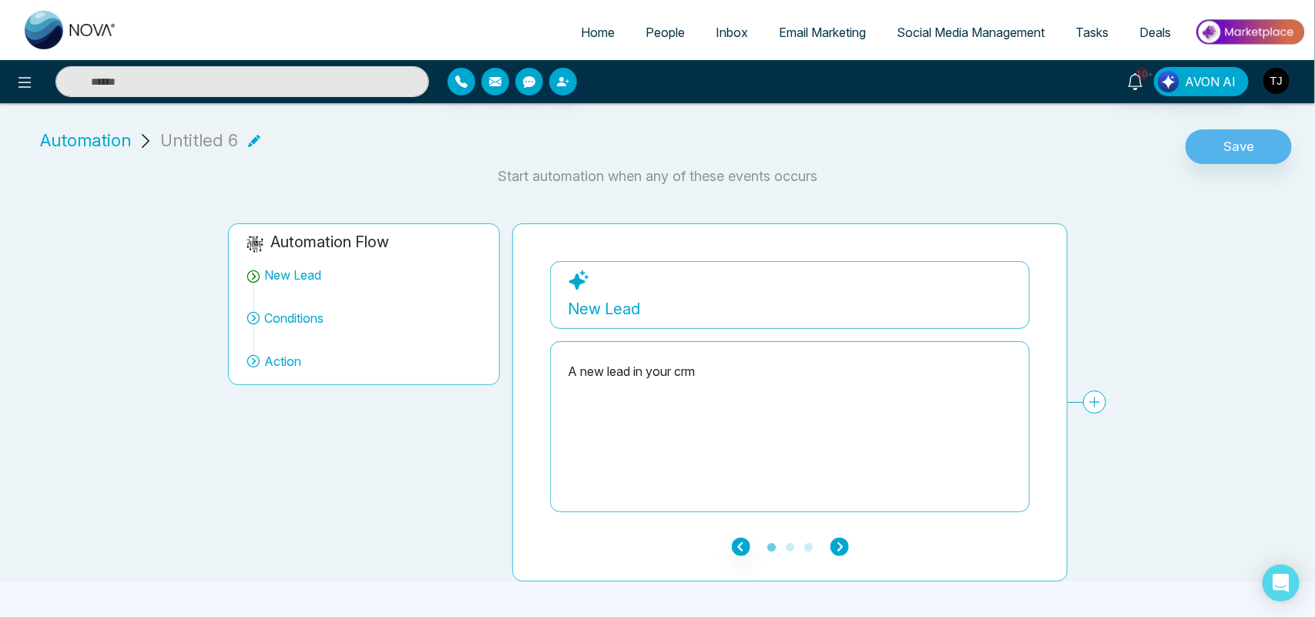
click at [838, 543] on icon "button" at bounding box center [839, 547] width 18 height 18
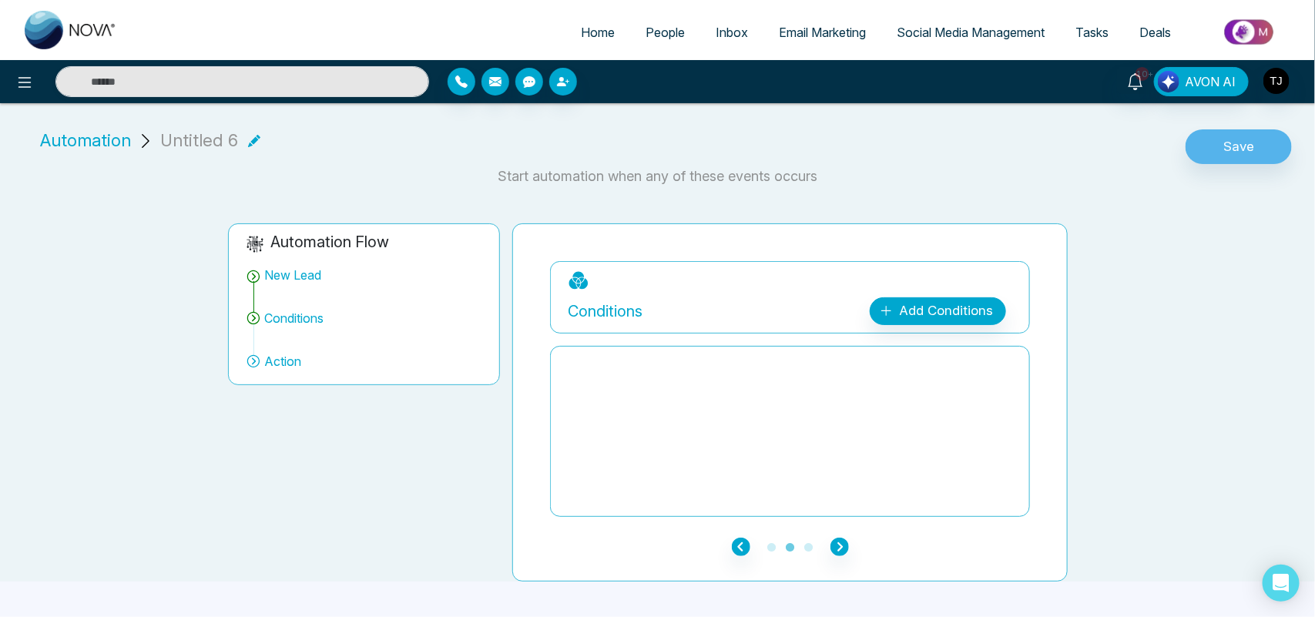
click at [829, 540] on ul "1 2 3" at bounding box center [790, 546] width 480 height 18
click at [837, 553] on icon "button" at bounding box center [839, 547] width 18 height 18
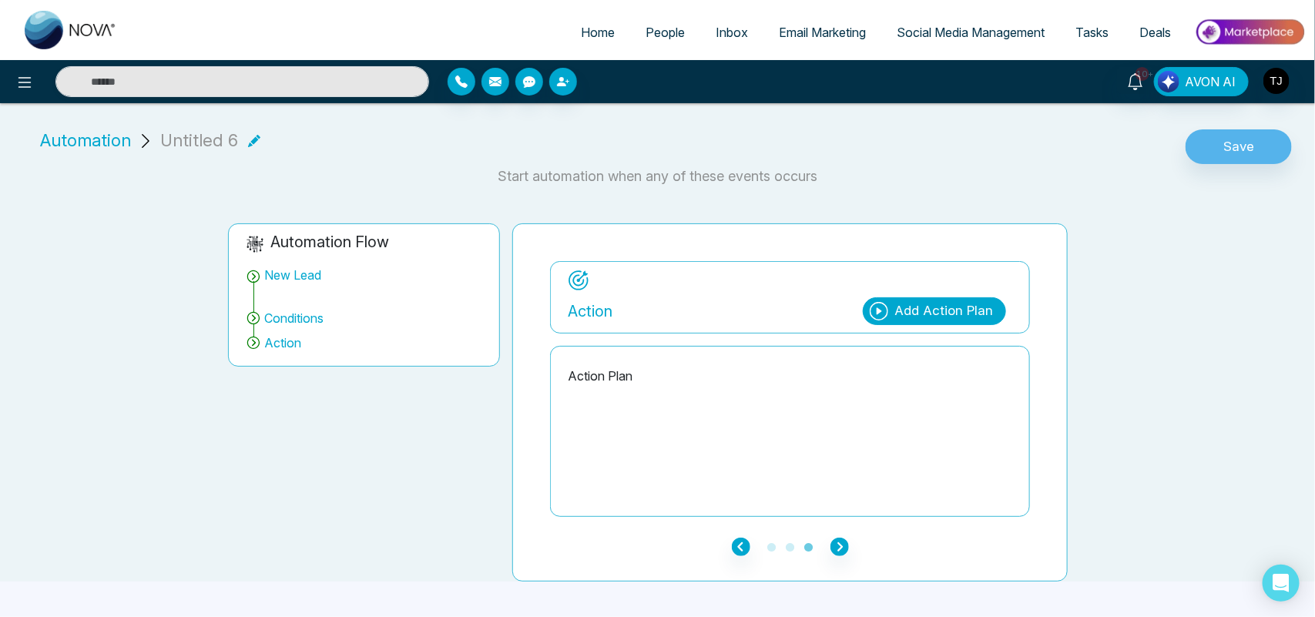
click at [887, 304] on icon at bounding box center [879, 311] width 18 height 18
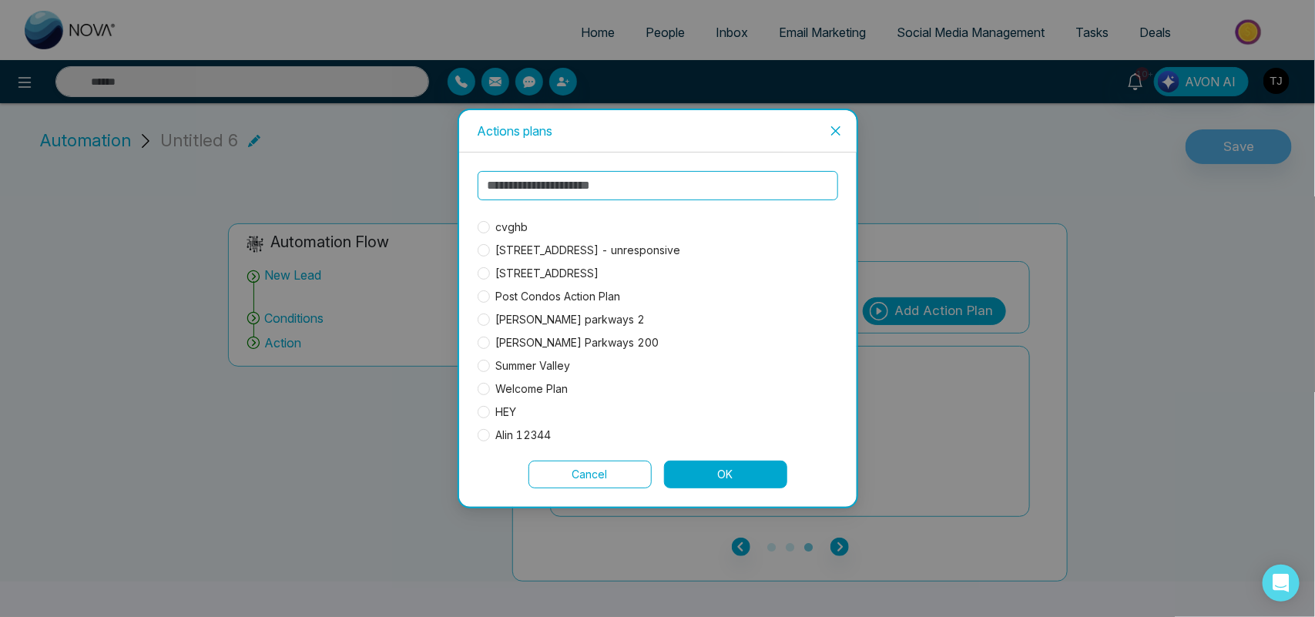
click at [501, 229] on span "cvghb" at bounding box center [512, 227] width 45 height 17
click at [693, 474] on button "OK" at bounding box center [725, 475] width 123 height 28
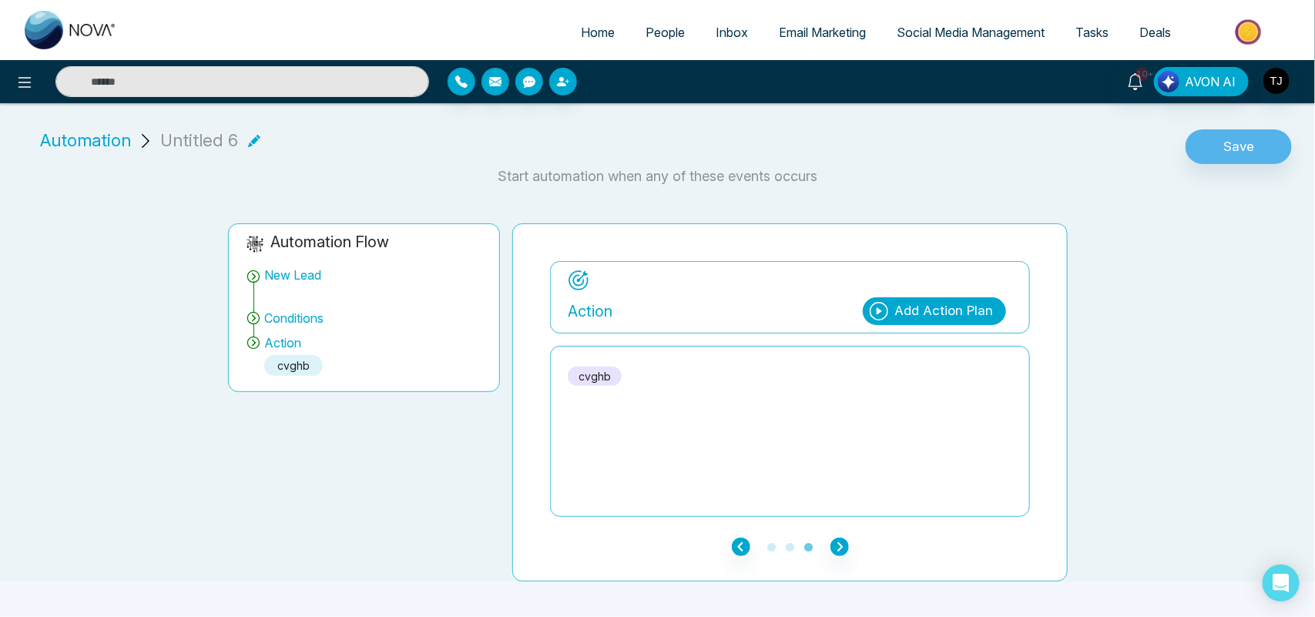
click at [249, 141] on icon at bounding box center [254, 140] width 12 height 12
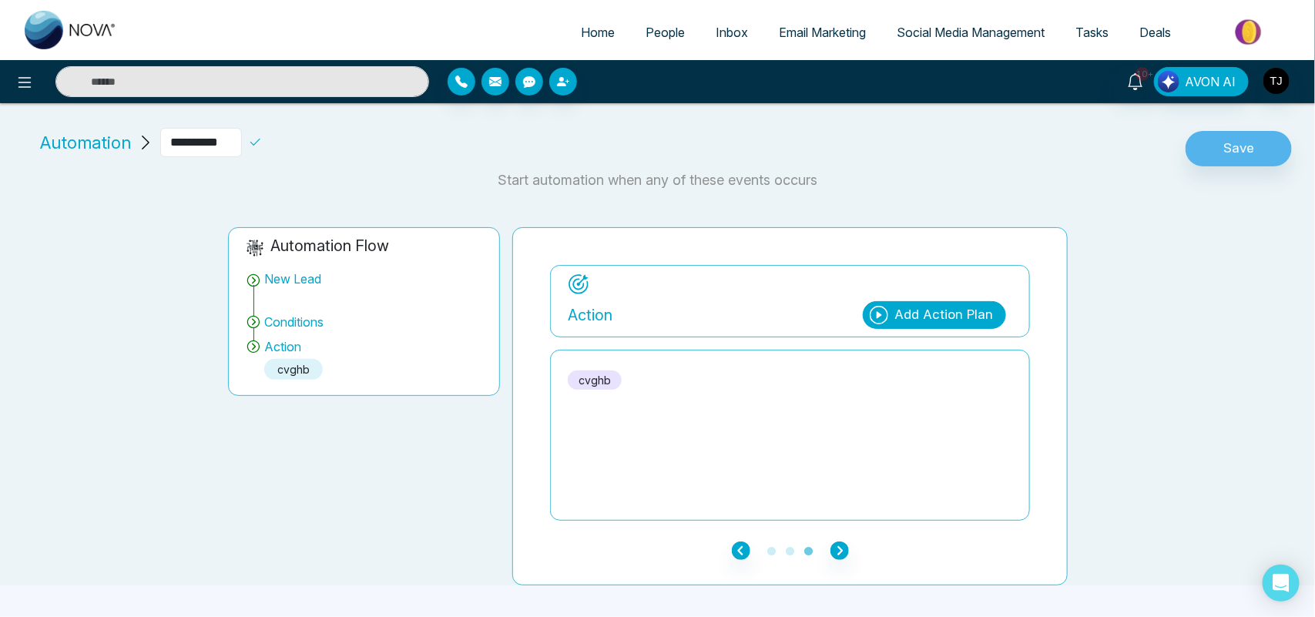
click at [240, 141] on input "**********" at bounding box center [201, 142] width 82 height 29
type input "*******"
click at [334, 166] on div "Automation *******" at bounding box center [171, 149] width 325 height 42
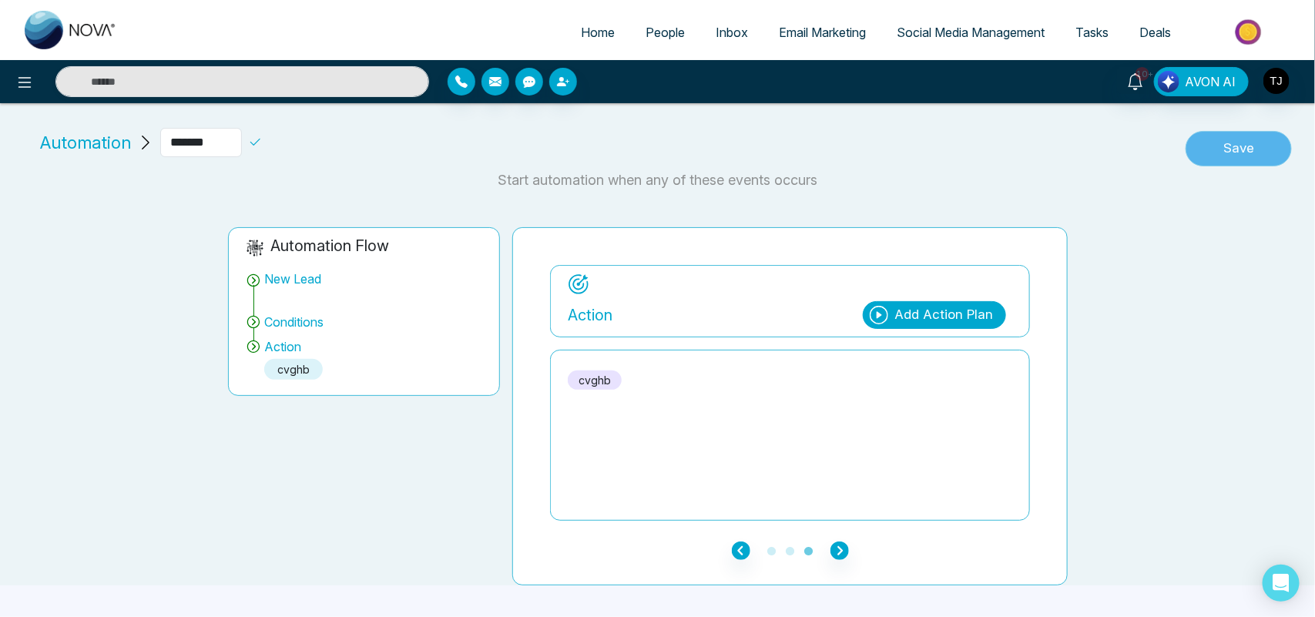
click at [1216, 148] on button "Save" at bounding box center [1238, 148] width 106 height 35
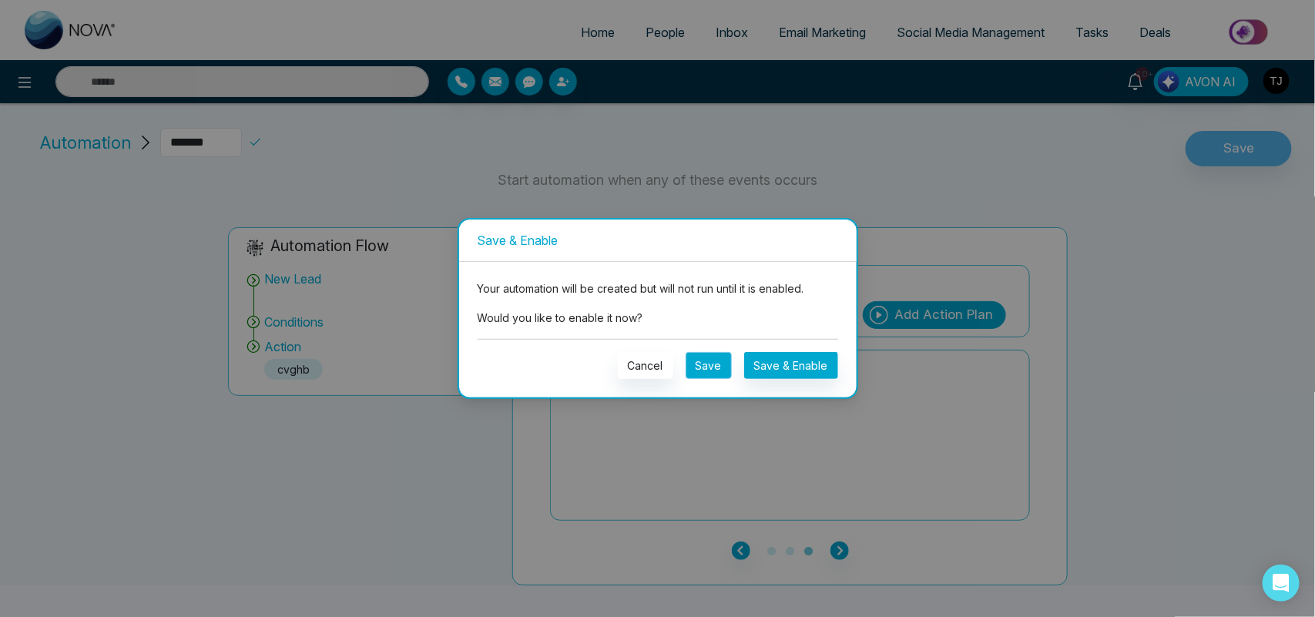
click at [719, 360] on button "Save" at bounding box center [709, 365] width 46 height 27
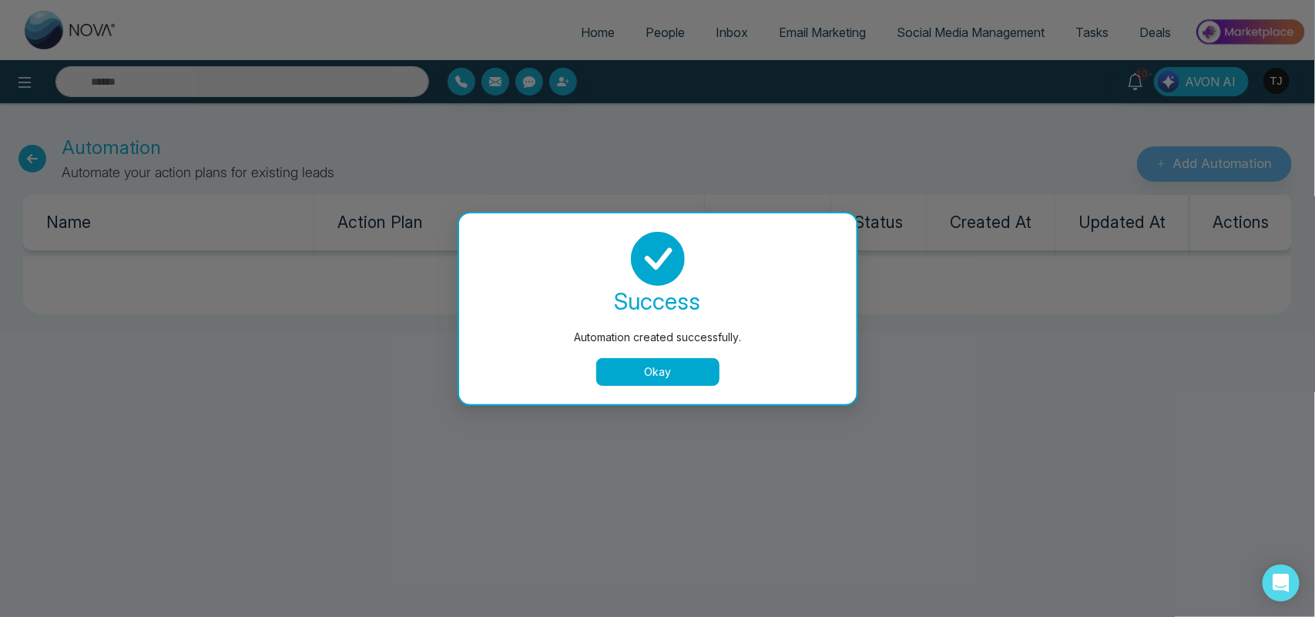
click at [679, 364] on button "Okay" at bounding box center [657, 372] width 123 height 28
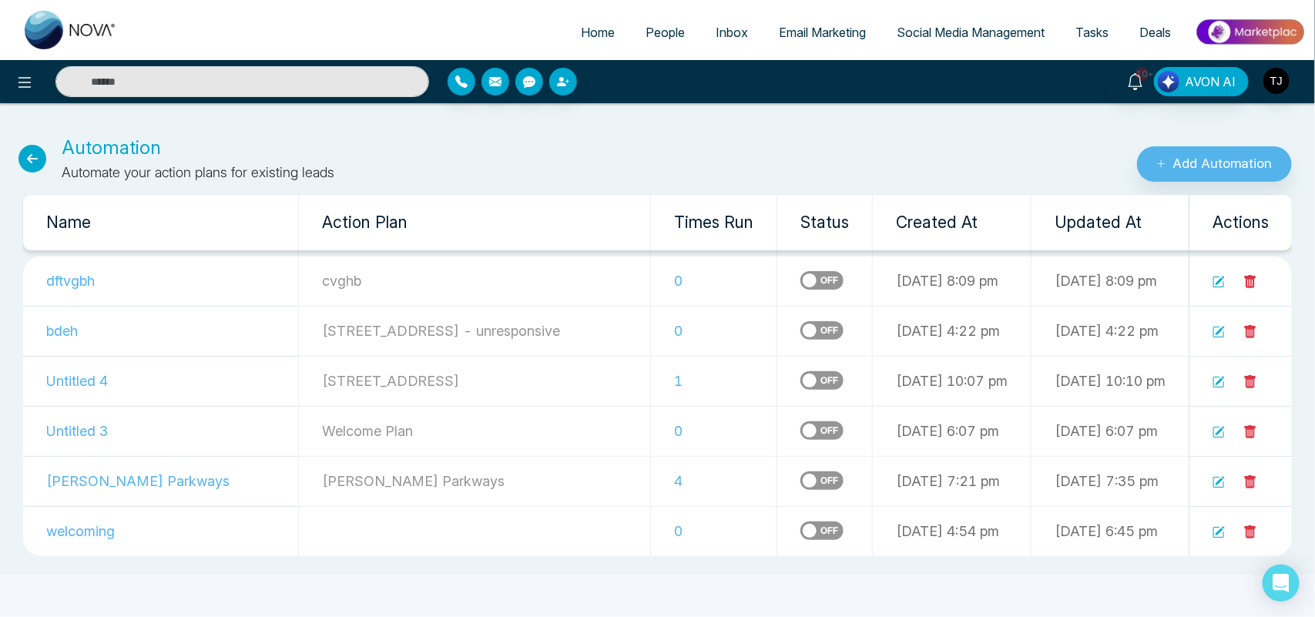
click at [800, 279] on label at bounding box center [821, 280] width 43 height 18
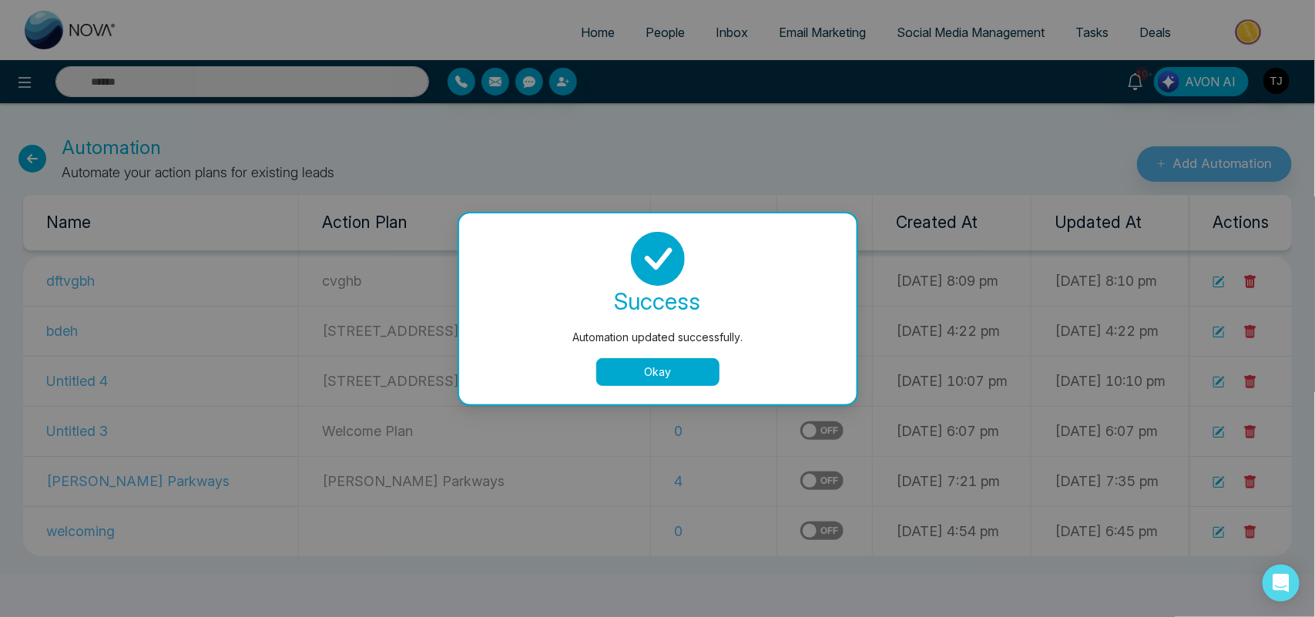
click at [678, 368] on button "Okay" at bounding box center [657, 372] width 123 height 28
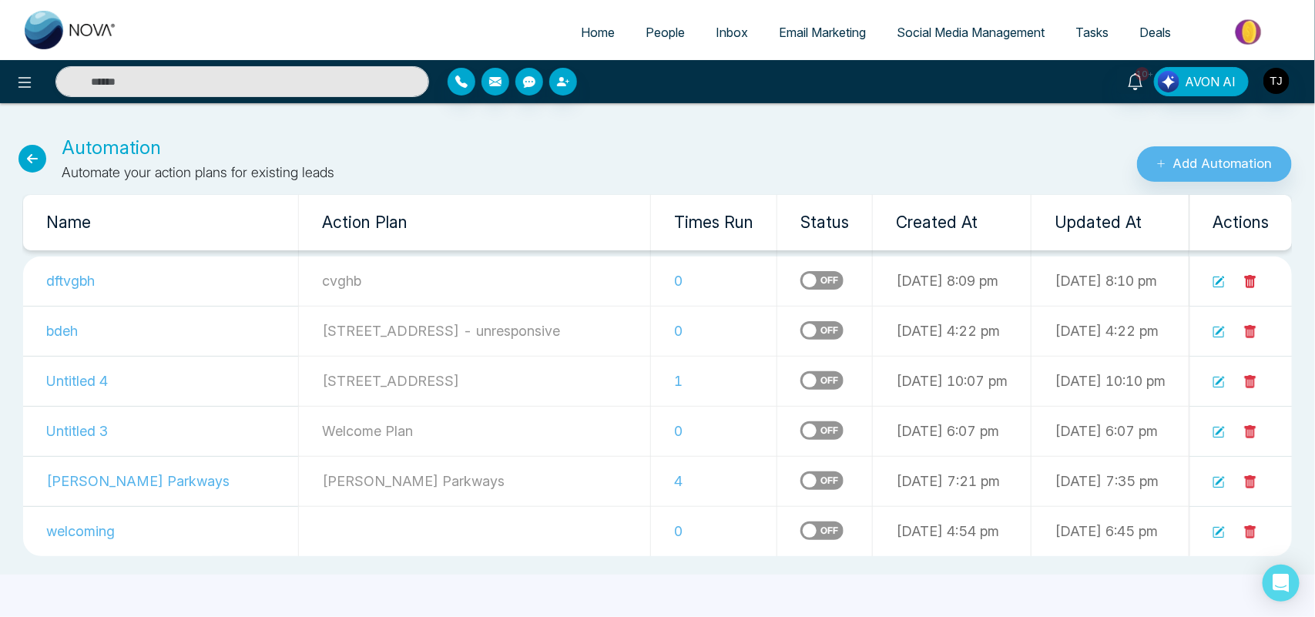
click at [800, 278] on label at bounding box center [821, 280] width 43 height 18
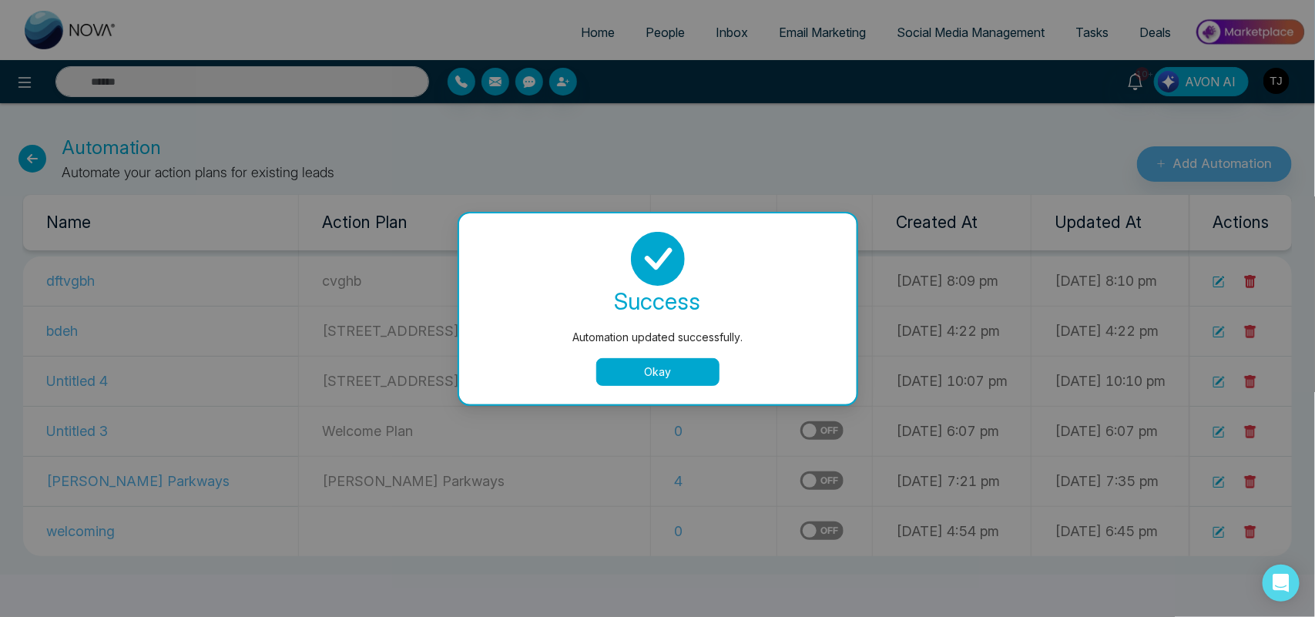
click at [666, 370] on button "Okay" at bounding box center [657, 372] width 123 height 28
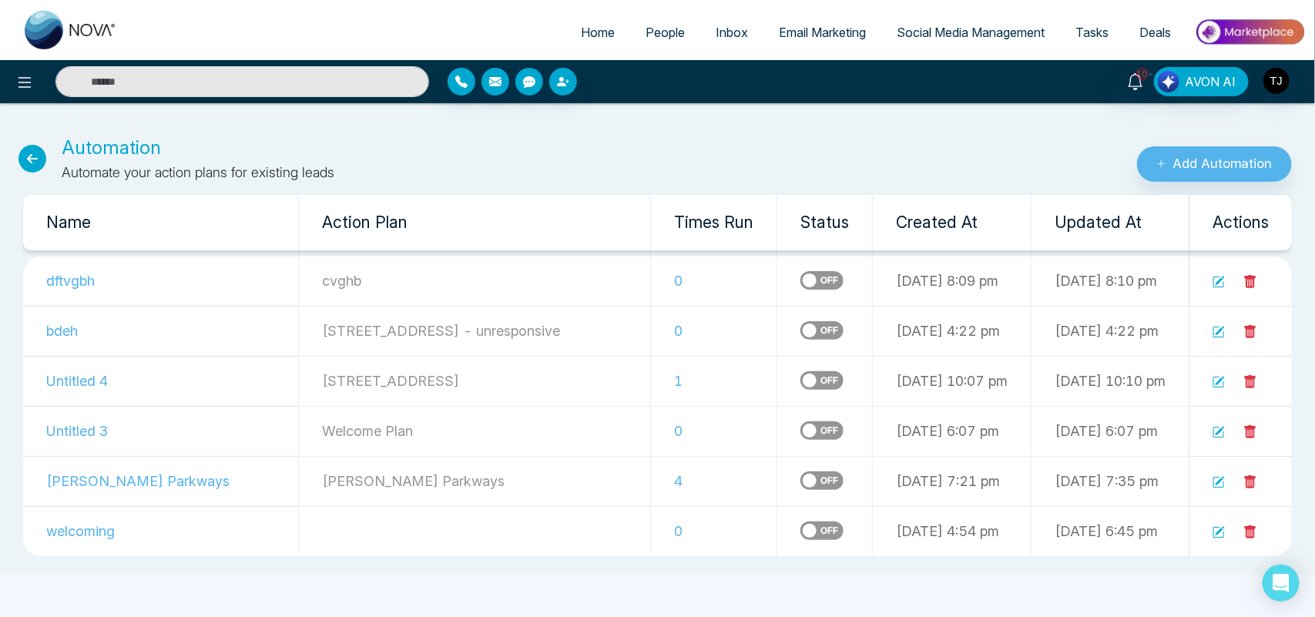
click at [1253, 280] on icon at bounding box center [1250, 282] width 14 height 14
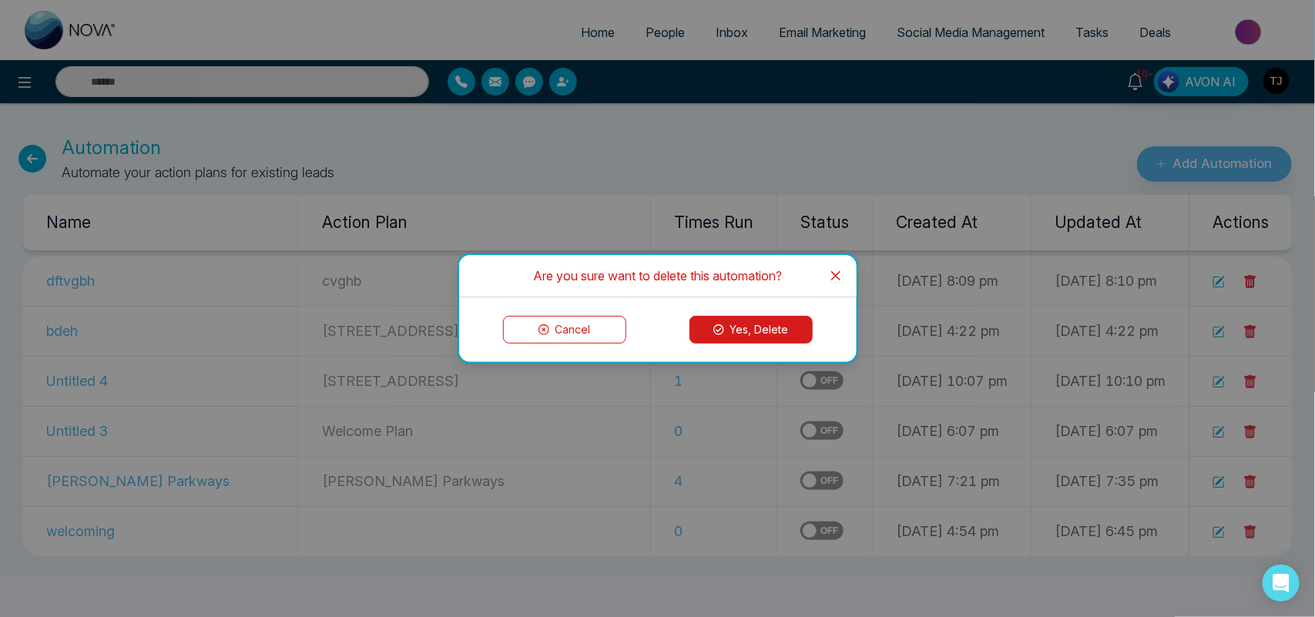
click at [763, 326] on button "Yes, Delete" at bounding box center [750, 330] width 123 height 28
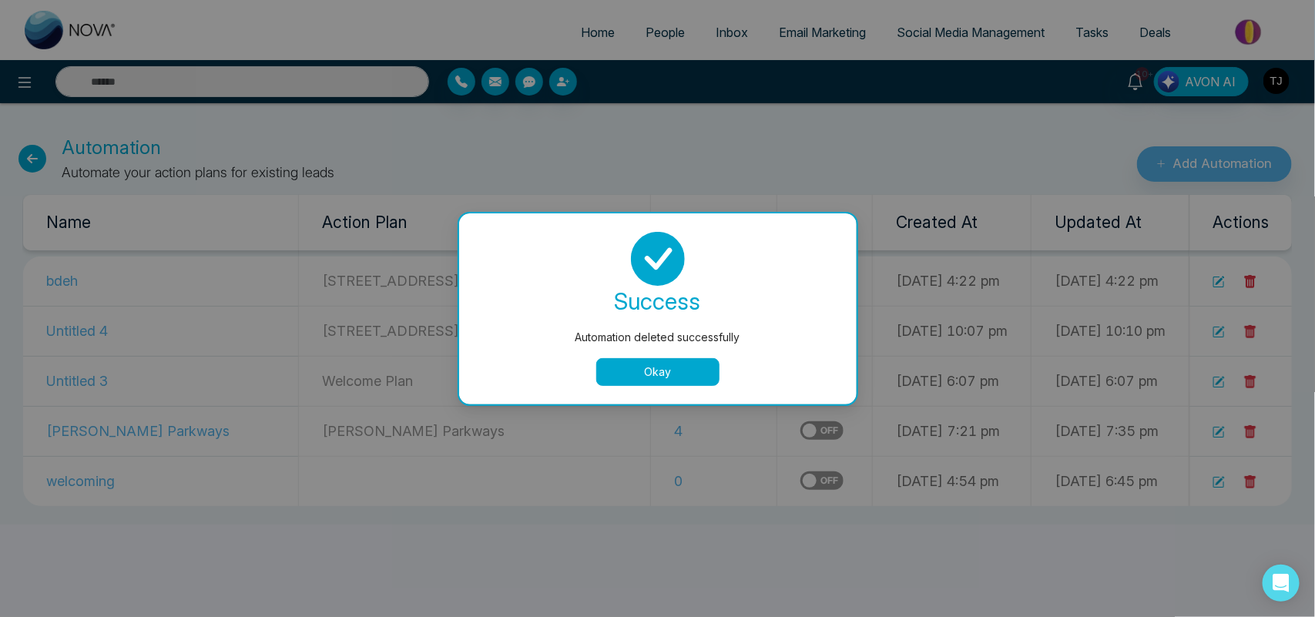
click at [686, 366] on button "Okay" at bounding box center [657, 372] width 123 height 28
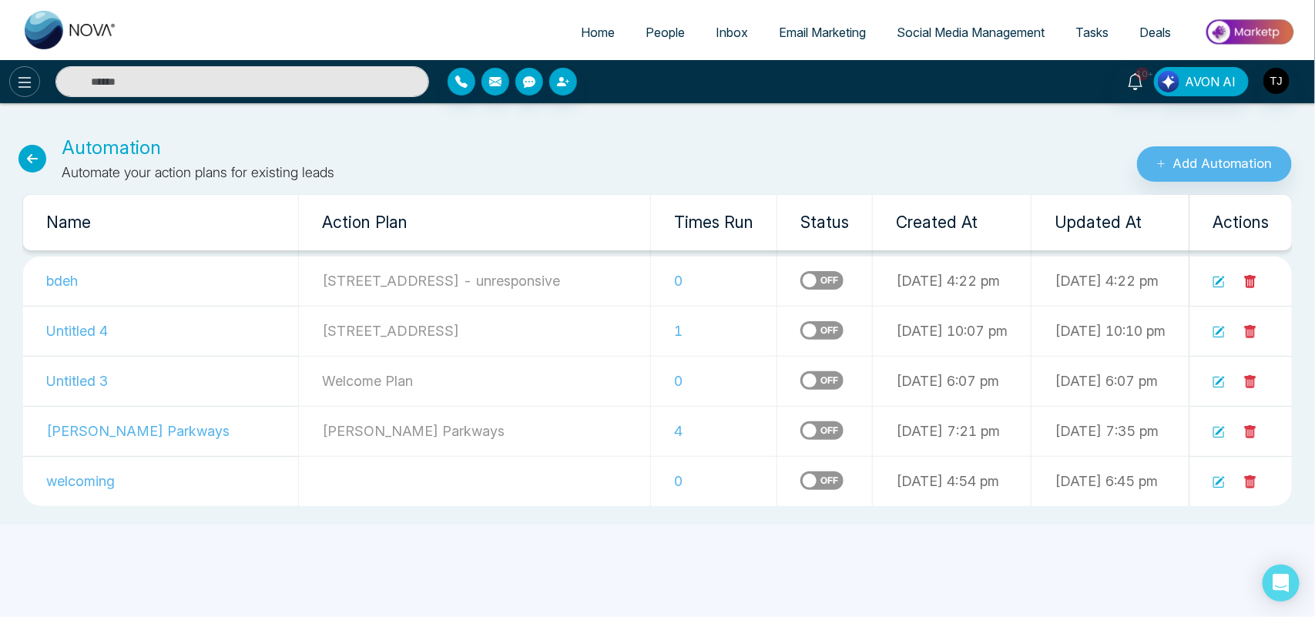
click at [14, 87] on button at bounding box center [24, 81] width 31 height 31
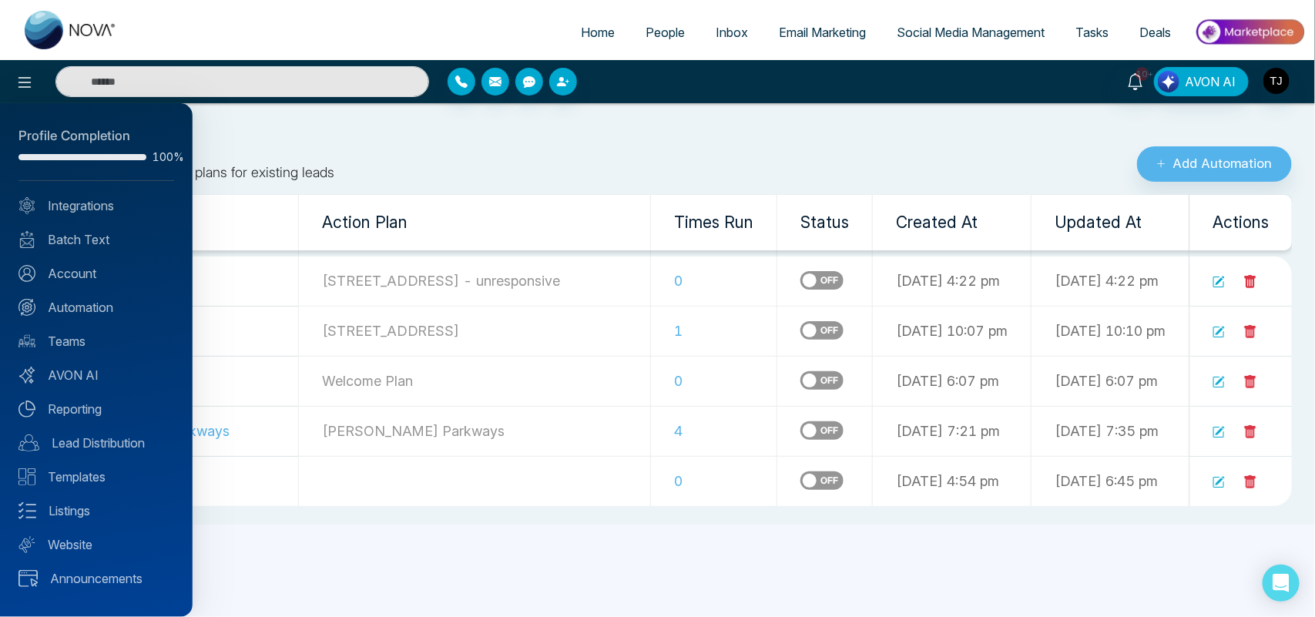
click at [518, 116] on div at bounding box center [657, 308] width 1315 height 617
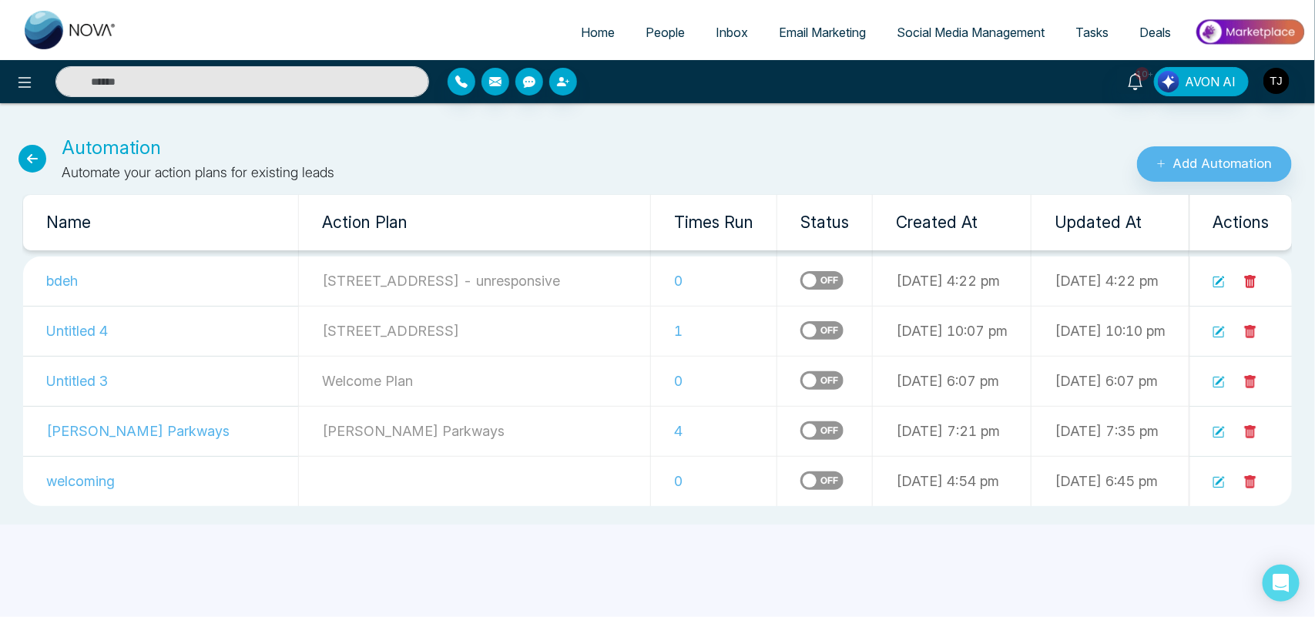
click at [595, 39] on span "Home" at bounding box center [598, 32] width 34 height 15
select select "*"
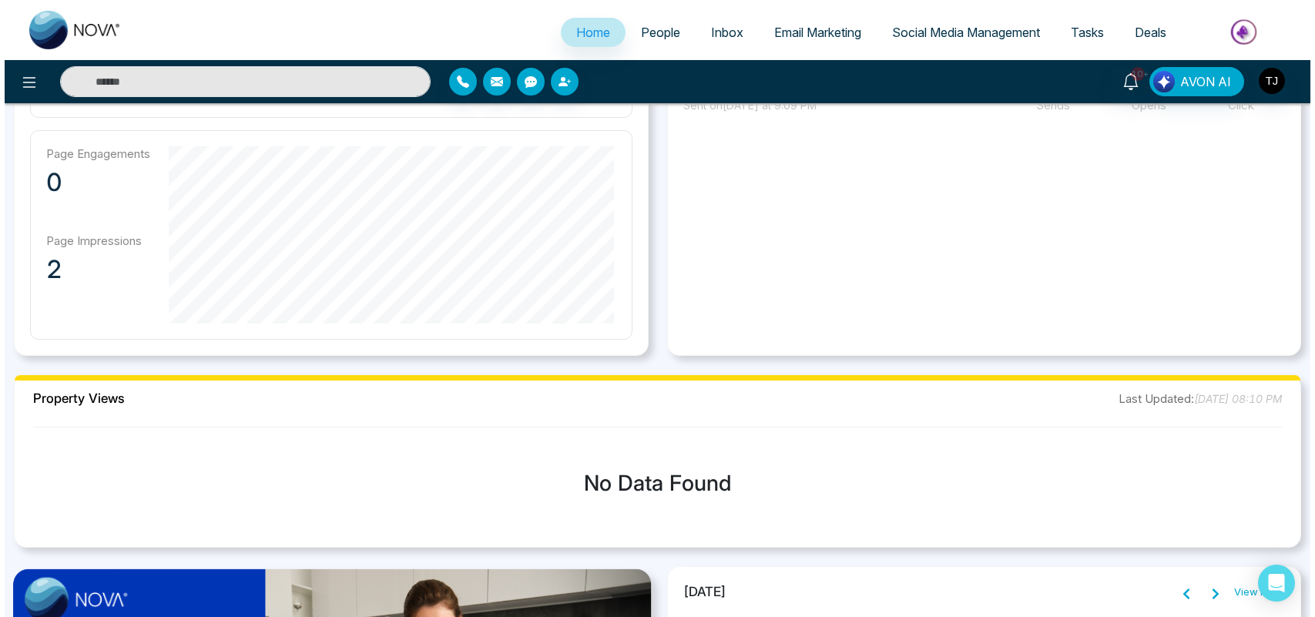
scroll to position [1105, 0]
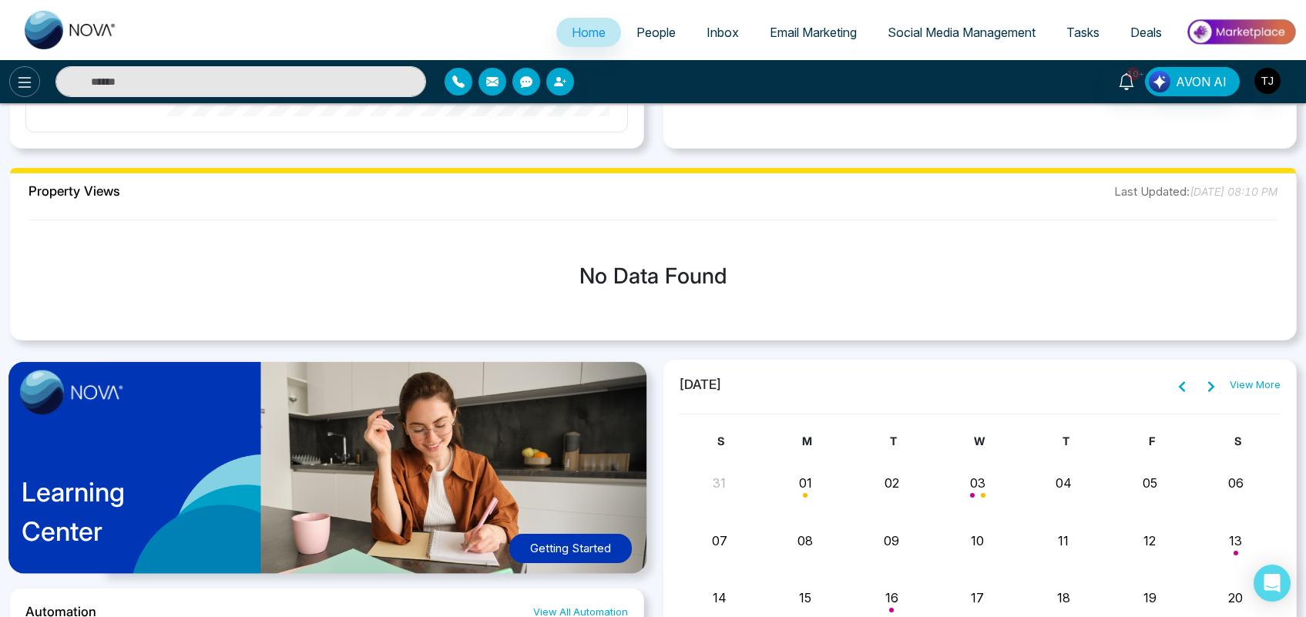
click at [21, 77] on icon at bounding box center [24, 82] width 13 height 11
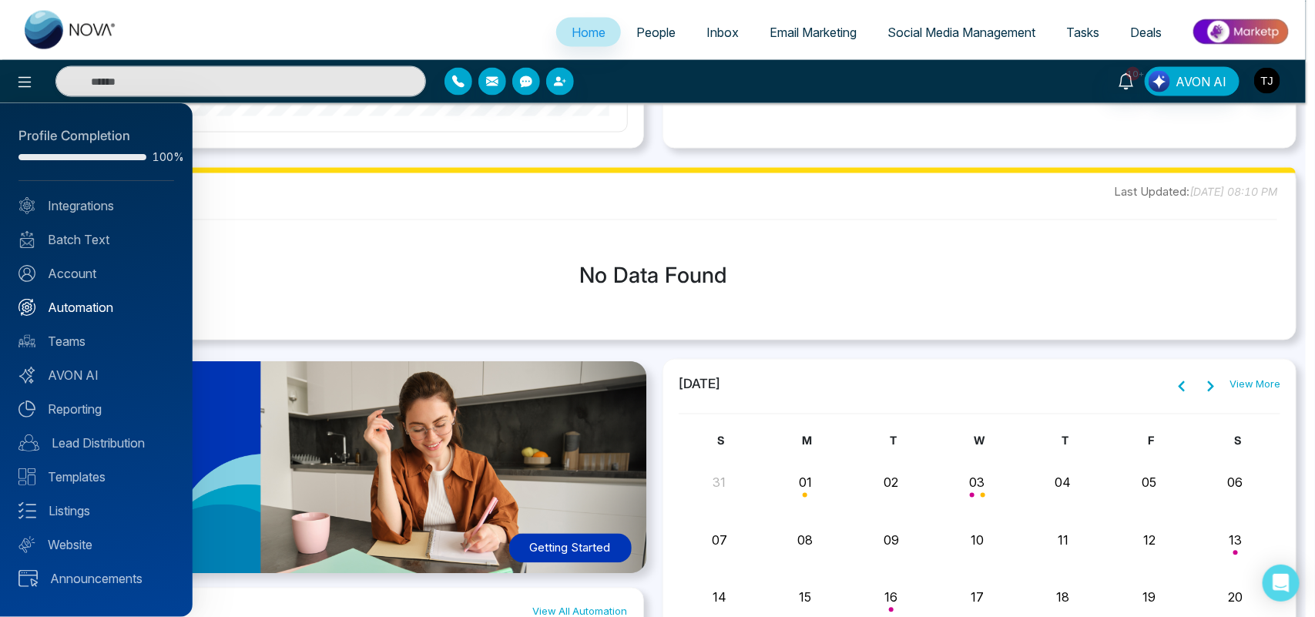
click at [105, 302] on link "Automation" at bounding box center [96, 307] width 156 height 18
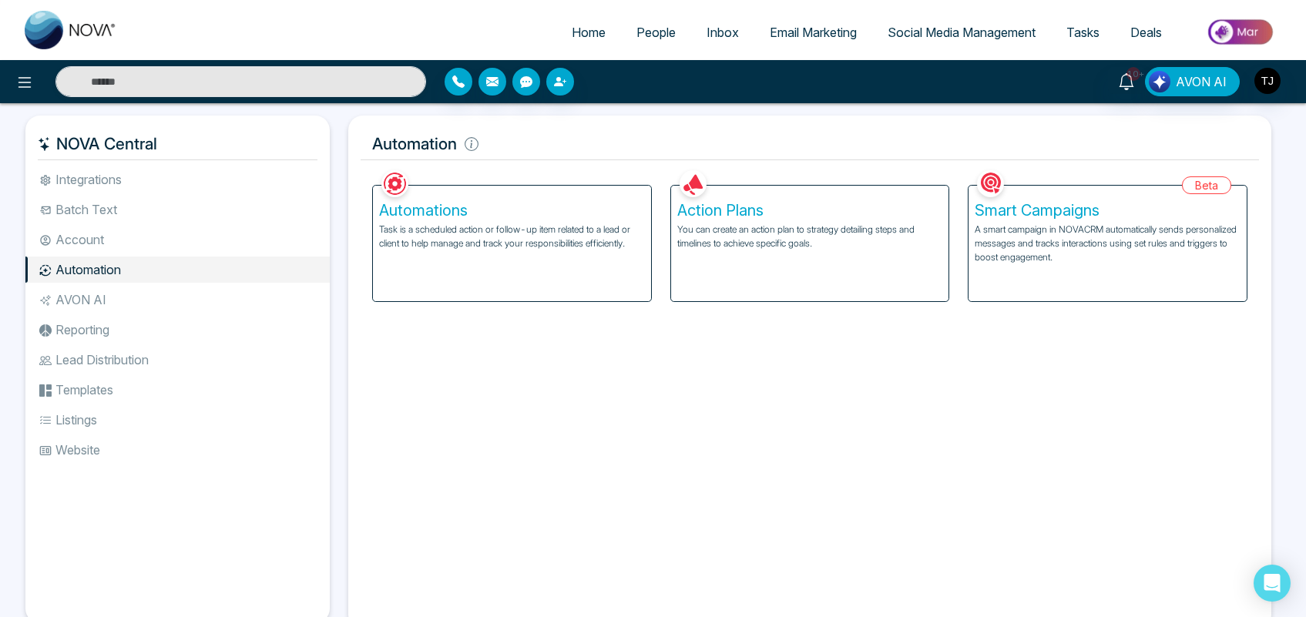
click at [1056, 249] on p "A smart campaign in NOVACRM automatically sends personalized messages and track…" at bounding box center [1107, 244] width 266 height 42
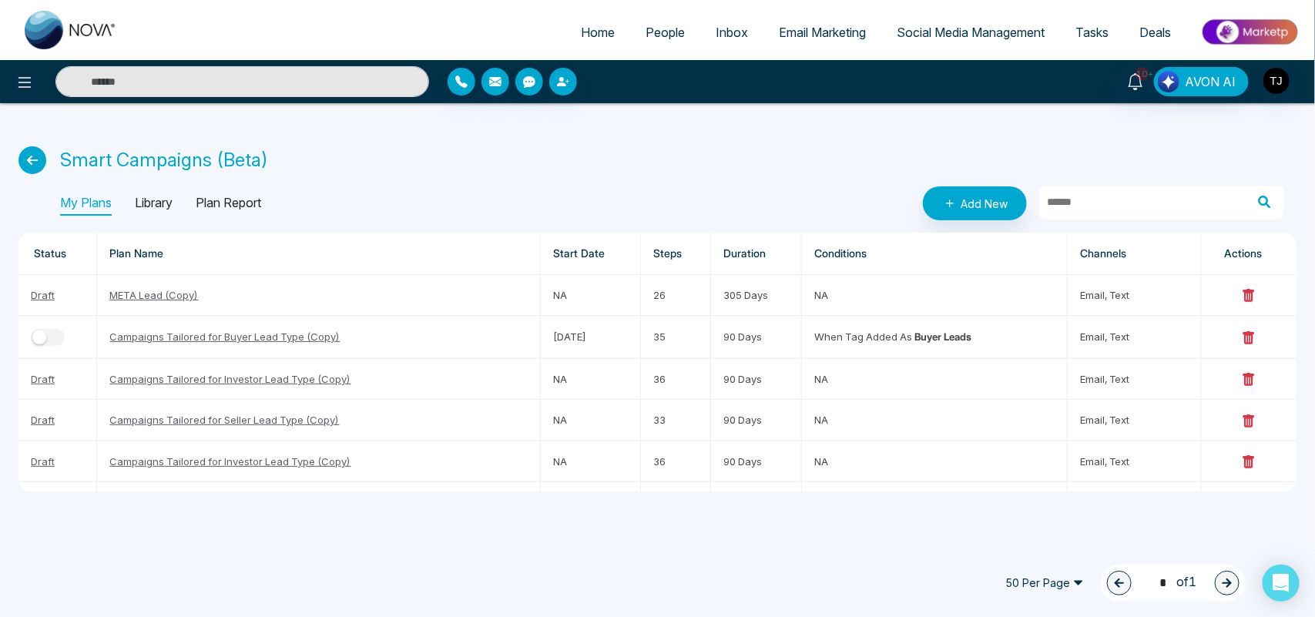
click at [156, 206] on p "Library" at bounding box center [154, 203] width 38 height 25
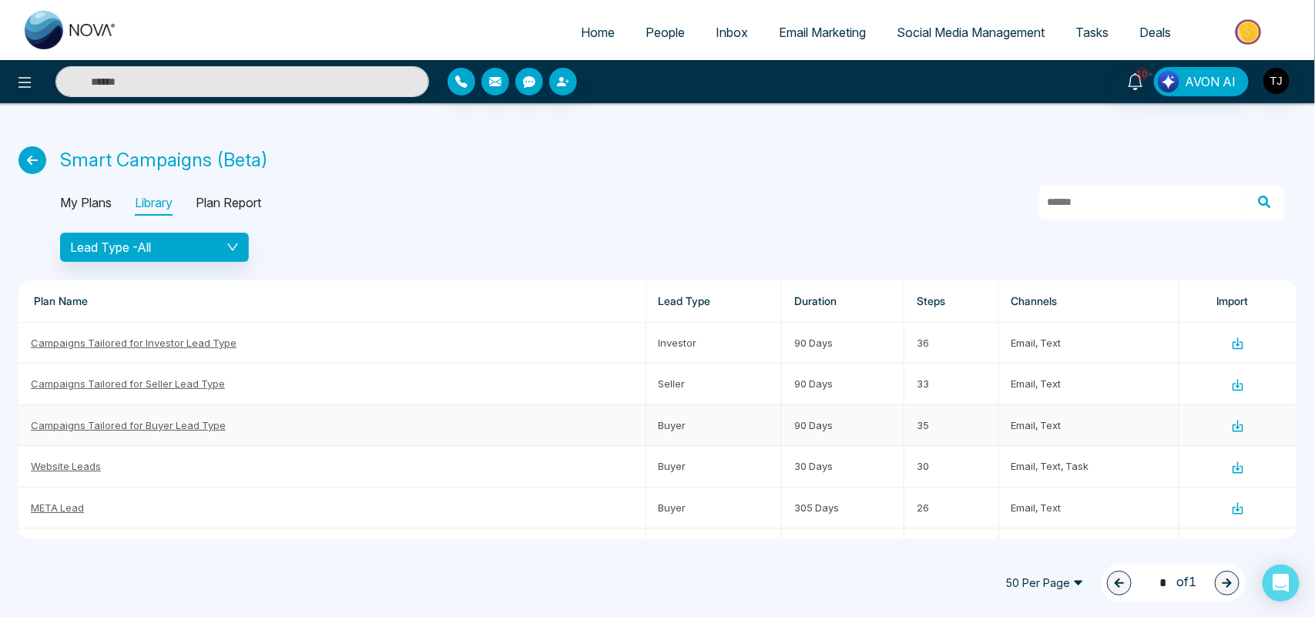
click at [1232, 424] on icon at bounding box center [1237, 428] width 11 height 8
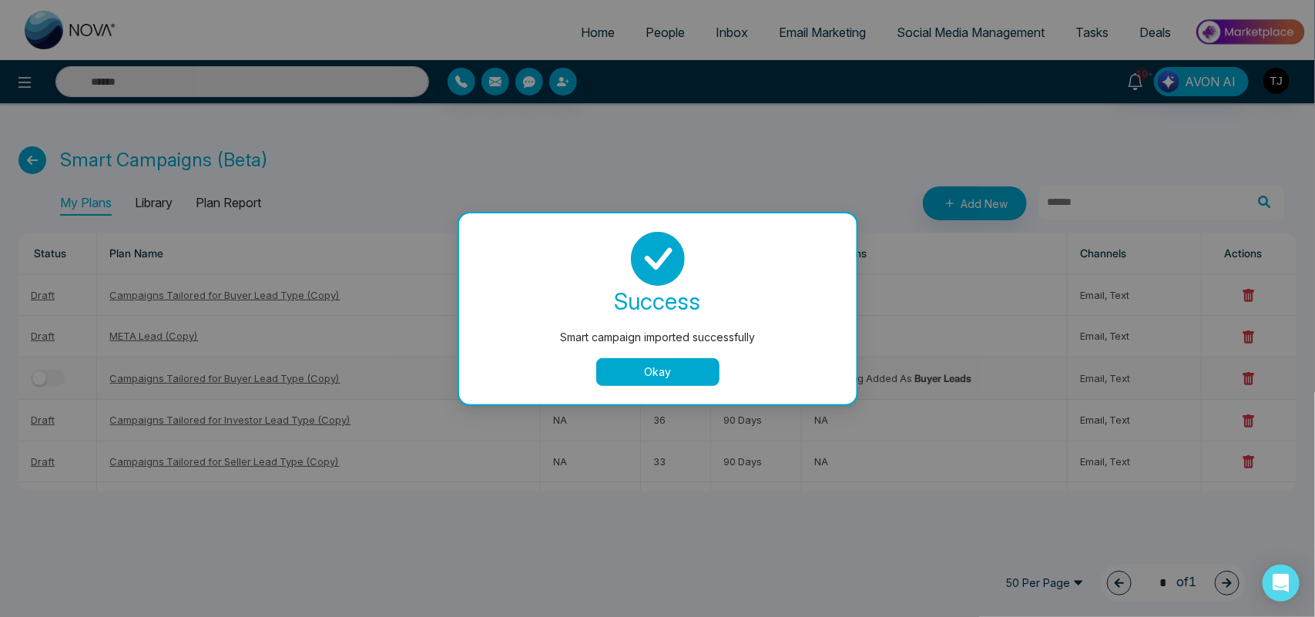
click at [629, 356] on div "success Smart campaign imported successfully Okay" at bounding box center [658, 309] width 360 height 154
click at [629, 368] on button "Okay" at bounding box center [657, 372] width 123 height 28
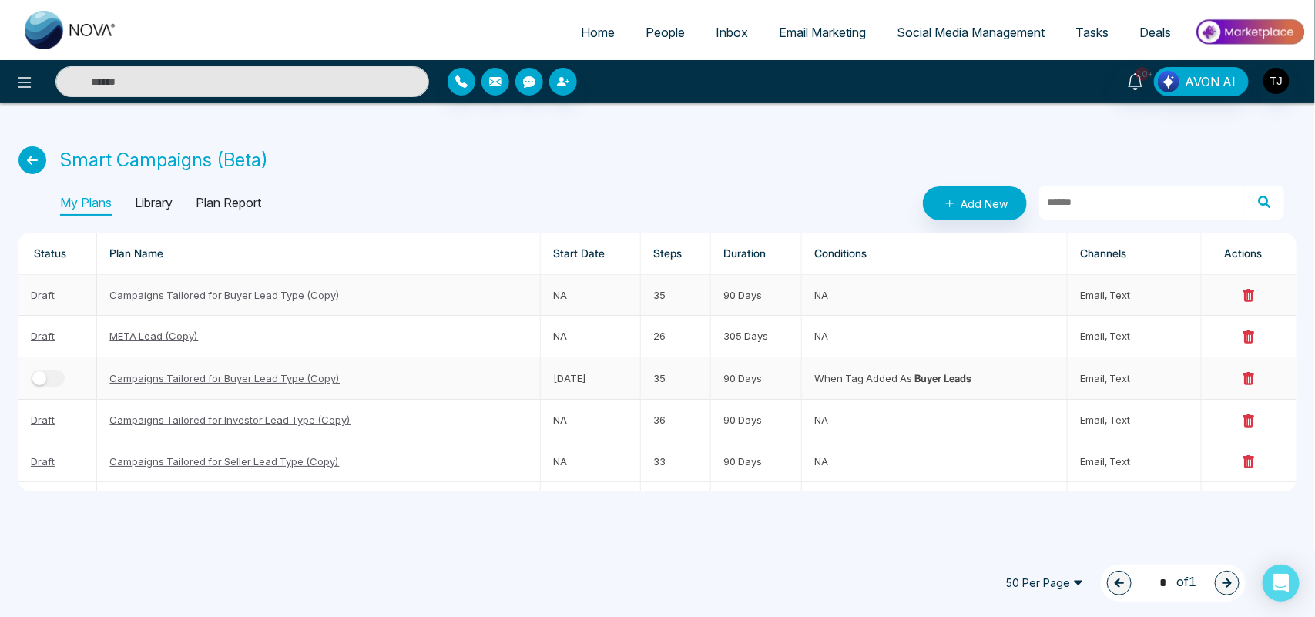
click at [243, 295] on link "Campaigns Tailored for Buyer Lead Type (Copy)" at bounding box center [224, 295] width 230 height 12
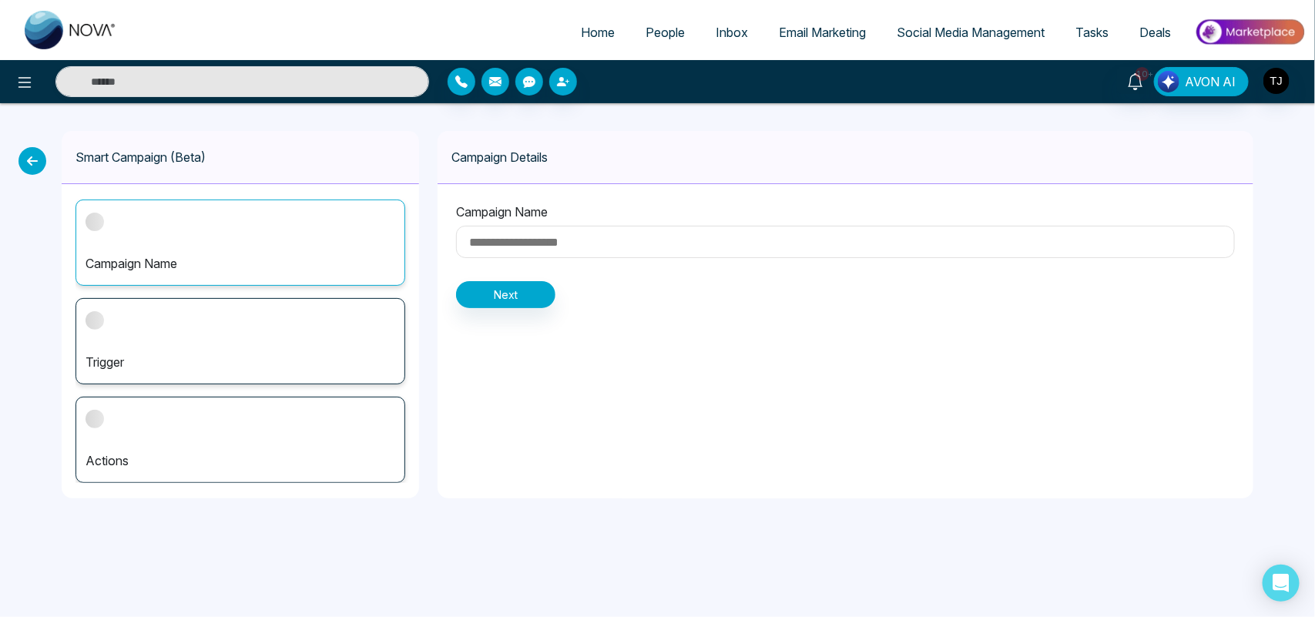
type input "**********"
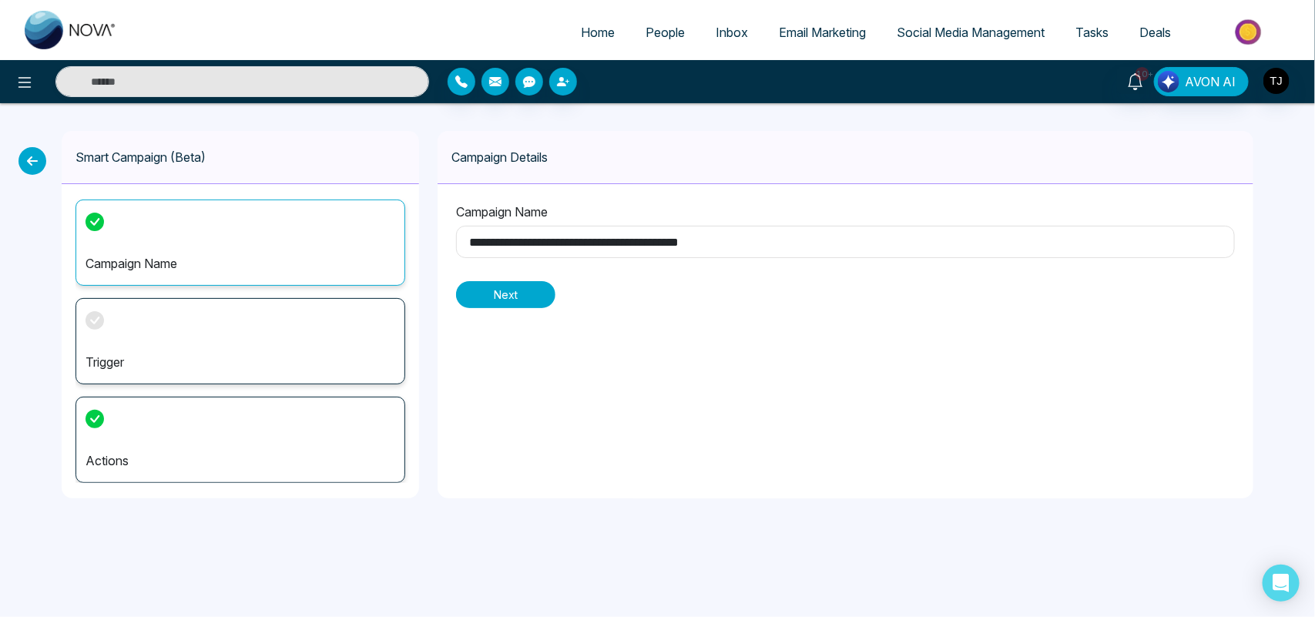
click at [498, 287] on button "Next" at bounding box center [505, 294] width 99 height 27
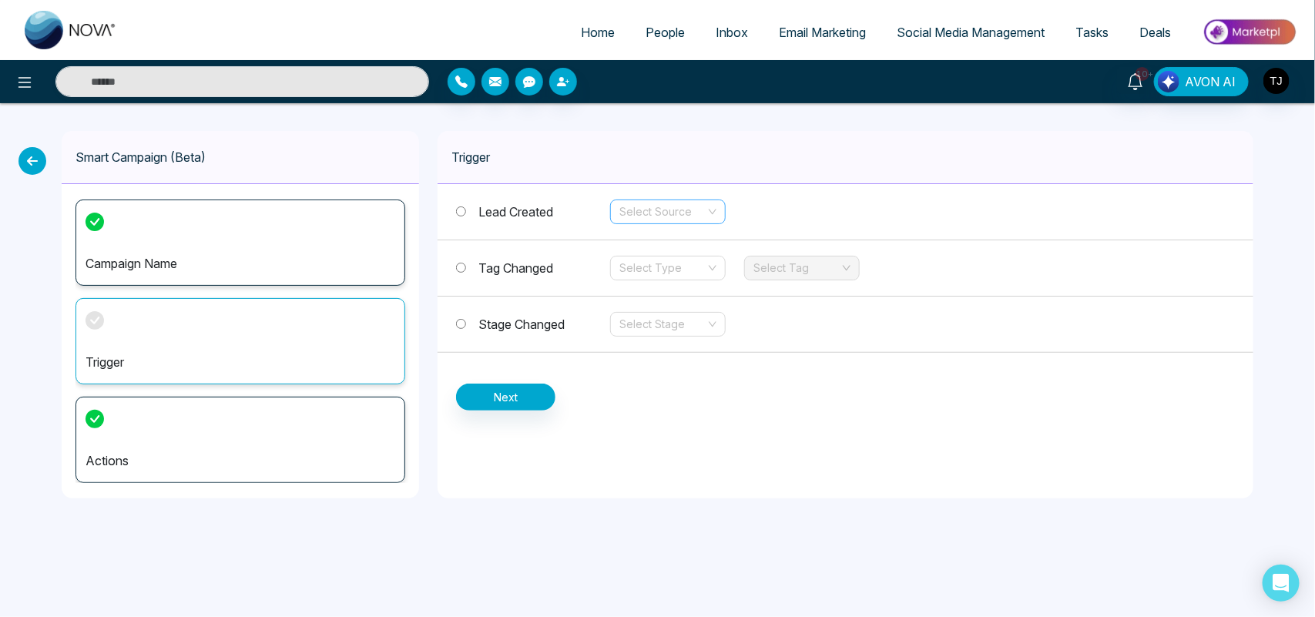
click at [676, 210] on input "search" at bounding box center [662, 211] width 86 height 23
click at [632, 218] on input "search" at bounding box center [662, 211] width 86 height 23
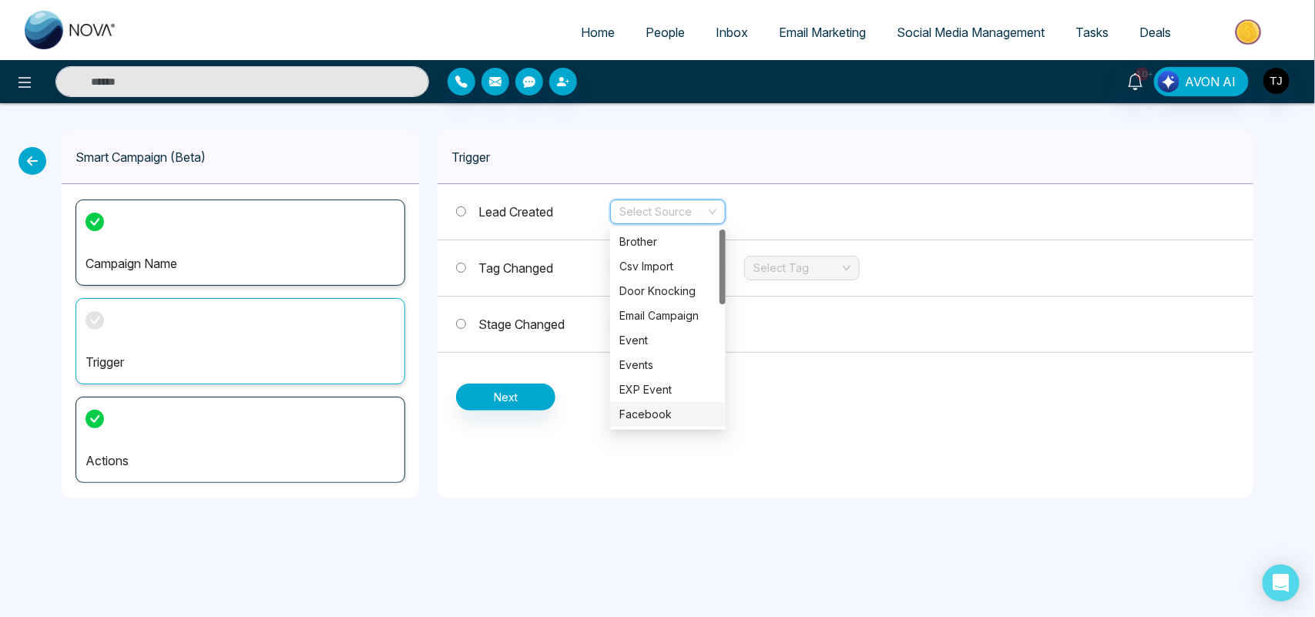
click at [662, 407] on div "Facebook" at bounding box center [667, 414] width 97 height 17
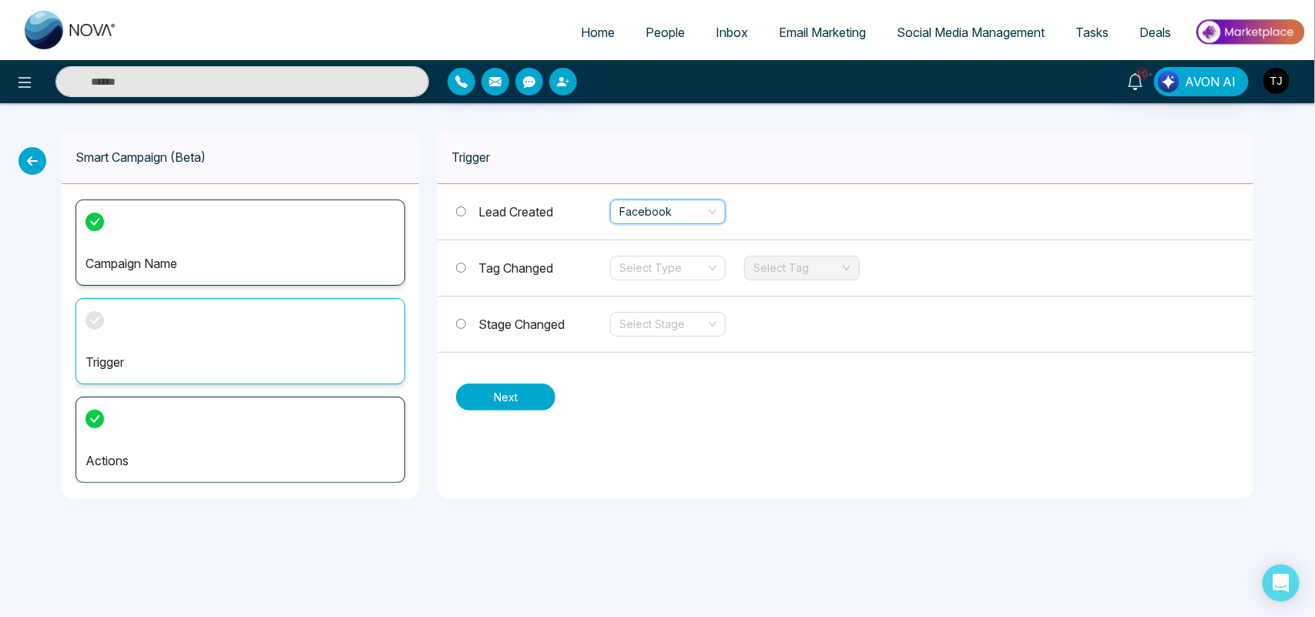
click at [499, 395] on button "Next" at bounding box center [505, 397] width 99 height 27
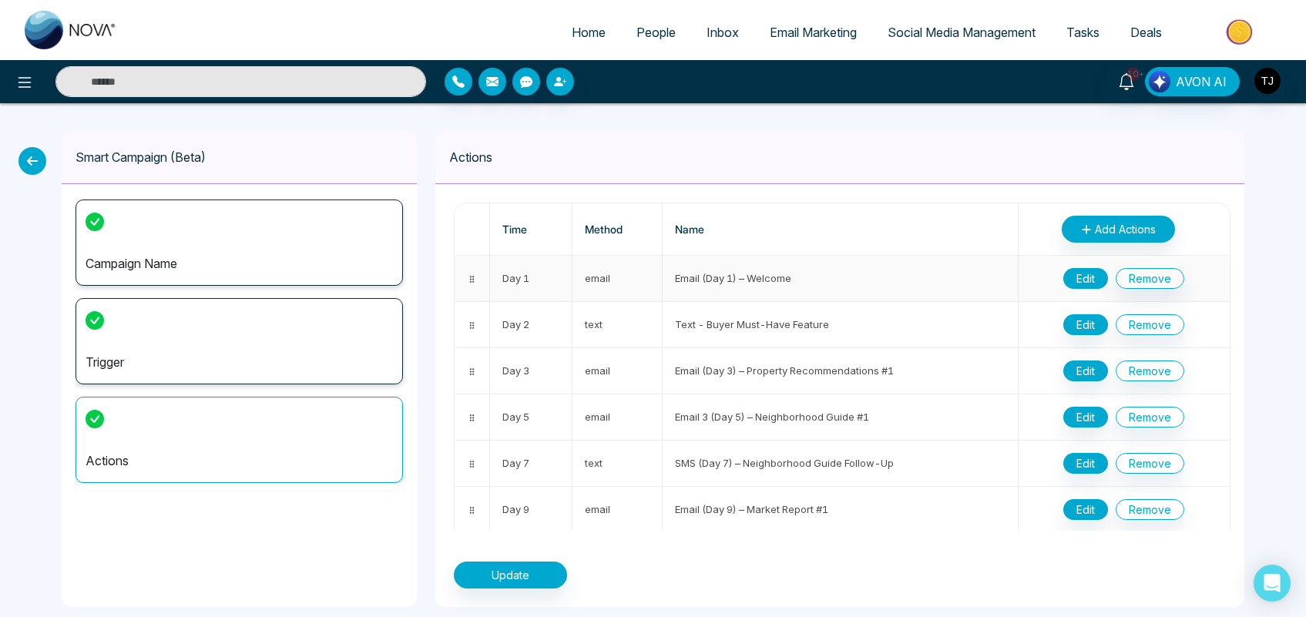
click at [1081, 278] on button "Edit" at bounding box center [1085, 278] width 45 height 21
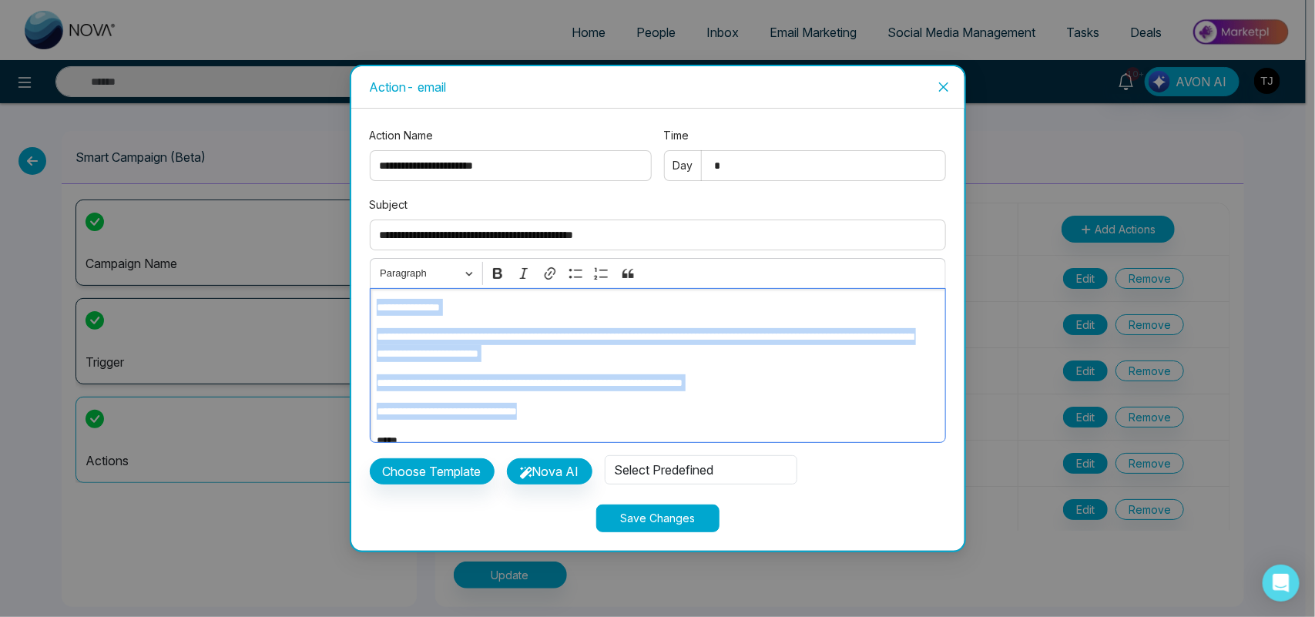
drag, startPoint x: 579, startPoint y: 420, endPoint x: 376, endPoint y: 309, distance: 231.6
click at [376, 309] on div "**********" at bounding box center [658, 365] width 576 height 155
click at [483, 390] on p "**********" at bounding box center [653, 382] width 553 height 17
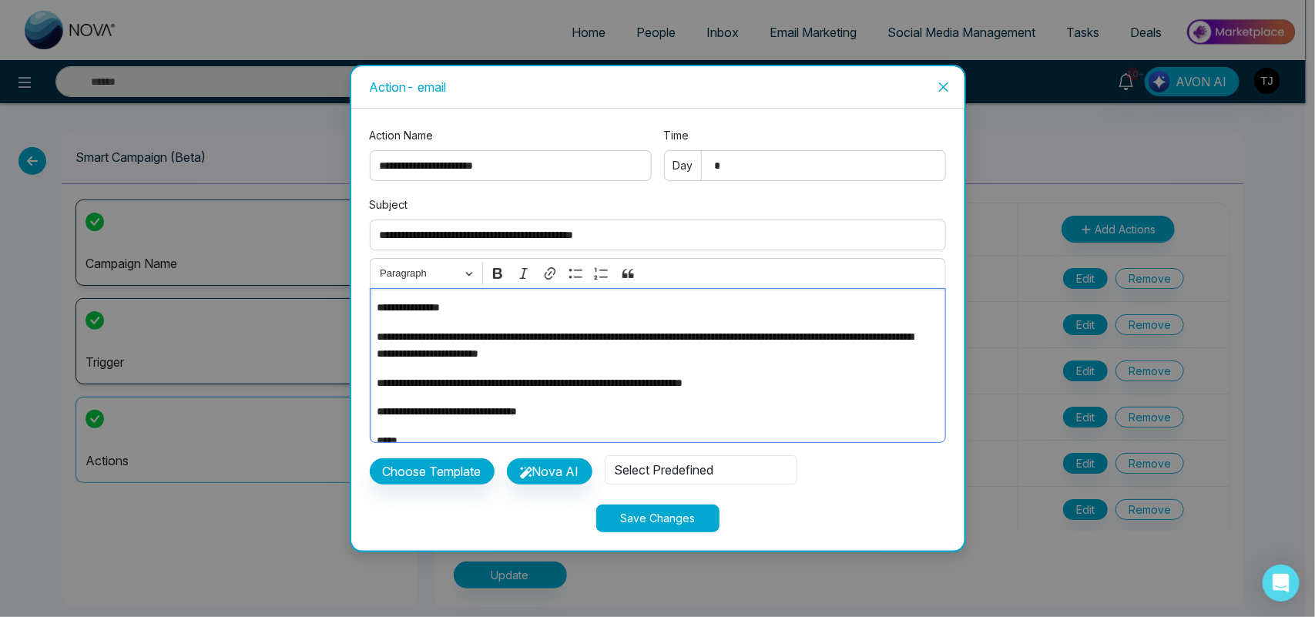
click at [947, 81] on icon "close" at bounding box center [943, 87] width 12 height 12
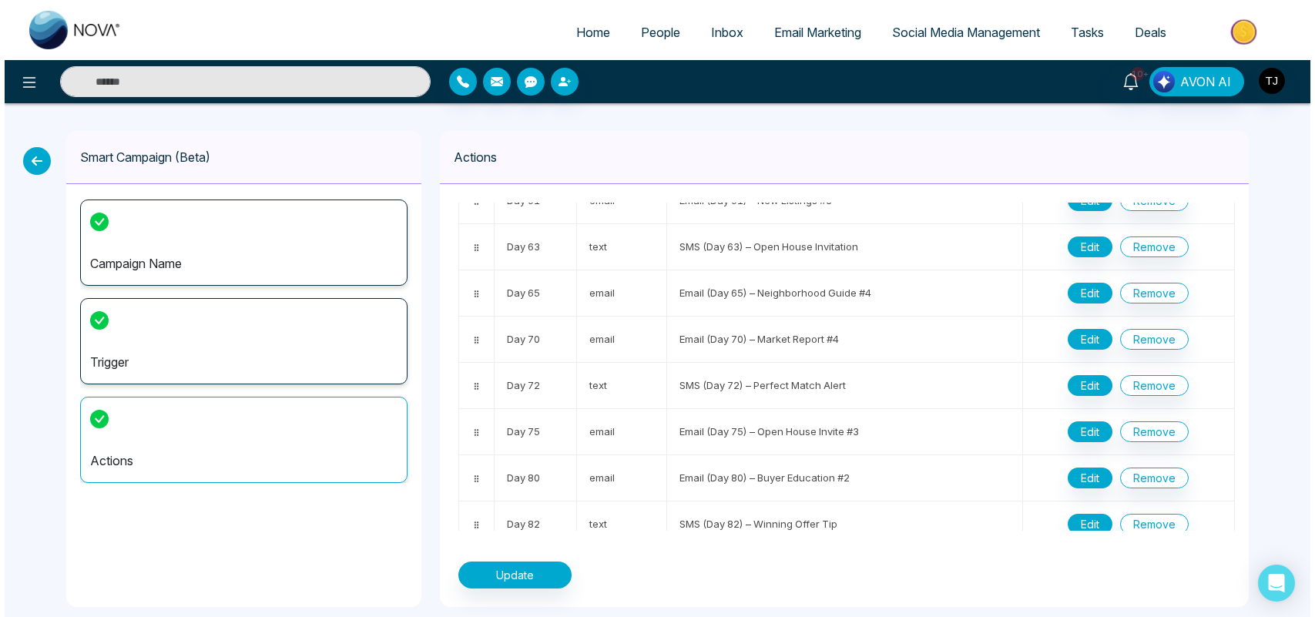
scroll to position [1362, 0]
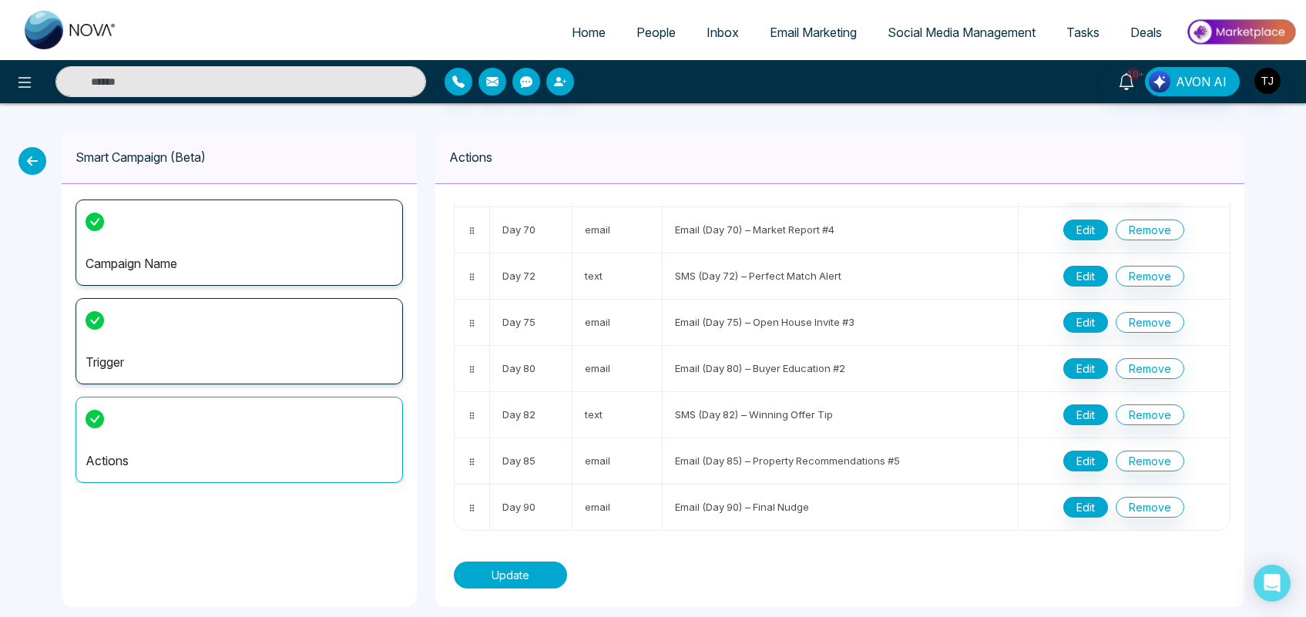
click at [515, 565] on button "Update" at bounding box center [510, 575] width 113 height 27
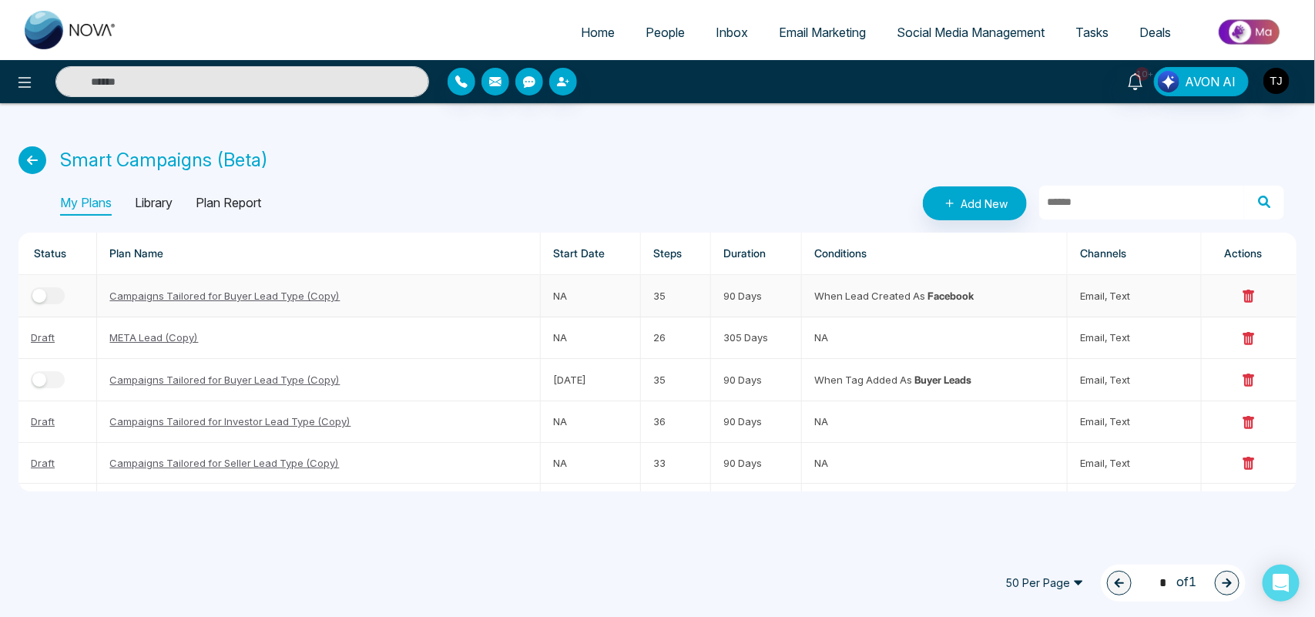
click at [52, 298] on button "button" at bounding box center [48, 295] width 34 height 17
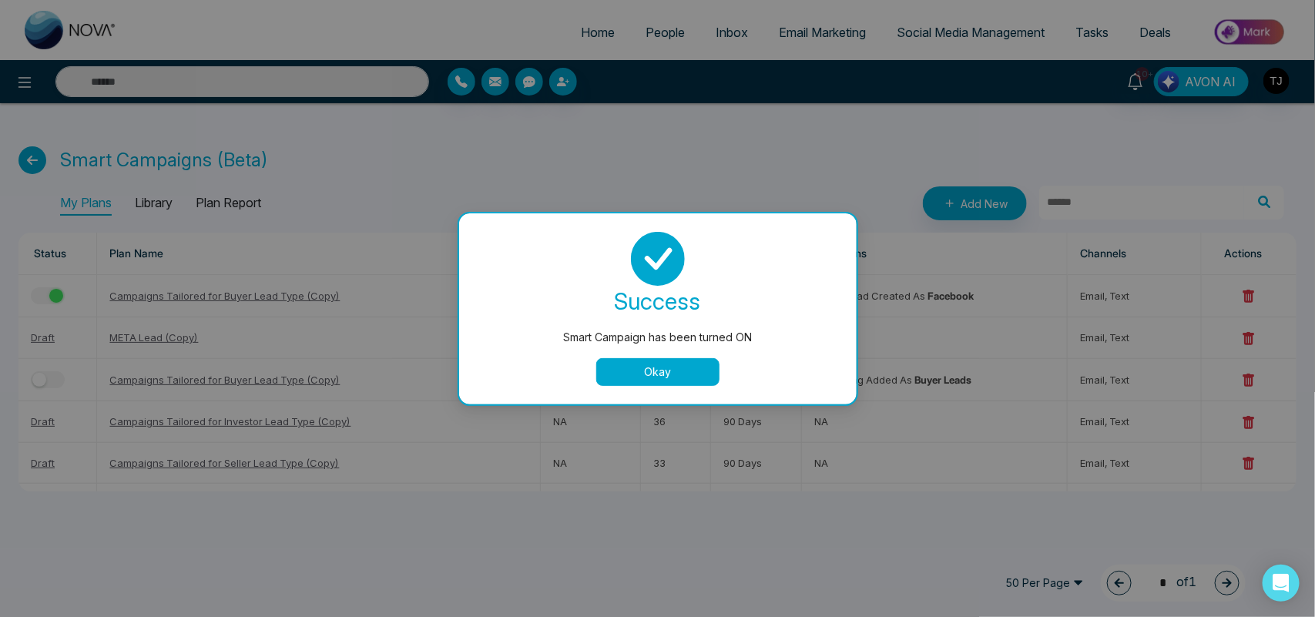
click at [597, 372] on button "Okay" at bounding box center [657, 372] width 123 height 28
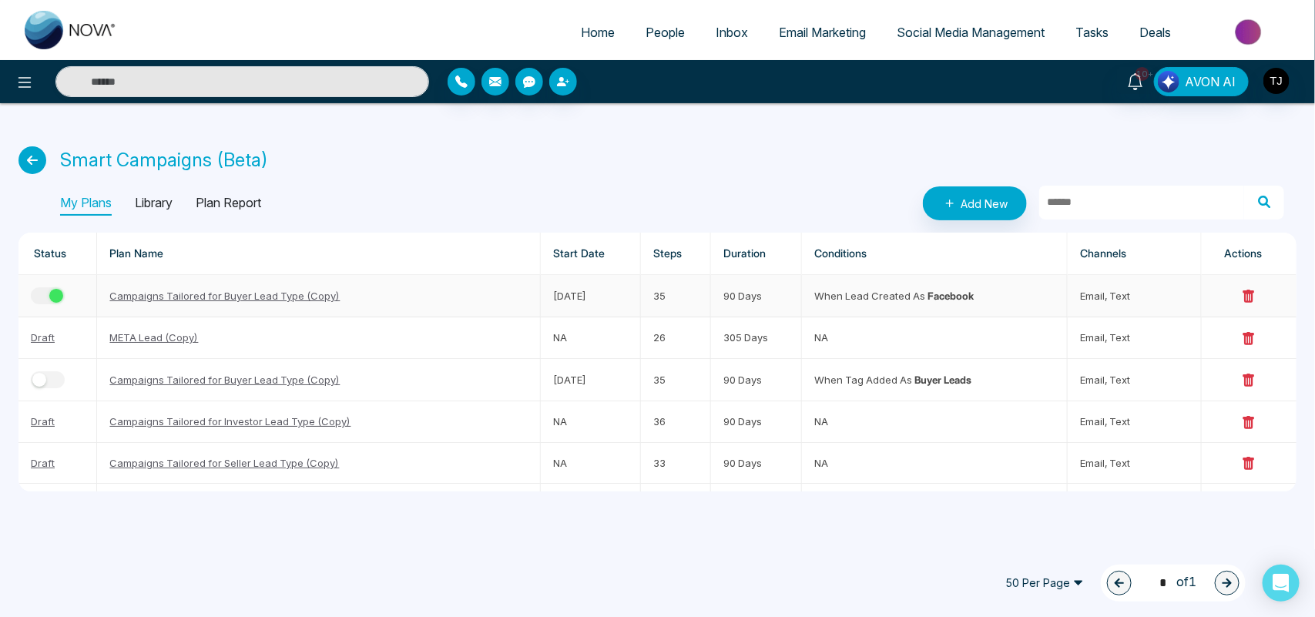
click at [58, 289] on div "button" at bounding box center [56, 296] width 14 height 14
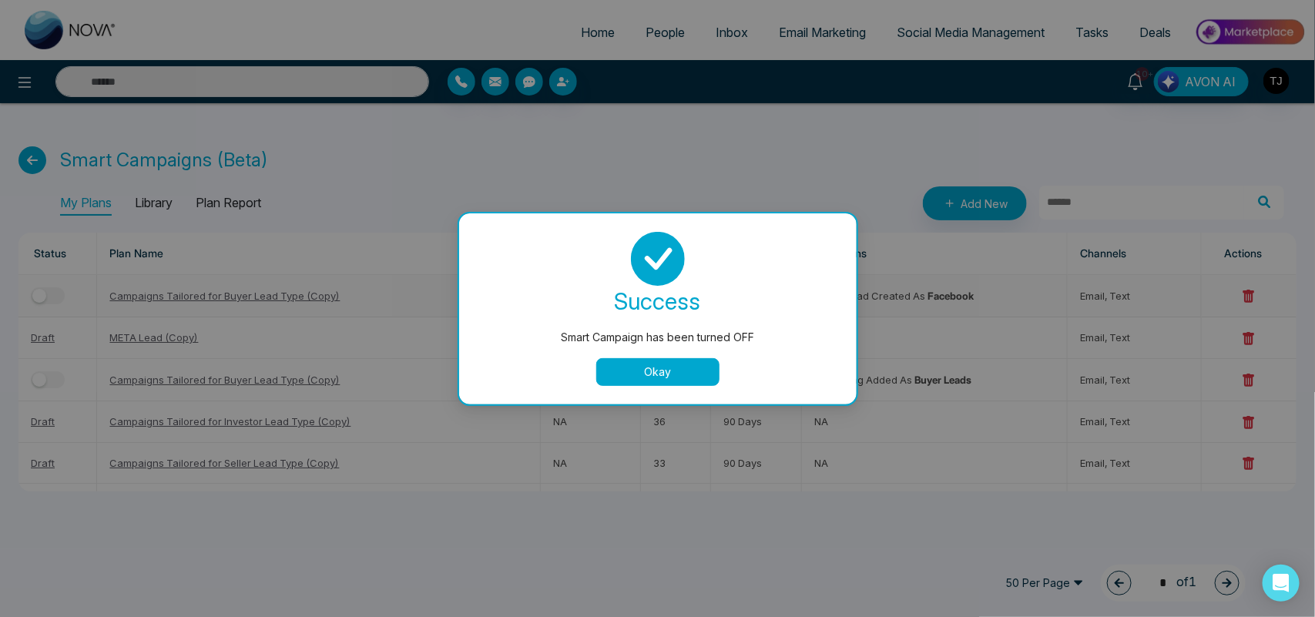
click at [638, 378] on button "Okay" at bounding box center [657, 372] width 123 height 28
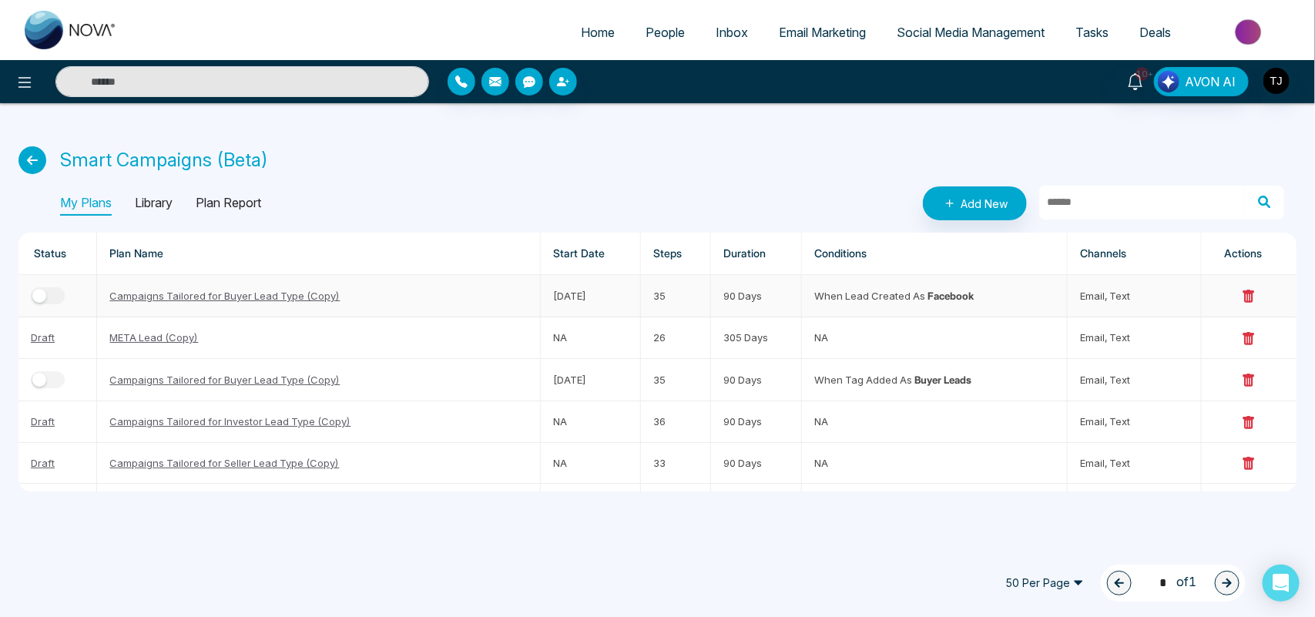
click at [1242, 291] on icon at bounding box center [1249, 297] width 14 height 14
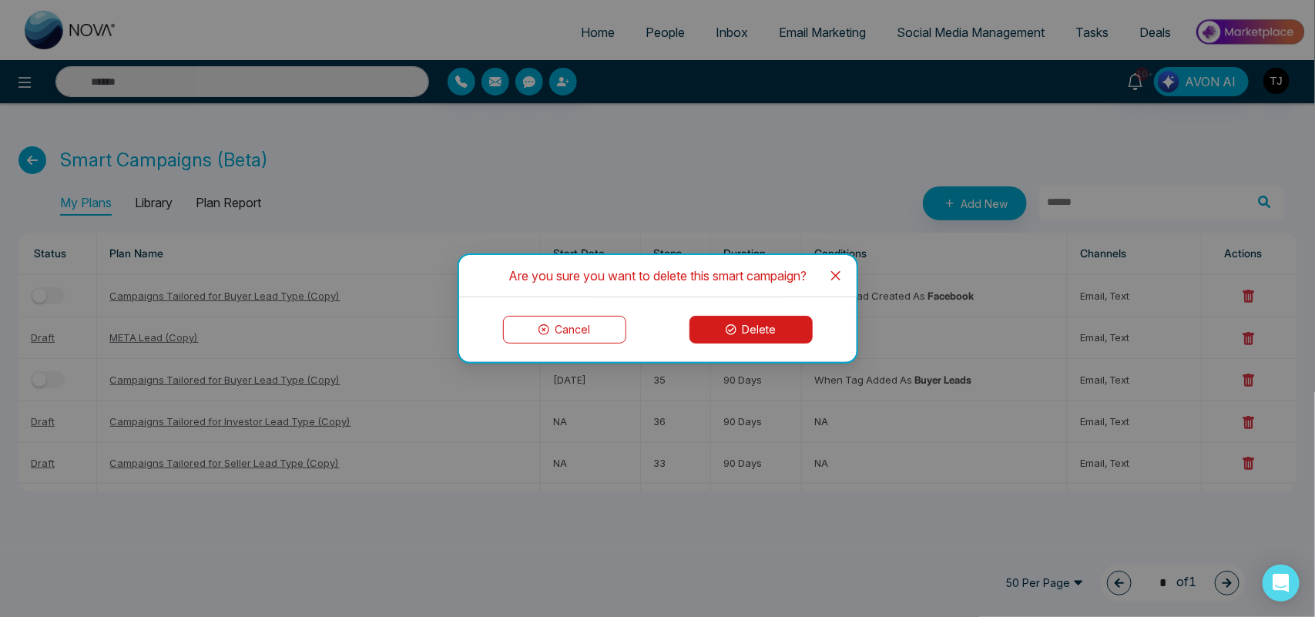
click at [728, 326] on icon at bounding box center [731, 329] width 11 height 11
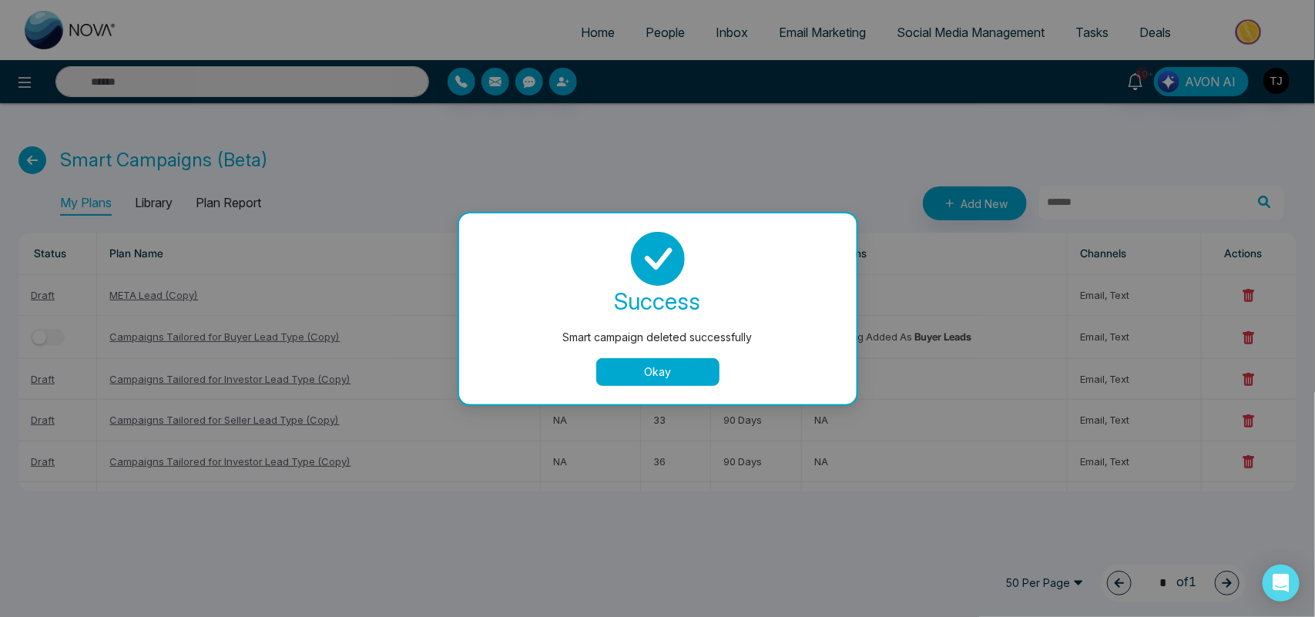
click at [661, 362] on button "Okay" at bounding box center [657, 372] width 123 height 28
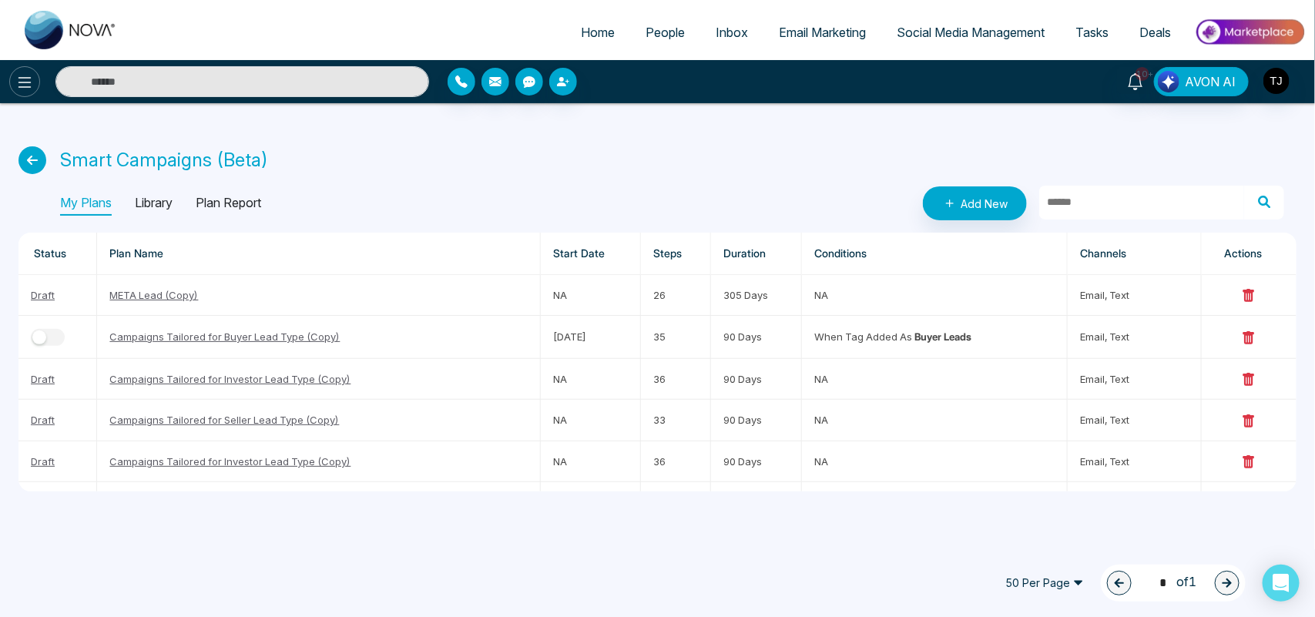
click at [23, 86] on icon at bounding box center [24, 82] width 13 height 11
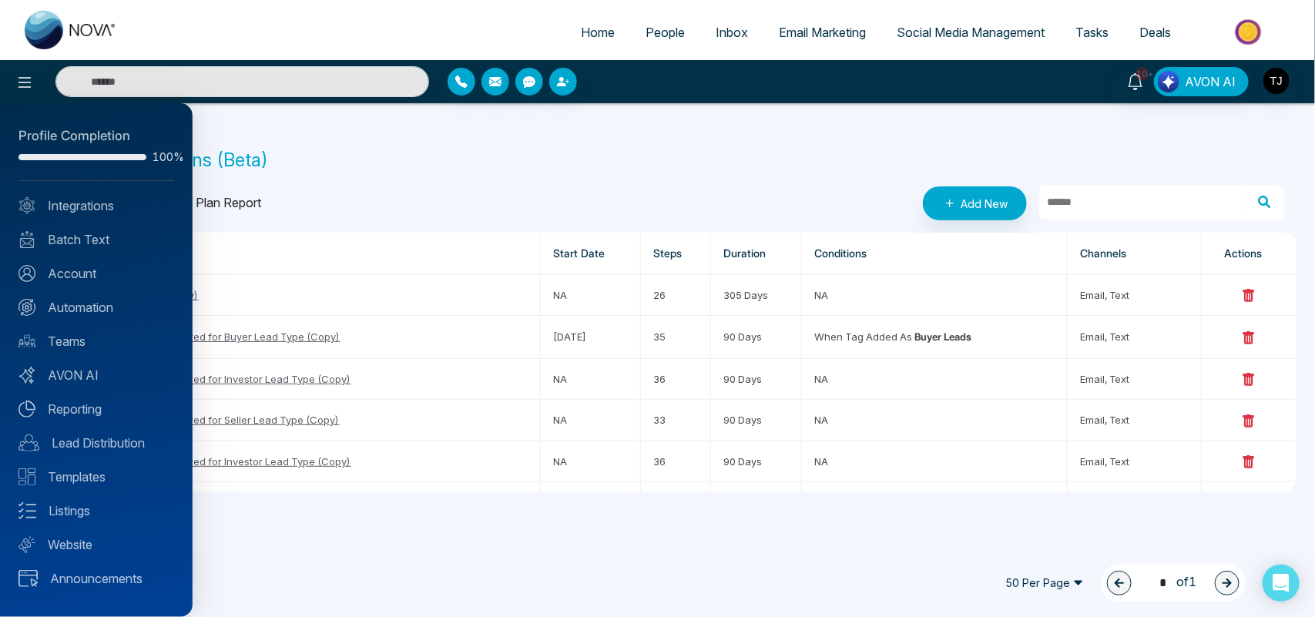
click at [364, 172] on div at bounding box center [657, 308] width 1315 height 617
